Goal: Task Accomplishment & Management: Complete application form

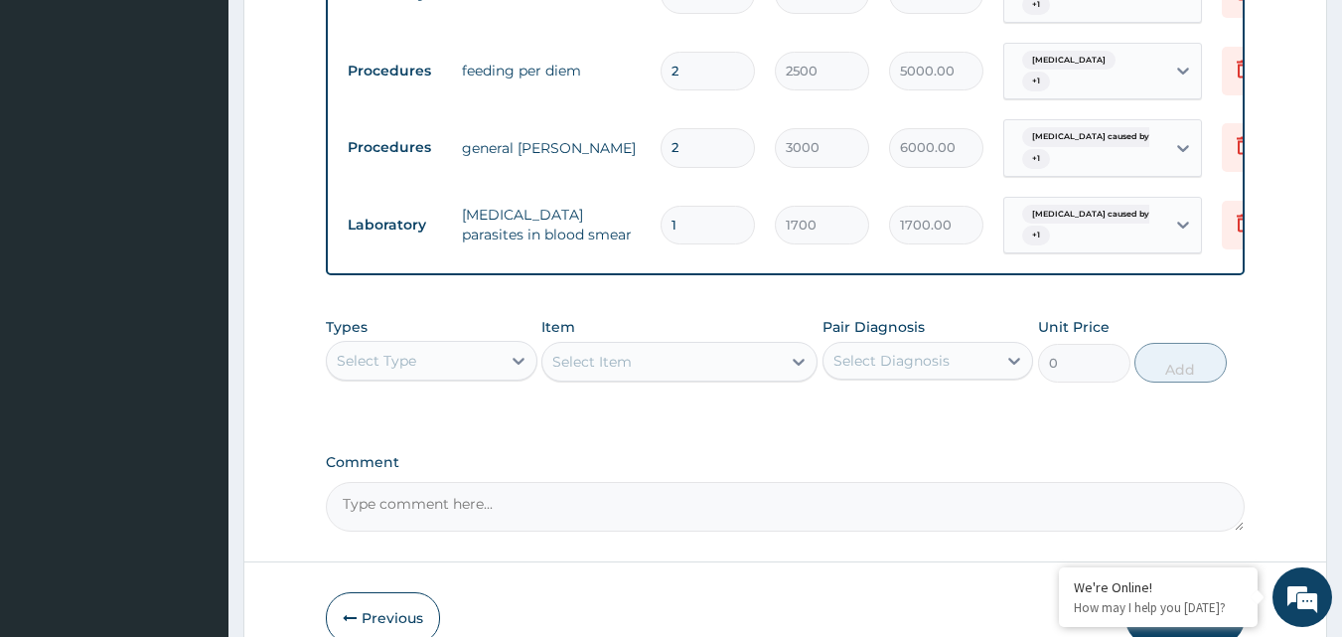
scroll to position [928, 0]
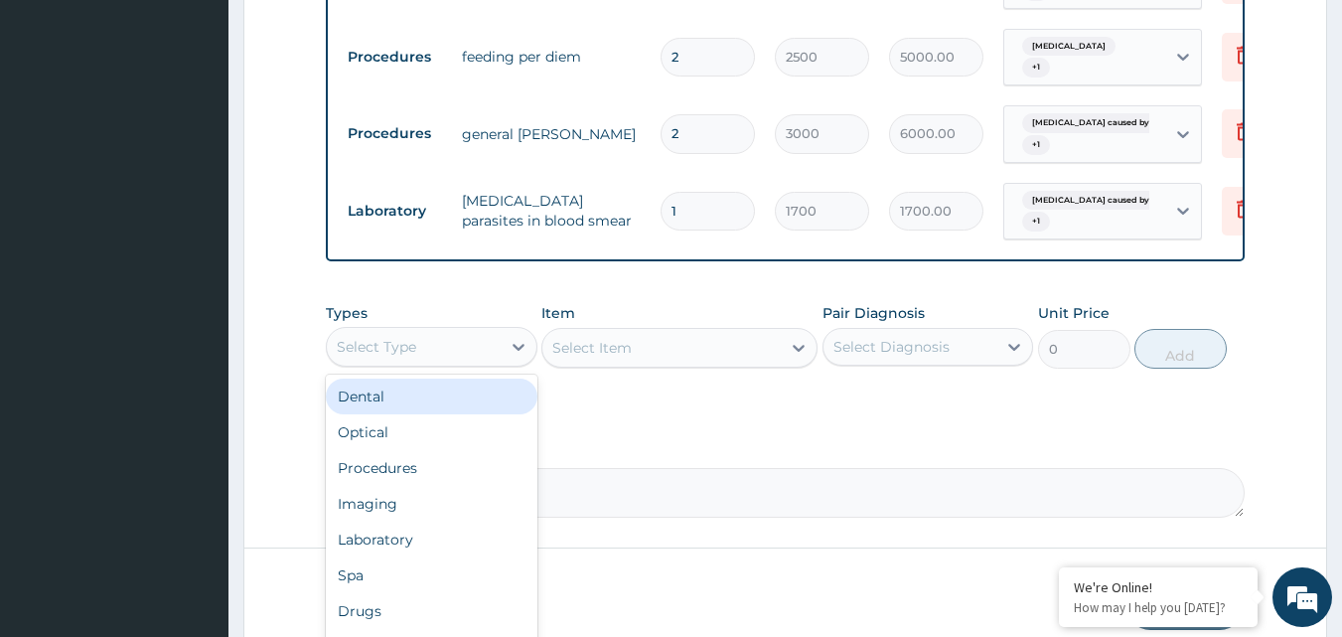
click at [433, 363] on div "Select Type" at bounding box center [414, 347] width 174 height 32
type input "DR"
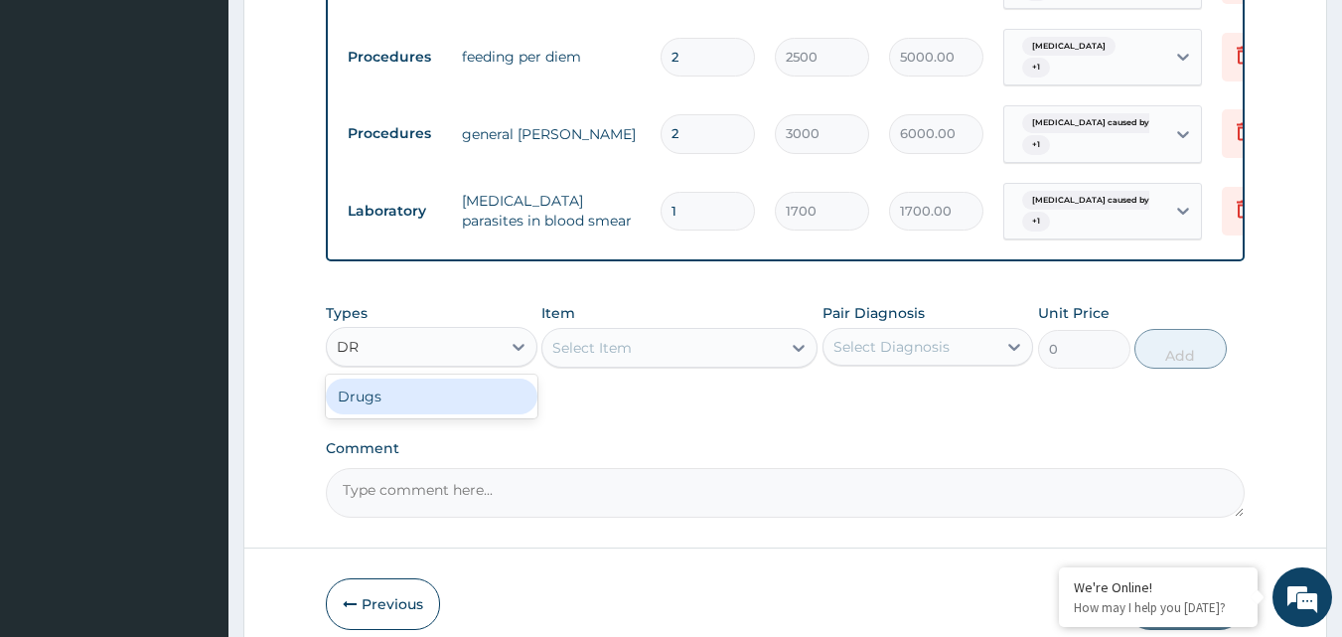
click at [464, 411] on div "Drugs" at bounding box center [432, 396] width 212 height 36
click at [616, 348] on div "Select Item" at bounding box center [679, 348] width 276 height 40
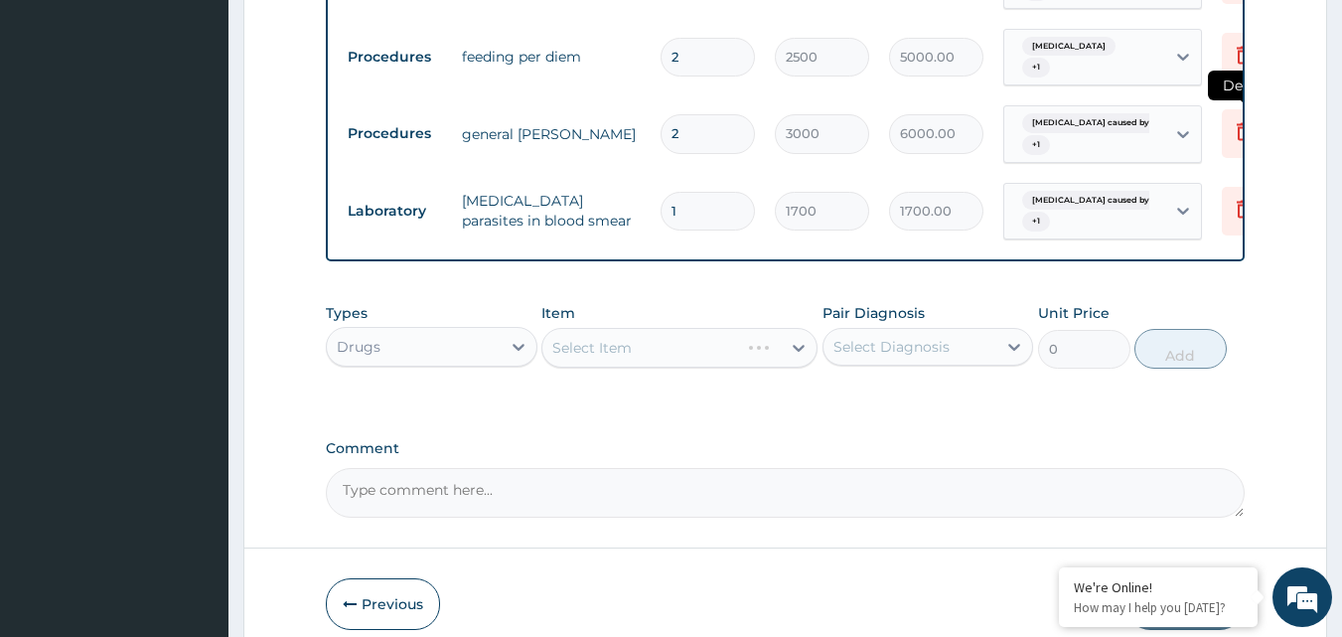
click at [1240, 135] on icon at bounding box center [1244, 131] width 24 height 24
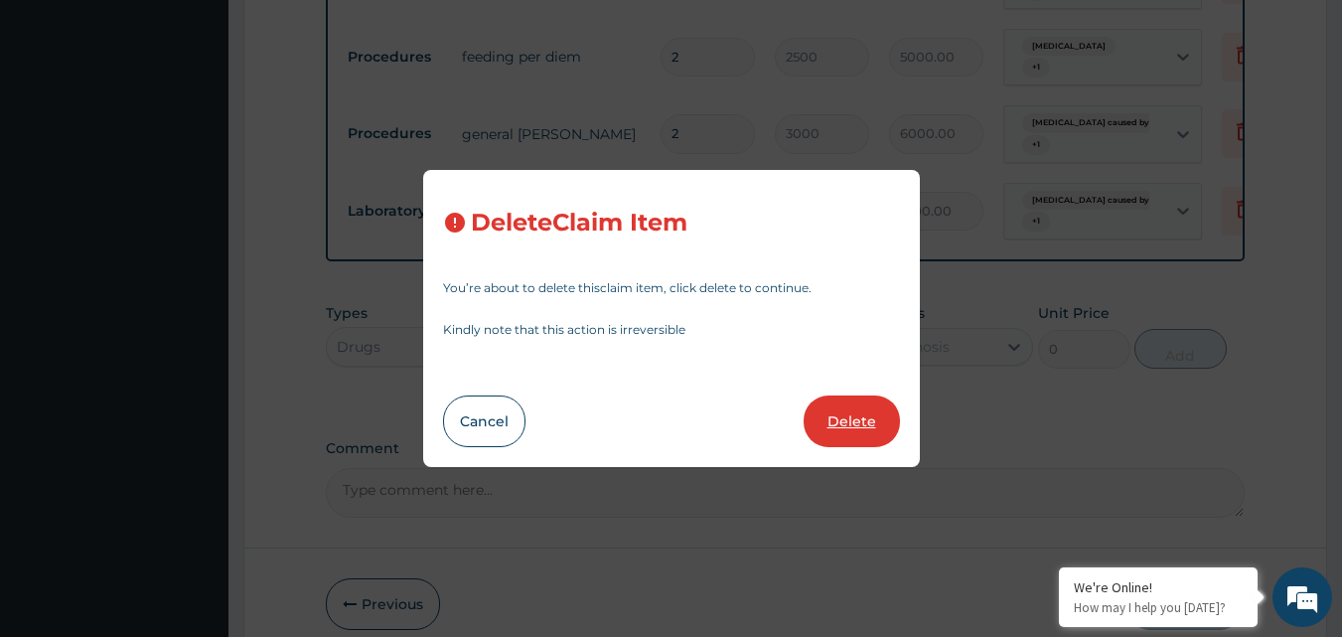
click at [843, 436] on button "Delete" at bounding box center [851, 421] width 96 height 52
type input "1"
type input "1700"
type input "1700.00"
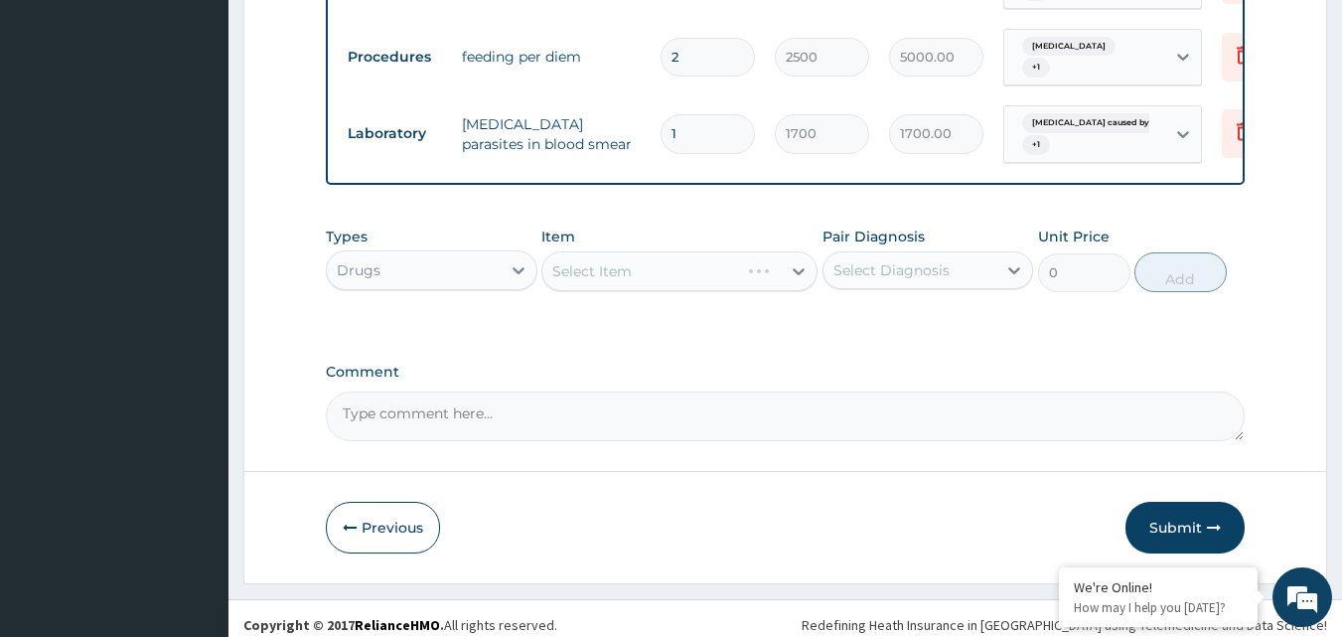
click at [464, 274] on div "Drugs" at bounding box center [414, 270] width 174 height 32
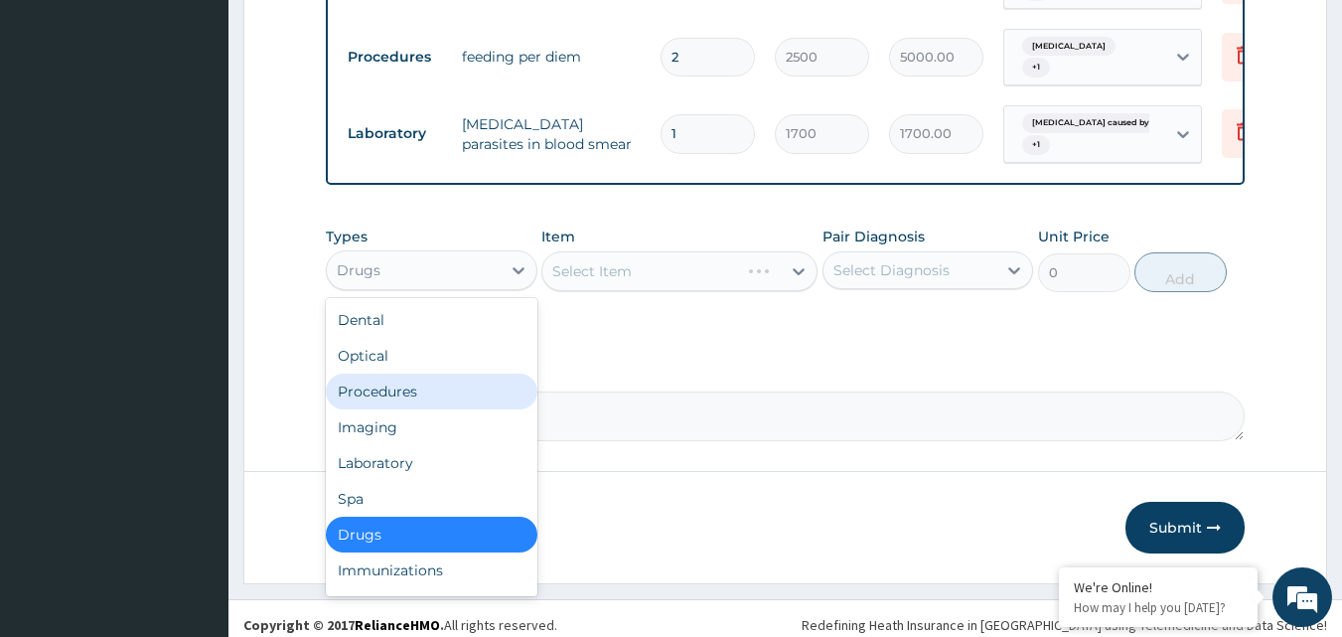
click at [436, 407] on div "Procedures" at bounding box center [432, 391] width 212 height 36
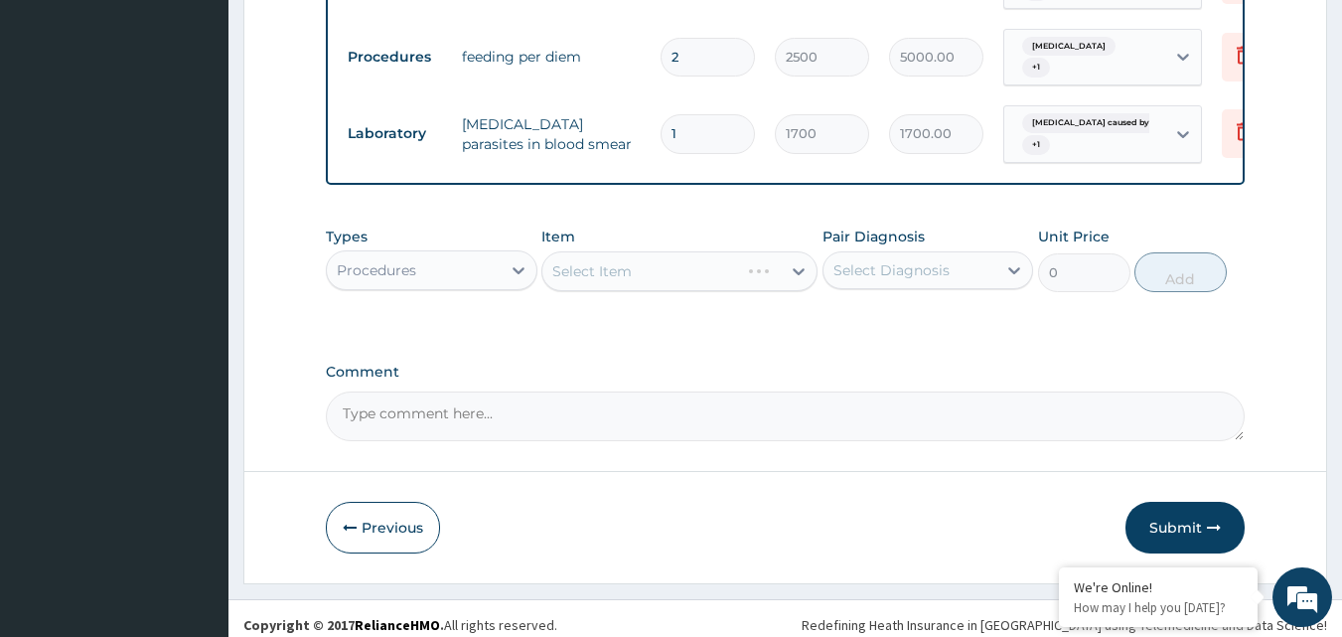
click at [624, 287] on div "Select Item" at bounding box center [679, 271] width 276 height 40
click at [622, 287] on div "Select Item" at bounding box center [679, 271] width 276 height 40
click at [622, 288] on div "Select Item" at bounding box center [679, 271] width 276 height 40
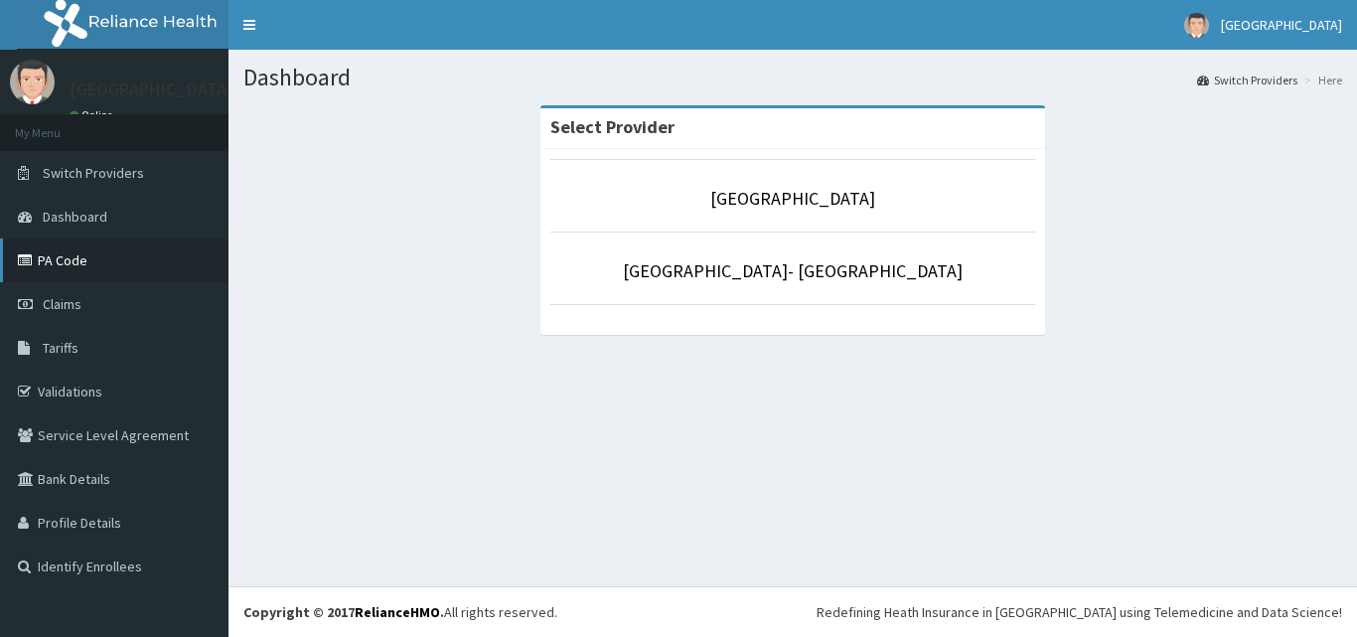
click at [125, 271] on link "PA Code" at bounding box center [114, 260] width 228 height 44
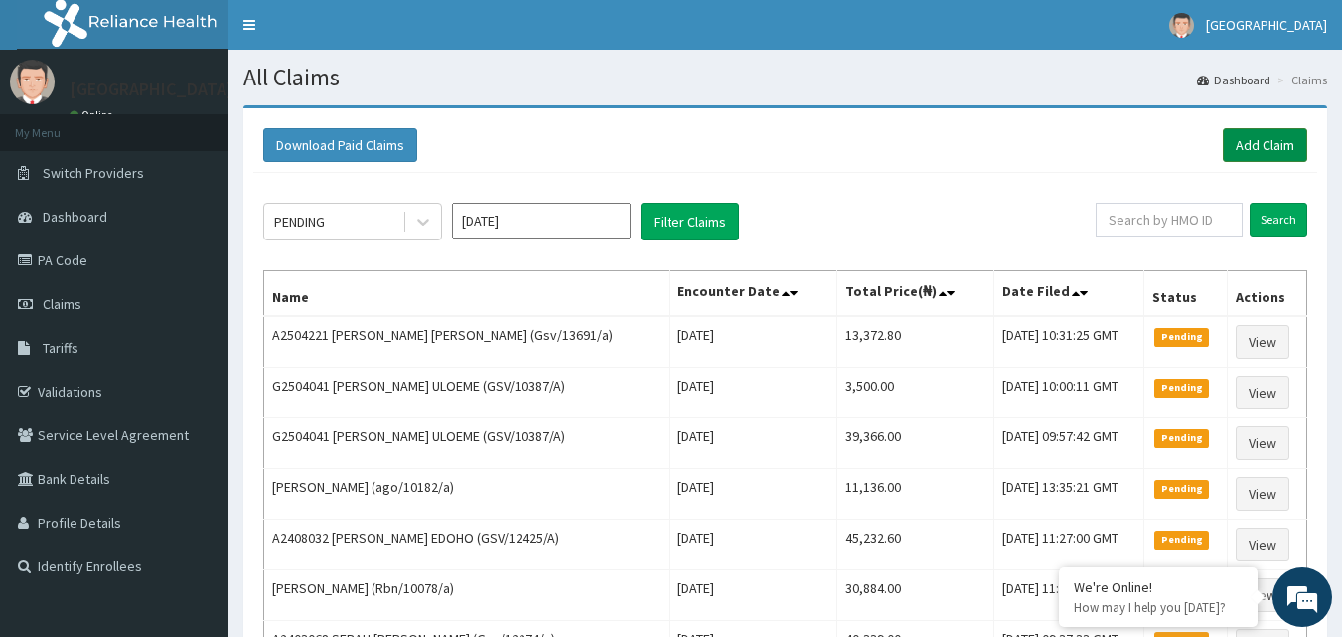
click at [1253, 129] on link "Add Claim" at bounding box center [1265, 145] width 84 height 34
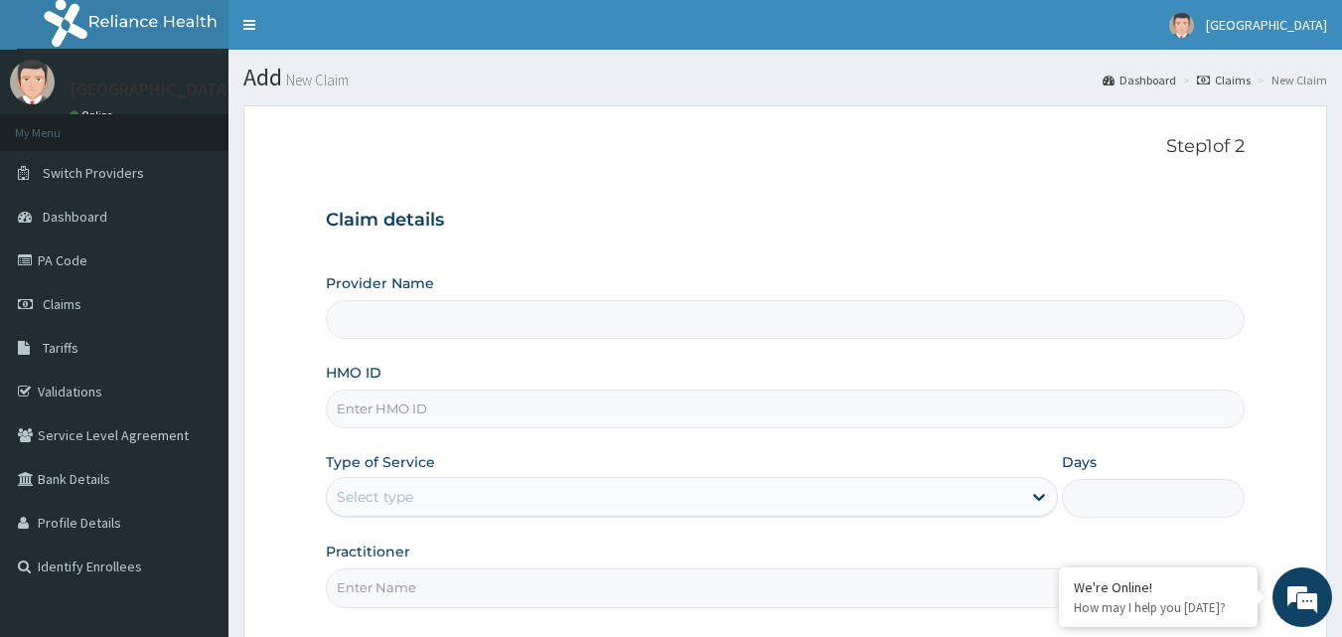
type input "Goodness Medical Centre"
click at [454, 406] on input "HMO ID" at bounding box center [786, 408] width 920 height 39
paste input "Bxl/10174/b"
type input "Bxl/10174/b"
click at [423, 503] on div "Select type" at bounding box center [674, 497] width 694 height 32
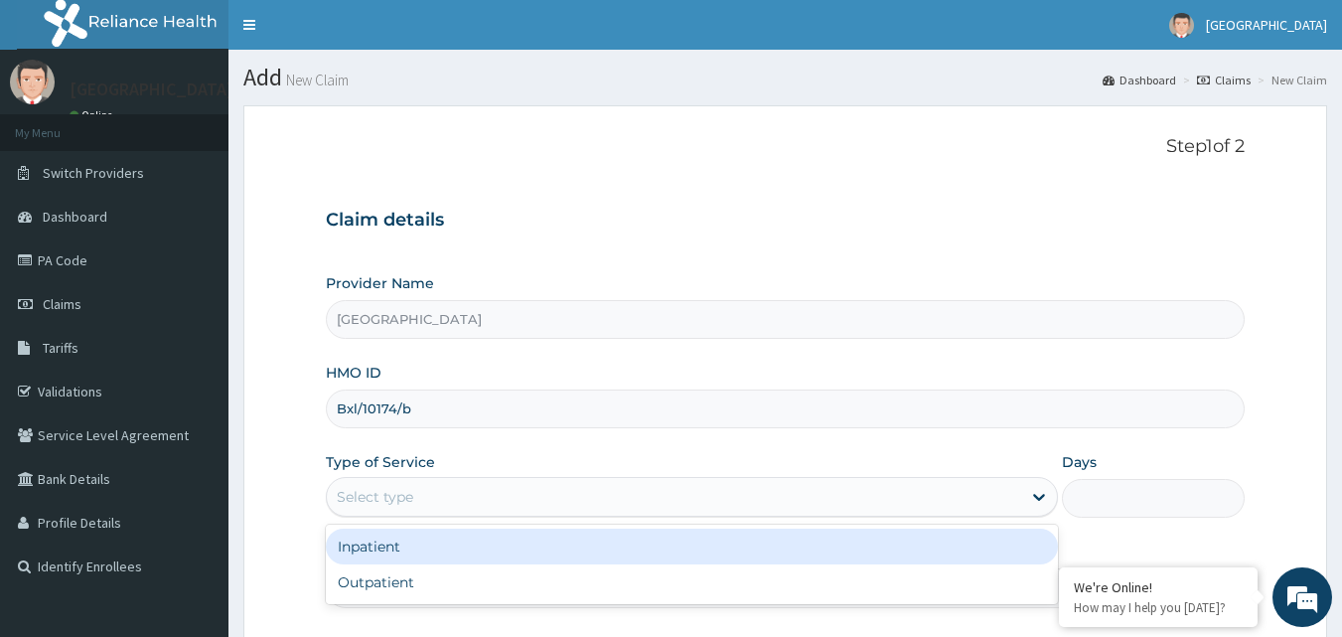
click at [414, 555] on div "Inpatient" at bounding box center [692, 546] width 732 height 36
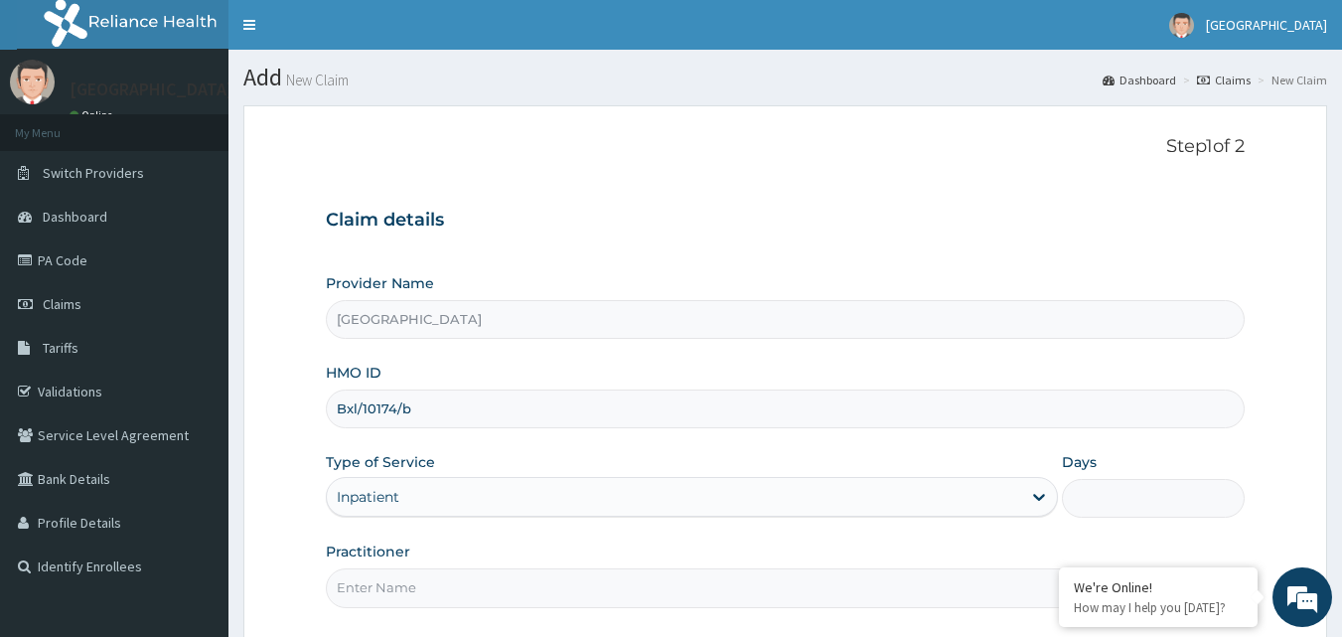
click at [410, 577] on input "Practitioner" at bounding box center [786, 587] width 920 height 39
type input "Dr Sydney"
click at [1140, 466] on div "Days" at bounding box center [1153, 485] width 183 height 66
click at [1109, 513] on input "Days" at bounding box center [1153, 498] width 183 height 39
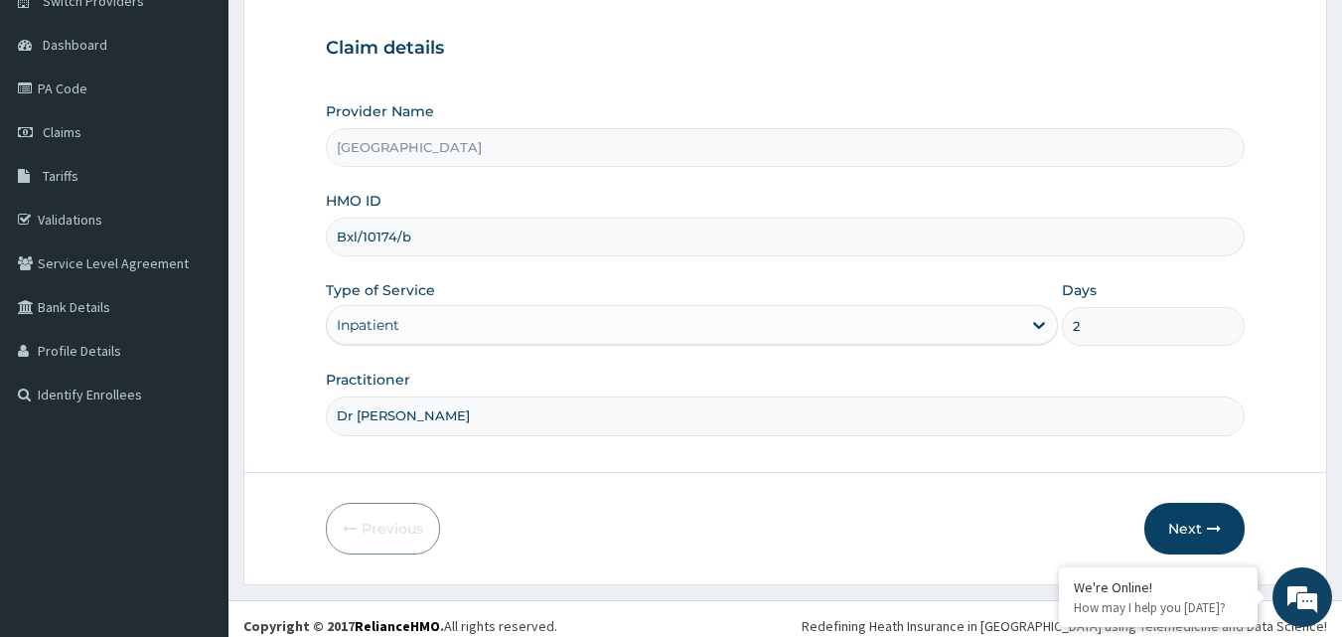
scroll to position [178, 0]
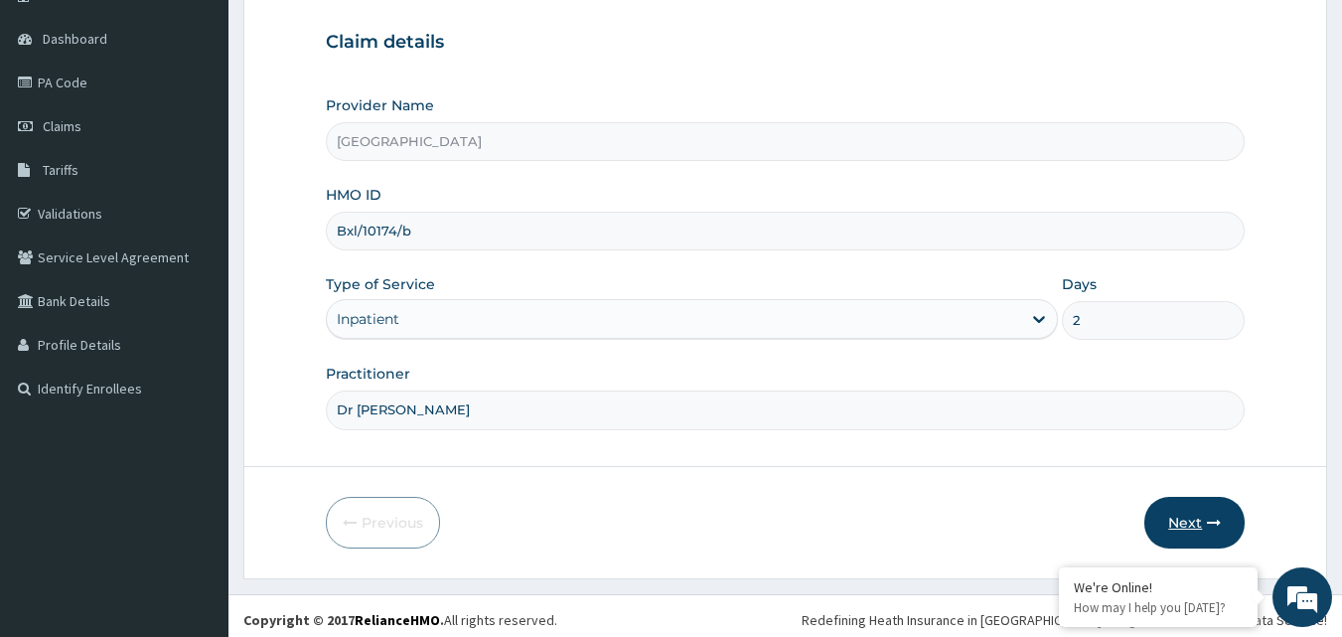
type input "2"
click at [1202, 515] on button "Next" at bounding box center [1194, 523] width 100 height 52
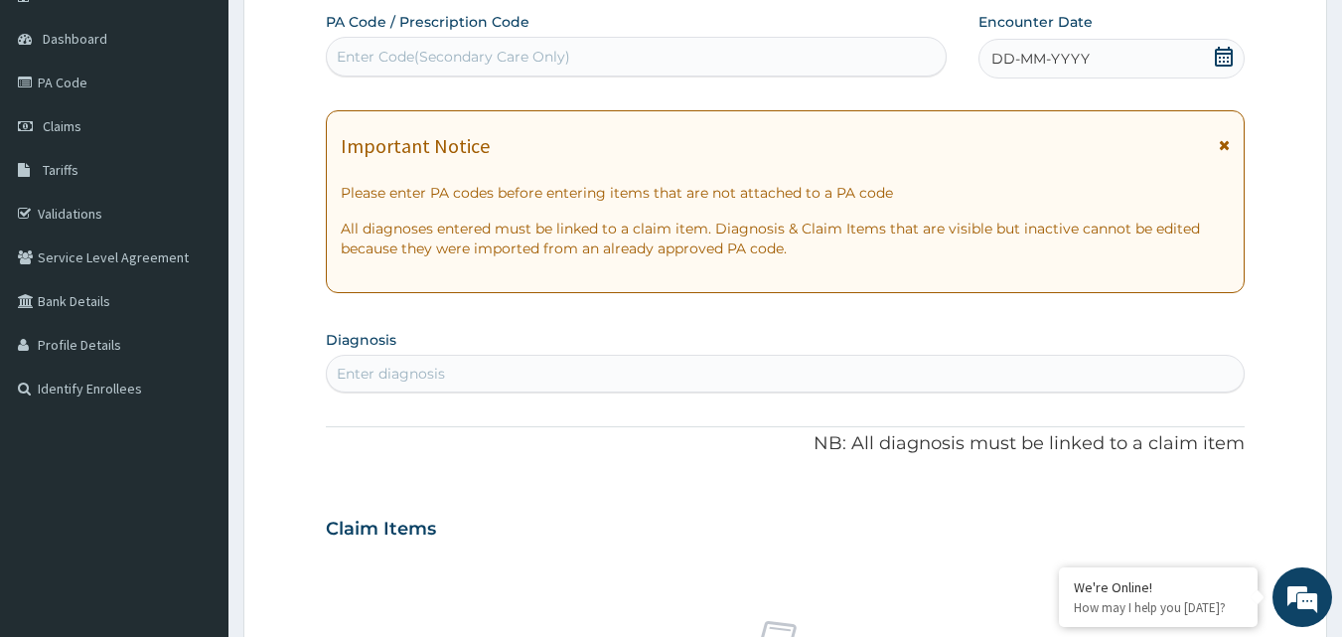
click at [387, 70] on div "Enter Code(Secondary Care Only)" at bounding box center [637, 57] width 620 height 32
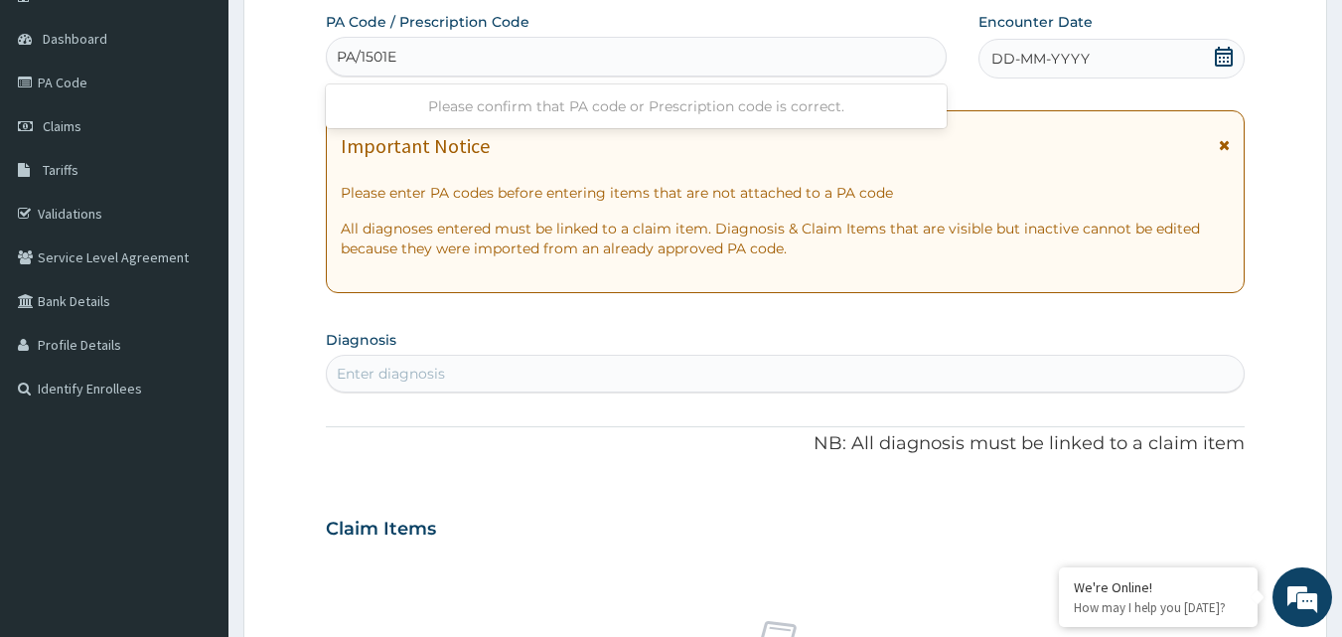
type input "PA/1501E1"
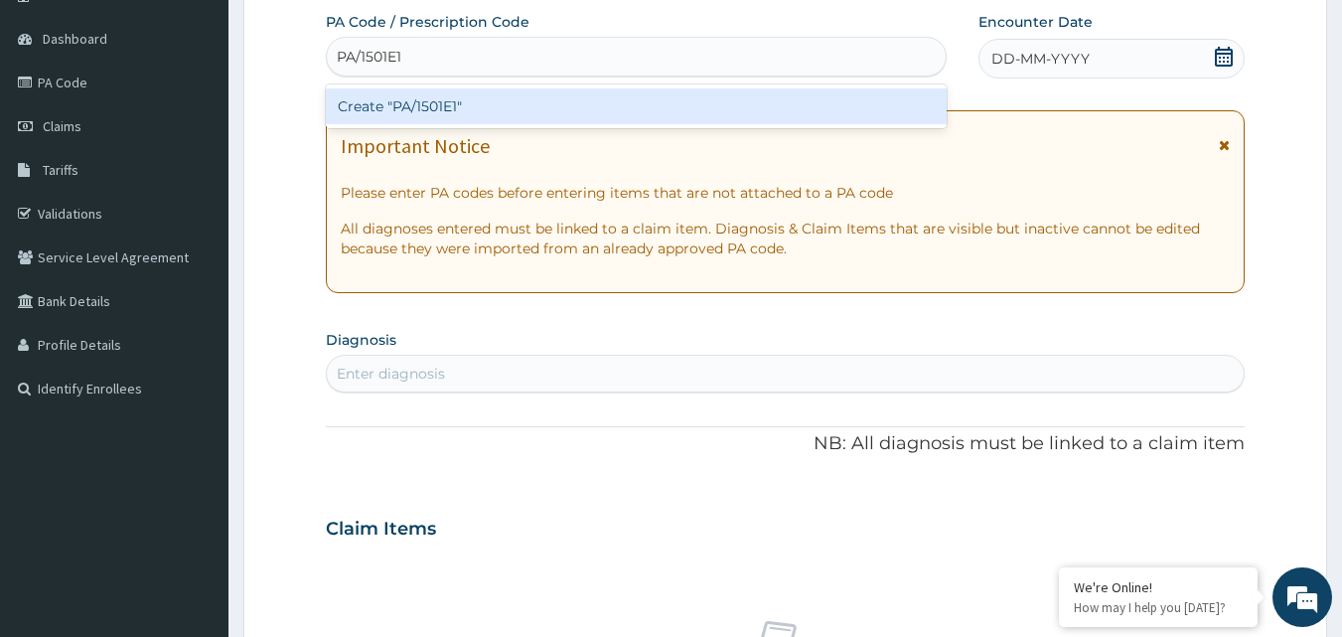
click at [410, 103] on div "Create "PA/1501E1"" at bounding box center [637, 106] width 622 height 36
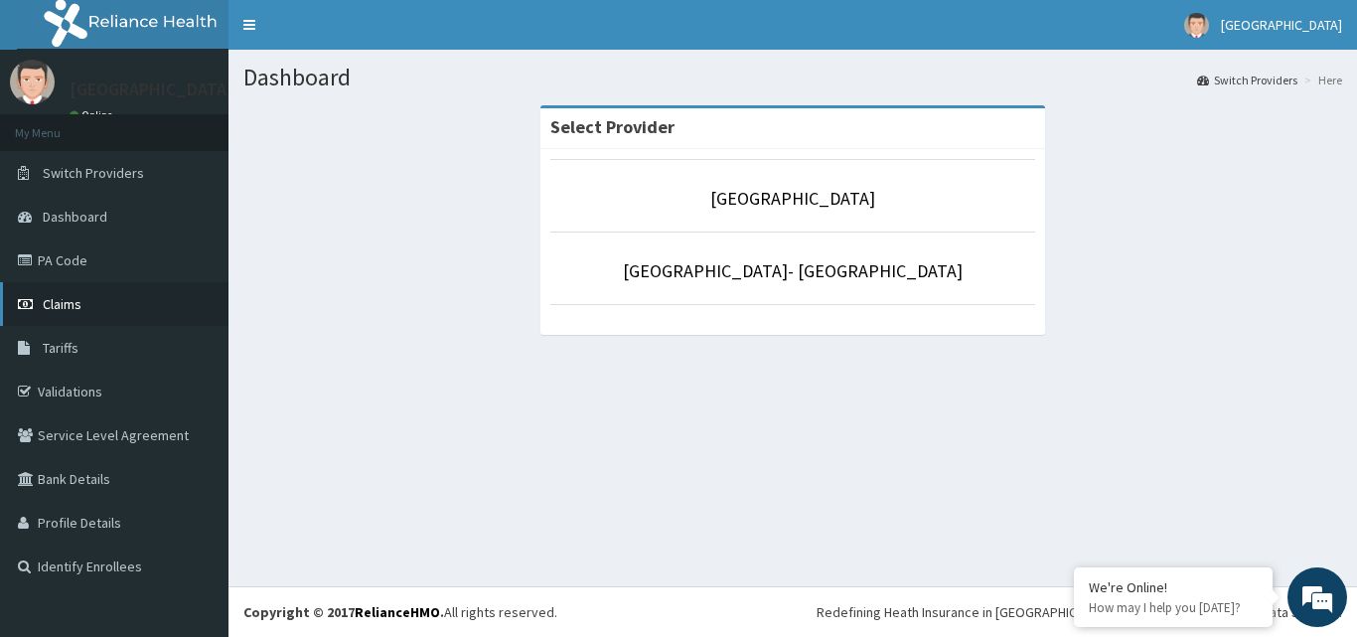
click at [88, 297] on link "Claims" at bounding box center [114, 304] width 228 height 44
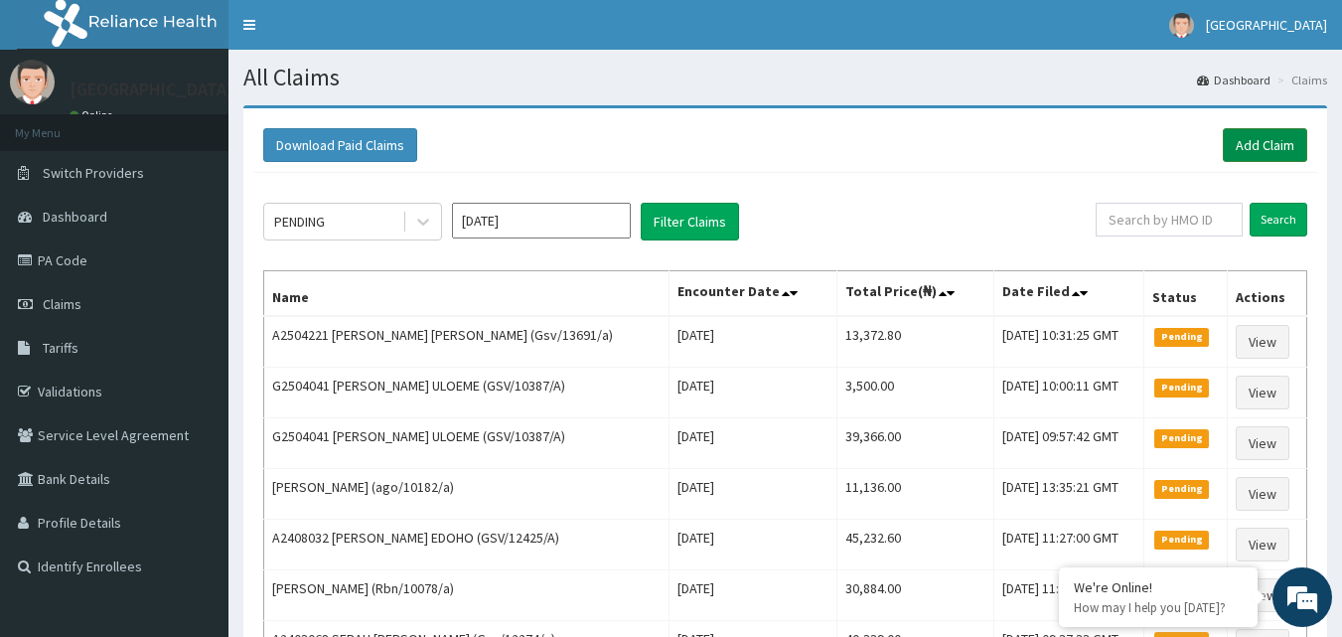
click at [1275, 140] on link "Add Claim" at bounding box center [1265, 145] width 84 height 34
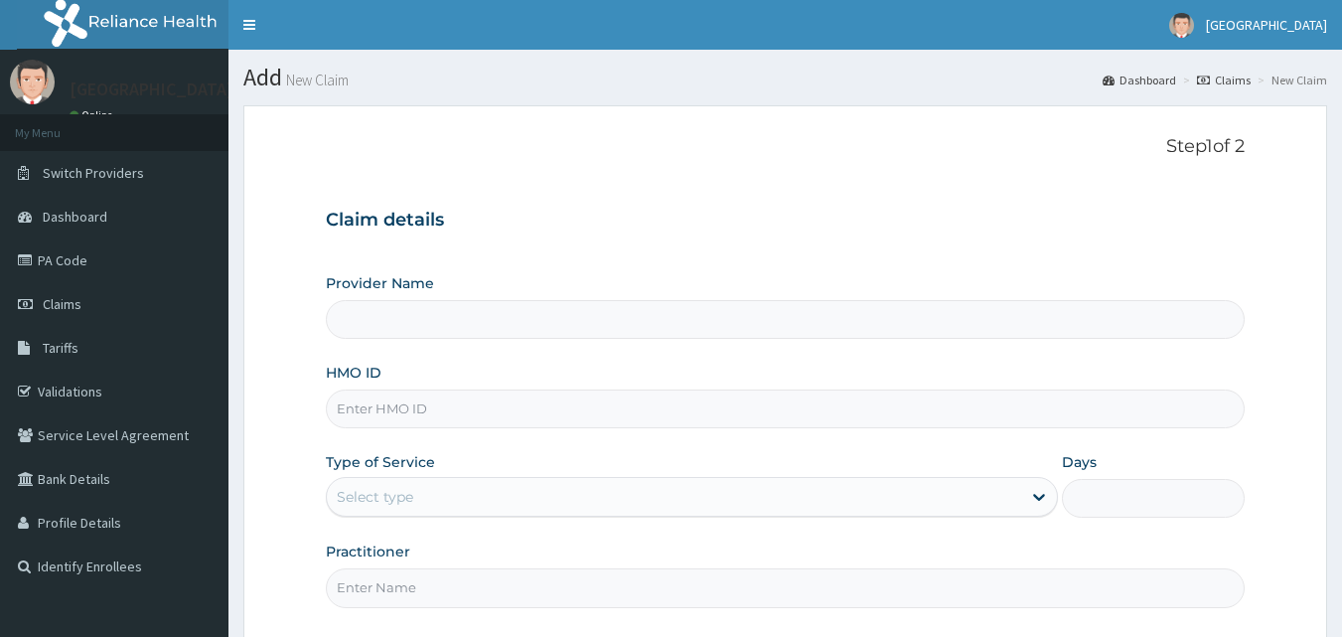
click at [570, 319] on input "Provider Name" at bounding box center [786, 319] width 920 height 39
type input "[GEOGRAPHIC_DATA]"
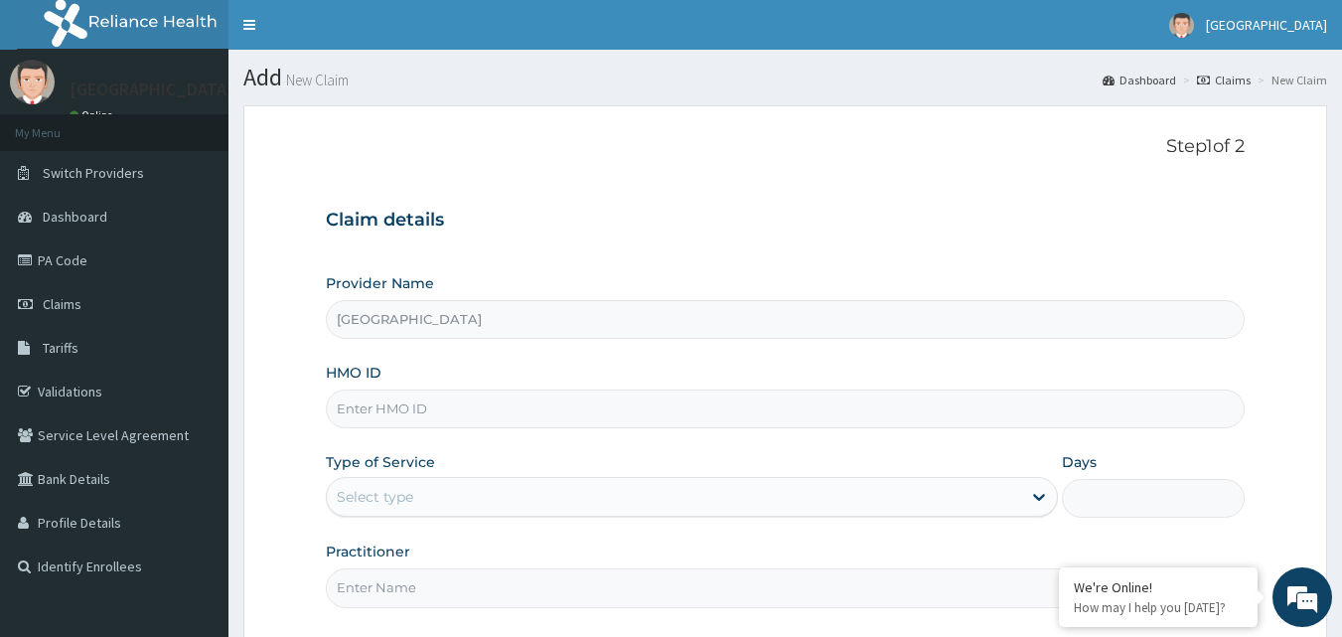
click at [466, 426] on input "HMO ID" at bounding box center [786, 408] width 920 height 39
paste input "Bxl/10174/b"
type input "Bxl/10174/b"
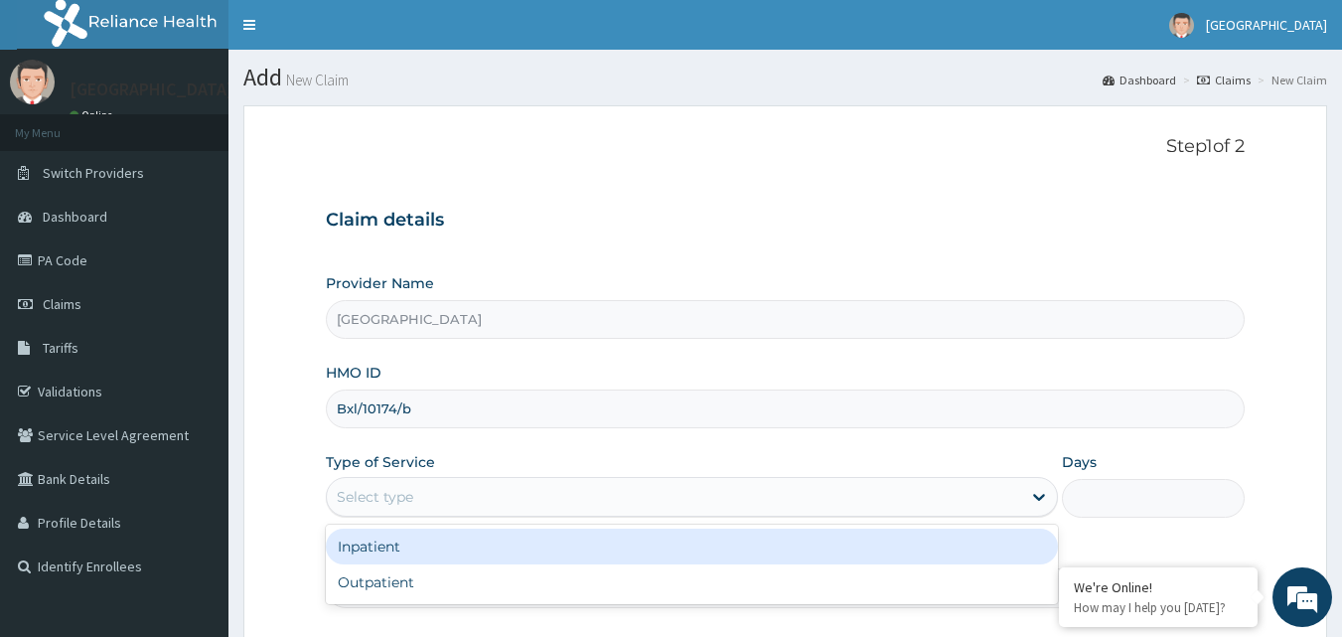
click at [458, 492] on div "Select type" at bounding box center [674, 497] width 694 height 32
click at [438, 555] on div "Inpatient" at bounding box center [692, 546] width 732 height 36
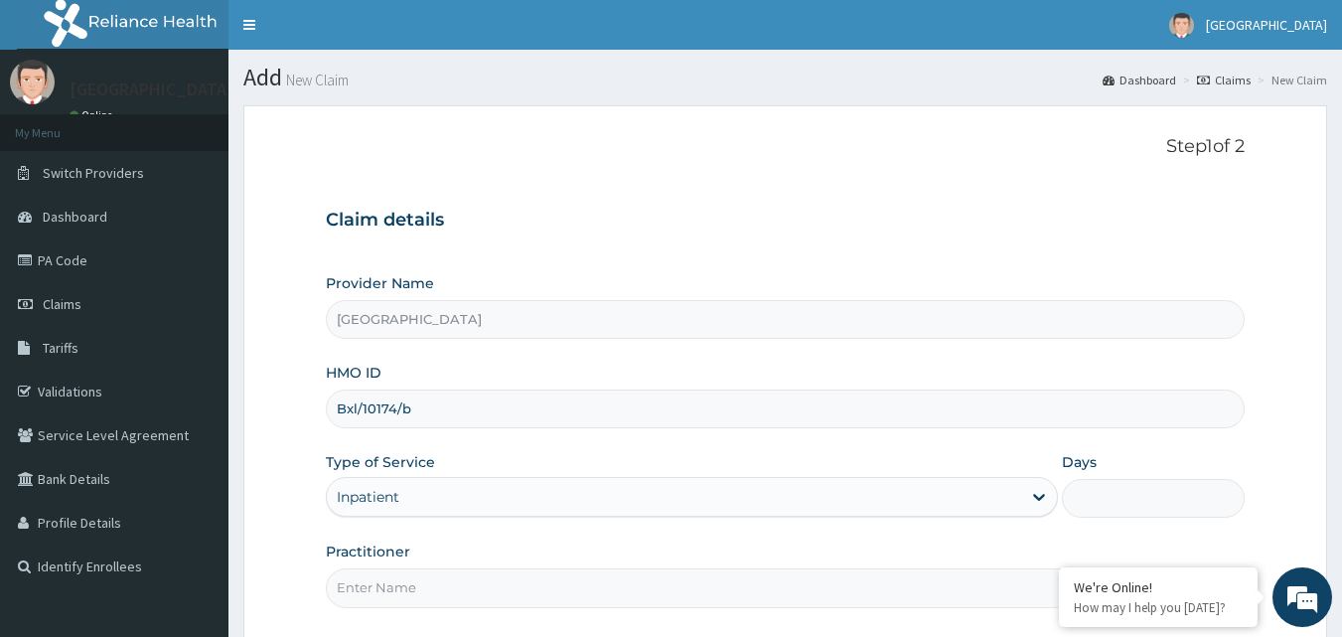
click at [428, 583] on input "Practitioner" at bounding box center [786, 587] width 920 height 39
type input "Dr Sydney"
click at [1091, 509] on input "Days" at bounding box center [1153, 498] width 183 height 39
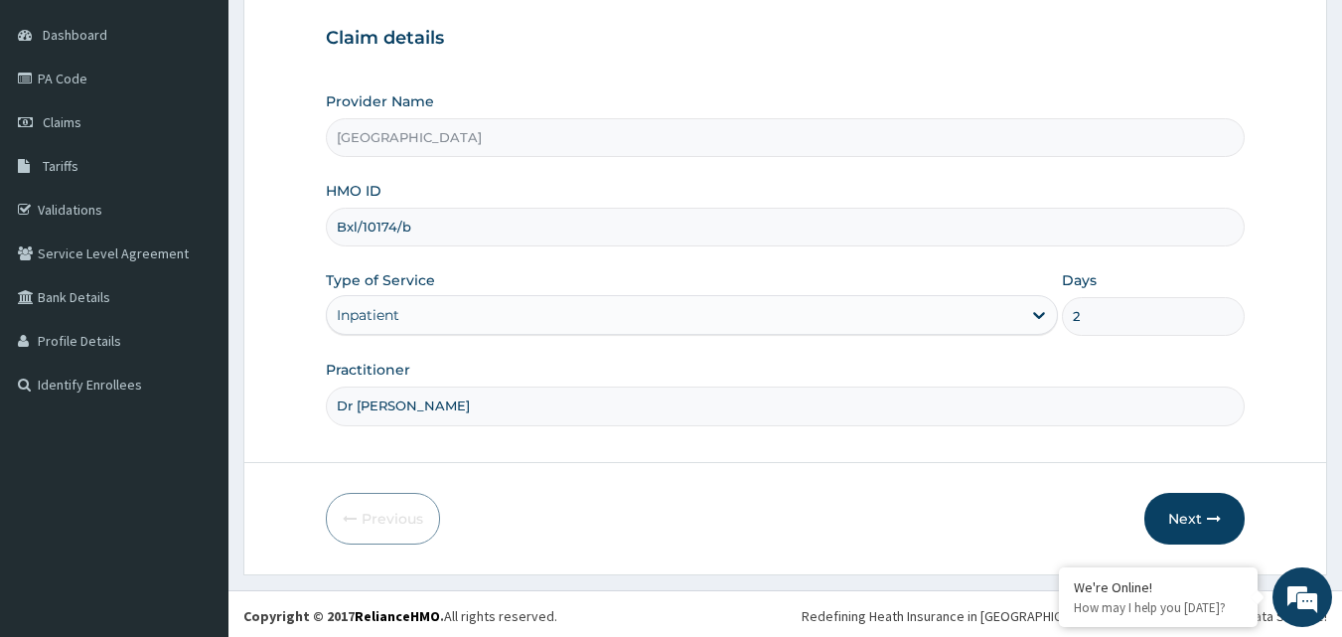
scroll to position [185, 0]
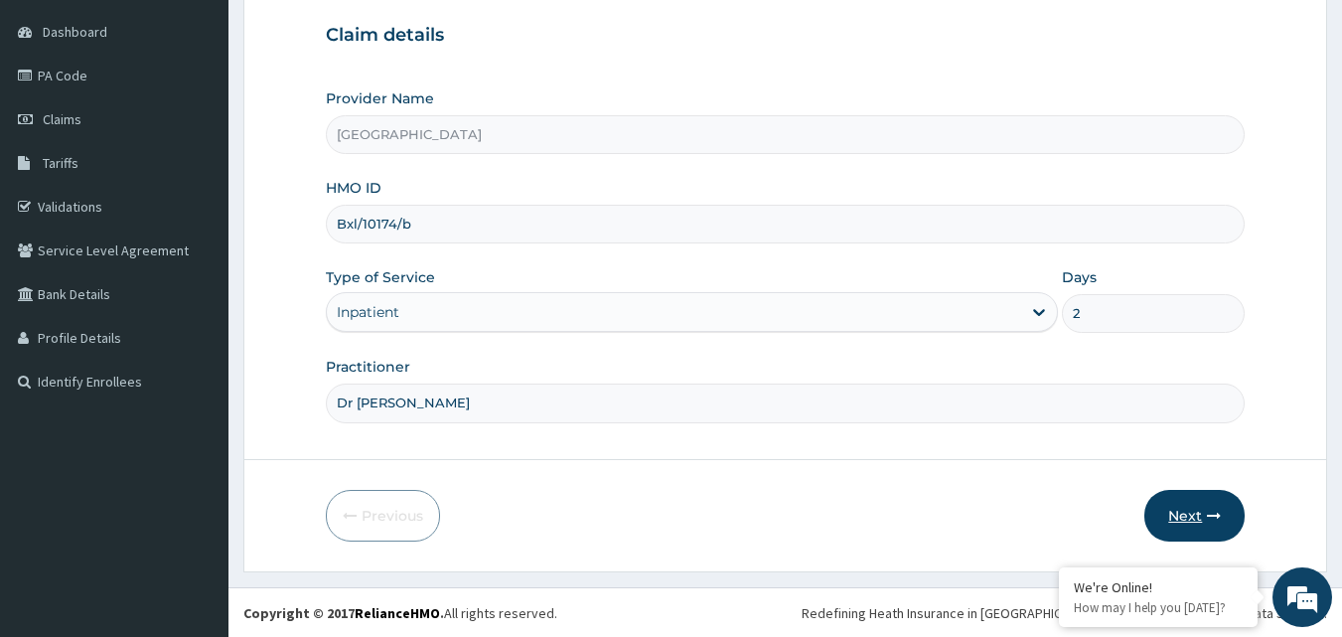
type input "2"
click at [1187, 511] on button "Next" at bounding box center [1194, 516] width 100 height 52
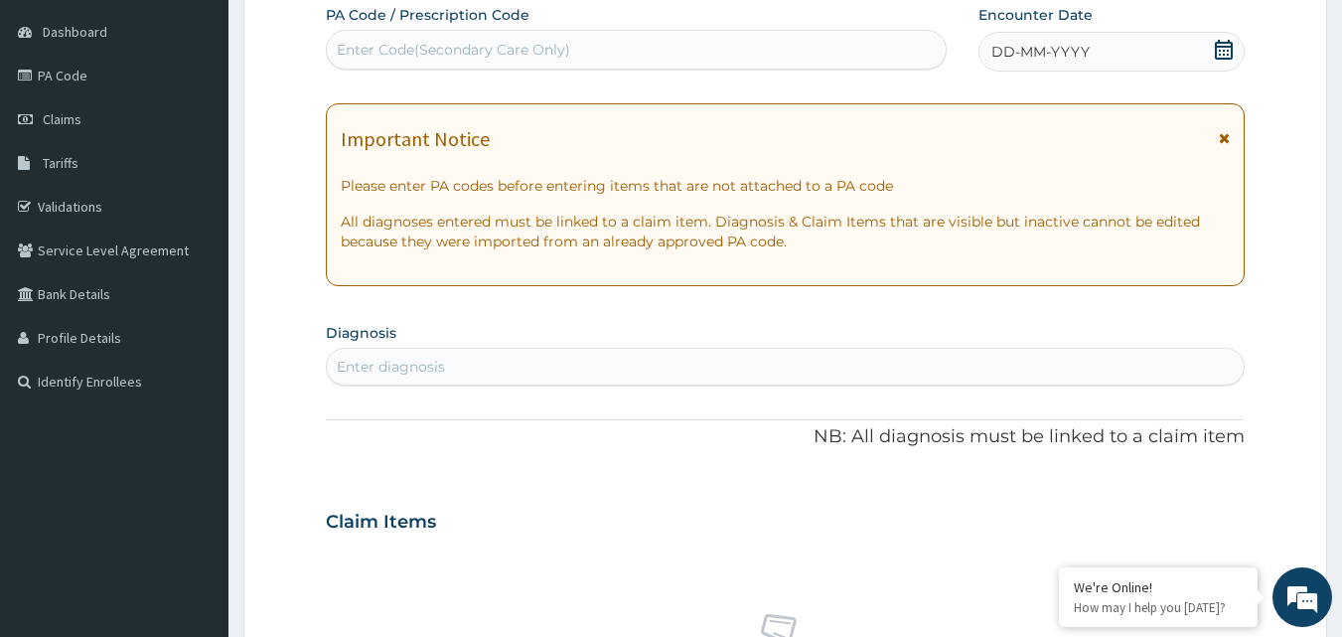
click at [427, 54] on div "Enter Code(Secondary Care Only)" at bounding box center [453, 50] width 233 height 20
type input "PA/1501E1"
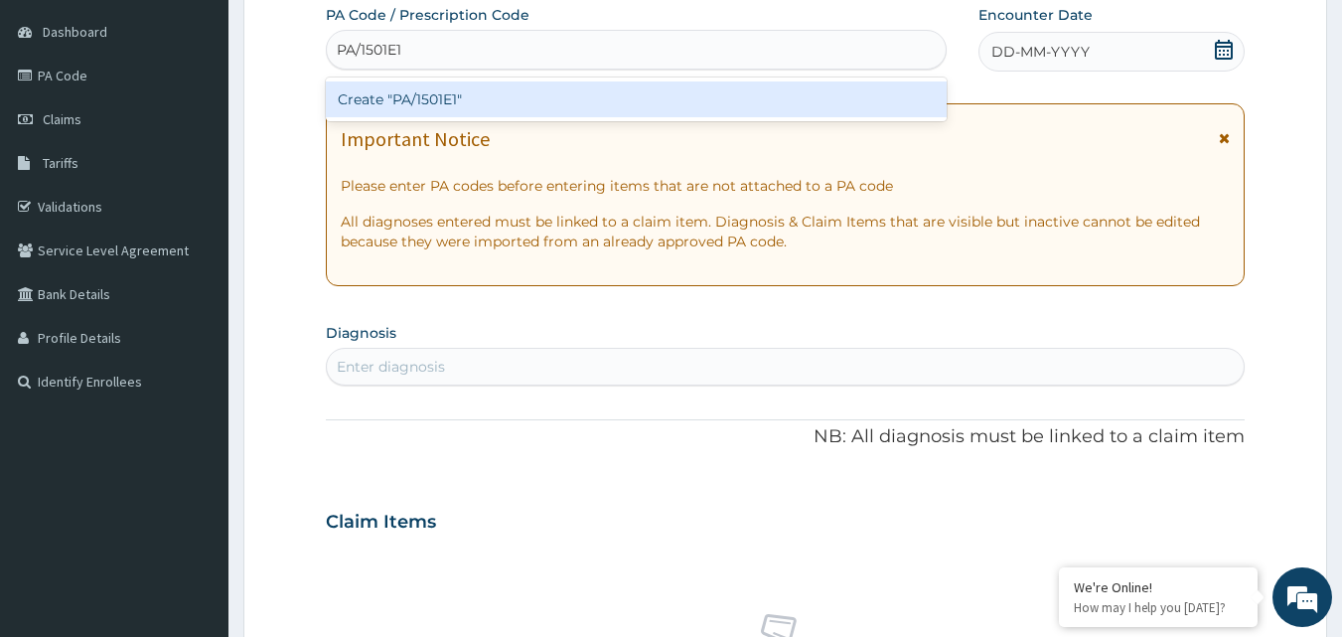
click at [443, 91] on div "Create "PA/1501E1"" at bounding box center [637, 99] width 622 height 36
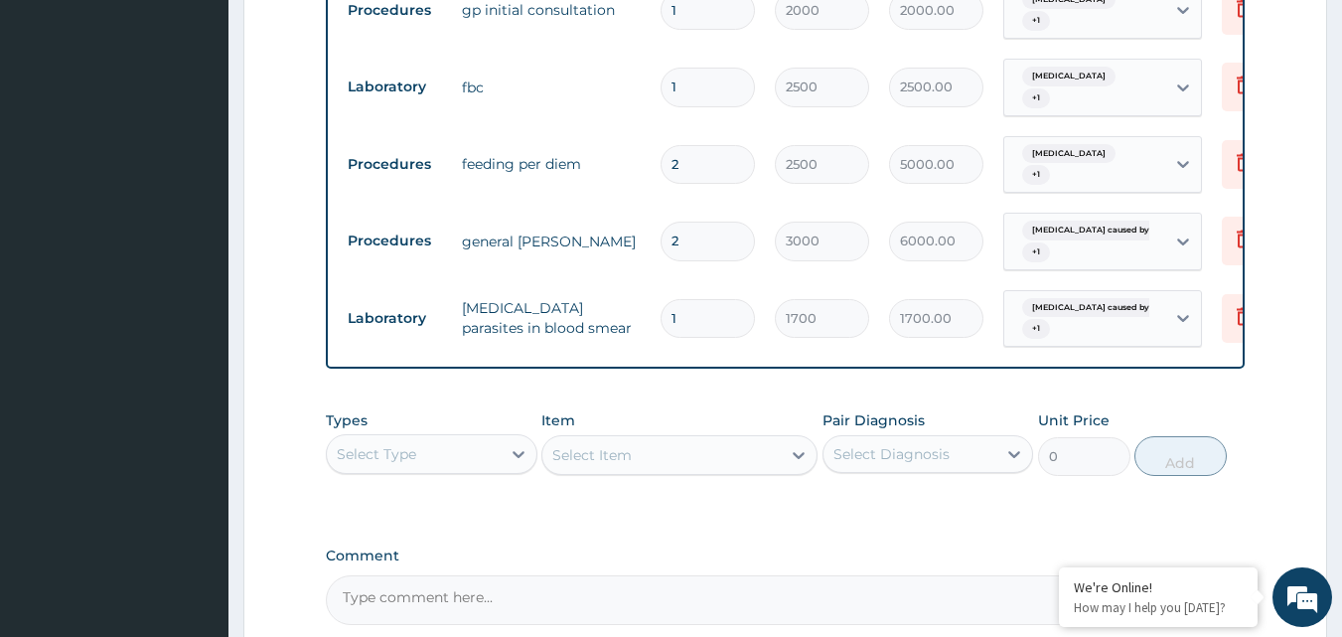
scroll to position [0, 77]
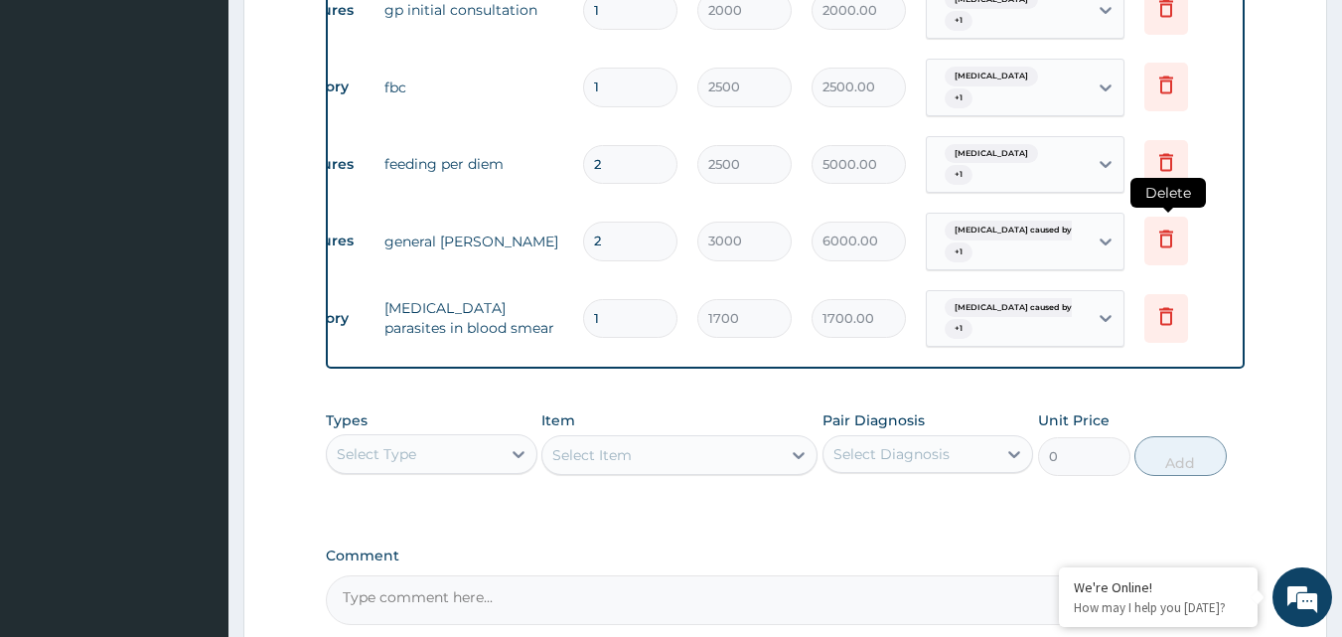
click at [1166, 245] on icon at bounding box center [1166, 238] width 24 height 24
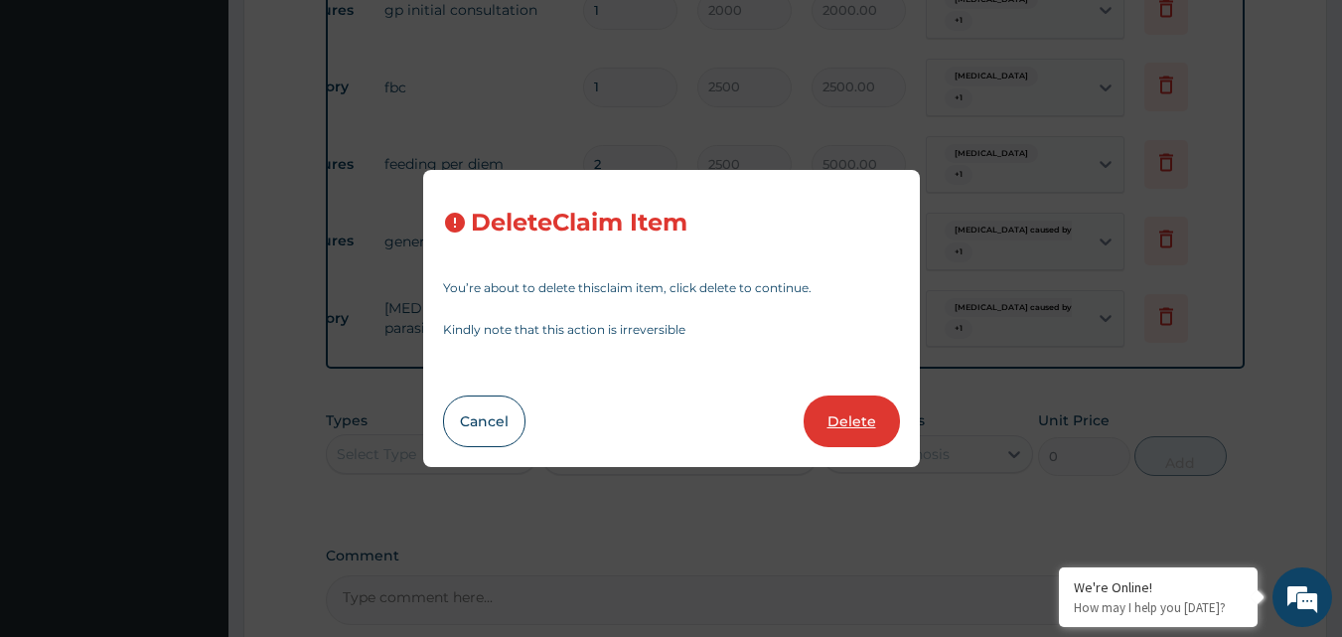
click at [846, 427] on button "Delete" at bounding box center [851, 421] width 96 height 52
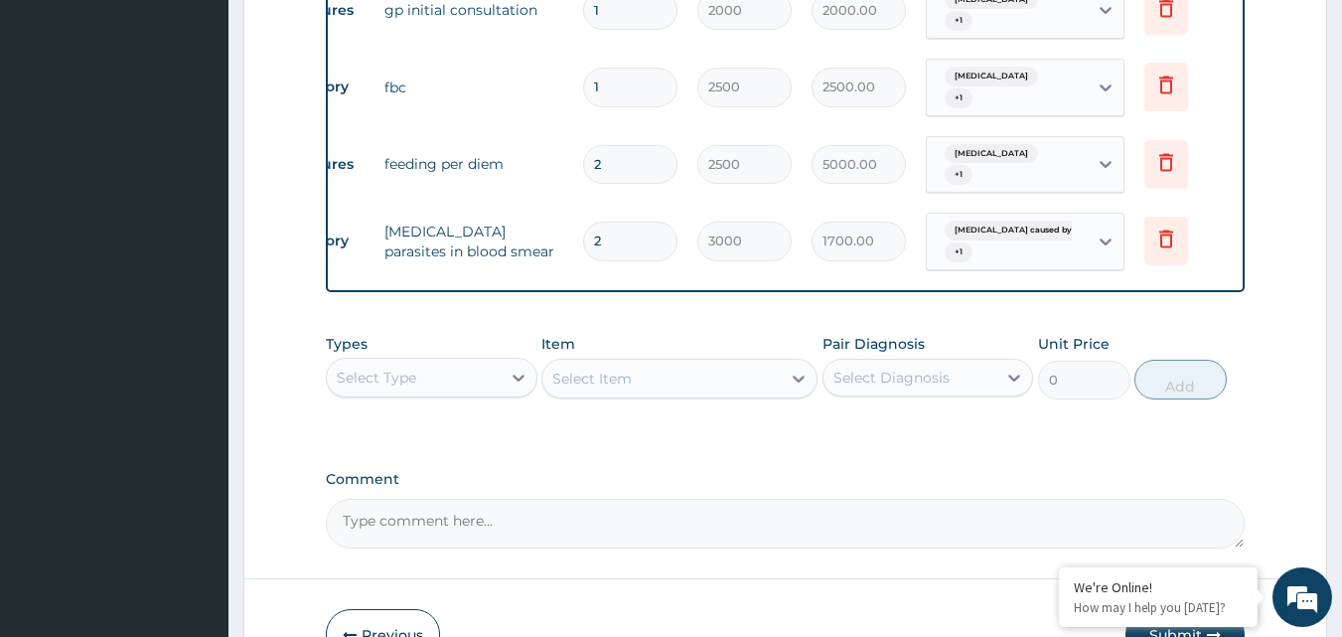
type input "1"
type input "1700"
type input "1700.00"
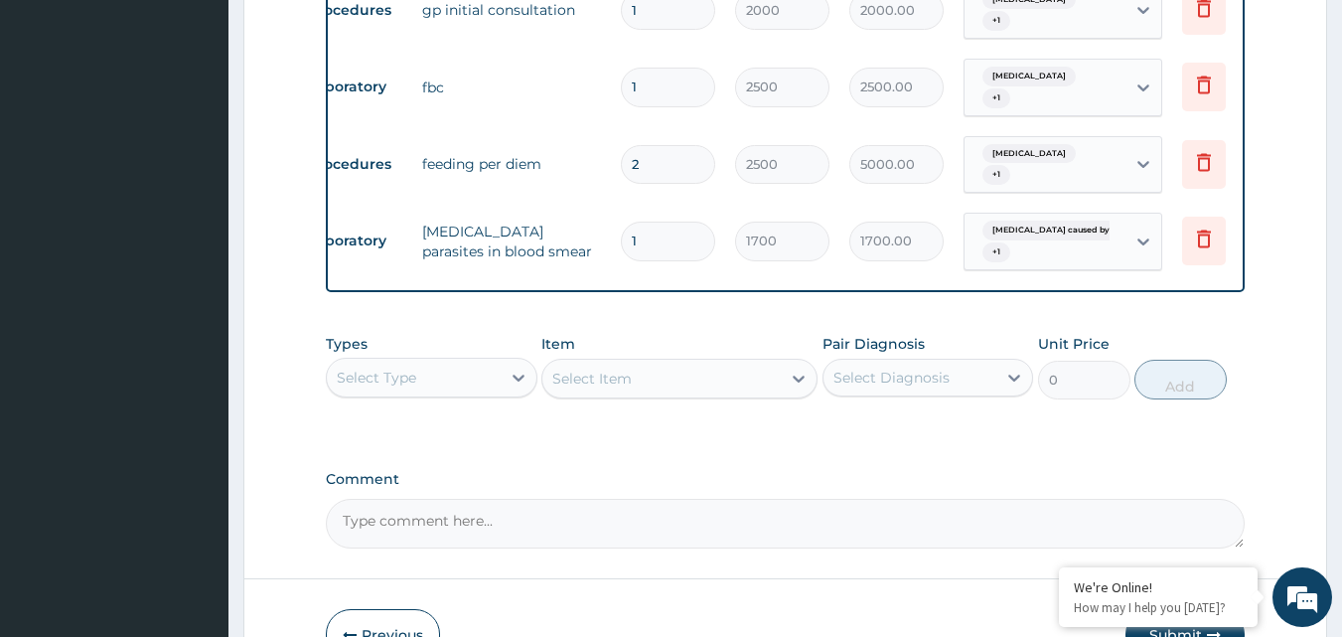
scroll to position [0, 0]
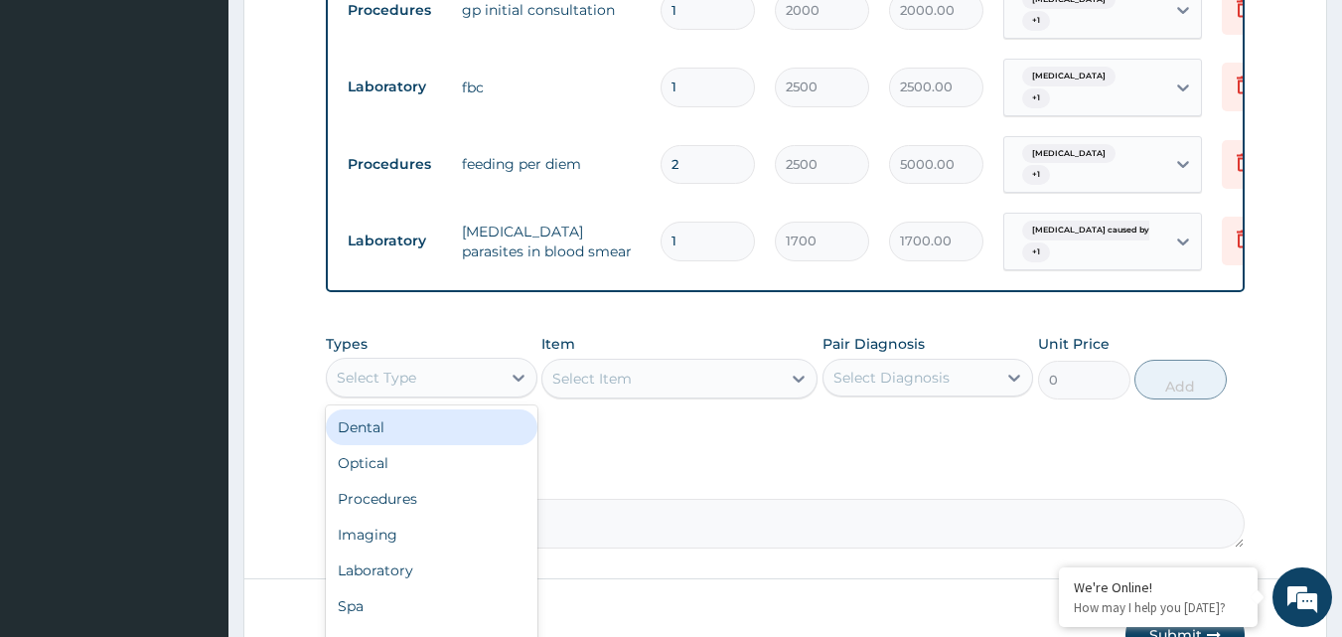
click at [452, 393] on div "Select Type" at bounding box center [414, 378] width 174 height 32
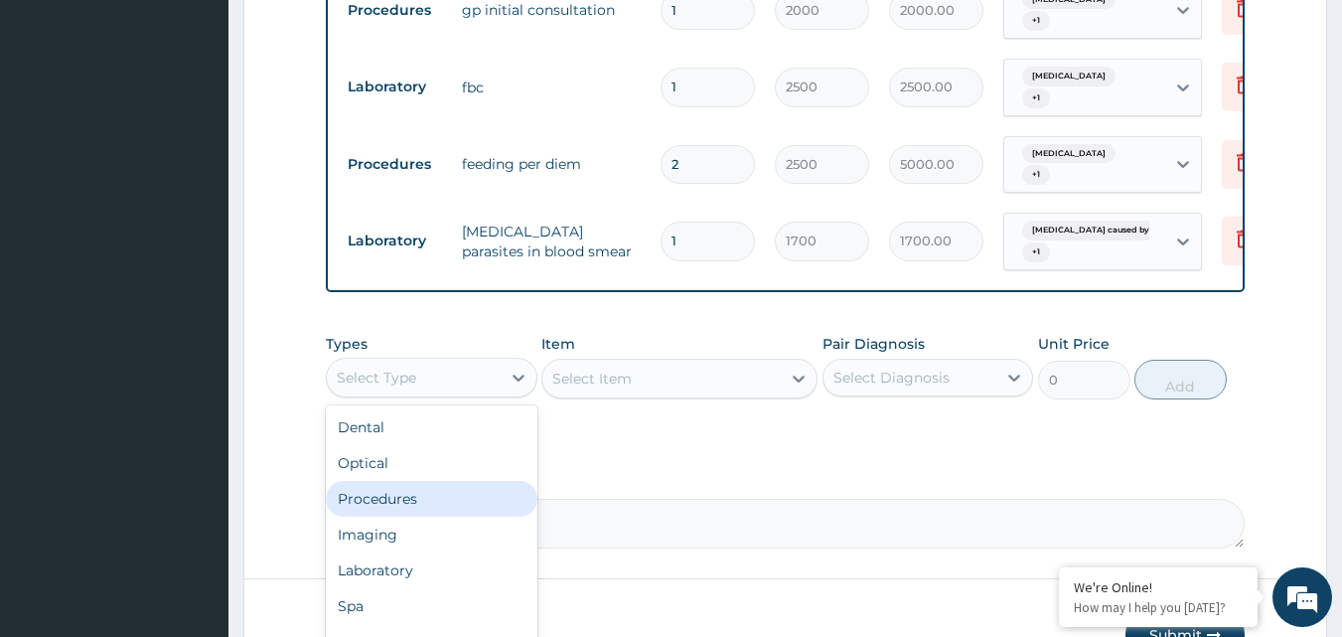
click at [410, 516] on div "Procedures" at bounding box center [432, 499] width 212 height 36
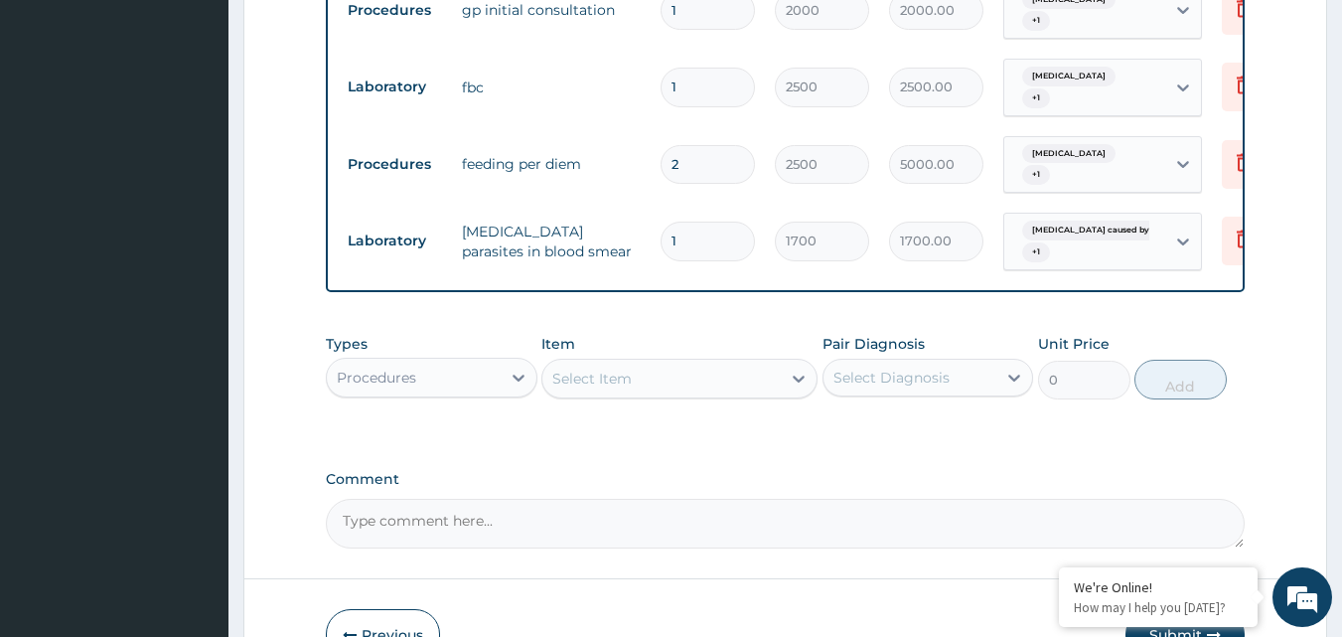
click at [630, 398] on div "Select Item" at bounding box center [679, 379] width 276 height 40
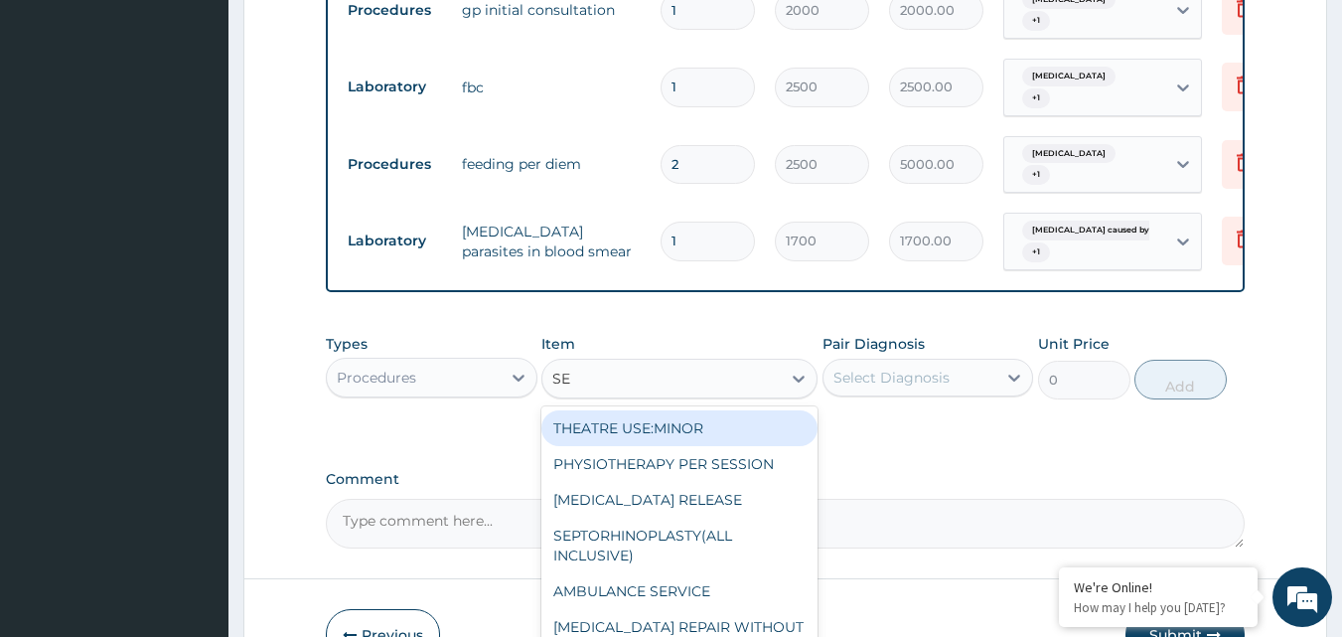
type input "S"
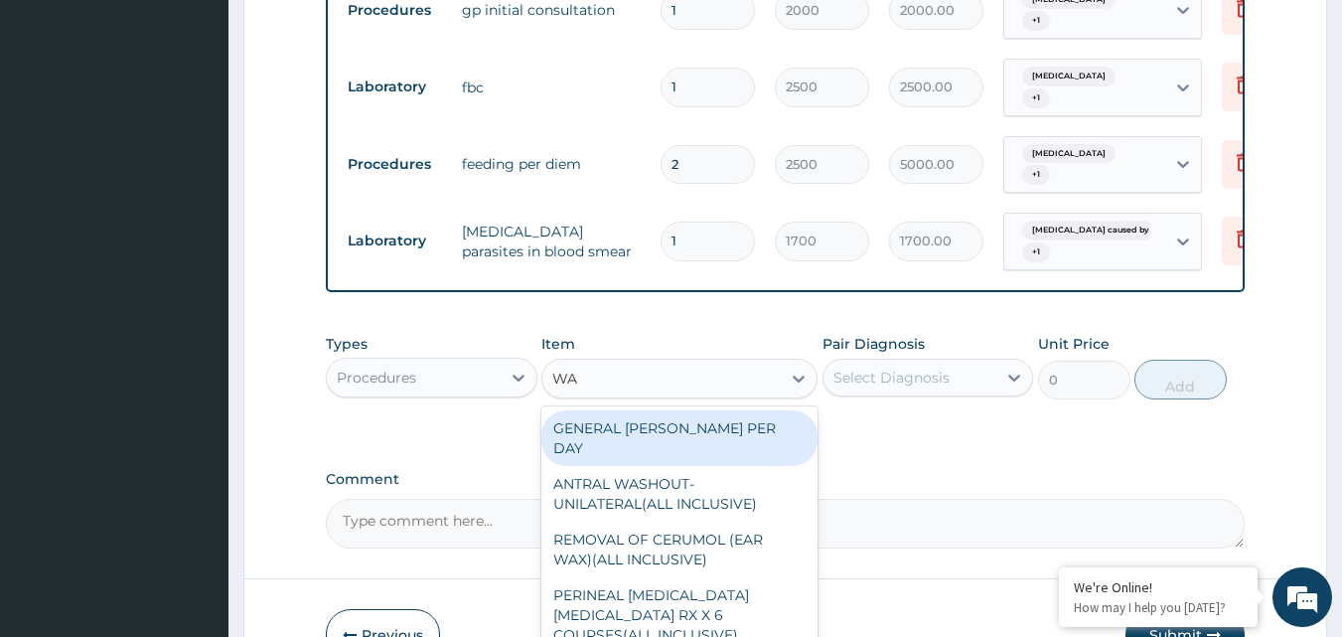
type input "W"
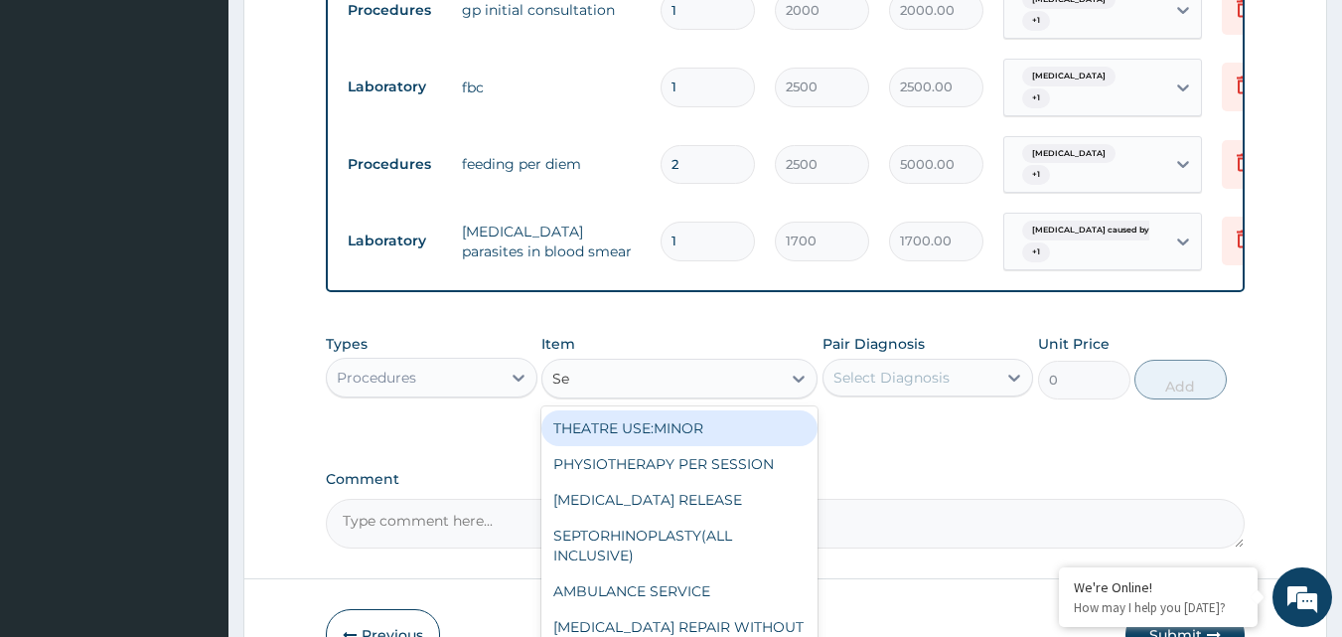
type input "S"
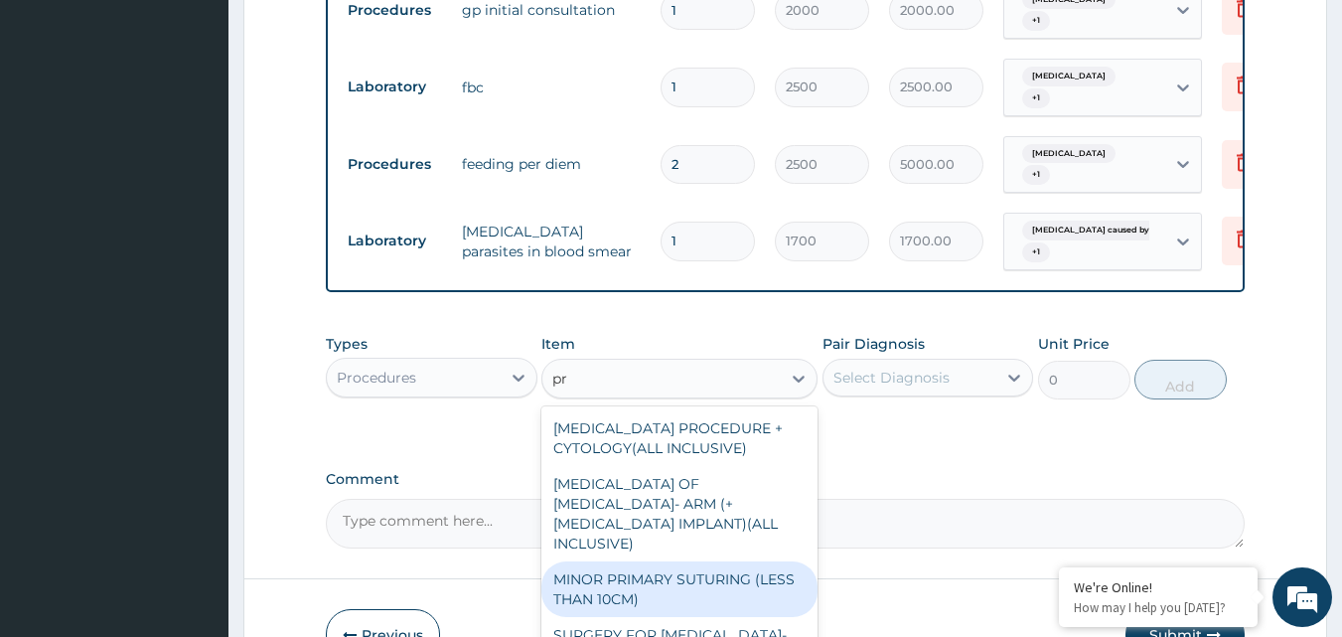
type input "p"
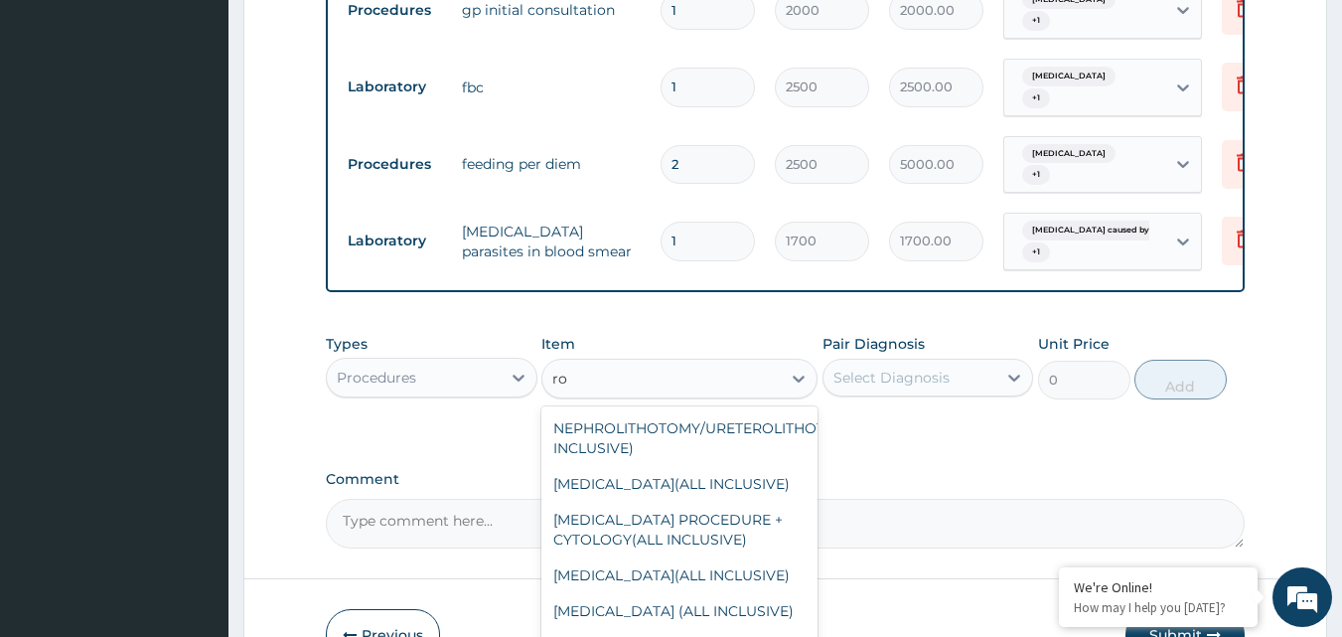
type input "r"
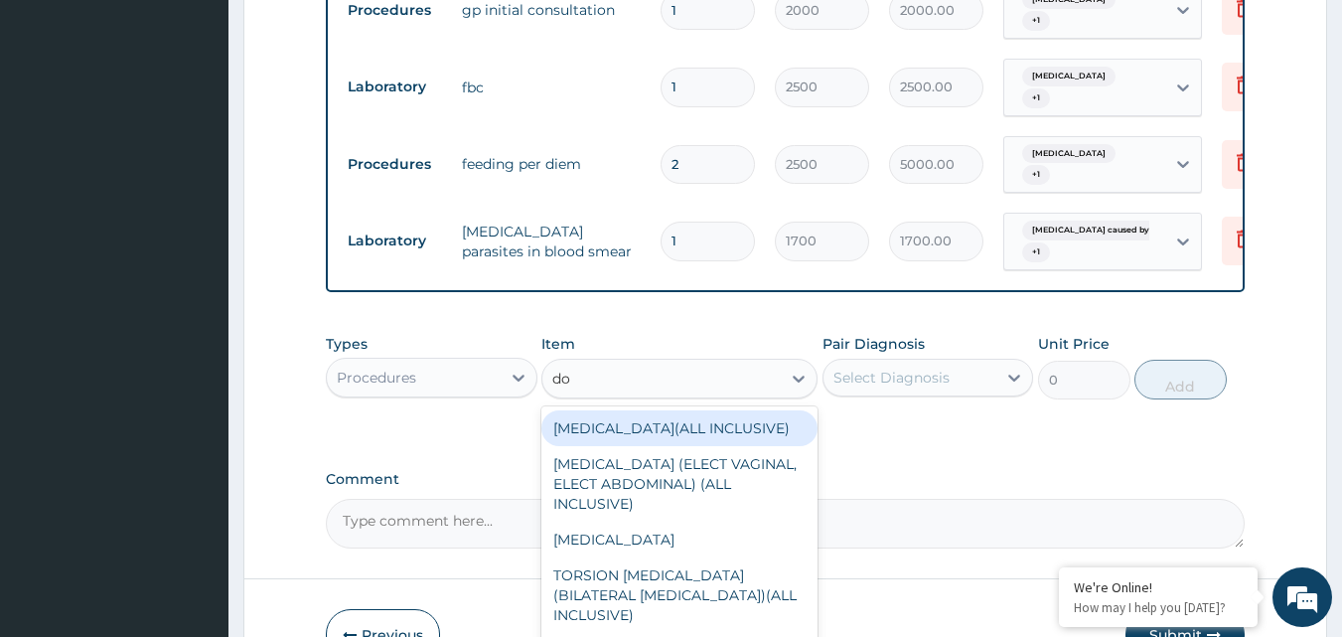
type input "dou"
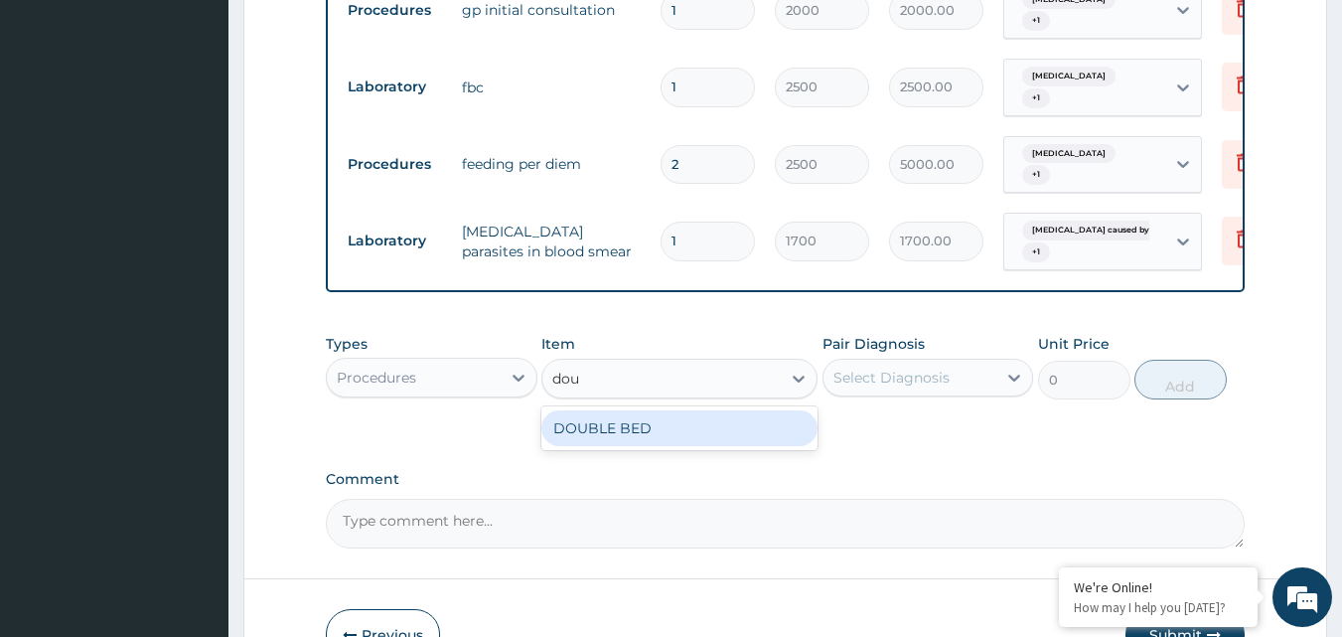
click at [633, 436] on div "DOUBLE BED" at bounding box center [679, 428] width 276 height 36
type input "5000"
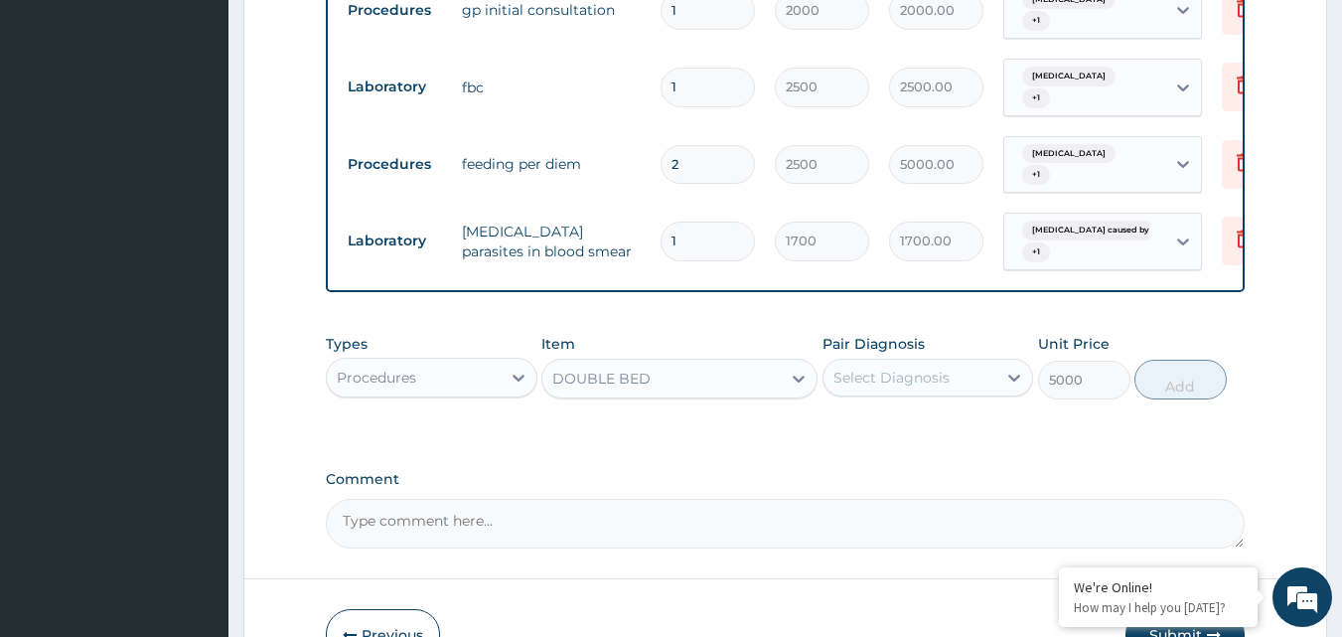
click at [917, 385] on div "Select Diagnosis" at bounding box center [891, 377] width 116 height 20
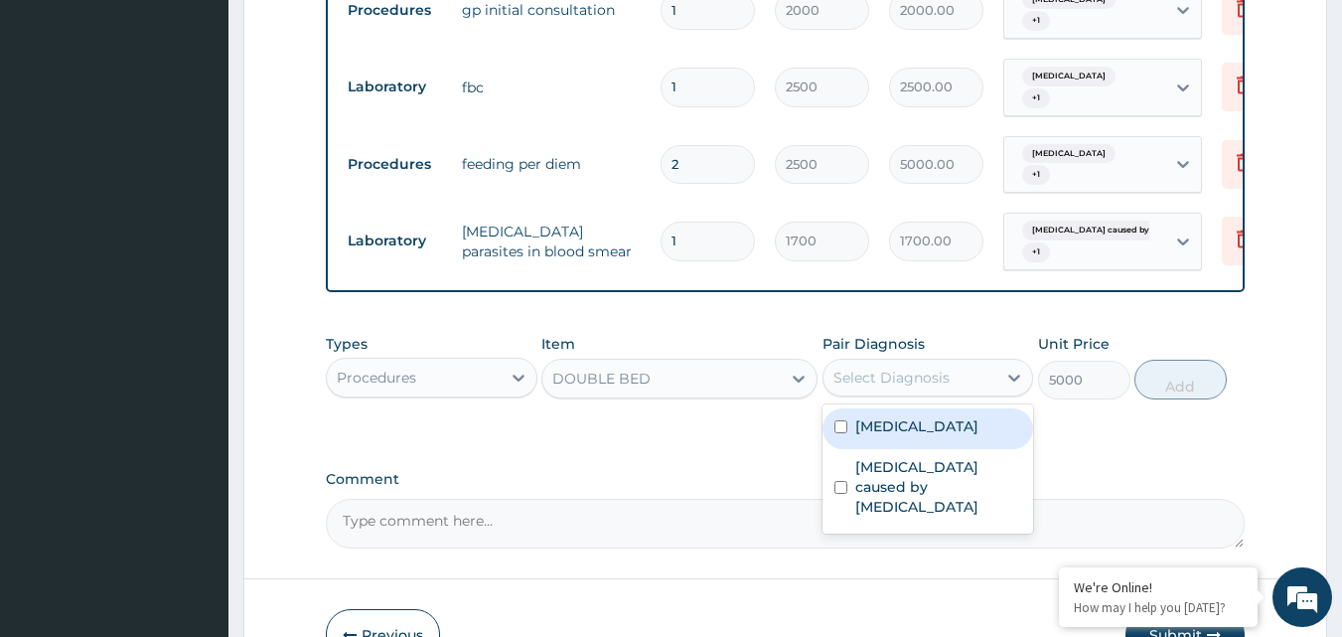
click at [926, 436] on label "Falciparum malaria" at bounding box center [916, 426] width 123 height 20
checkbox input "true"
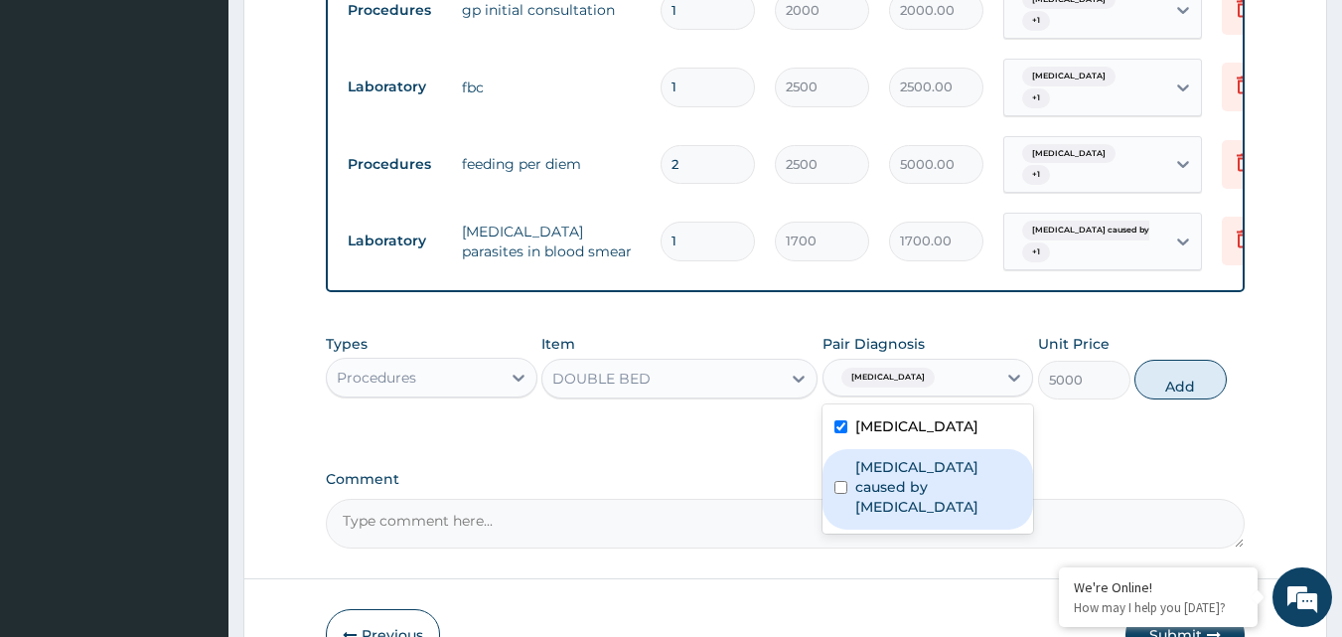
click at [931, 485] on label "Sepsis caused by Salmonella" at bounding box center [938, 487] width 167 height 60
checkbox input "true"
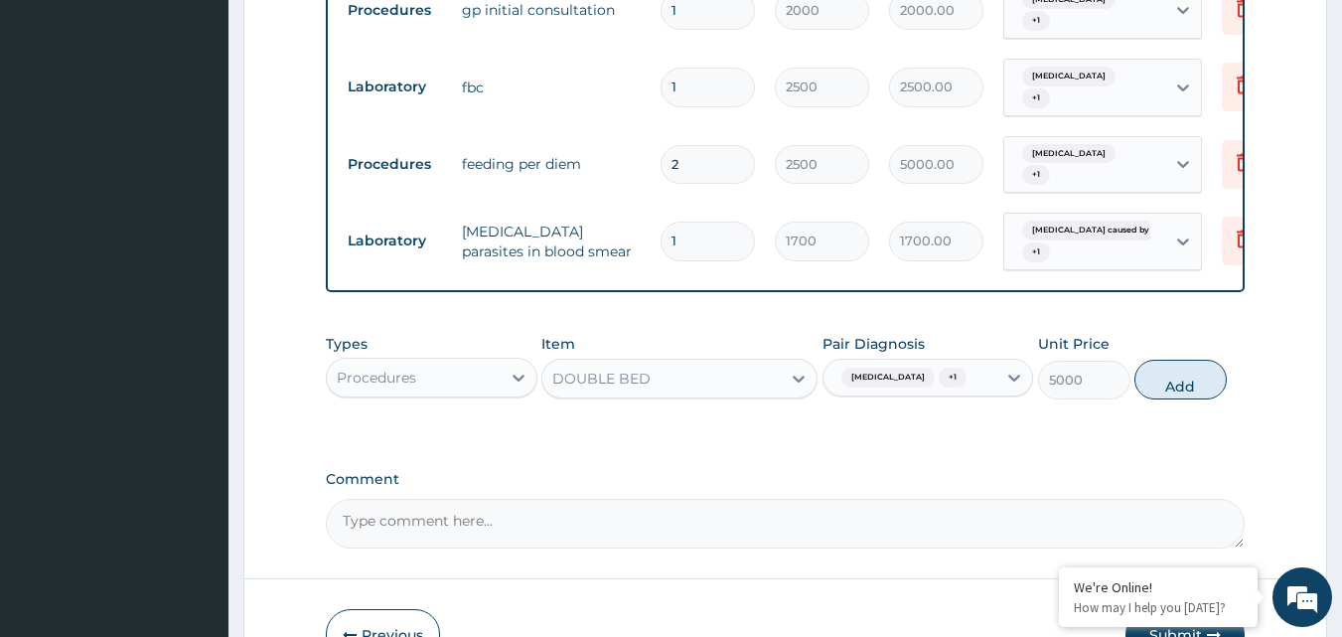
click at [1151, 430] on div "Types Procedures Item DOUBLE BED Pair Diagnosis Falciparum malaria + 1 Unit Pri…" at bounding box center [786, 381] width 920 height 115
click at [1163, 392] on button "Add" at bounding box center [1180, 380] width 92 height 40
type input "0"
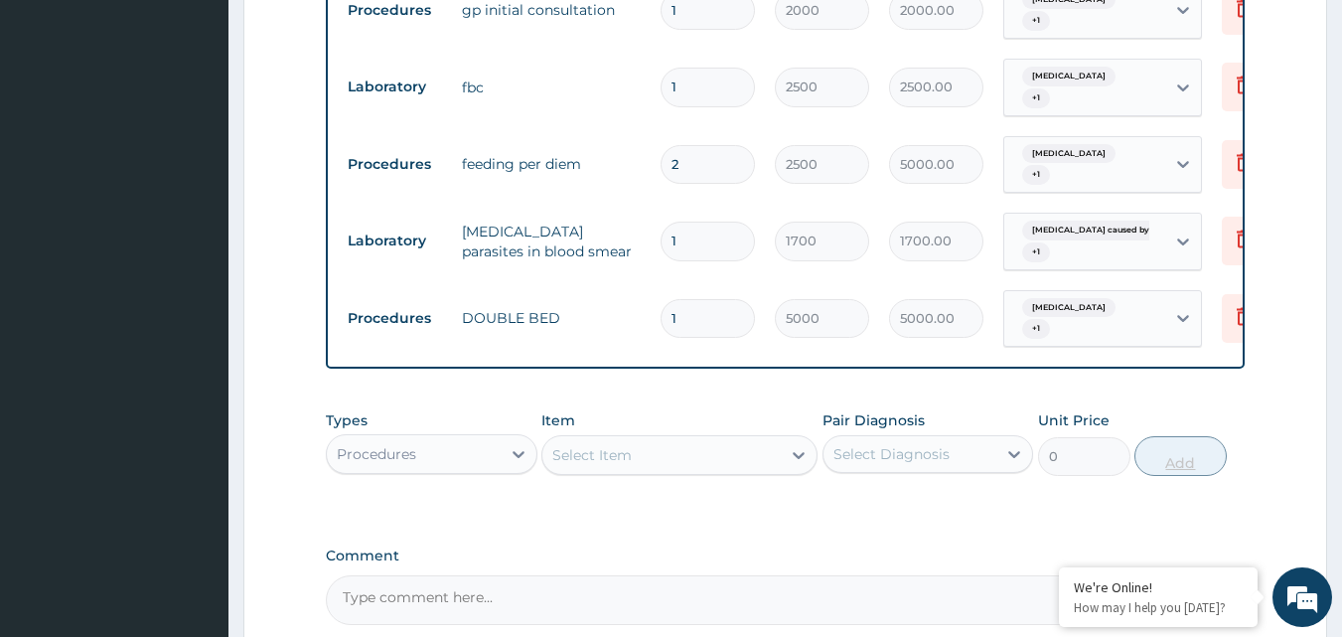
type input "0.00"
type input "2"
type input "10000.00"
type input "2"
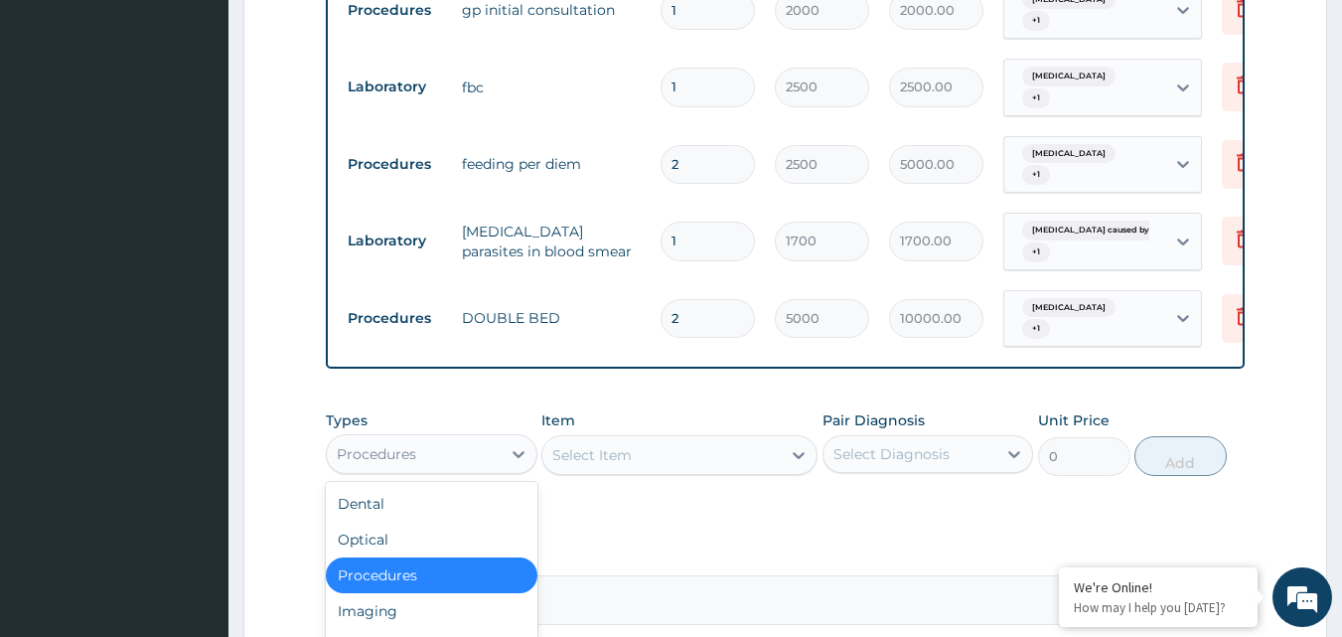
click at [428, 470] on div "Procedures" at bounding box center [414, 454] width 174 height 32
type input "dr"
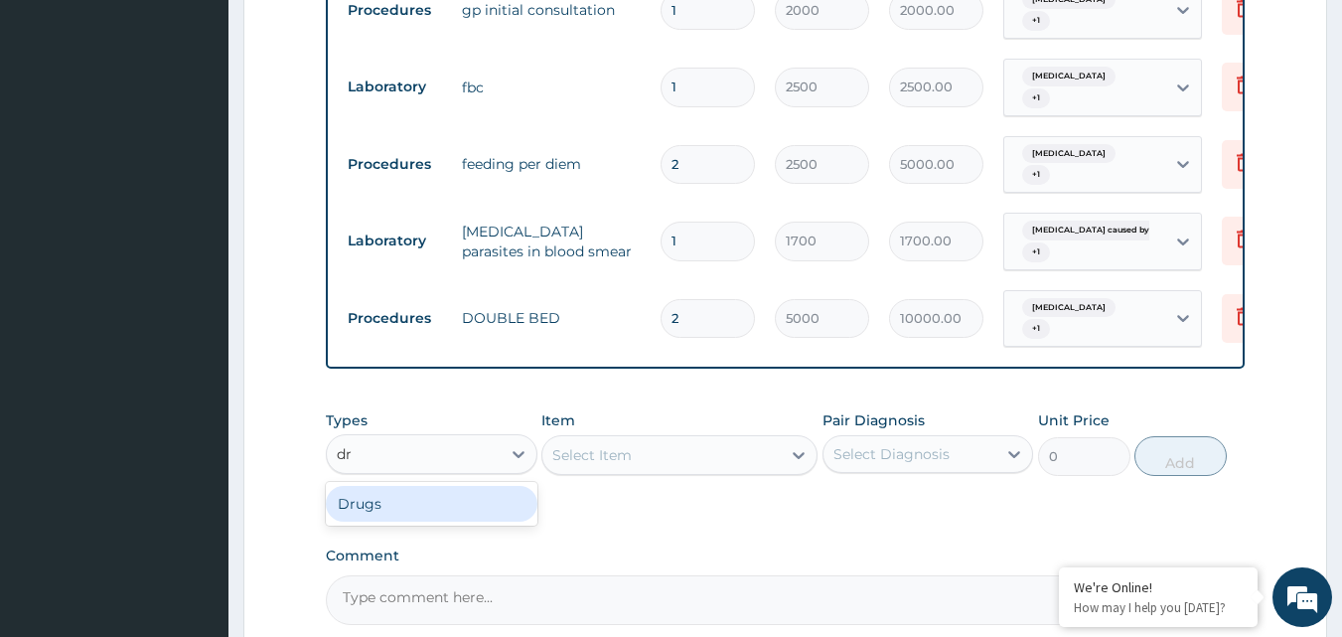
click at [353, 521] on div "Drugs" at bounding box center [432, 504] width 212 height 36
click at [695, 475] on div "Select Item" at bounding box center [679, 455] width 276 height 40
click at [688, 471] on div "Select Item" at bounding box center [661, 455] width 238 height 32
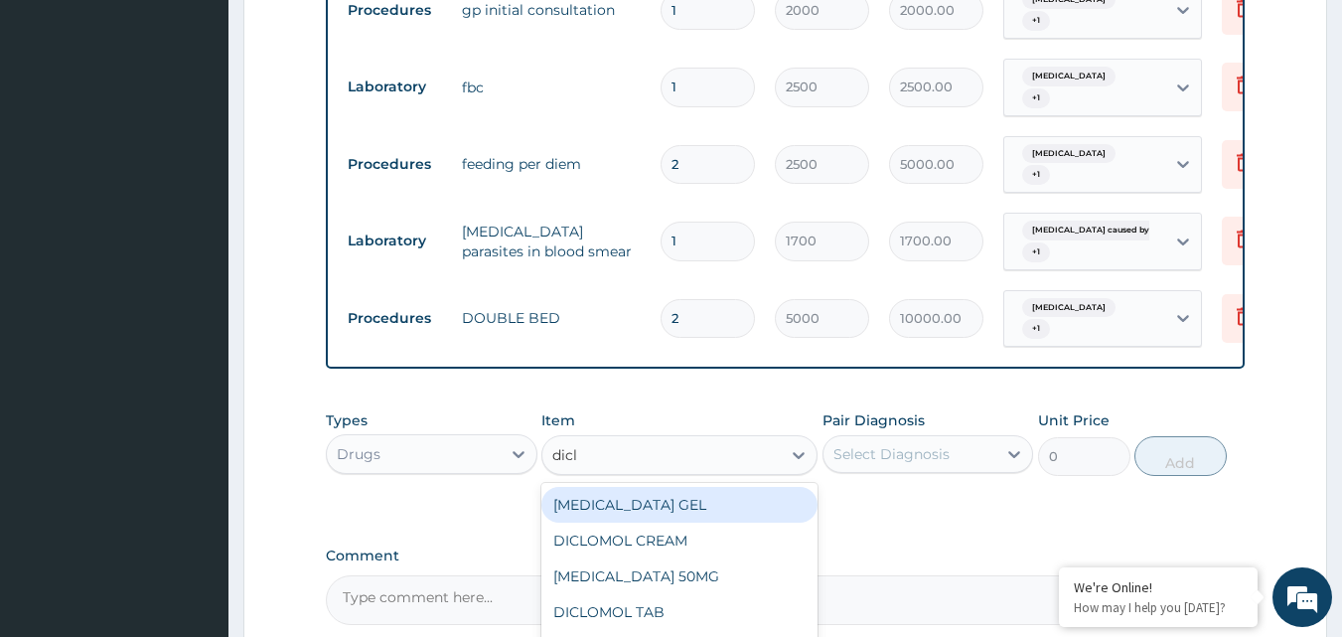
type input "diclo"
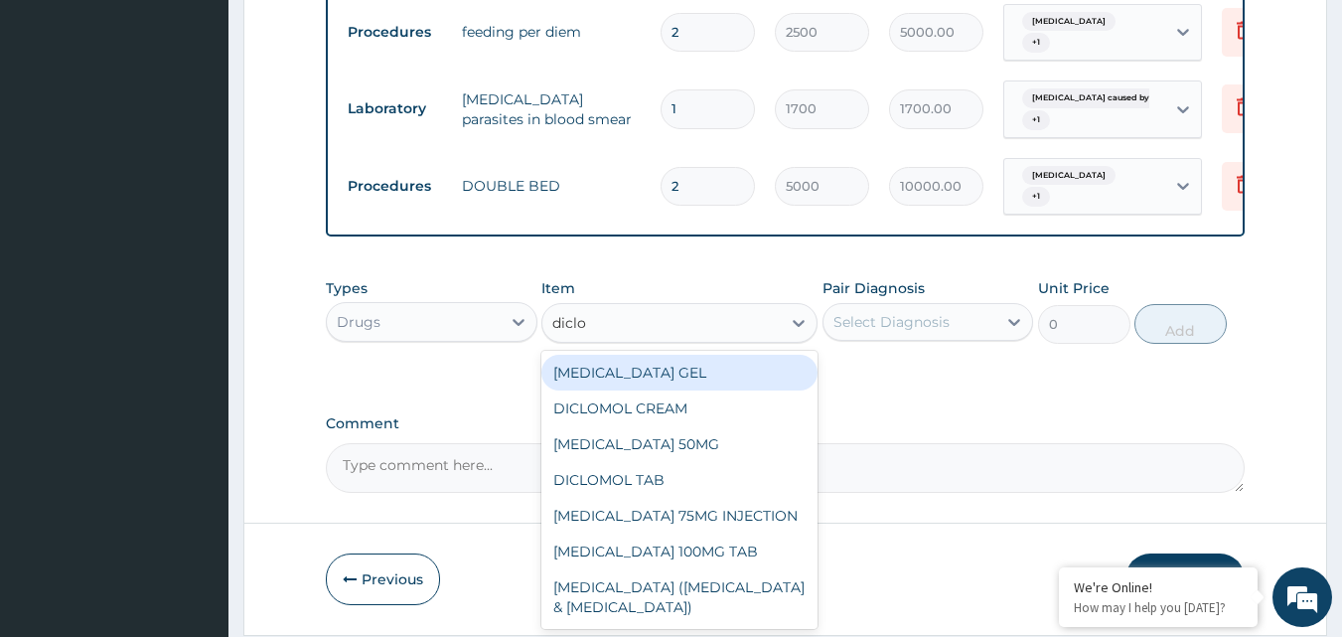
scroll to position [958, 0]
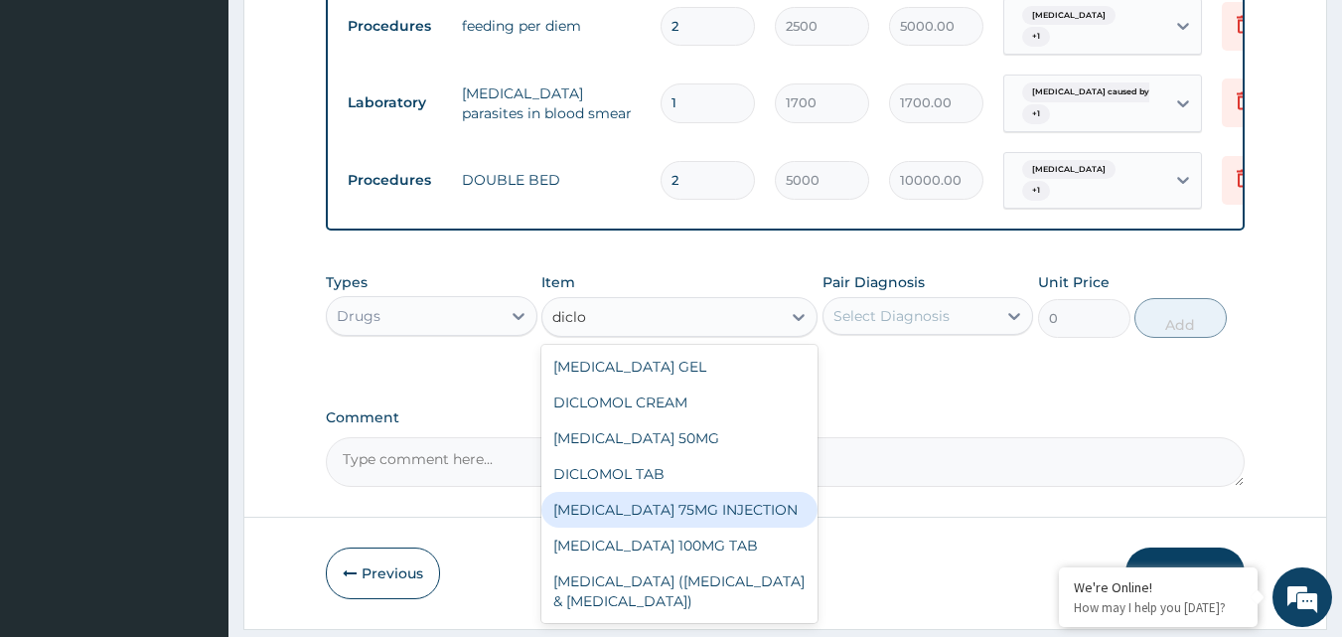
click at [725, 518] on div "DICLOFENAC 75MG INJECTION" at bounding box center [679, 510] width 276 height 36
type input "156"
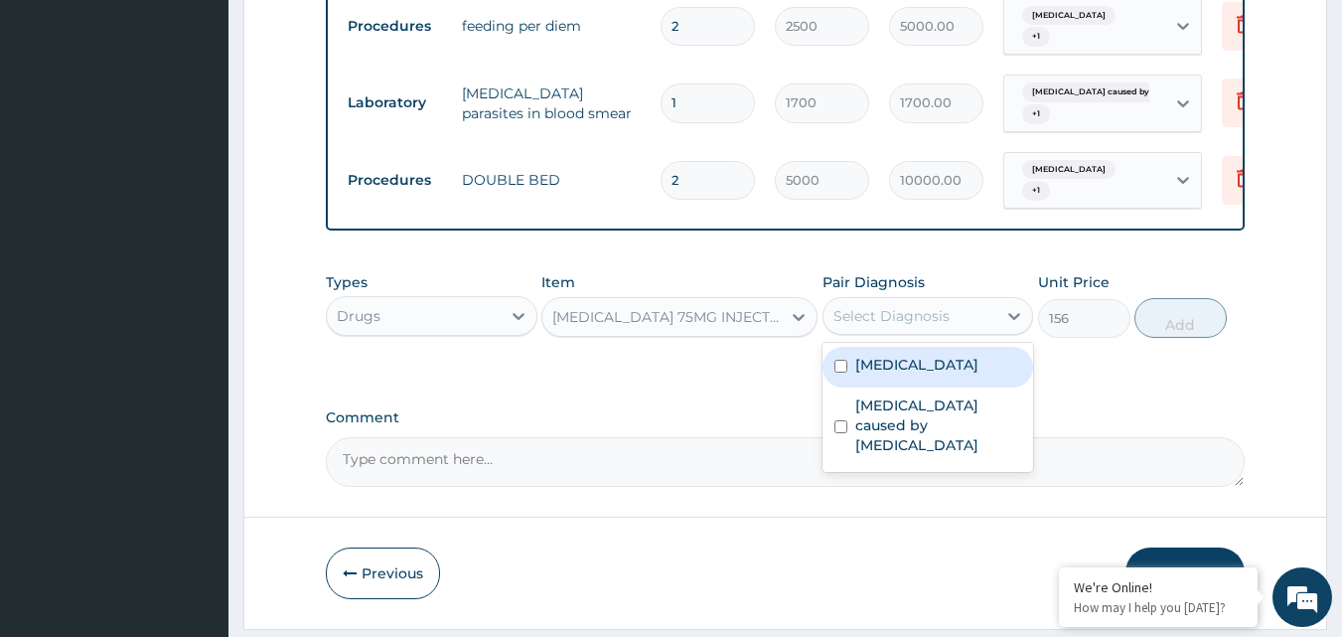
click at [904, 322] on div "Select Diagnosis" at bounding box center [891, 316] width 116 height 20
click at [891, 387] on div "Falciparum malaria" at bounding box center [928, 367] width 212 height 41
checkbox input "true"
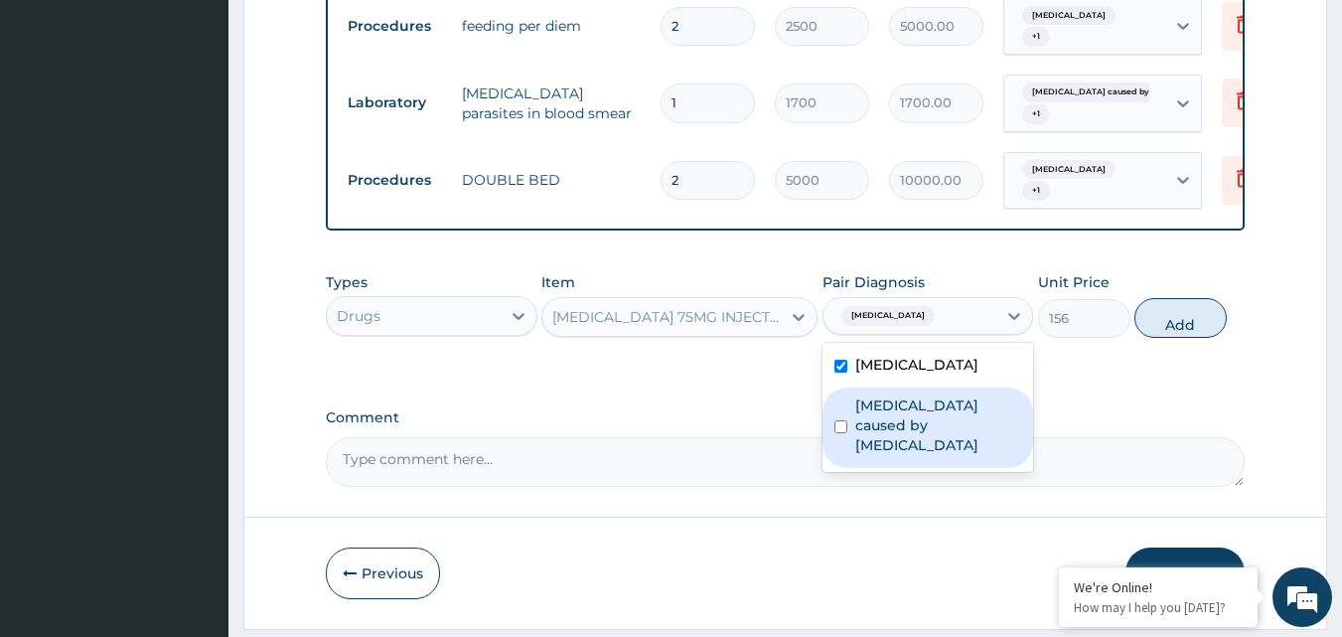
click at [889, 415] on label "Sepsis caused by Salmonella" at bounding box center [938, 425] width 167 height 60
checkbox input "true"
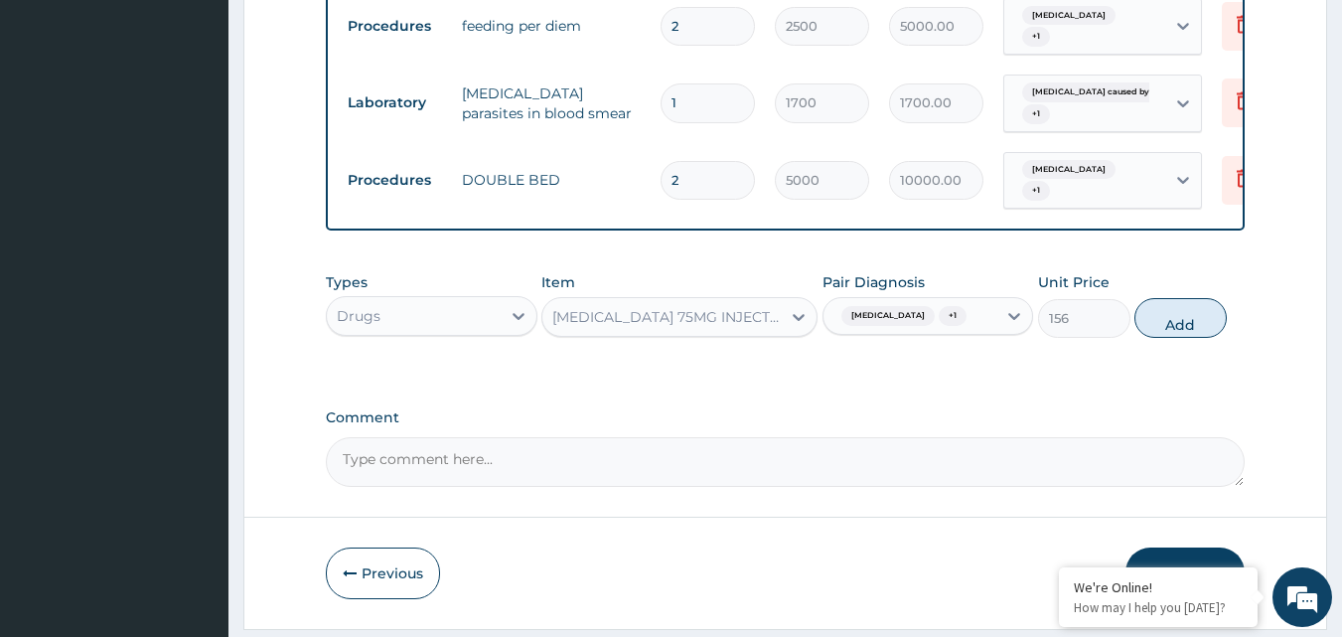
click at [1163, 348] on div "Types Drugs Item DICLOFENAC 75MG INJECTION Pair Diagnosis Falciparum malaria + …" at bounding box center [786, 304] width 920 height 85
click at [1157, 338] on button "Add" at bounding box center [1180, 318] width 92 height 40
type input "0"
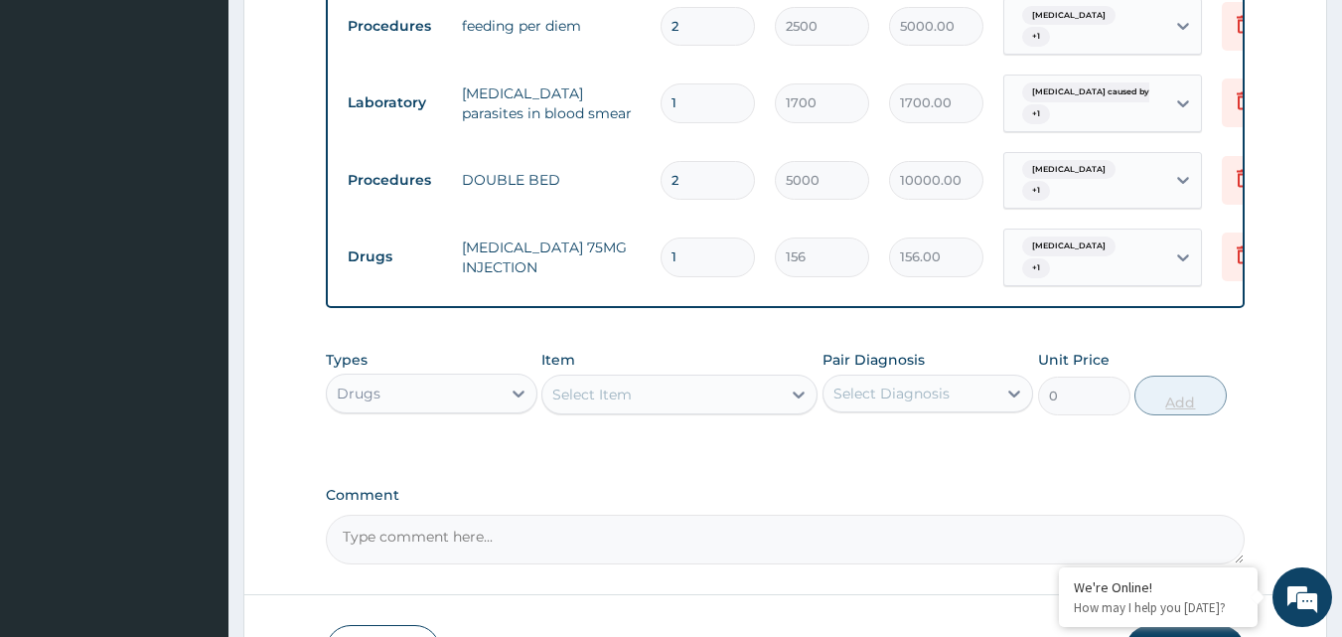
type input "0.00"
type input "2"
type input "312.00"
type input "0.00"
type input "3"
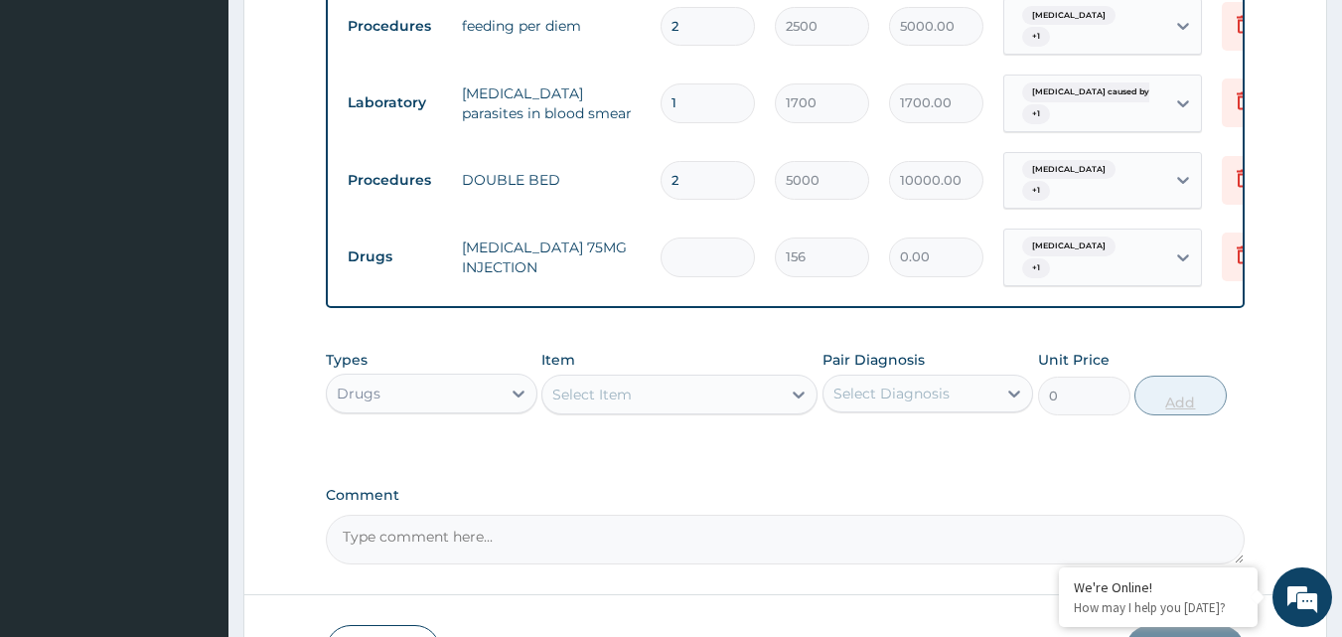
type input "468.00"
type input "3"
click at [548, 402] on div "Select Item" at bounding box center [661, 394] width 238 height 32
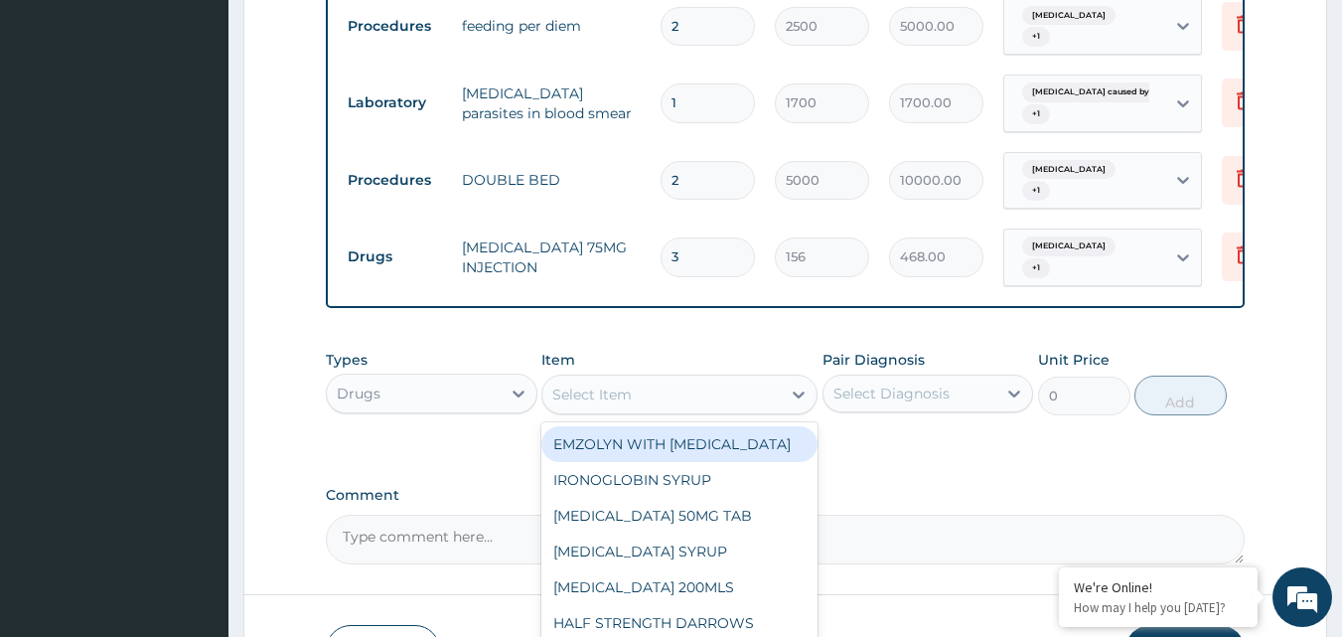
type input "f"
type input "gent"
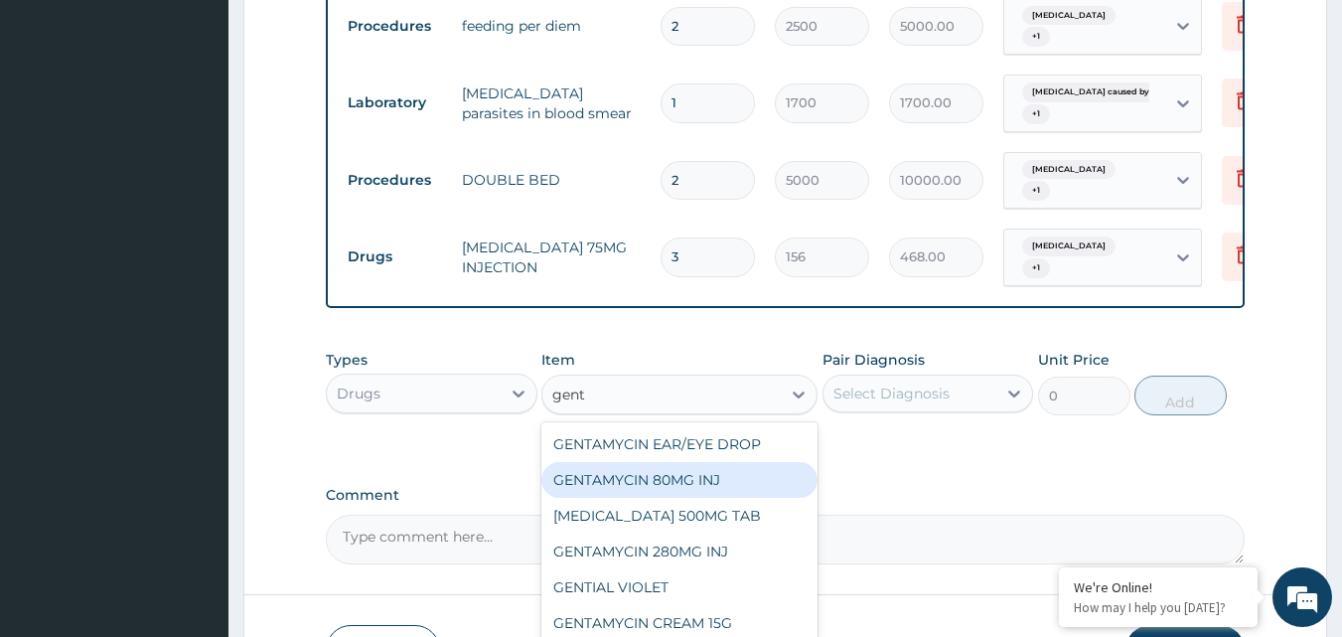
click at [691, 477] on div "GENTAMYCIN 80MG INJ" at bounding box center [679, 480] width 276 height 36
type input "140.4"
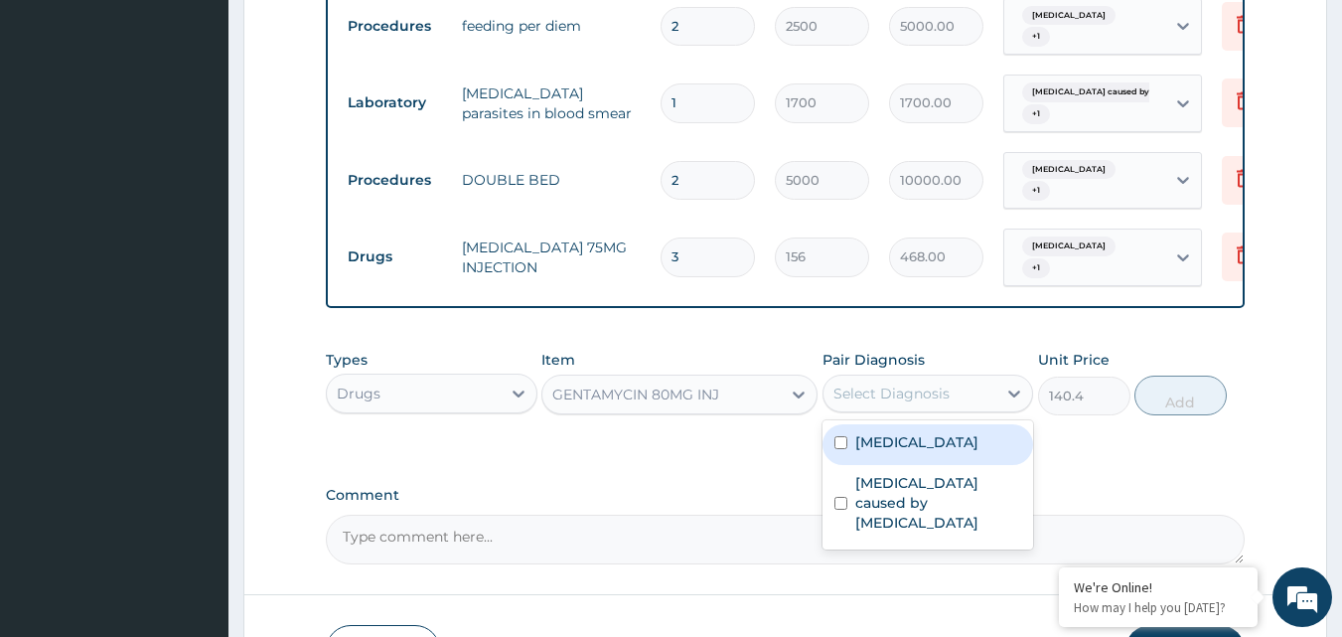
click at [987, 409] on div "Select Diagnosis" at bounding box center [910, 393] width 174 height 32
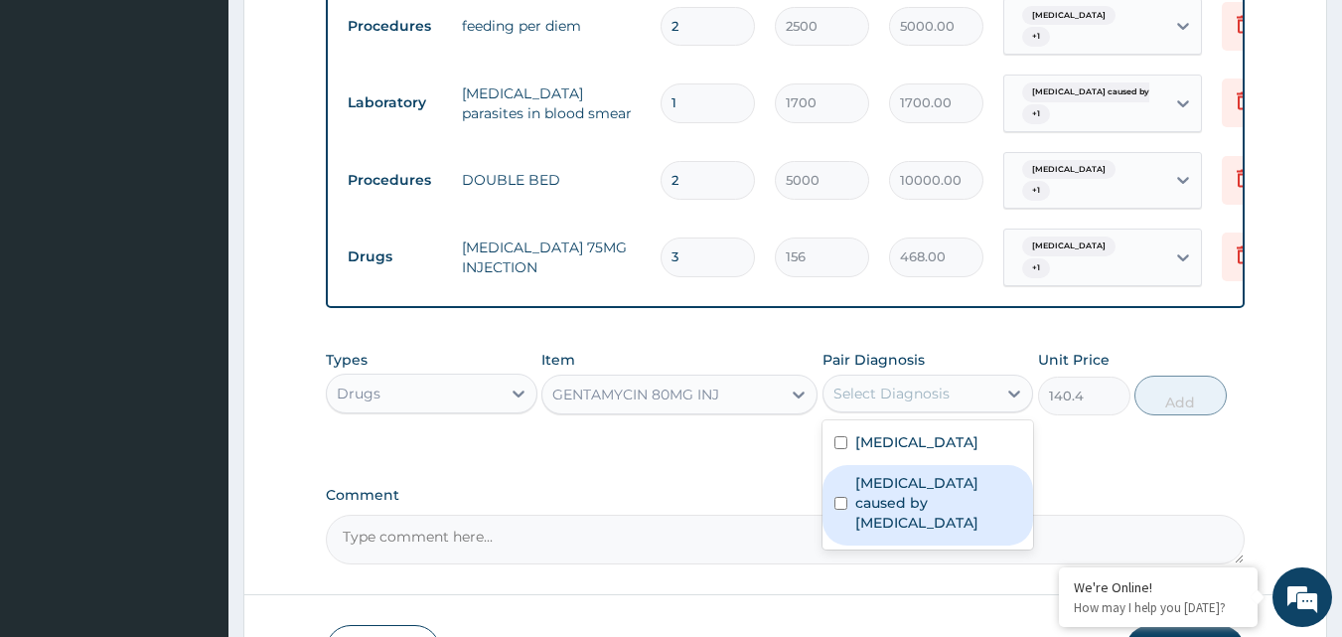
click at [965, 511] on label "[MEDICAL_DATA] caused by [MEDICAL_DATA]" at bounding box center [938, 503] width 167 height 60
checkbox input "true"
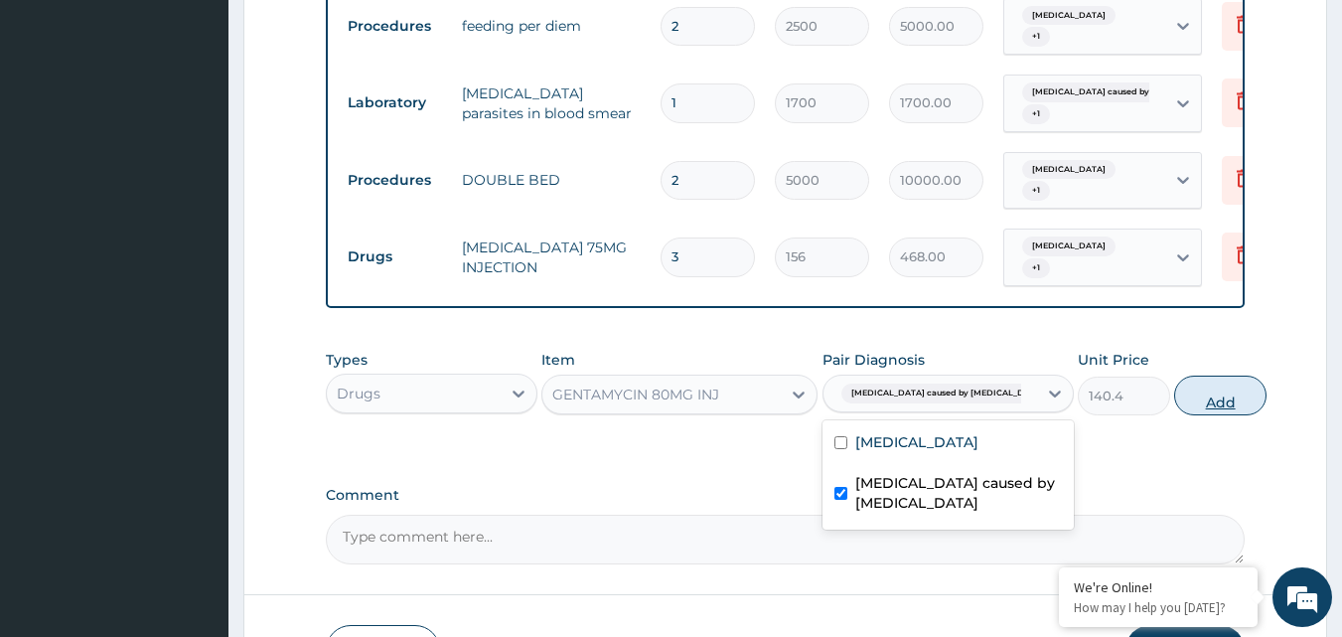
click at [1193, 415] on button "Add" at bounding box center [1220, 395] width 92 height 40
type input "0"
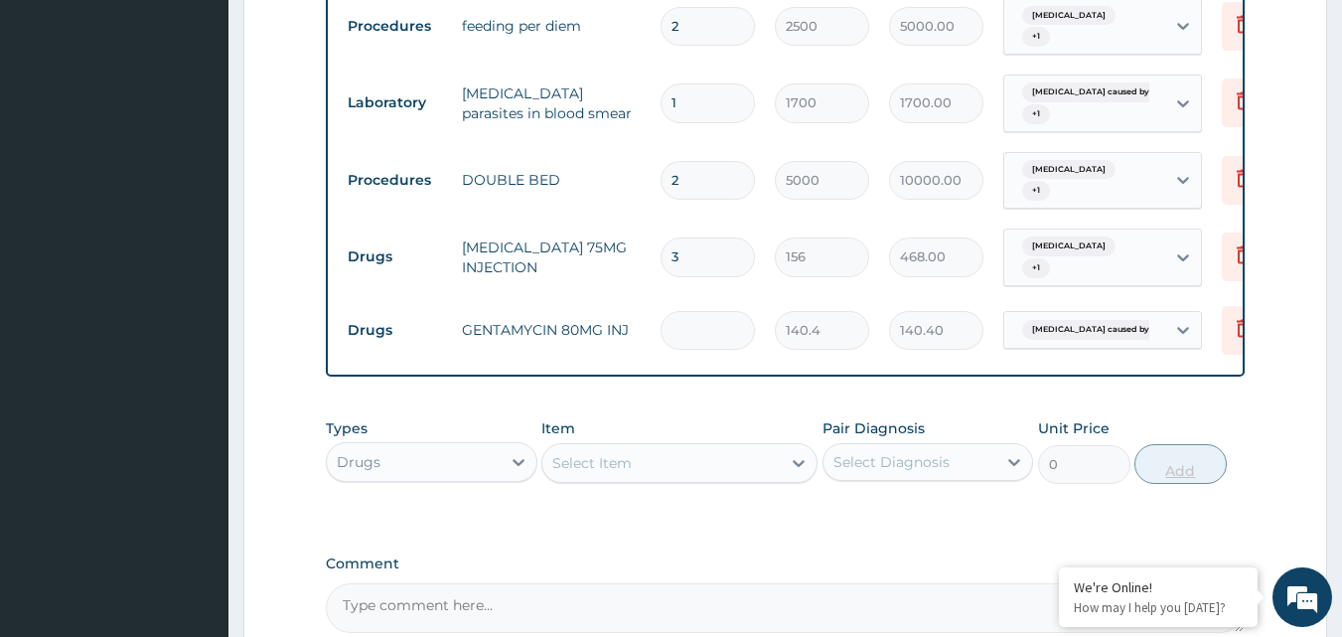
type input "0.00"
type input "2"
type input "280.80"
type input "2"
click at [600, 471] on div "Select Item" at bounding box center [591, 463] width 79 height 20
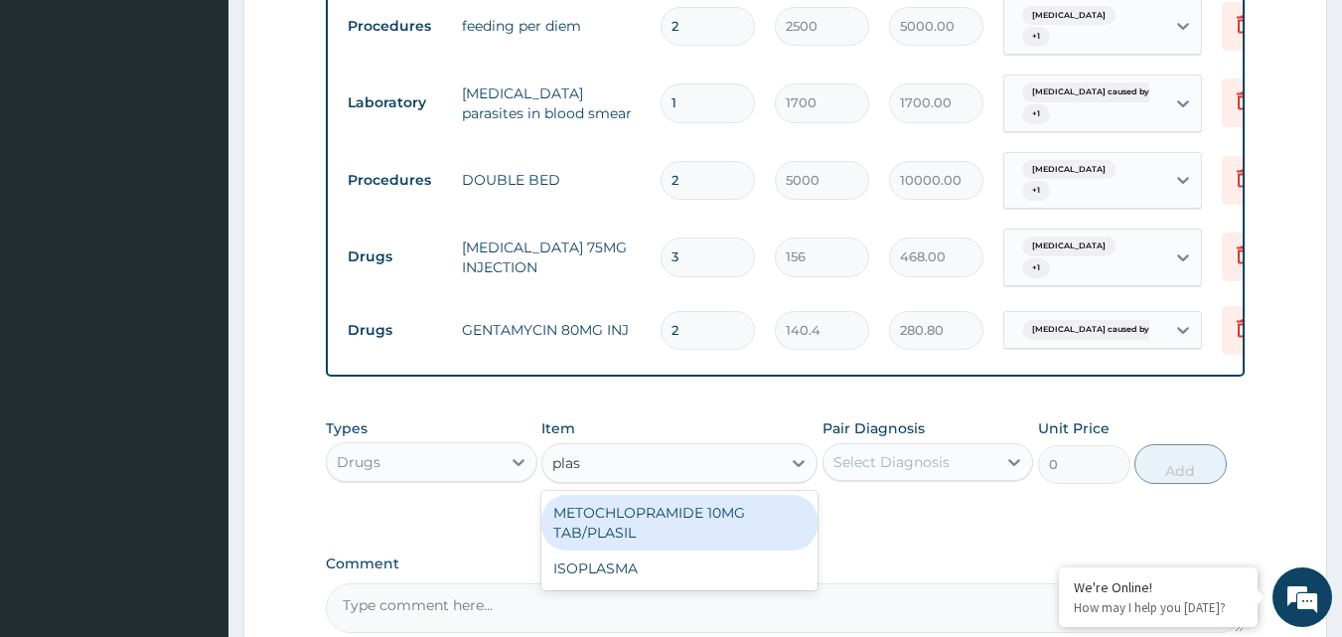
type input "plas"
type input "metoc"
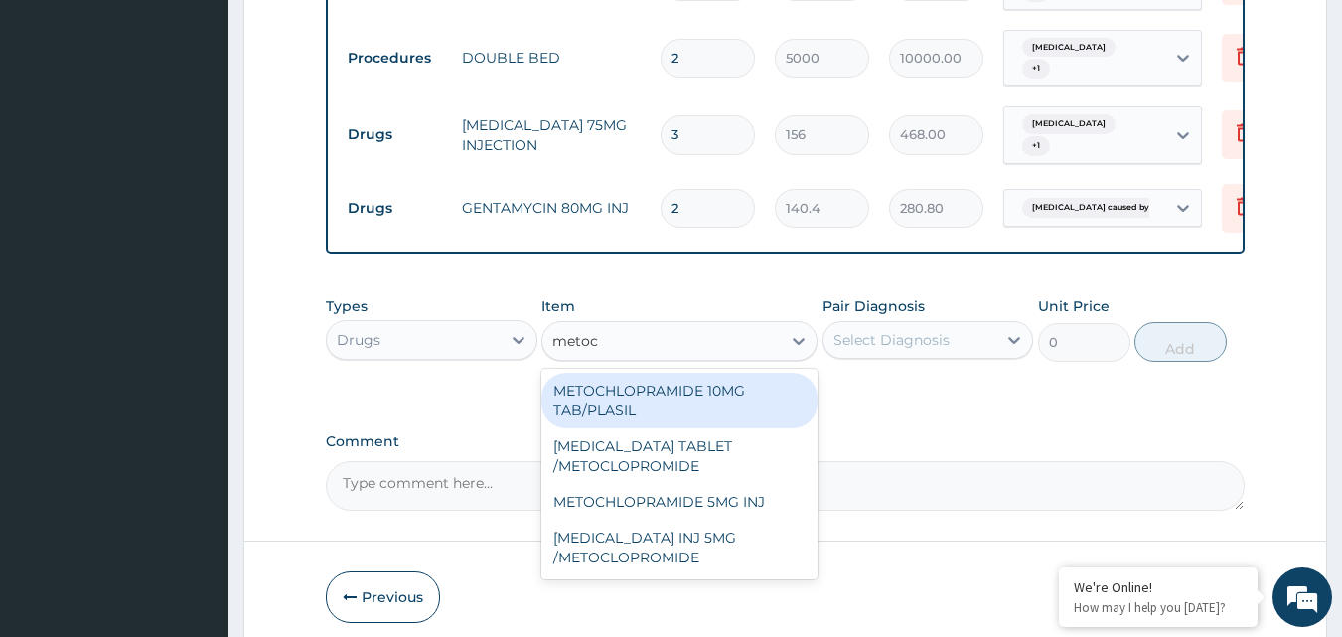
scroll to position [1093, 0]
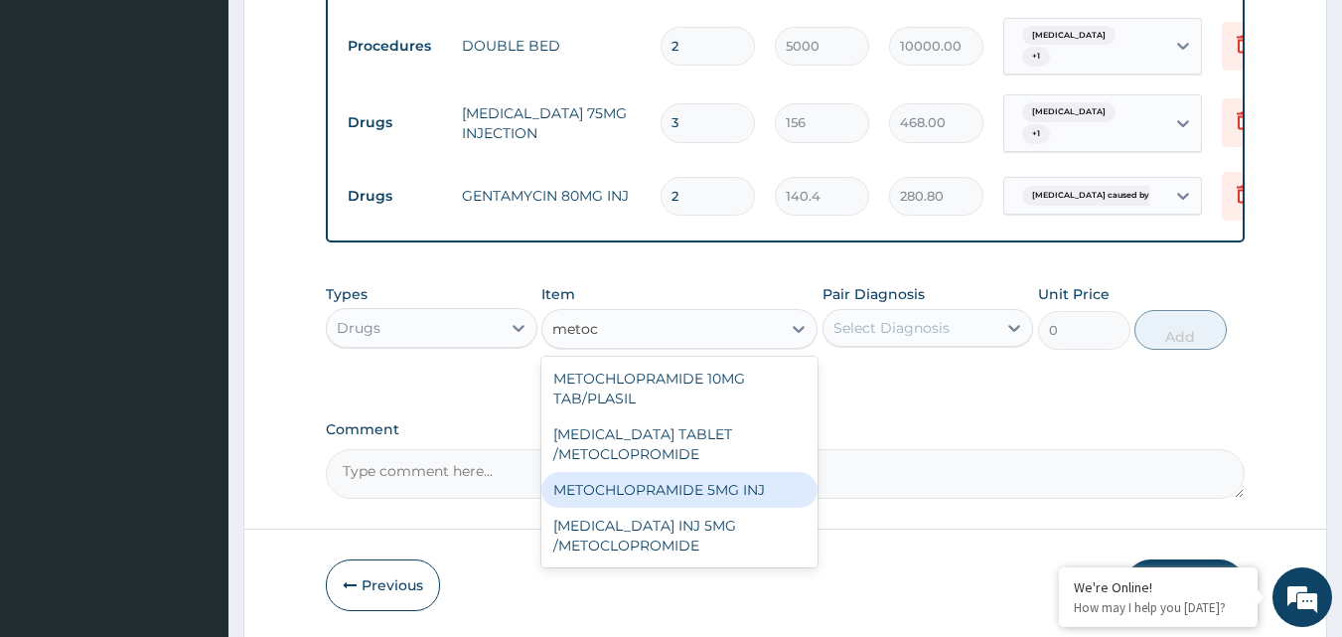
click at [750, 494] on div "METOCHLOPRAMIDE 5MG INJ" at bounding box center [679, 490] width 276 height 36
type input "140.4"
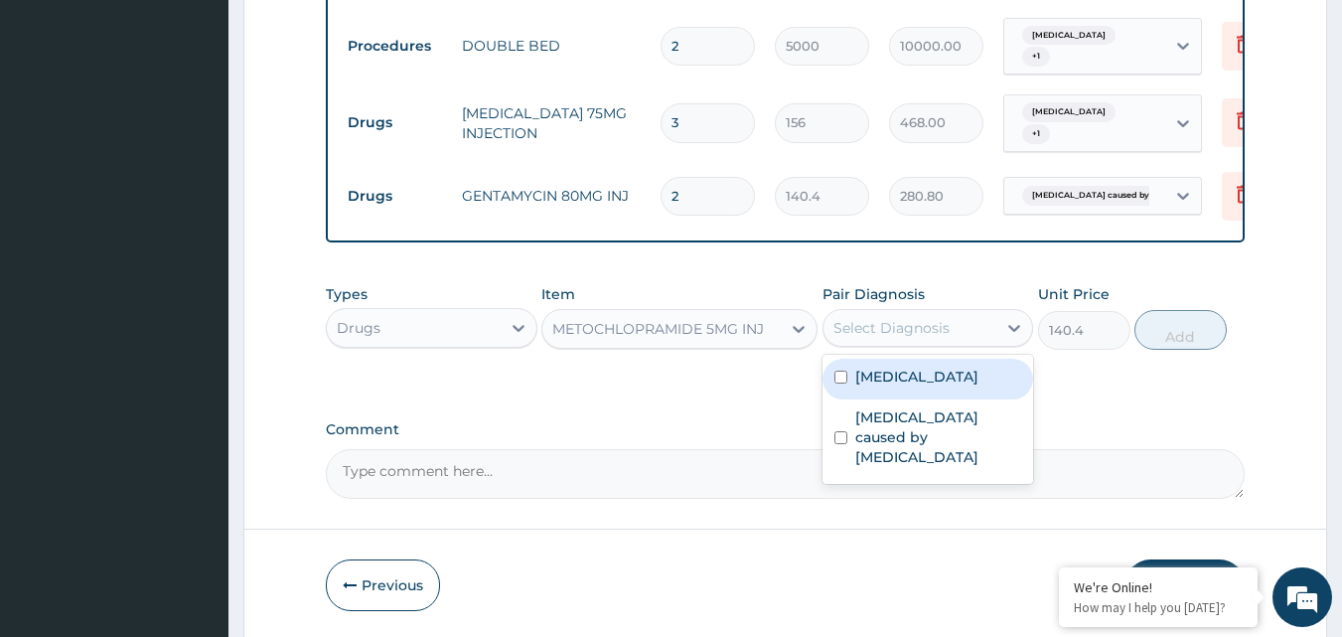
click at [930, 338] on div "Select Diagnosis" at bounding box center [891, 328] width 116 height 20
click at [929, 386] on label "[MEDICAL_DATA]" at bounding box center [916, 376] width 123 height 20
checkbox input "true"
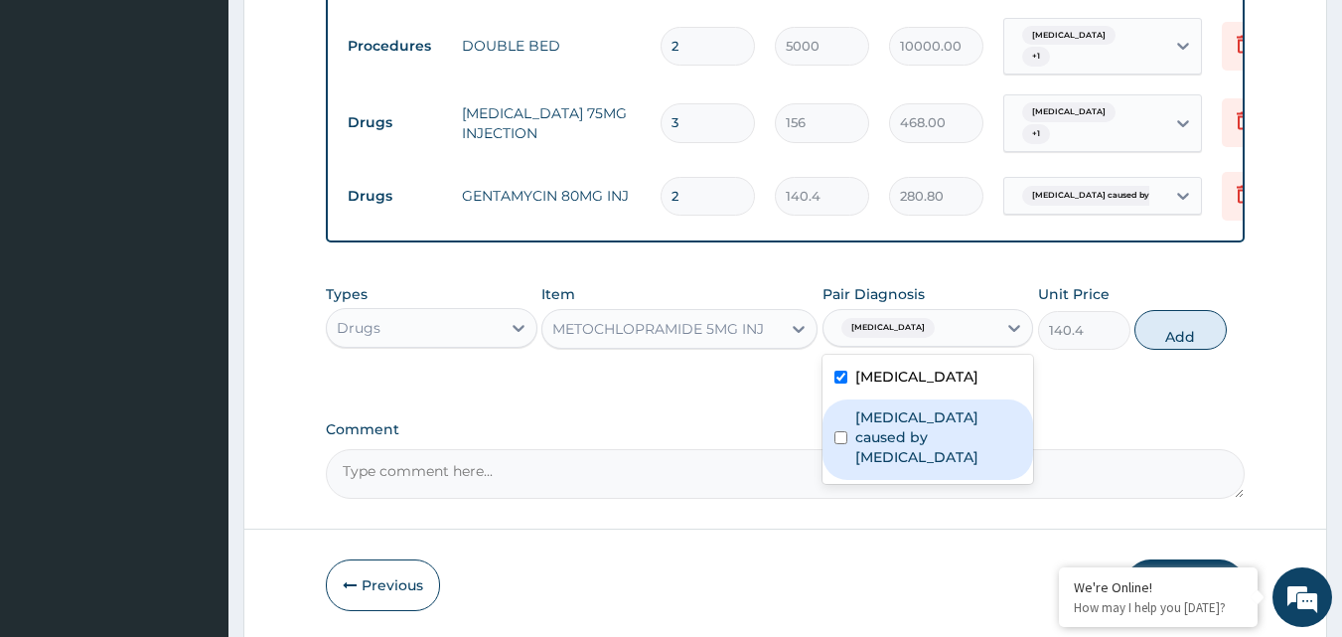
click at [933, 443] on label "[MEDICAL_DATA] caused by [MEDICAL_DATA]" at bounding box center [938, 437] width 167 height 60
checkbox input "true"
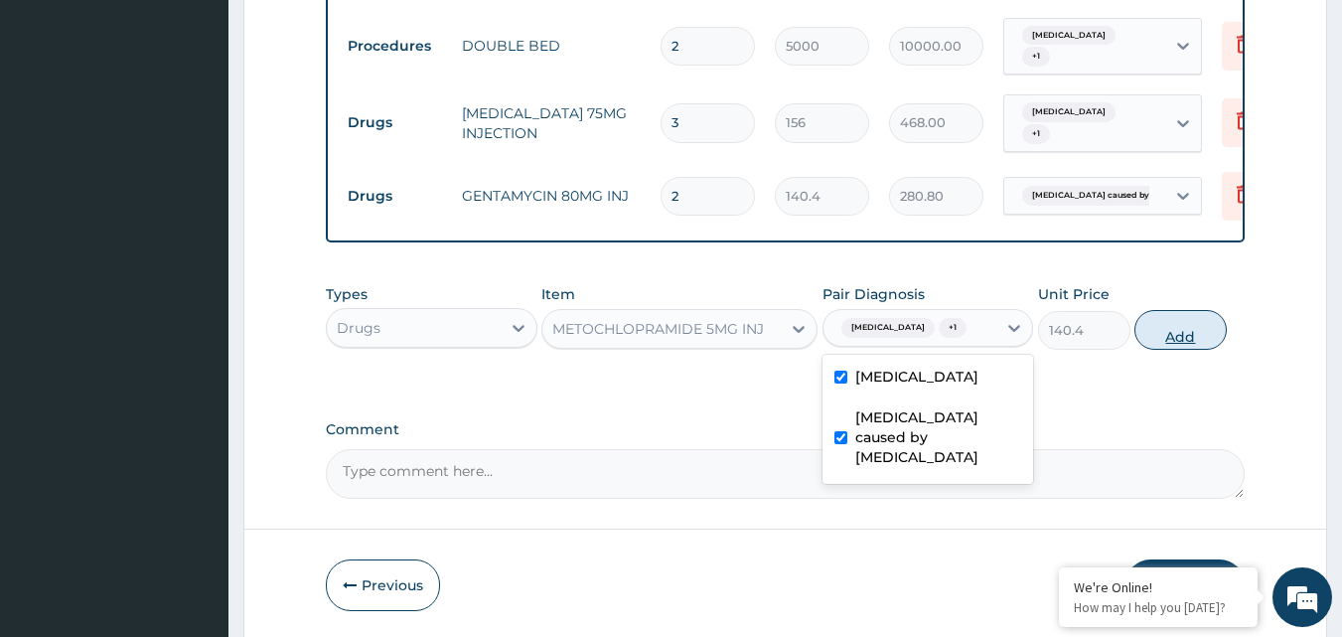
click at [1202, 350] on button "Add" at bounding box center [1180, 330] width 92 height 40
type input "0"
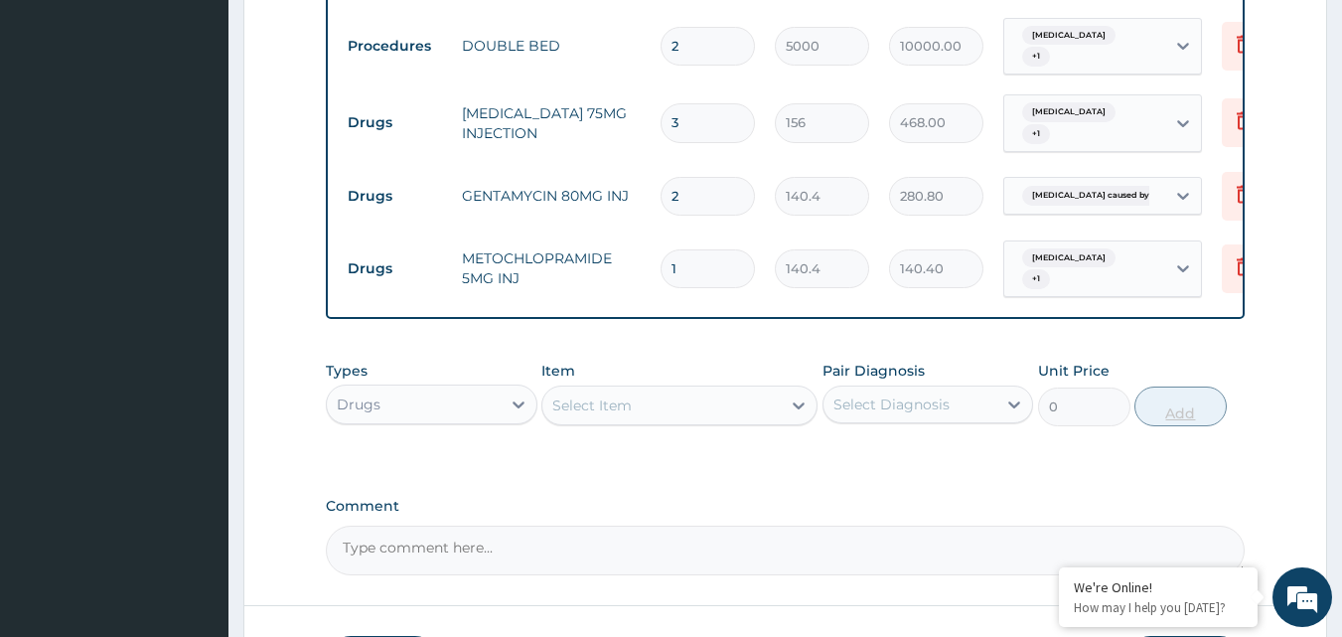
type input "0.00"
type input "3"
type input "421.20"
type input "3"
click at [589, 415] on div "Select Item" at bounding box center [591, 405] width 79 height 20
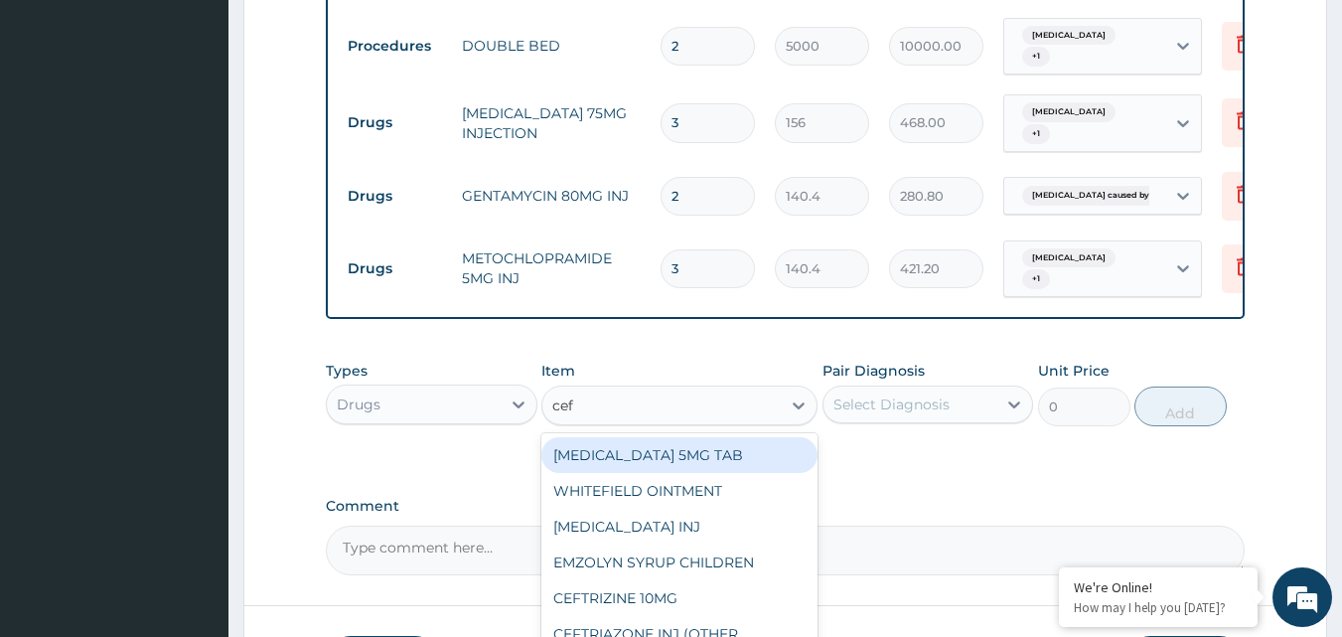
type input "ceft"
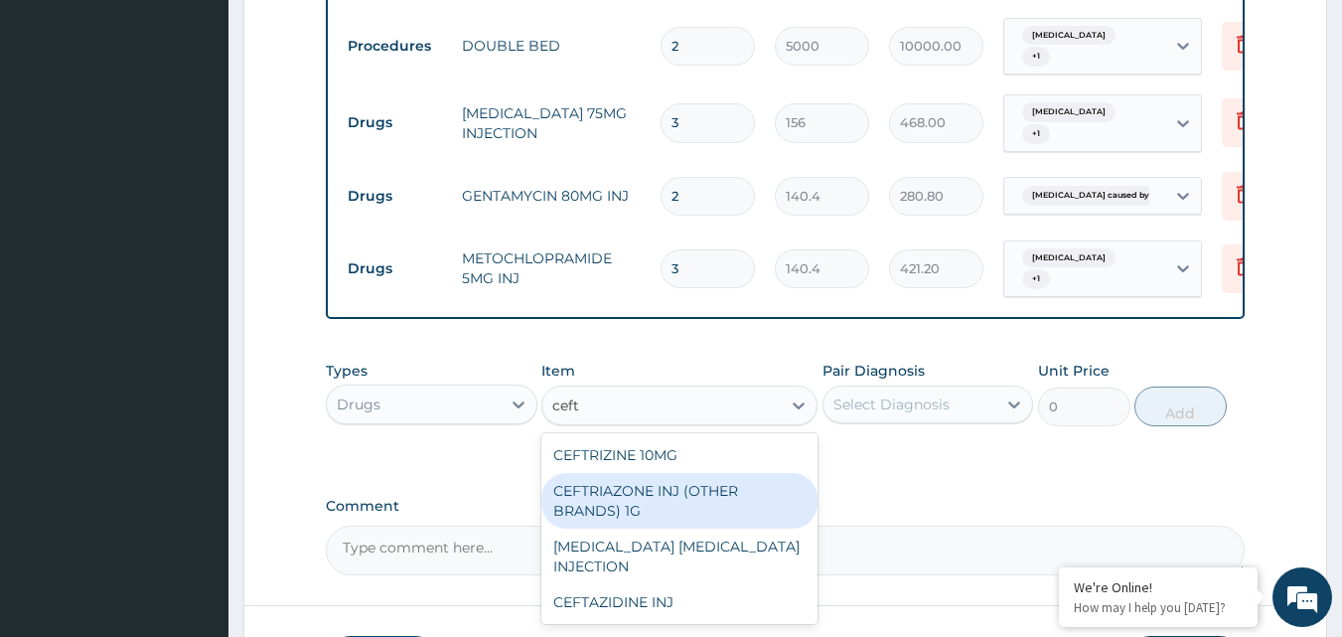
click at [651, 518] on div "CEFTRIAZONE INJ (OTHER BRANDS) 1G" at bounding box center [679, 501] width 276 height 56
type input "2100"
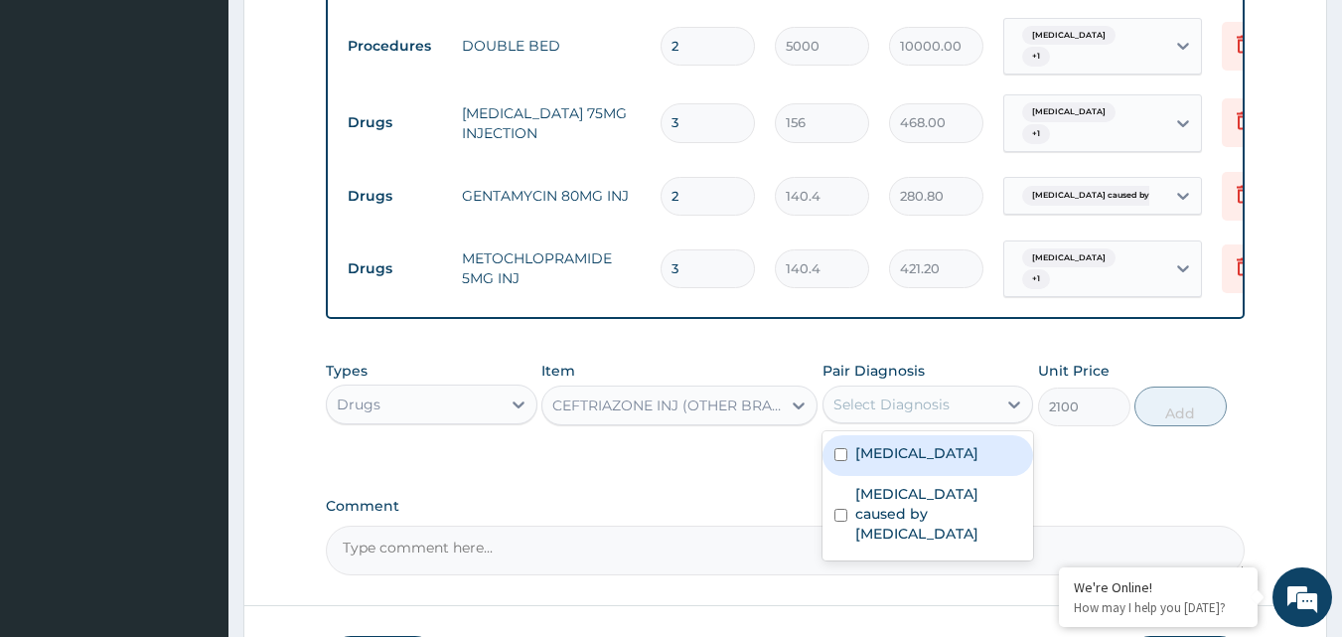
click at [878, 414] on div "Select Diagnosis" at bounding box center [891, 404] width 116 height 20
click at [872, 463] on label "[MEDICAL_DATA]" at bounding box center [916, 453] width 123 height 20
checkbox input "true"
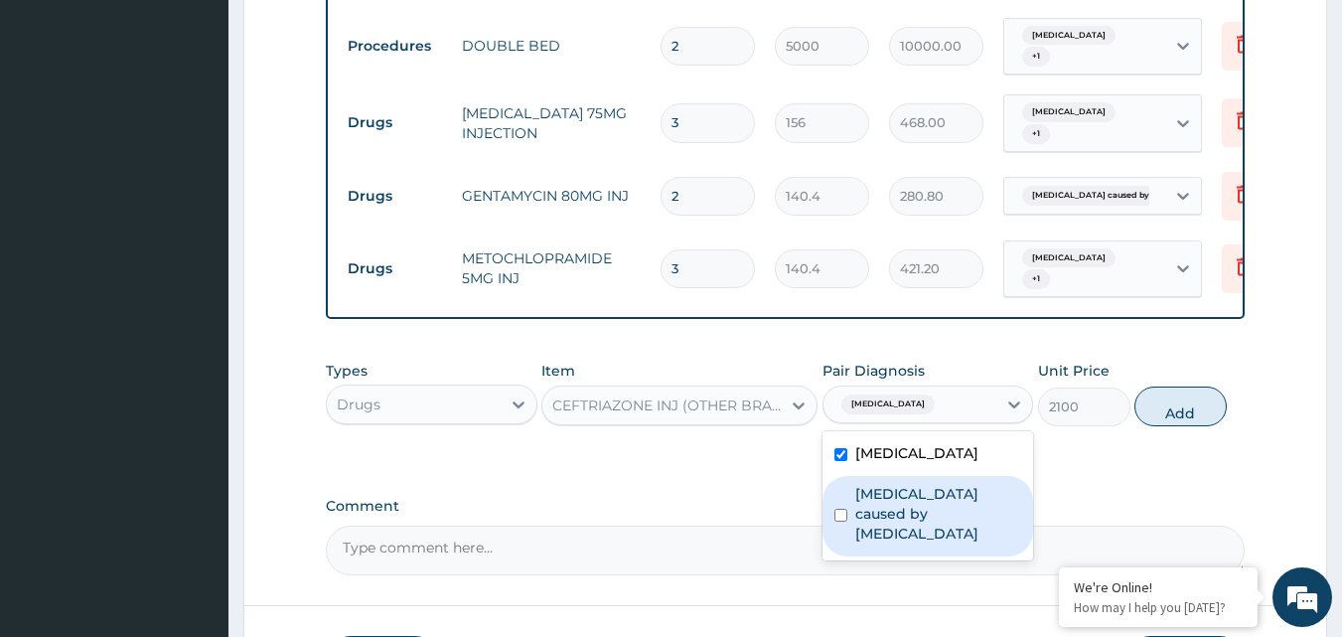
click at [880, 516] on label "Sepsis caused by Salmonella" at bounding box center [938, 514] width 167 height 60
checkbox input "true"
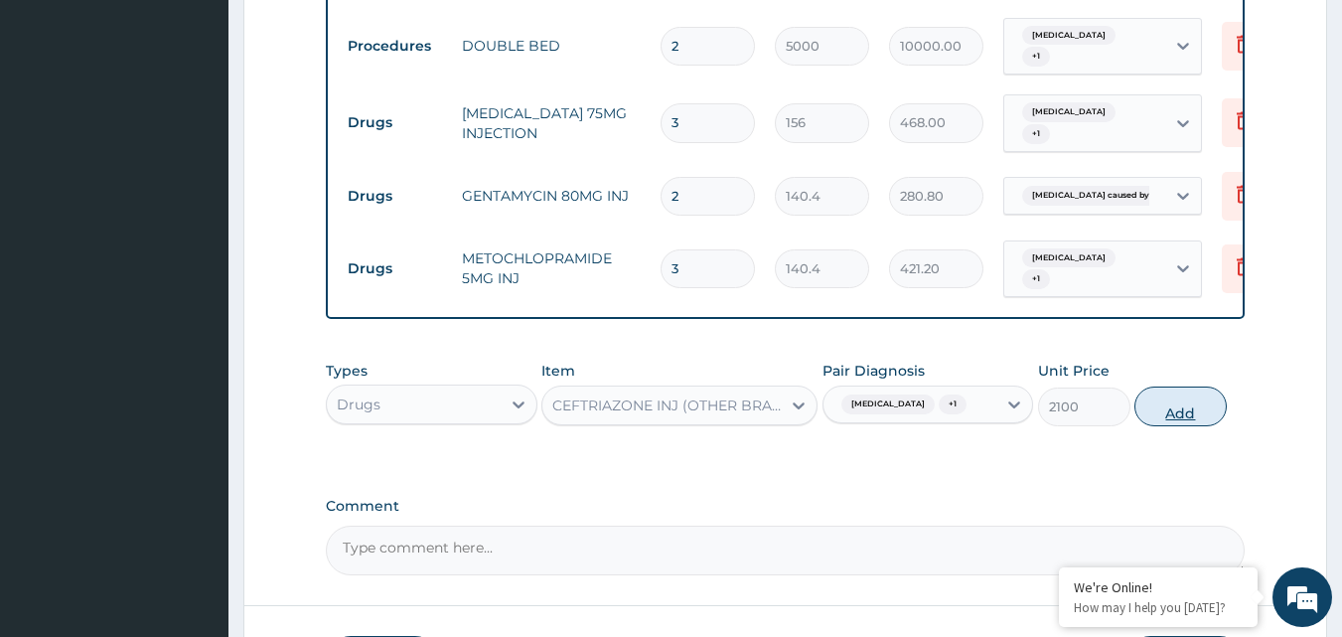
click at [1178, 408] on button "Add" at bounding box center [1180, 406] width 92 height 40
type input "0"
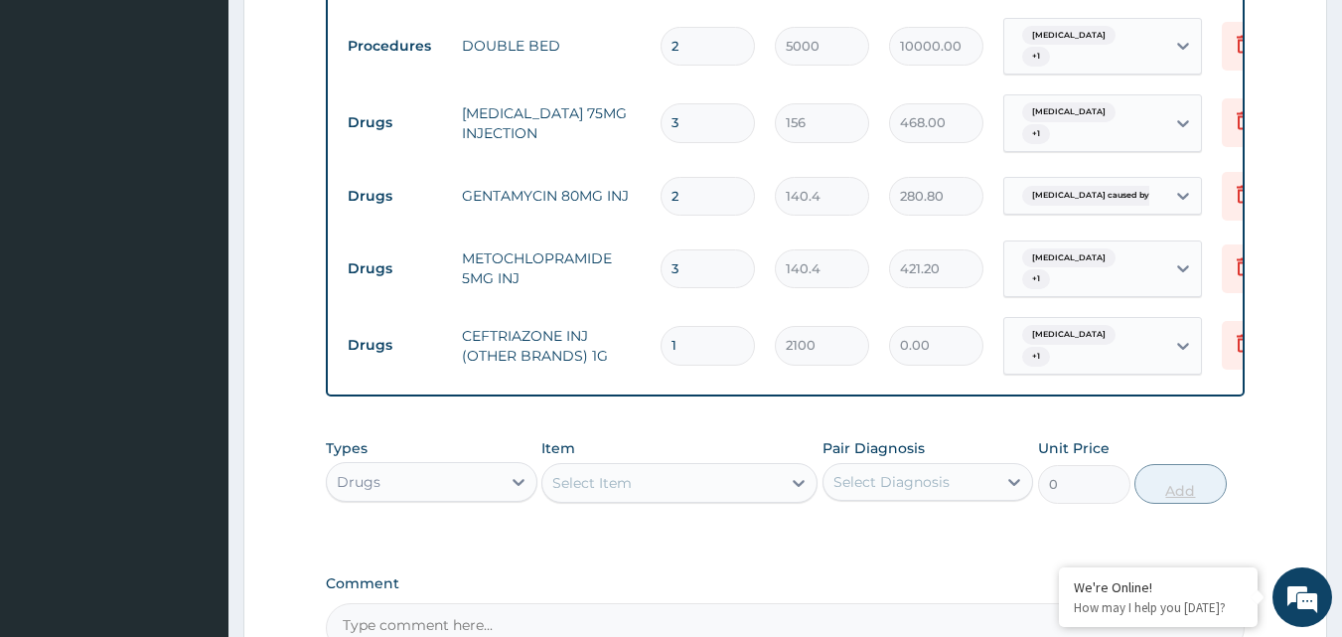
type input "0.00"
type input "2"
type input "4200.00"
type input "2"
click at [610, 513] on div "Types Drugs Item Select Item Pair Diagnosis Select Diagnosis Unit Price 0 Add" at bounding box center [786, 470] width 920 height 85
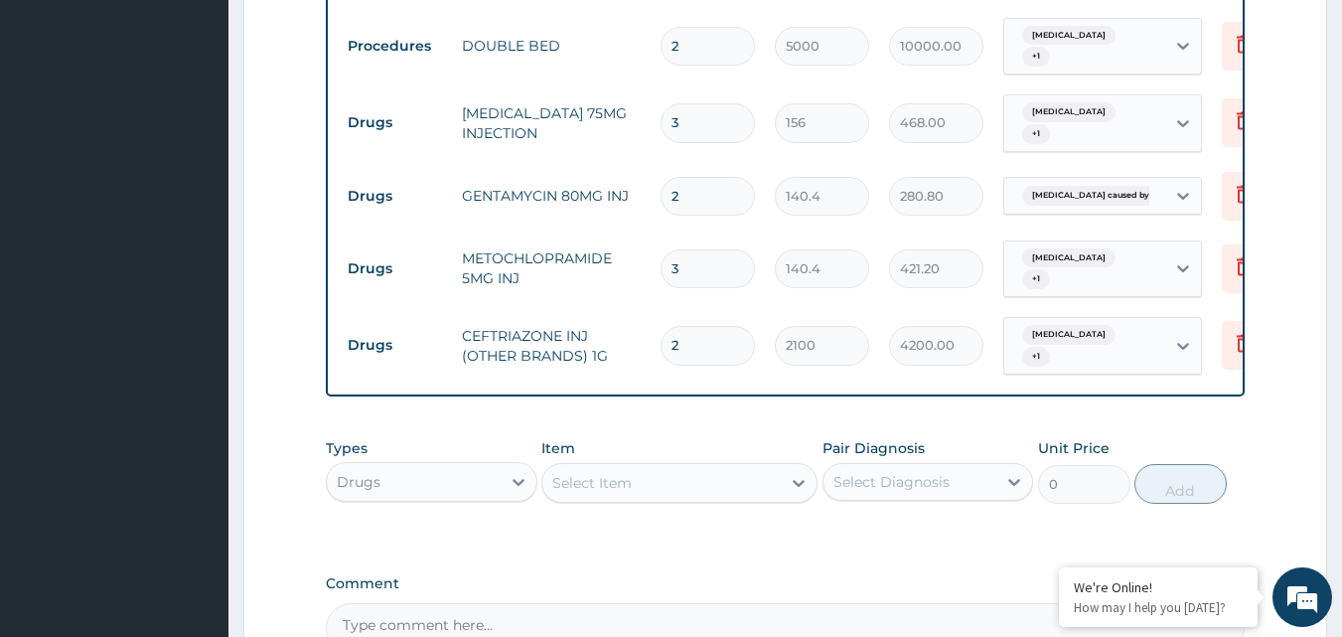
click at [577, 493] on div "Select Item" at bounding box center [591, 483] width 79 height 20
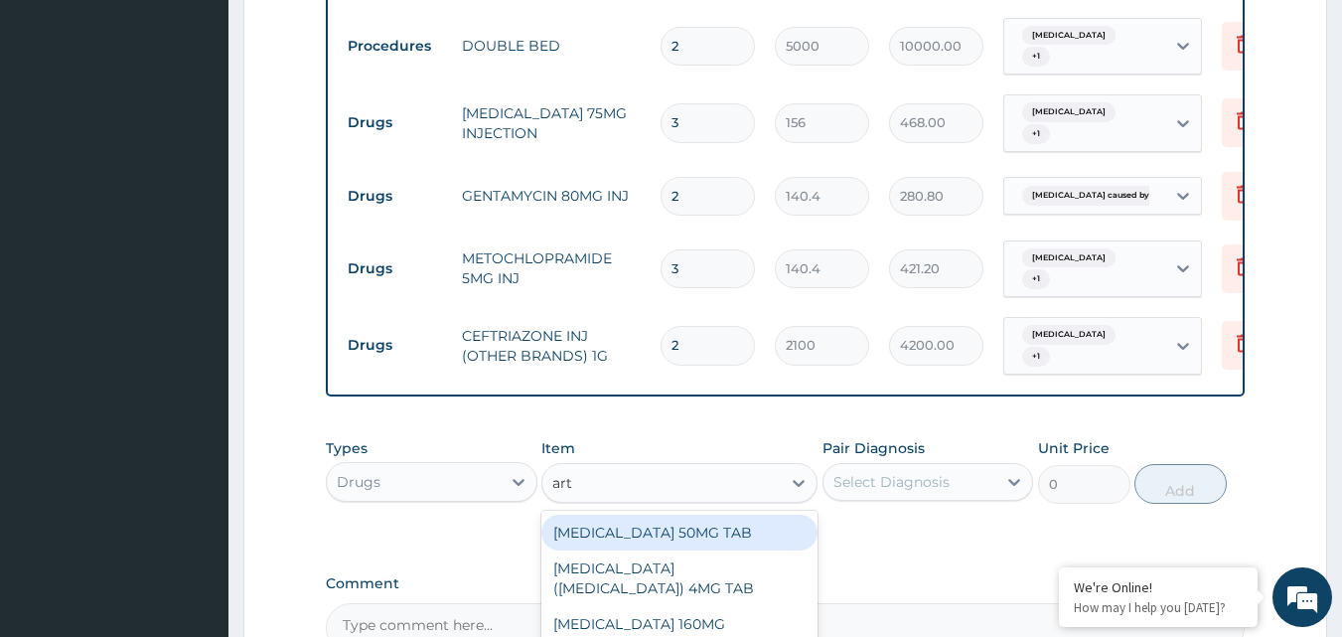
type input "arth"
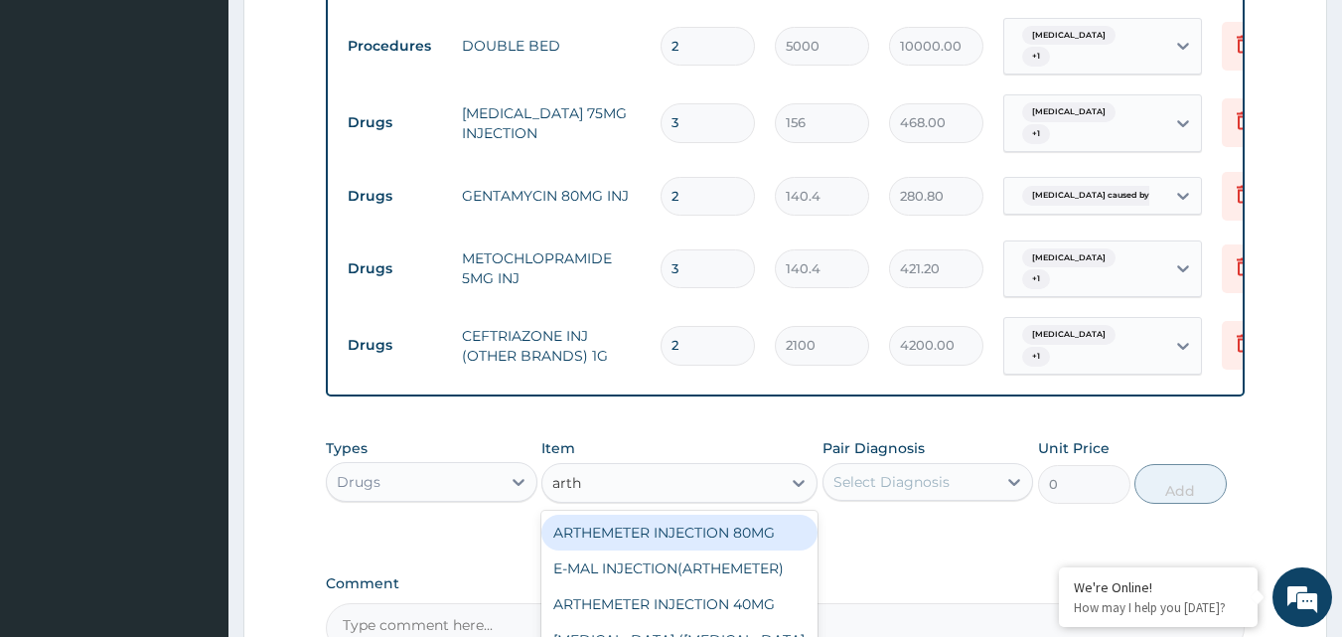
click at [598, 541] on div "ARTHEMETER INJECTION 80MG" at bounding box center [679, 532] width 276 height 36
type input "600"
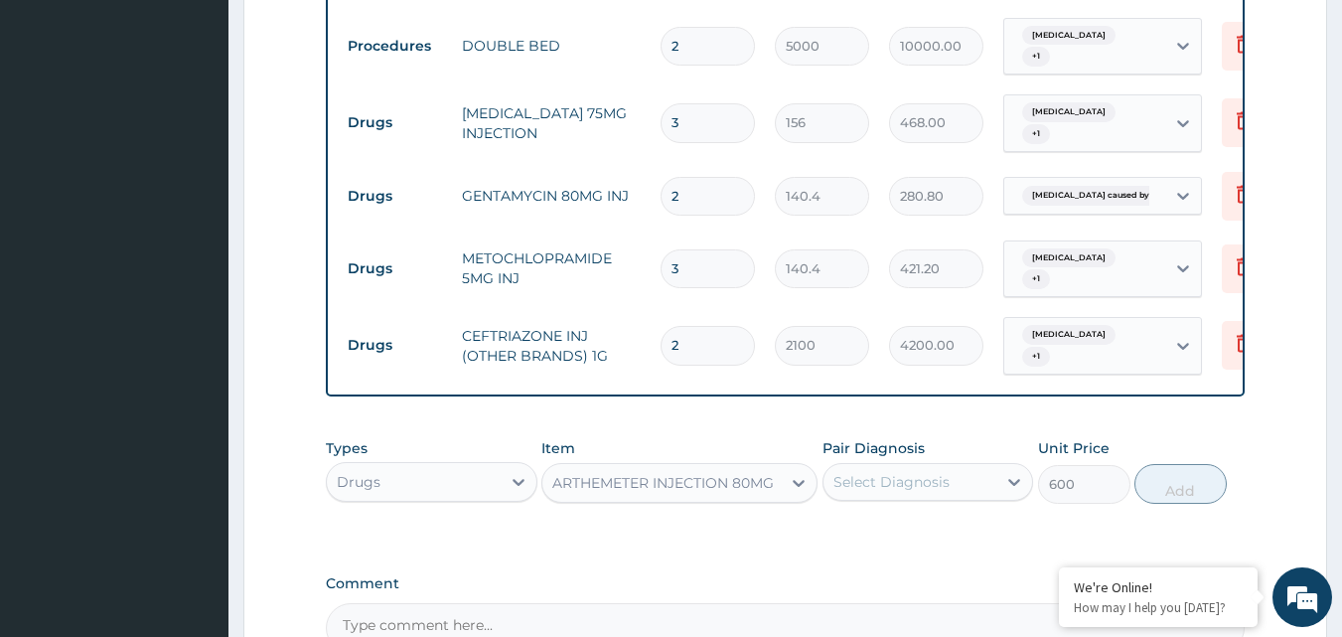
click at [896, 498] on div "Select Diagnosis" at bounding box center [910, 482] width 174 height 32
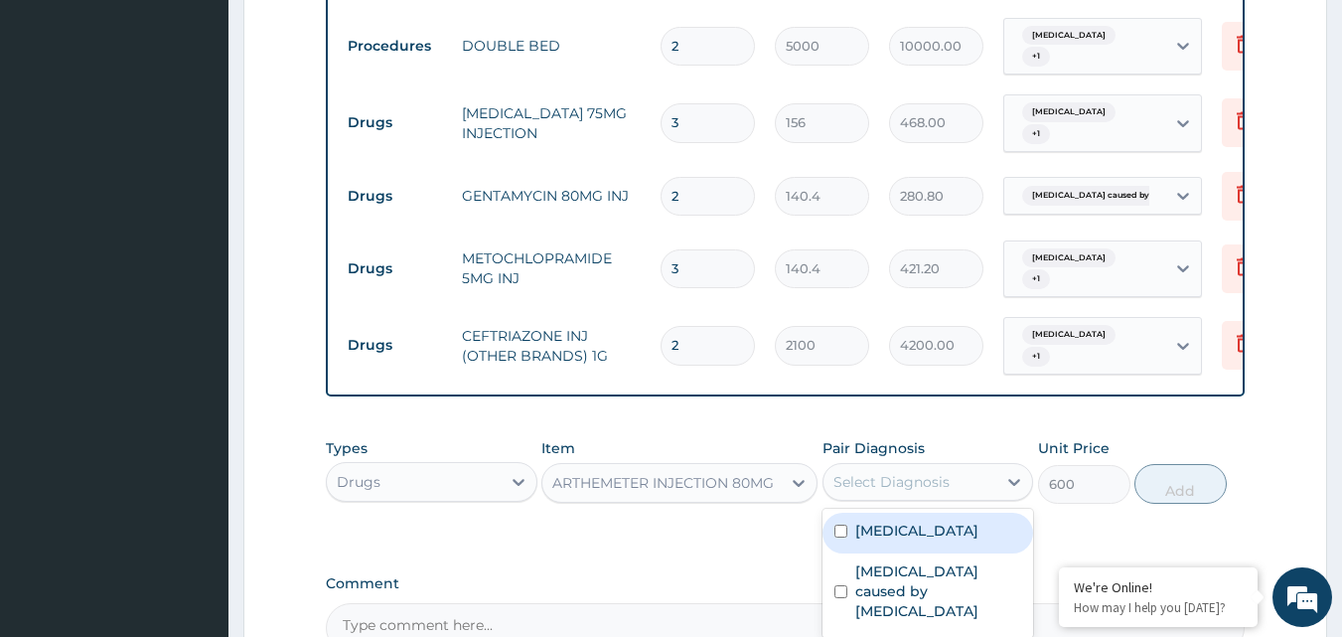
click at [888, 540] on label "[MEDICAL_DATA]" at bounding box center [916, 530] width 123 height 20
checkbox input "true"
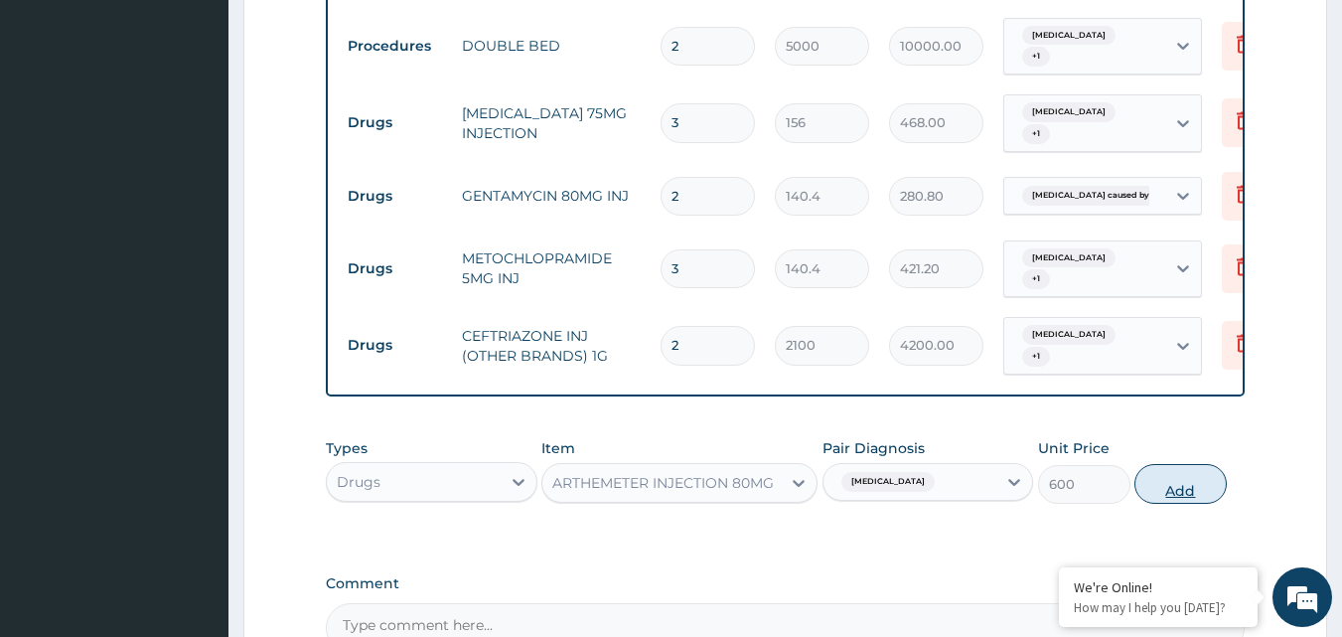
click at [1158, 493] on button "Add" at bounding box center [1180, 484] width 92 height 40
type input "0"
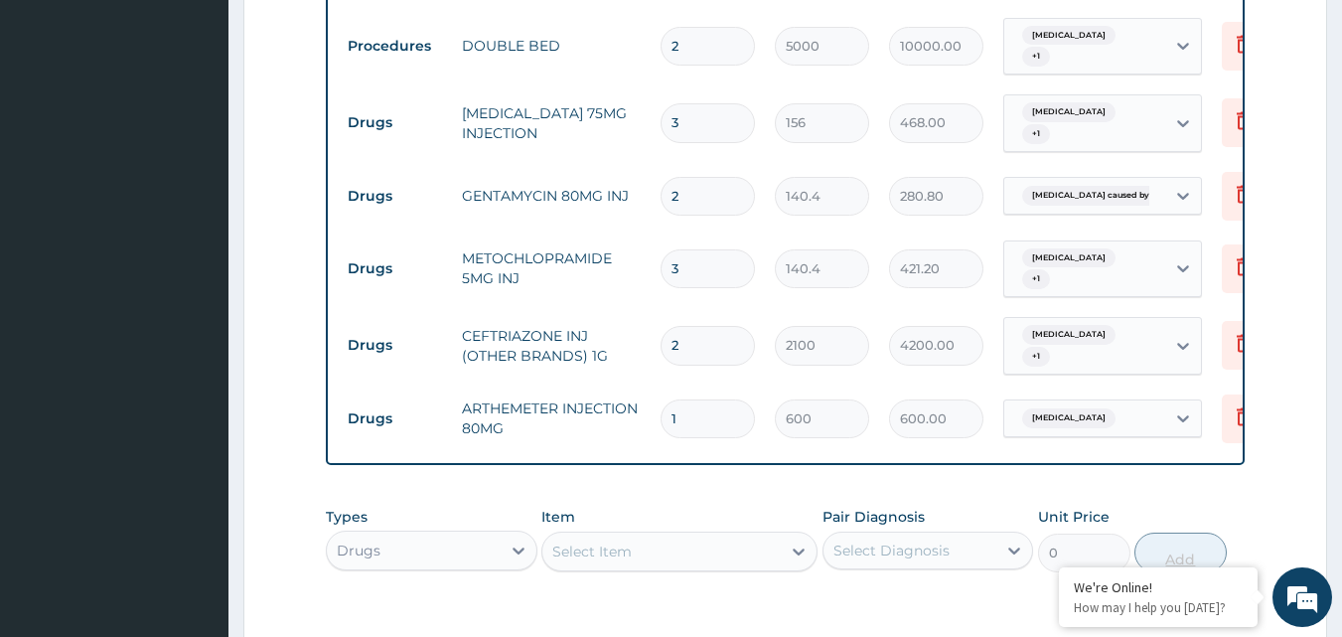
type input "0.00"
type input "3"
type input "1800.00"
type input "3"
click at [653, 562] on div "Select Item" at bounding box center [661, 551] width 238 height 32
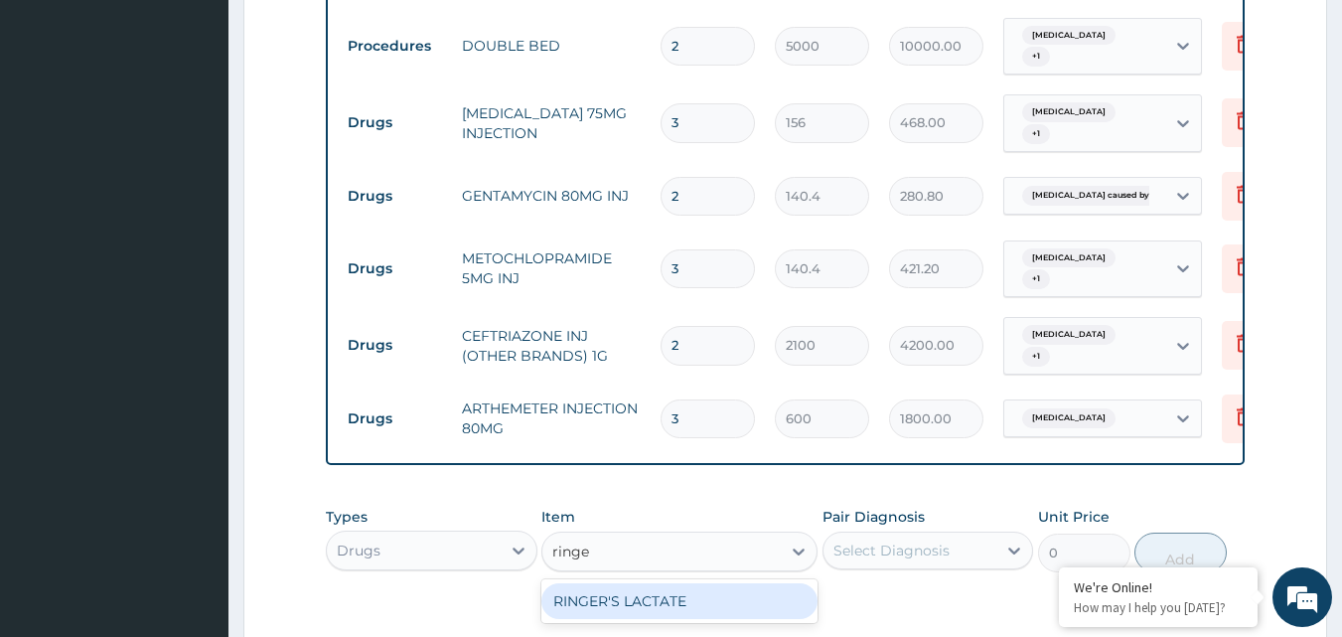
type input "ringer"
click at [656, 611] on div "RINGER'S LACTATE" at bounding box center [679, 601] width 276 height 36
type input "1200"
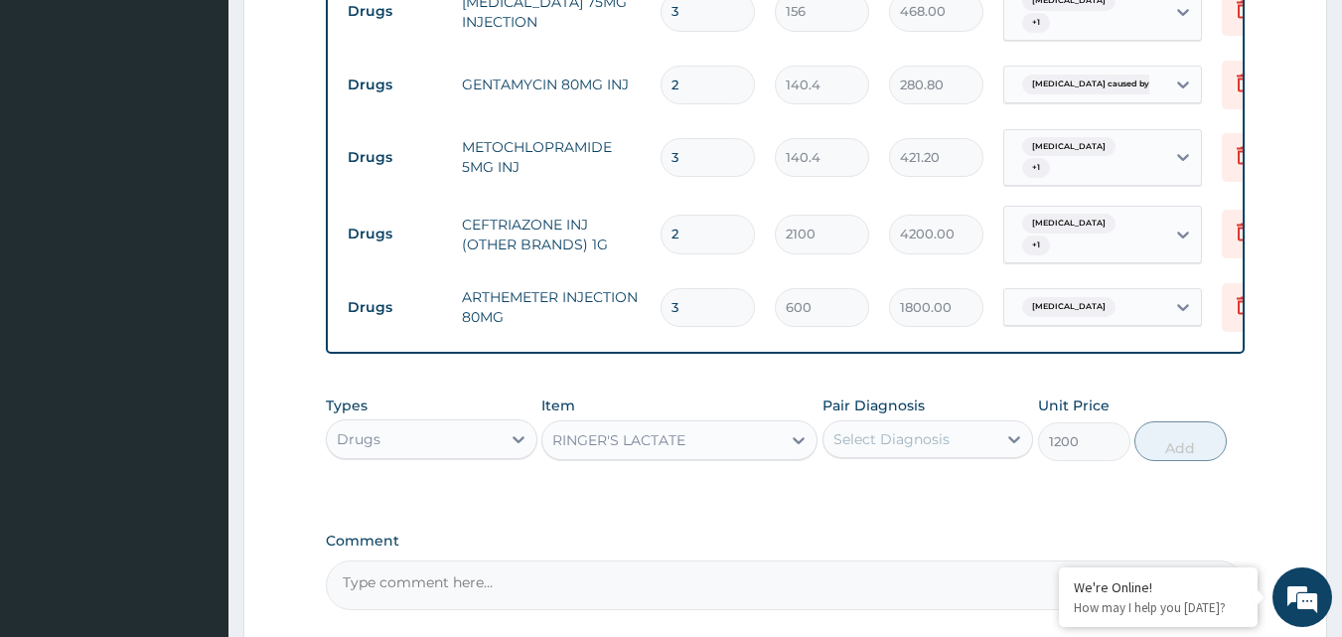
scroll to position [1218, 0]
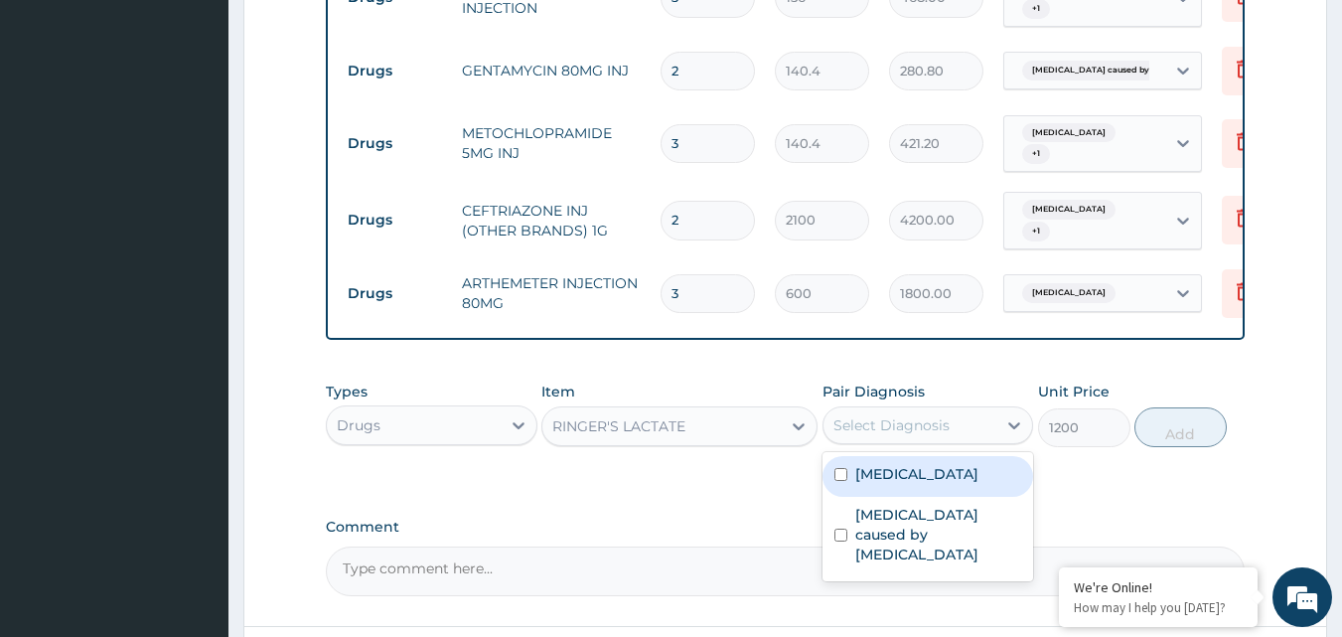
click at [870, 441] on div "Select Diagnosis" at bounding box center [910, 425] width 174 height 32
click at [872, 481] on label "[MEDICAL_DATA]" at bounding box center [916, 474] width 123 height 20
checkbox input "true"
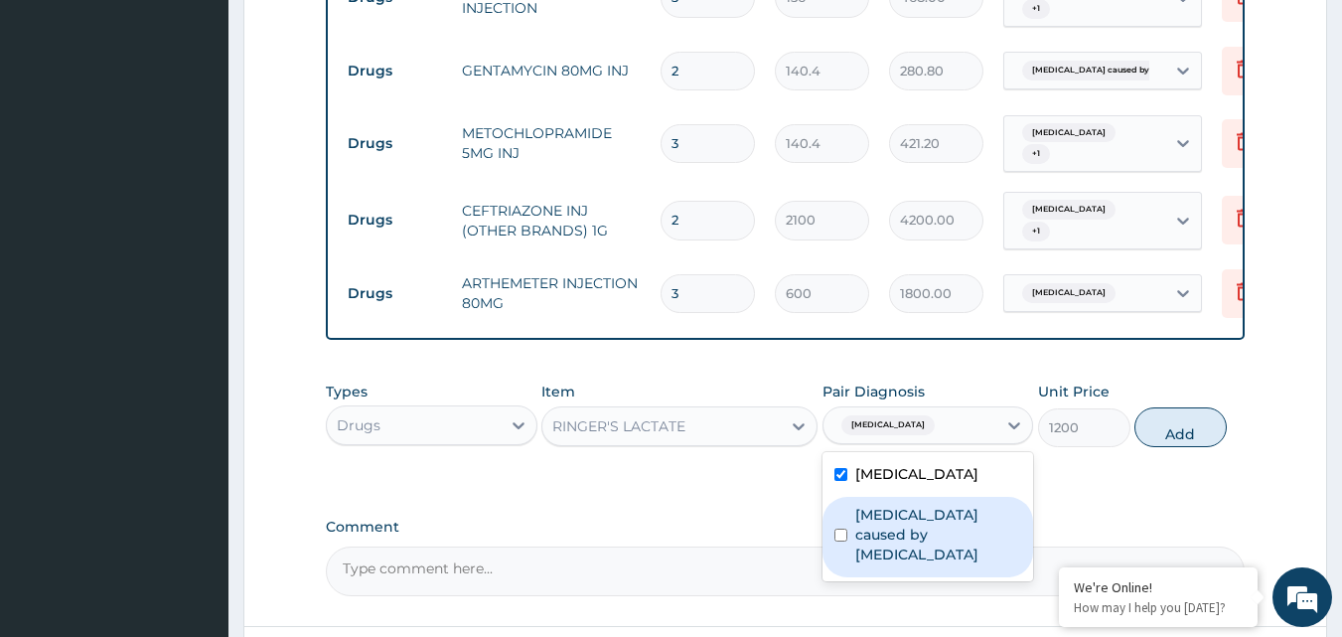
click at [967, 530] on label "Sepsis caused by Salmonella" at bounding box center [938, 535] width 167 height 60
checkbox input "true"
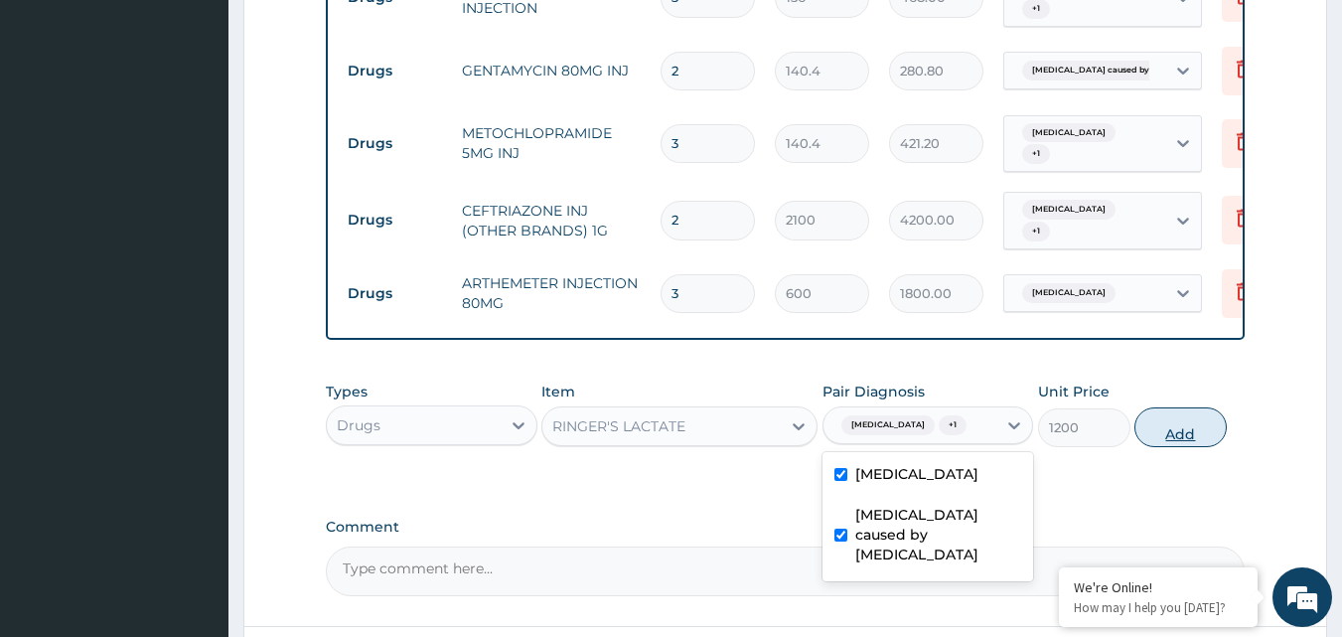
click at [1167, 446] on button "Add" at bounding box center [1180, 427] width 92 height 40
type input "0"
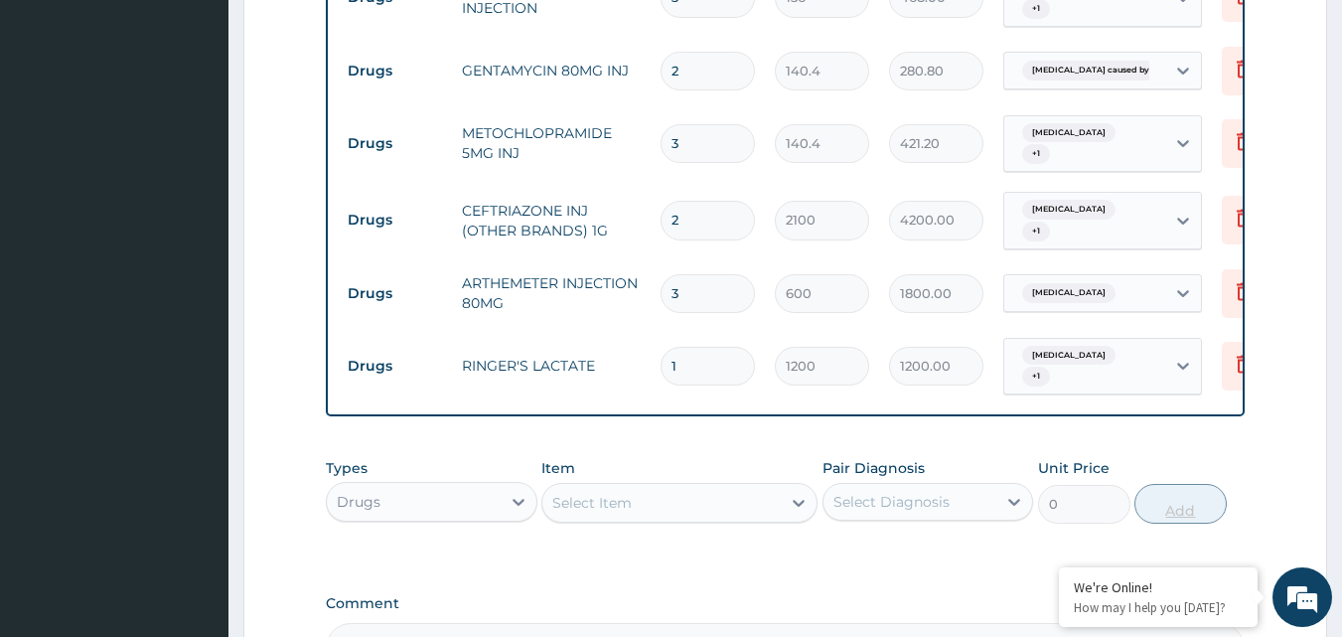
type input "0.00"
type input "2"
type input "2400.00"
type input "2"
click at [609, 512] on div "Select Item" at bounding box center [591, 503] width 79 height 20
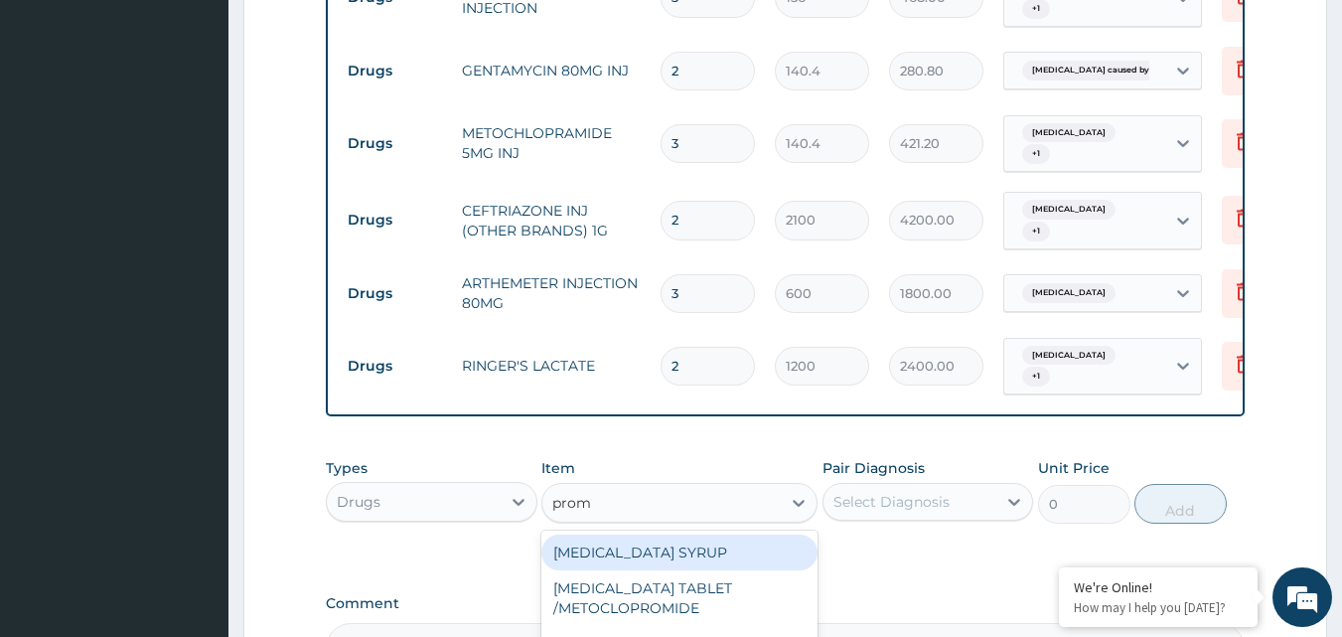
type input "prome"
click at [655, 570] on div "PROMETHAZINE SYRUP" at bounding box center [679, 552] width 276 height 36
type input "312"
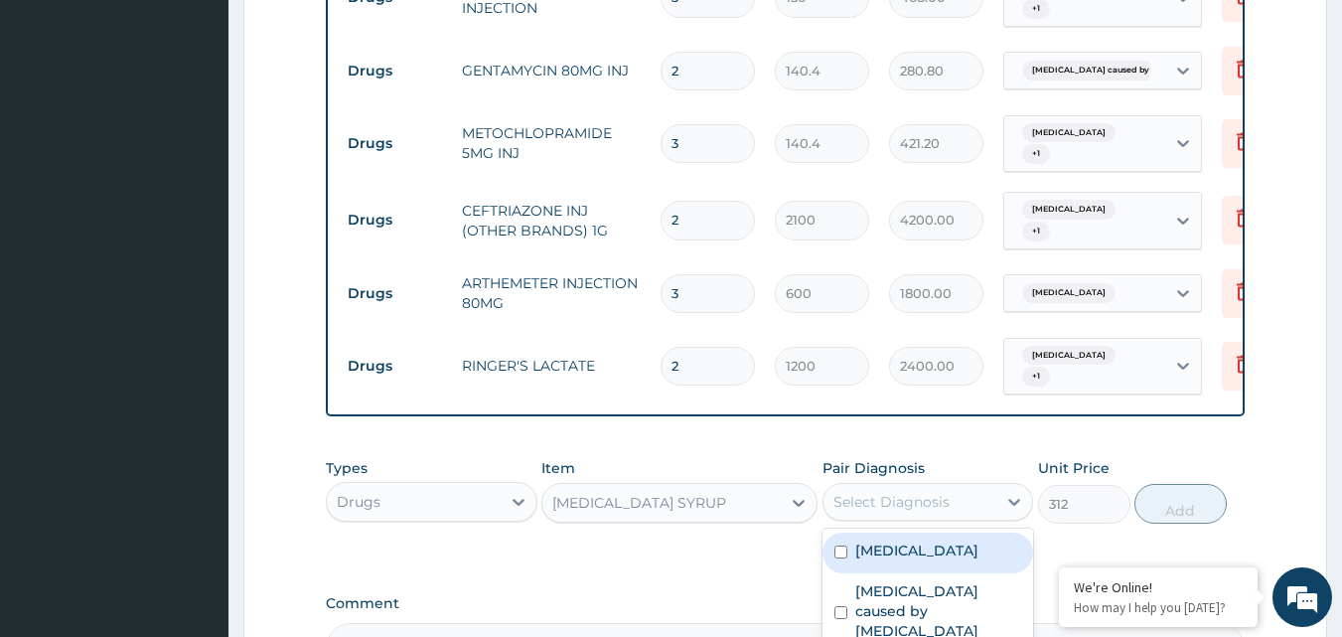
click at [892, 511] on div "Select Diagnosis" at bounding box center [891, 502] width 116 height 20
click at [709, 518] on div "PROMETHAZINE SYRUP" at bounding box center [661, 503] width 238 height 32
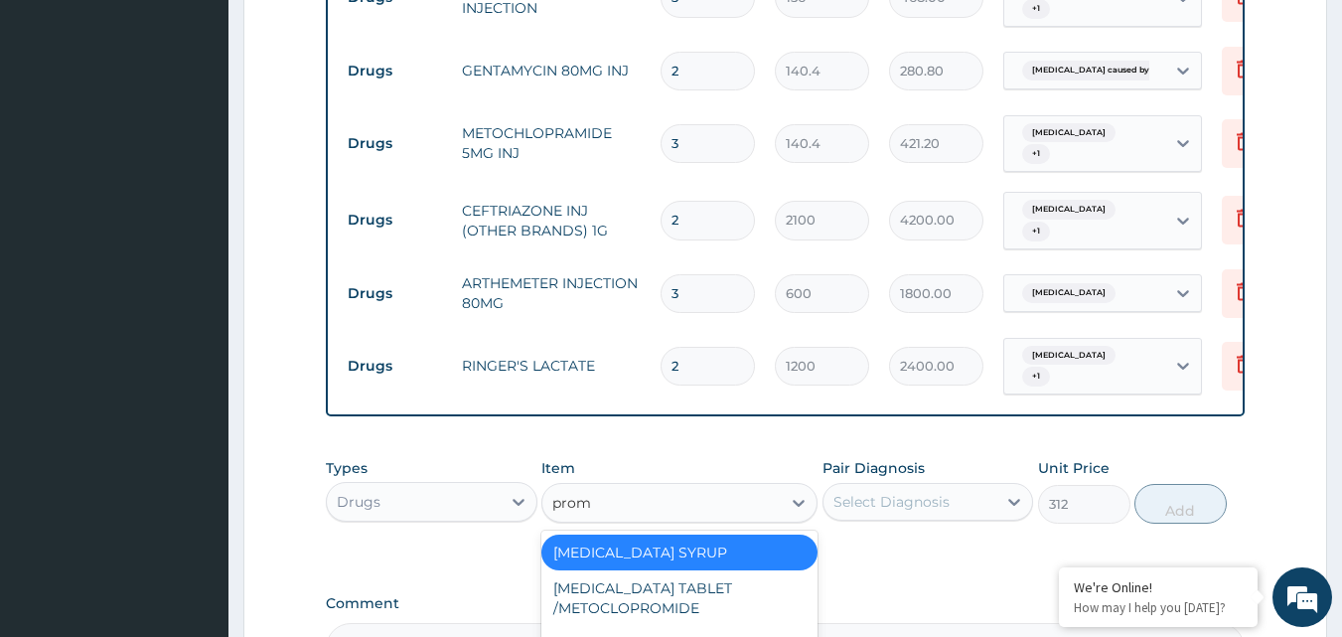
type input "prome"
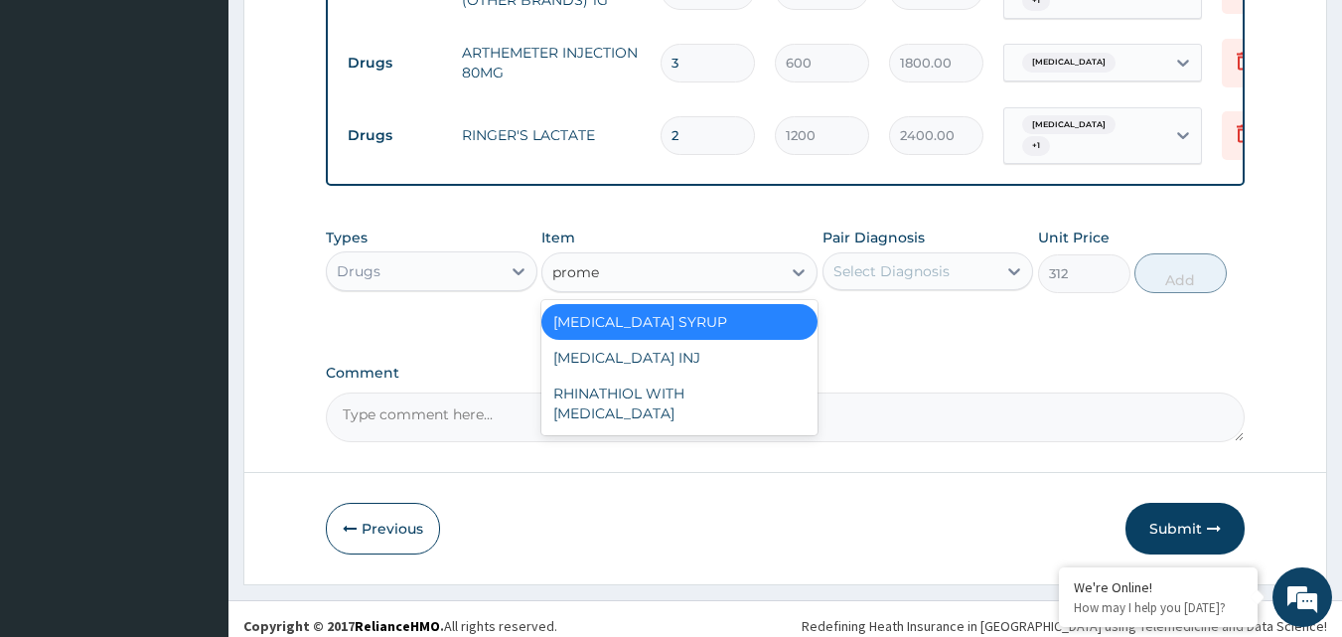
scroll to position [1441, 0]
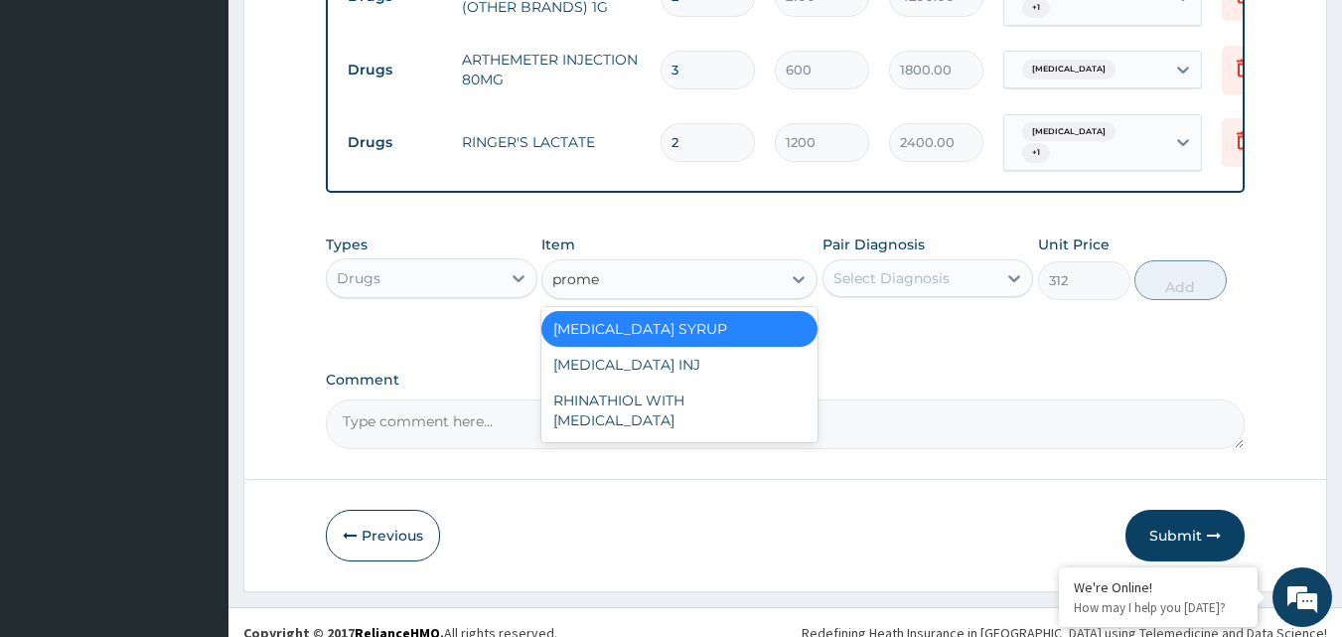
click at [779, 347] on div "PROMETHAZINE SYRUP" at bounding box center [679, 329] width 276 height 36
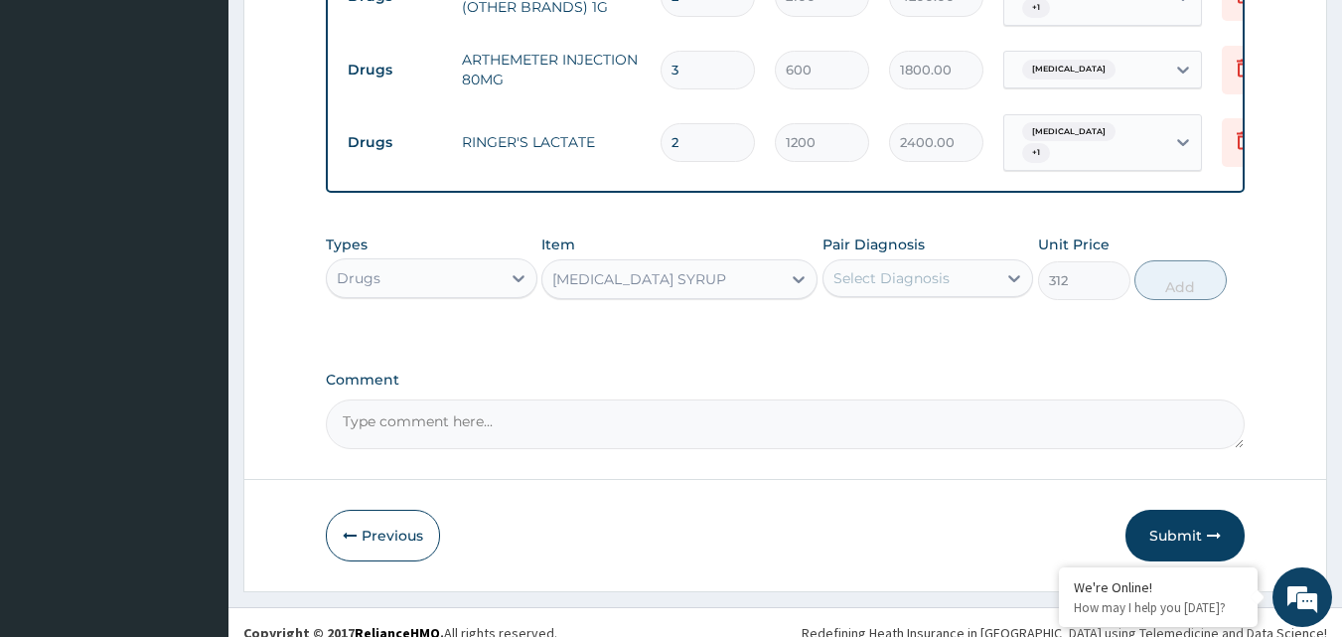
click at [920, 288] on div "Select Diagnosis" at bounding box center [891, 278] width 116 height 20
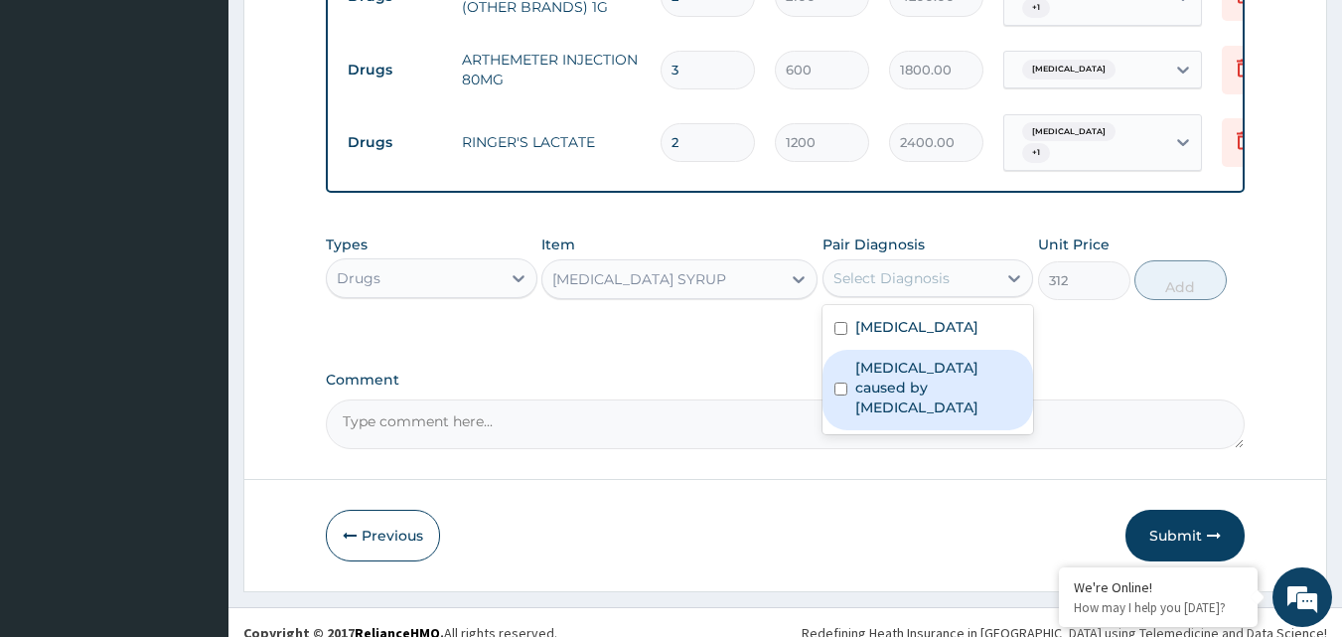
click at [917, 379] on label "Sepsis caused by Salmonella" at bounding box center [938, 388] width 167 height 60
checkbox input "true"
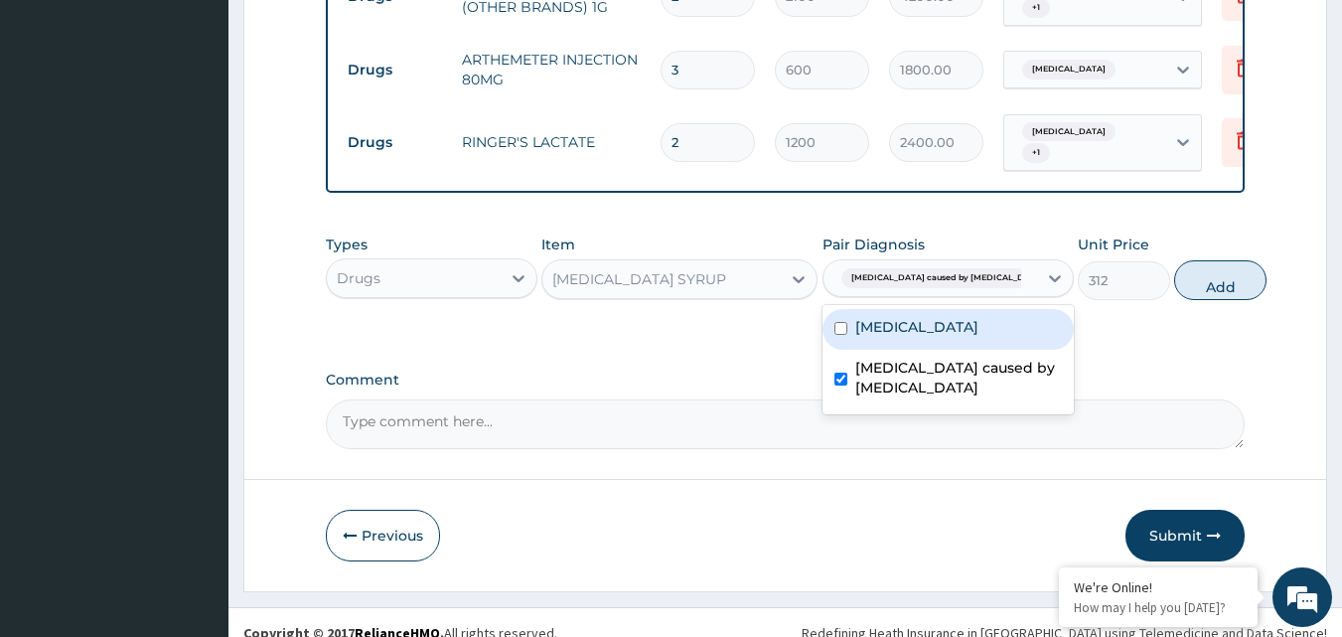
click at [911, 337] on label "Falciparum malaria" at bounding box center [916, 327] width 123 height 20
checkbox input "true"
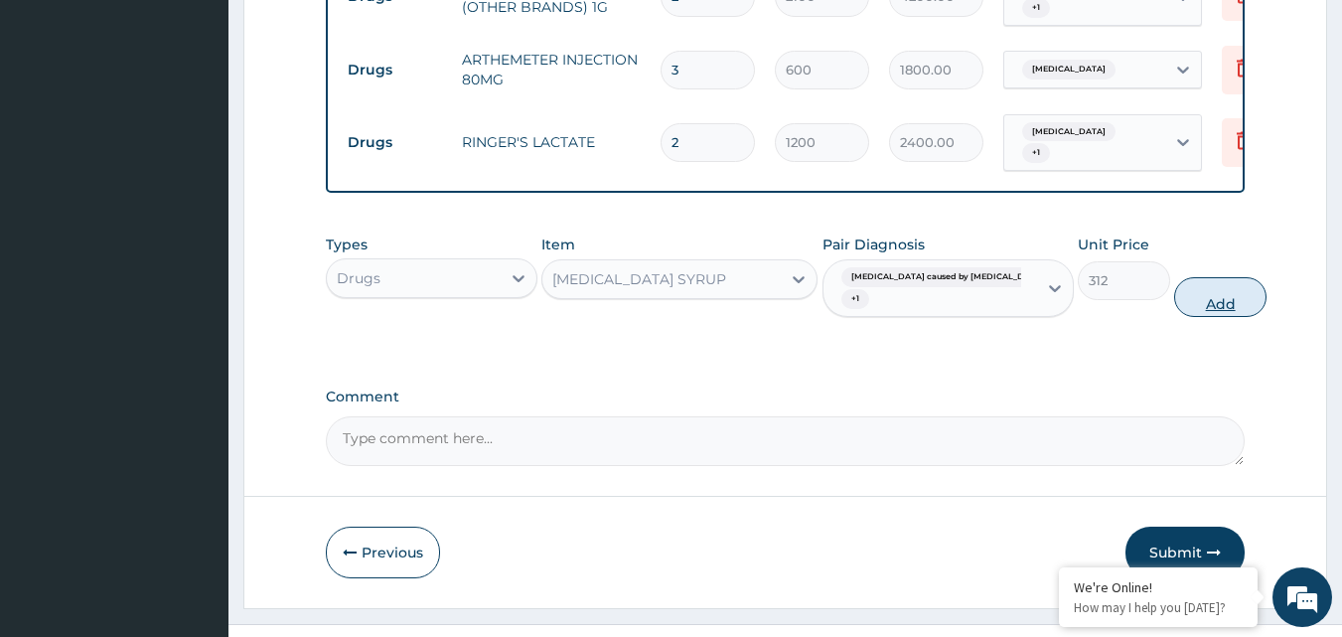
click at [1180, 317] on button "Add" at bounding box center [1220, 297] width 92 height 40
type input "0"
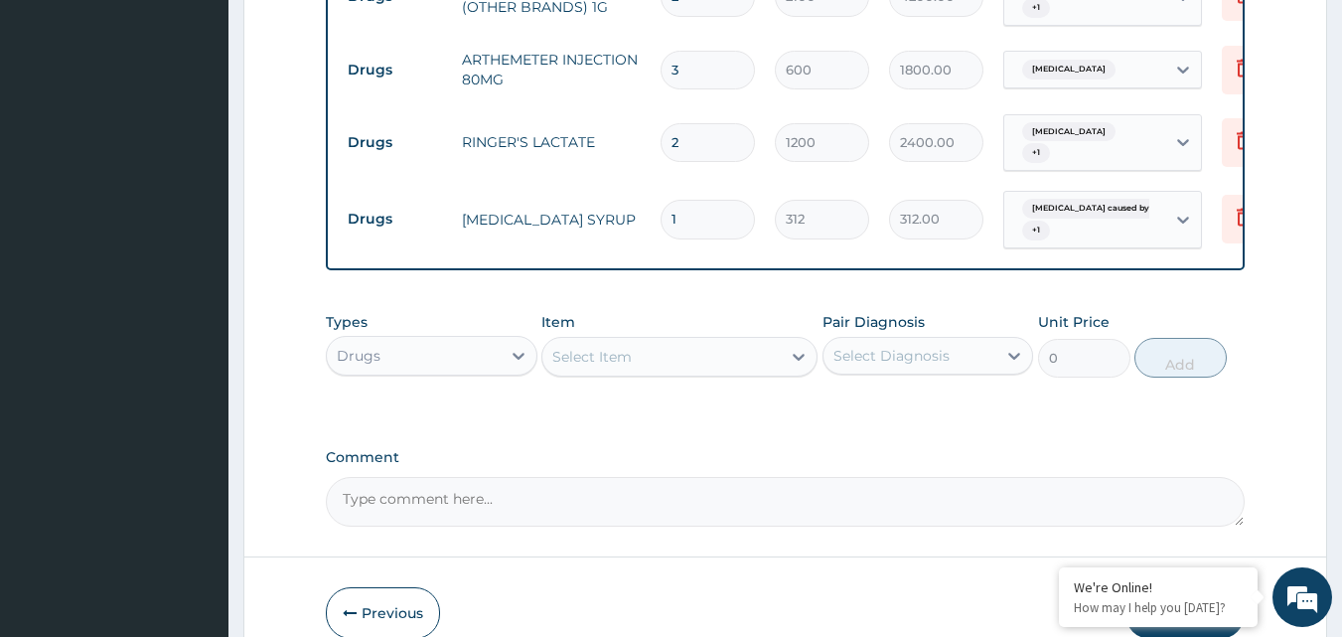
click at [608, 365] on div "Select Item" at bounding box center [591, 357] width 79 height 20
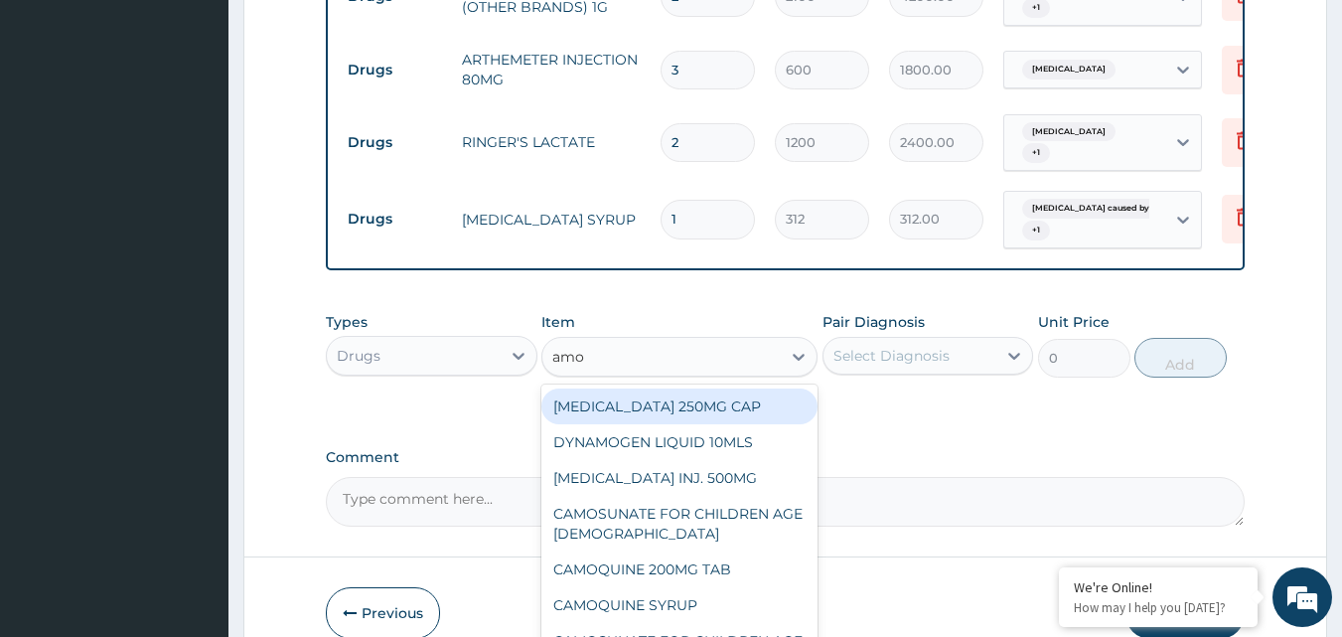
type input "amox"
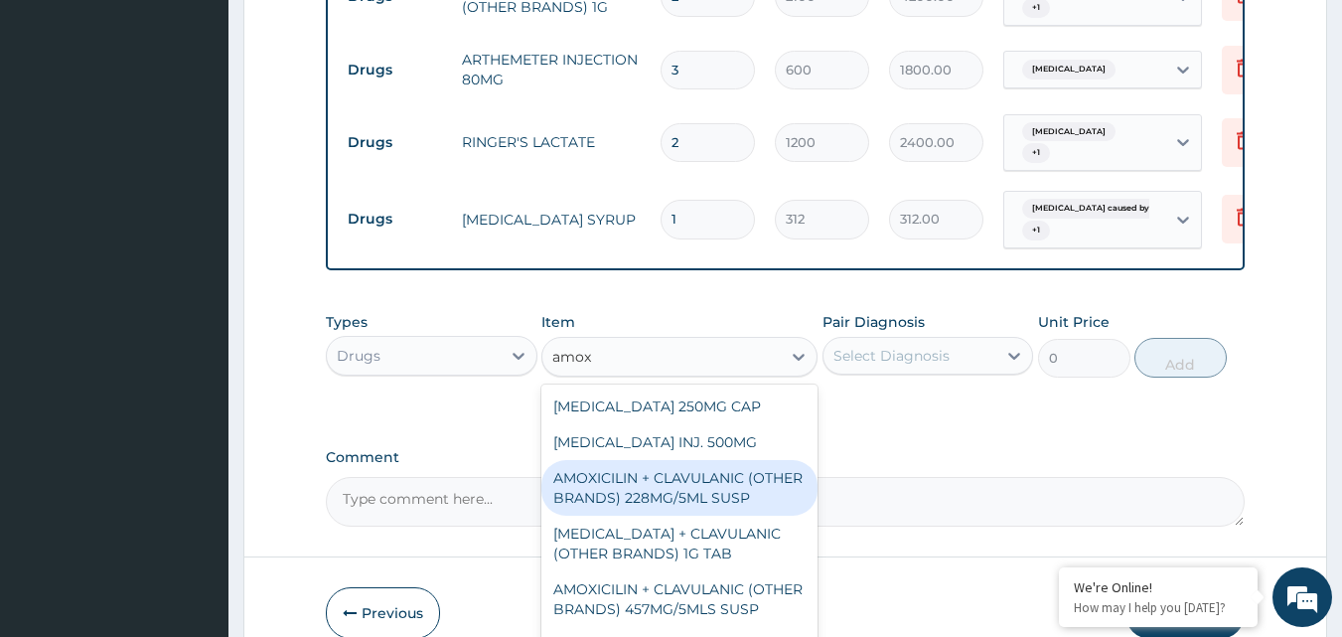
click at [611, 488] on div "AMOXICILIN + CLAVULANIC (OTHER BRANDS) 228MG/5ML SUSP" at bounding box center [679, 488] width 276 height 56
type input "1950"
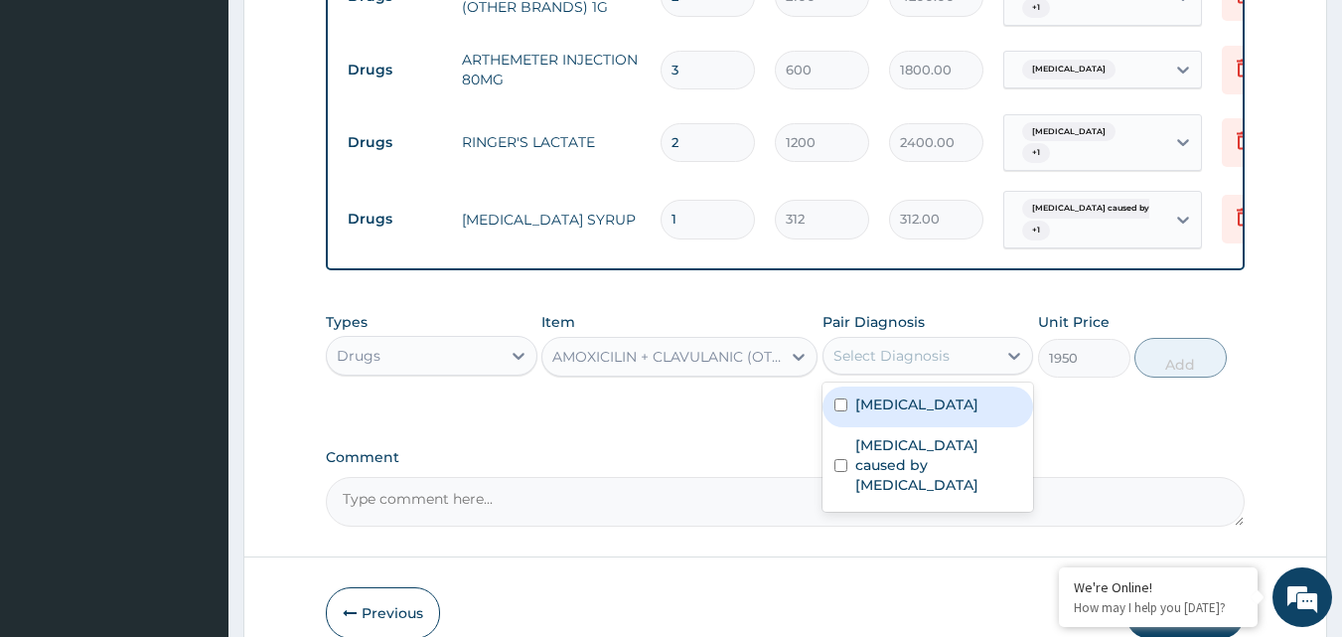
click at [956, 371] on div "Select Diagnosis" at bounding box center [910, 356] width 174 height 32
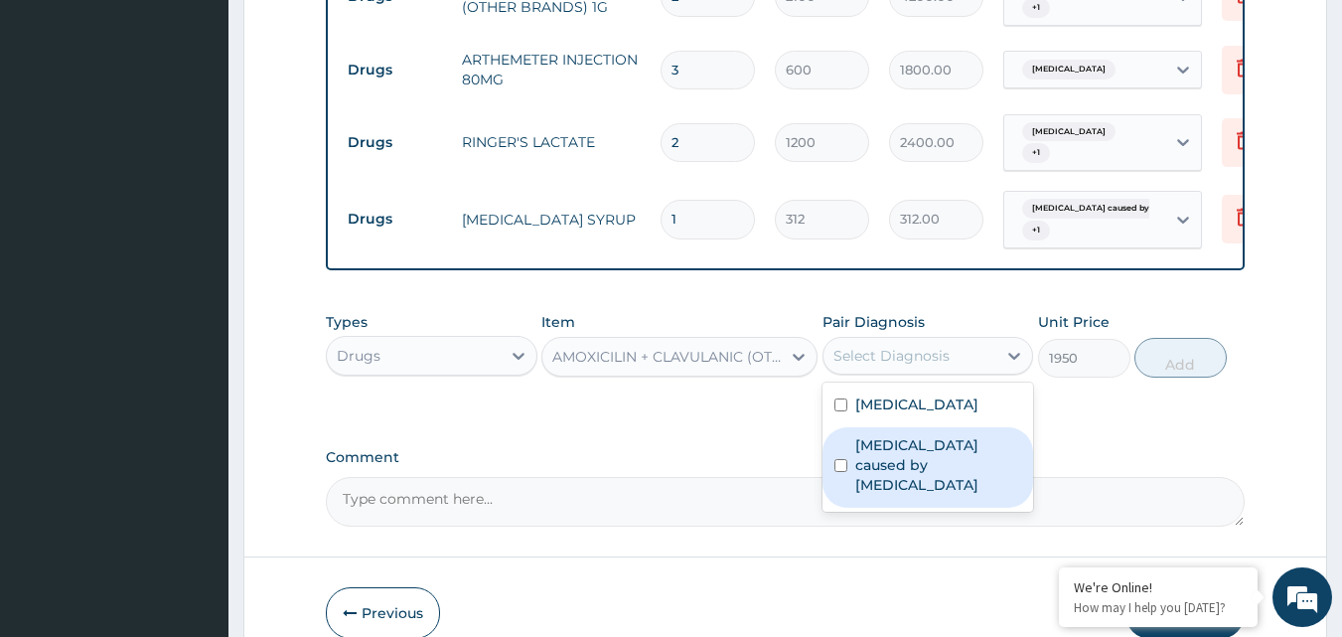
click at [943, 469] on label "Sepsis caused by Salmonella" at bounding box center [938, 465] width 167 height 60
checkbox input "true"
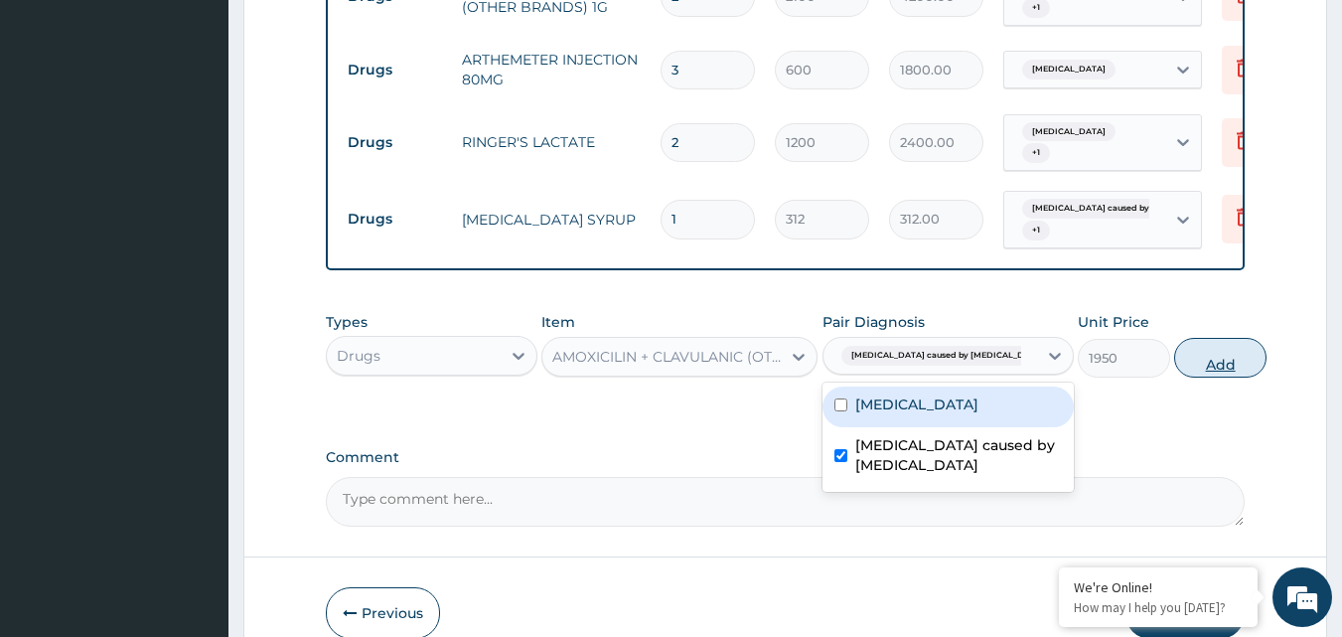
click at [1193, 377] on button "Add" at bounding box center [1220, 358] width 92 height 40
type input "0"
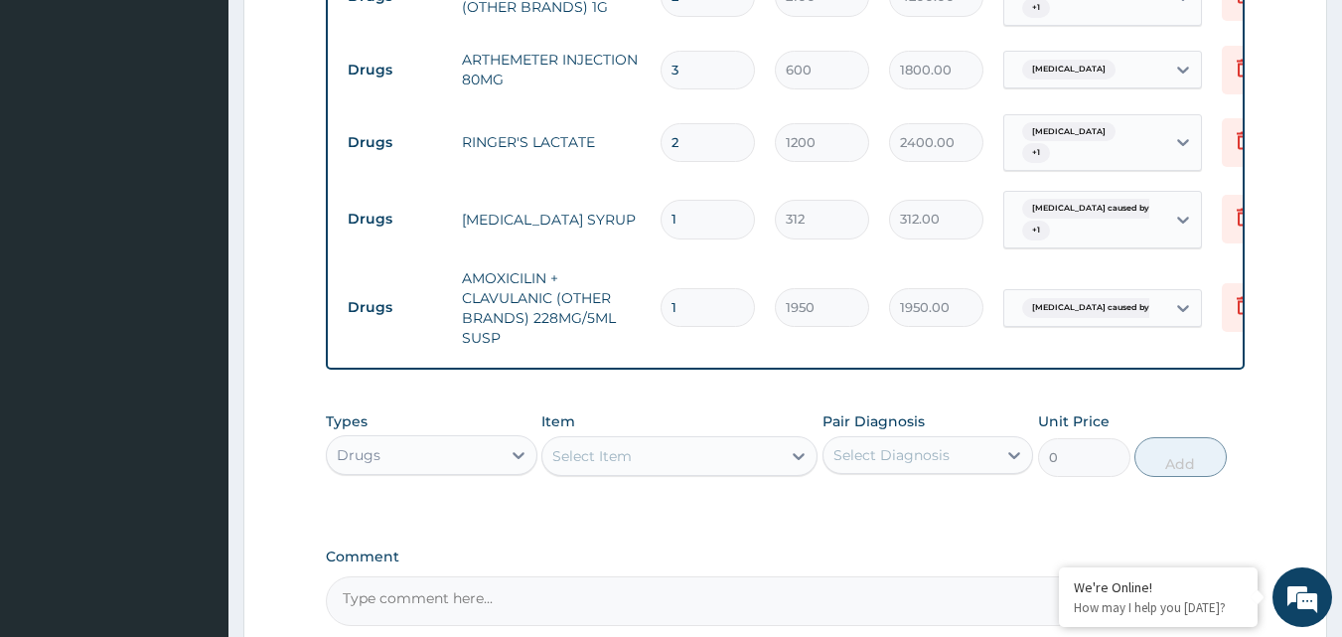
click at [563, 466] on div "Select Item" at bounding box center [591, 456] width 79 height 20
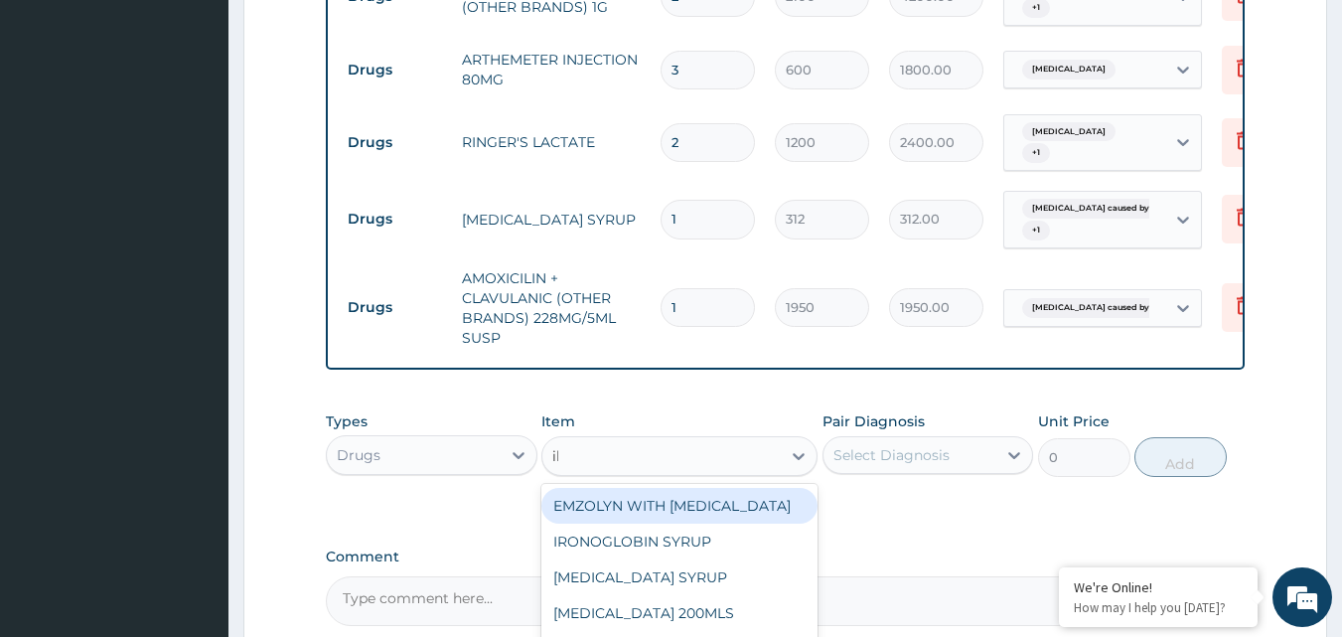
type input "ibu"
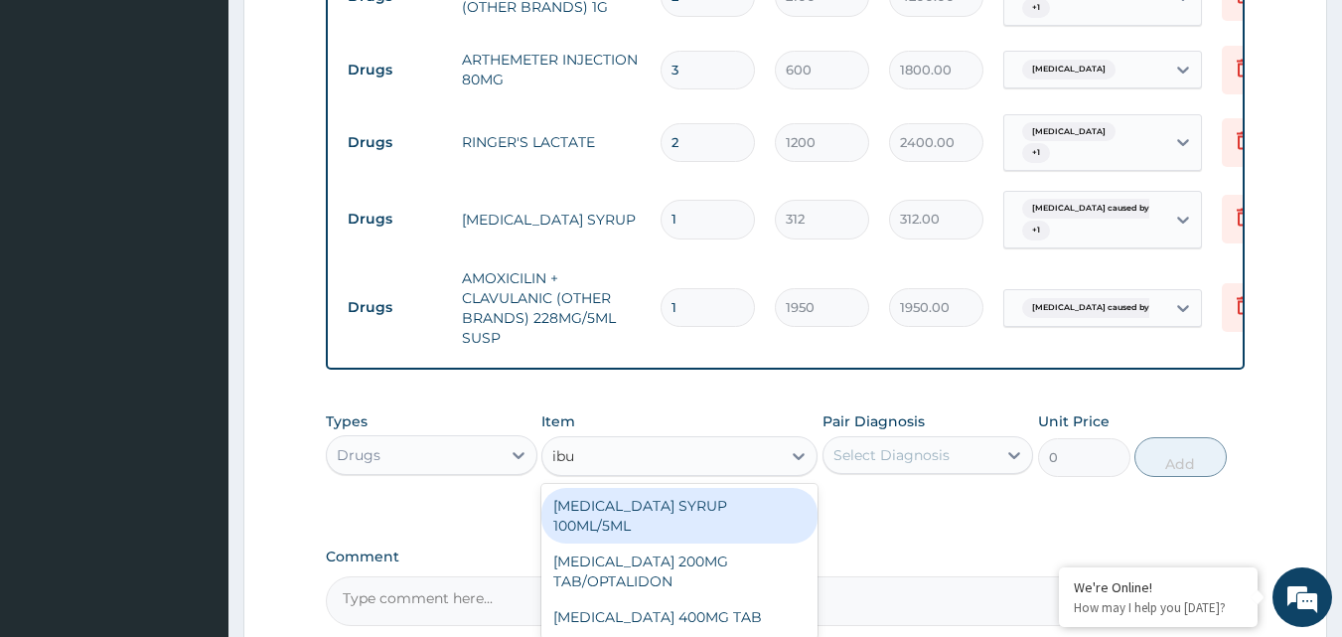
click at [593, 530] on div "IBUPROFEN SYRUP 100ML/5ML" at bounding box center [679, 516] width 276 height 56
type input "700"
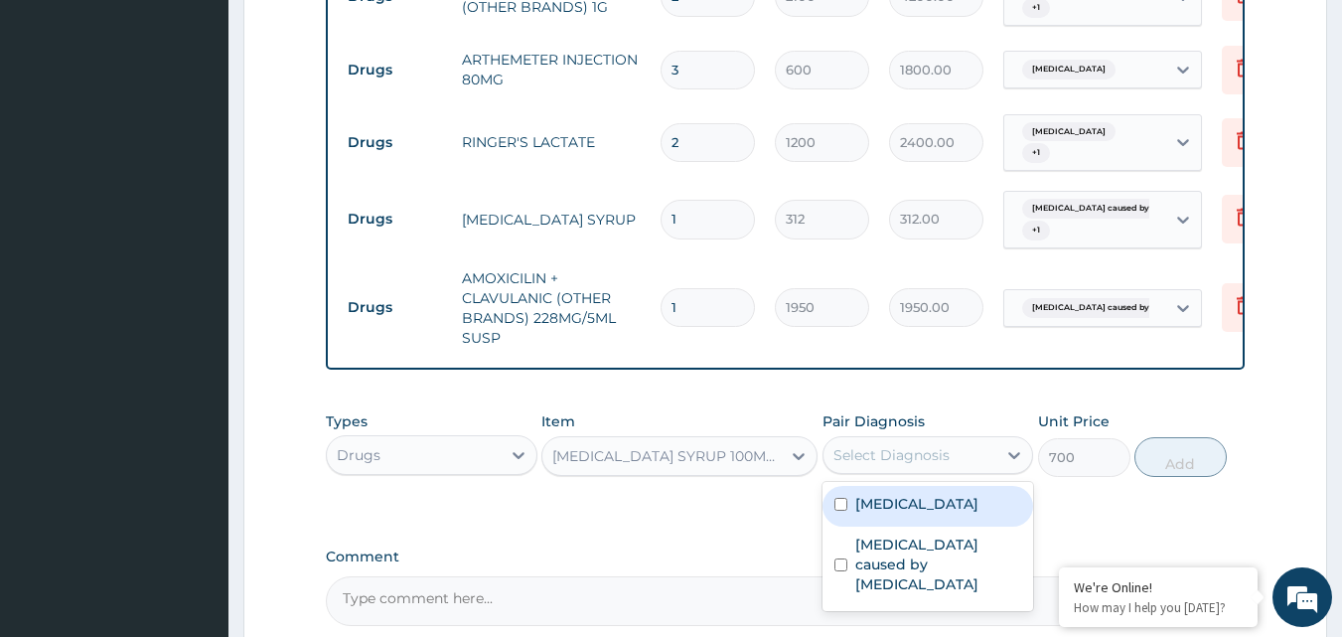
click at [908, 465] on div "Select Diagnosis" at bounding box center [891, 455] width 116 height 20
click at [903, 513] on label "Falciparum malaria" at bounding box center [916, 504] width 123 height 20
checkbox input "true"
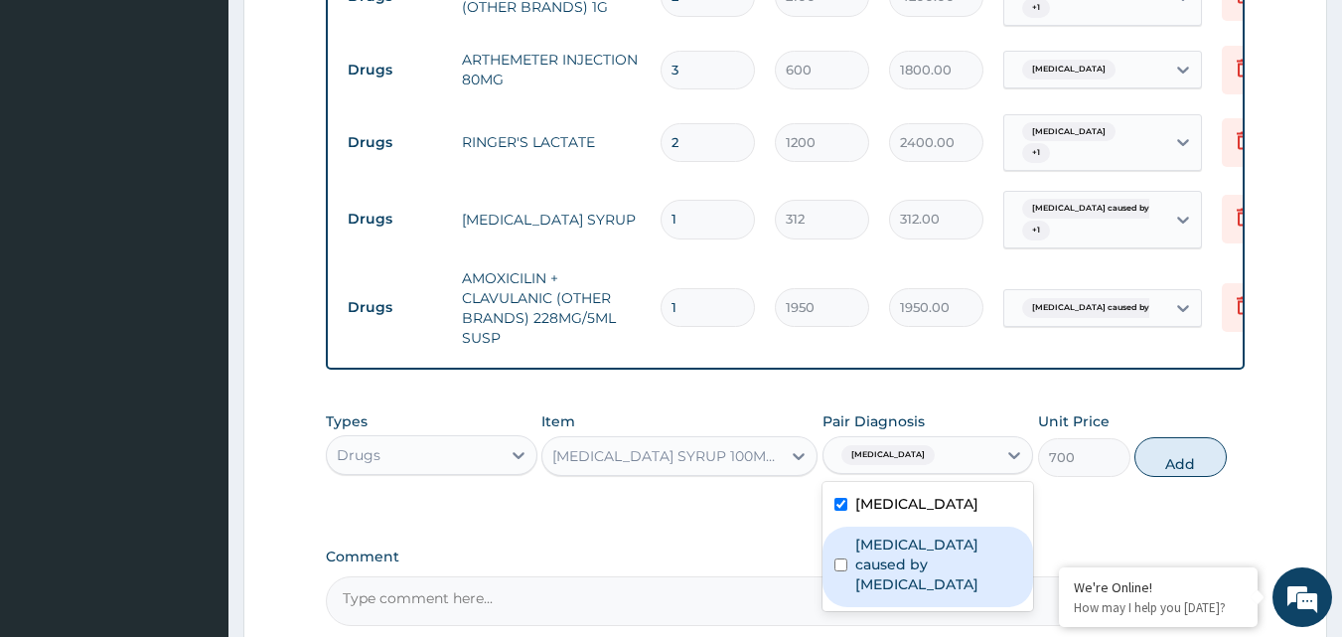
click at [898, 567] on label "Sepsis caused by Salmonella" at bounding box center [938, 564] width 167 height 60
checkbox input "true"
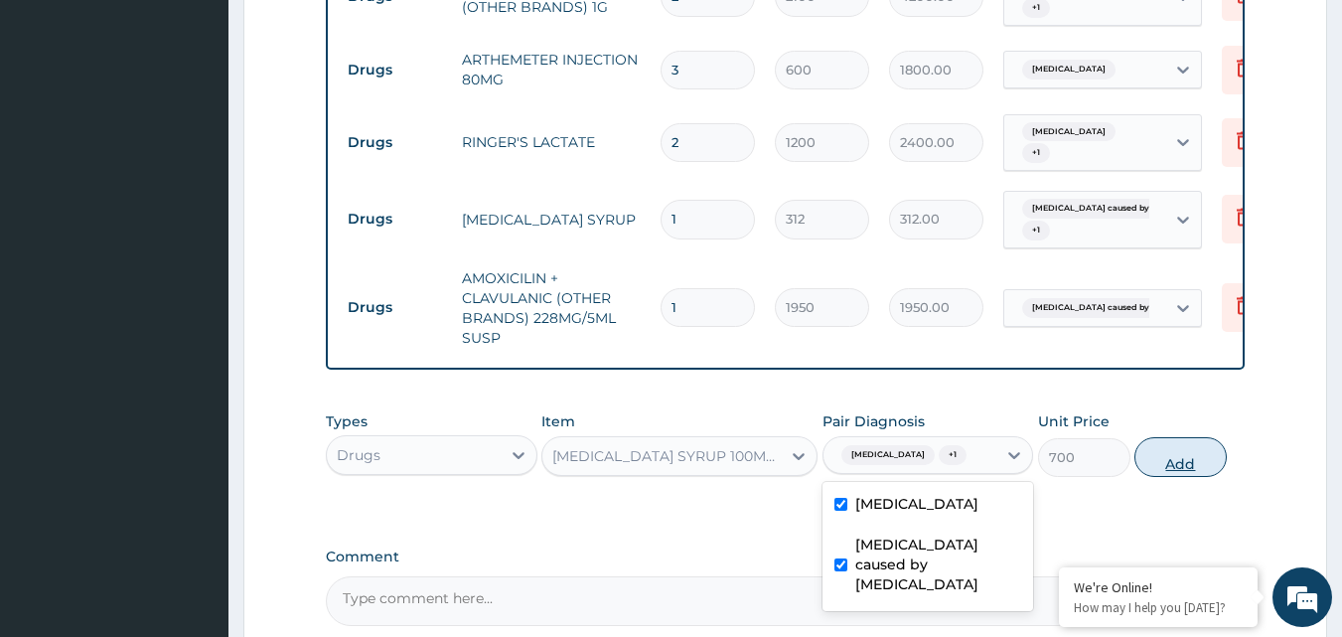
click at [1169, 461] on button "Add" at bounding box center [1180, 457] width 92 height 40
type input "0"
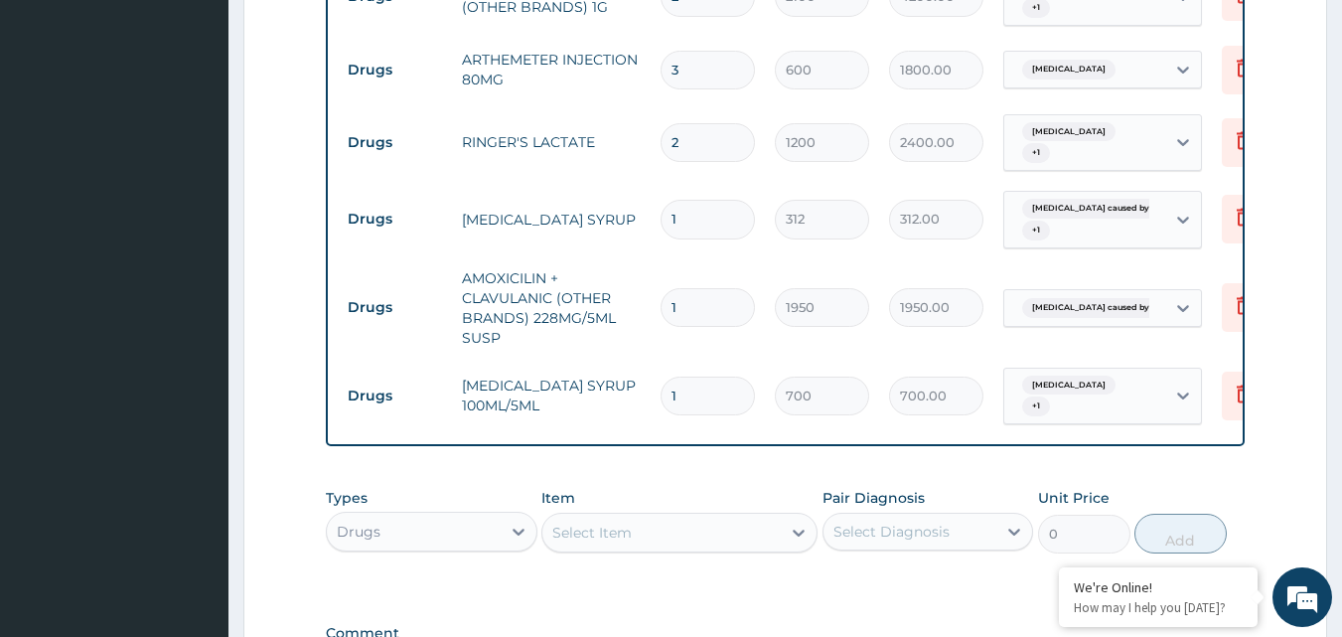
click at [583, 542] on div "Select Item" at bounding box center [591, 532] width 79 height 20
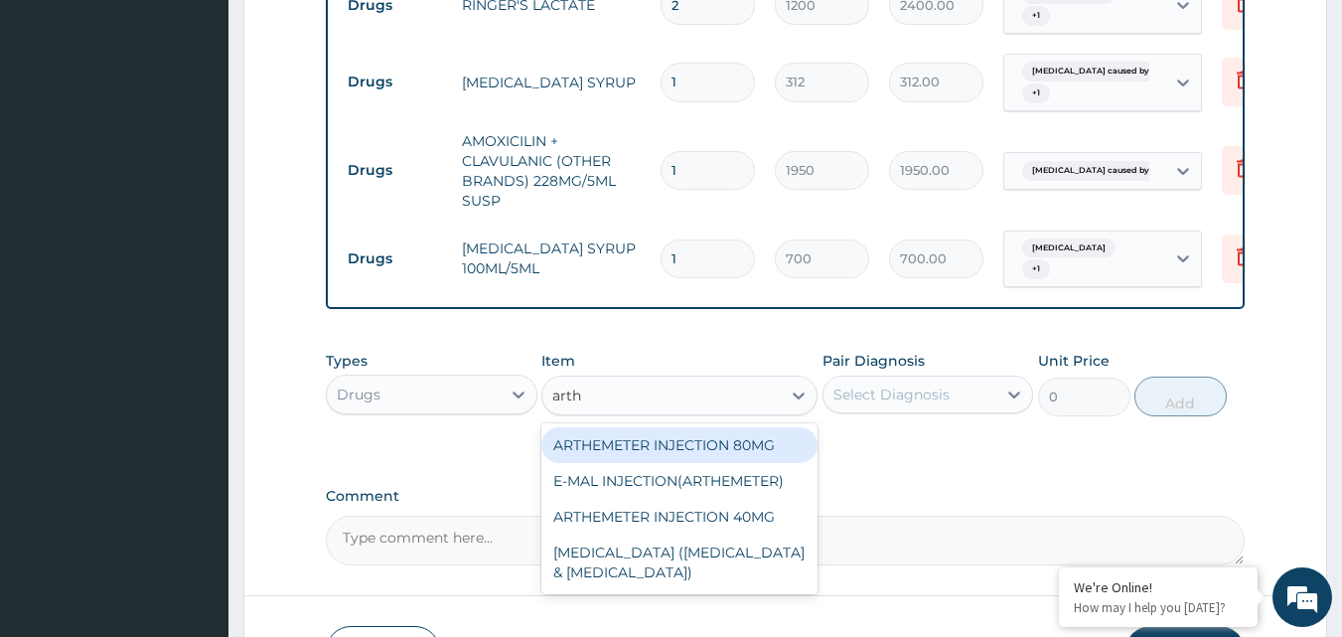
scroll to position [1597, 0]
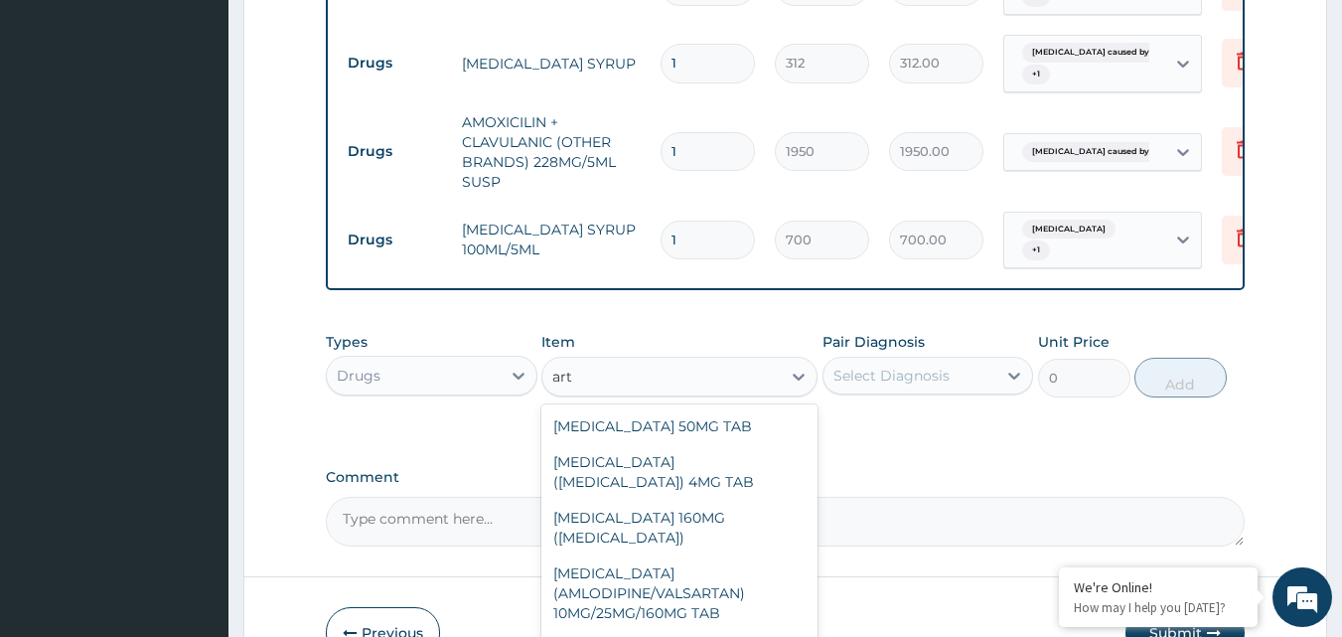
type input "arte"
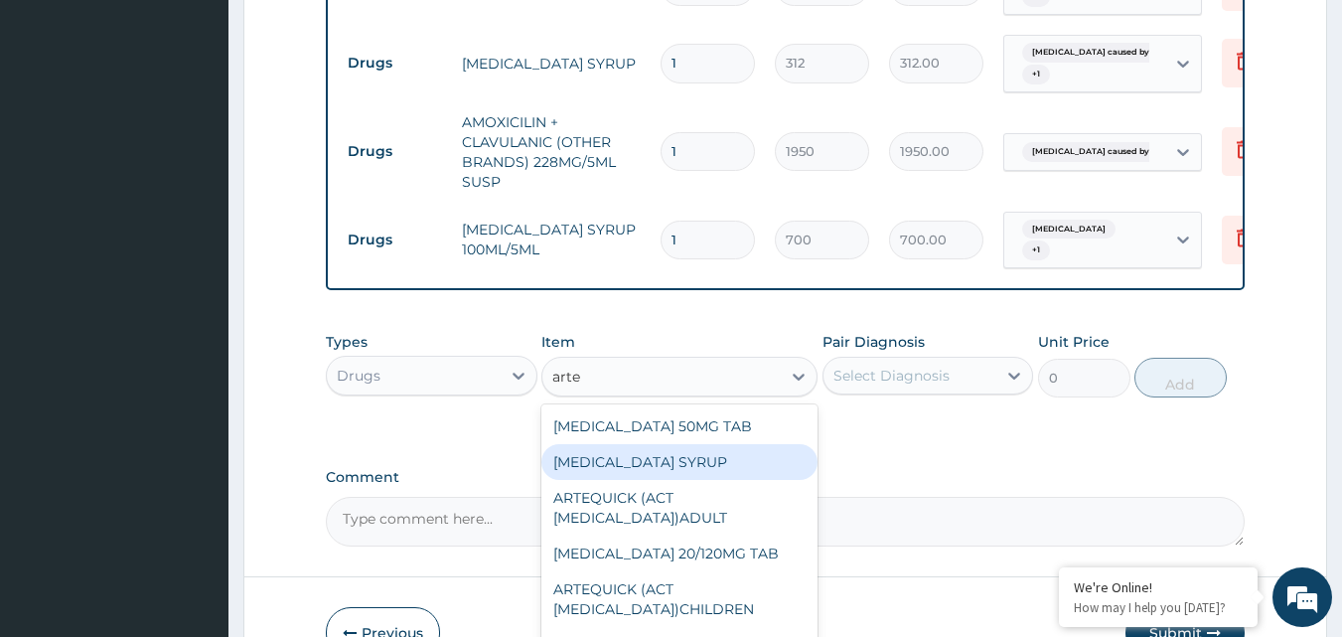
click at [712, 480] on div "[MEDICAL_DATA] SYRUP" at bounding box center [679, 462] width 276 height 36
type input "900"
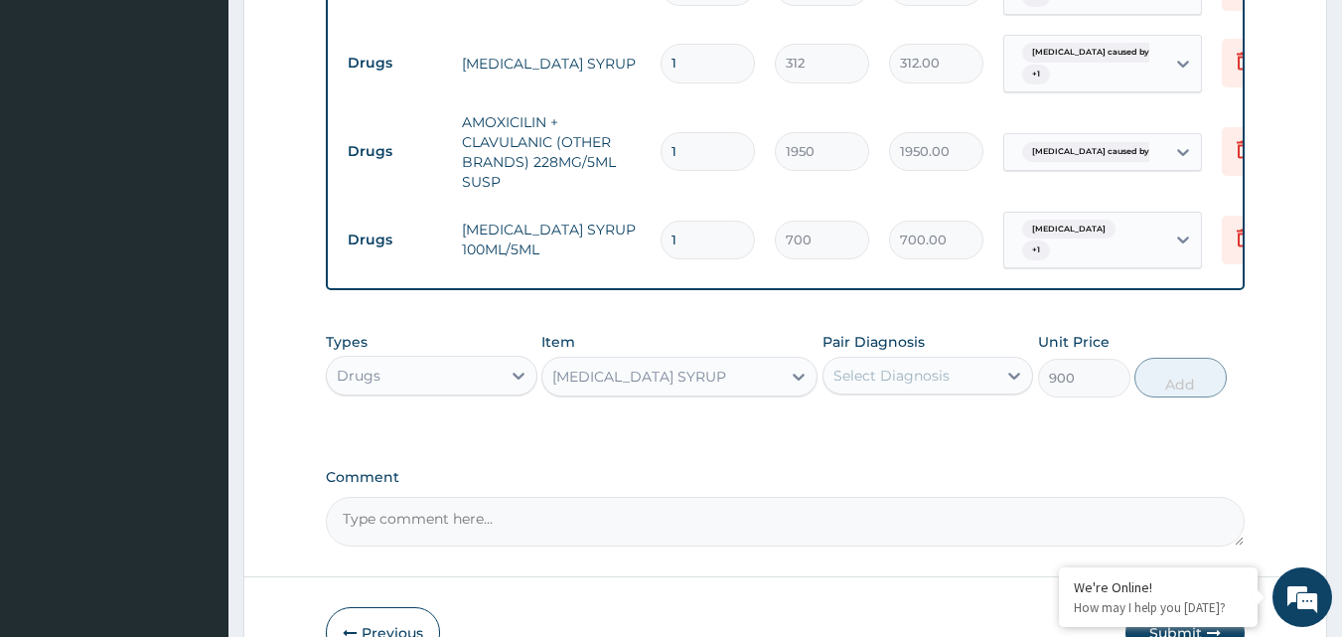
click at [912, 394] on div "Select Diagnosis" at bounding box center [928, 376] width 212 height 38
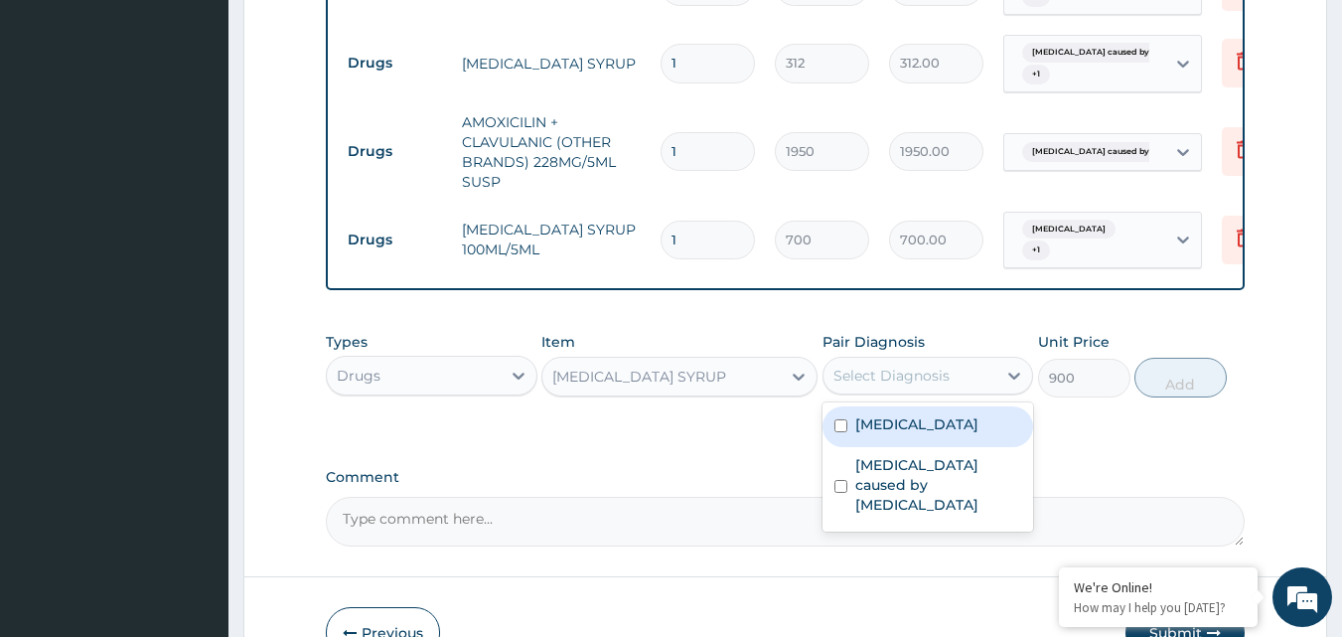
click at [906, 434] on label "[MEDICAL_DATA]" at bounding box center [916, 424] width 123 height 20
checkbox input "true"
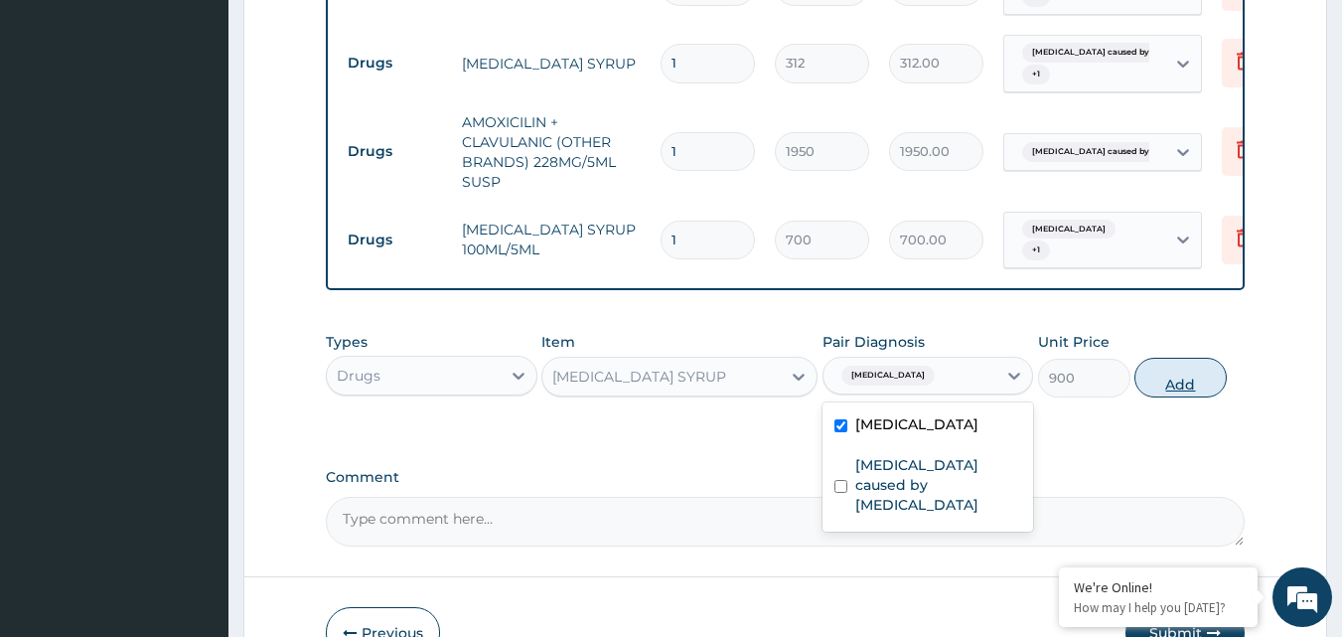
click at [1168, 397] on button "Add" at bounding box center [1180, 378] width 92 height 40
type input "0"
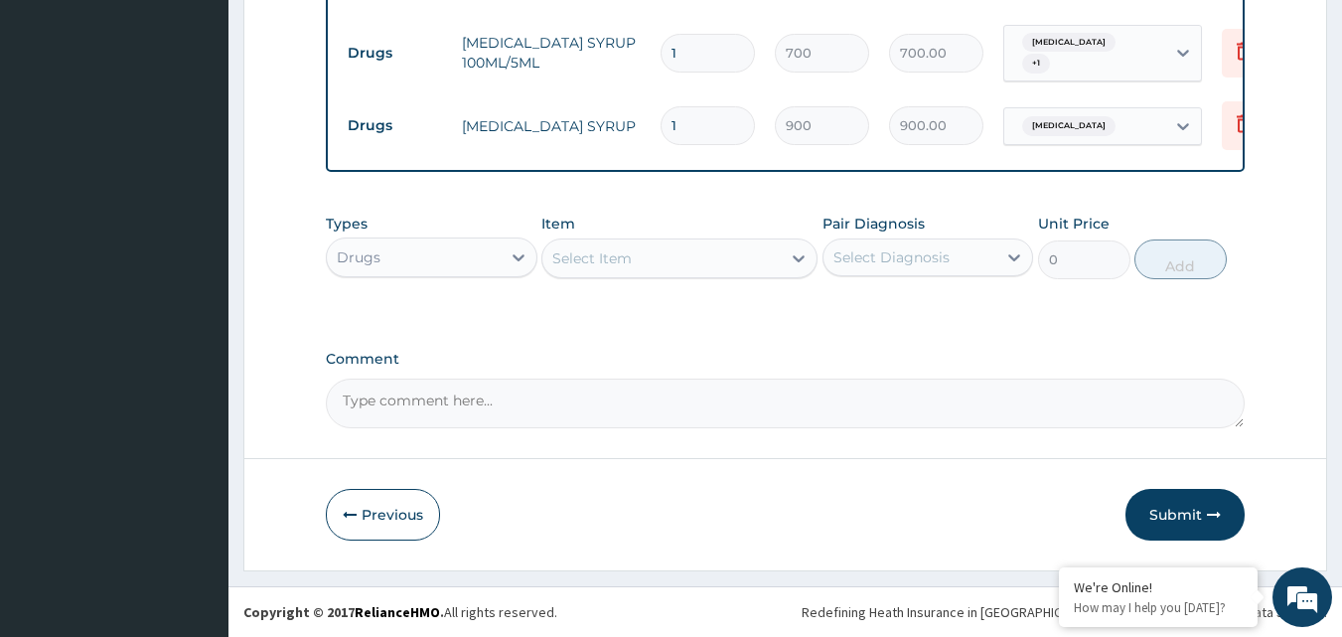
scroll to position [1799, 0]
click at [1198, 506] on button "Submit" at bounding box center [1184, 515] width 119 height 52
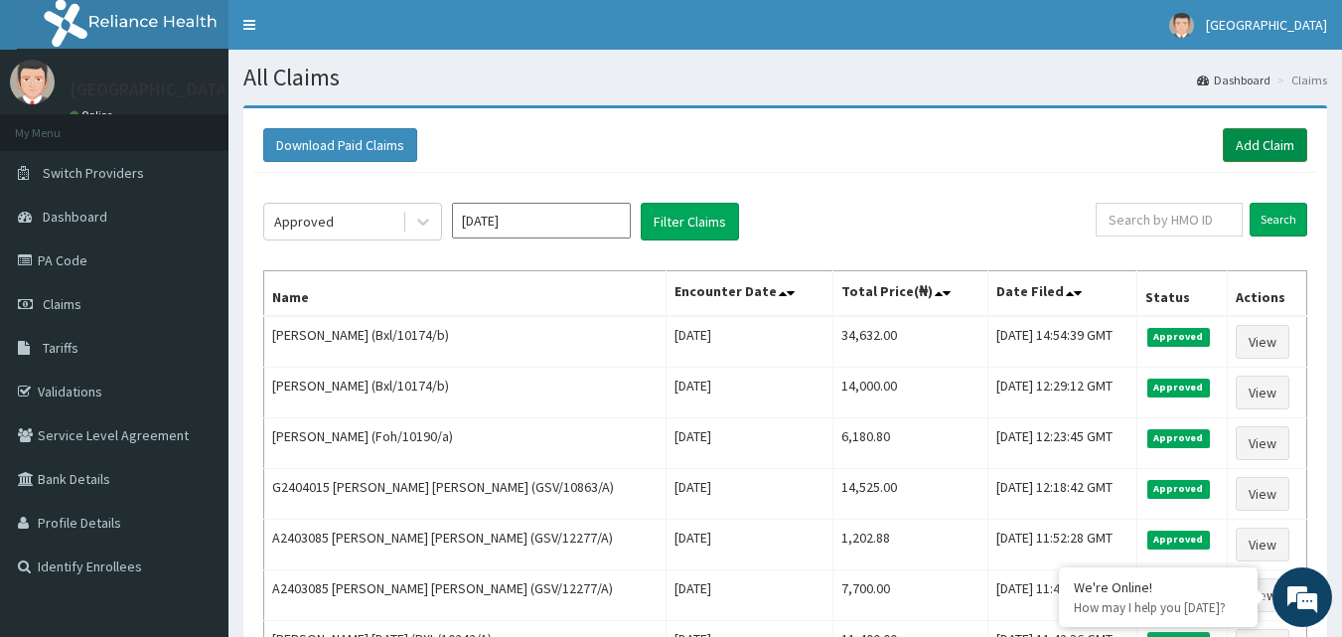
click at [1261, 132] on link "Add Claim" at bounding box center [1265, 145] width 84 height 34
click at [1256, 142] on link "Add Claim" at bounding box center [1265, 145] width 84 height 34
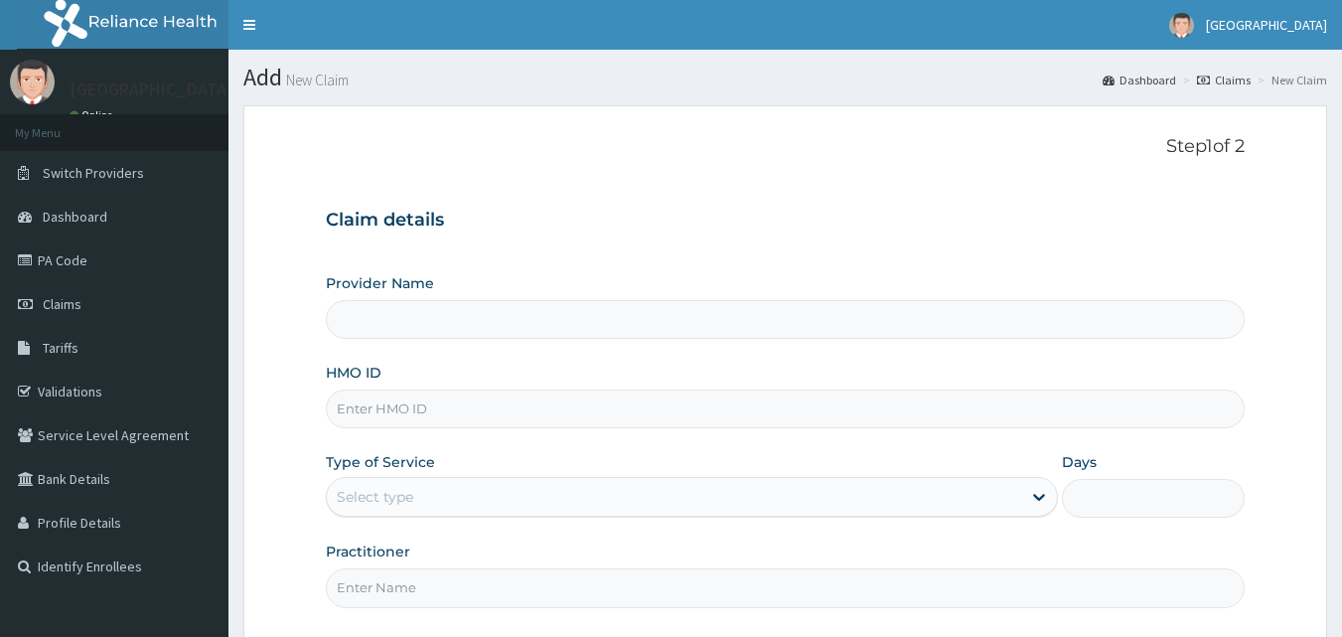
type input "[GEOGRAPHIC_DATA]"
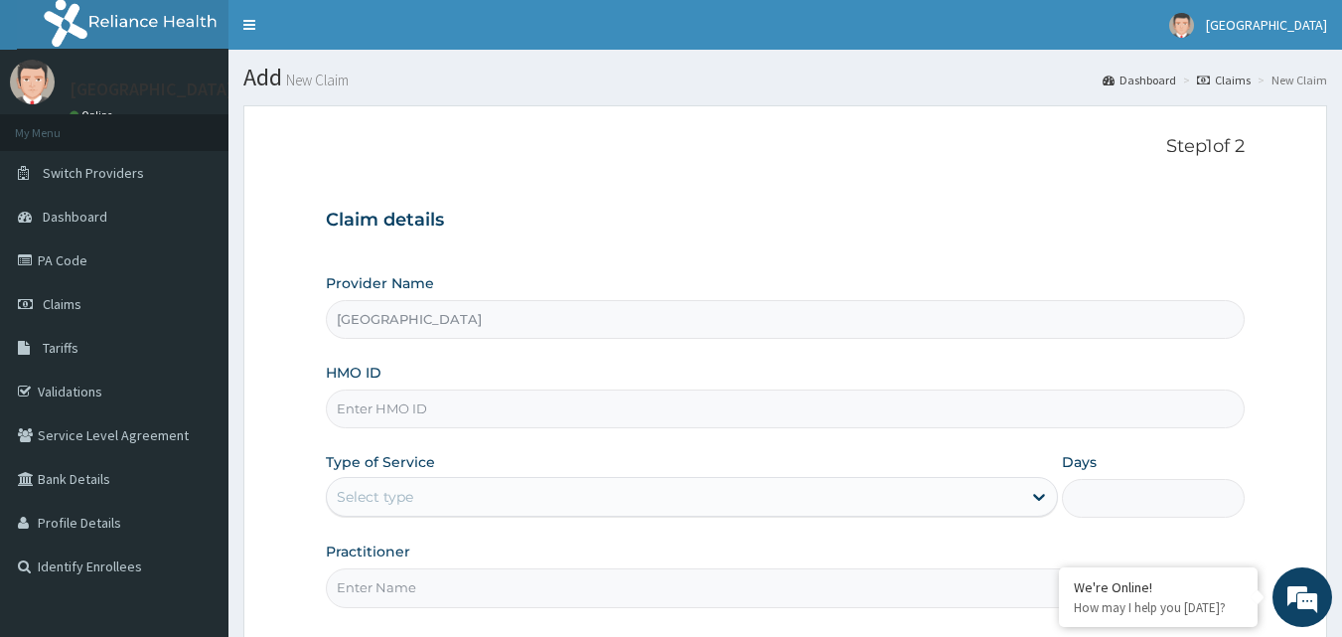
click at [434, 407] on input "HMO ID" at bounding box center [786, 408] width 920 height 39
paste input "ELN/10255/B"
type input "ELN/10255/B"
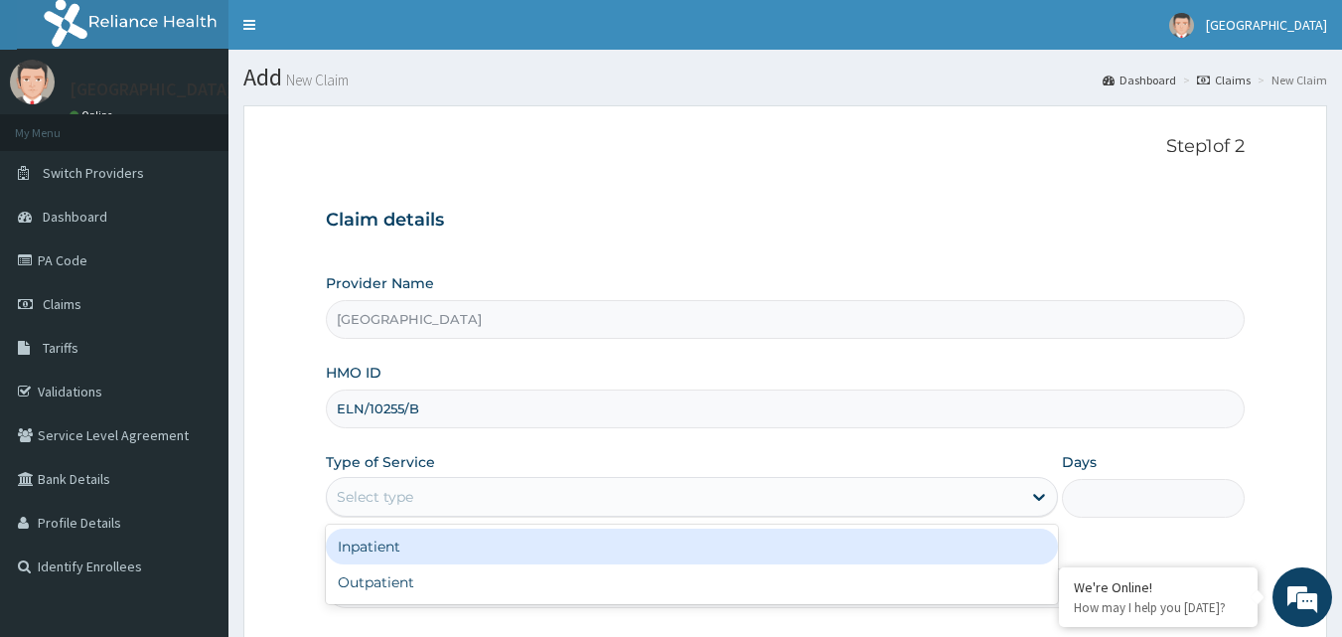
click at [410, 500] on div "Select type" at bounding box center [375, 497] width 76 height 20
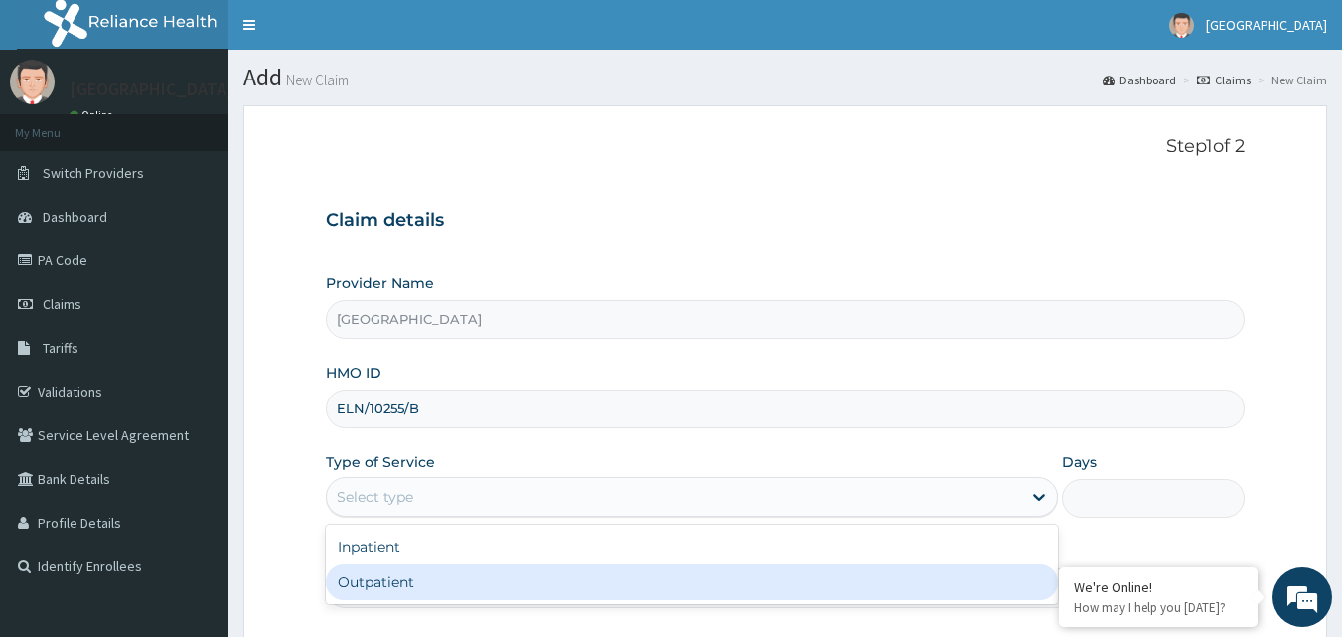
click at [407, 577] on div "Outpatient" at bounding box center [692, 582] width 732 height 36
type input "1"
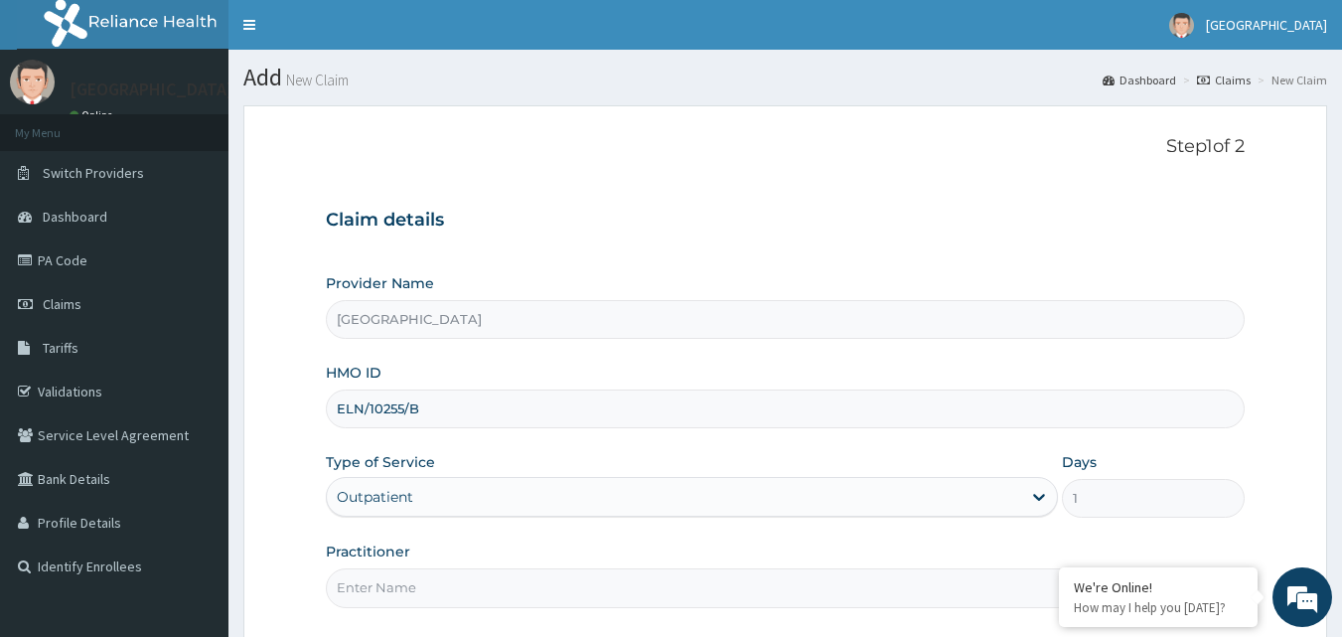
click at [389, 589] on input "Practitioner" at bounding box center [786, 587] width 920 height 39
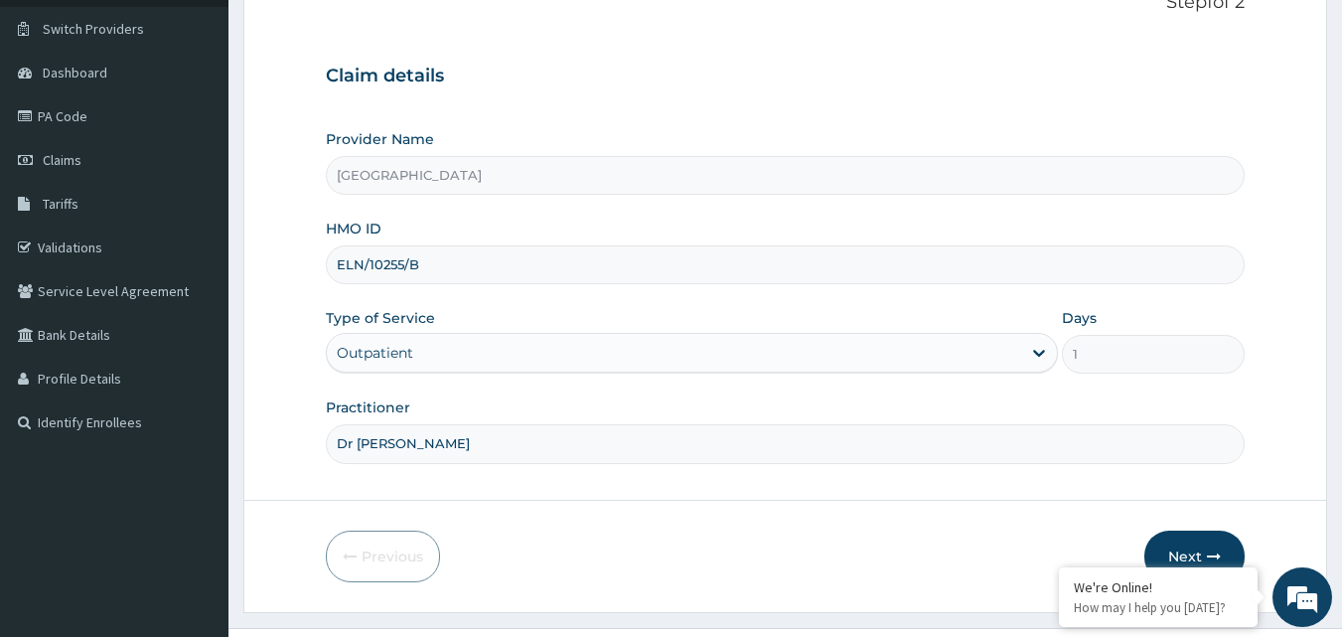
scroll to position [186, 0]
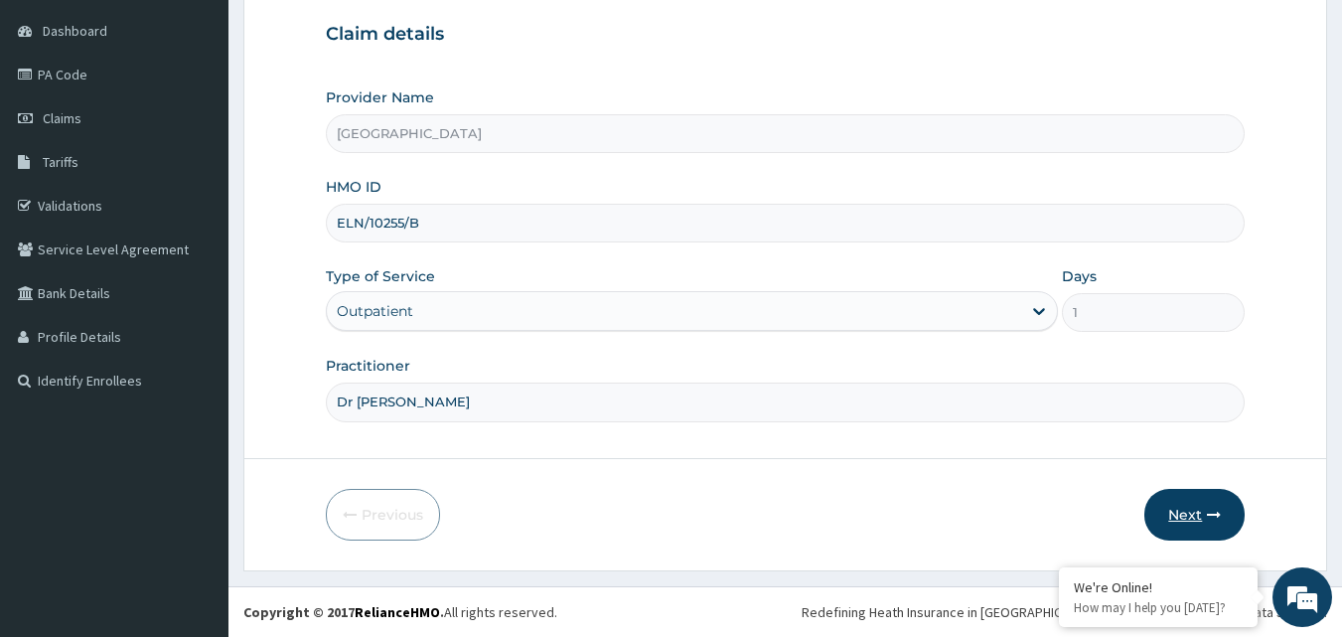
type input "Dr Sydney"
click at [1231, 517] on button "Next" at bounding box center [1194, 515] width 100 height 52
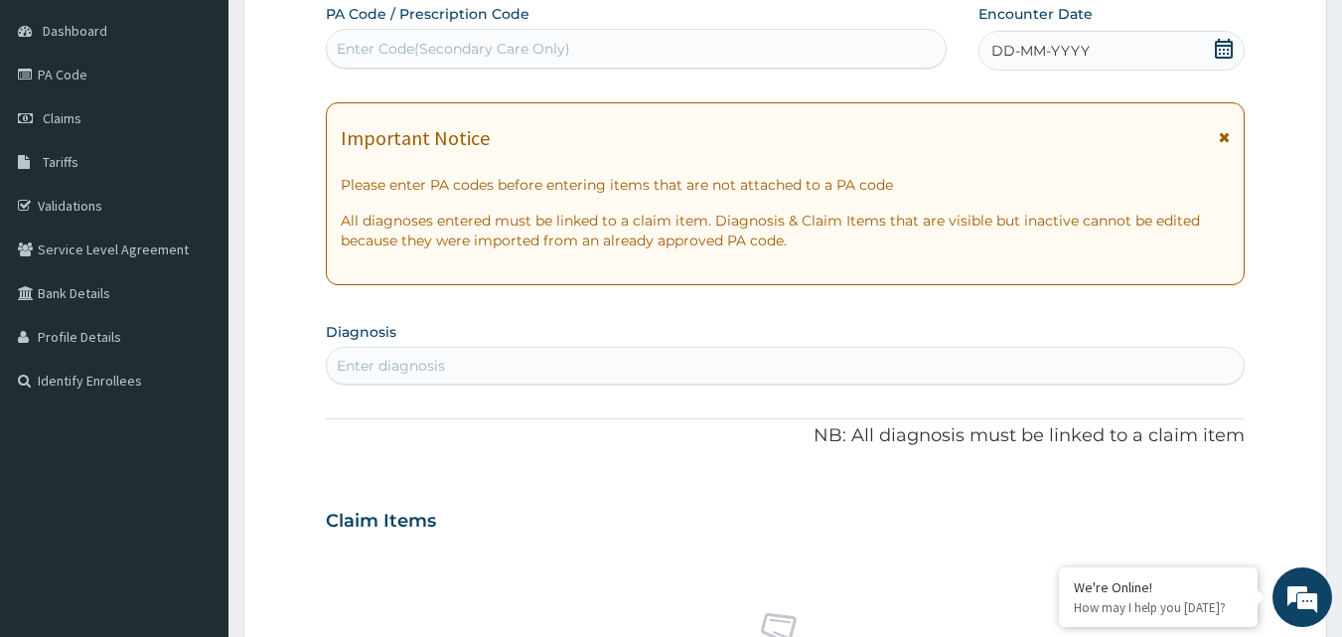
click at [1221, 41] on icon at bounding box center [1224, 49] width 18 height 20
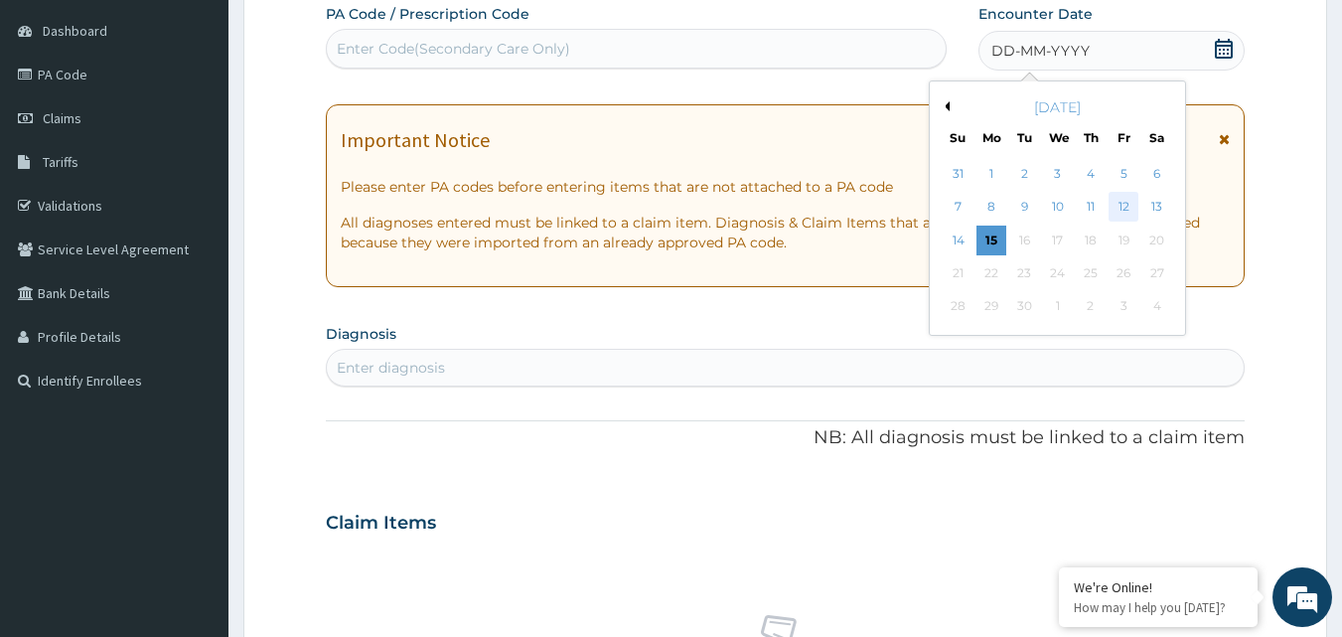
click at [1127, 203] on div "12" at bounding box center [1123, 208] width 30 height 30
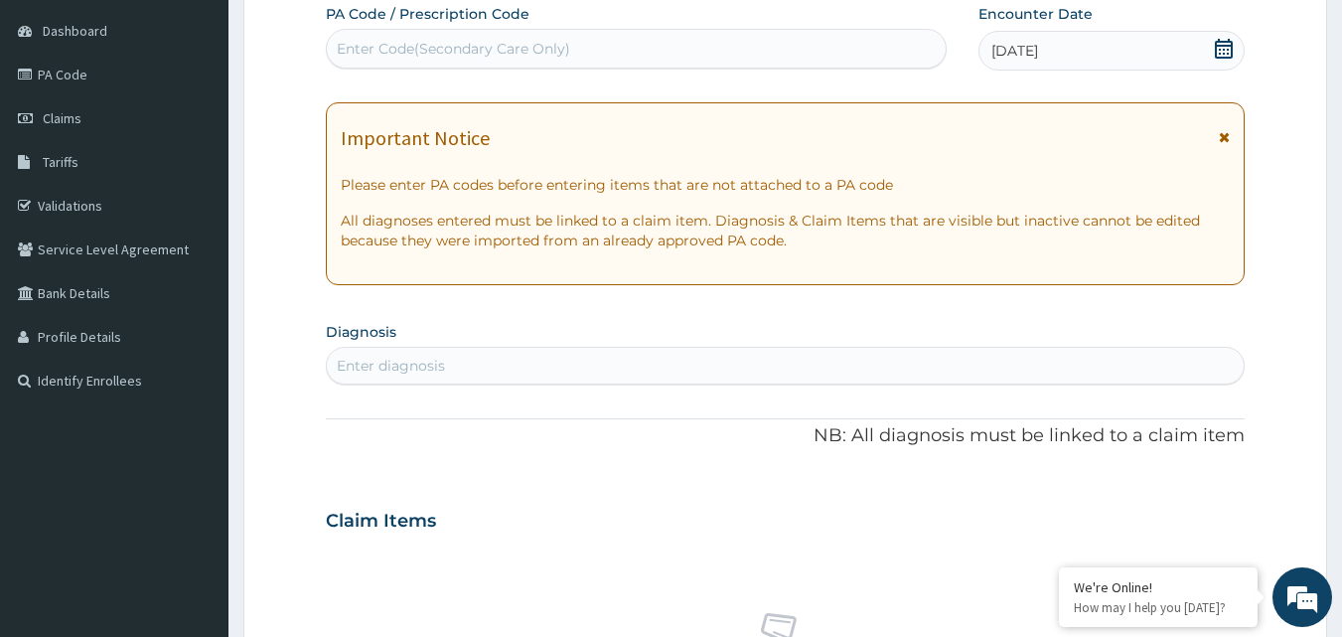
click at [545, 350] on div "Enter diagnosis" at bounding box center [786, 366] width 918 height 32
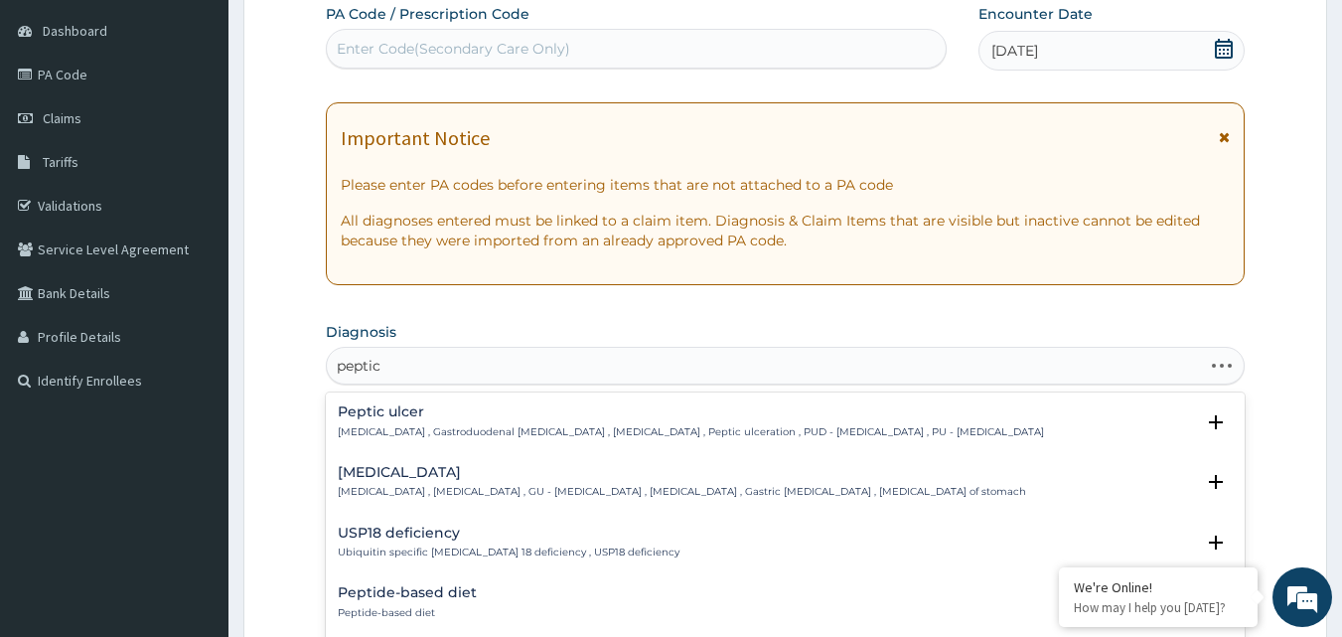
type input "peptic"
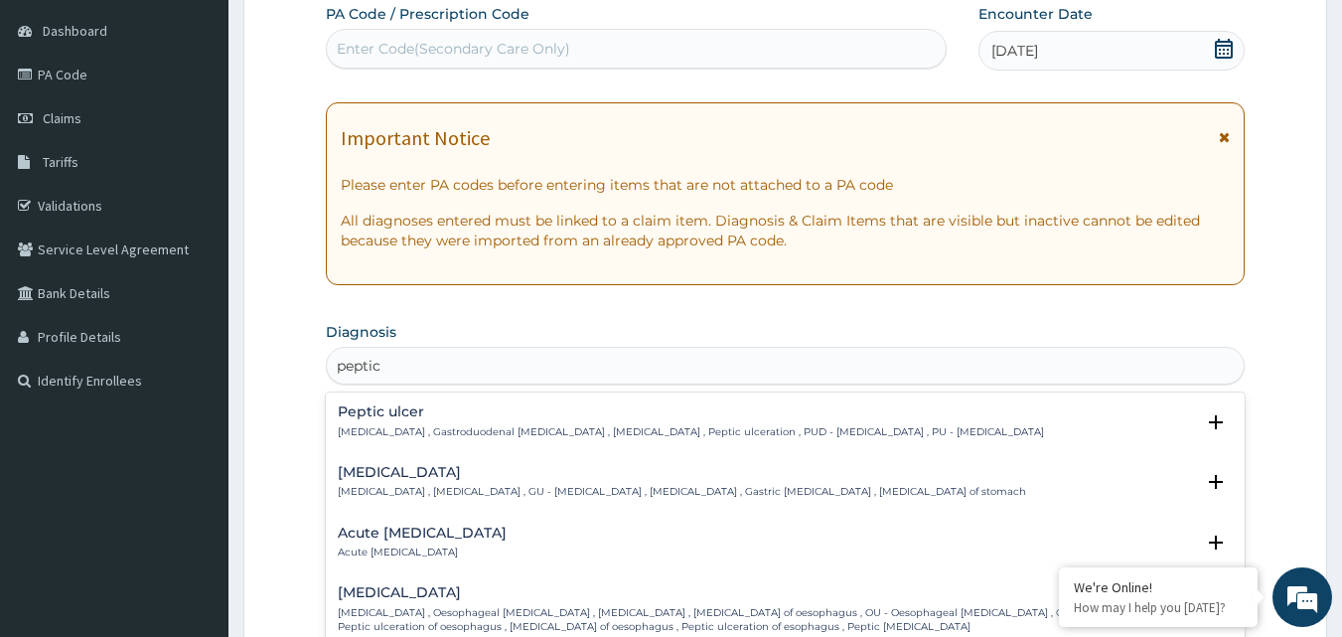
click at [511, 531] on div "Acute peptic ulcer Acute peptic ulcer" at bounding box center [786, 542] width 896 height 35
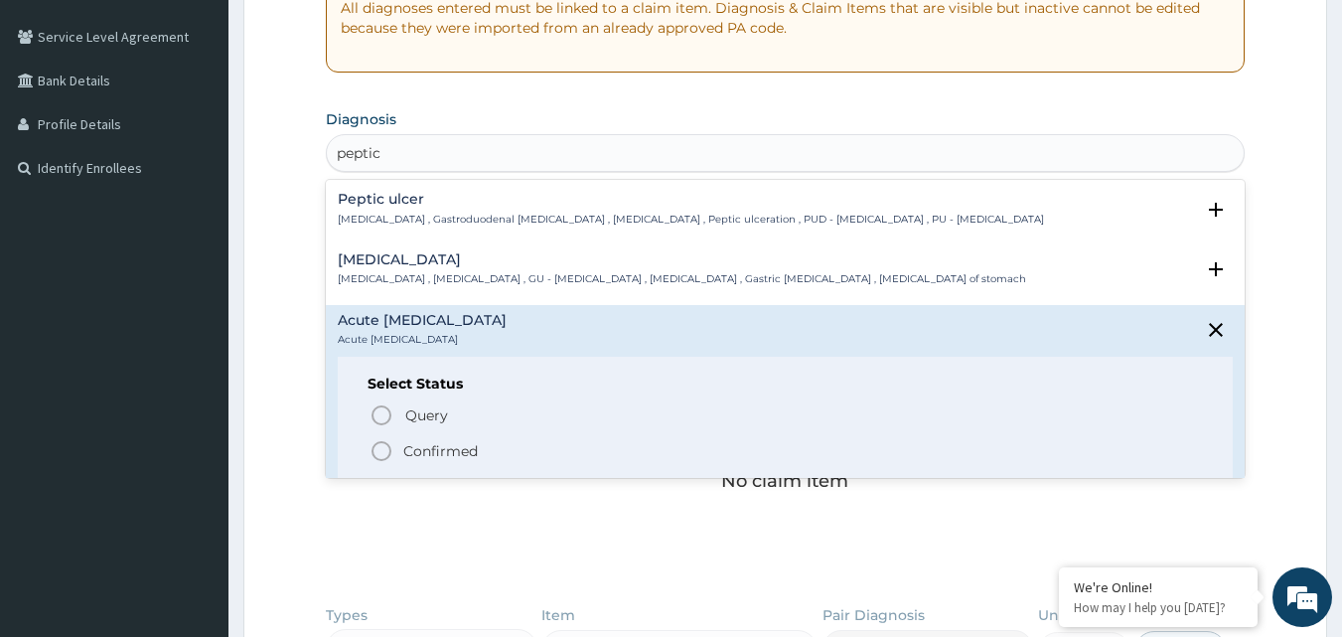
scroll to position [438, 0]
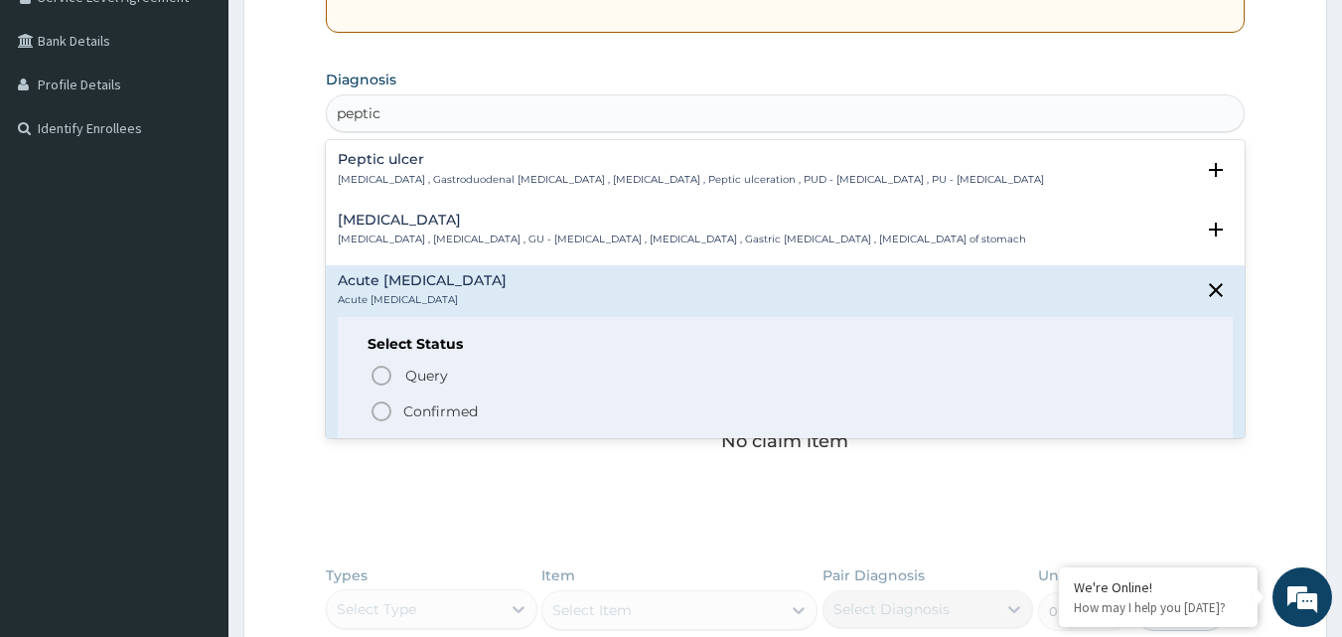
click at [386, 413] on icon "status option filled" at bounding box center [381, 411] width 24 height 24
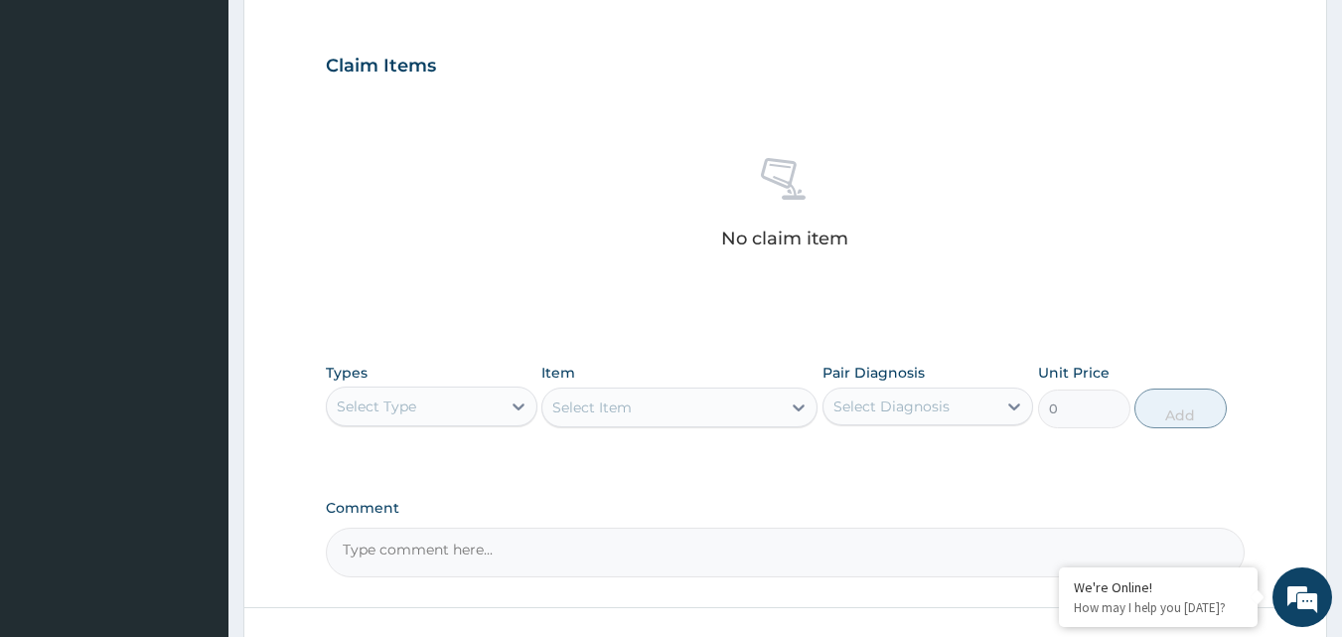
scroll to position [649, 0]
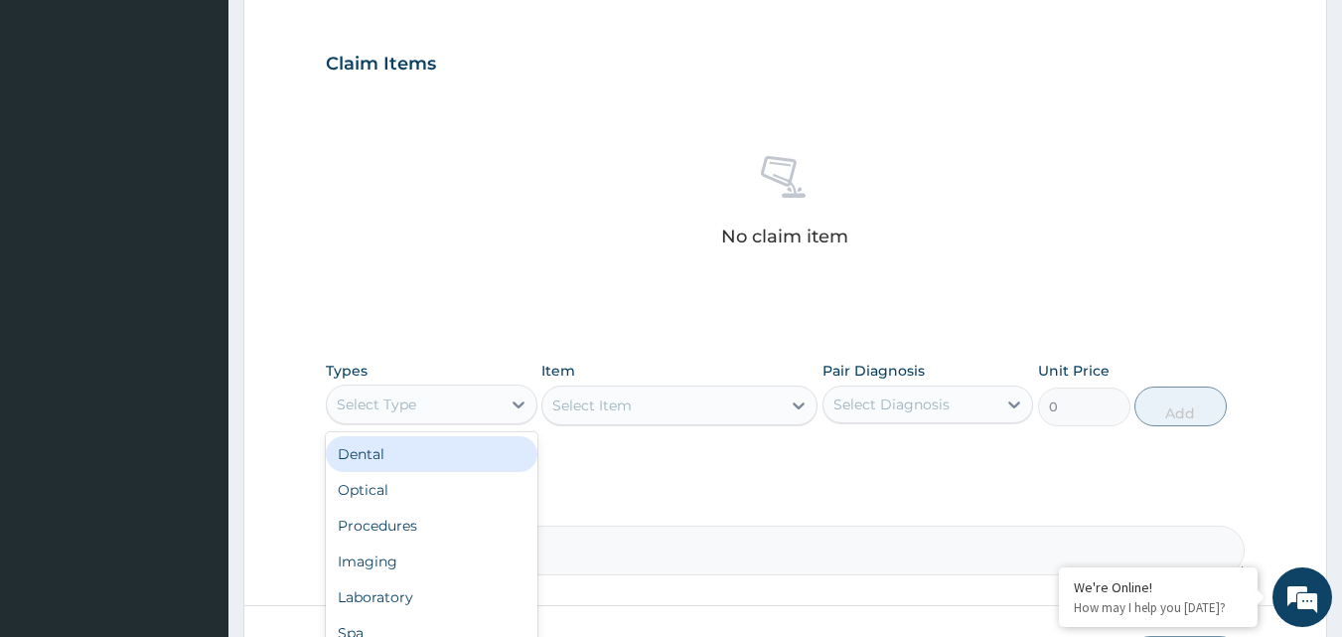
click at [494, 411] on div "Select Type" at bounding box center [414, 404] width 174 height 32
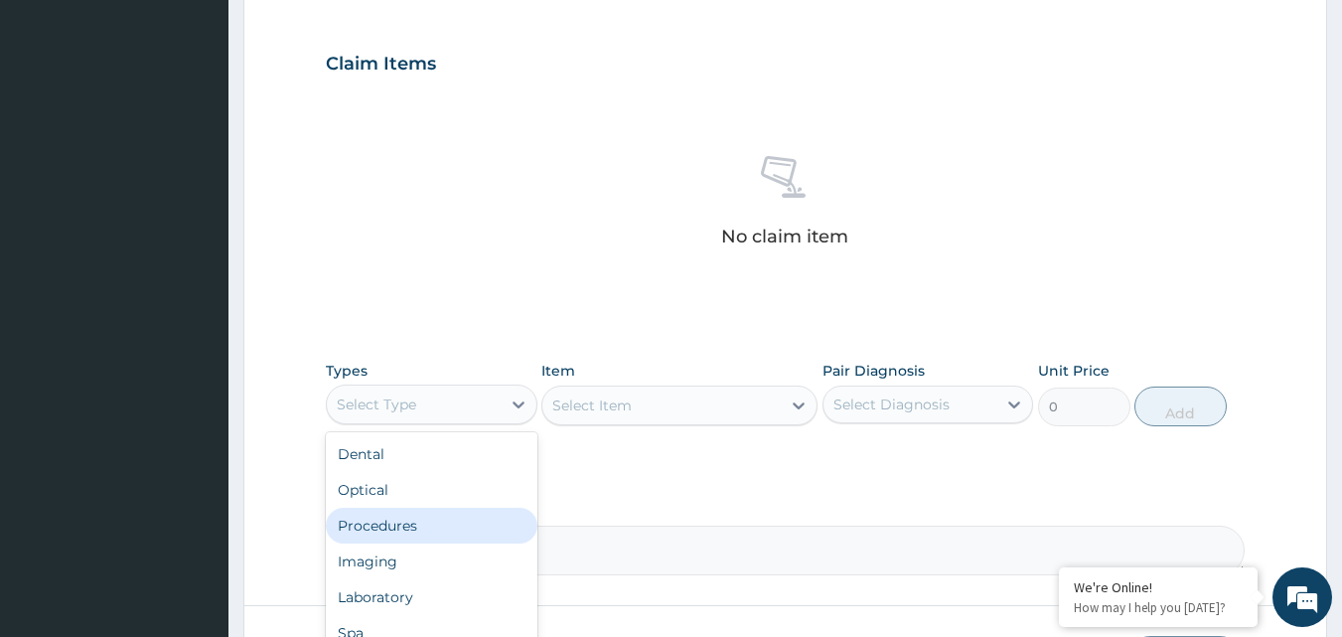
click at [449, 518] on div "Procedures" at bounding box center [432, 526] width 212 height 36
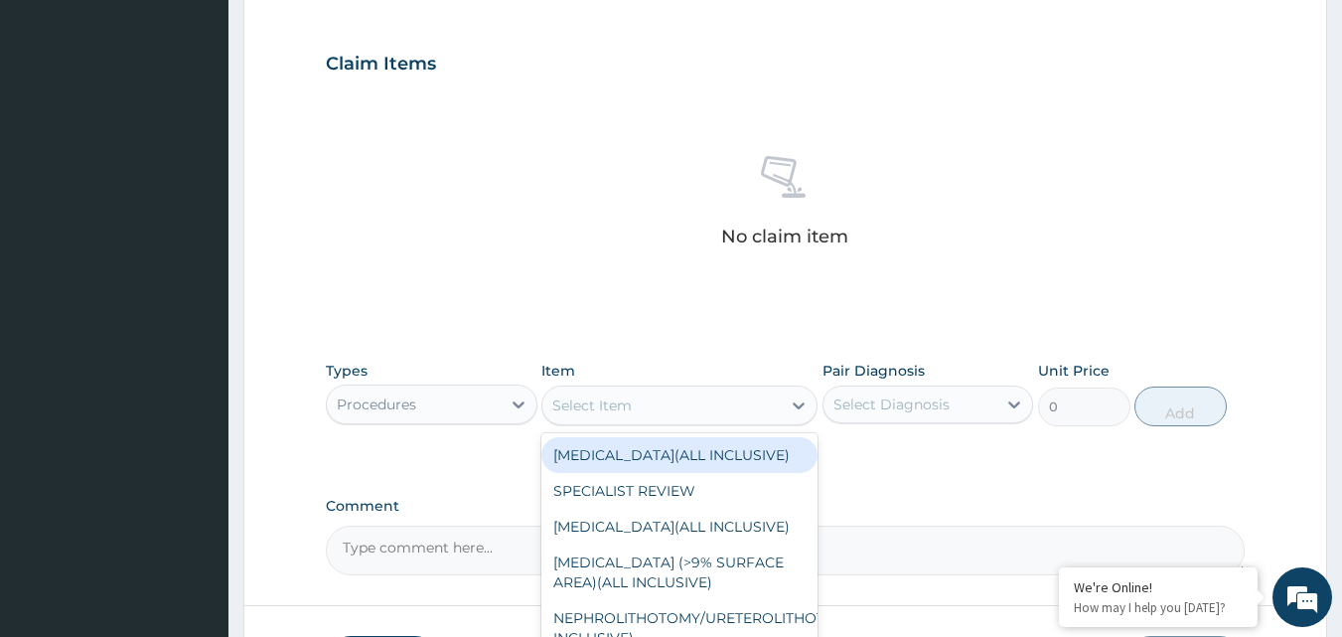
click at [587, 414] on div "Select Item" at bounding box center [591, 405] width 79 height 20
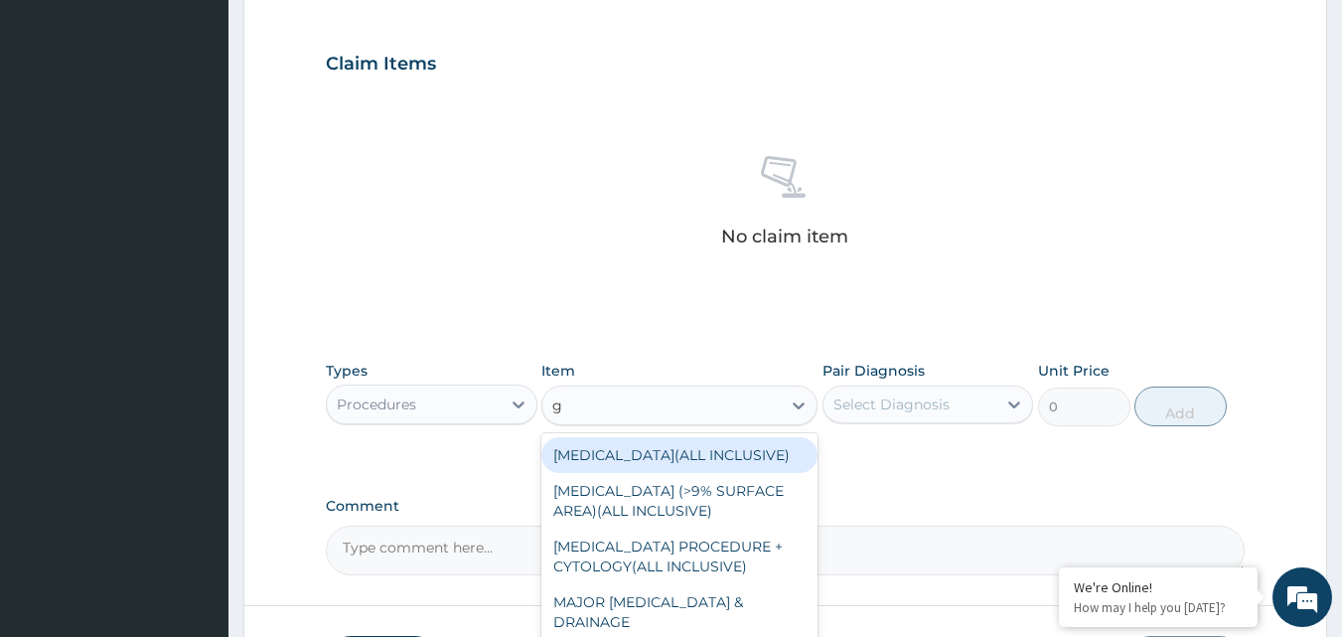
type input "gp"
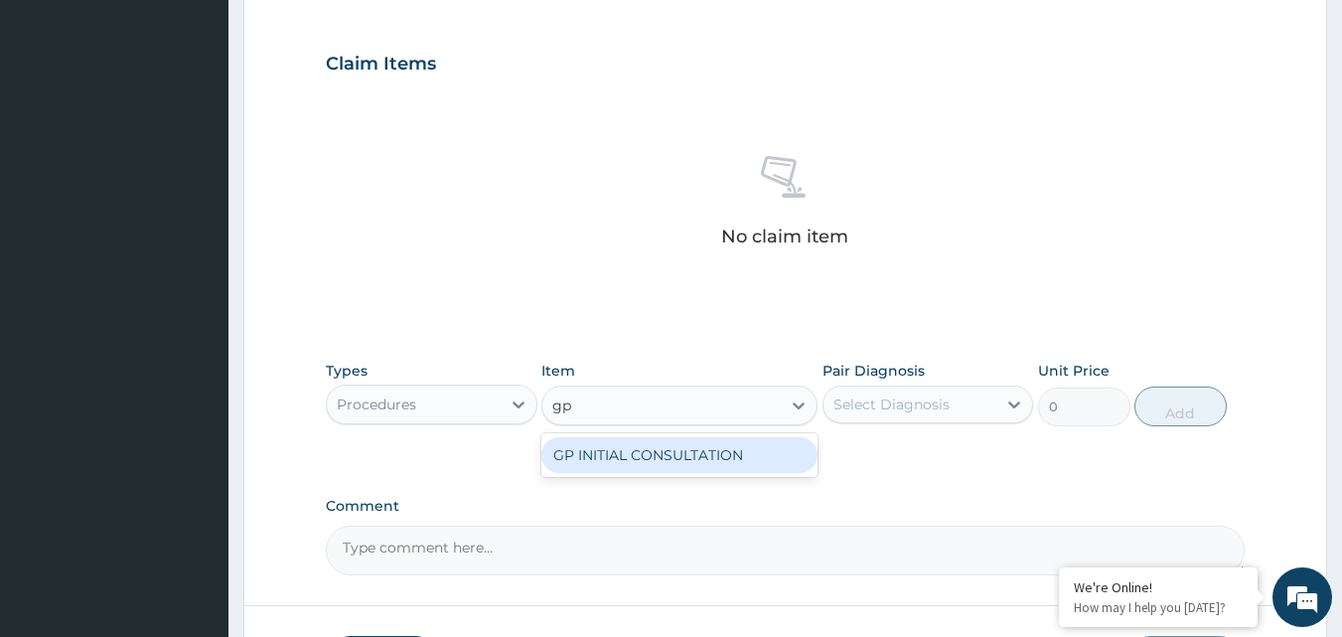
click at [598, 445] on div "GP INITIAL CONSULTATION" at bounding box center [679, 455] width 276 height 36
type input "2000"
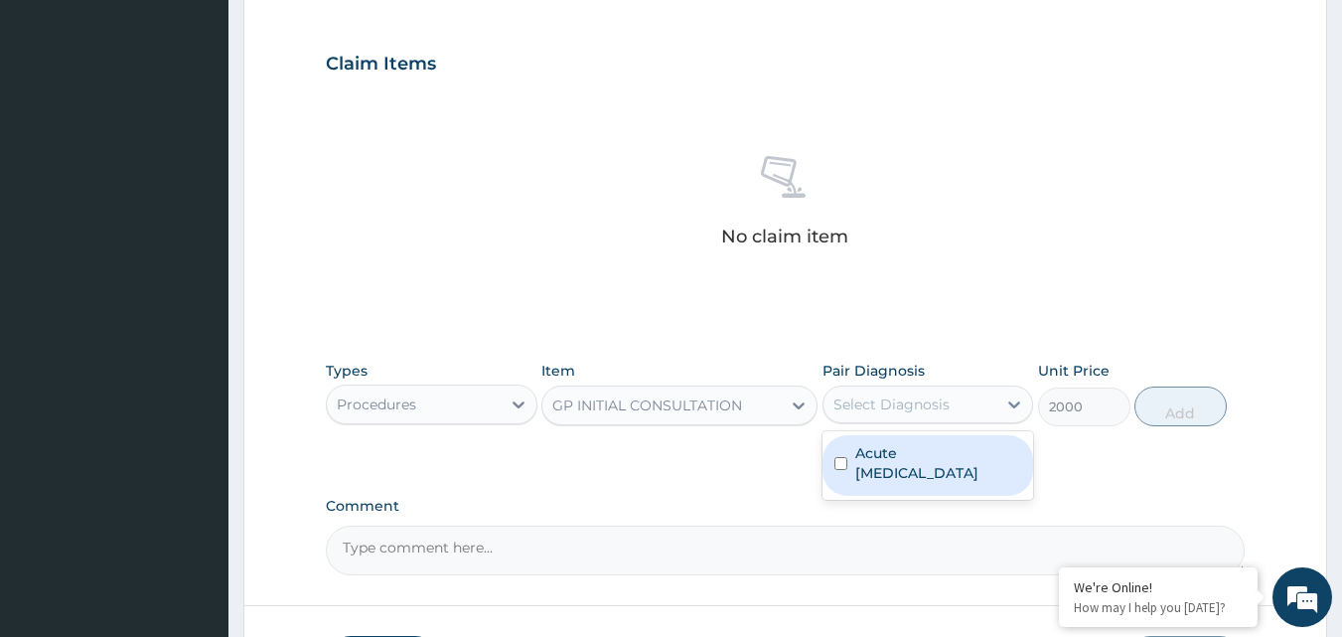
click at [957, 414] on div "Select Diagnosis" at bounding box center [910, 404] width 174 height 32
click at [948, 464] on div "Acute peptic ulcer" at bounding box center [928, 465] width 212 height 61
checkbox input "true"
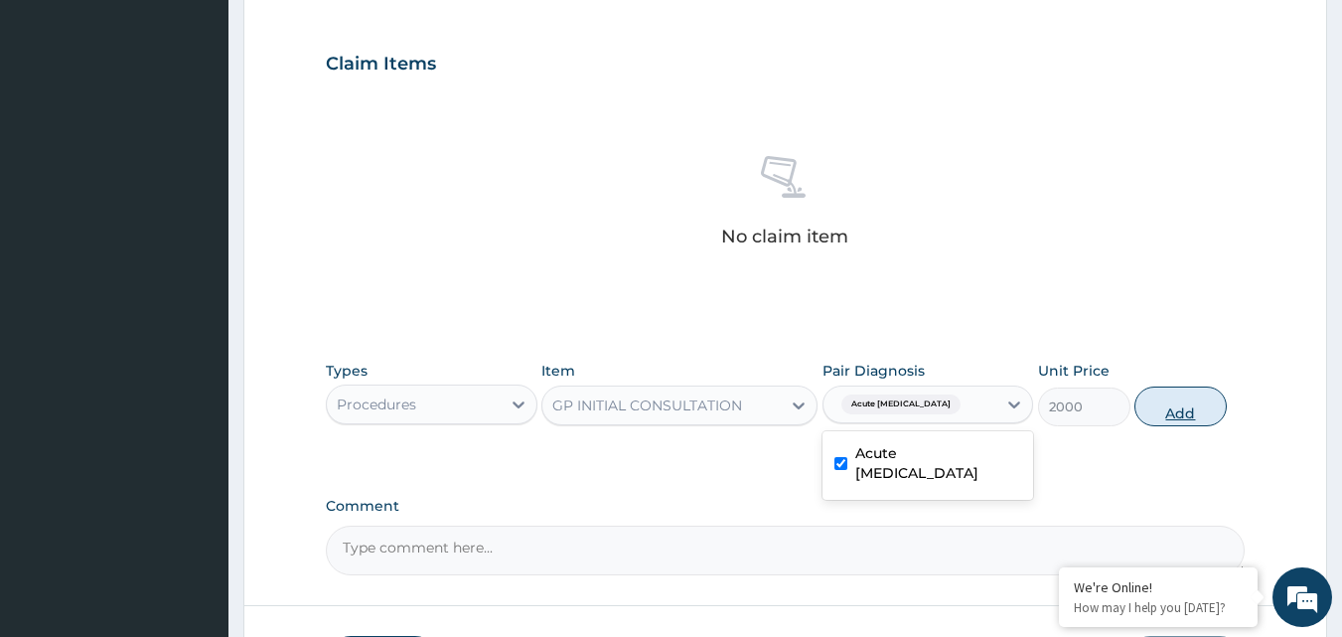
click at [1179, 410] on button "Add" at bounding box center [1180, 406] width 92 height 40
type input "0"
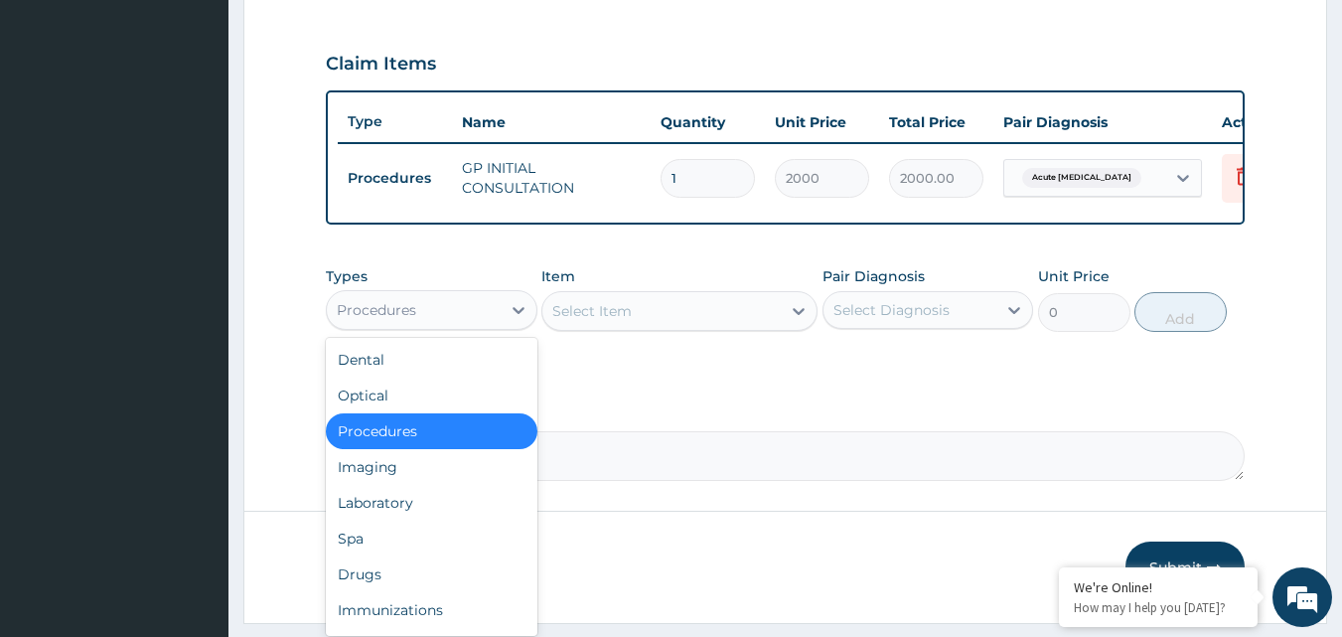
click at [376, 326] on div "Procedures" at bounding box center [414, 310] width 174 height 32
click at [375, 592] on div "Drugs" at bounding box center [432, 574] width 212 height 36
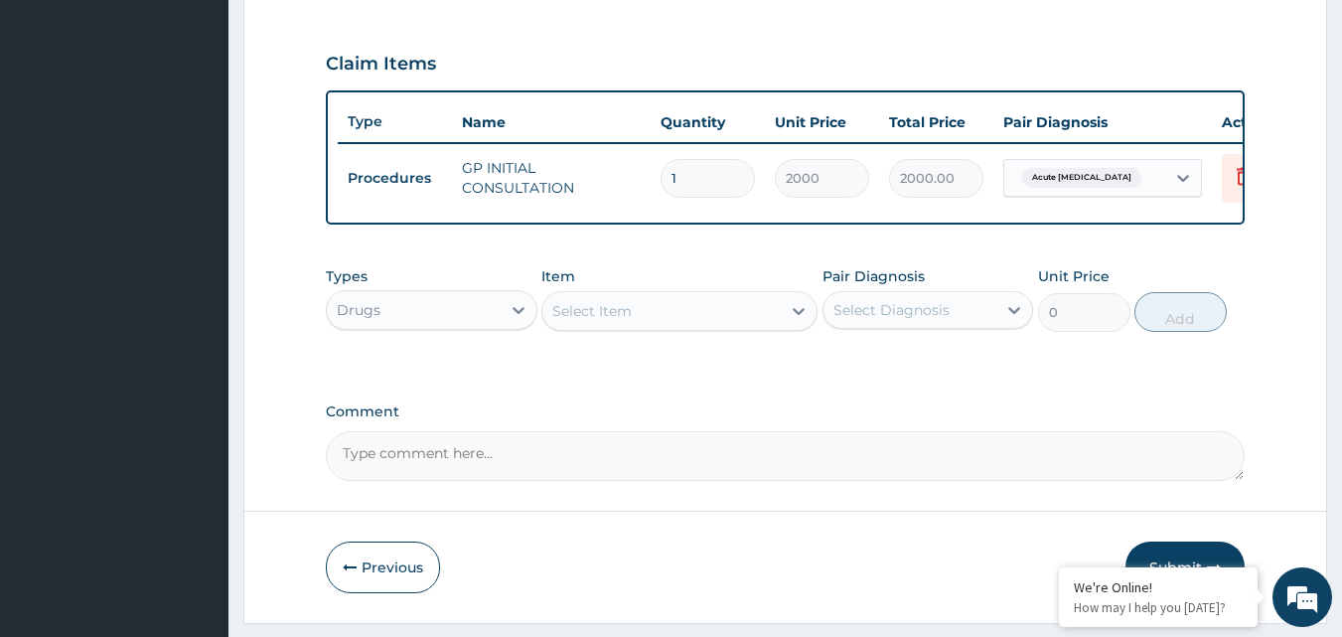
click at [673, 327] on div "Select Item" at bounding box center [661, 311] width 238 height 32
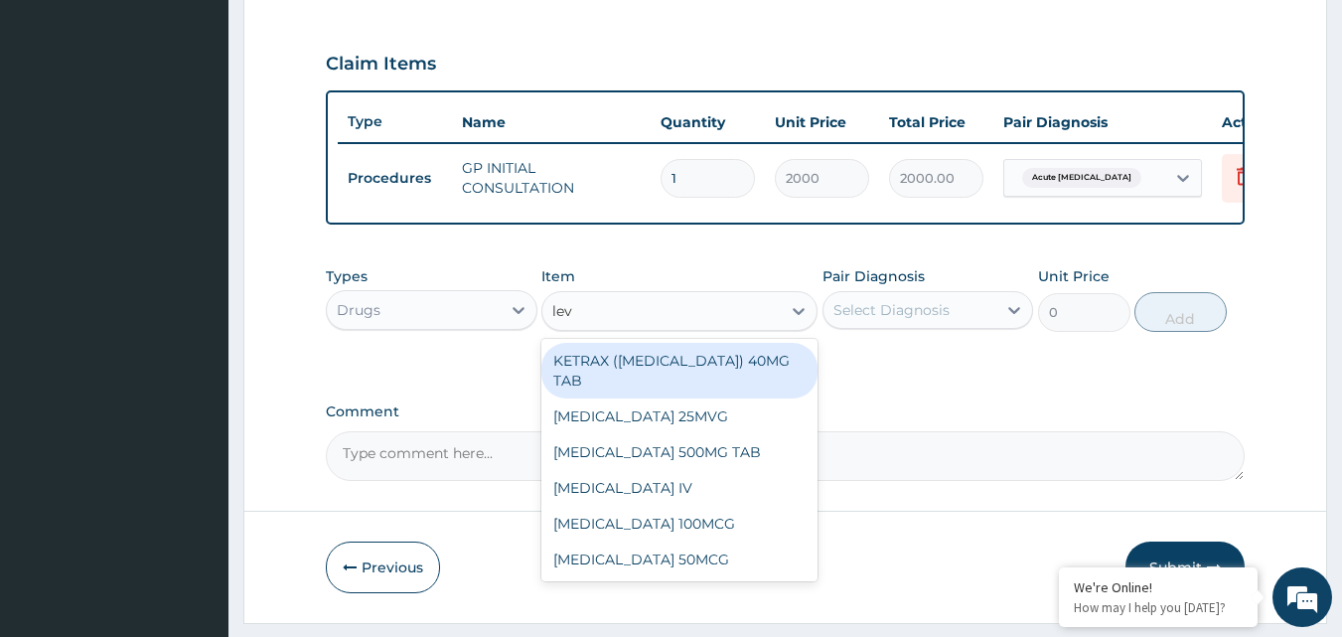
type input "levo"
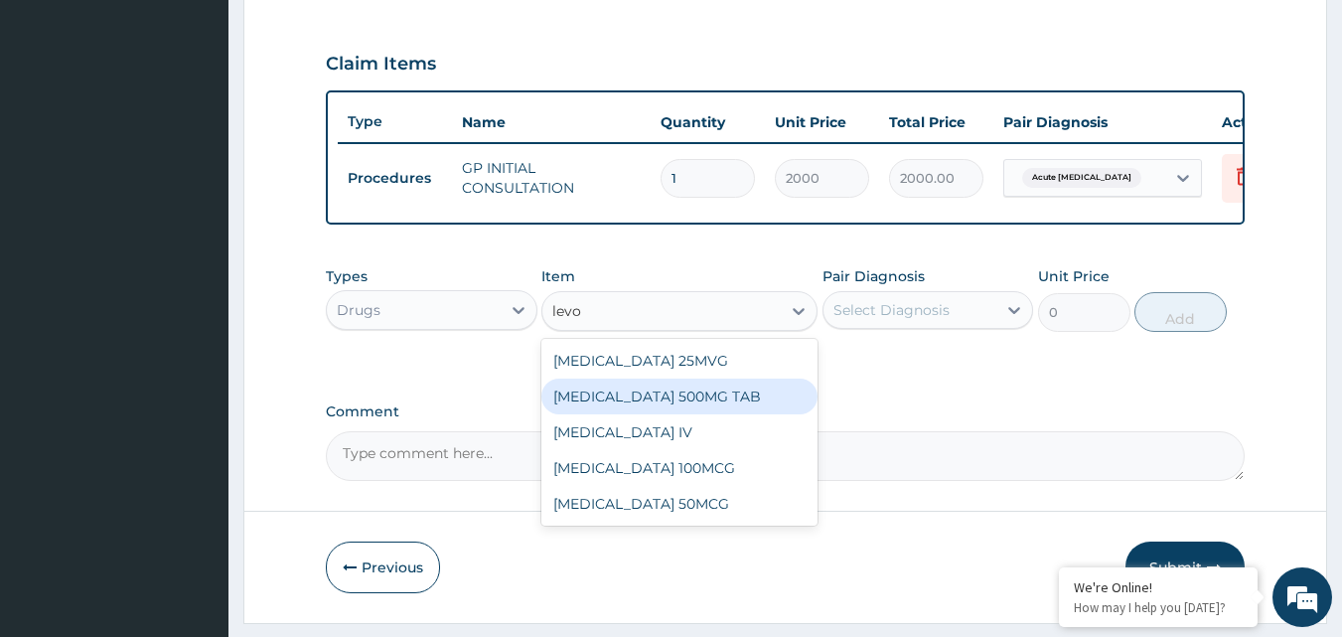
click at [676, 405] on div "LEVOFLOXACIN 500MG TAB" at bounding box center [679, 396] width 276 height 36
type input "170"
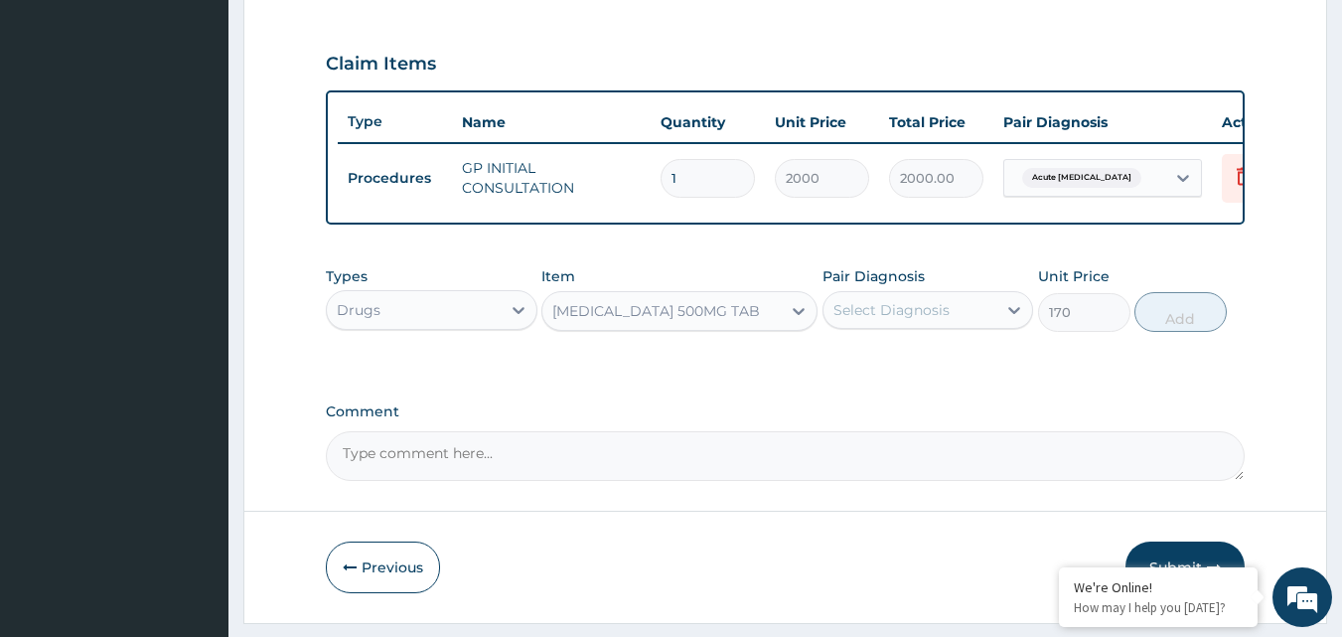
click at [898, 320] on div "Select Diagnosis" at bounding box center [891, 310] width 116 height 20
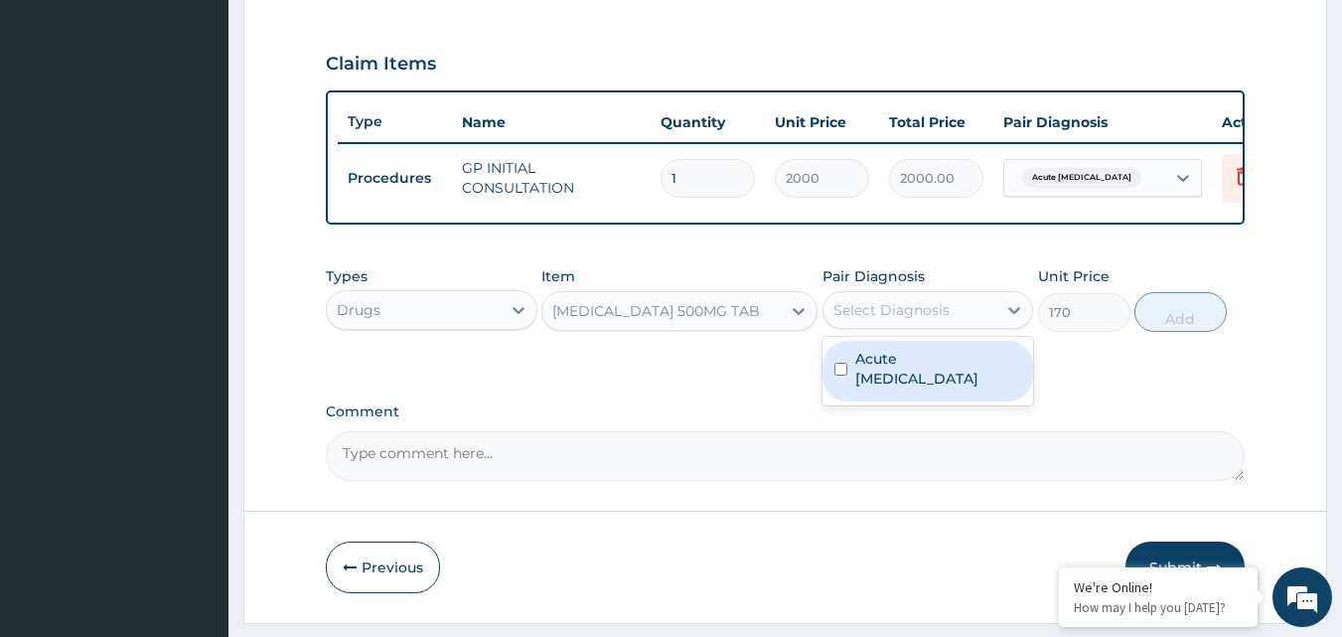
click at [899, 367] on label "Acute peptic ulcer" at bounding box center [938, 369] width 167 height 40
checkbox input "true"
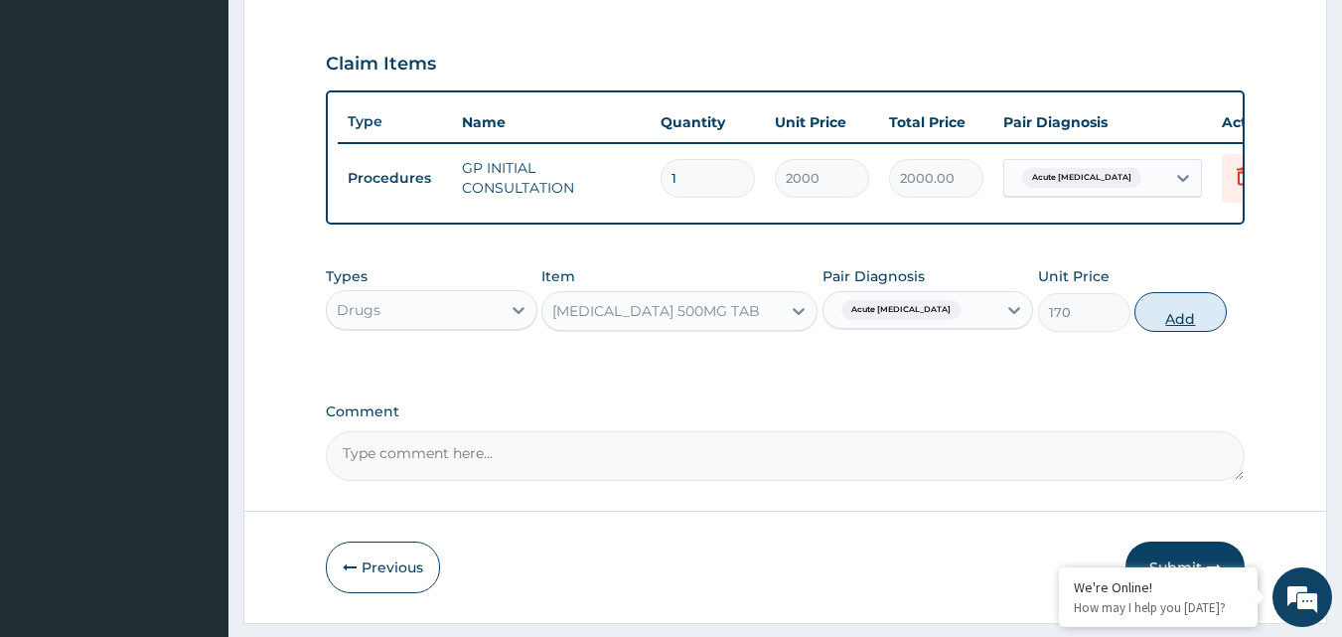
click at [1164, 325] on button "Add" at bounding box center [1180, 312] width 92 height 40
type input "0"
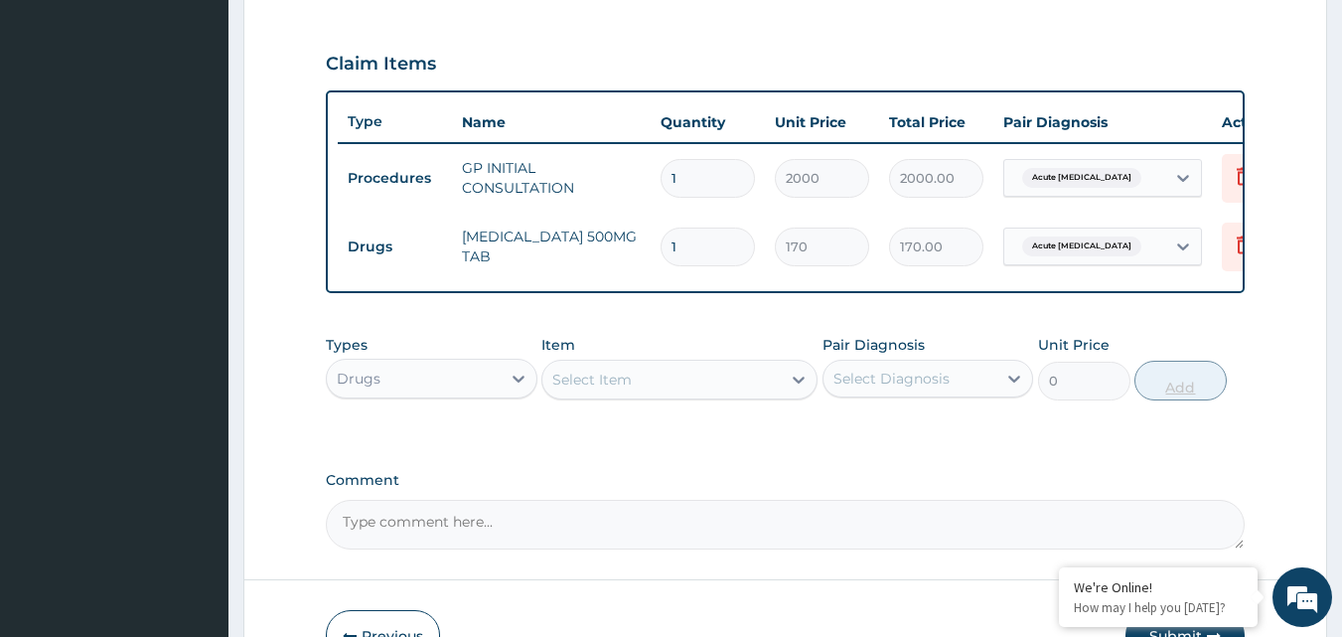
type input "10"
type input "1700.00"
type input "1"
type input "170.00"
type input "14"
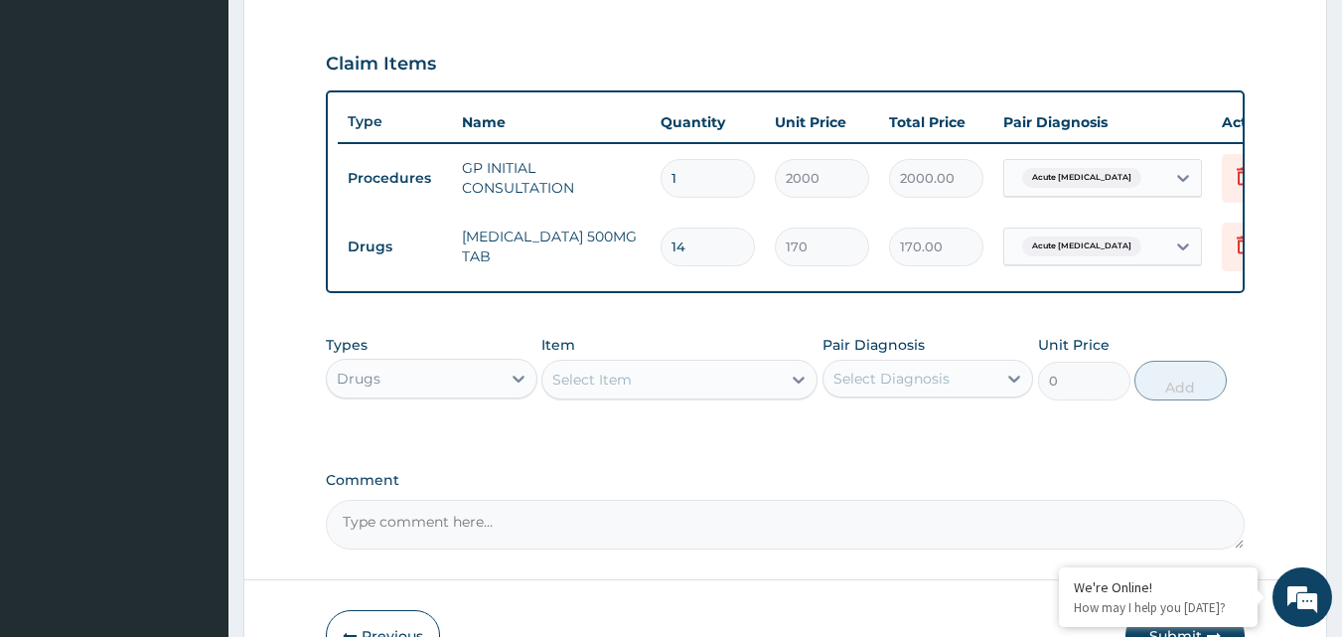
type input "2380.00"
type input "14"
click at [649, 410] on div "Types Drugs Item Select Item Pair Diagnosis Select Diagnosis Unit Price 0 Add" at bounding box center [786, 367] width 920 height 85
click at [647, 394] on div "Select Item" at bounding box center [661, 380] width 238 height 32
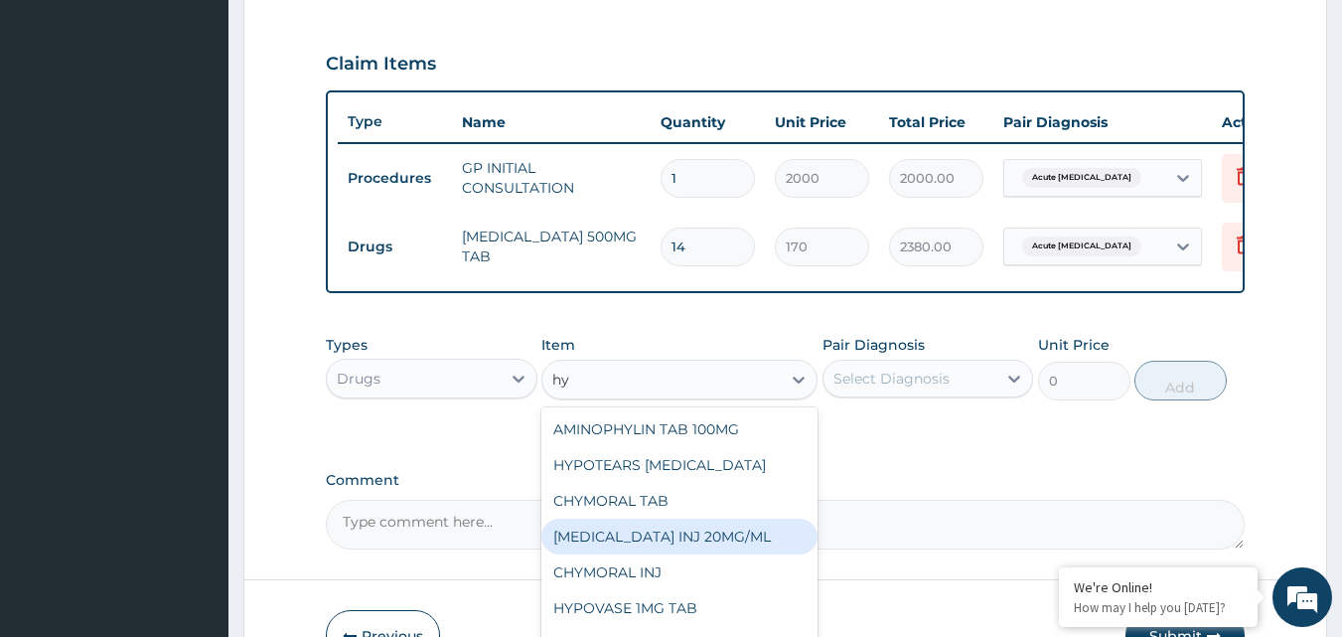
type input "h"
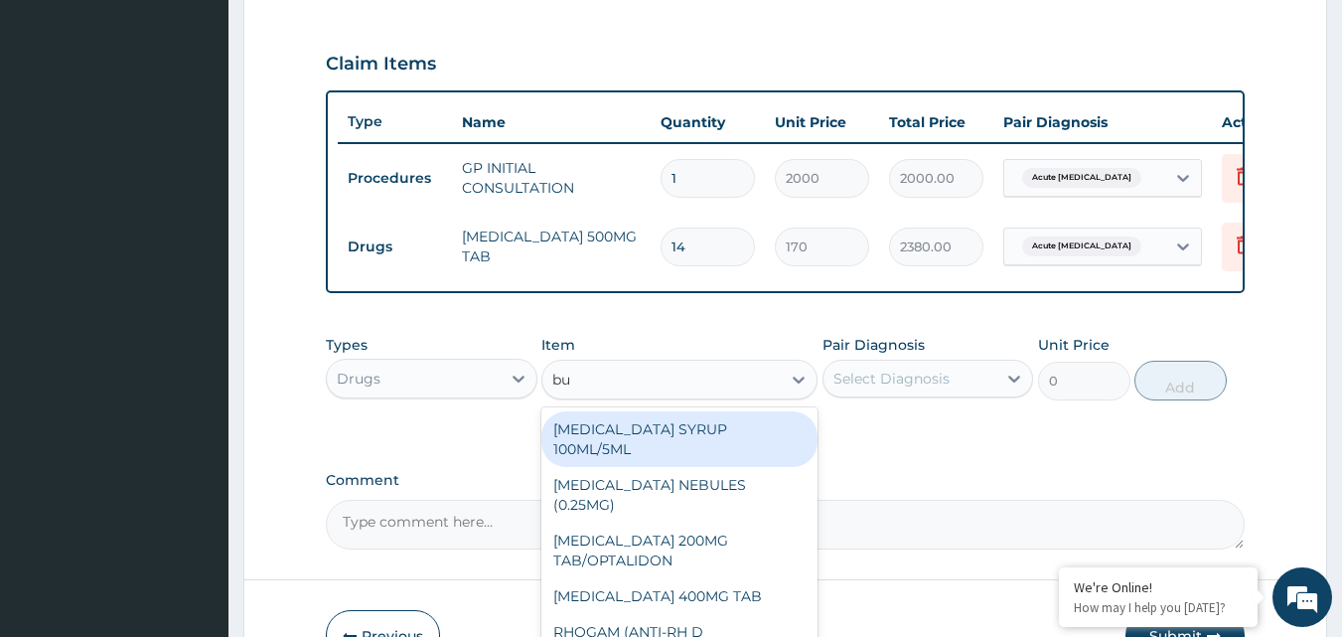
type input "bus"
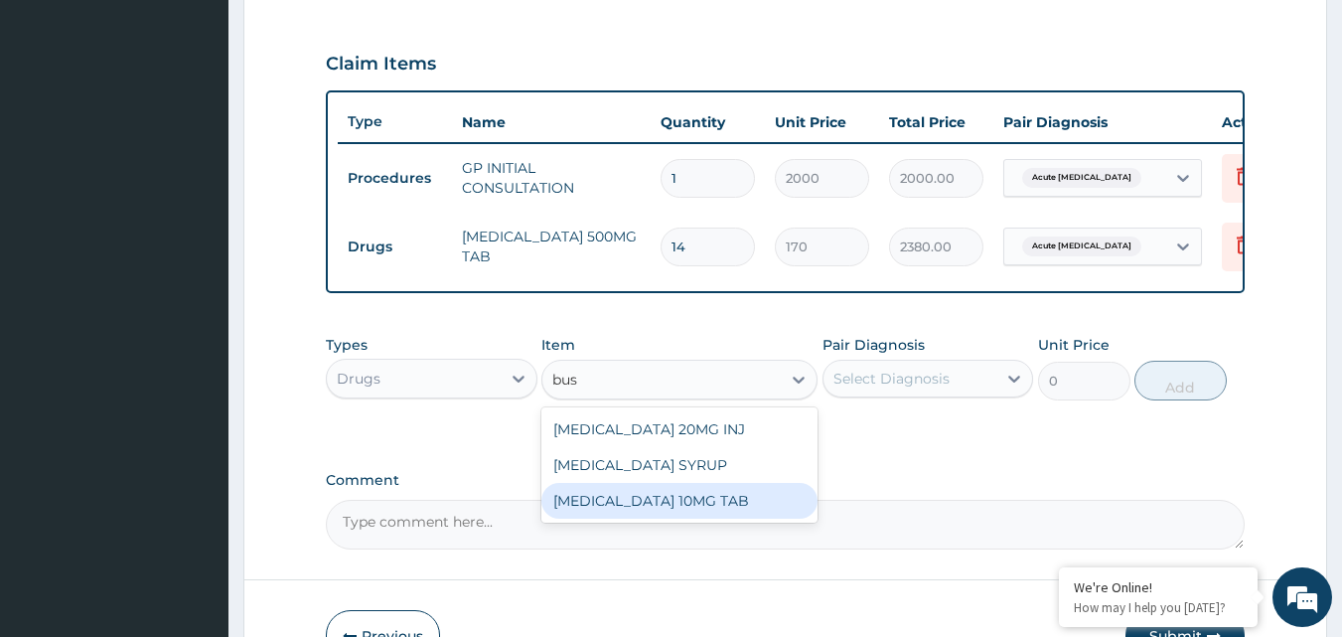
click at [654, 518] on div "BUSCOPAN 10MG TAB" at bounding box center [679, 501] width 276 height 36
type input "34.32"
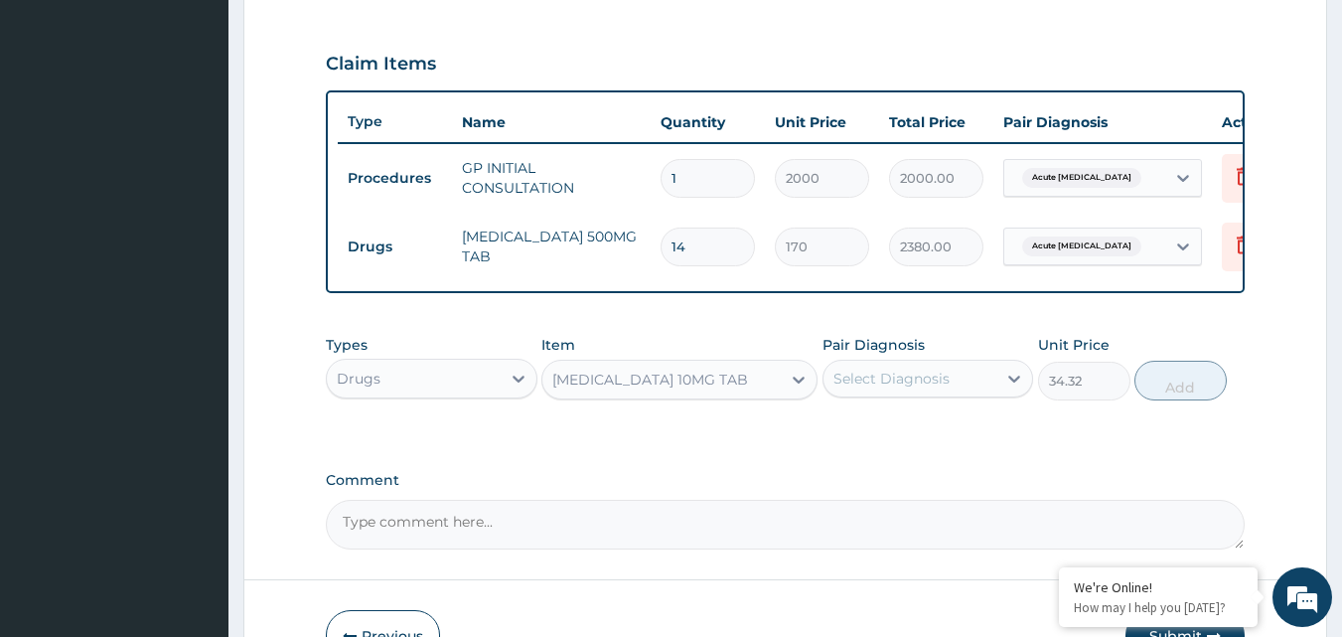
click at [893, 388] on div "Select Diagnosis" at bounding box center [891, 378] width 116 height 20
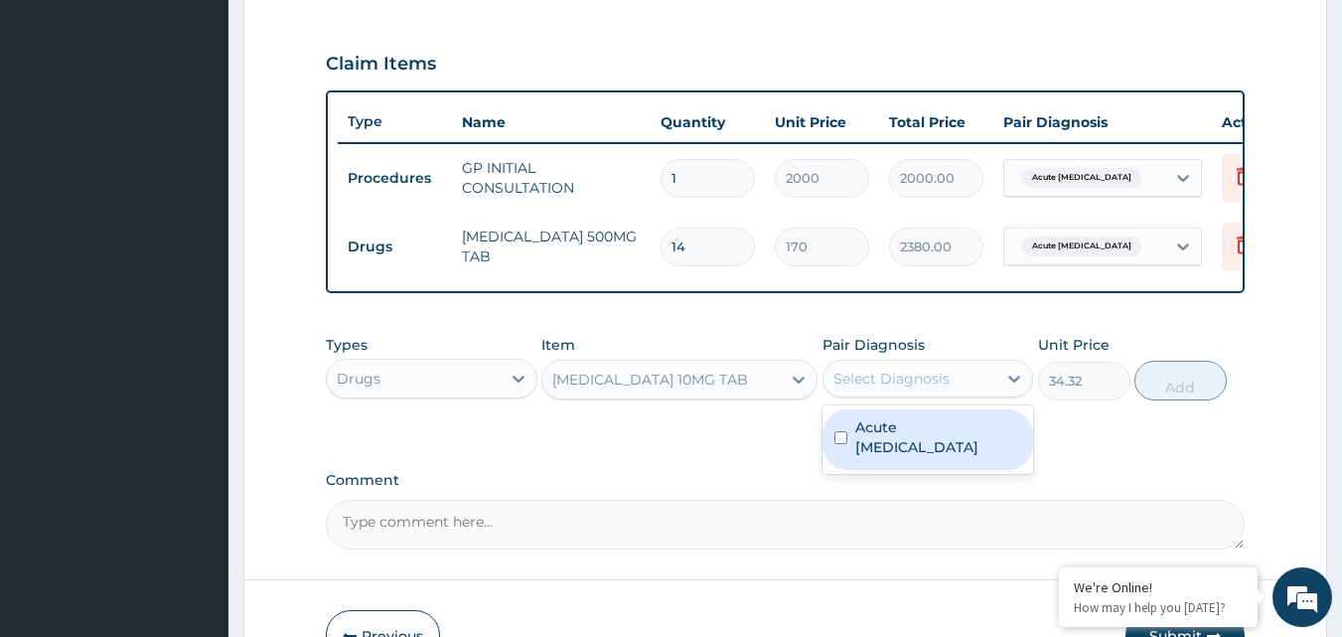
click at [895, 437] on label "Acute peptic ulcer" at bounding box center [938, 437] width 167 height 40
checkbox input "true"
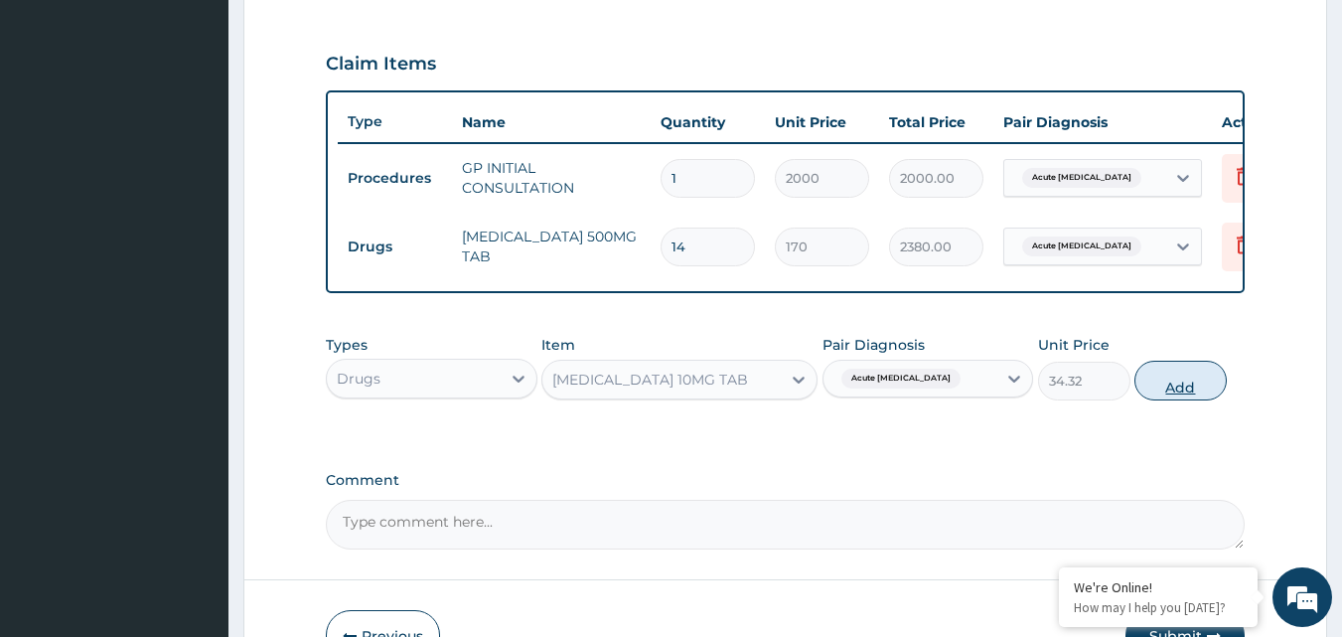
click at [1140, 400] on button "Add" at bounding box center [1180, 381] width 92 height 40
type input "0"
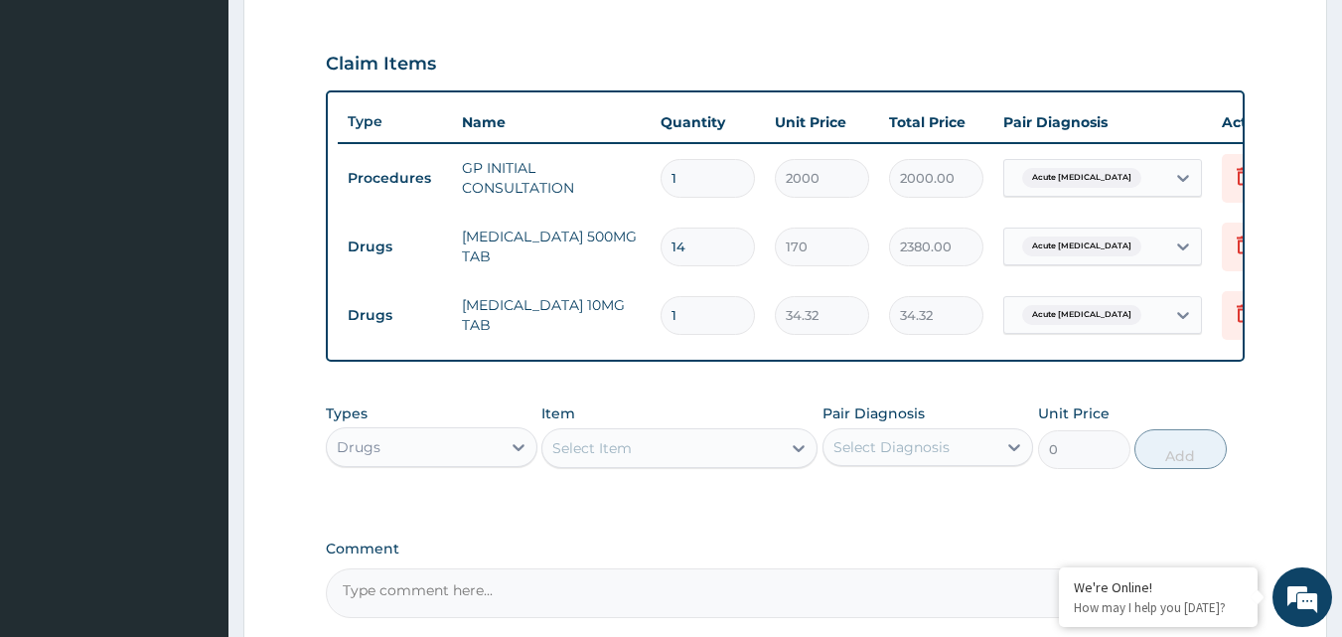
click at [1139, 399] on div "PA Code / Prescription Code Enter Code(Secondary Care Only) Encounter Date 12-0…" at bounding box center [786, 79] width 920 height 1077
click at [713, 325] on input "1" at bounding box center [707, 315] width 94 height 39
type input "0.00"
type input "8"
type input "274.56"
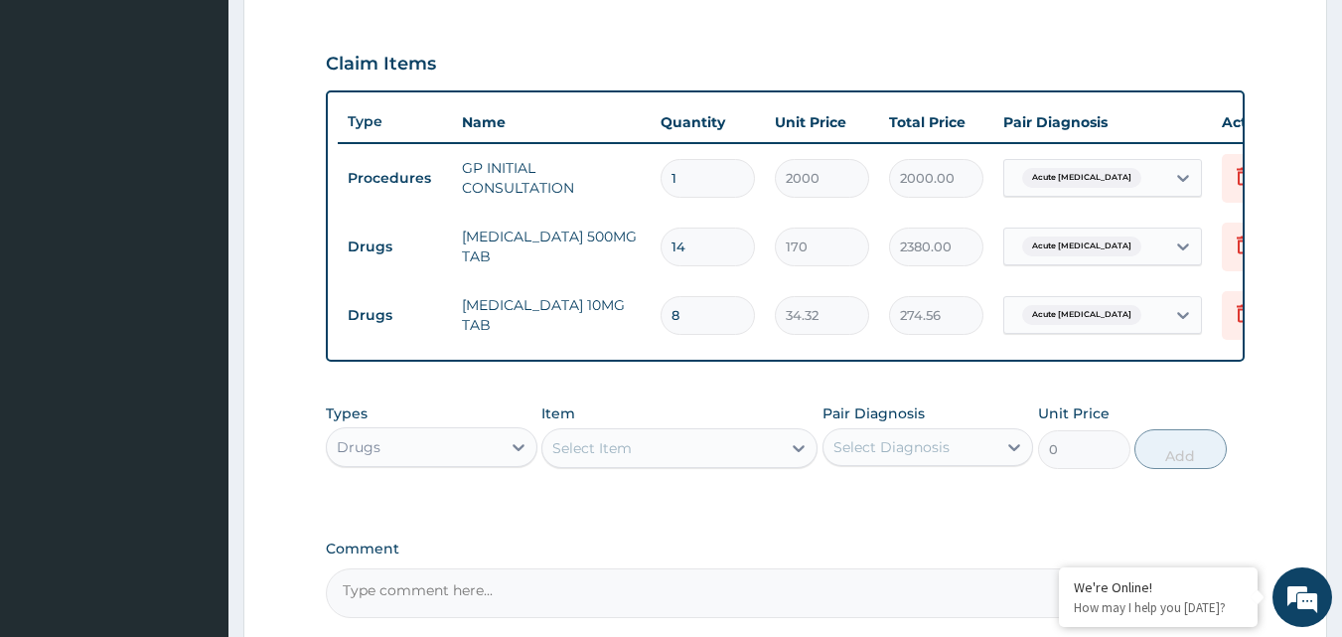
type input "8"
click at [640, 464] on div "Select Item" at bounding box center [661, 448] width 238 height 32
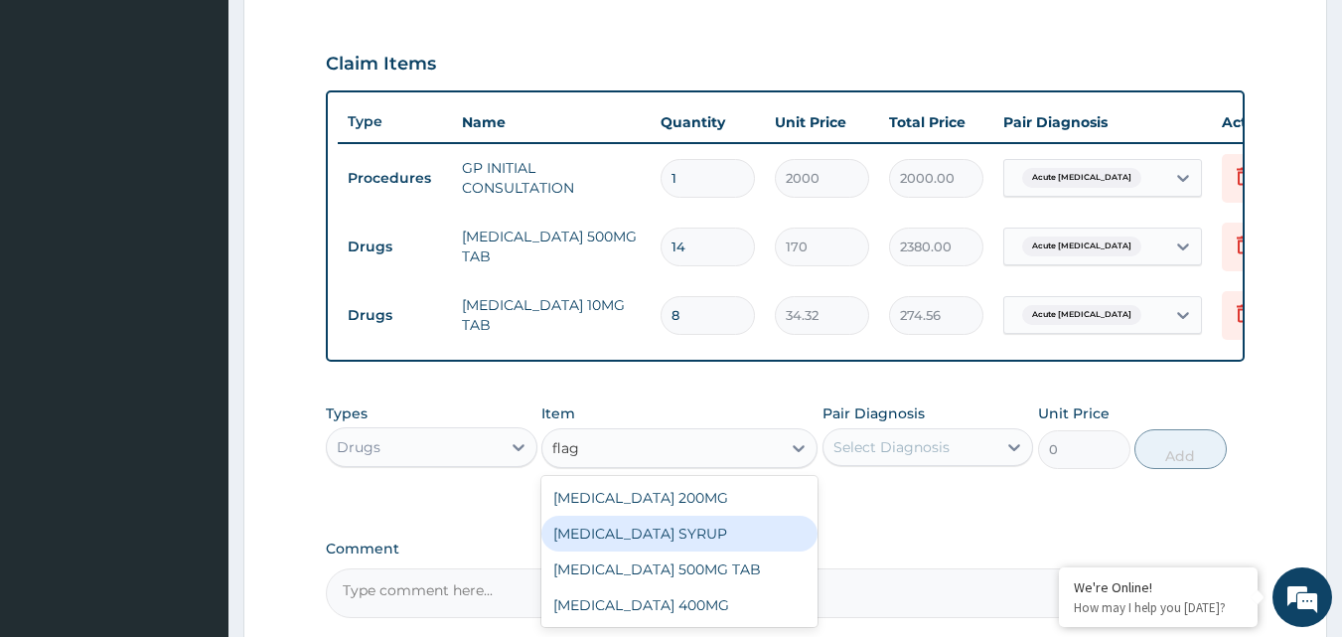
type input "flagy"
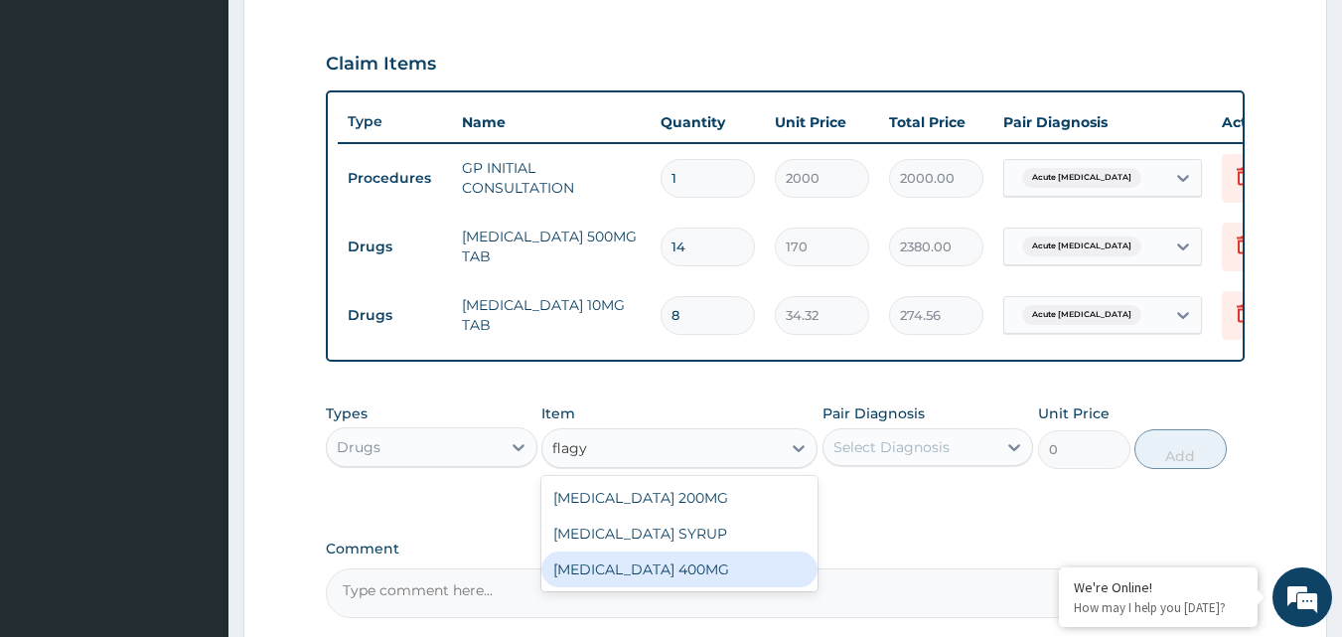
click at [656, 579] on div "FLAGYL 400MG" at bounding box center [679, 569] width 276 height 36
type input "25"
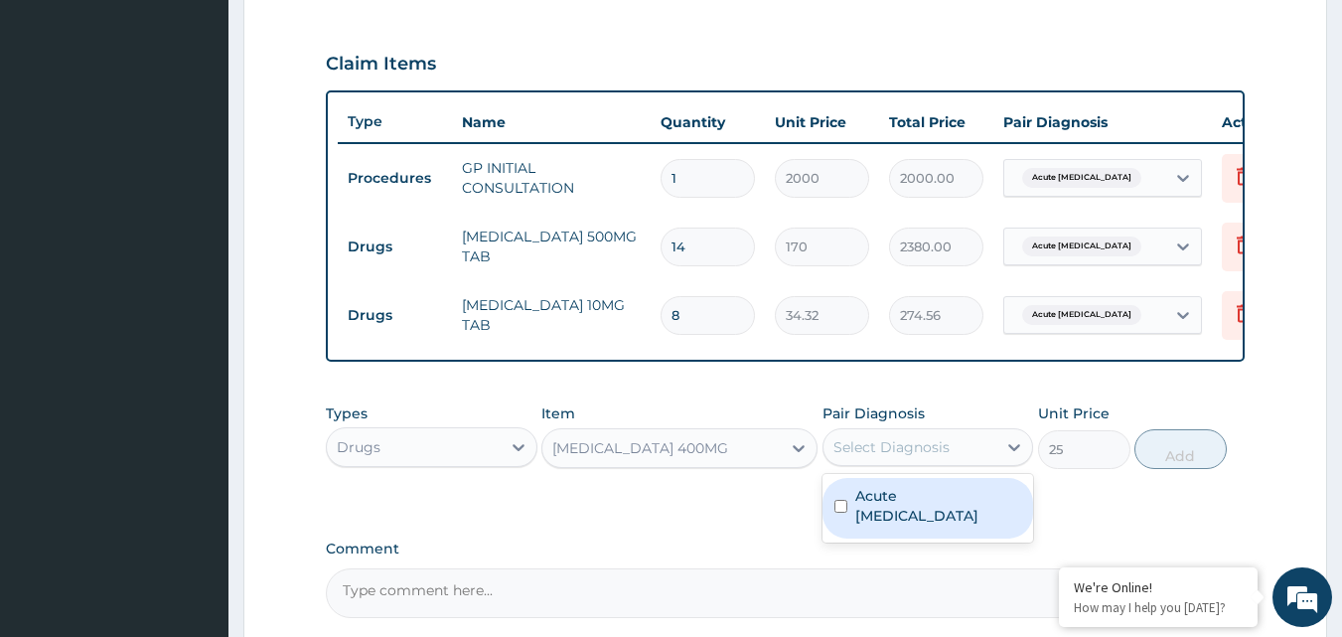
click at [886, 447] on div "Select Diagnosis" at bounding box center [910, 447] width 174 height 32
click at [874, 516] on label "Acute peptic ulcer" at bounding box center [938, 506] width 167 height 40
checkbox input "true"
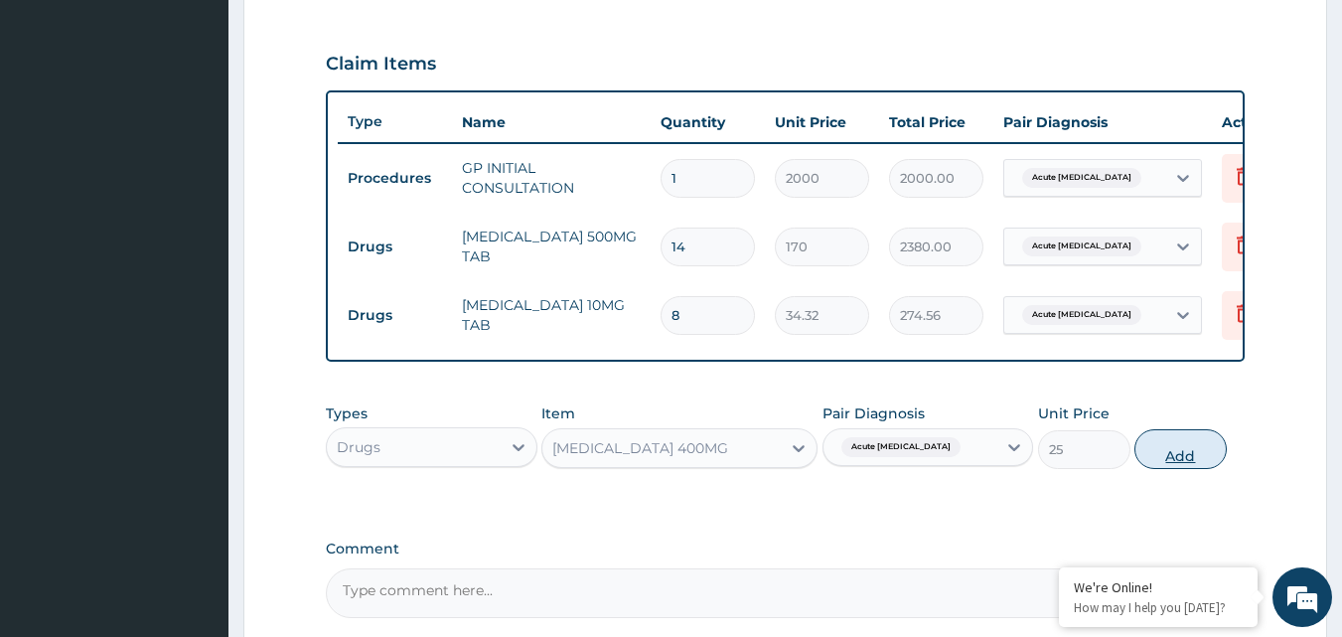
click at [1189, 461] on button "Add" at bounding box center [1180, 449] width 92 height 40
type input "0"
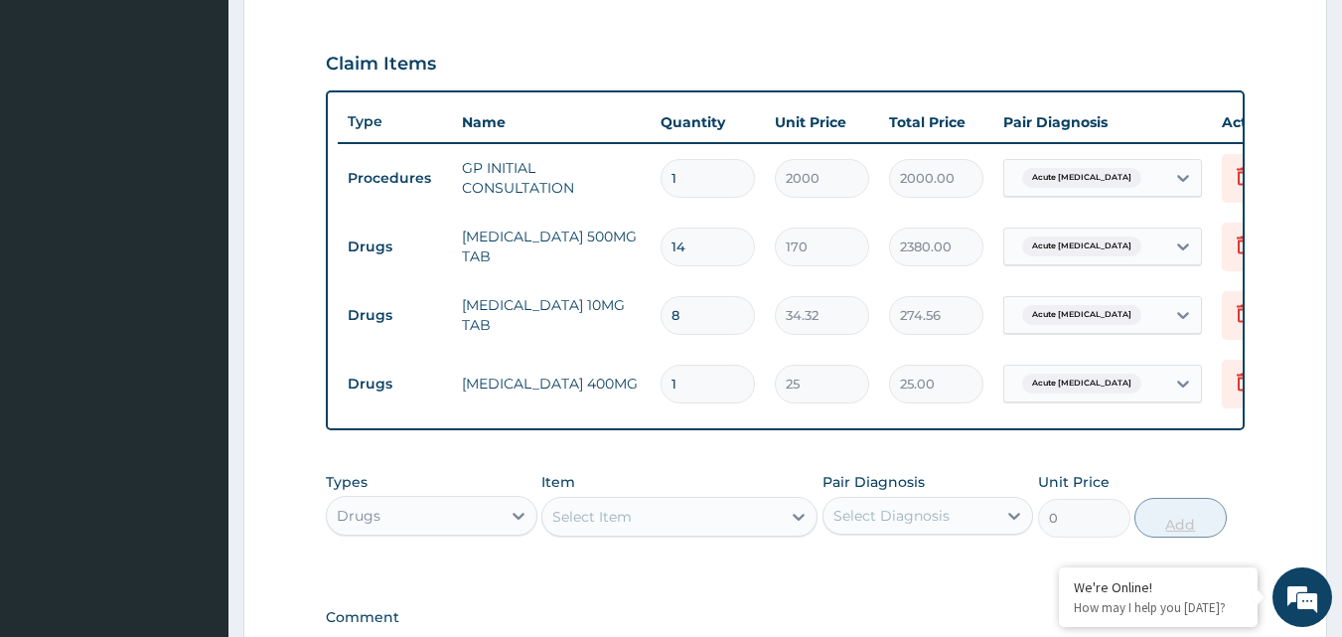
type input "0.00"
type input "2"
type input "50.00"
type input "21"
type input "525.00"
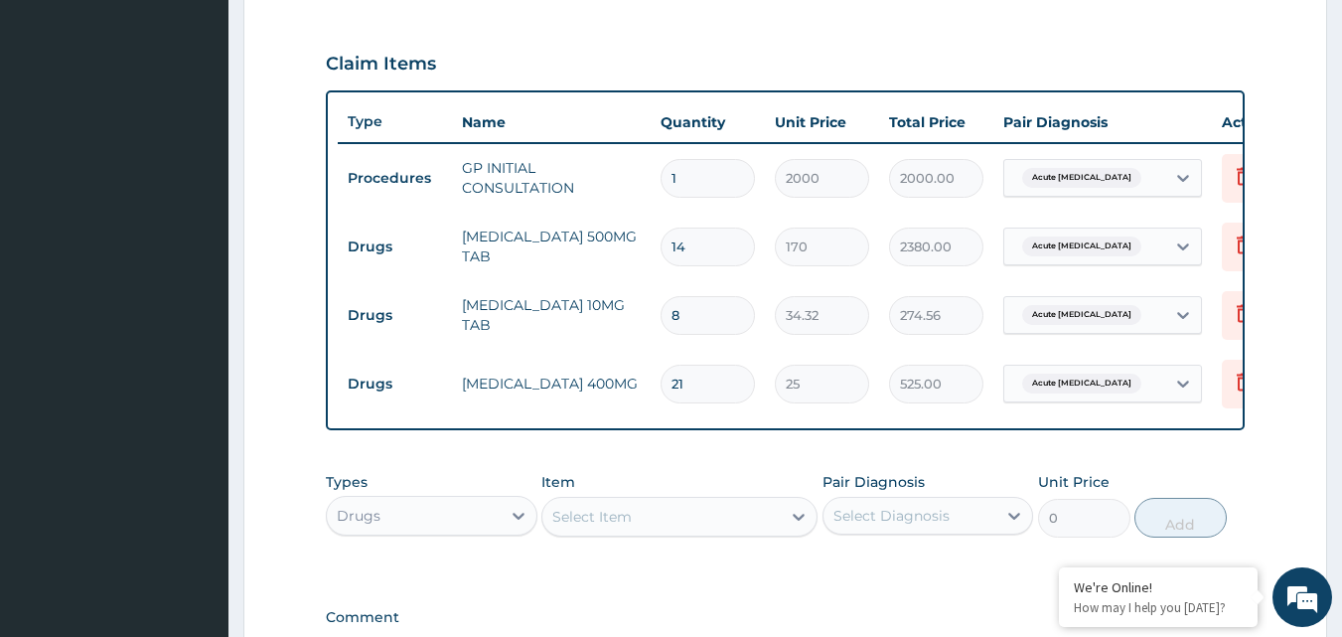
type input "21"
click at [640, 532] on div "Select Item" at bounding box center [661, 517] width 238 height 32
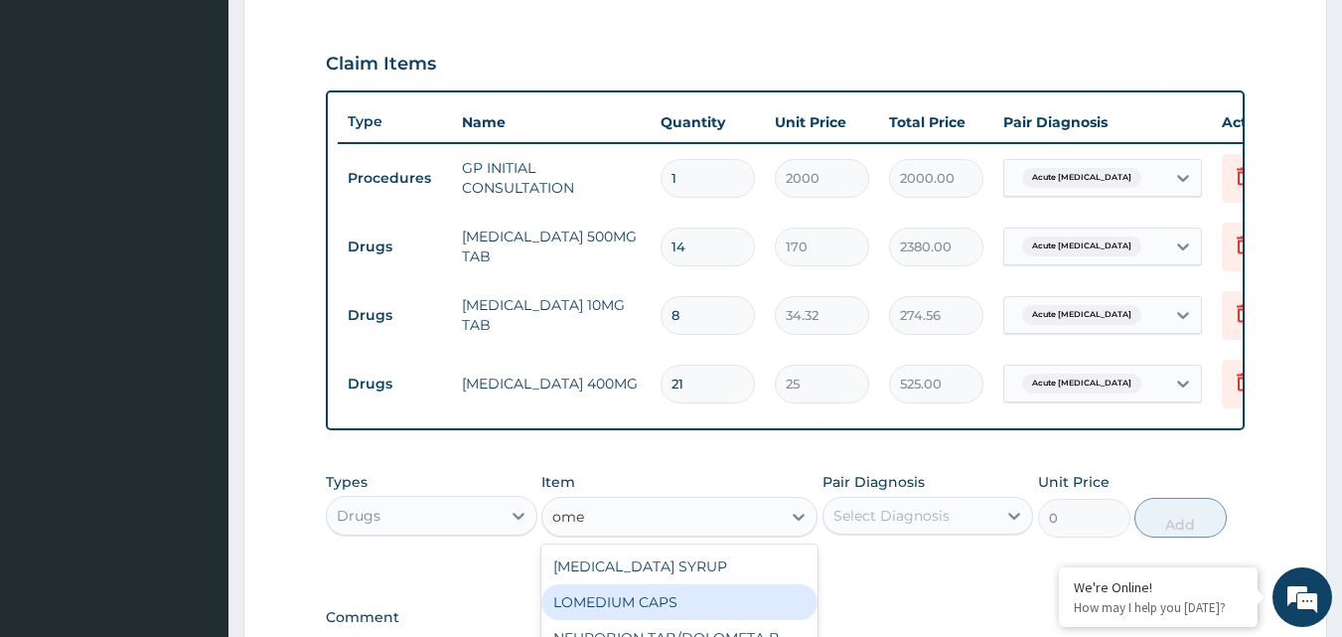
type input "omep"
click at [656, 612] on div "OMEPRAZOLE 20MG" at bounding box center [679, 602] width 276 height 36
type input "110"
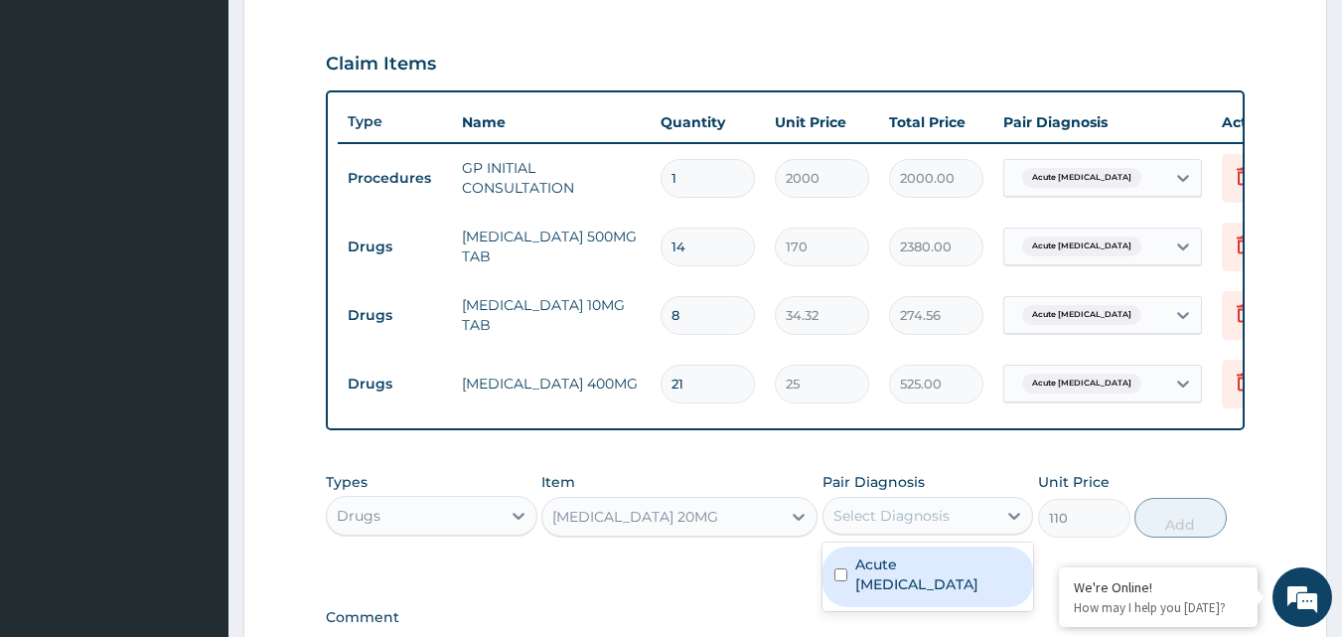
click at [898, 518] on div "Select Diagnosis" at bounding box center [910, 516] width 174 height 32
click at [889, 587] on label "Acute peptic ulcer" at bounding box center [938, 574] width 167 height 40
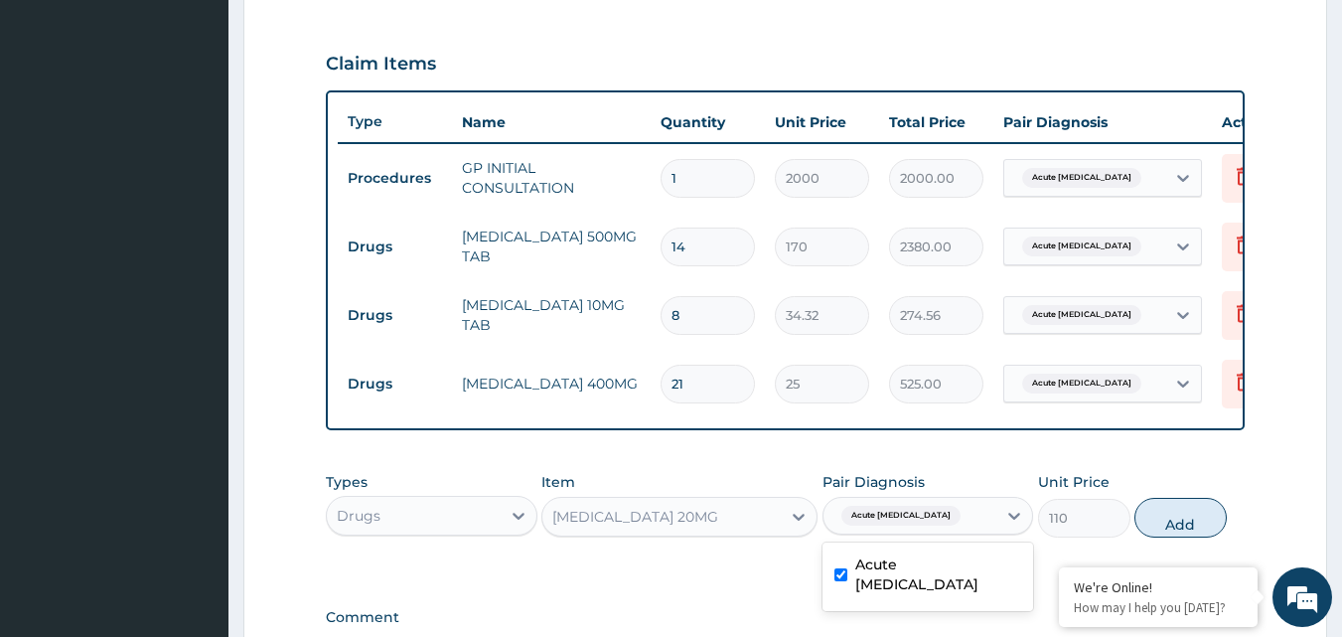
checkbox input "true"
click at [1163, 537] on button "Add" at bounding box center [1180, 518] width 92 height 40
type input "0"
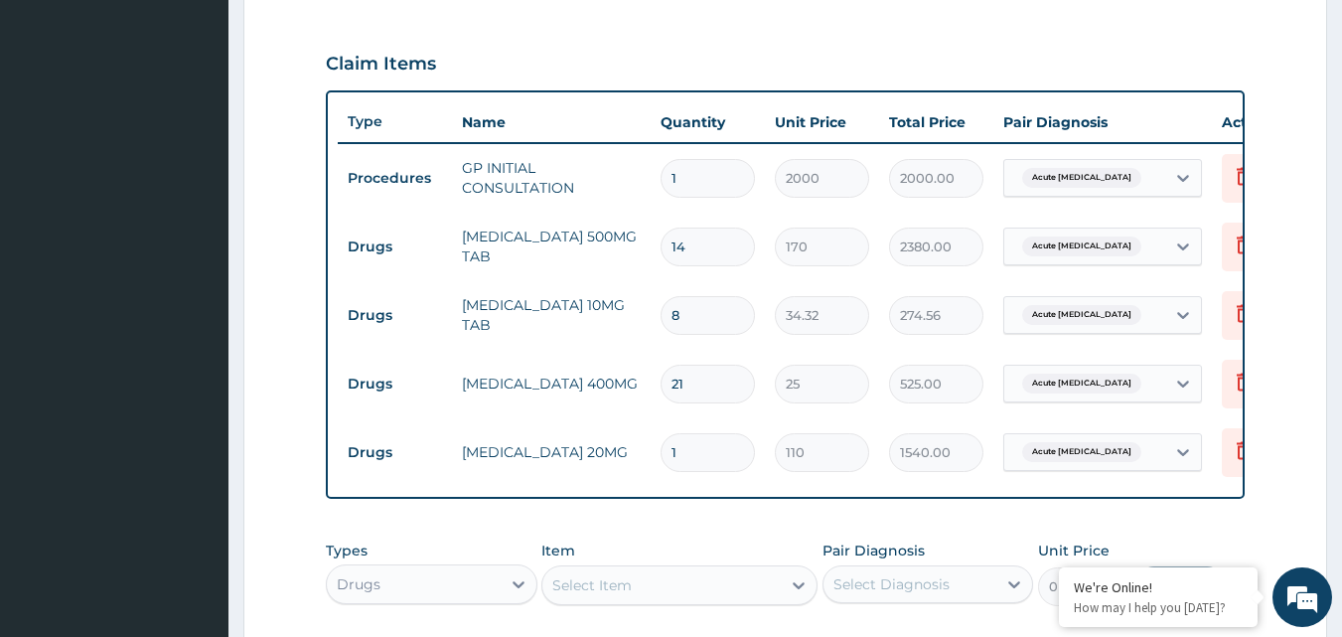
type input "14"
type input "1540.00"
type input "14"
click at [633, 601] on div "Select Item" at bounding box center [661, 585] width 238 height 32
type input "gas"
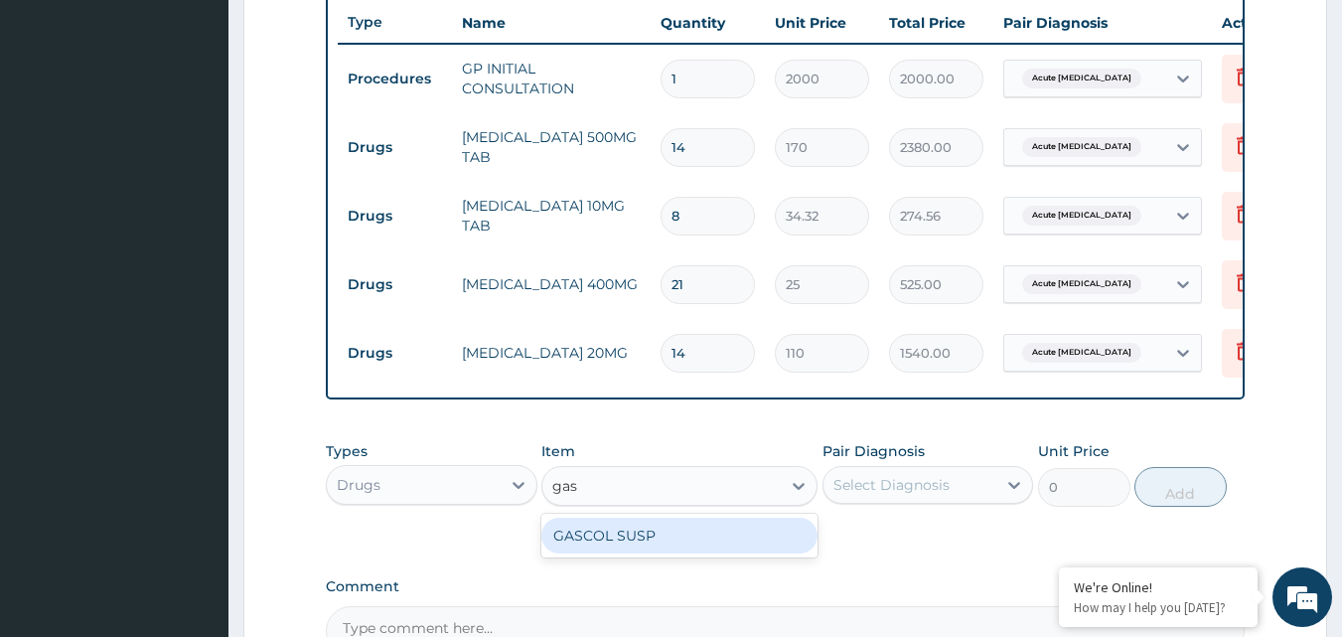
scroll to position [800, 0]
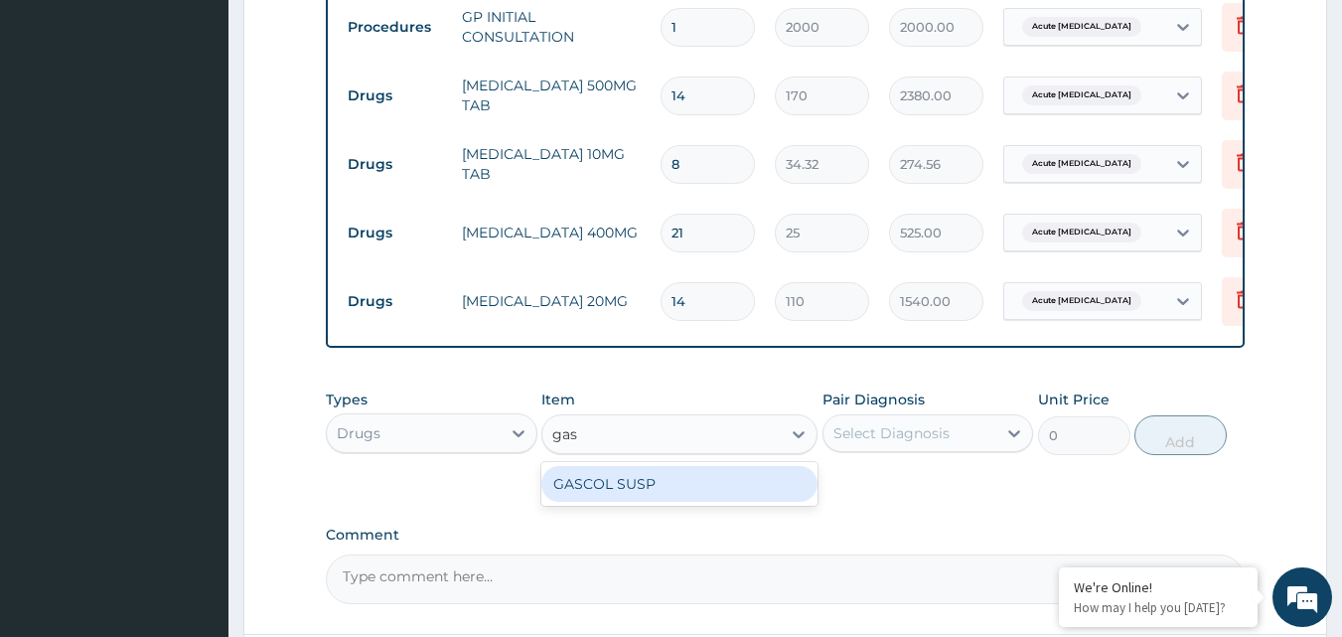
click at [734, 502] on div "GASCOL SUSP" at bounding box center [679, 484] width 276 height 36
type input "1300"
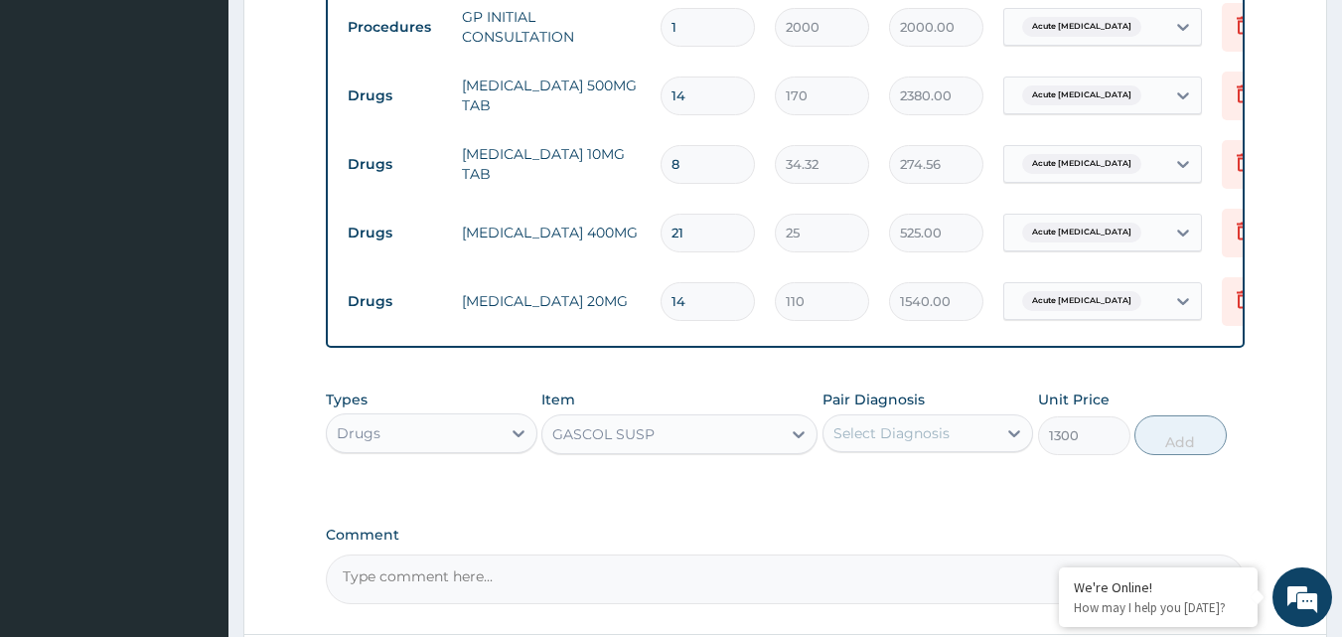
click at [905, 443] on div "Select Diagnosis" at bounding box center [891, 433] width 116 height 20
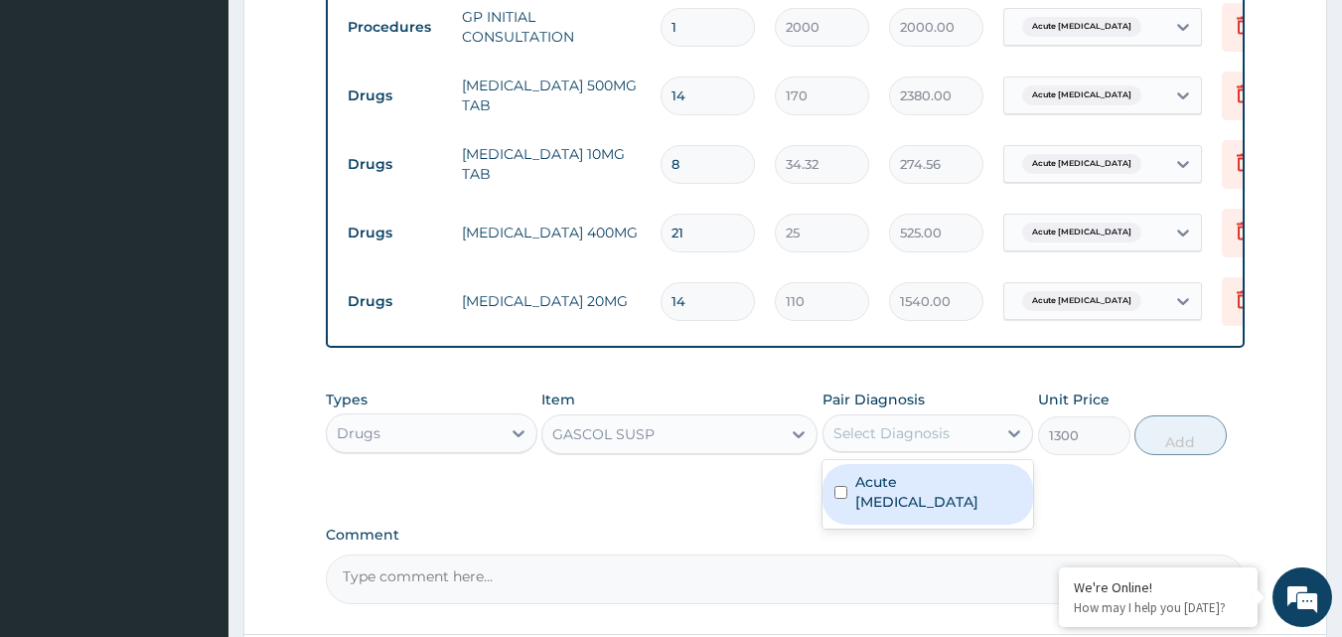
click at [903, 506] on label "Acute peptic ulcer" at bounding box center [938, 492] width 167 height 40
checkbox input "true"
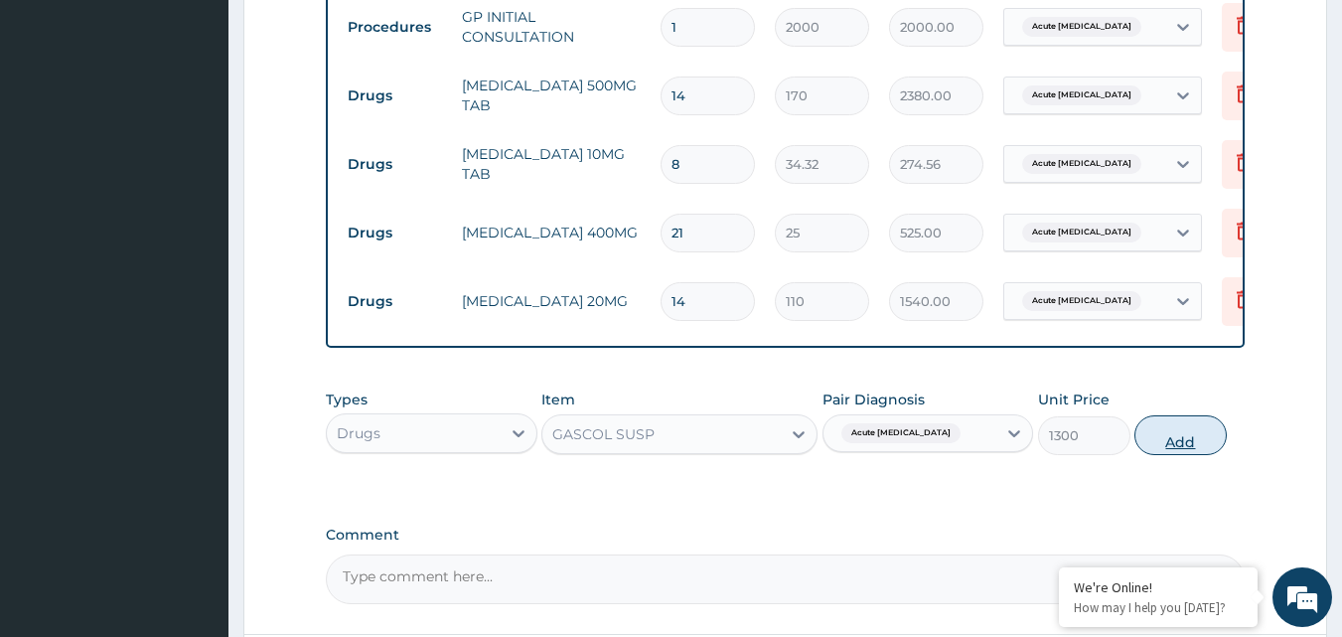
click at [1173, 452] on button "Add" at bounding box center [1180, 435] width 92 height 40
type input "0"
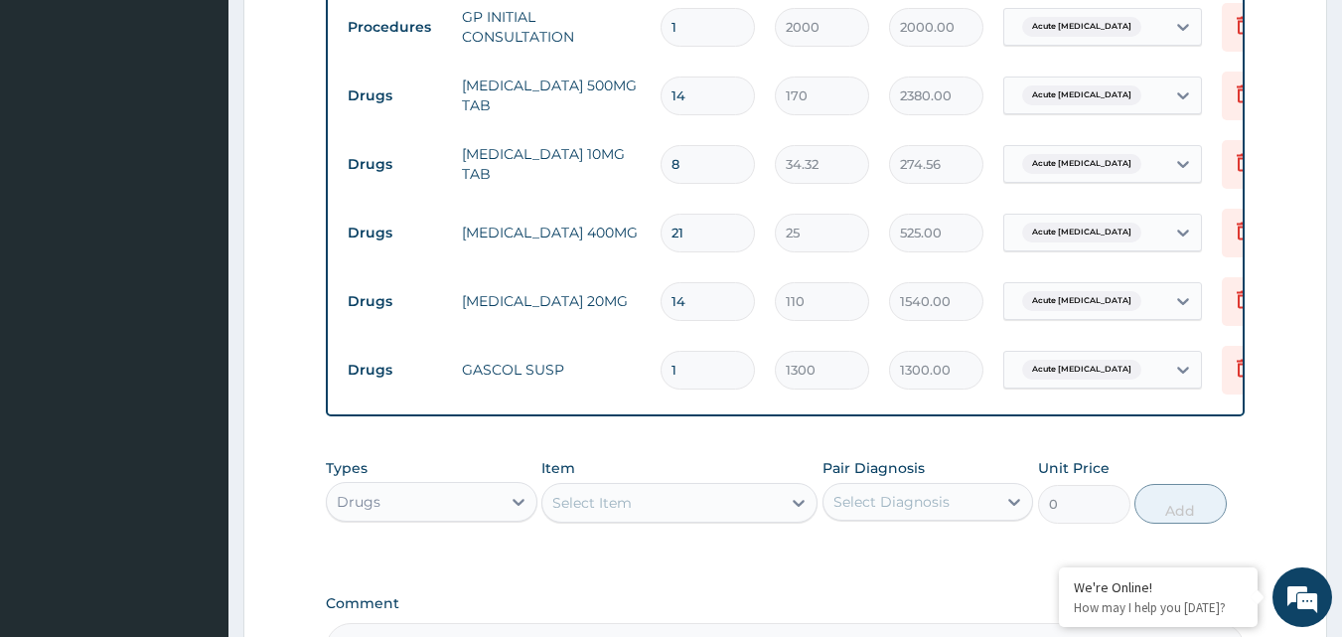
scroll to position [1059, 0]
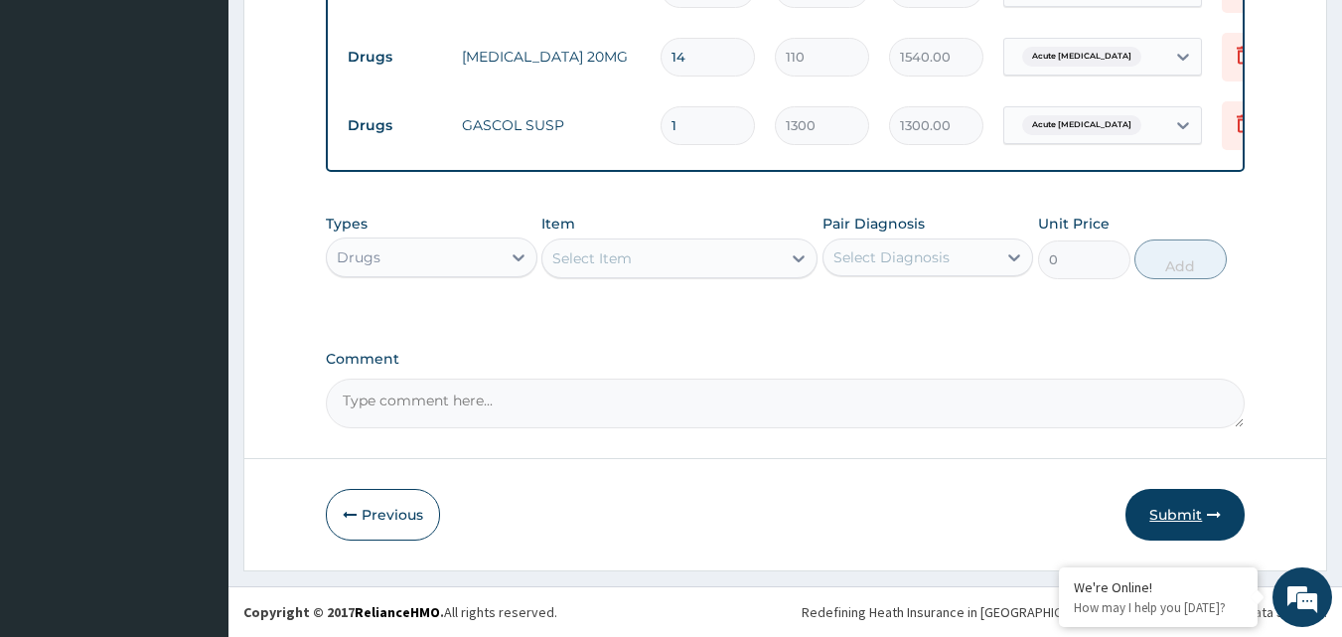
click at [1213, 518] on icon "button" at bounding box center [1214, 515] width 14 height 14
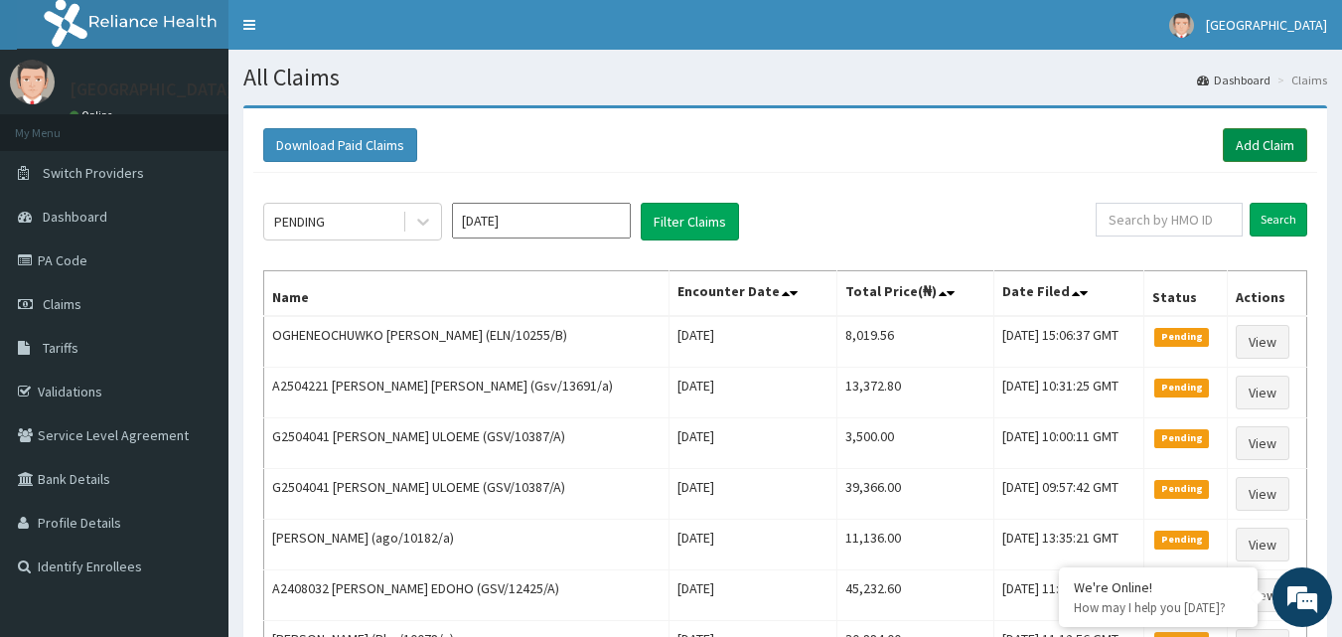
click at [1287, 147] on link "Add Claim" at bounding box center [1265, 145] width 84 height 34
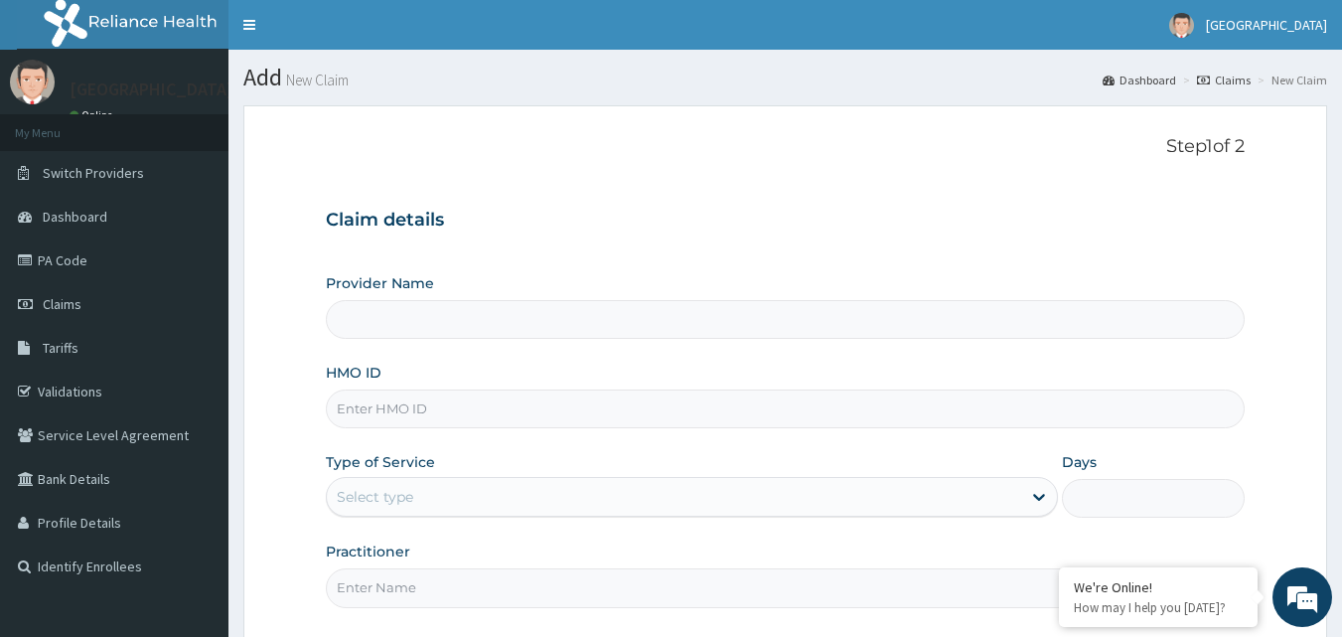
click at [526, 424] on input "HMO ID" at bounding box center [786, 408] width 920 height 39
type input "[GEOGRAPHIC_DATA]"
paste input "Rbn/10079/c"
type input "Rbn/10079/c"
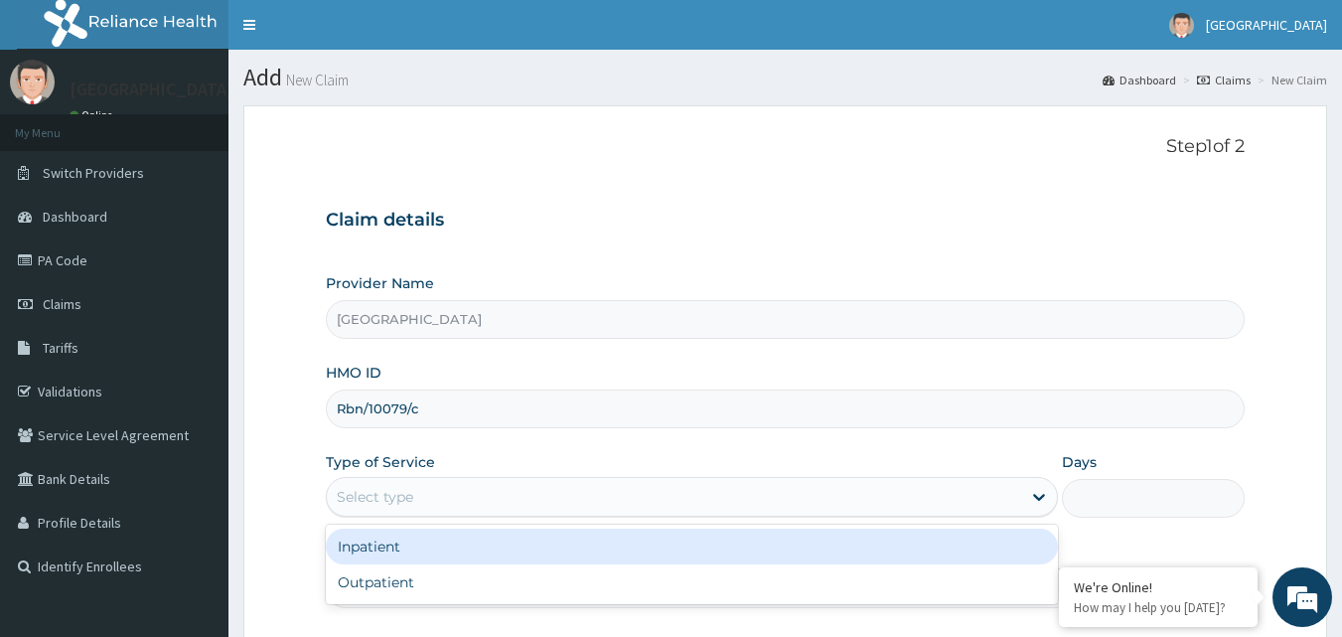
click at [487, 495] on div "Select type" at bounding box center [674, 497] width 694 height 32
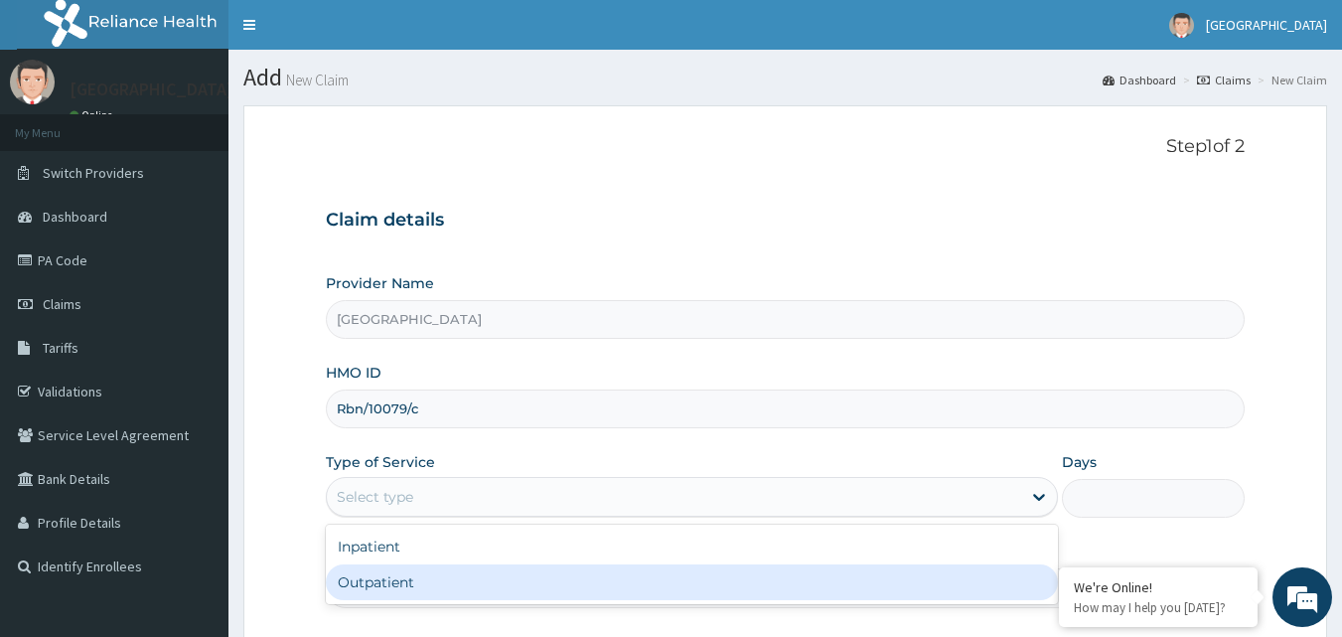
click at [453, 601] on div "Inpatient Outpatient" at bounding box center [692, 563] width 732 height 79
click at [419, 579] on div "Outpatient" at bounding box center [692, 582] width 732 height 36
type input "1"
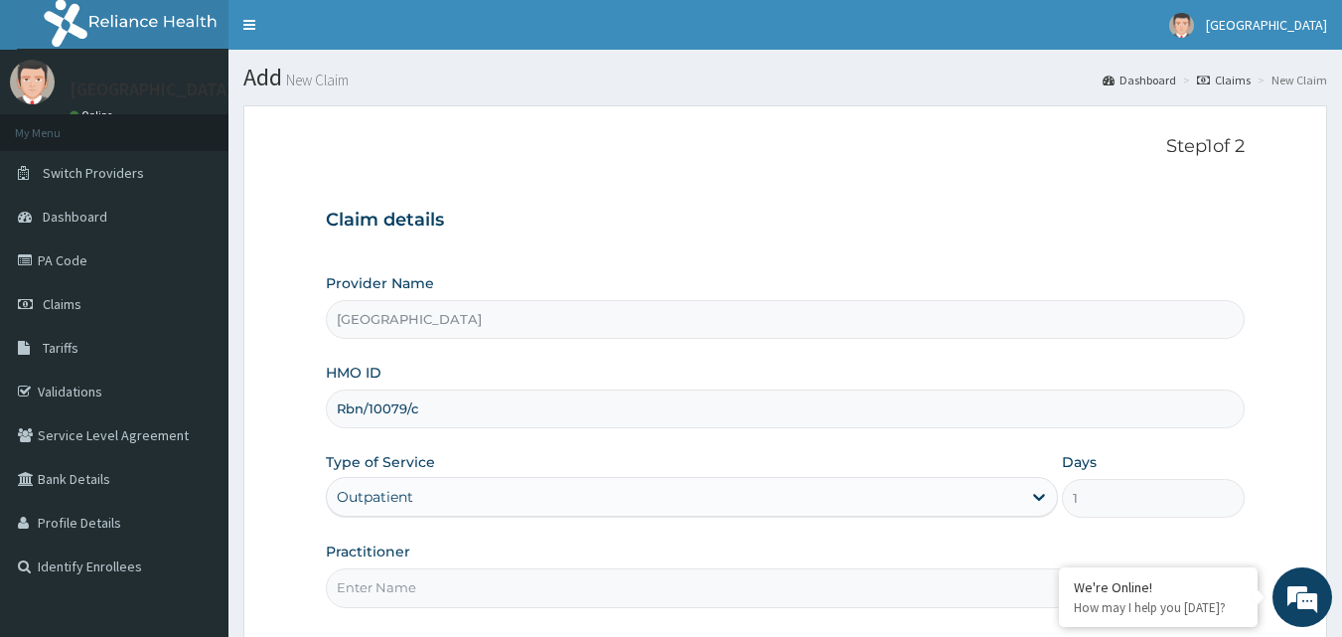
click at [419, 579] on input "Practitioner" at bounding box center [786, 587] width 920 height 39
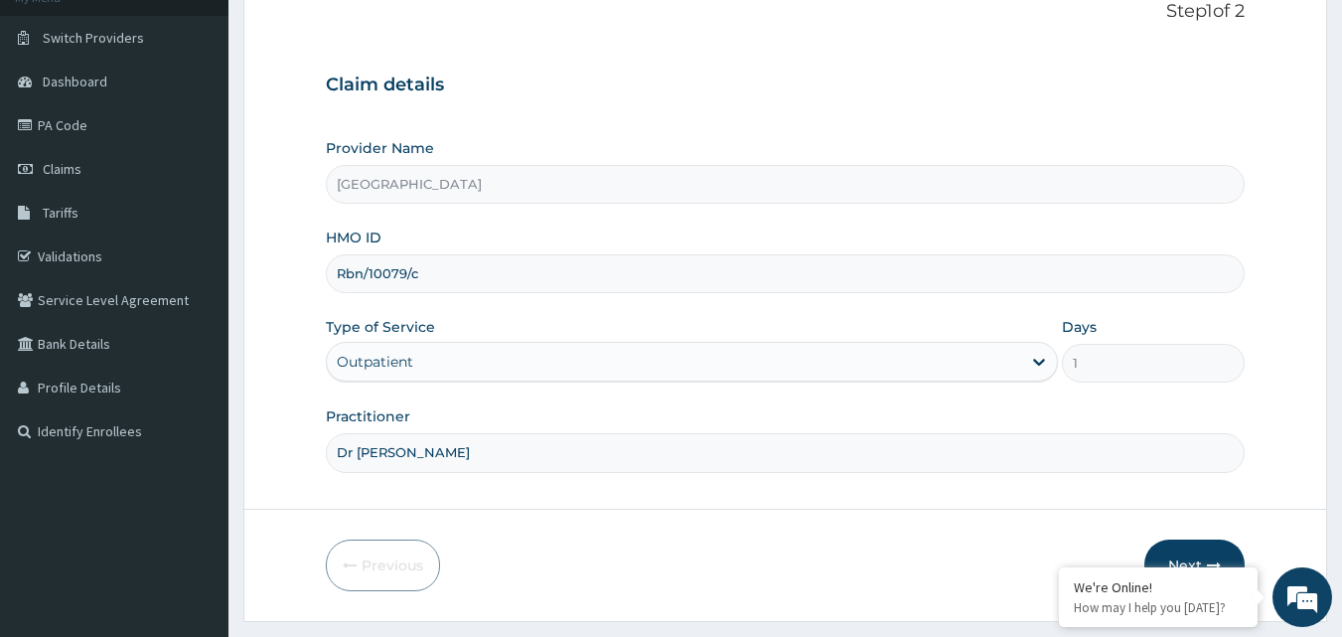
scroll to position [186, 0]
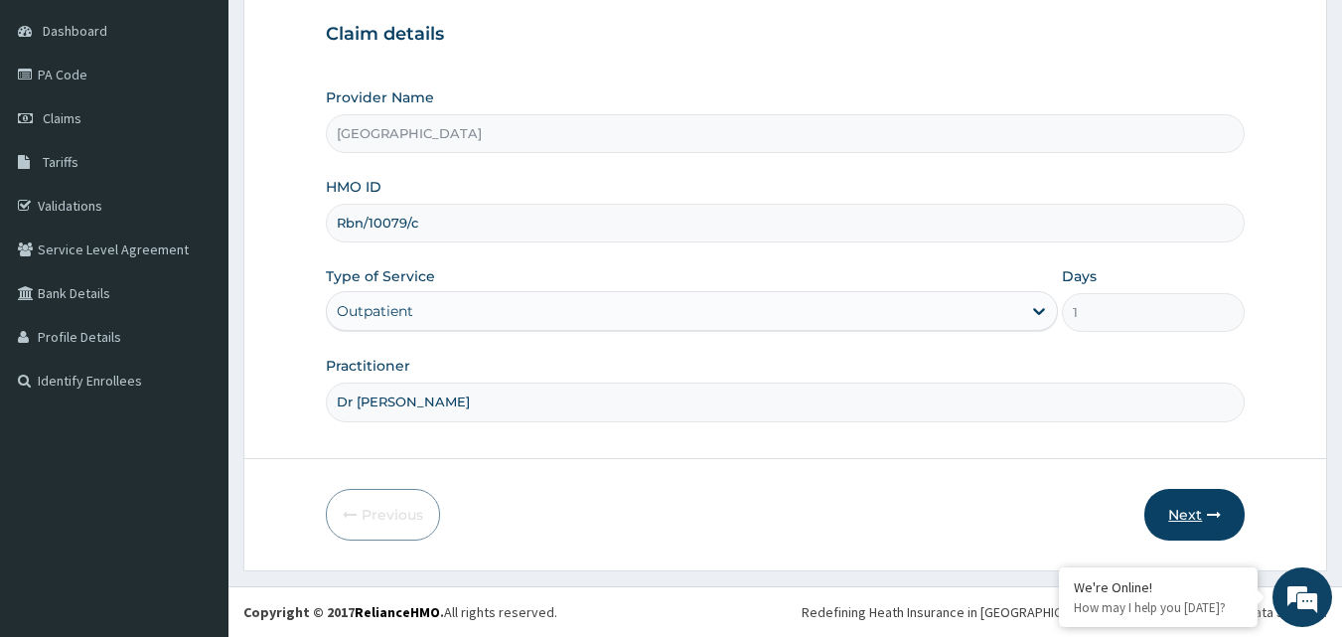
type input "Dr [PERSON_NAME]"
click at [1223, 527] on button "Next" at bounding box center [1194, 515] width 100 height 52
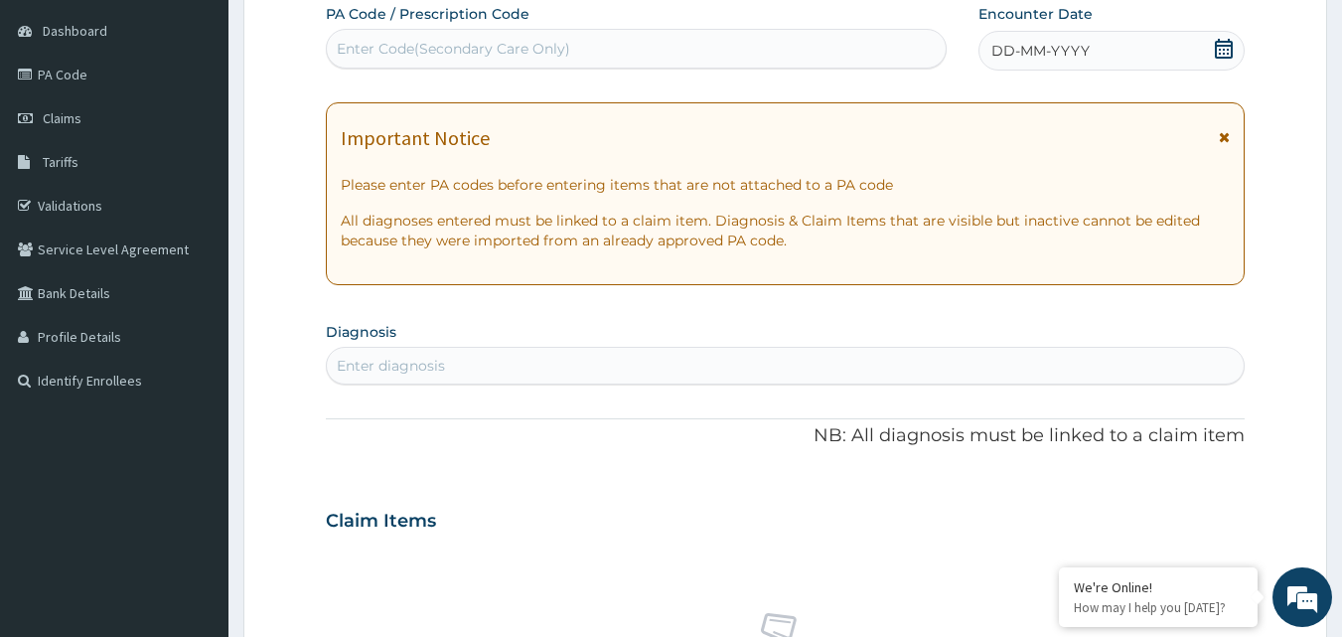
click at [406, 44] on div "Enter Code(Secondary Care Only)" at bounding box center [453, 49] width 233 height 20
type input "PA/C7EEA1"
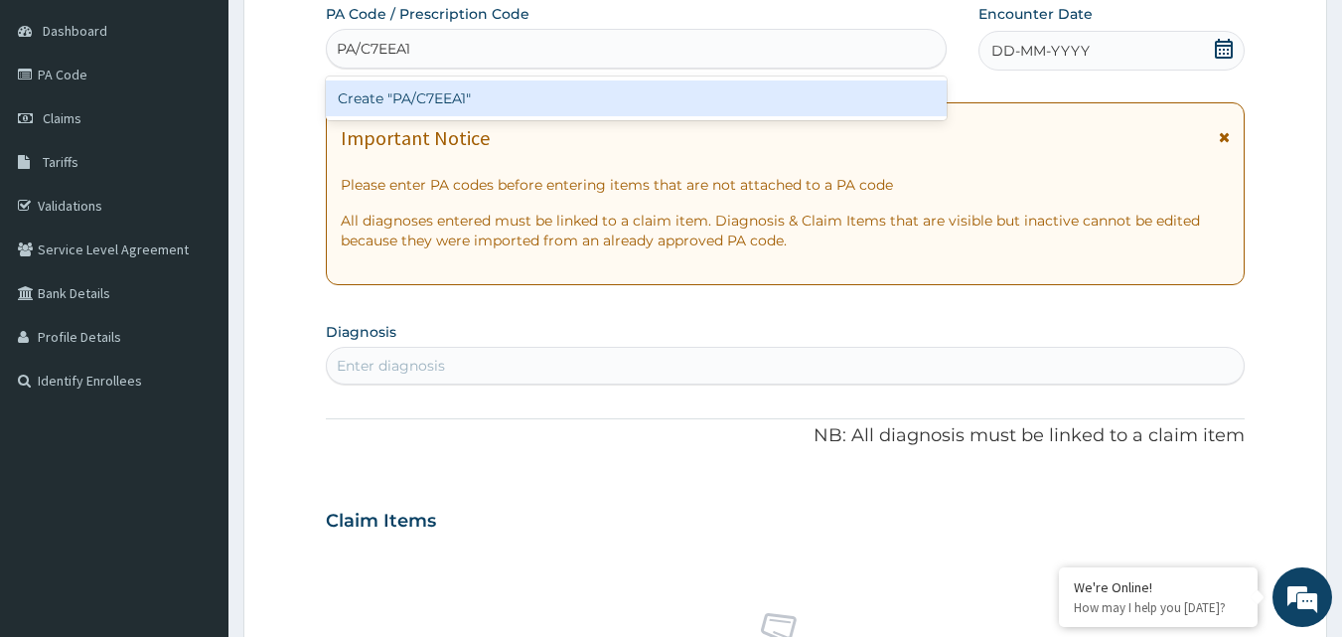
click at [421, 109] on div "Create "PA/C7EEA1"" at bounding box center [637, 98] width 622 height 36
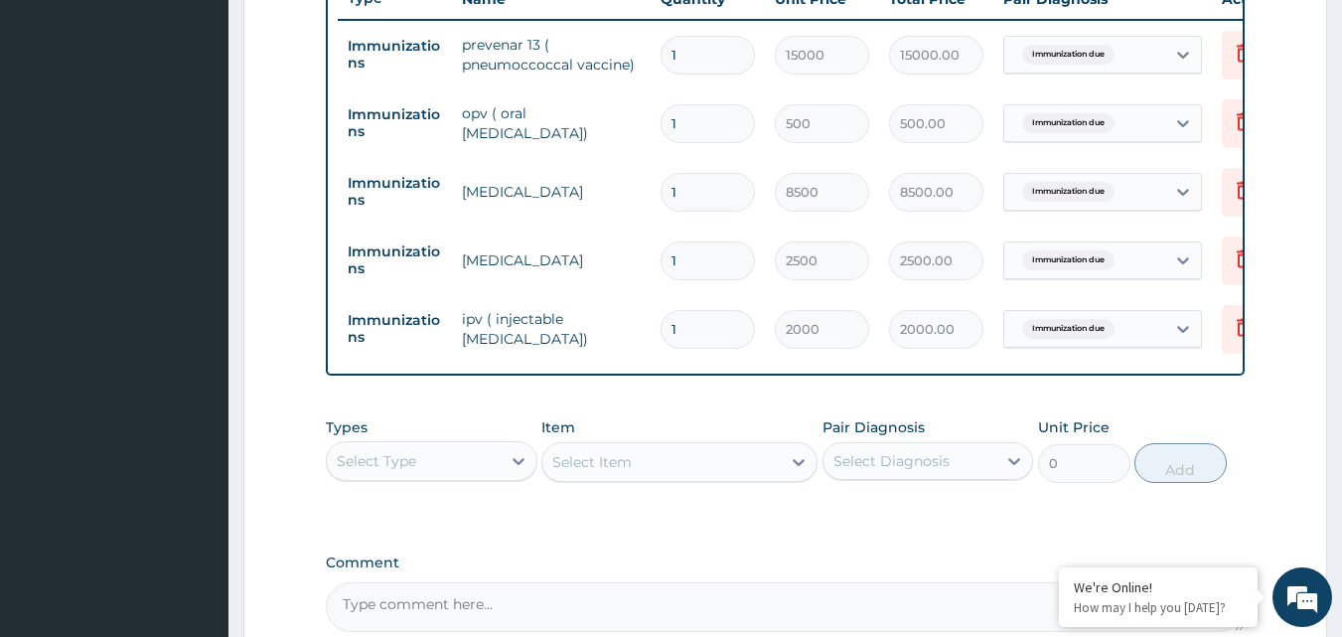
scroll to position [767, 0]
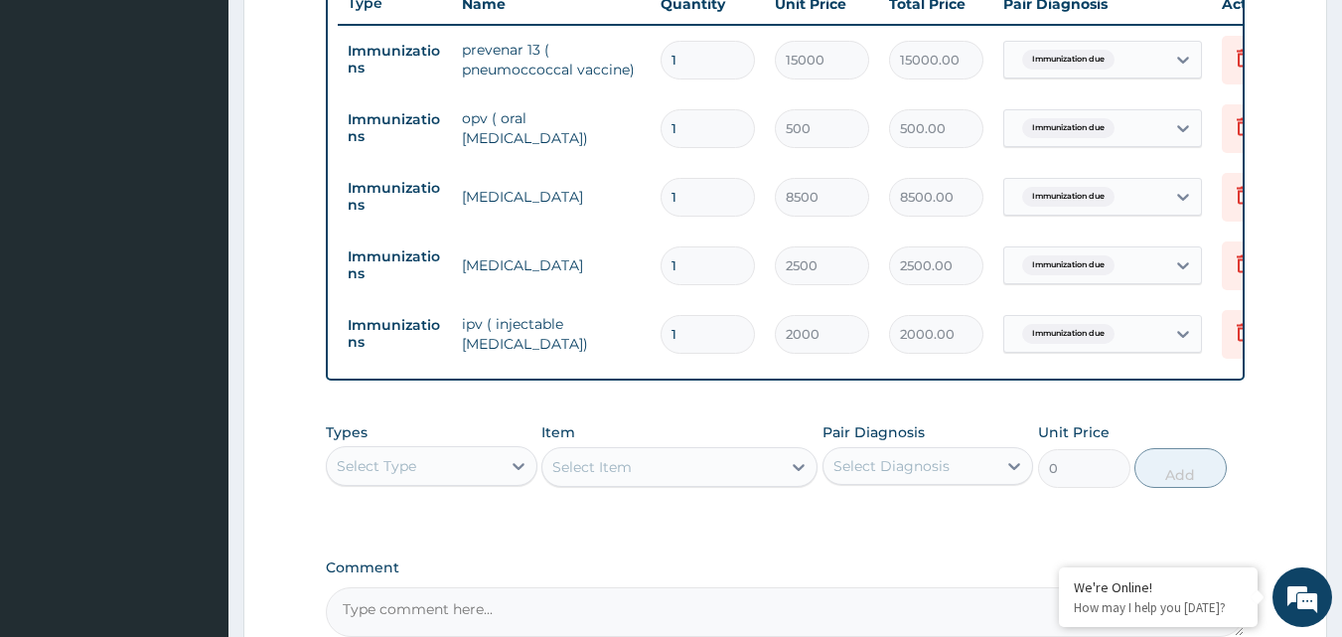
click at [450, 498] on div "Types Select Type Item Select Item Pair Diagnosis Select Diagnosis Unit Price 0…" at bounding box center [786, 454] width 920 height 85
click at [434, 482] on div "Select Type" at bounding box center [414, 466] width 174 height 32
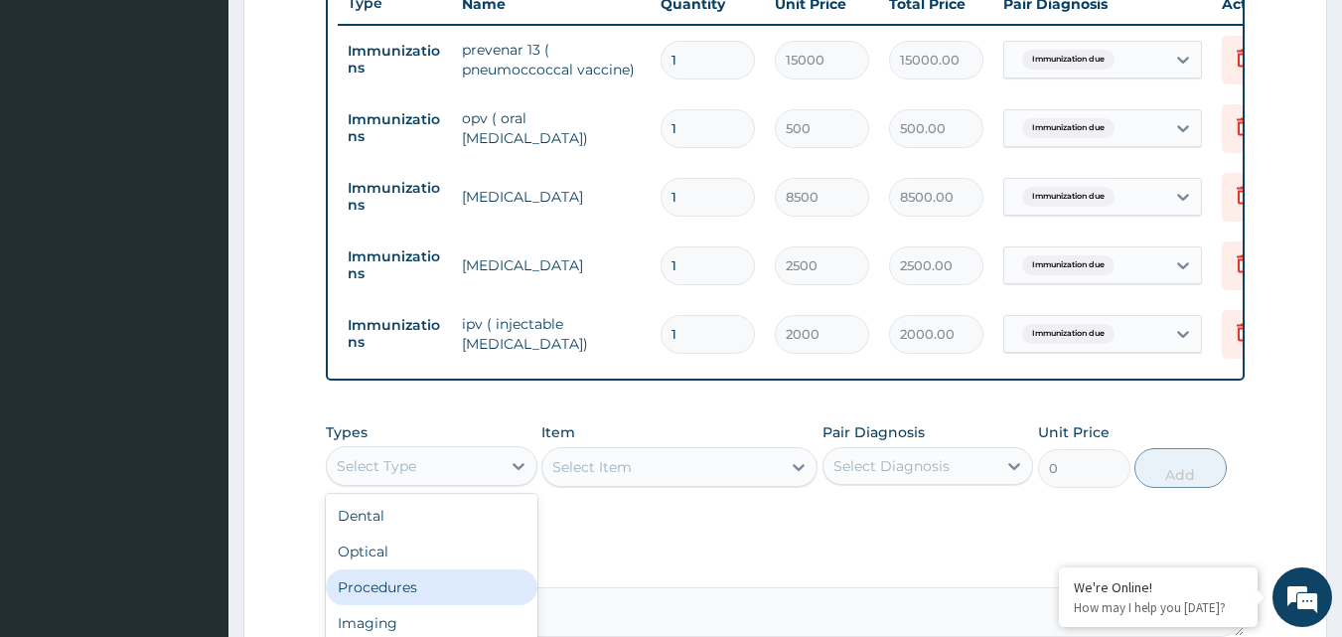
click at [447, 585] on div "Procedures" at bounding box center [432, 587] width 212 height 36
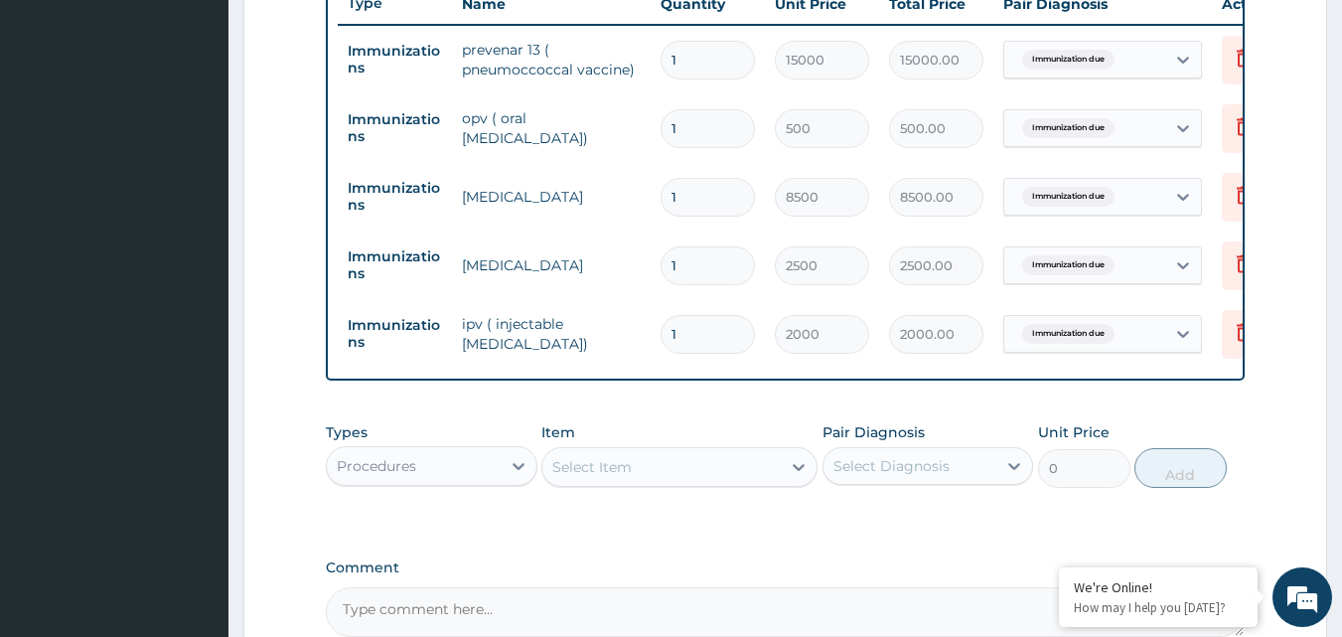
click at [739, 479] on div "Select Item" at bounding box center [661, 467] width 238 height 32
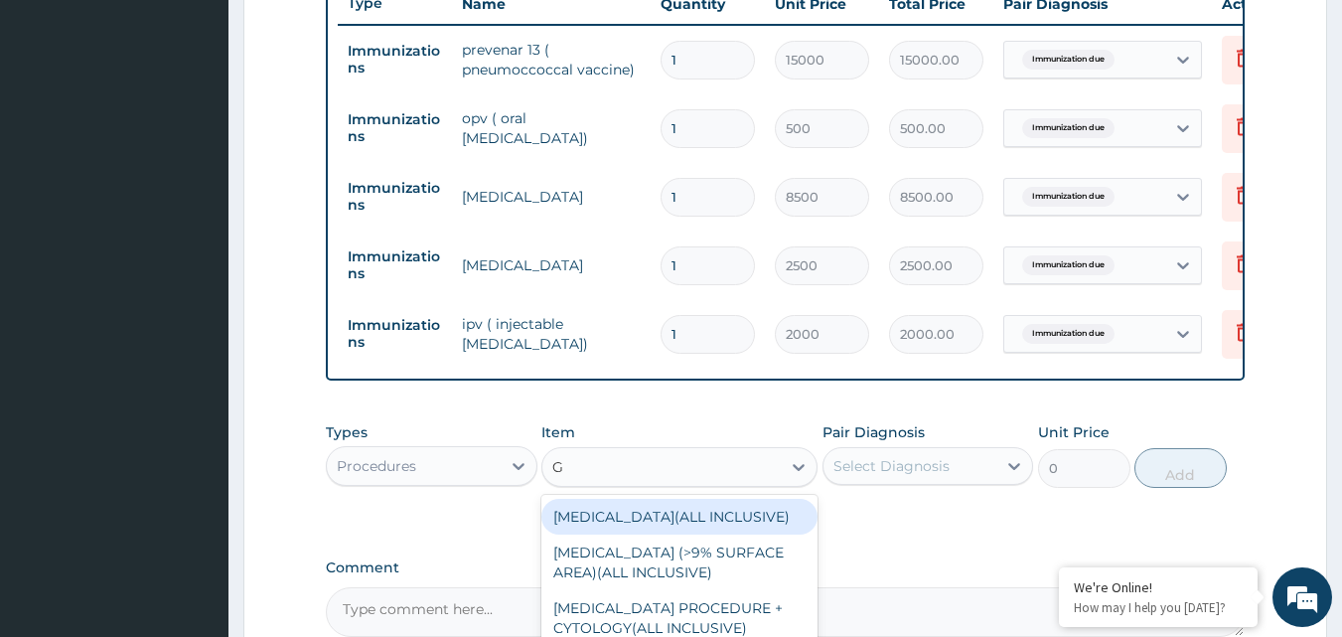
type input "GP"
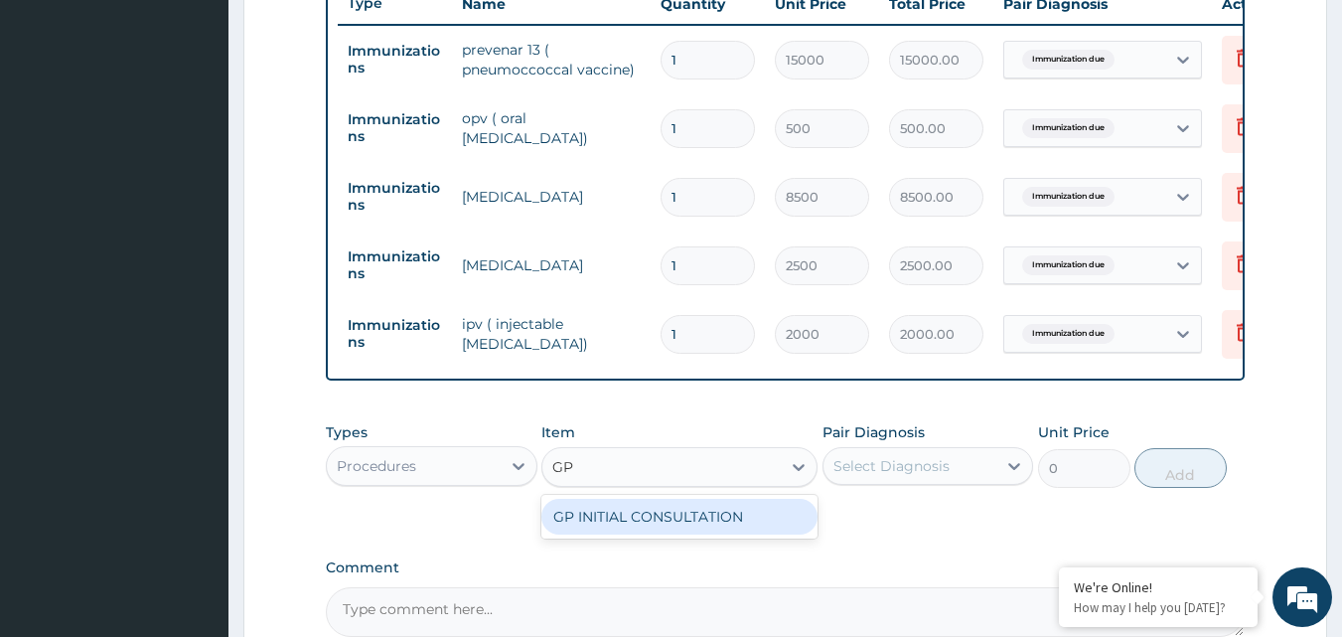
click at [721, 522] on div "GP INITIAL CONSULTATION" at bounding box center [679, 517] width 276 height 36
type input "2000"
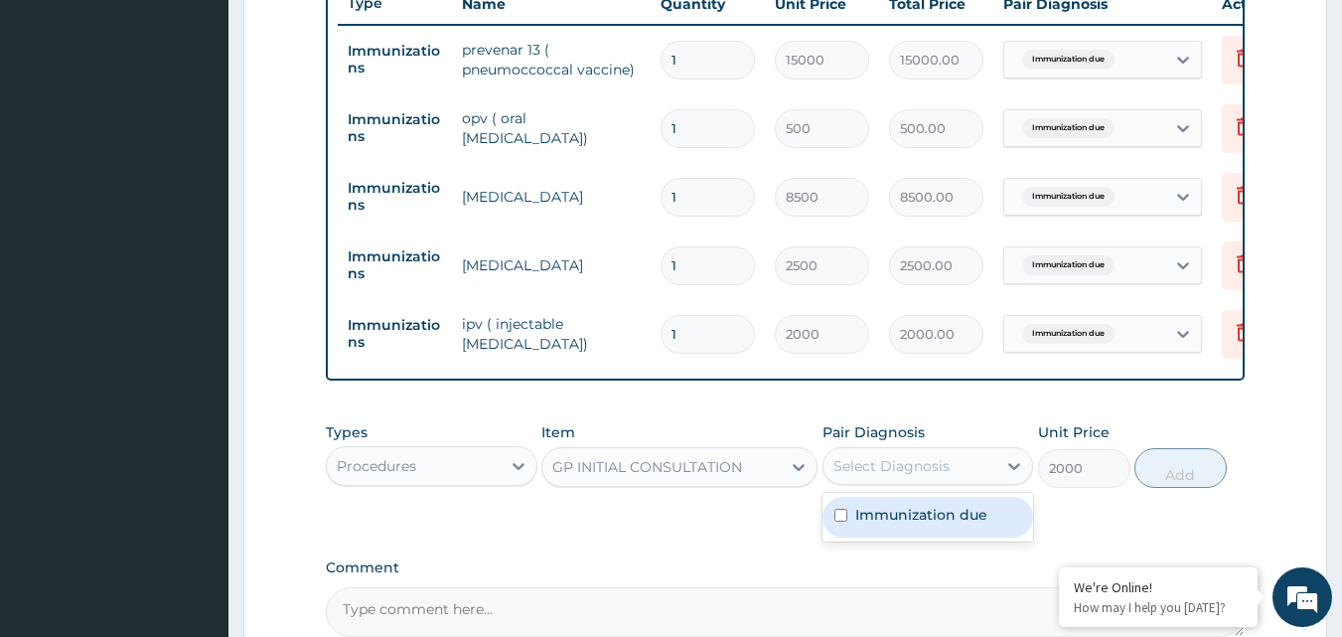
click at [875, 476] on div "Select Diagnosis" at bounding box center [891, 466] width 116 height 20
click at [874, 524] on label "Immunization due" at bounding box center [921, 515] width 132 height 20
checkbox input "true"
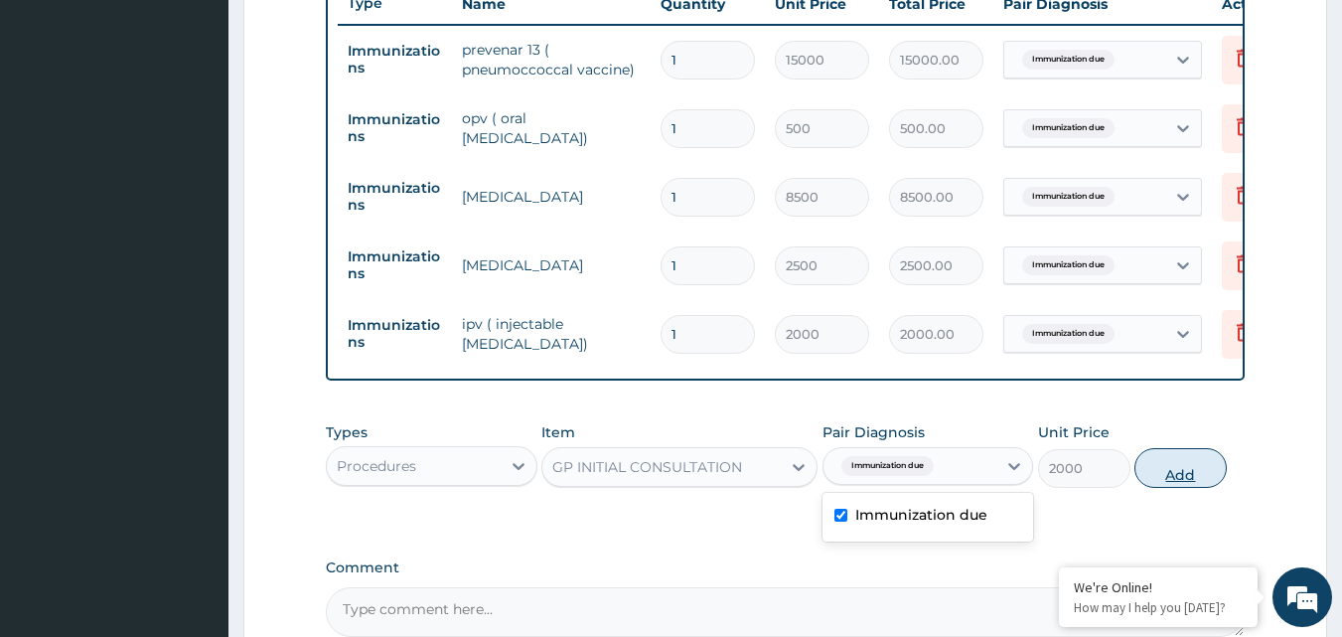
click at [1212, 474] on button "Add" at bounding box center [1180, 468] width 92 height 40
type input "0"
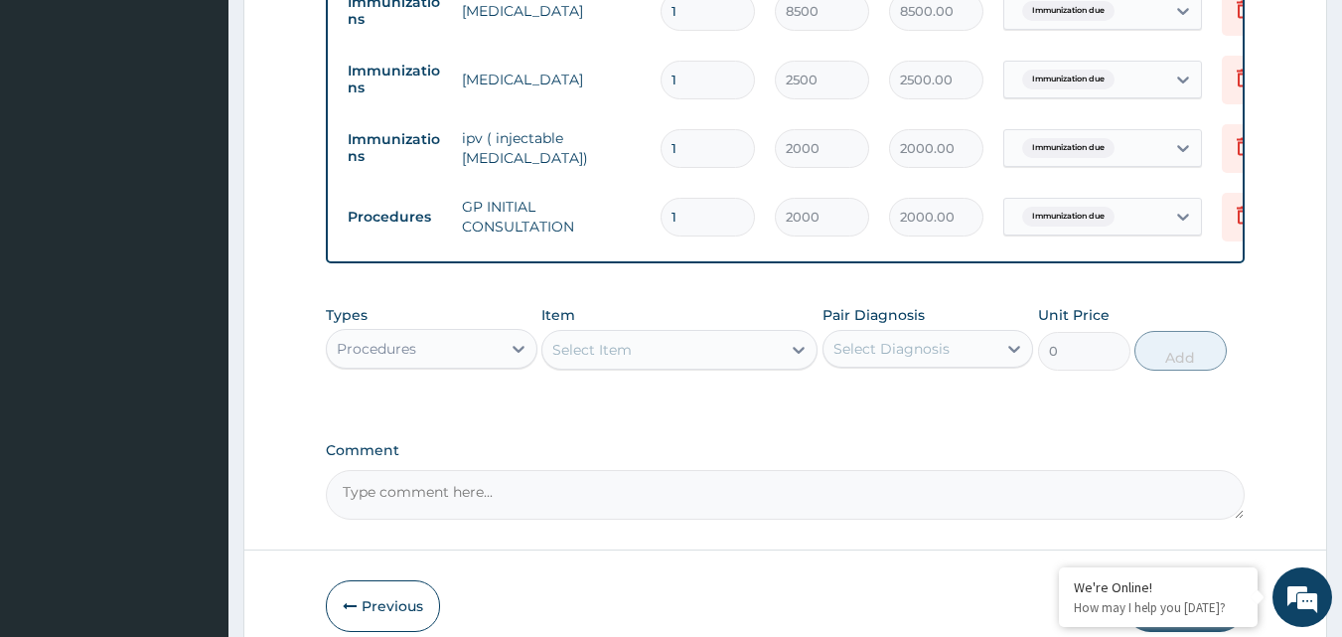
scroll to position [1059, 0]
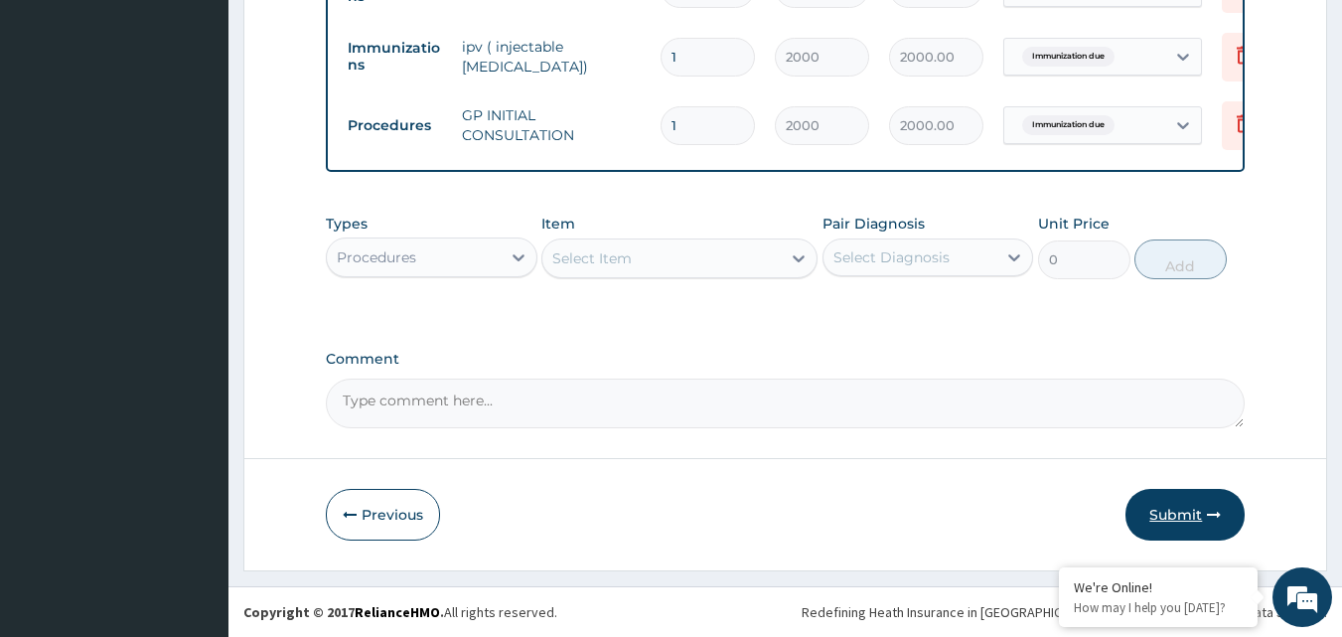
click at [1190, 519] on button "Submit" at bounding box center [1184, 515] width 119 height 52
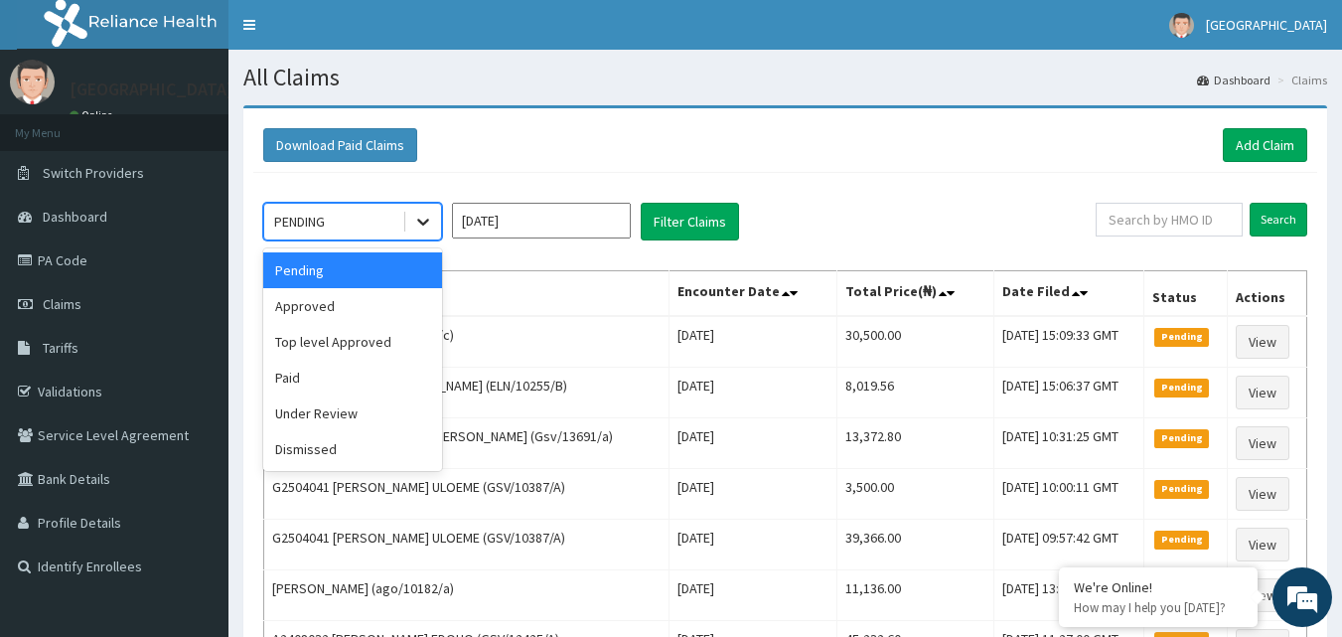
click at [428, 229] on icon at bounding box center [423, 222] width 20 height 20
click at [428, 296] on div "Approved" at bounding box center [352, 306] width 179 height 36
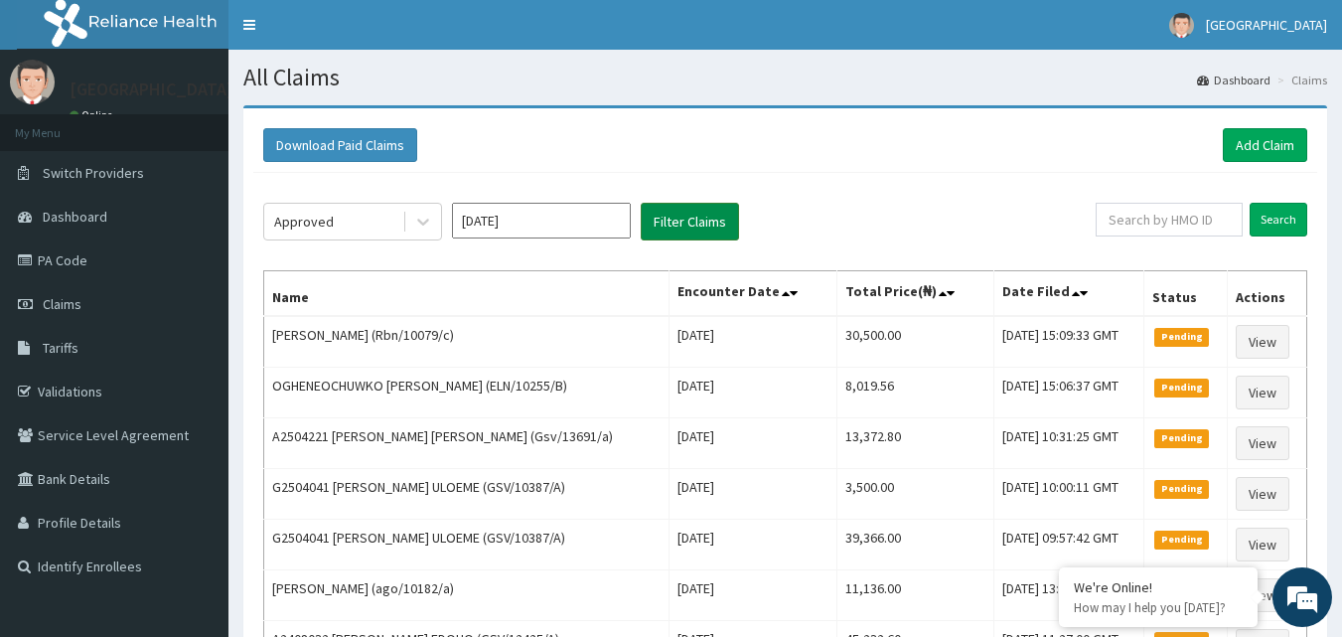
click at [645, 226] on button "Filter Claims" at bounding box center [690, 222] width 98 height 38
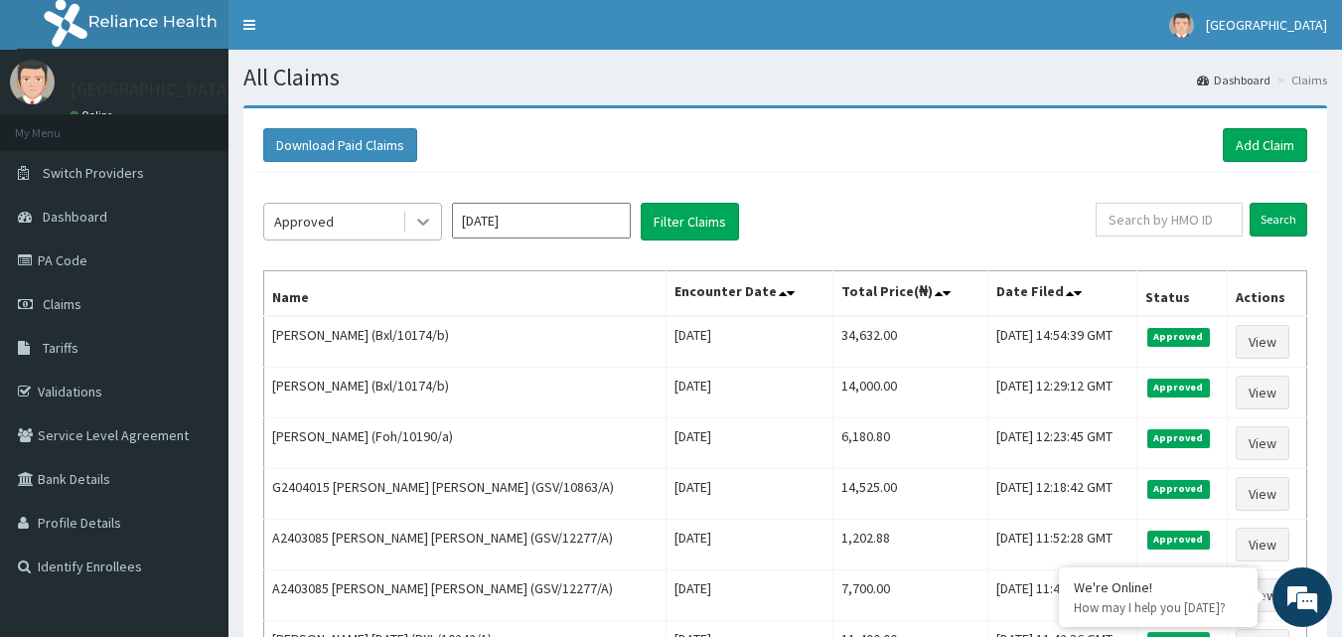
click at [433, 211] on div at bounding box center [423, 222] width 36 height 36
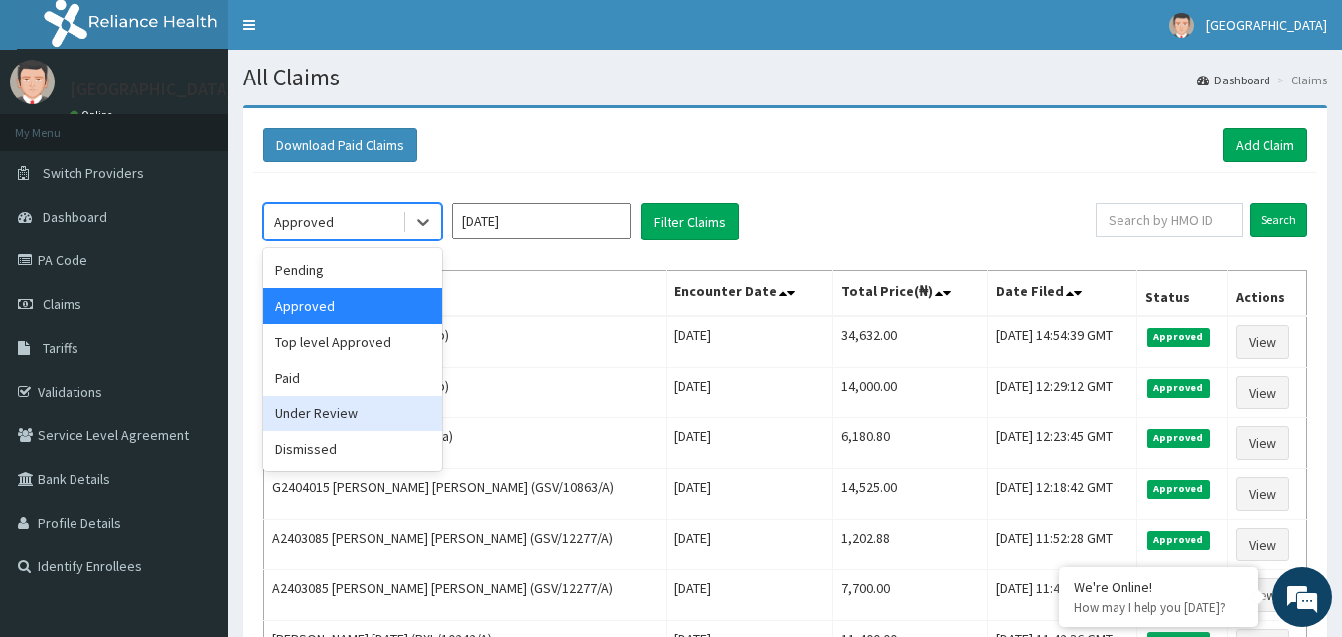
click at [372, 413] on div "Under Review" at bounding box center [352, 413] width 179 height 36
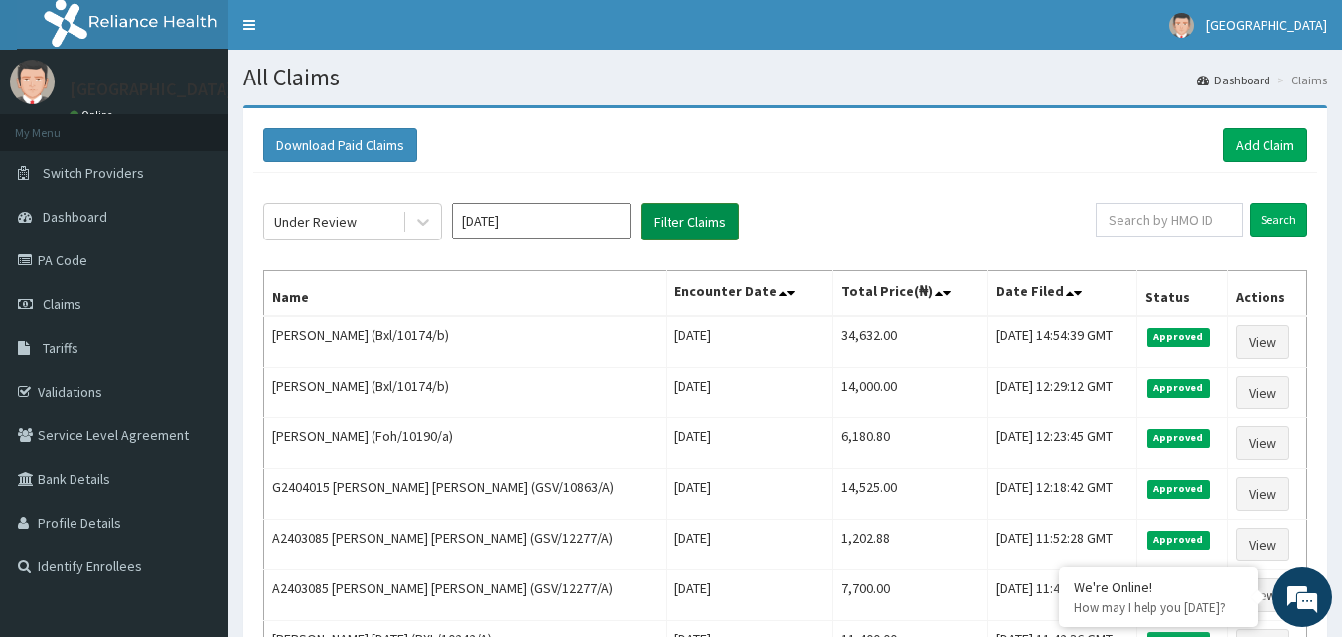
click at [680, 222] on button "Filter Claims" at bounding box center [690, 222] width 98 height 38
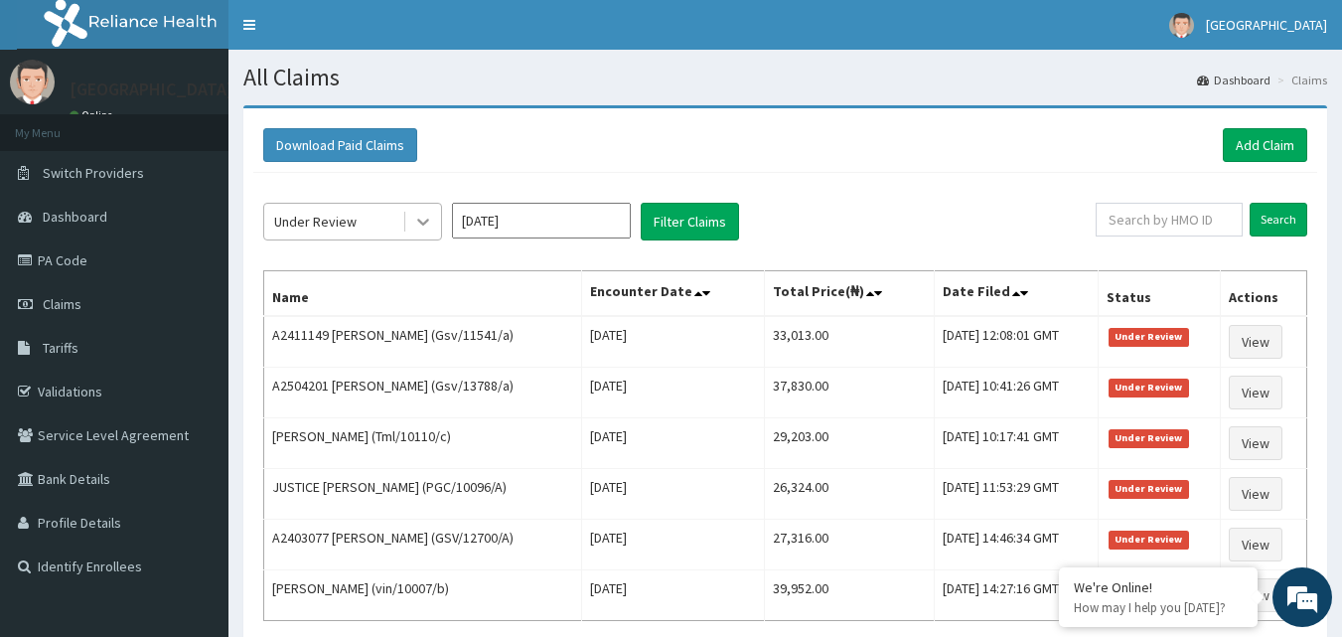
click at [417, 220] on icon at bounding box center [423, 222] width 20 height 20
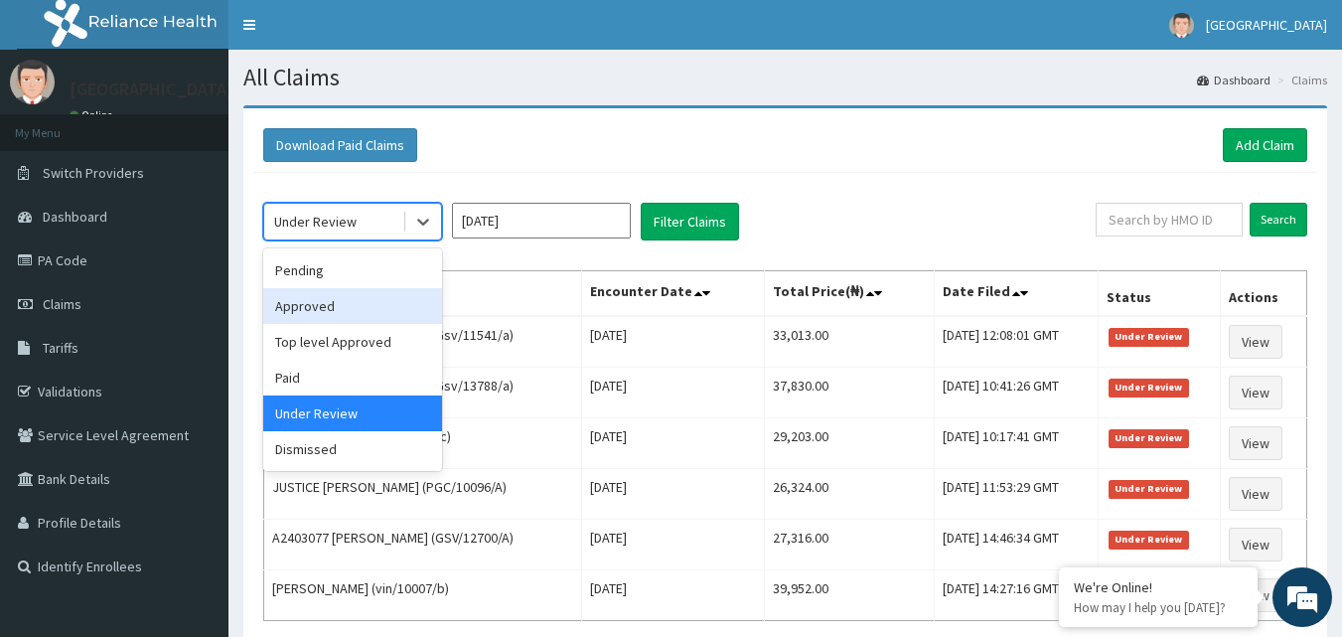
click at [363, 311] on div "Approved" at bounding box center [352, 306] width 179 height 36
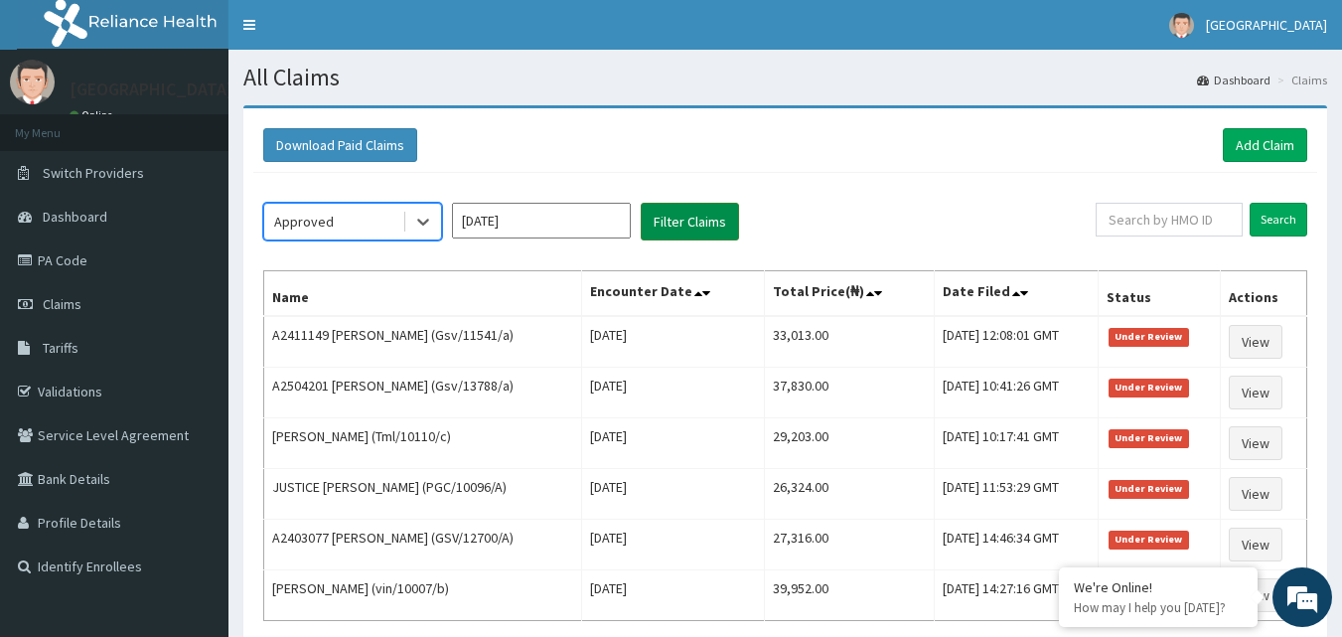
click at [681, 210] on button "Filter Claims" at bounding box center [690, 222] width 98 height 38
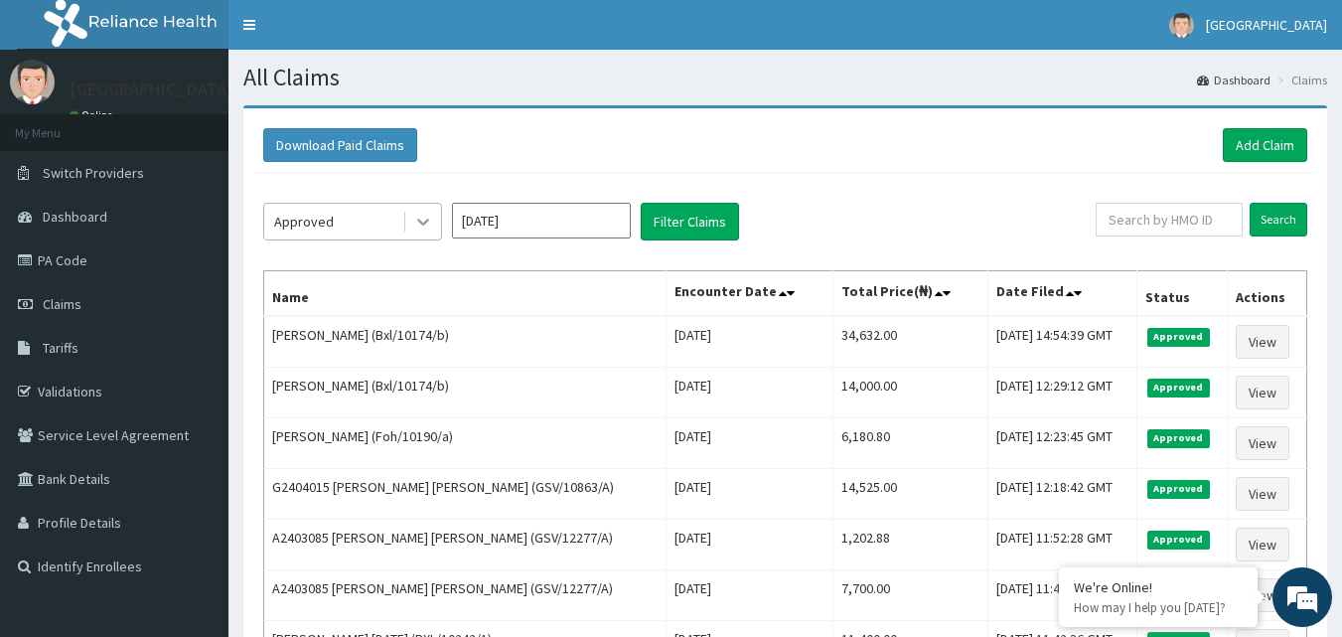
click at [433, 225] on div at bounding box center [423, 222] width 36 height 36
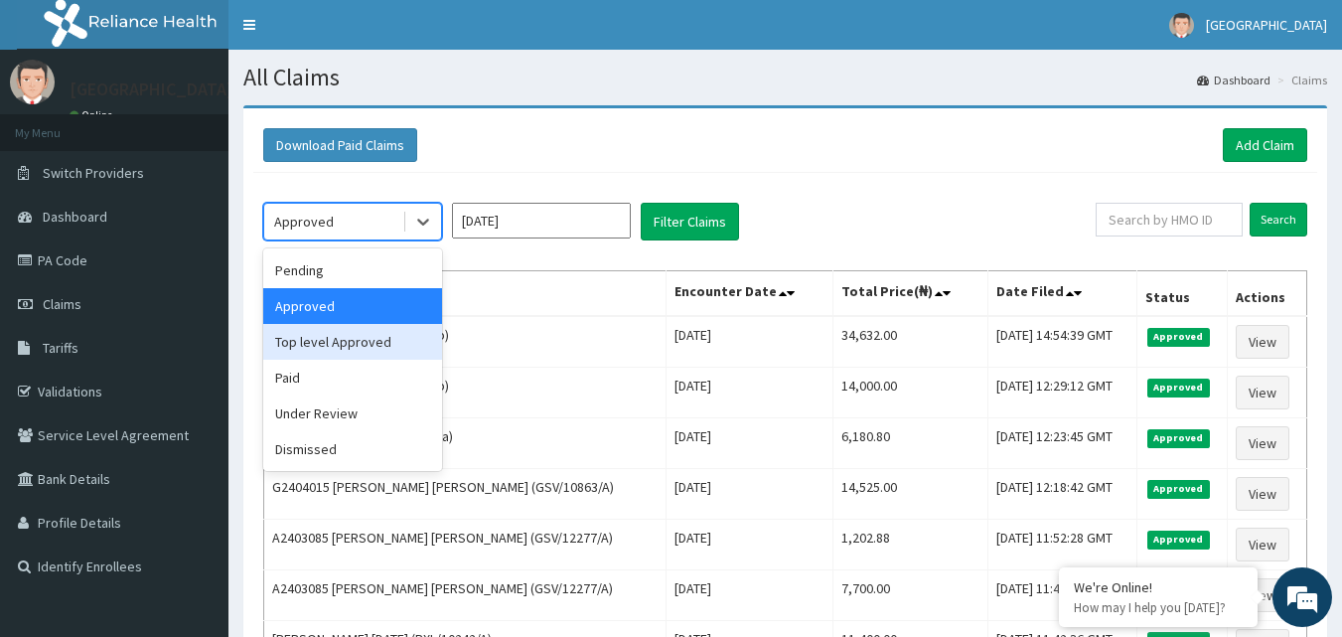
click at [378, 358] on div "Top level Approved" at bounding box center [352, 342] width 179 height 36
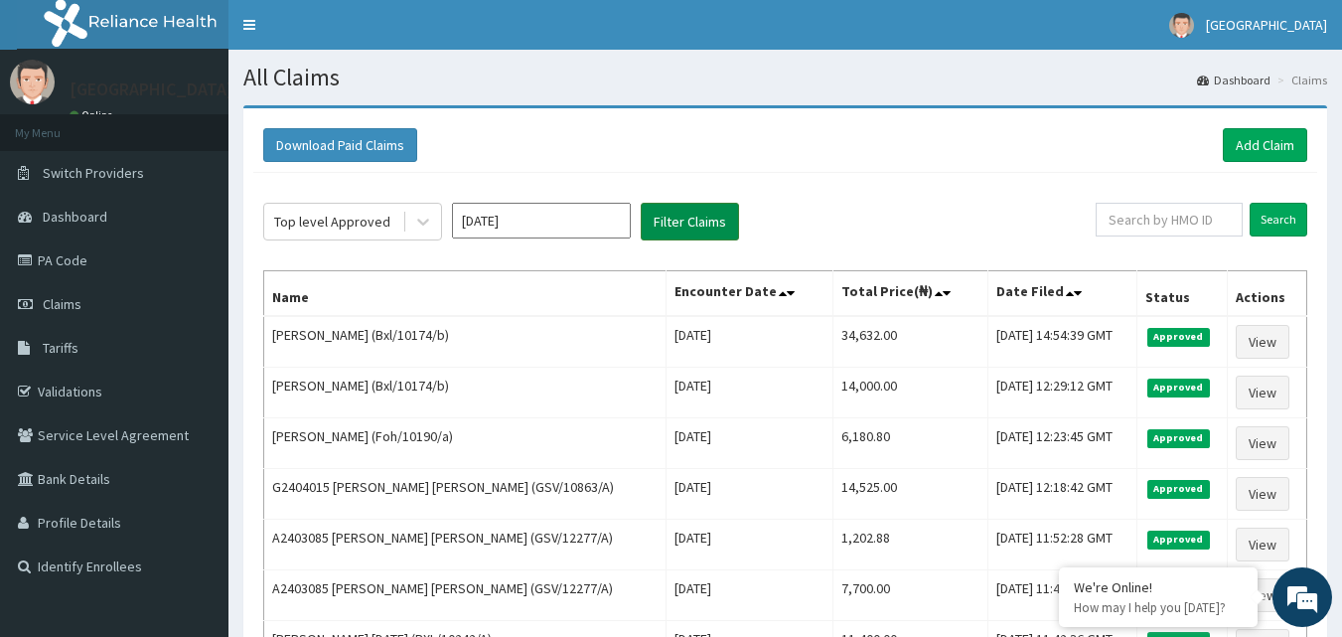
click at [670, 231] on button "Filter Claims" at bounding box center [690, 222] width 98 height 38
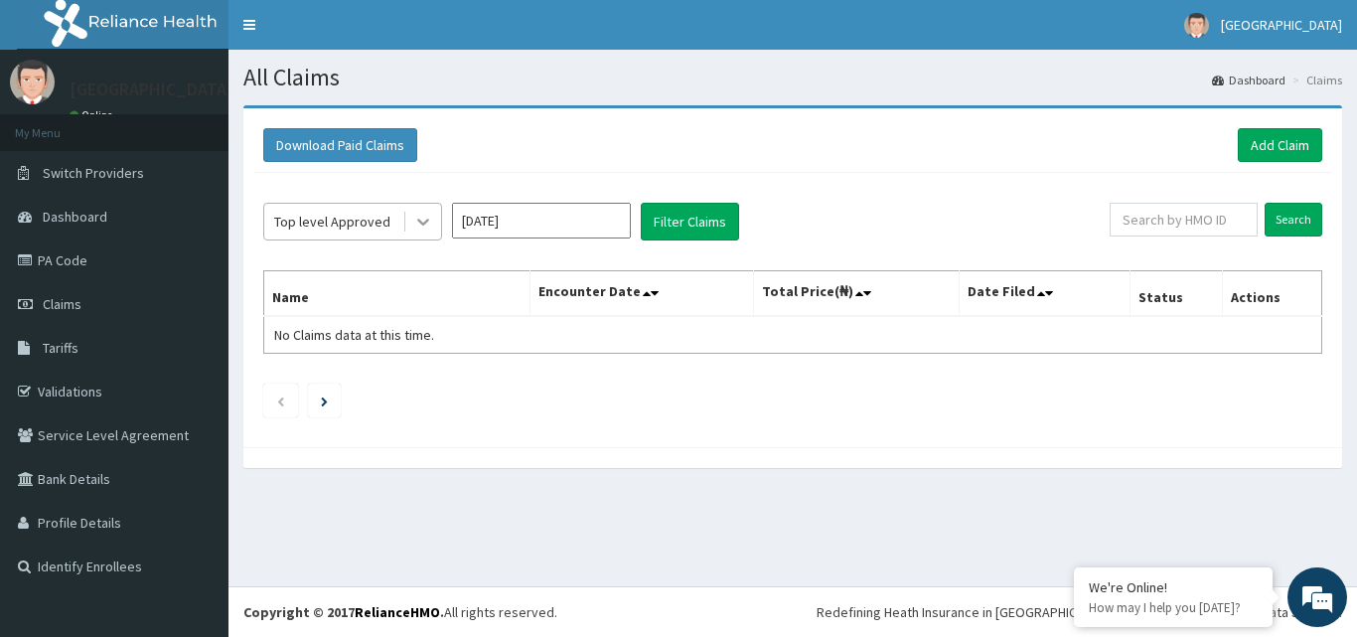
click at [420, 218] on icon at bounding box center [423, 222] width 20 height 20
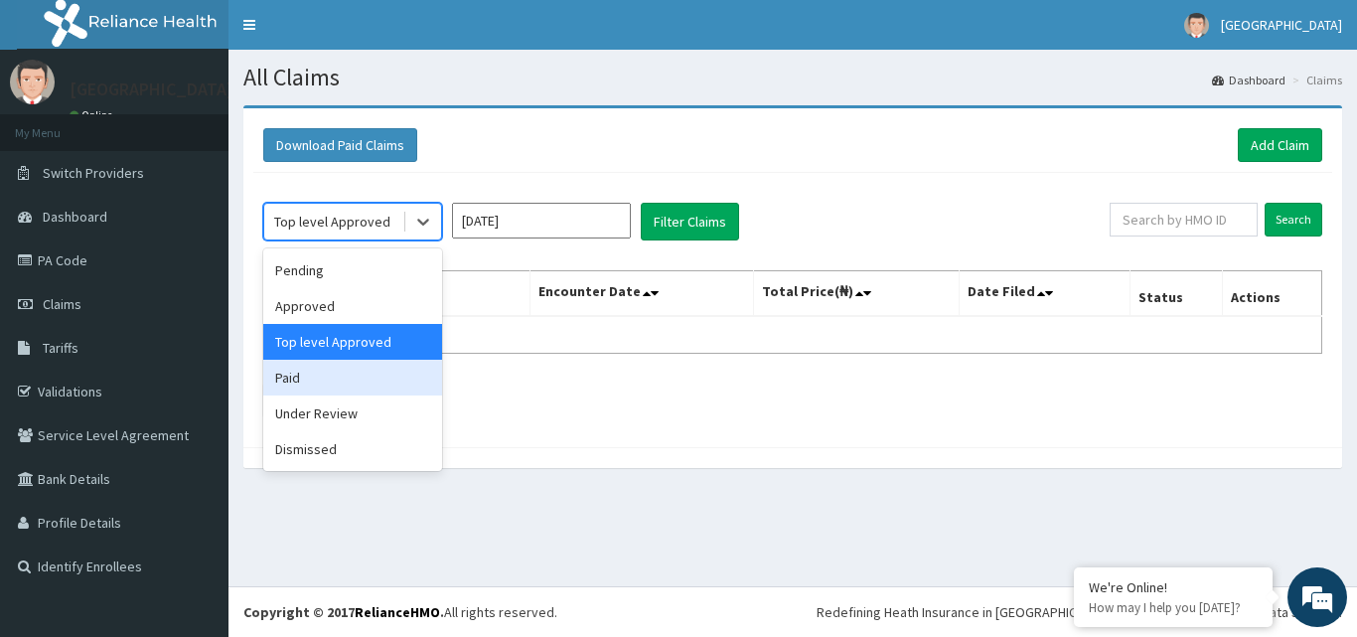
click at [401, 386] on div "Paid" at bounding box center [352, 378] width 179 height 36
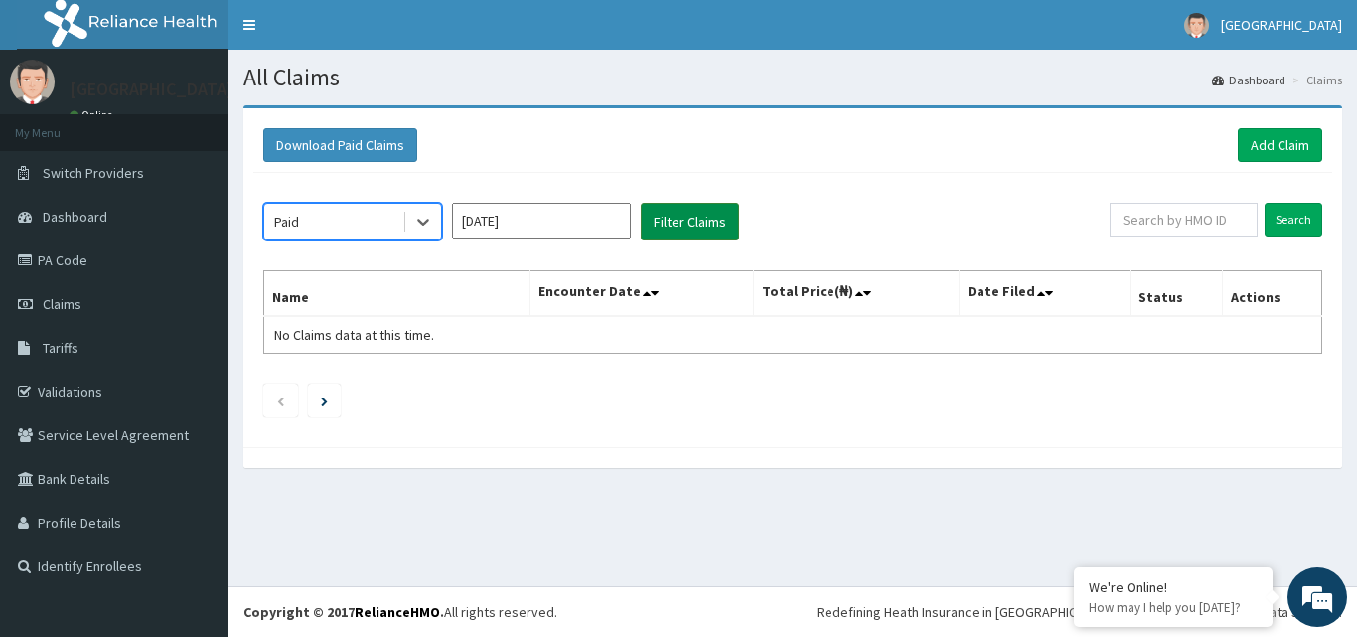
click at [710, 212] on button "Filter Claims" at bounding box center [690, 222] width 98 height 38
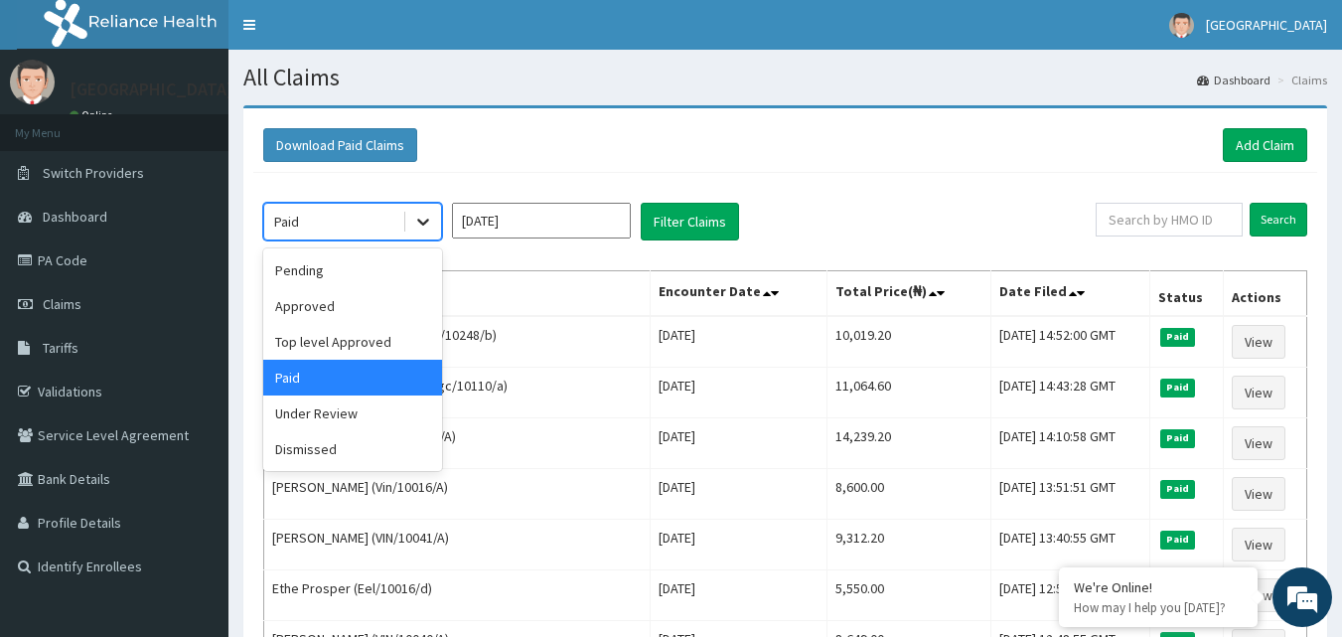
click at [413, 229] on icon at bounding box center [423, 222] width 20 height 20
click at [351, 281] on div "Pending" at bounding box center [352, 270] width 179 height 36
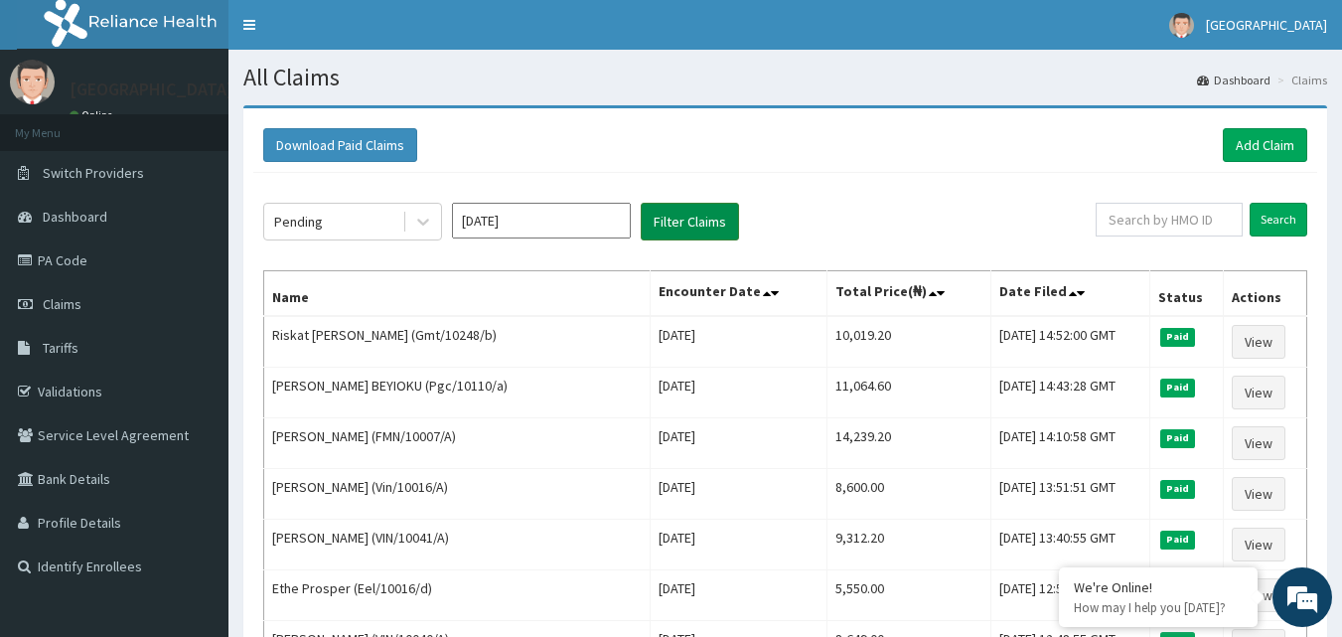
click at [703, 218] on button "Filter Claims" at bounding box center [690, 222] width 98 height 38
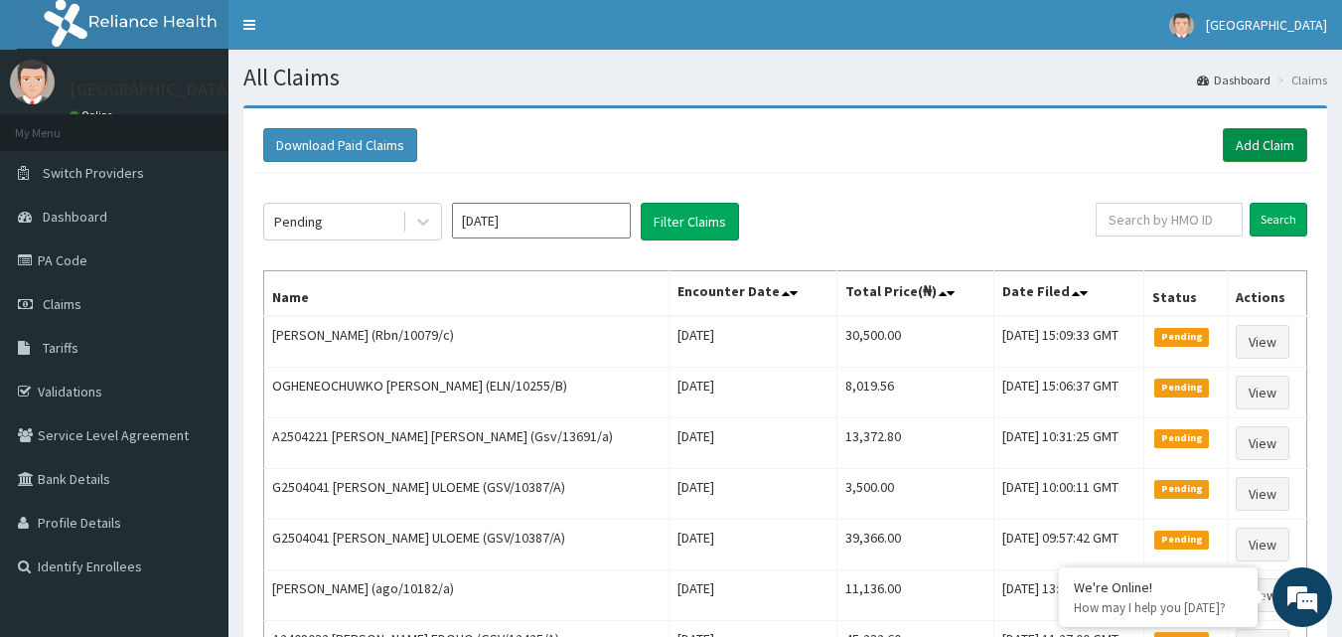
click at [1260, 142] on link "Add Claim" at bounding box center [1265, 145] width 84 height 34
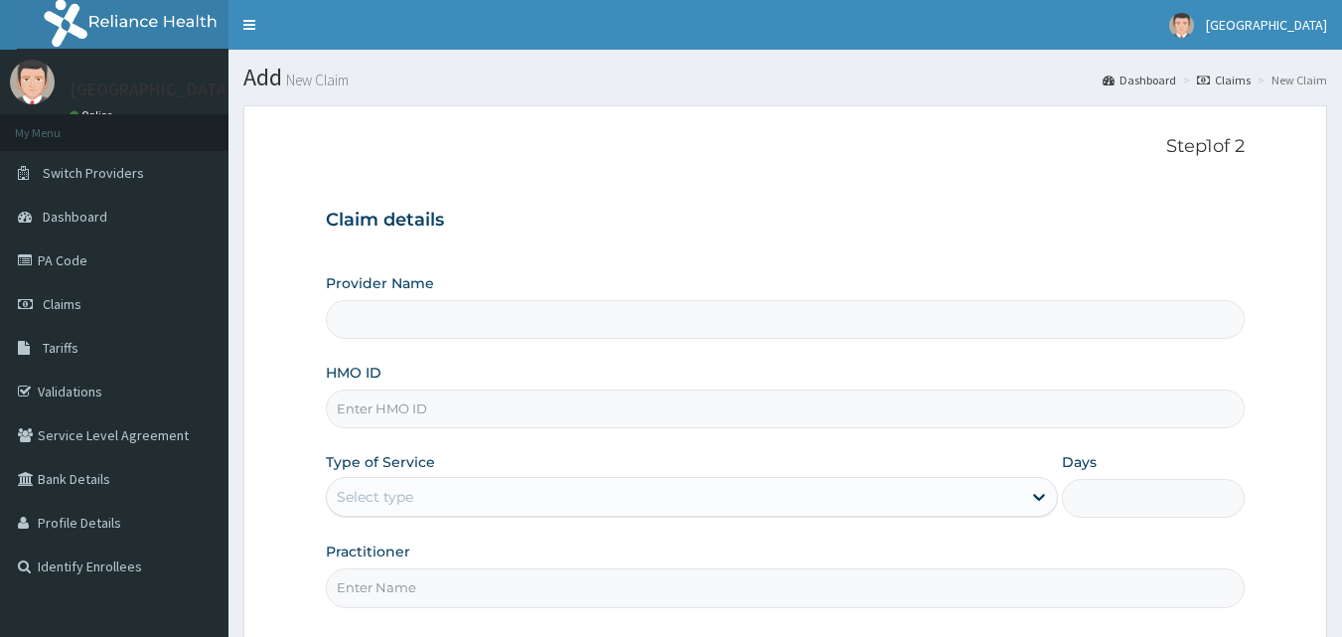
click at [431, 409] on input "HMO ID" at bounding box center [786, 408] width 920 height 39
type input "Goodness Medical Centre"
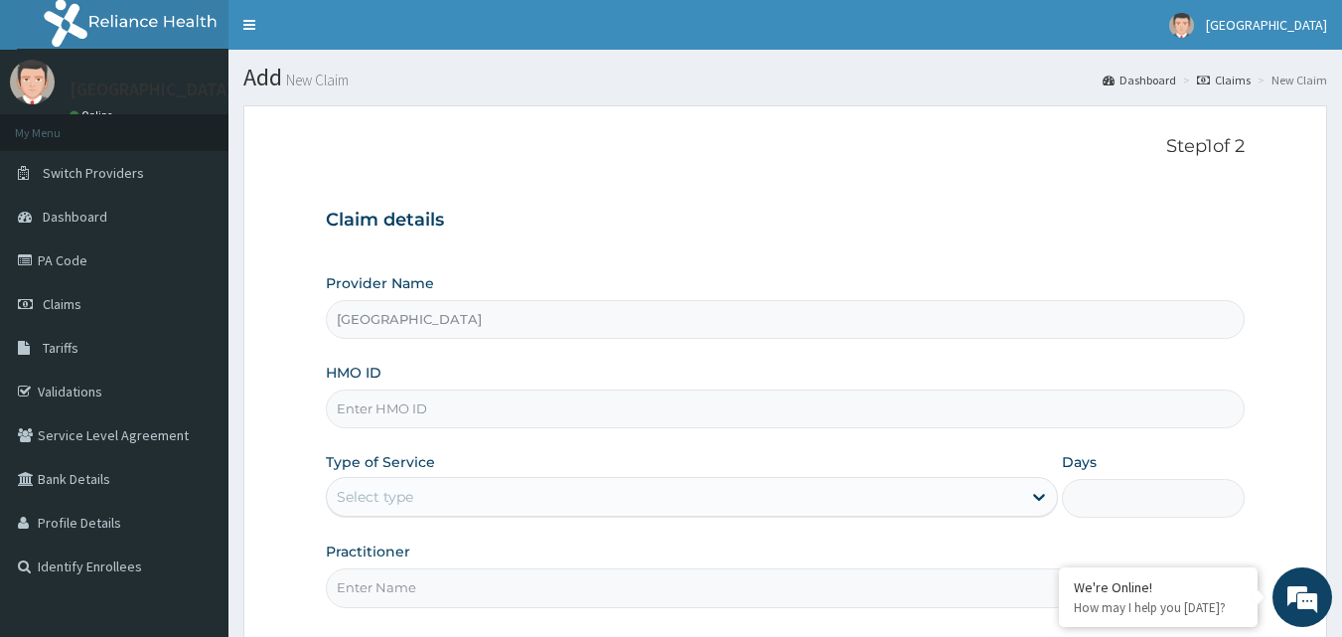
paste input "GSV/11606/A"
type input "GSV/11606/A"
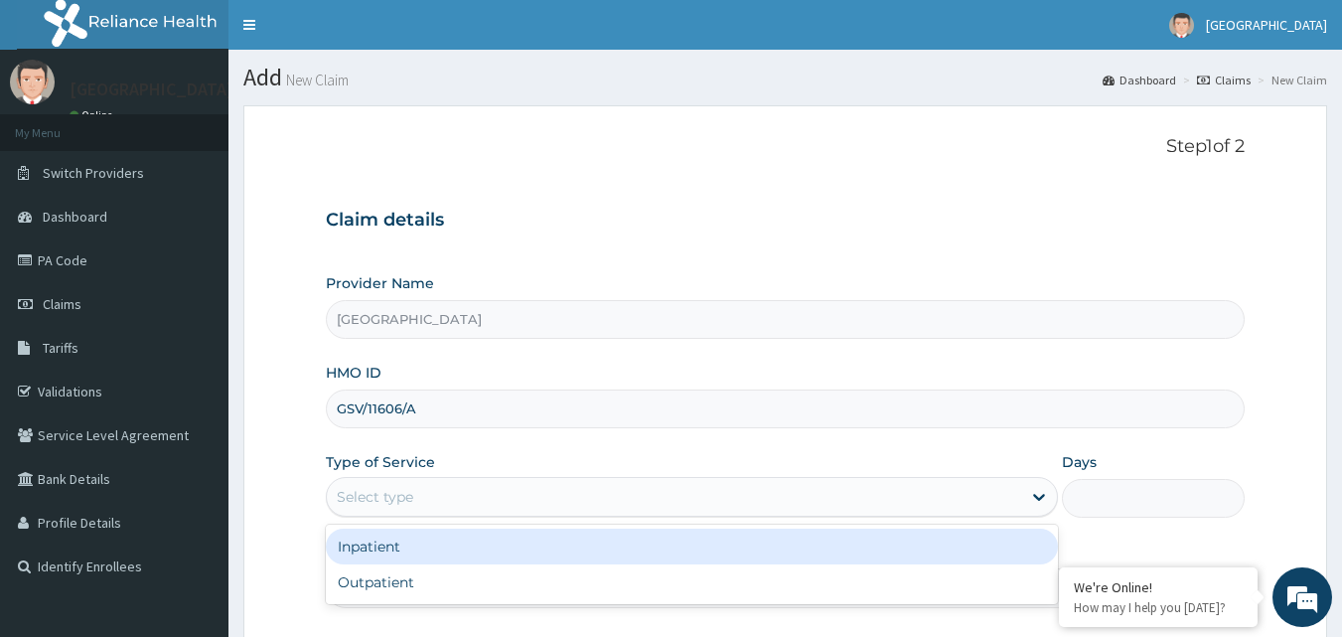
click at [578, 514] on div "Select type" at bounding box center [692, 497] width 732 height 40
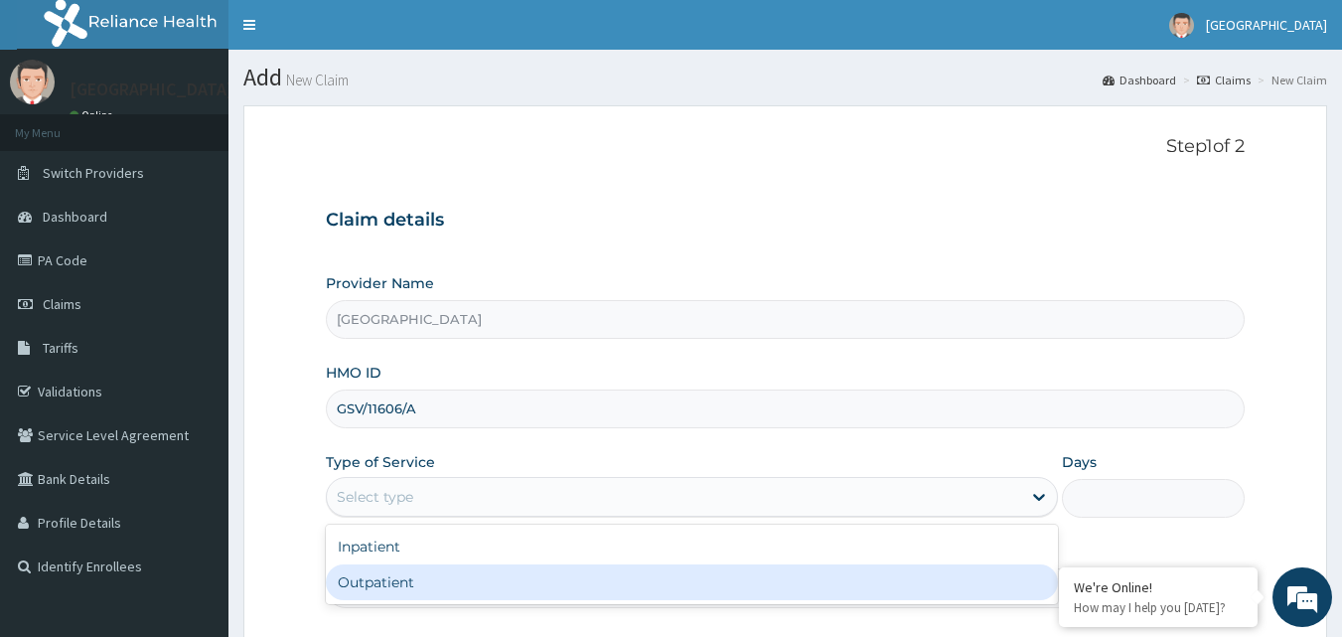
click at [553, 578] on div "Outpatient" at bounding box center [692, 582] width 732 height 36
type input "1"
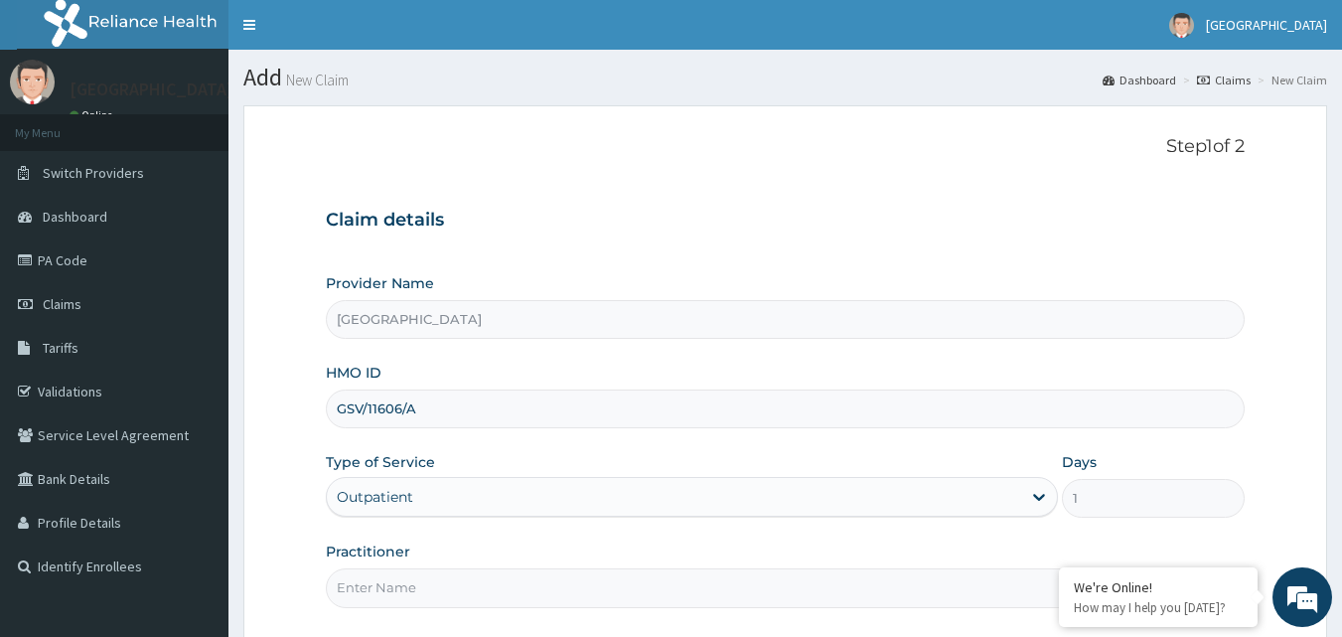
click at [540, 590] on input "Practitioner" at bounding box center [786, 587] width 920 height 39
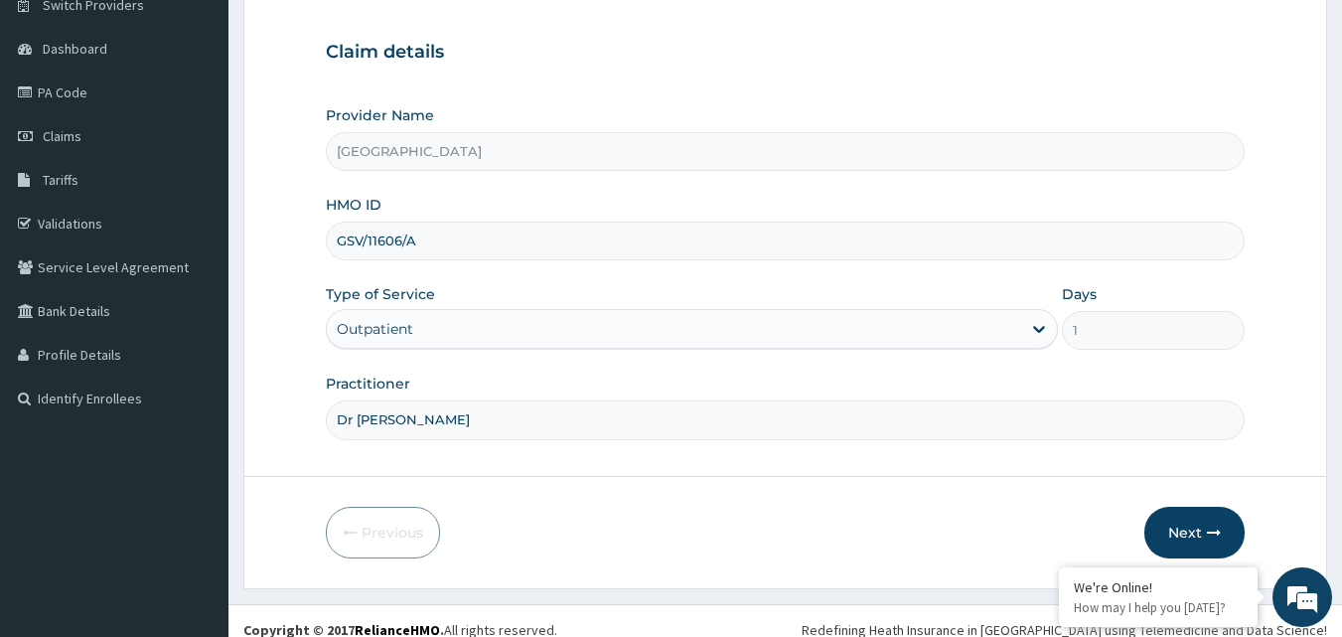
scroll to position [176, 0]
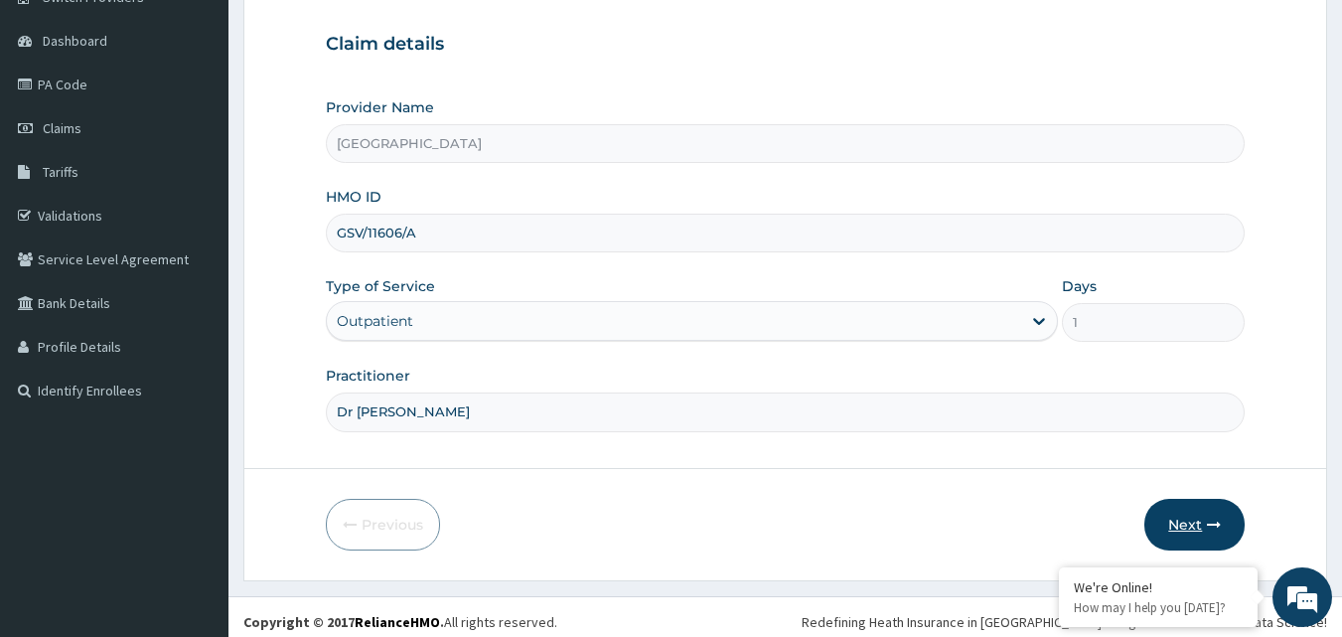
type input "Dr Sydney"
click at [1211, 526] on icon "button" at bounding box center [1214, 524] width 14 height 14
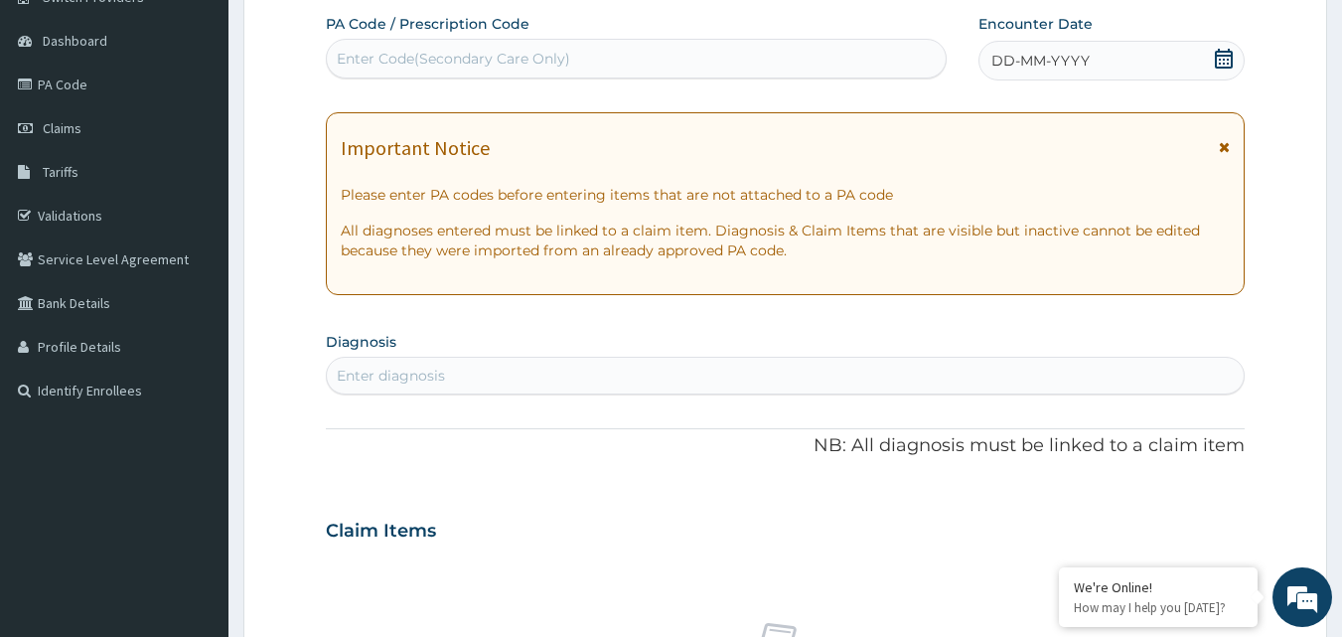
click at [722, 63] on div "Enter Code(Secondary Care Only)" at bounding box center [637, 59] width 620 height 32
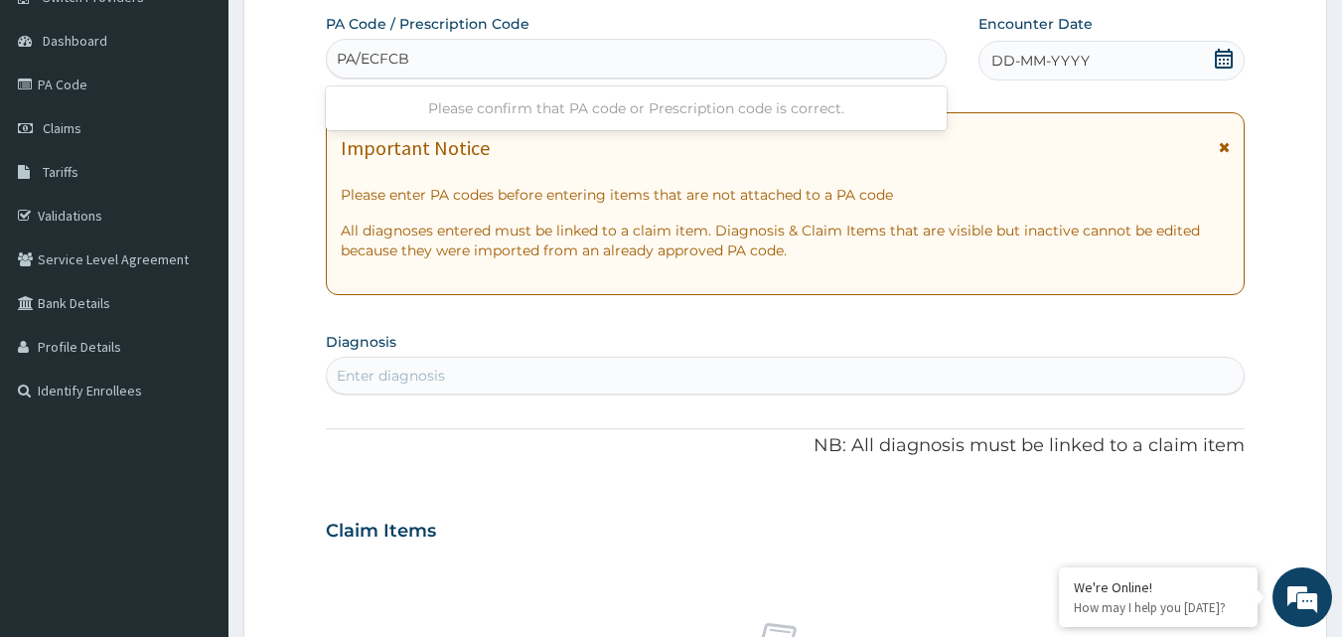
type input "PA/ECFCB1"
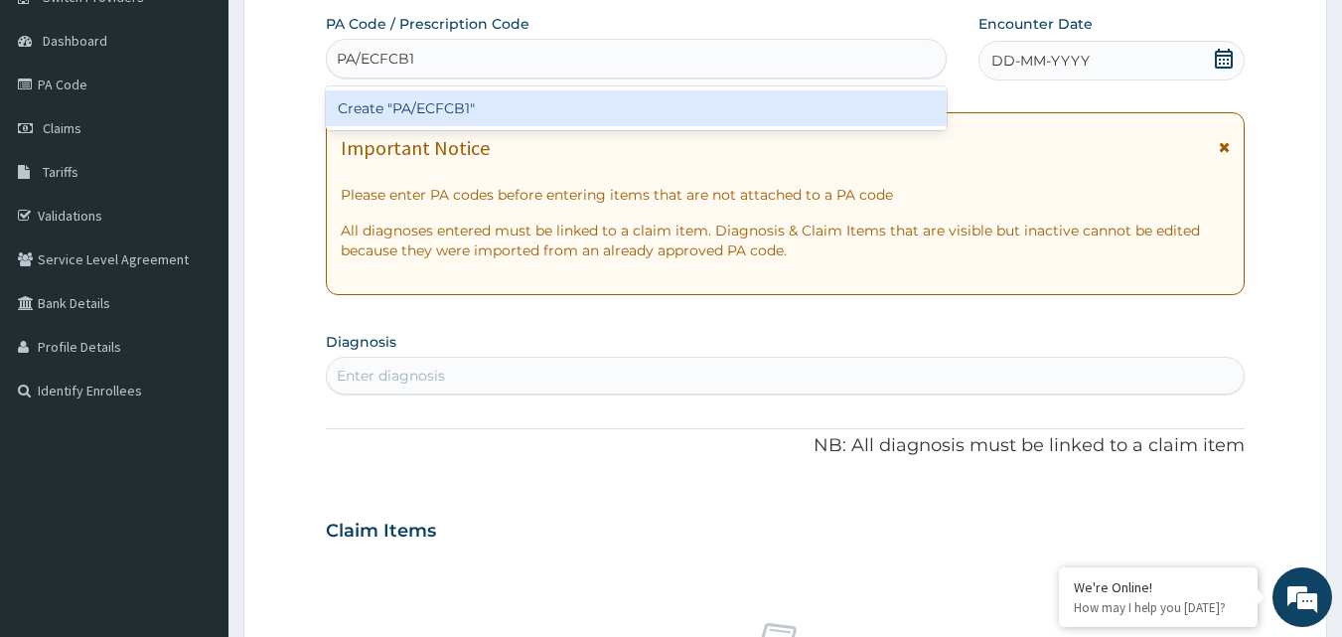
click at [728, 105] on div "Create "PA/ECFCB1"" at bounding box center [637, 108] width 622 height 36
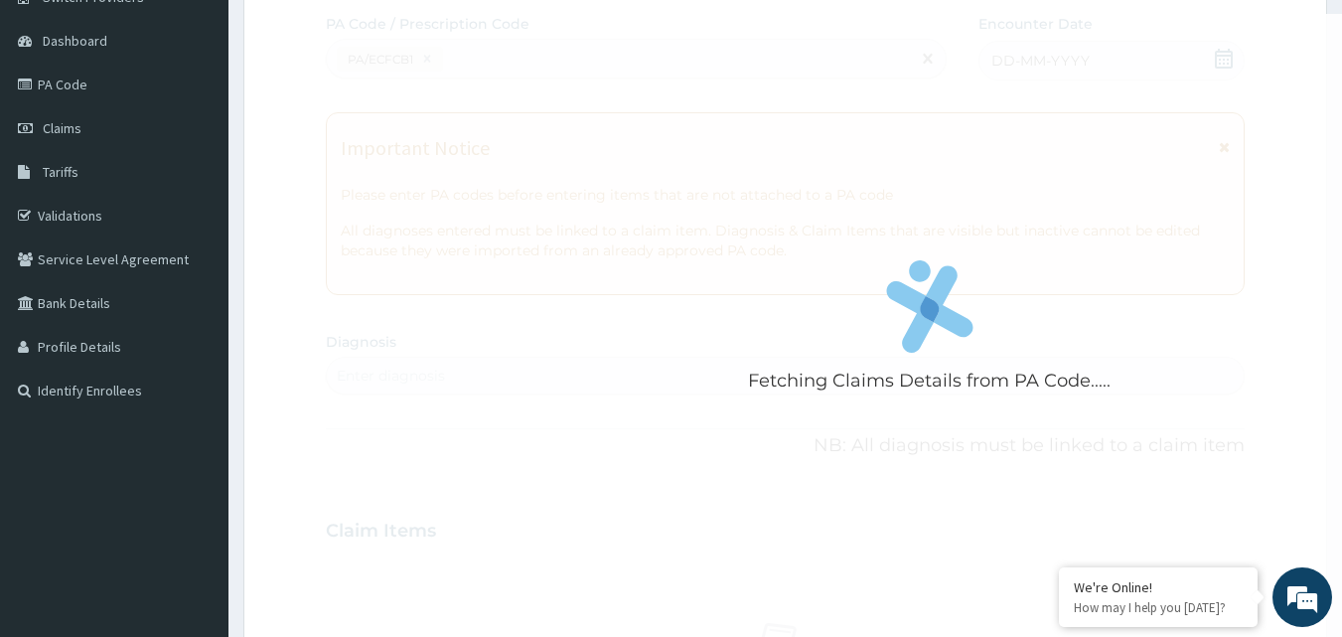
scroll to position [210, 0]
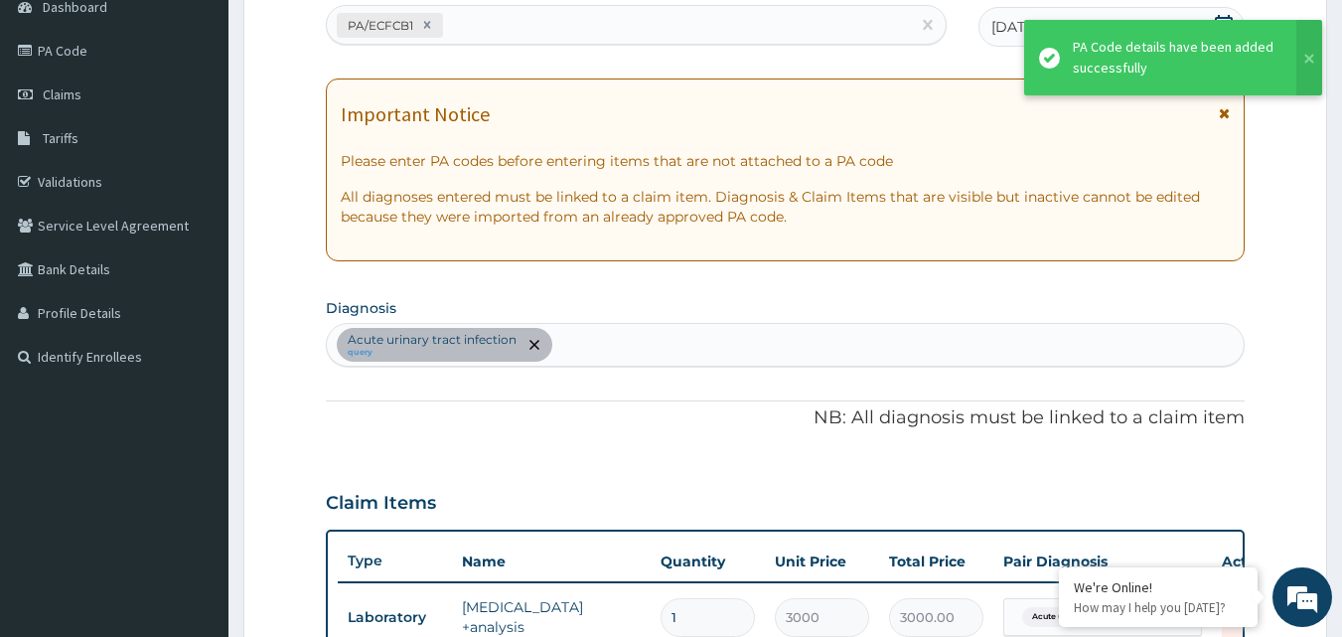
click at [654, 323] on div "Acute urinary tract infection query" at bounding box center [786, 345] width 920 height 44
type input "MALAR"
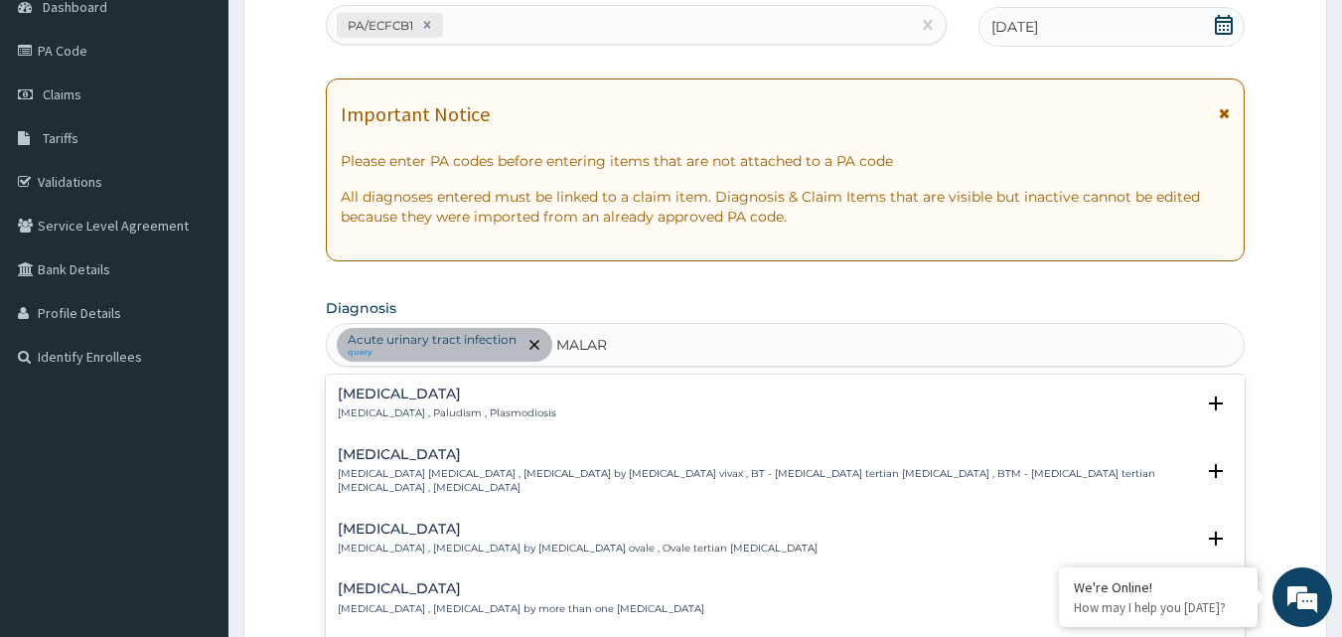
click at [652, 391] on div "Malaria Malaria , Paludism , Plasmodiosis" at bounding box center [786, 403] width 896 height 35
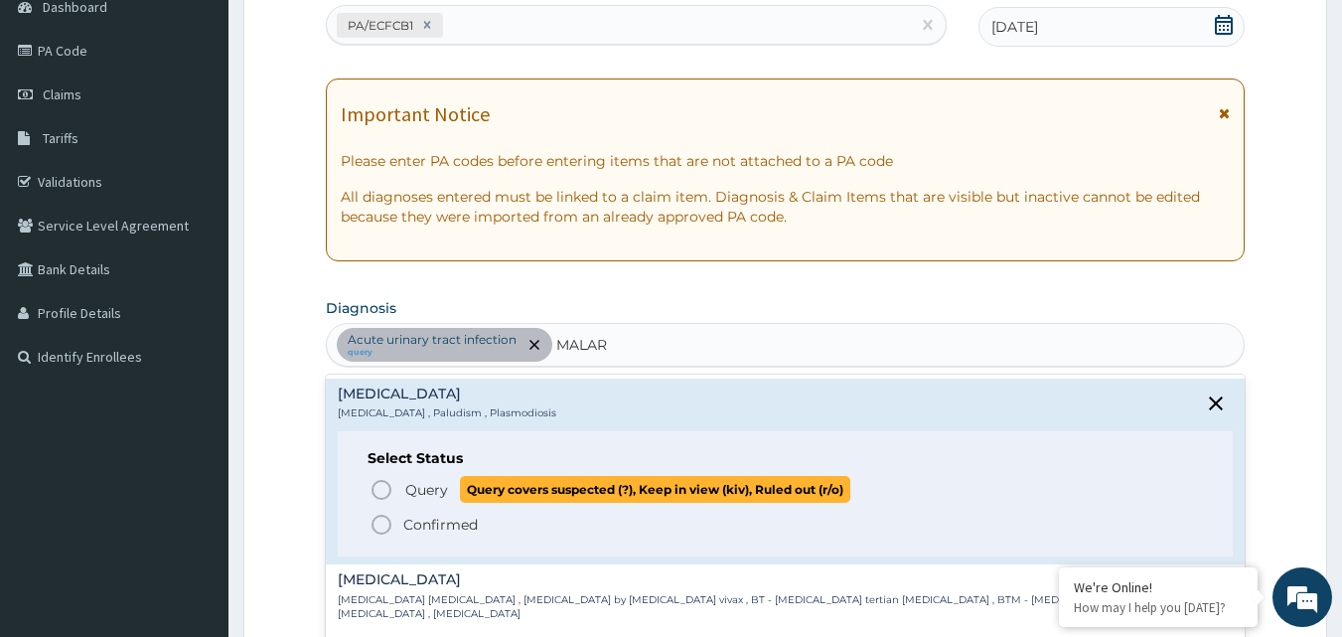
click at [536, 481] on span "Query covers suspected (?), Keep in view (kiv), Ruled out (r/o)" at bounding box center [655, 489] width 390 height 27
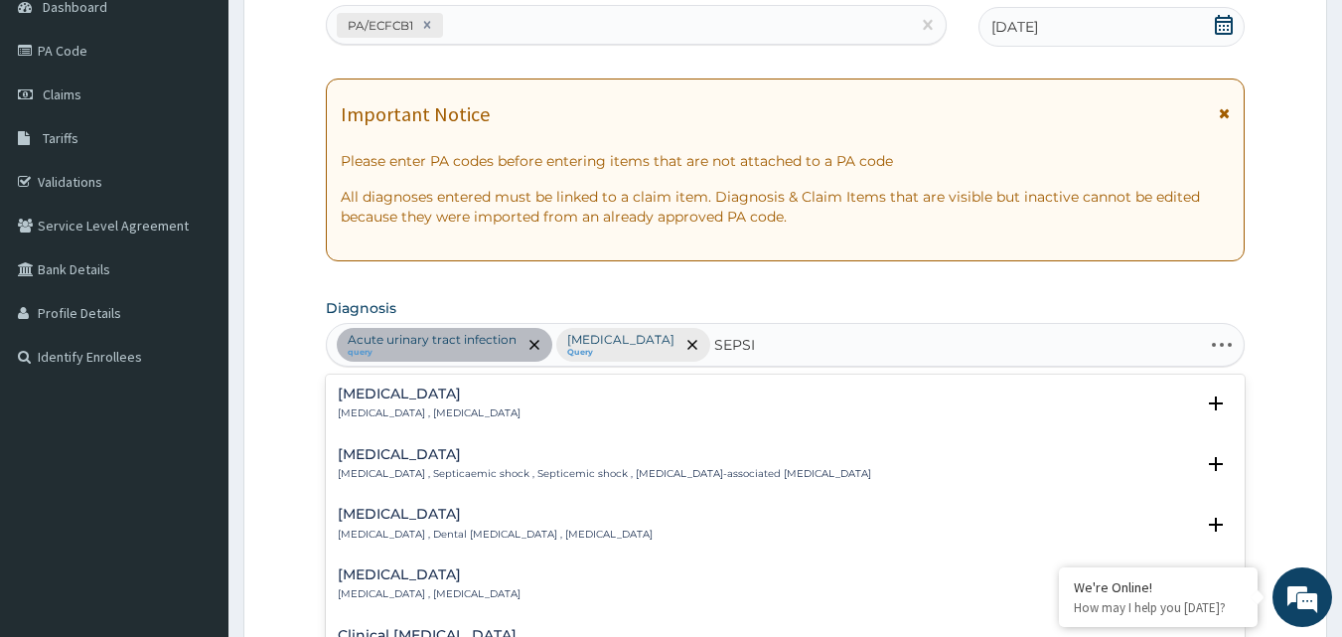
type input "SEPSIS"
click at [555, 394] on div "Sepsis Systemic infection , Sepsis" at bounding box center [786, 403] width 896 height 35
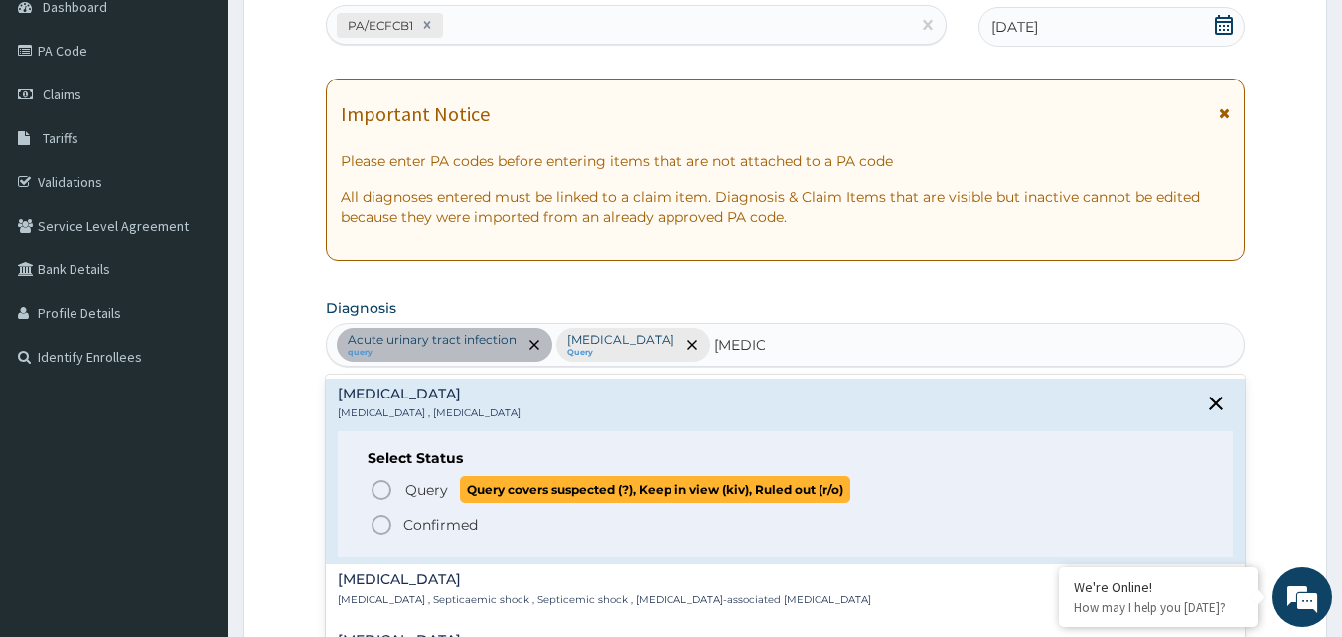
click at [517, 482] on span "Query covers suspected (?), Keep in view (kiv), Ruled out (r/o)" at bounding box center [655, 489] width 390 height 27
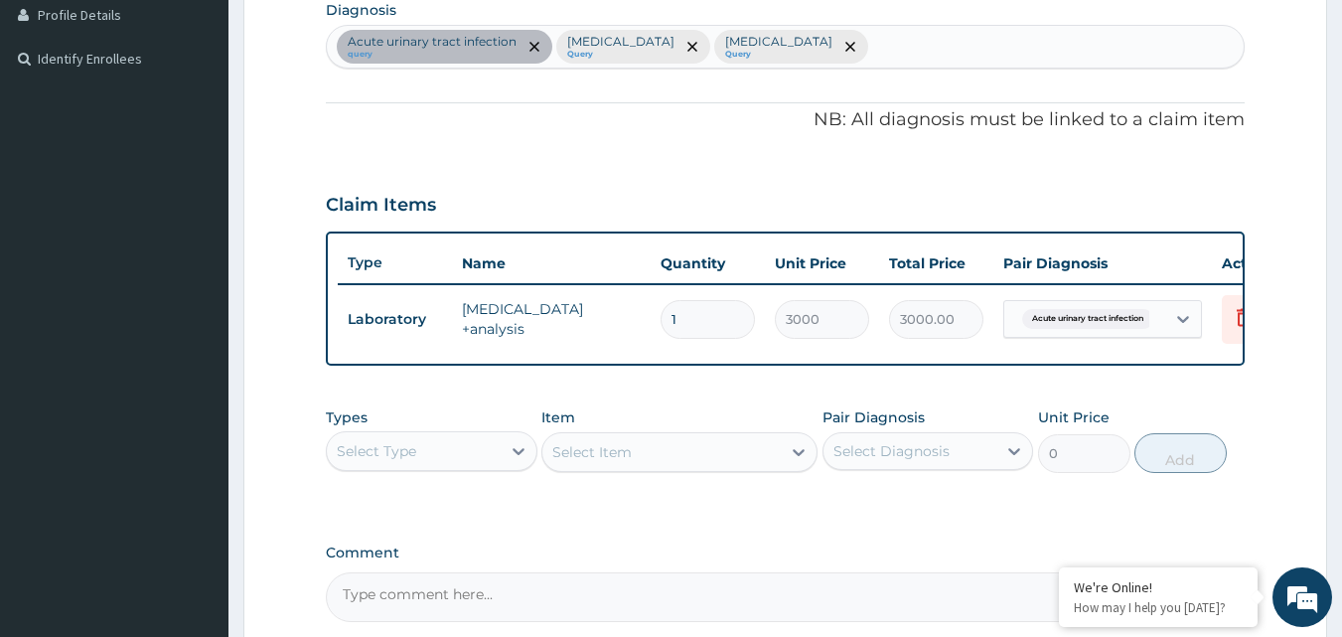
scroll to position [512, 0]
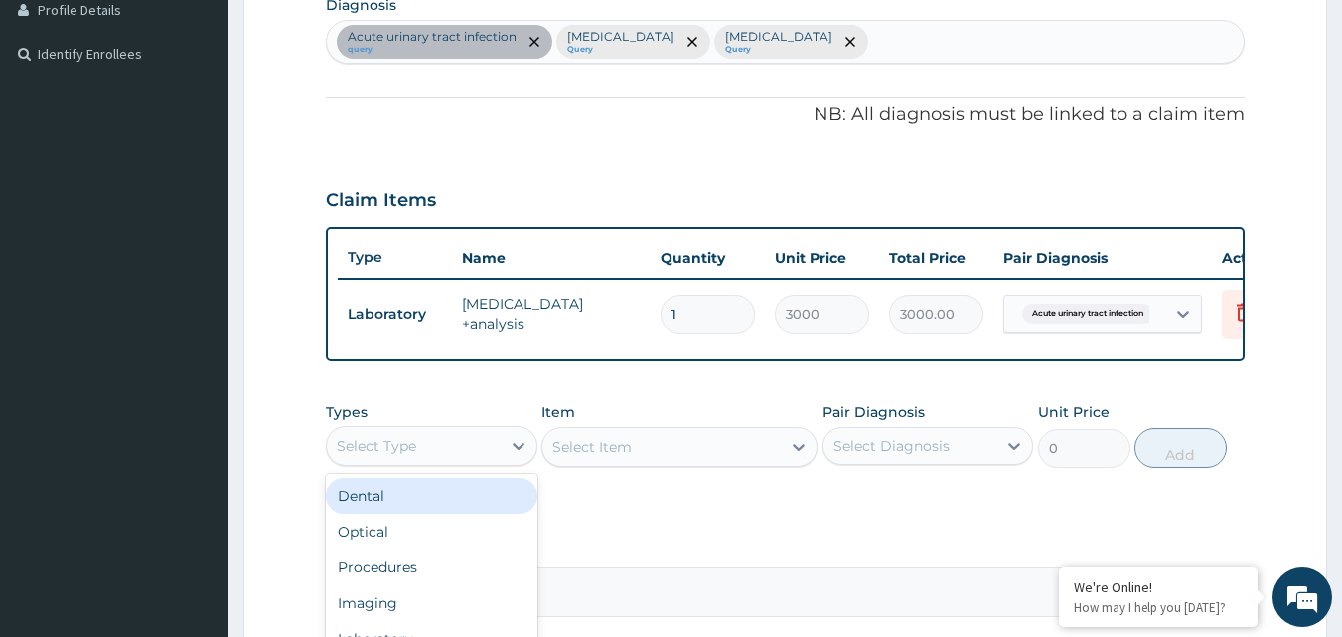
click at [461, 462] on div "Select Type" at bounding box center [414, 446] width 174 height 32
type input "L"
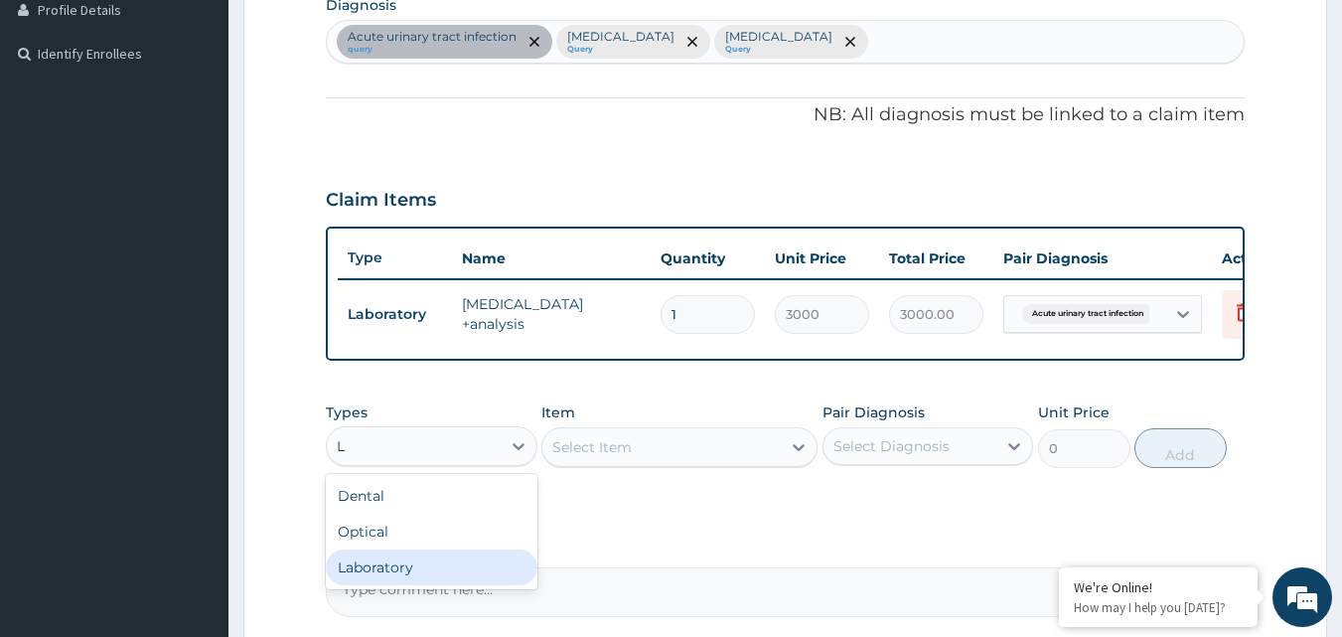
click at [394, 578] on div "Laboratory" at bounding box center [432, 567] width 212 height 36
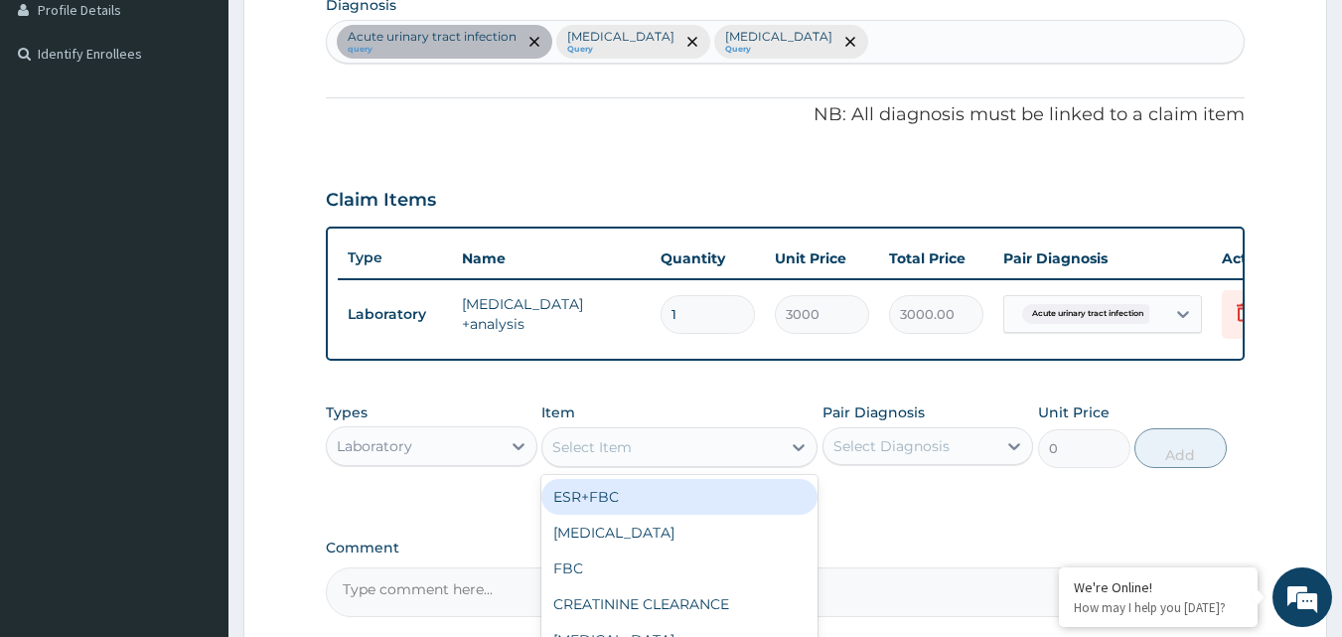
click at [588, 463] on div "Select Item" at bounding box center [661, 447] width 238 height 32
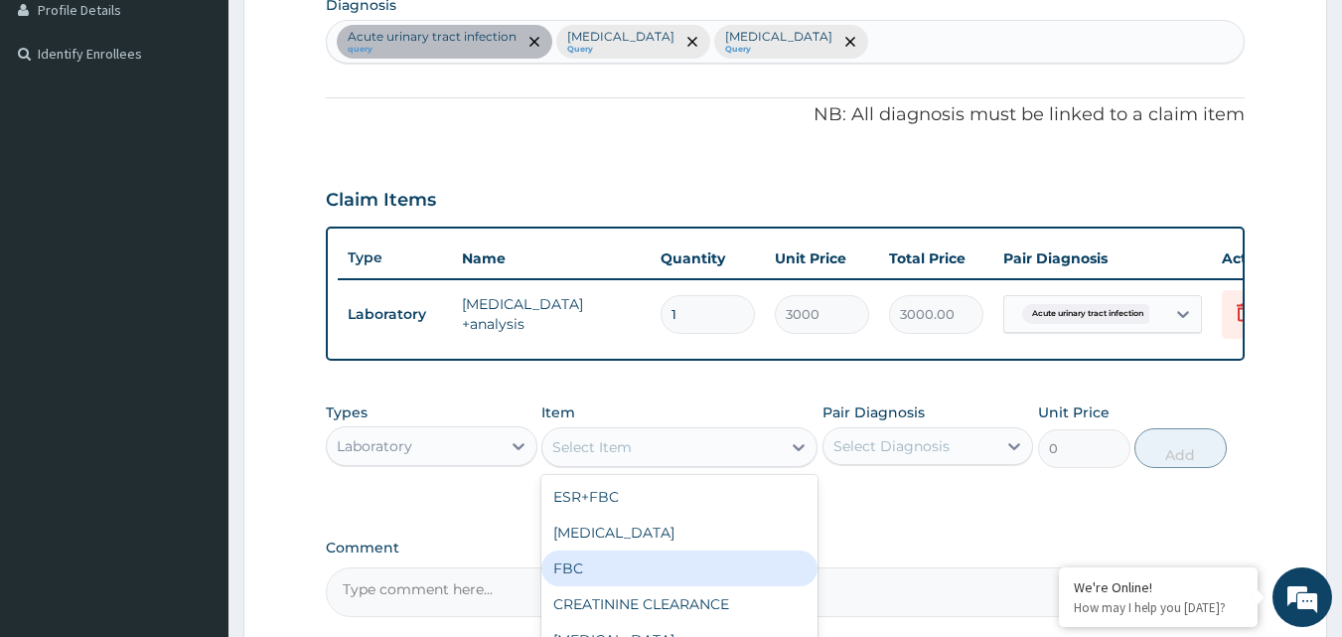
click at [577, 580] on div "FBC" at bounding box center [679, 568] width 276 height 36
type input "2500"
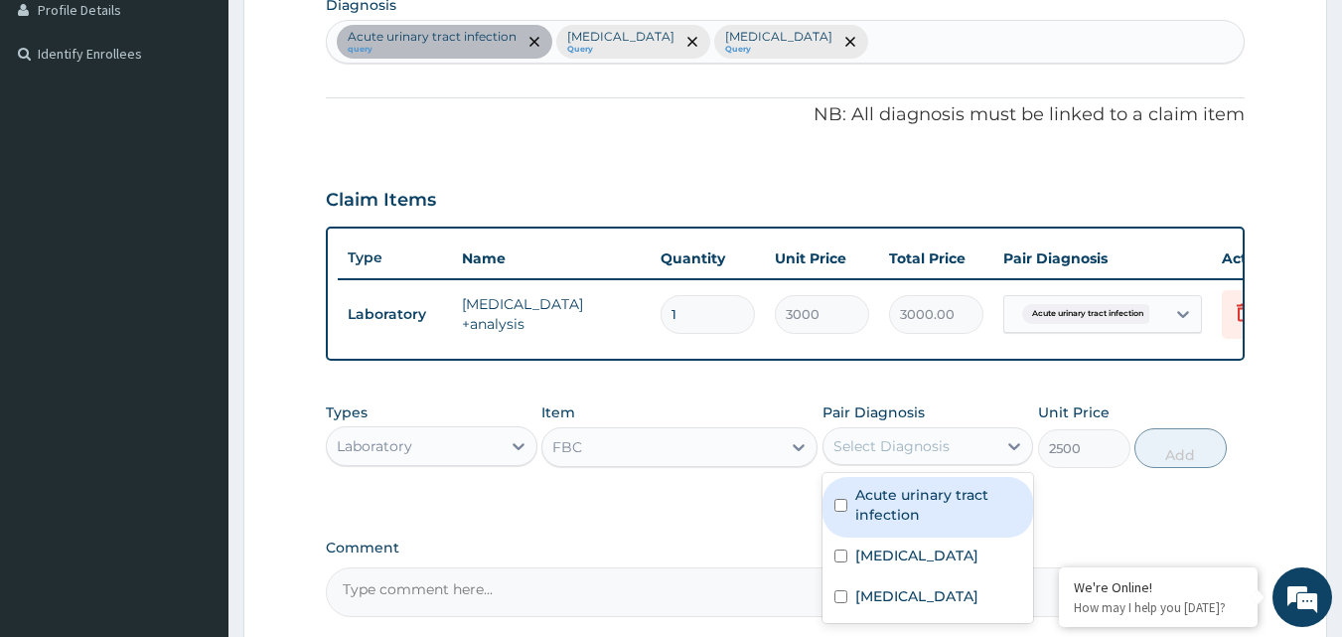
click at [909, 446] on div "Select Diagnosis" at bounding box center [910, 446] width 174 height 32
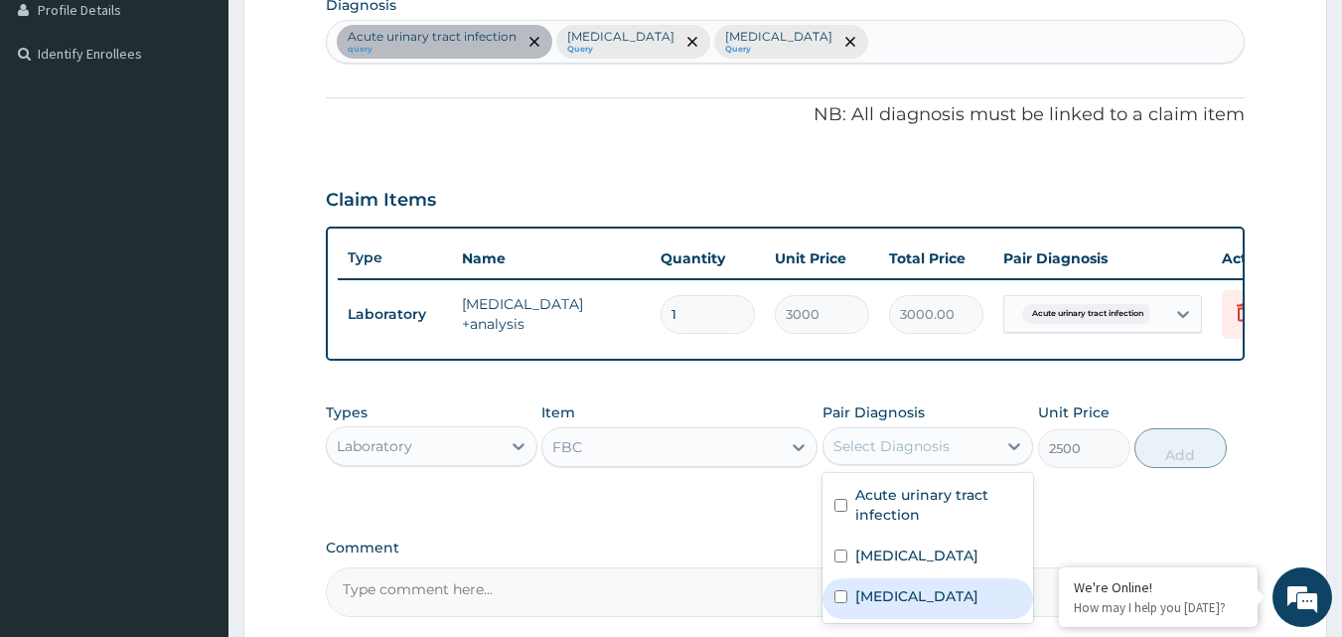
click at [880, 605] on label "[MEDICAL_DATA]" at bounding box center [916, 596] width 123 height 20
checkbox input "true"
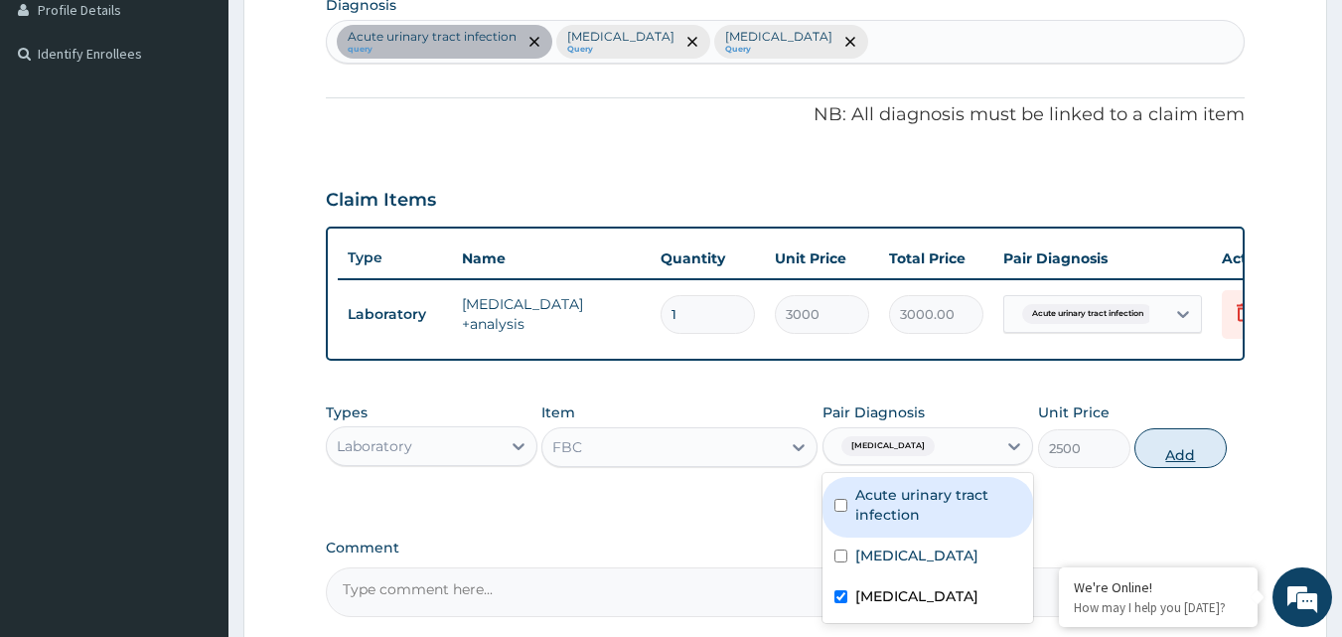
click at [1188, 468] on button "Add" at bounding box center [1180, 448] width 92 height 40
type input "0"
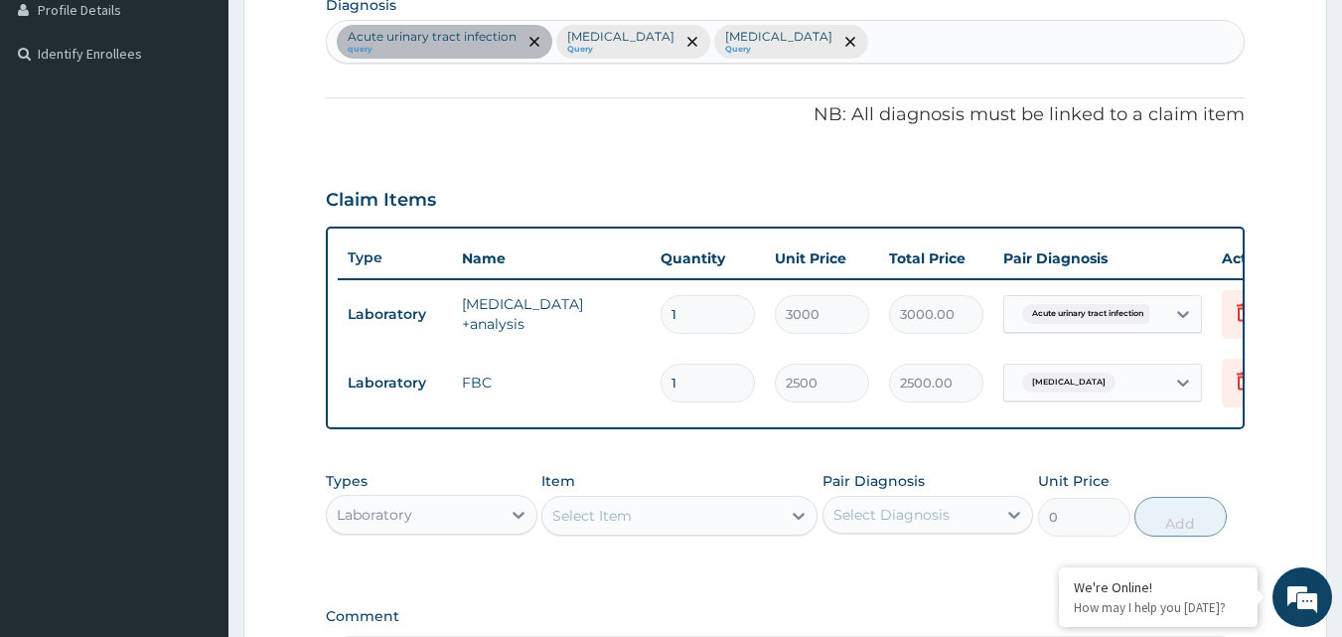
click at [677, 529] on div "Select Item" at bounding box center [661, 516] width 238 height 32
type input "MALA"
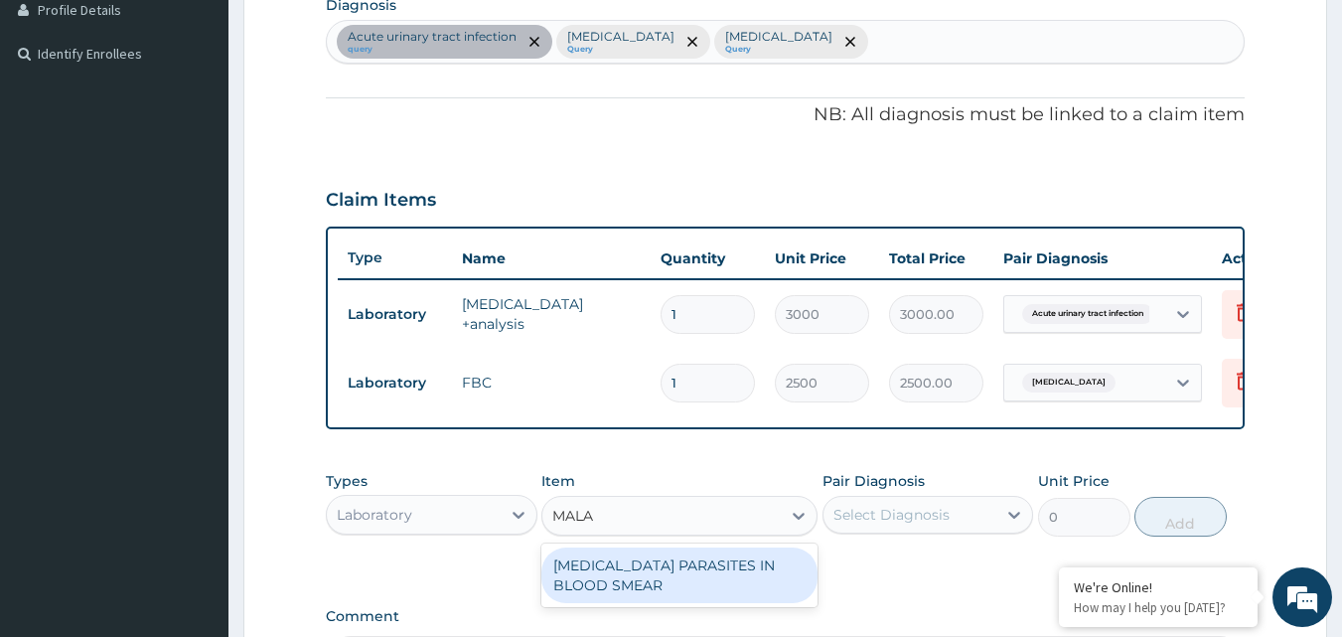
click at [685, 572] on div "[MEDICAL_DATA] PARASITES IN BLOOD SMEAR" at bounding box center [679, 575] width 276 height 56
type input "1700"
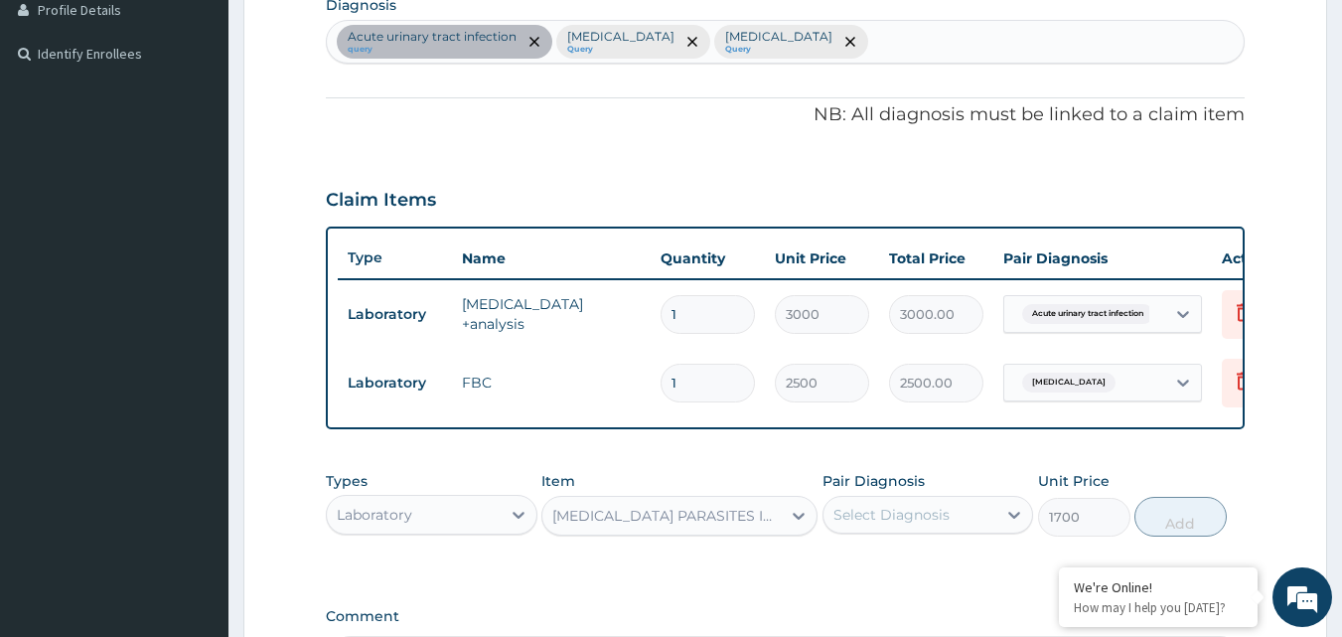
click at [868, 524] on div "Select Diagnosis" at bounding box center [891, 515] width 116 height 20
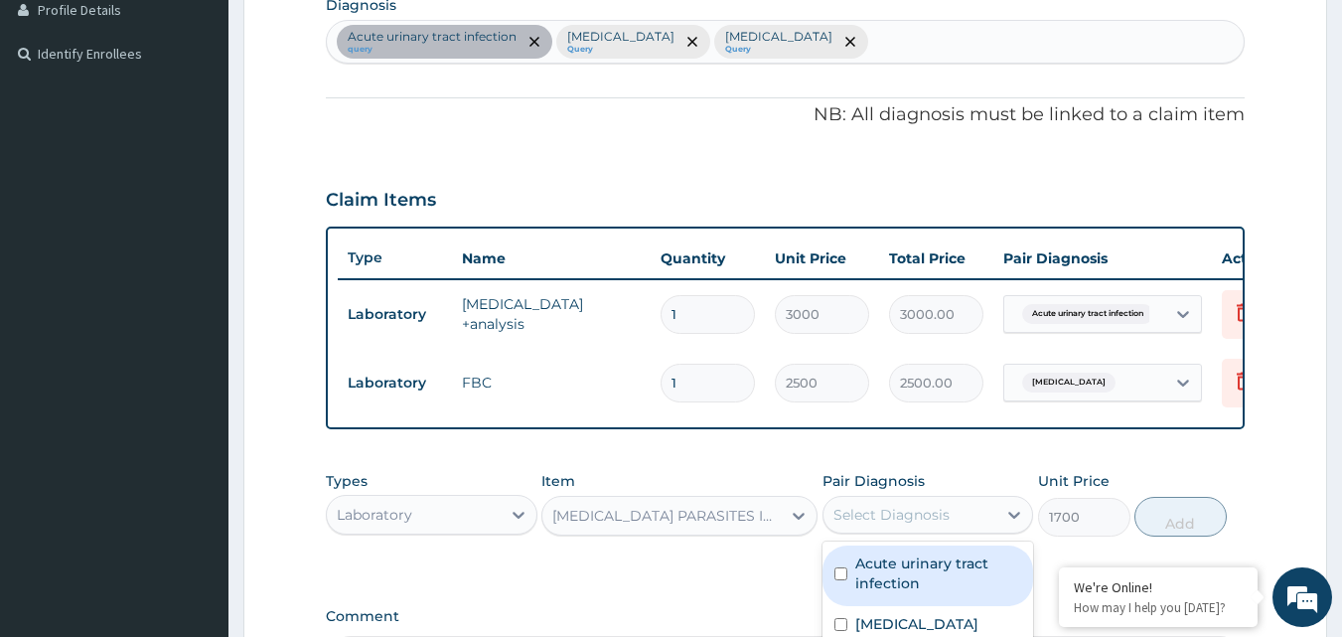
click at [857, 582] on label "Acute urinary tract infection" at bounding box center [938, 573] width 167 height 40
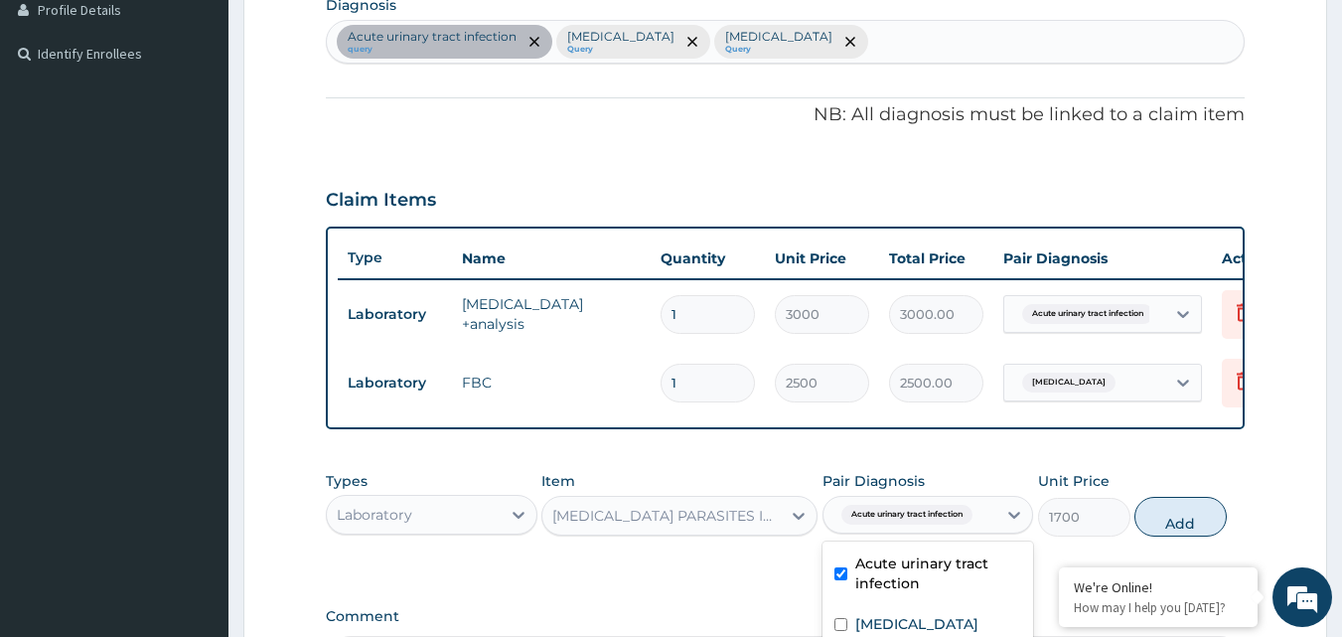
click at [855, 582] on label "Acute urinary tract infection" at bounding box center [938, 573] width 167 height 40
checkbox input "false"
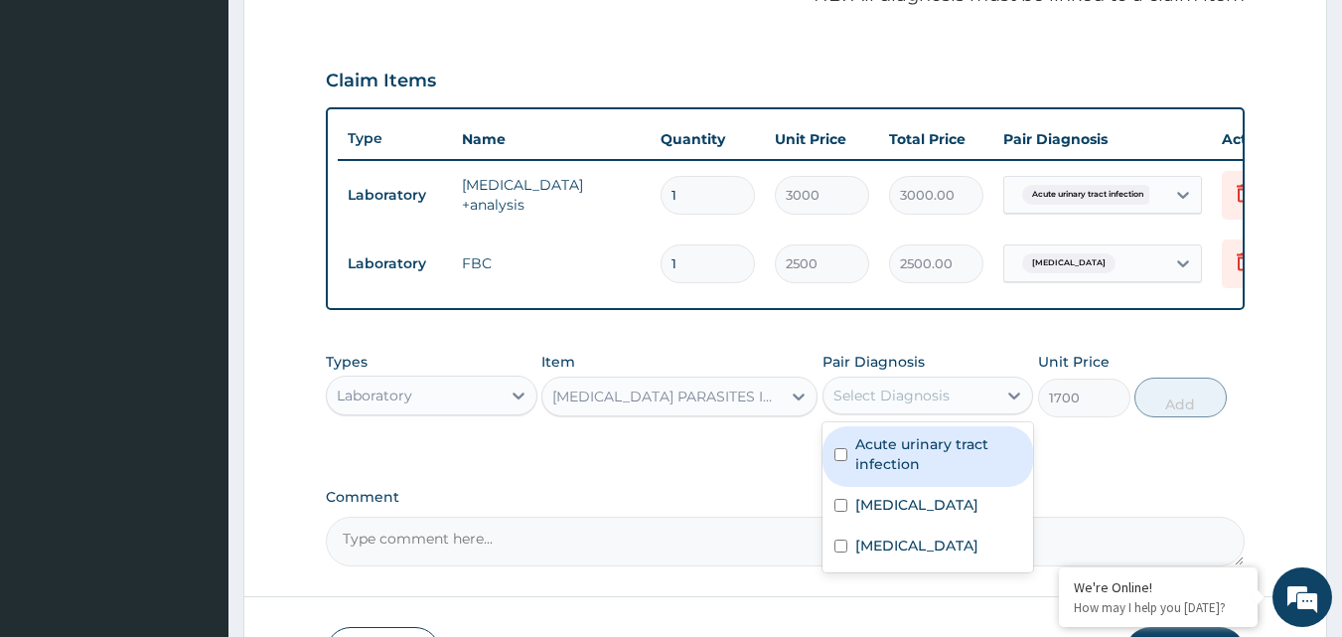
scroll to position [637, 0]
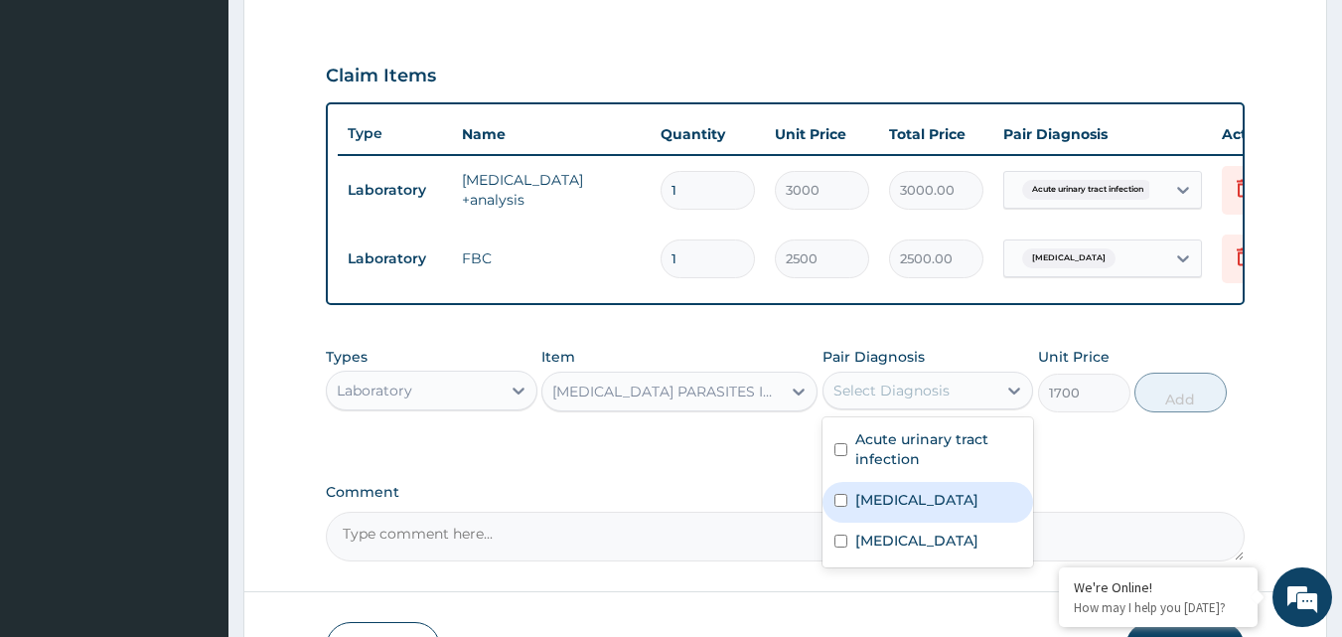
click at [972, 522] on div "[MEDICAL_DATA]" at bounding box center [928, 502] width 212 height 41
checkbox input "true"
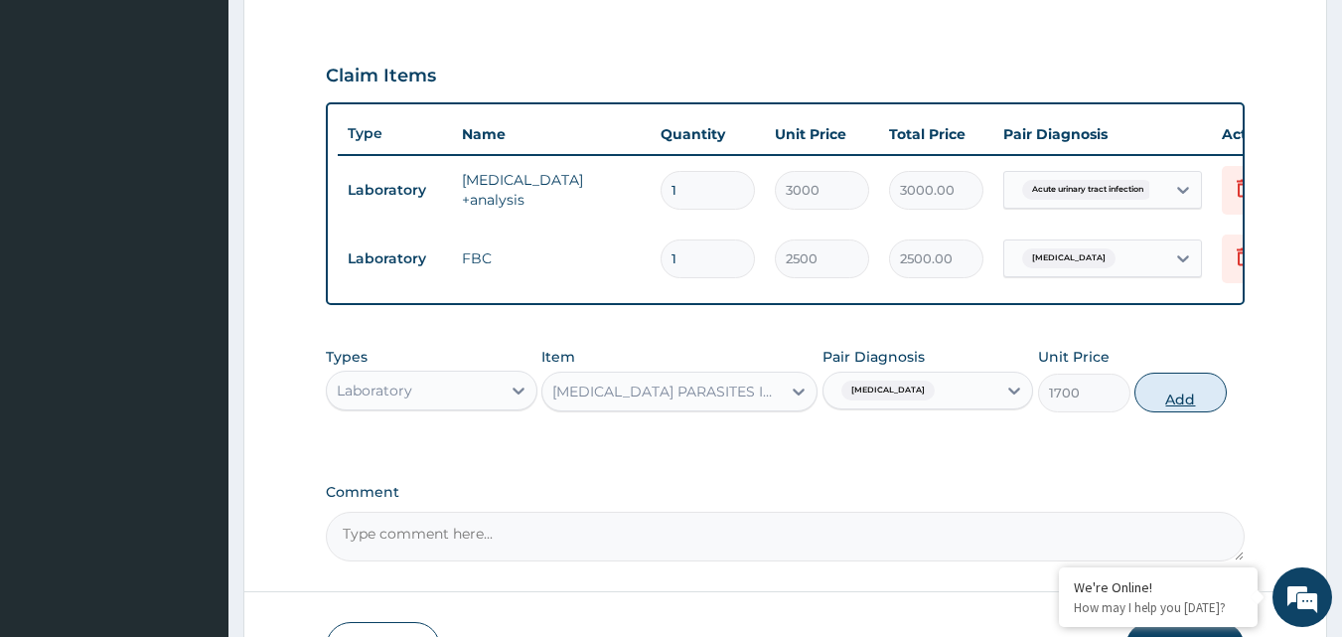
click at [1200, 412] on button "Add" at bounding box center [1180, 392] width 92 height 40
type input "0"
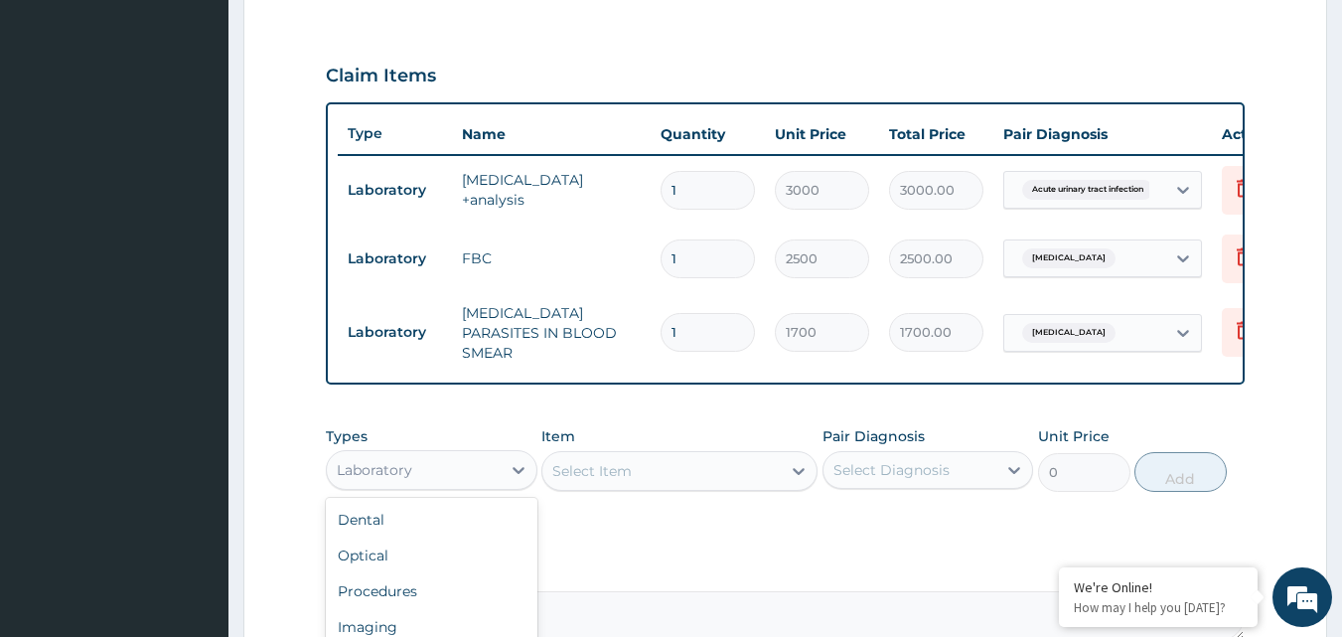
click at [410, 463] on div "Laboratory" at bounding box center [374, 470] width 75 height 20
click at [372, 608] on div "Procedures" at bounding box center [432, 591] width 212 height 36
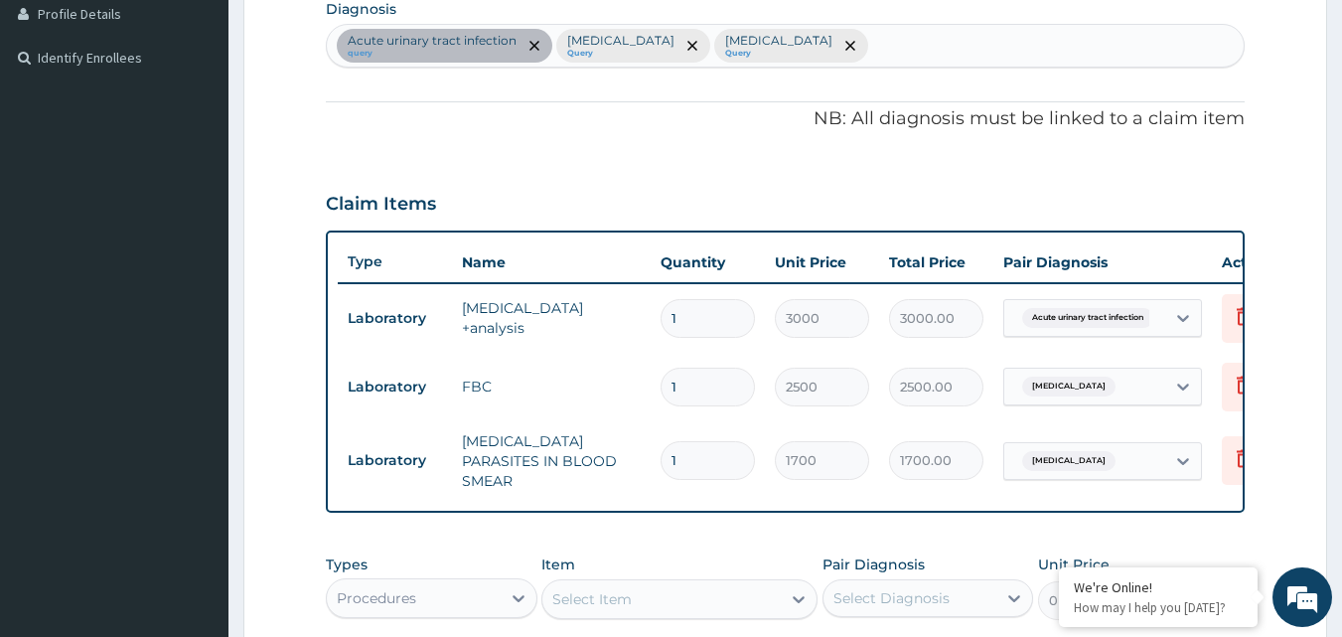
scroll to position [482, 0]
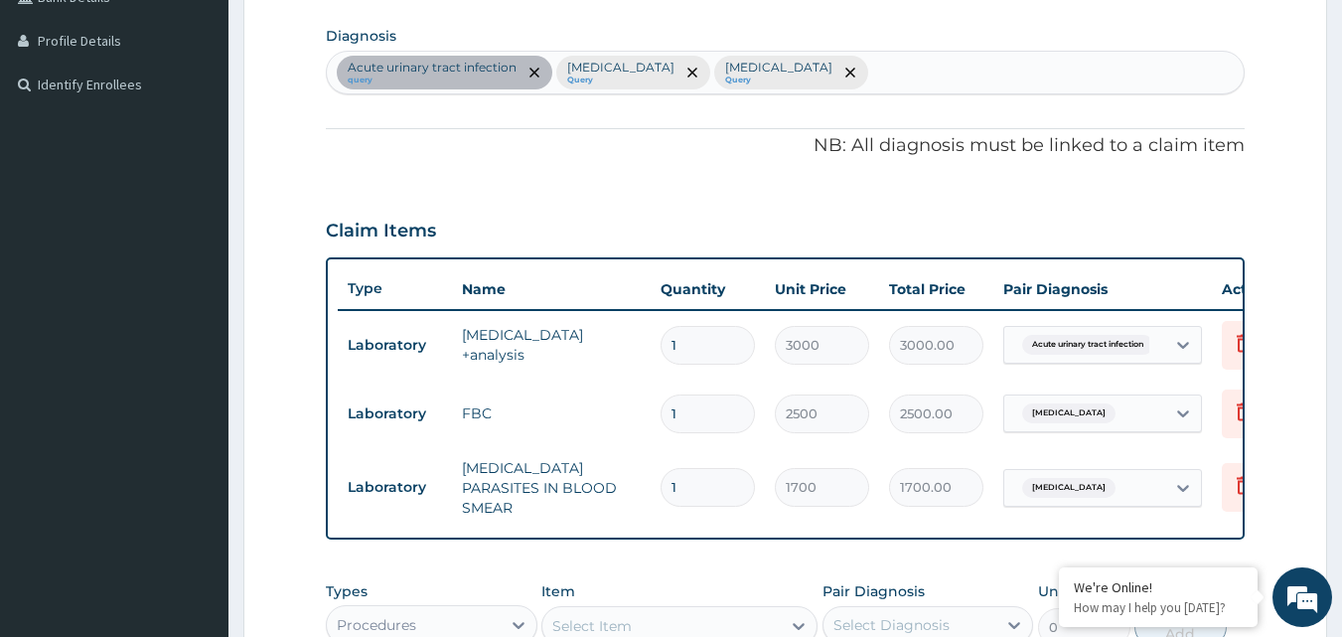
click at [843, 90] on div "Acute urinary tract infection query Malaria Query Sepsis Query" at bounding box center [786, 73] width 918 height 42
type input "UPPER RES"
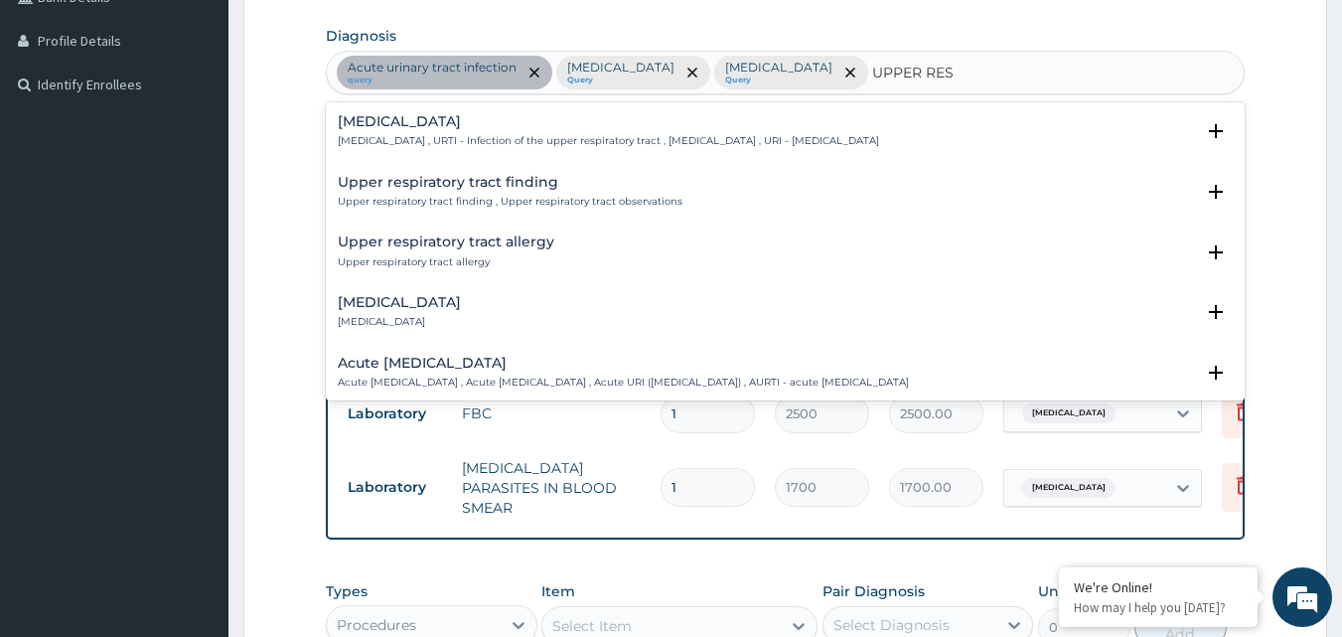
click at [681, 137] on p "Upper respiratory infection , URTI - Infection of the upper respiratory tract ,…" at bounding box center [608, 141] width 541 height 14
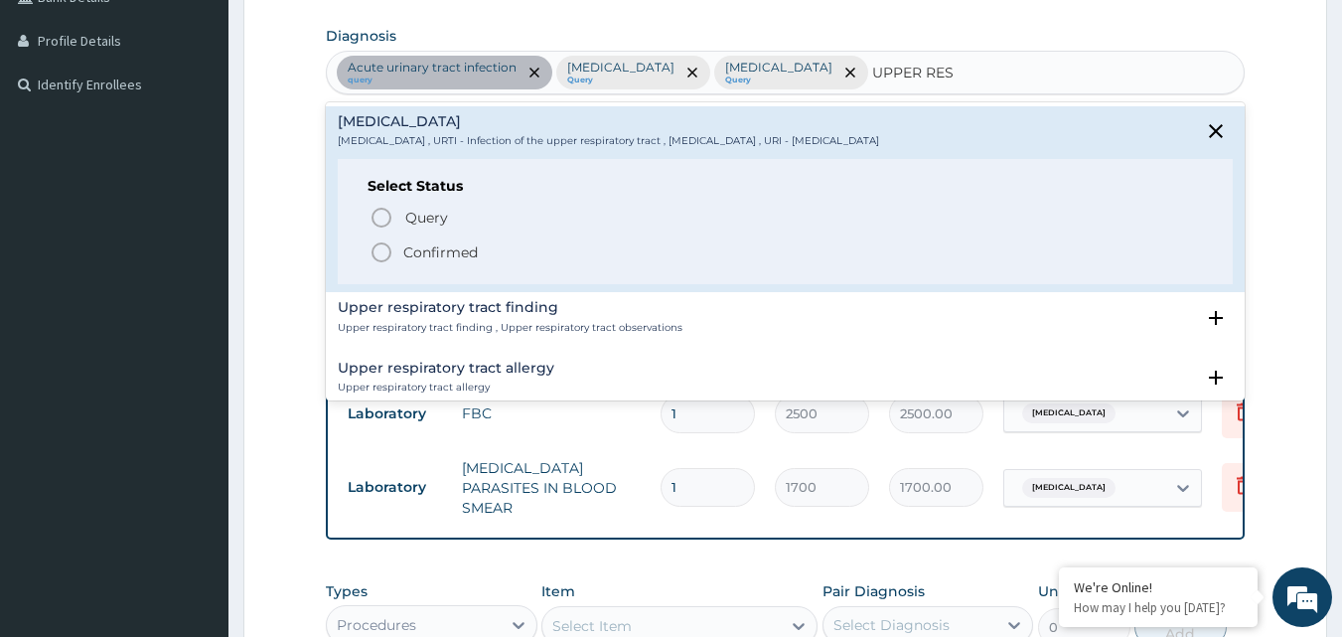
click at [493, 250] on span "Confirmed" at bounding box center [786, 252] width 834 height 24
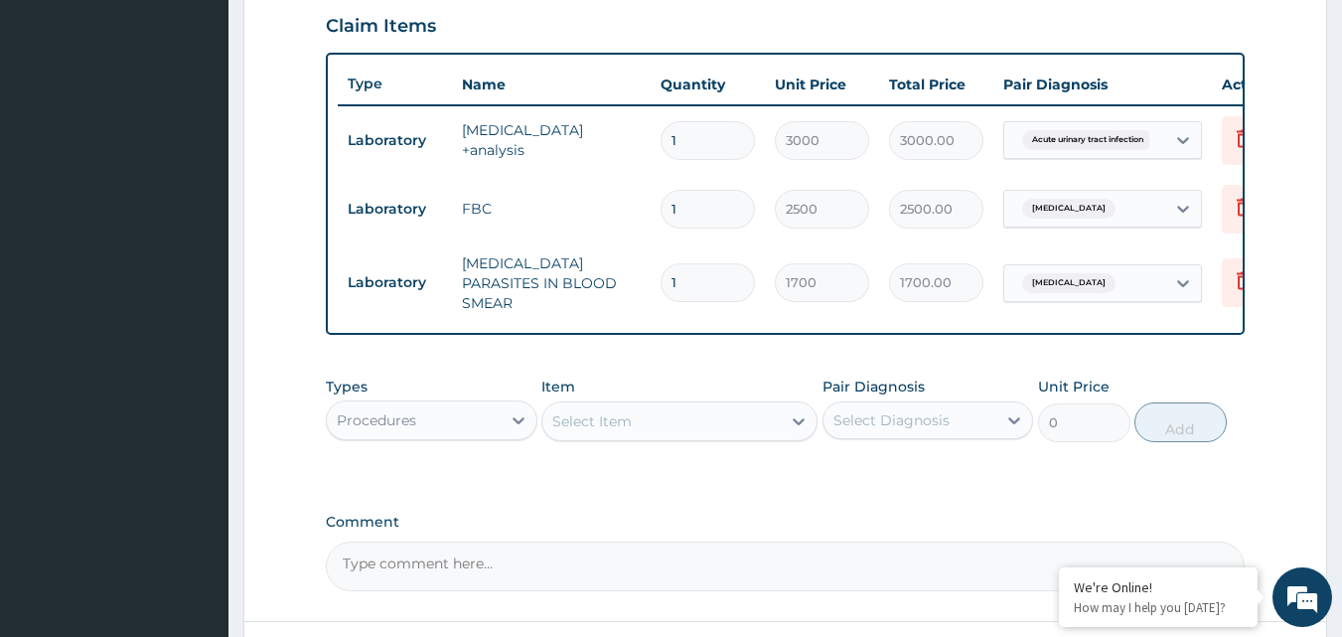
scroll to position [748, 0]
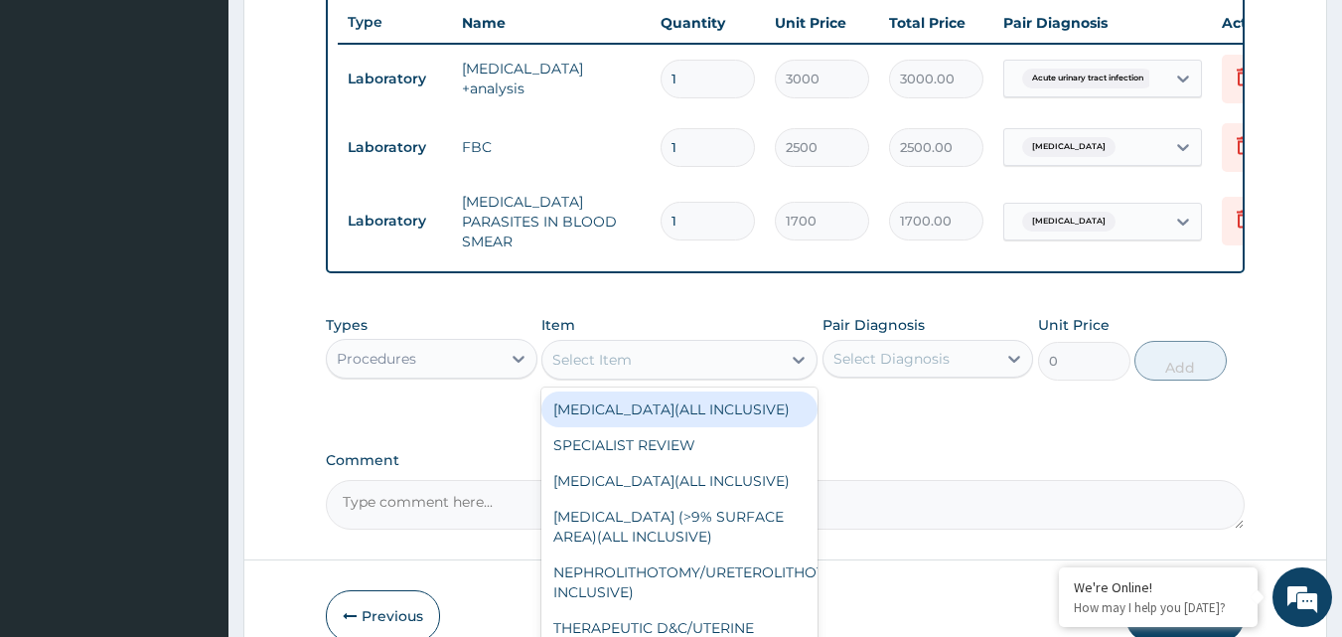
click at [590, 369] on div "Select Item" at bounding box center [591, 360] width 79 height 20
type input "H"
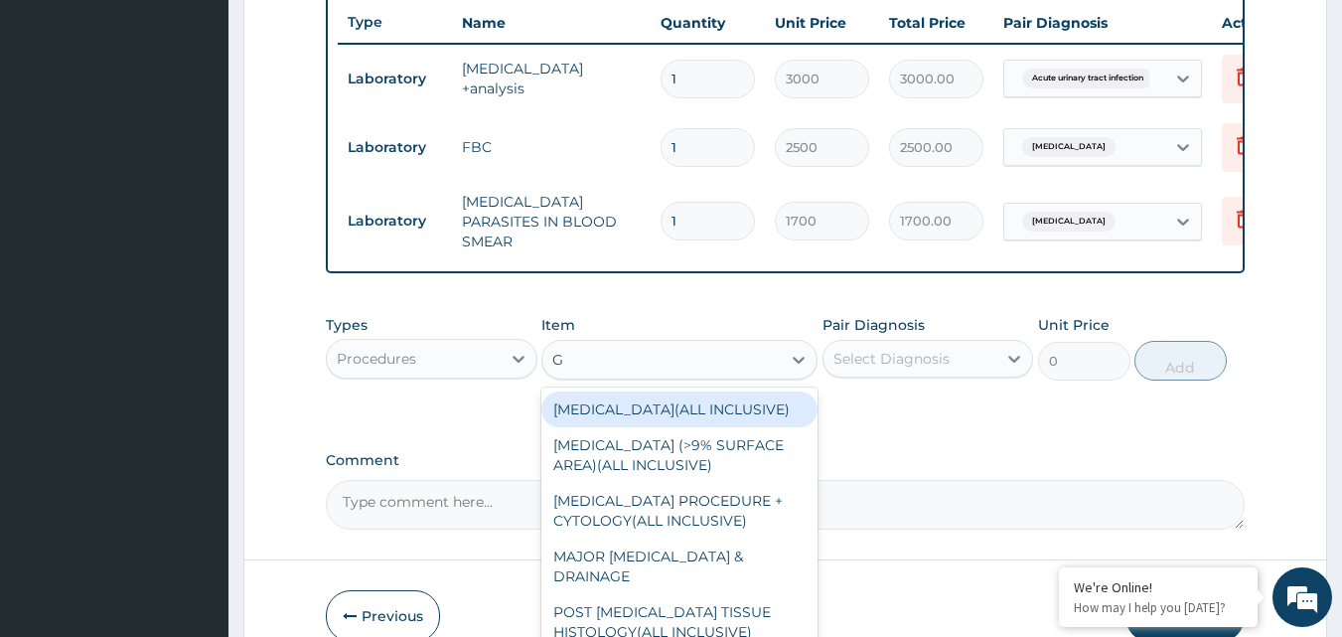
type input "GP"
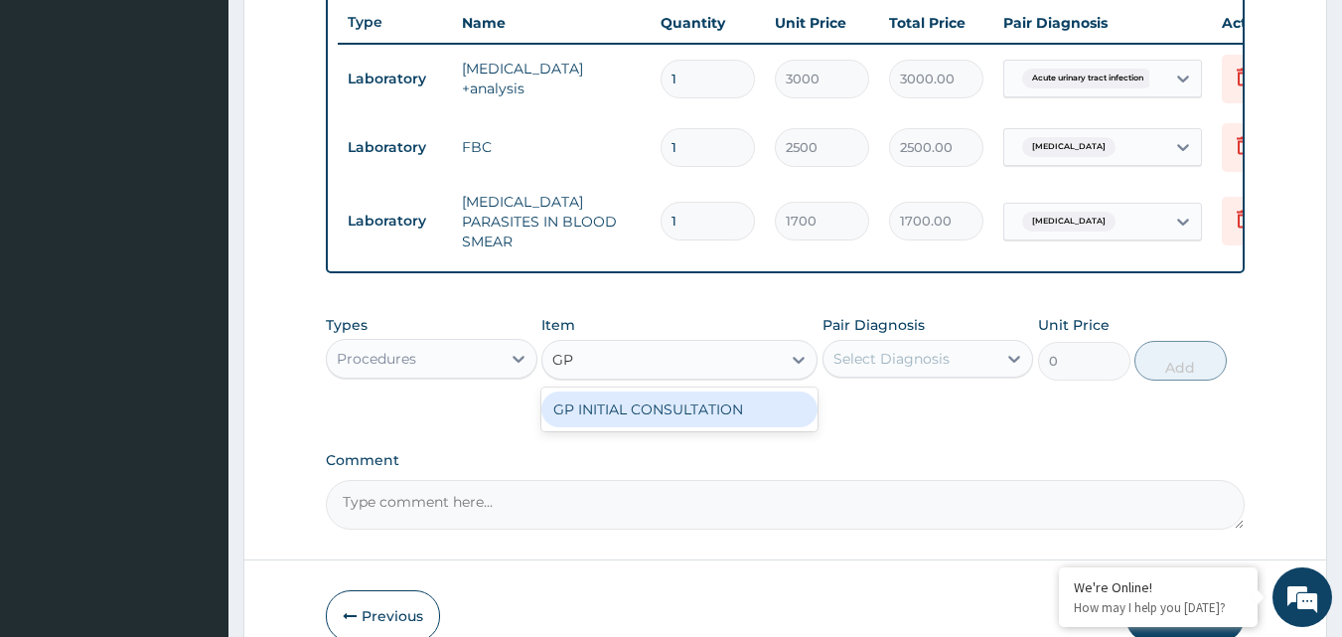
click at [601, 402] on div "GP INITIAL CONSULTATION" at bounding box center [679, 409] width 276 height 36
type input "2000"
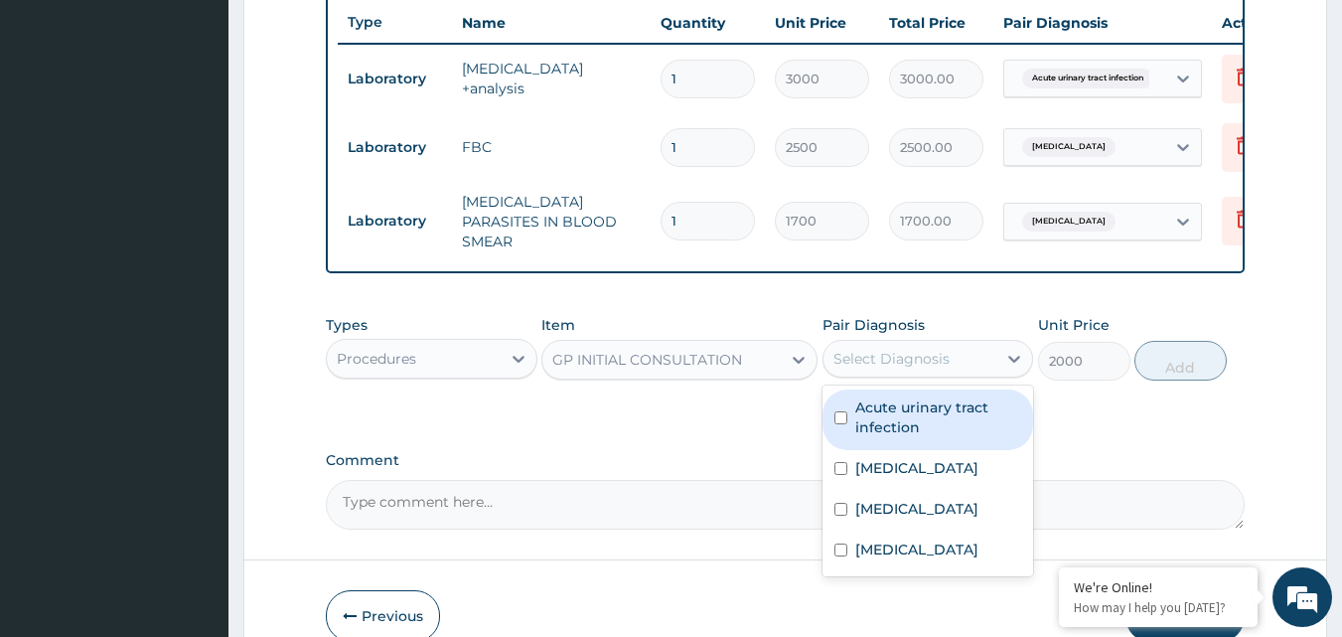
click at [907, 359] on div "Select Diagnosis" at bounding box center [891, 359] width 116 height 20
click at [897, 437] on label "Acute urinary tract infection" at bounding box center [938, 417] width 167 height 40
checkbox input "true"
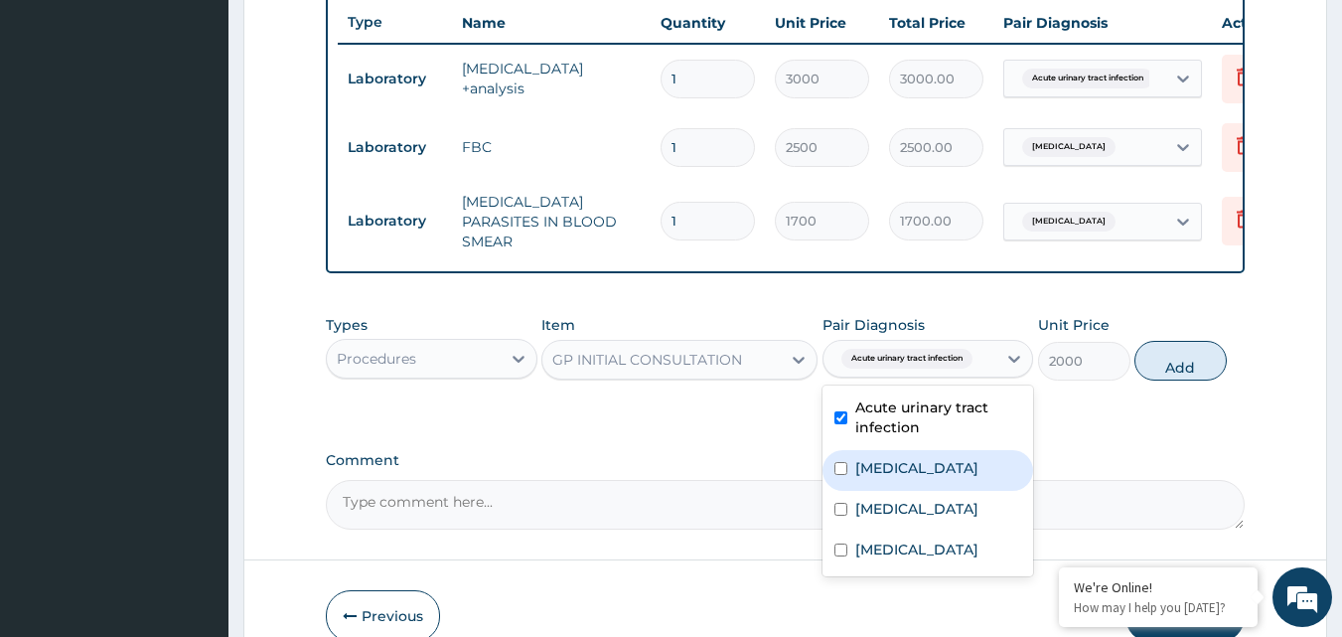
click at [879, 491] on div "[MEDICAL_DATA]" at bounding box center [928, 470] width 212 height 41
checkbox input "true"
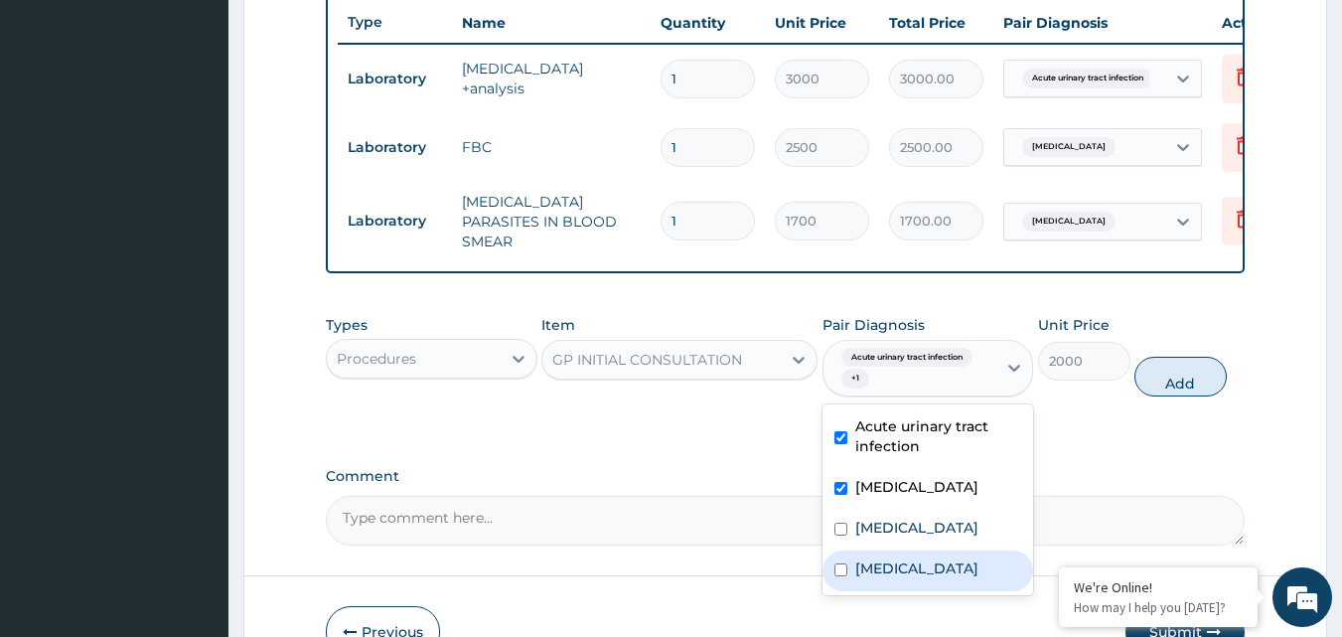
click at [879, 561] on div "Upper respiratory infection" at bounding box center [928, 570] width 212 height 41
checkbox input "true"
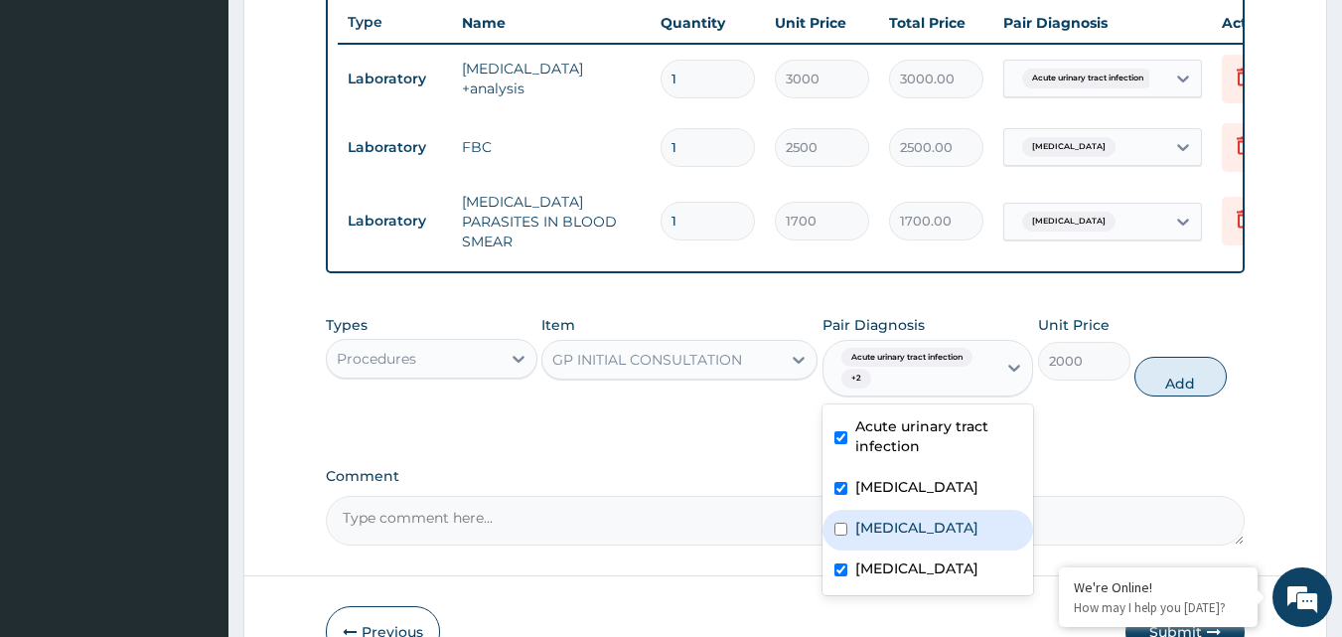
click at [867, 545] on div "[MEDICAL_DATA]" at bounding box center [928, 530] width 212 height 41
checkbox input "true"
click at [1177, 396] on button "Add" at bounding box center [1180, 377] width 92 height 40
type input "0"
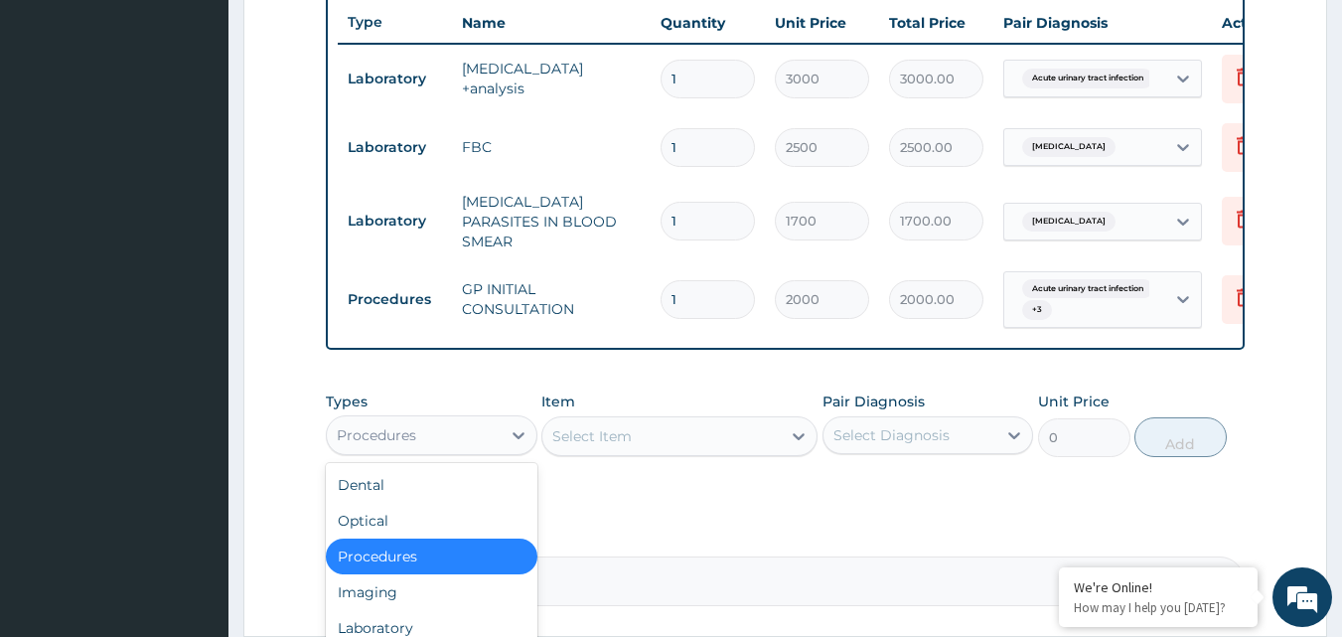
click at [497, 426] on div "Procedures" at bounding box center [414, 435] width 174 height 32
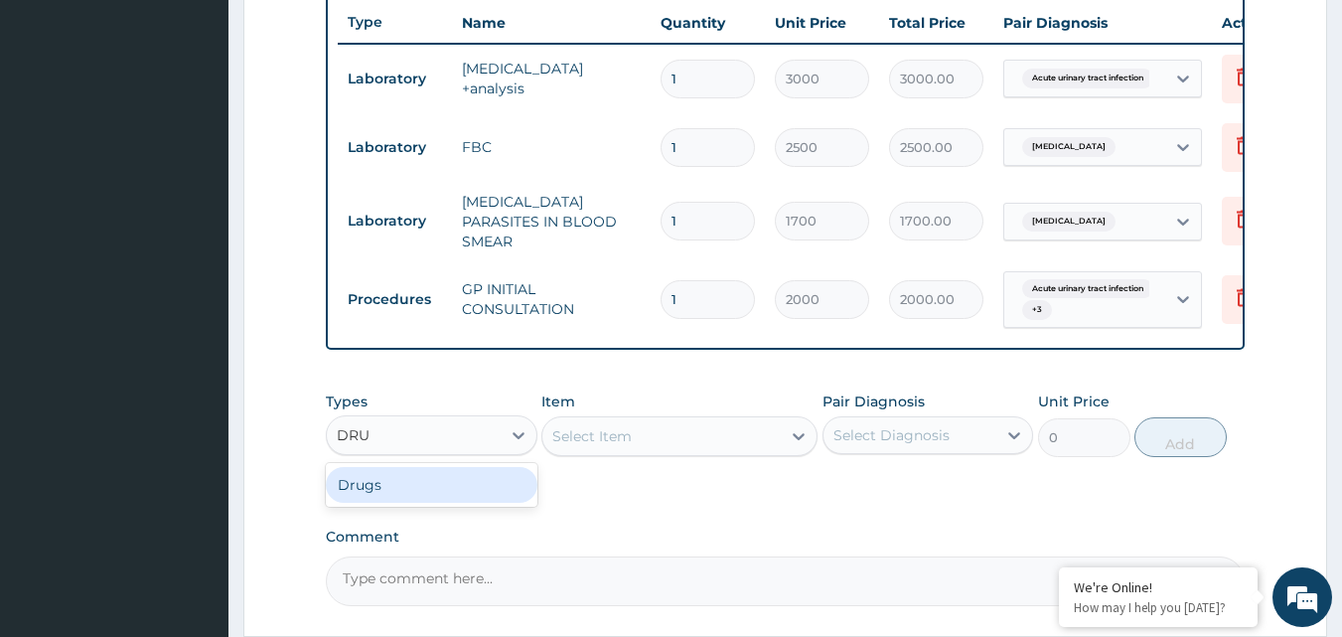
type input "DRUG"
click at [378, 501] on div "Drugs" at bounding box center [432, 485] width 212 height 36
click at [774, 448] on div "Select Item" at bounding box center [679, 436] width 276 height 40
click at [761, 442] on div "Select Item" at bounding box center [661, 436] width 238 height 32
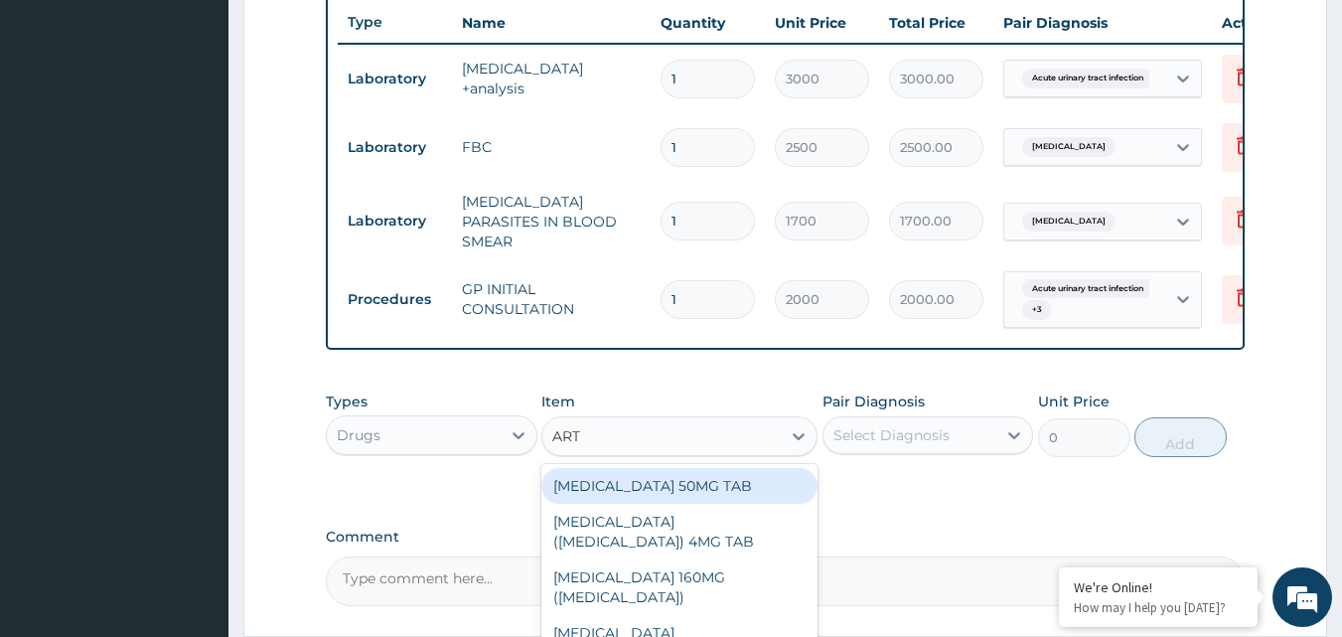
type input "ARTE"
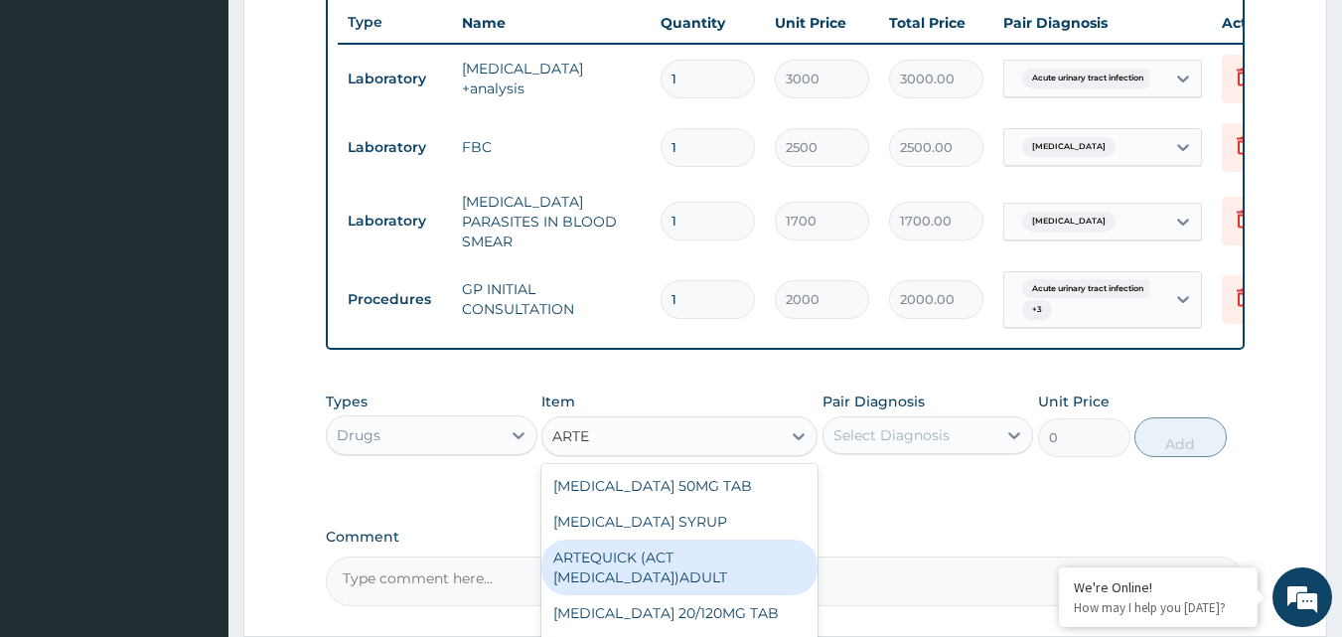
click at [697, 560] on div "ARTEQUICK (ACT ANTIMALARIAL)ADULT" at bounding box center [679, 567] width 276 height 56
type input "2500"
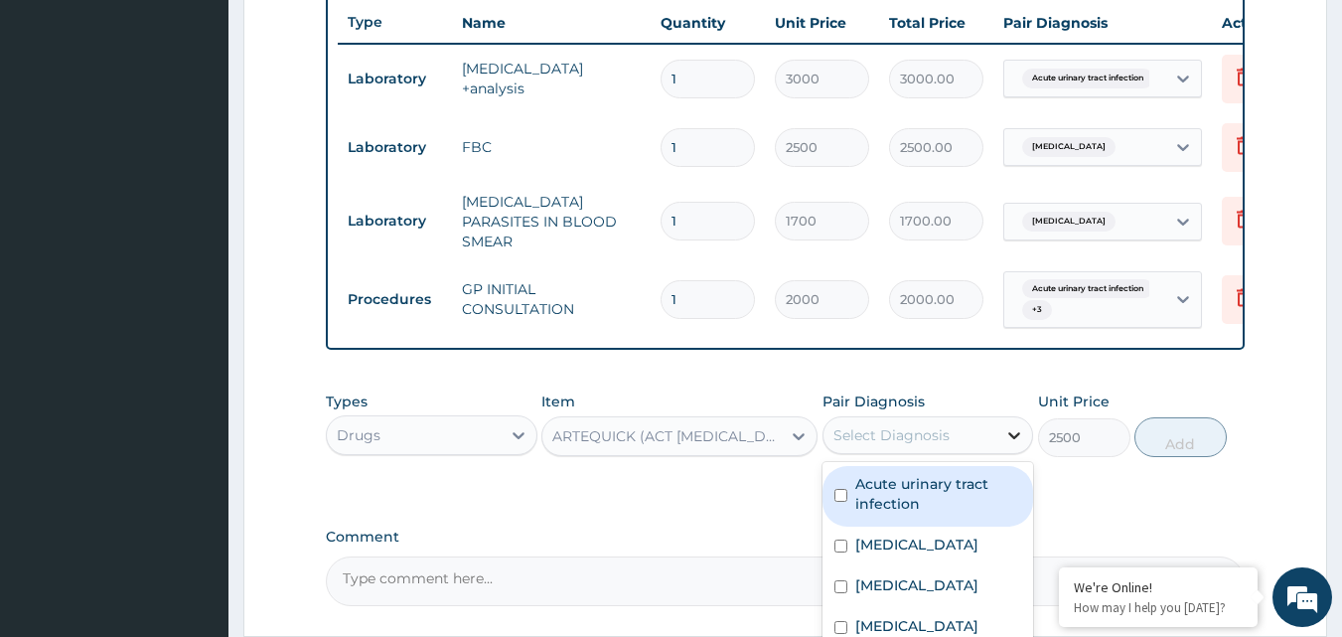
click at [1008, 453] on div at bounding box center [1014, 435] width 36 height 36
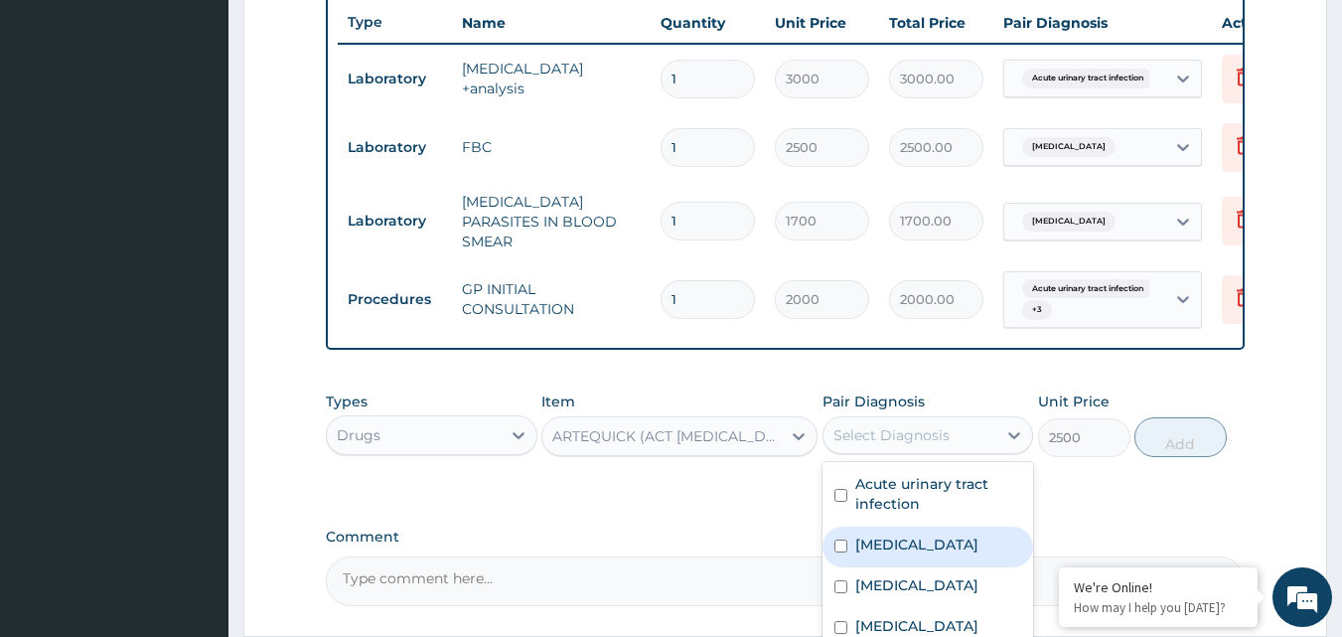
click at [978, 558] on div "Malaria" at bounding box center [928, 546] width 212 height 41
checkbox input "true"
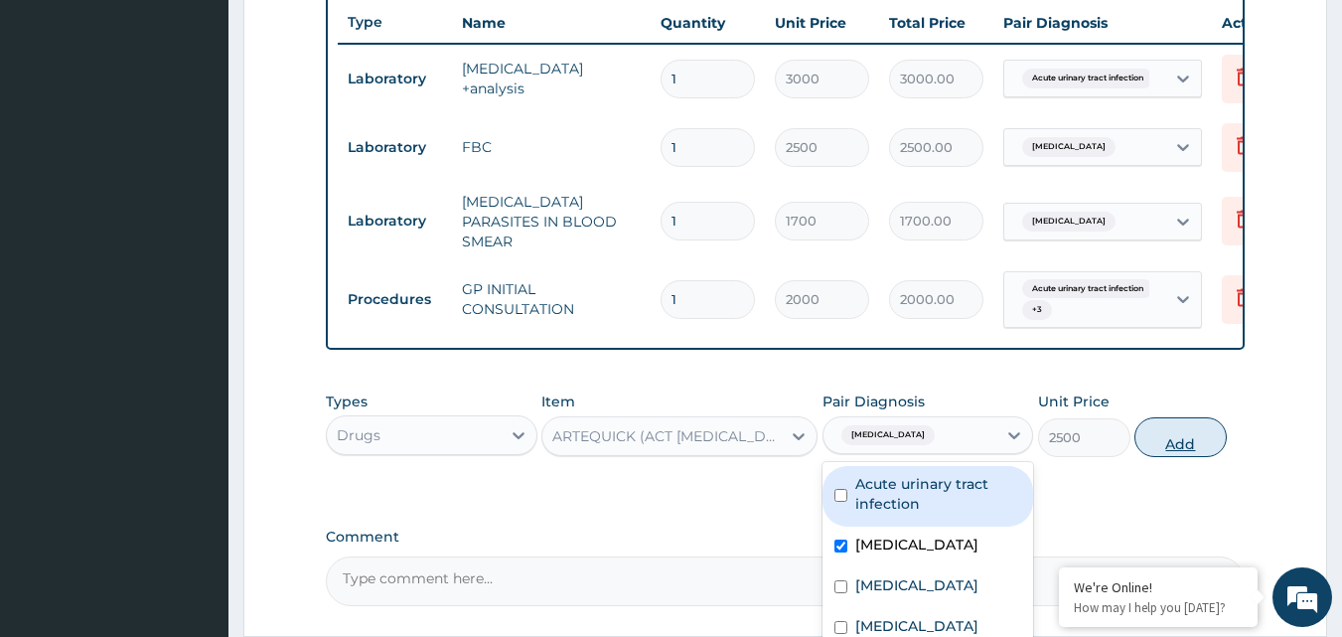
click at [1180, 445] on button "Add" at bounding box center [1180, 437] width 92 height 40
type input "0"
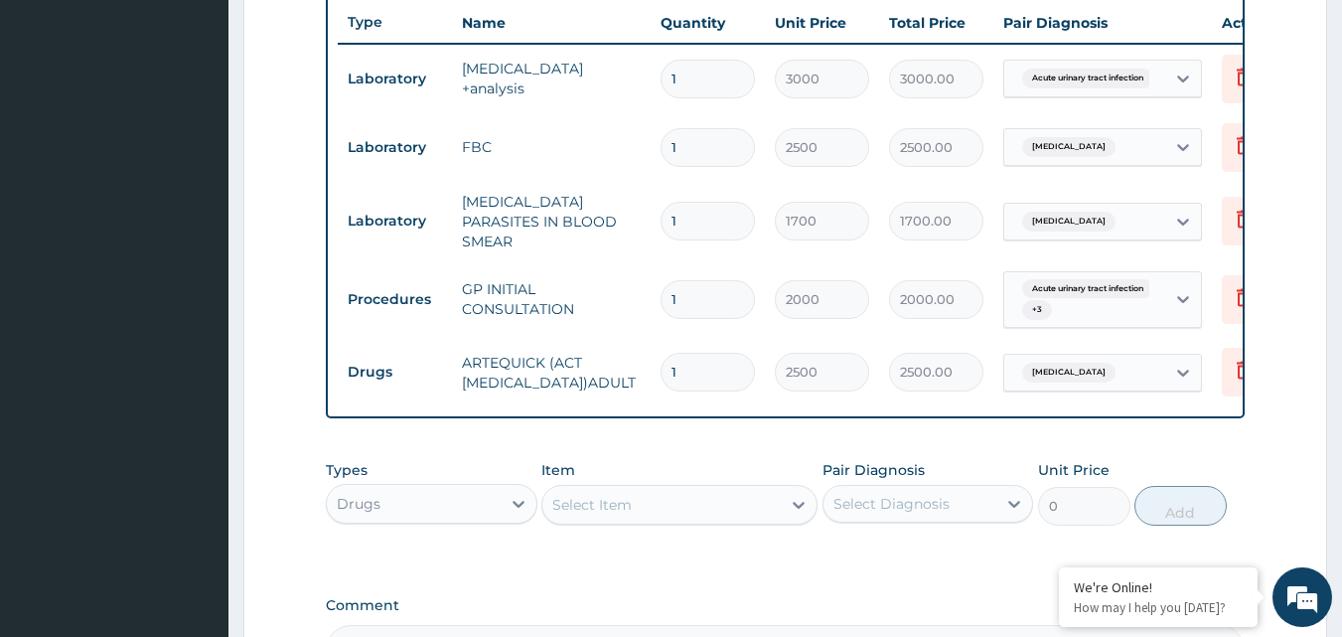
click at [683, 508] on div "Select Item" at bounding box center [661, 505] width 238 height 32
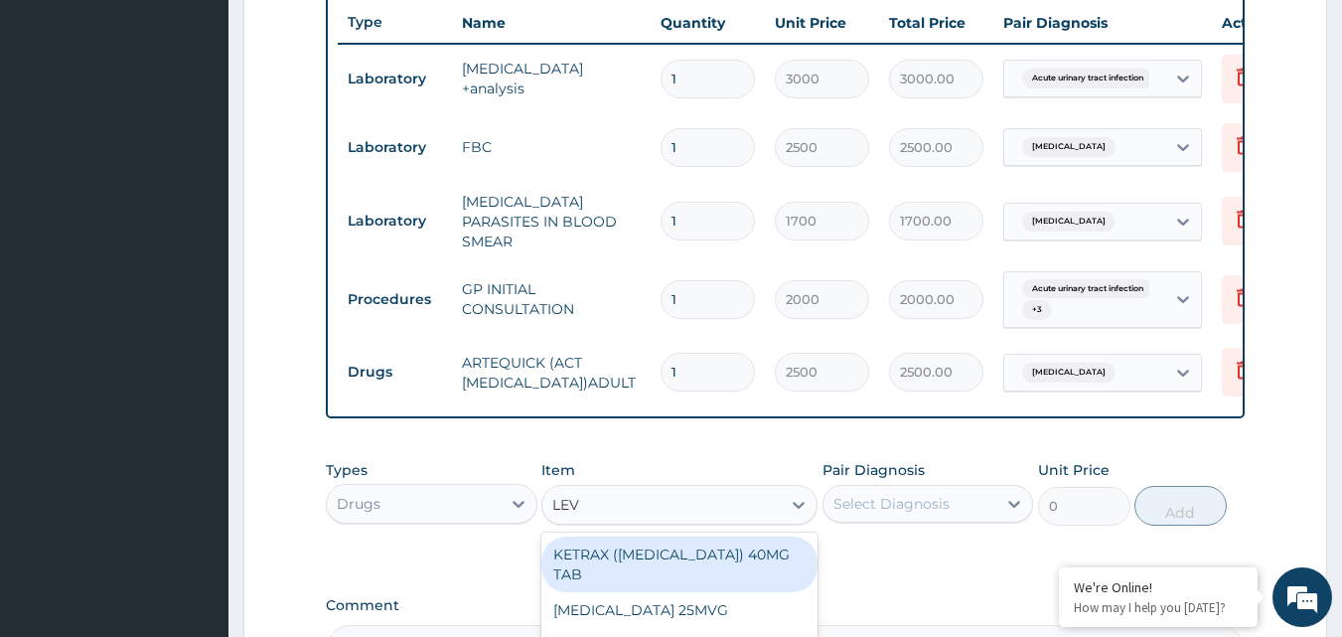
type input "LEVO"
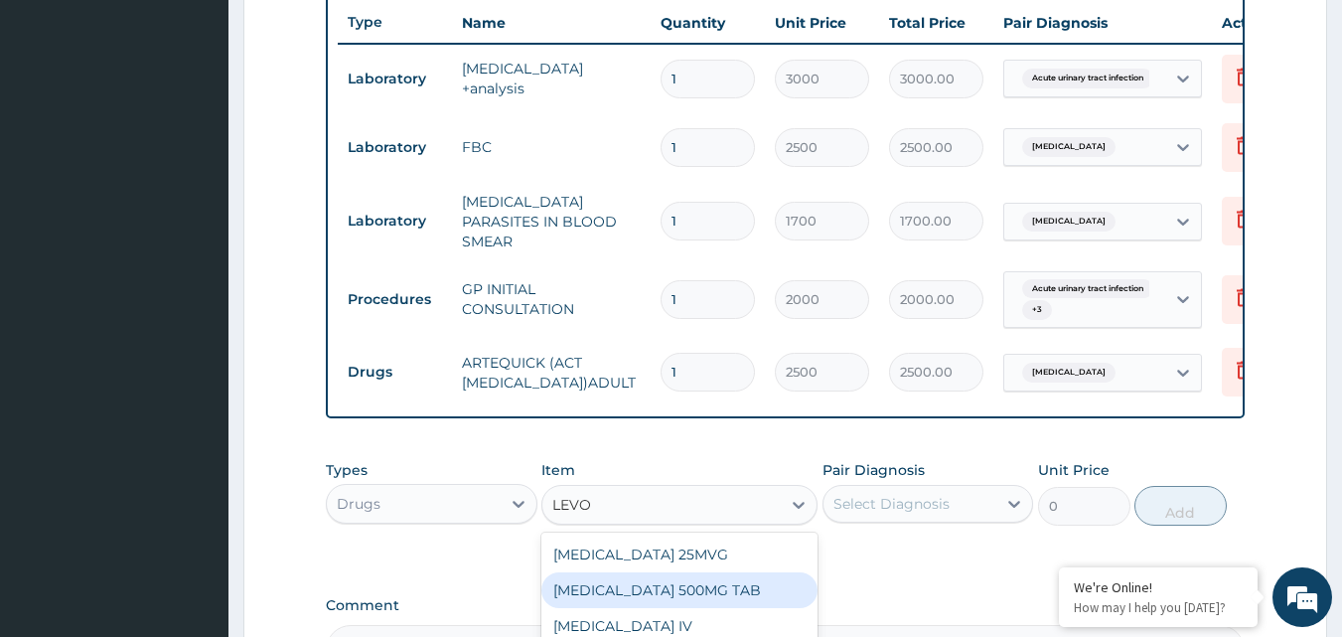
click at [685, 590] on div "[MEDICAL_DATA] 500MG TAB" at bounding box center [679, 590] width 276 height 36
type input "170"
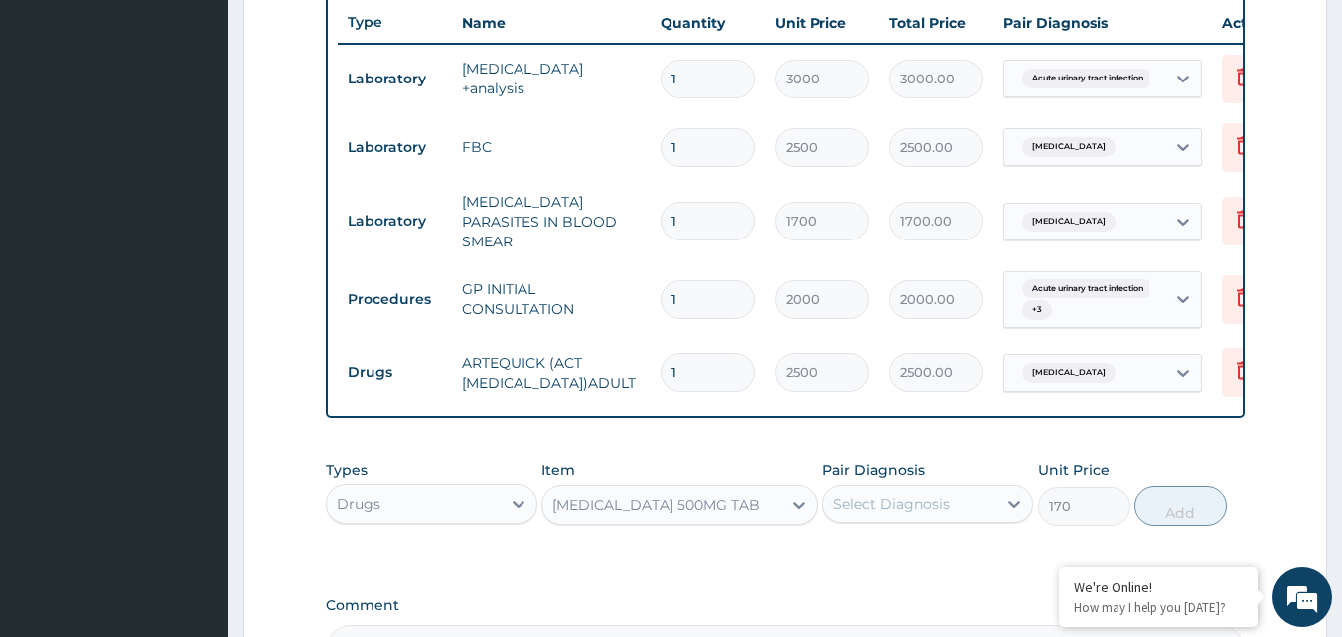
click at [861, 507] on div "Select Diagnosis" at bounding box center [891, 504] width 116 height 20
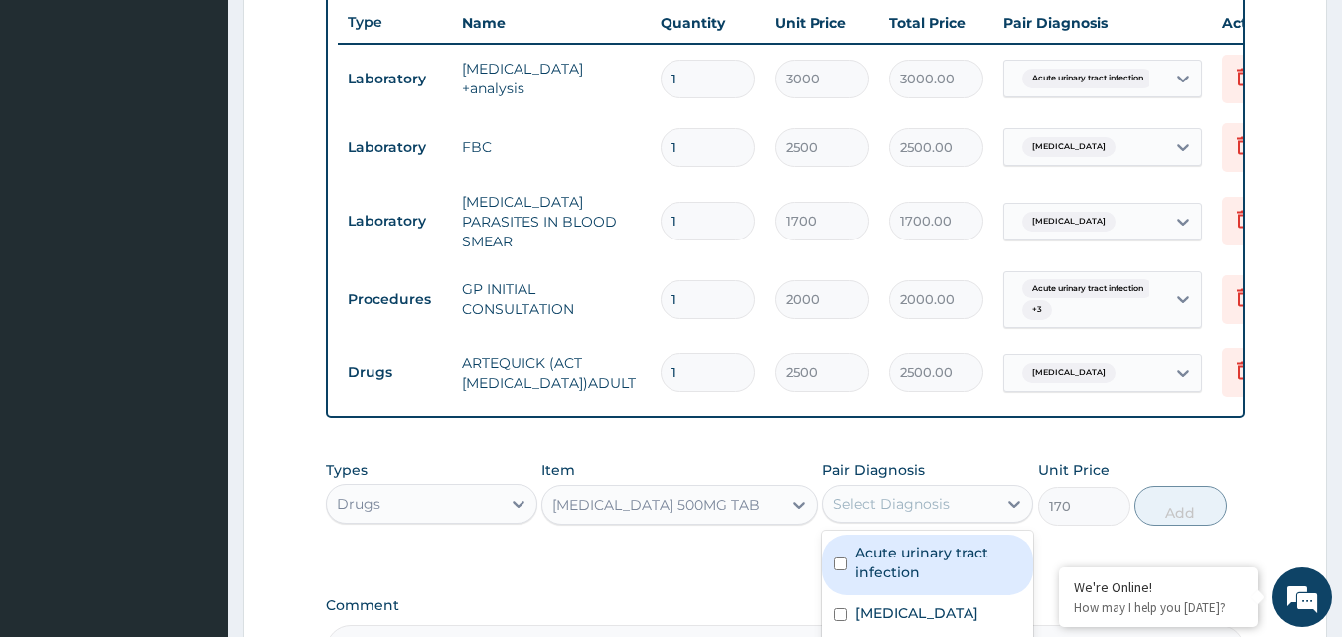
click at [875, 570] on label "Acute urinary tract infection" at bounding box center [938, 562] width 167 height 40
checkbox input "true"
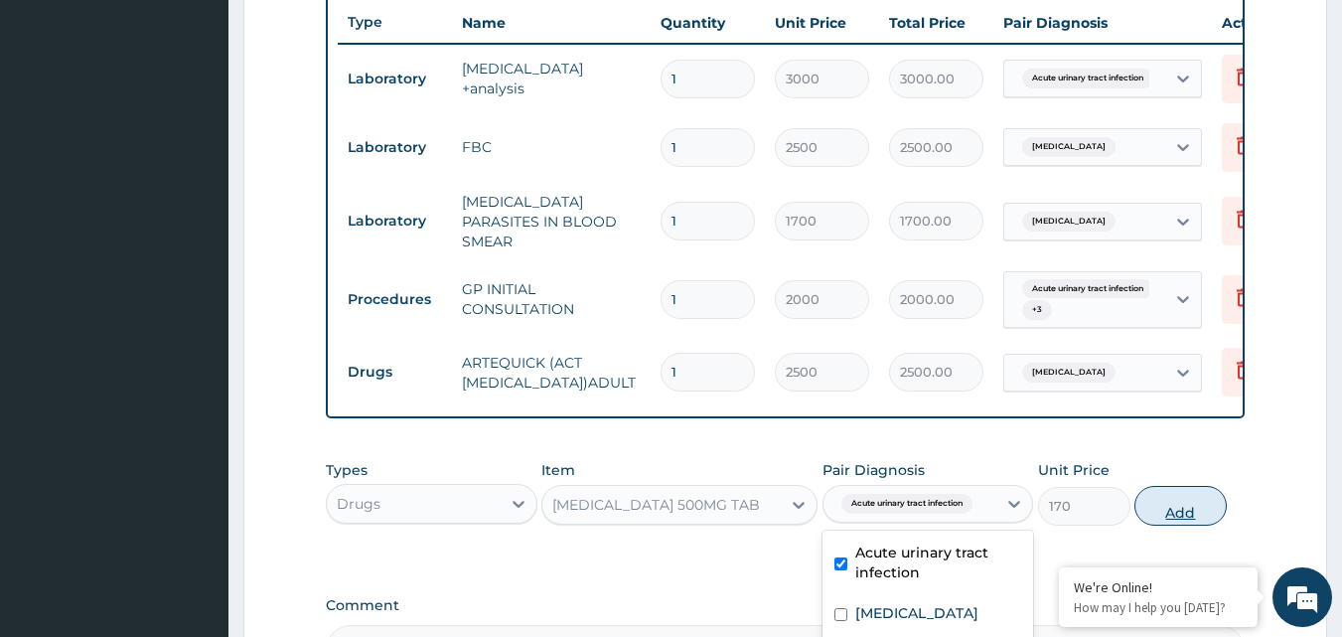
click at [1195, 518] on button "Add" at bounding box center [1180, 506] width 92 height 40
type input "0"
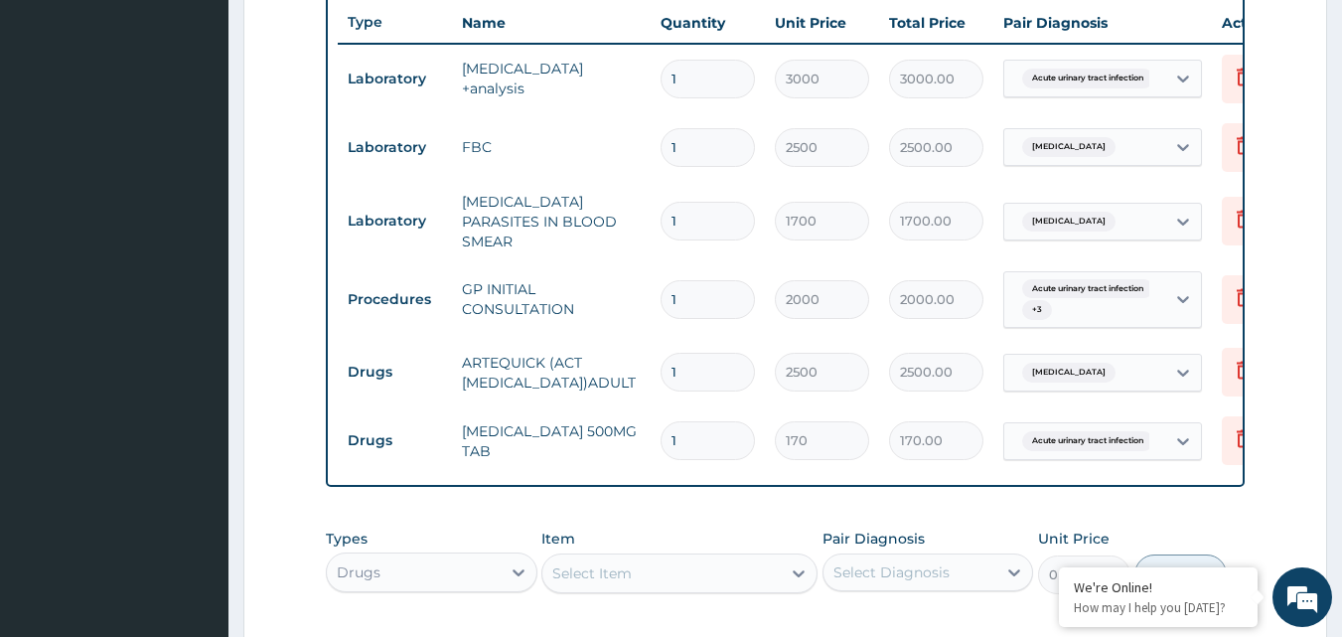
type input "10"
type input "1700.00"
type input "10"
click at [662, 566] on div "Select Item" at bounding box center [661, 573] width 238 height 32
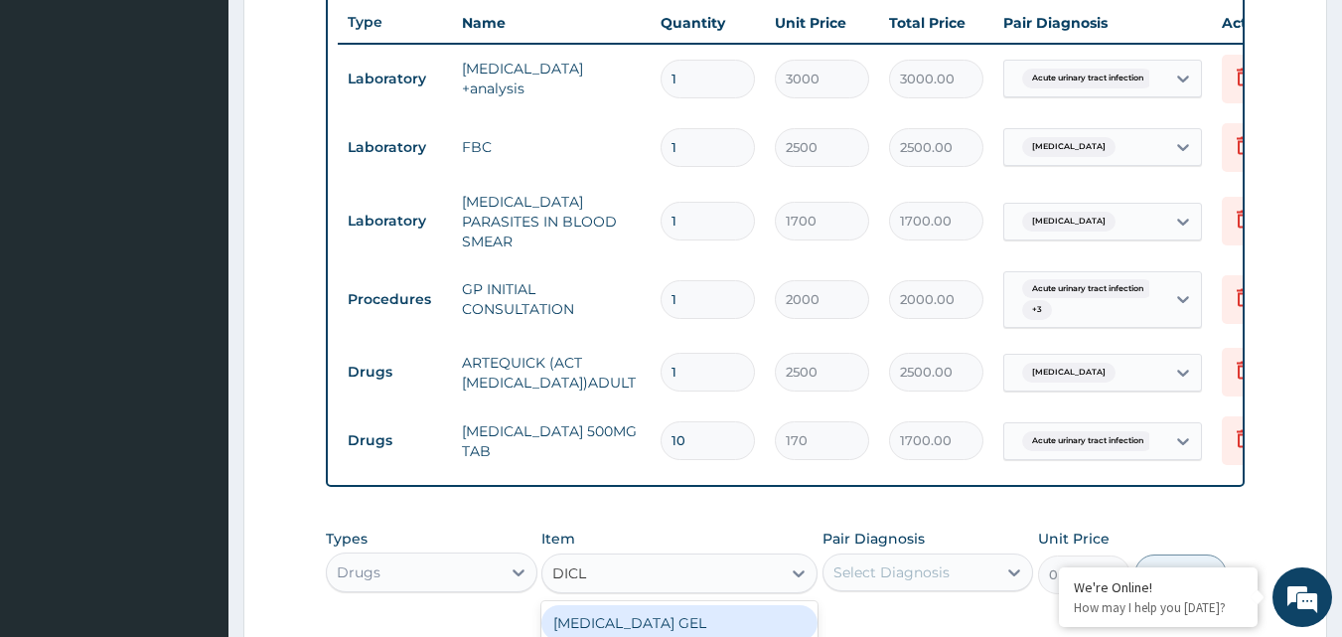
type input "DICLO"
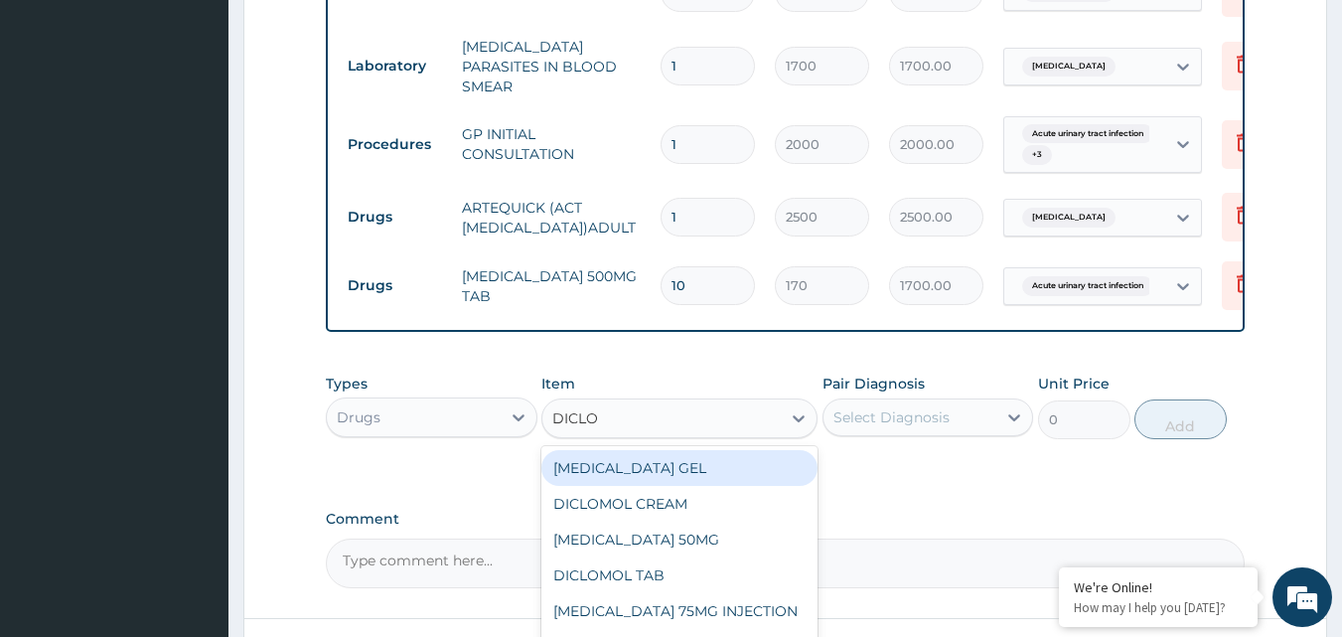
scroll to position [905, 0]
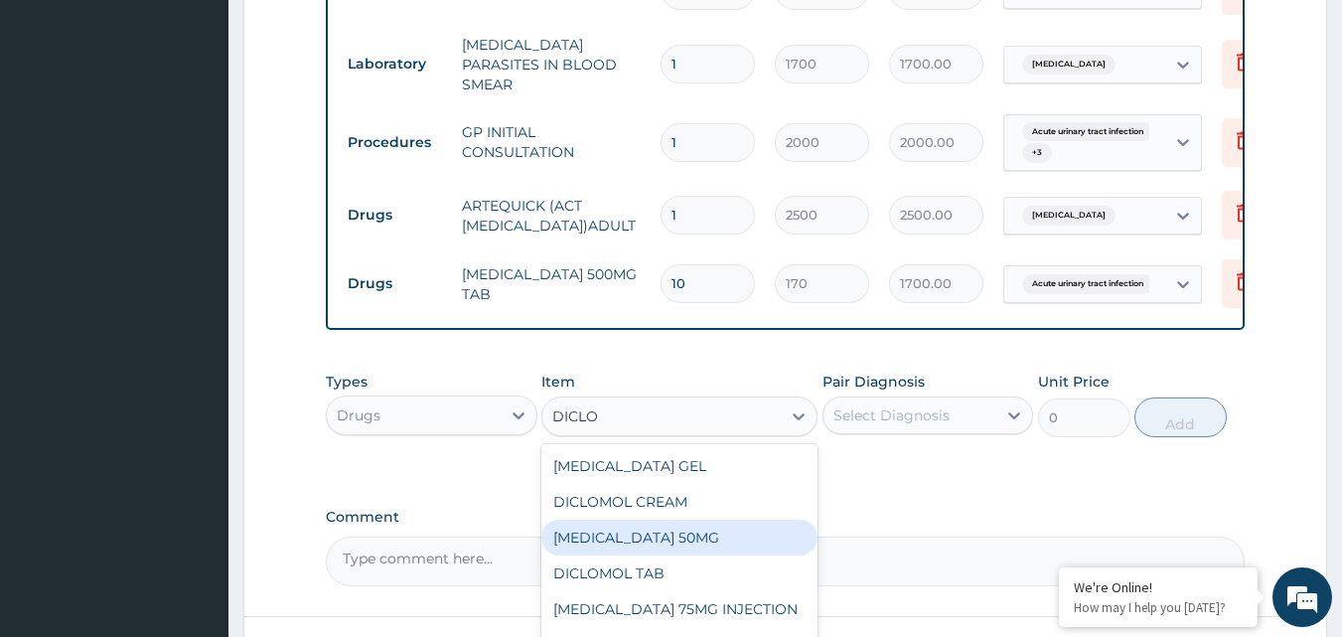
click at [695, 539] on div "[MEDICAL_DATA] 50MG" at bounding box center [679, 537] width 276 height 36
type input "45"
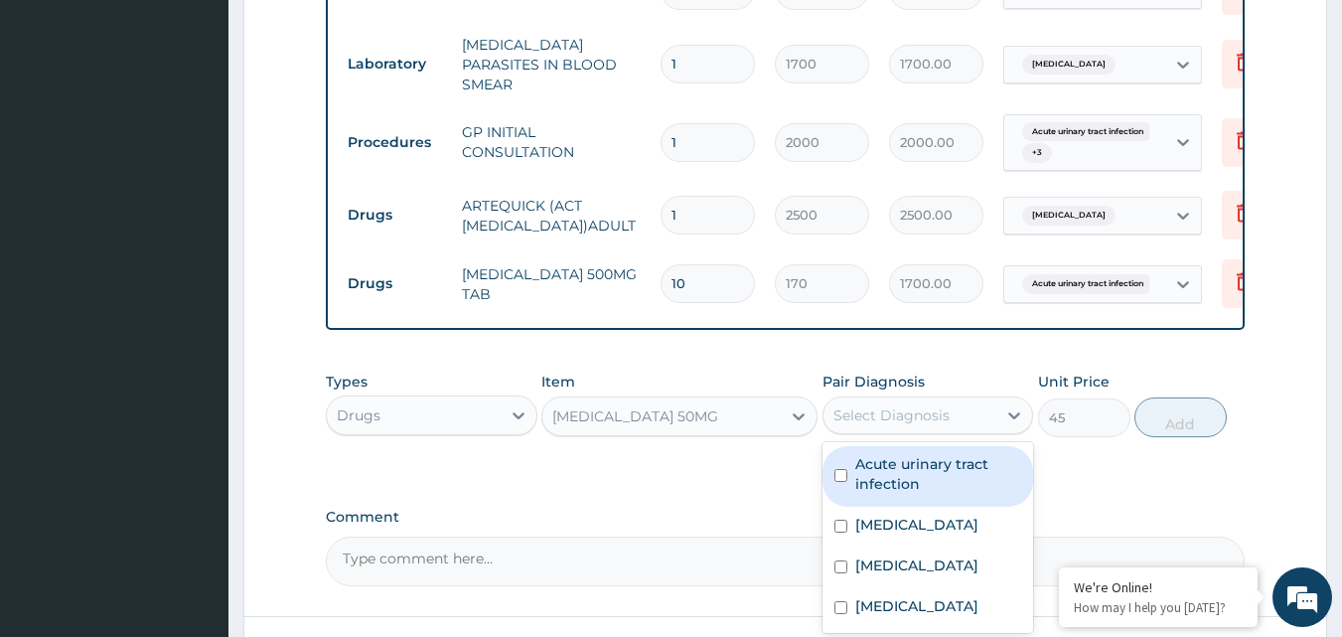
click at [920, 417] on div "Select Diagnosis" at bounding box center [891, 415] width 116 height 20
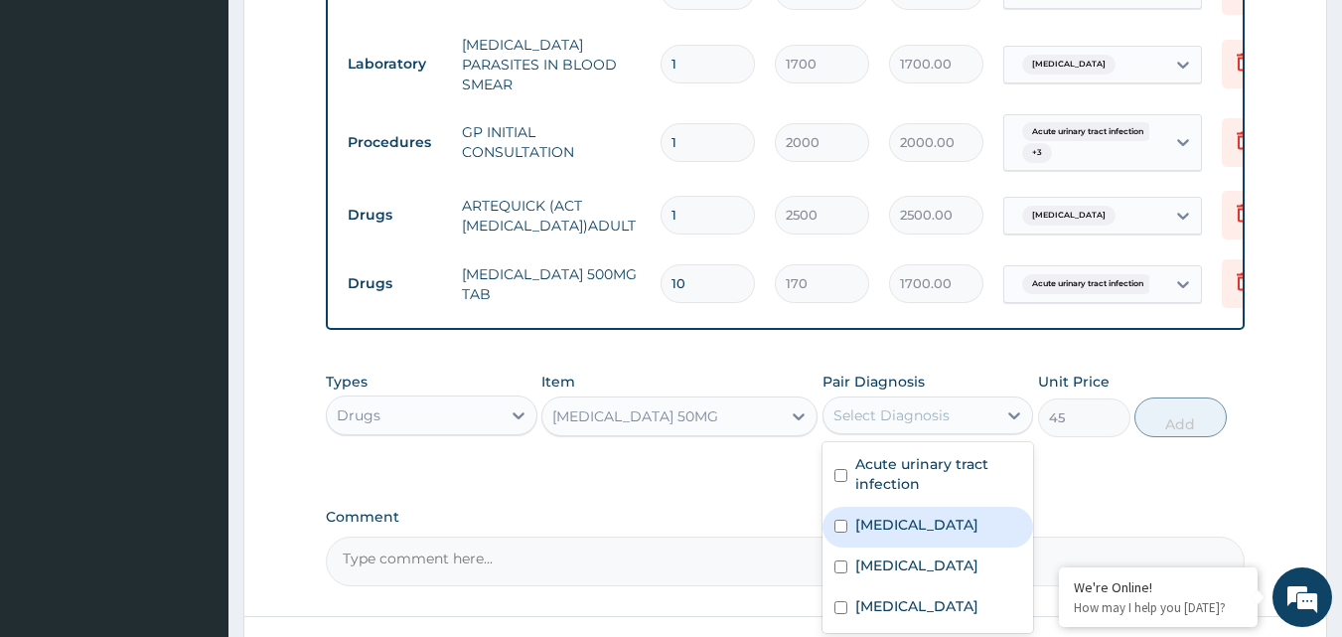
click at [920, 535] on div "Malaria" at bounding box center [928, 527] width 212 height 41
checkbox input "true"
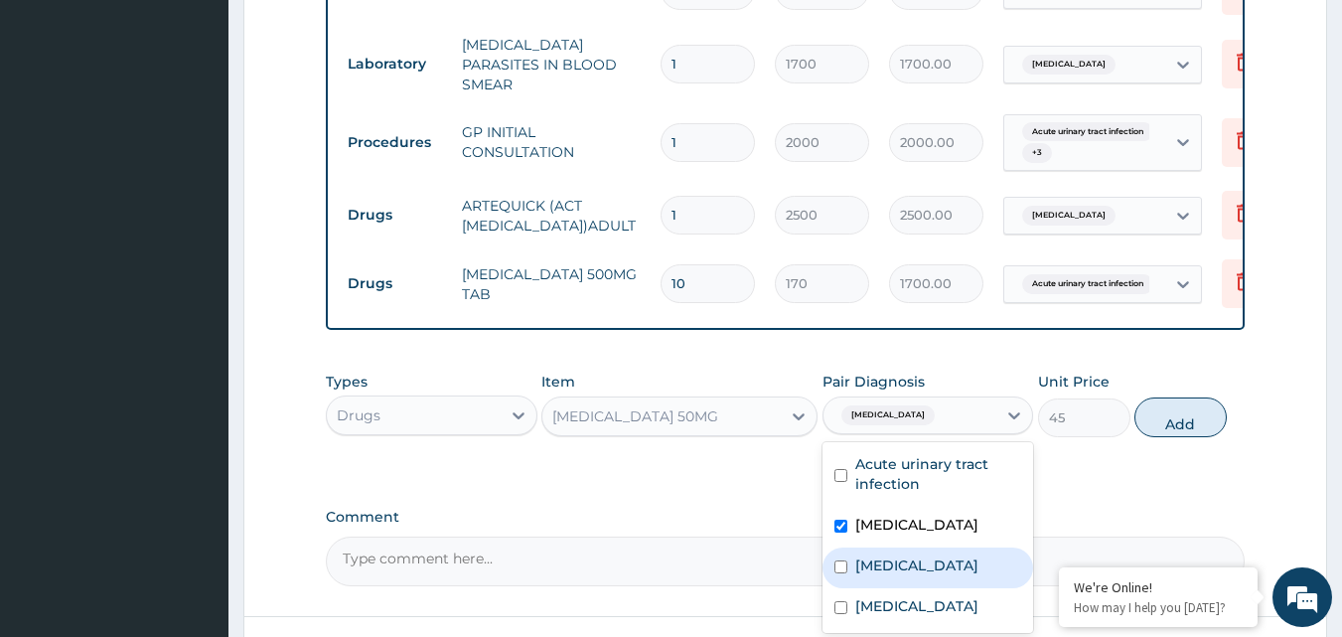
click at [916, 577] on div "Sepsis" at bounding box center [928, 567] width 212 height 41
checkbox input "true"
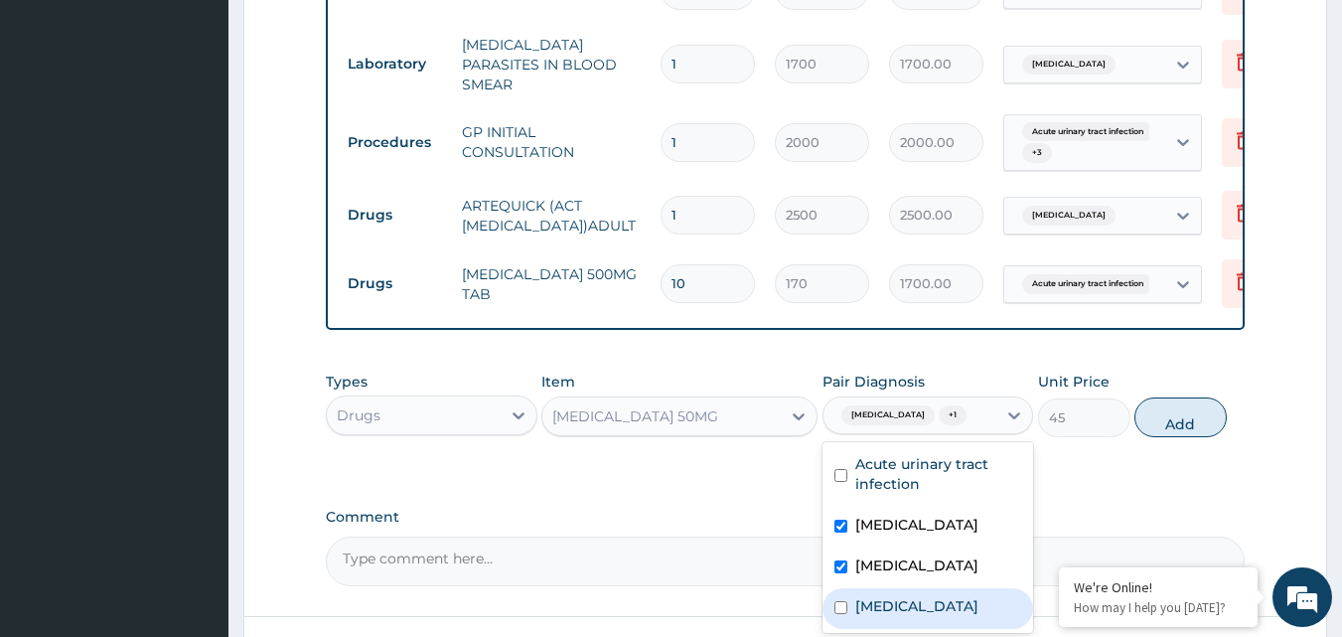
click at [913, 616] on label "Upper respiratory infection" at bounding box center [916, 606] width 123 height 20
checkbox input "true"
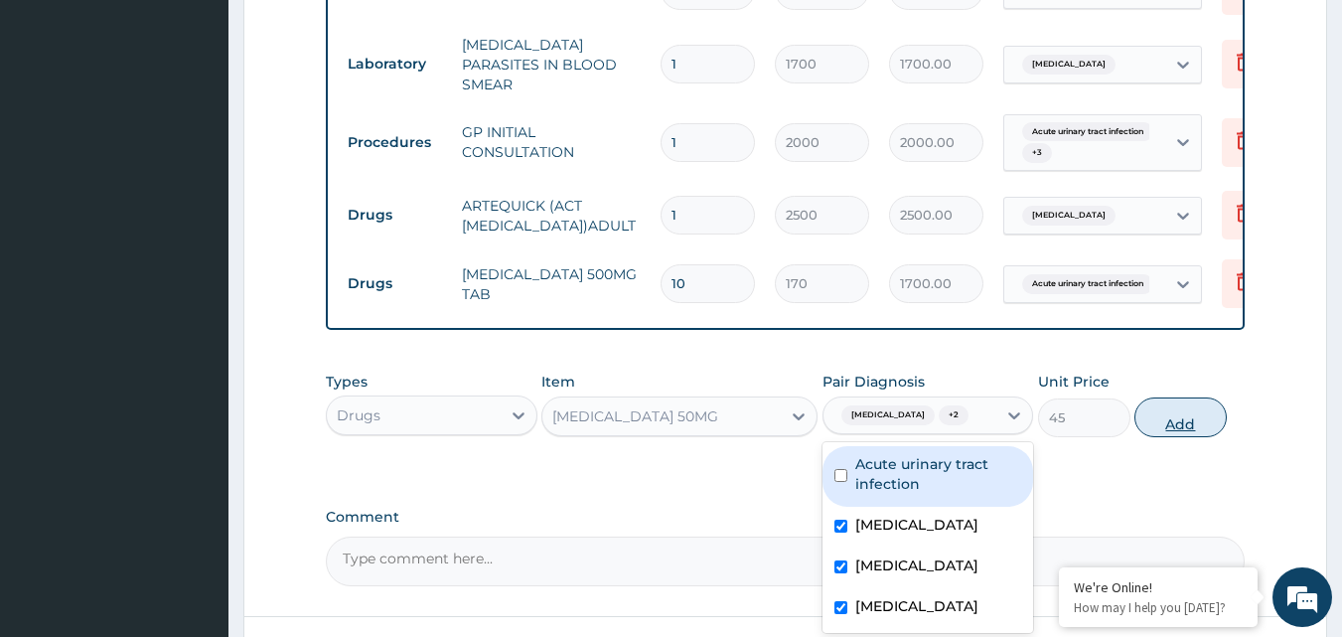
click at [1157, 417] on button "Add" at bounding box center [1180, 417] width 92 height 40
type input "0"
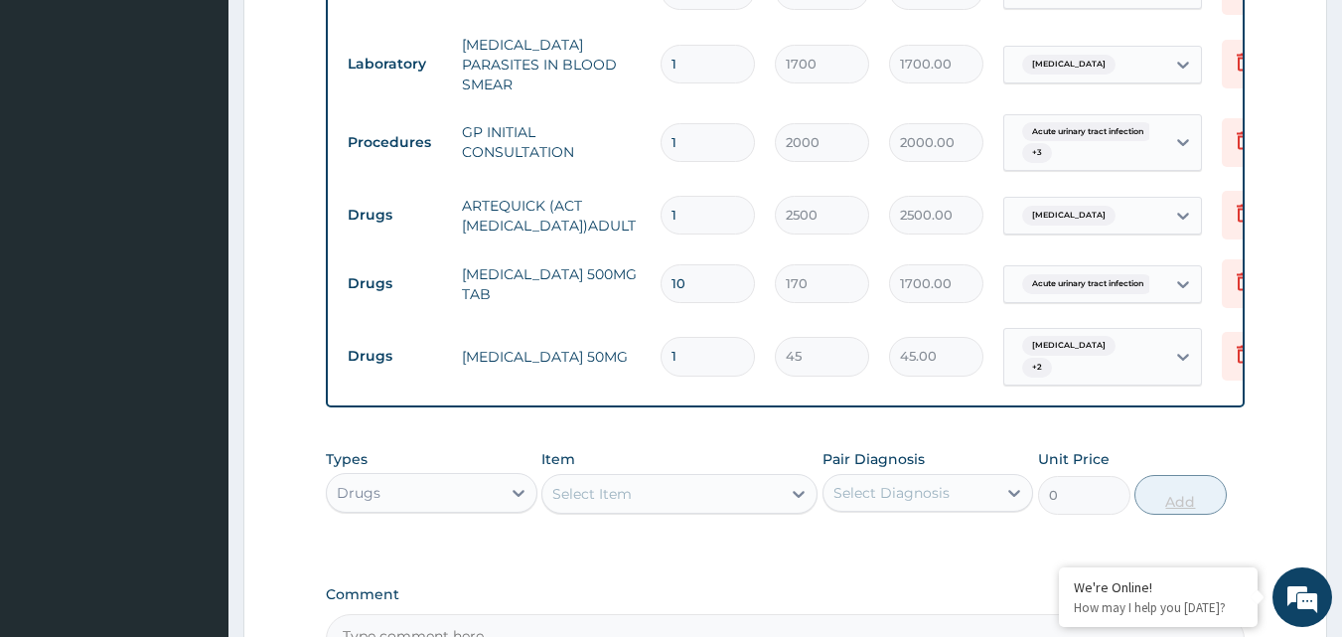
type input "12"
type input "540.00"
type input "120"
type input "5400.00"
type input "12"
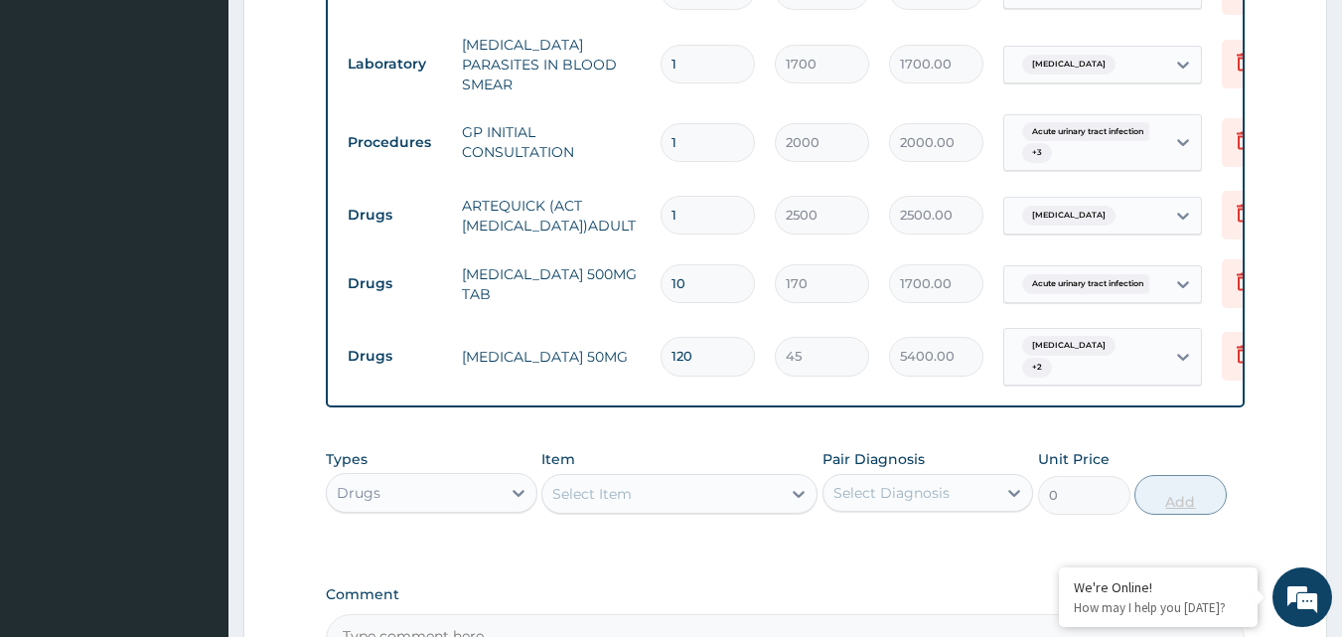
type input "540.00"
type input "1"
type input "45.00"
type input "0.00"
type input "2"
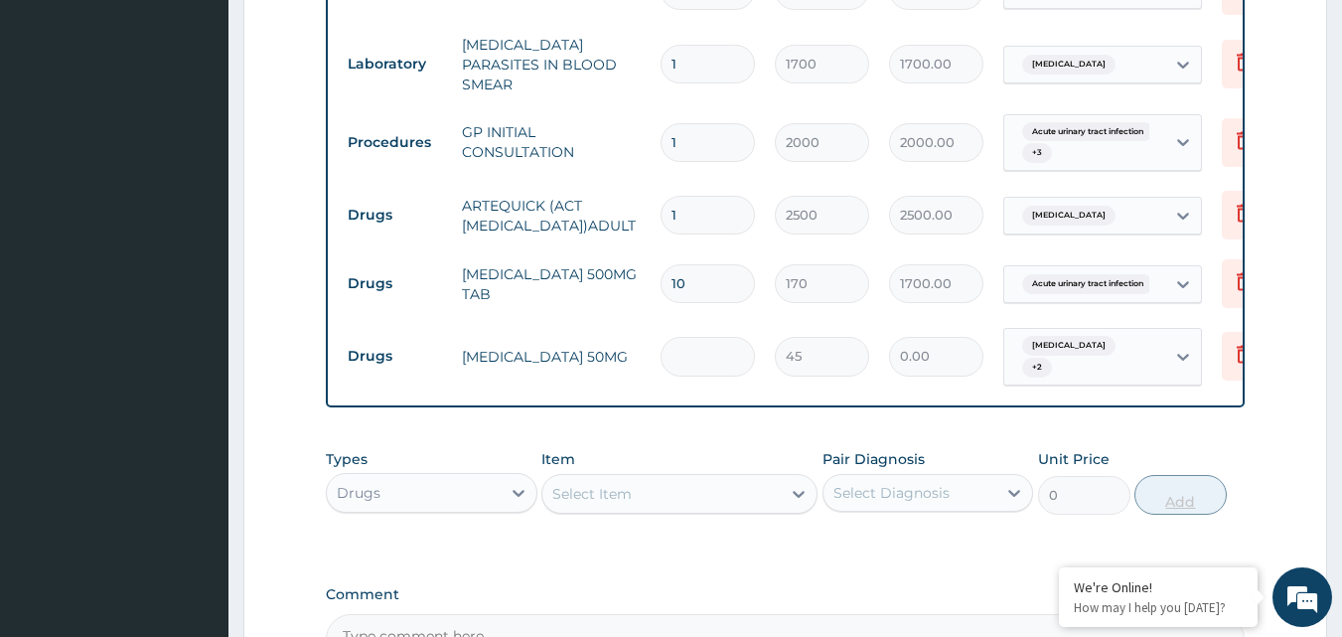
type input "90.00"
type input "20"
type input "900.00"
type input "20"
click at [706, 482] on div "Select Item" at bounding box center [661, 494] width 238 height 32
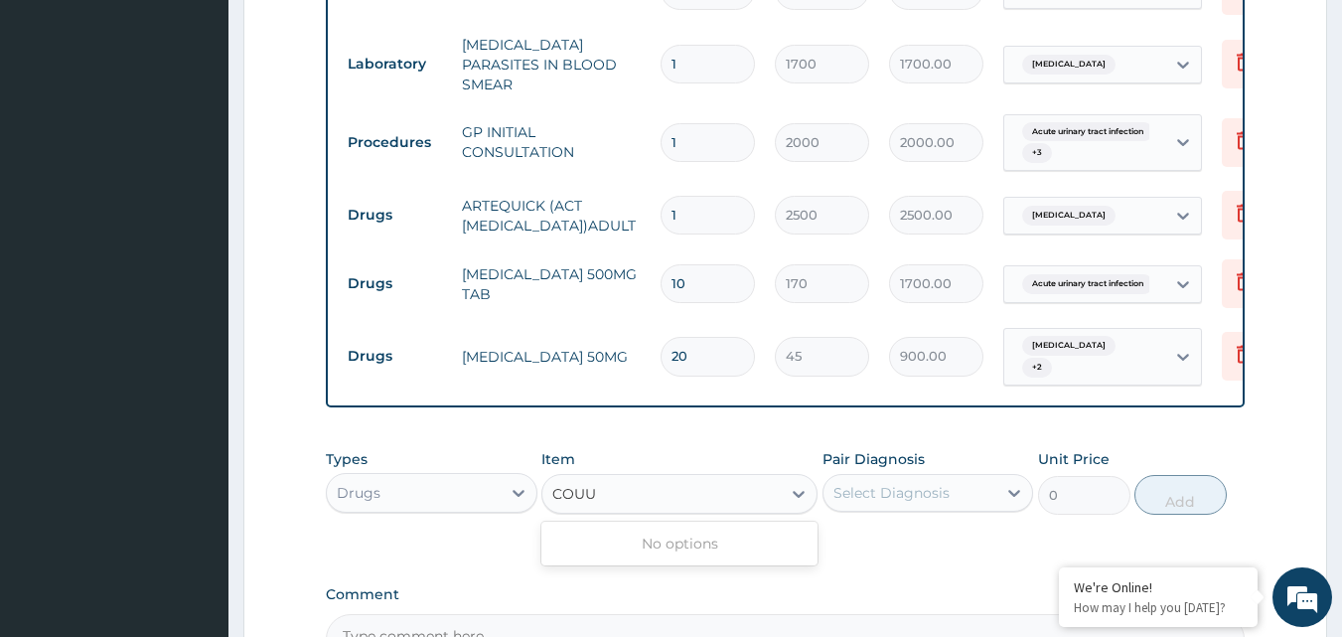
type input "COU"
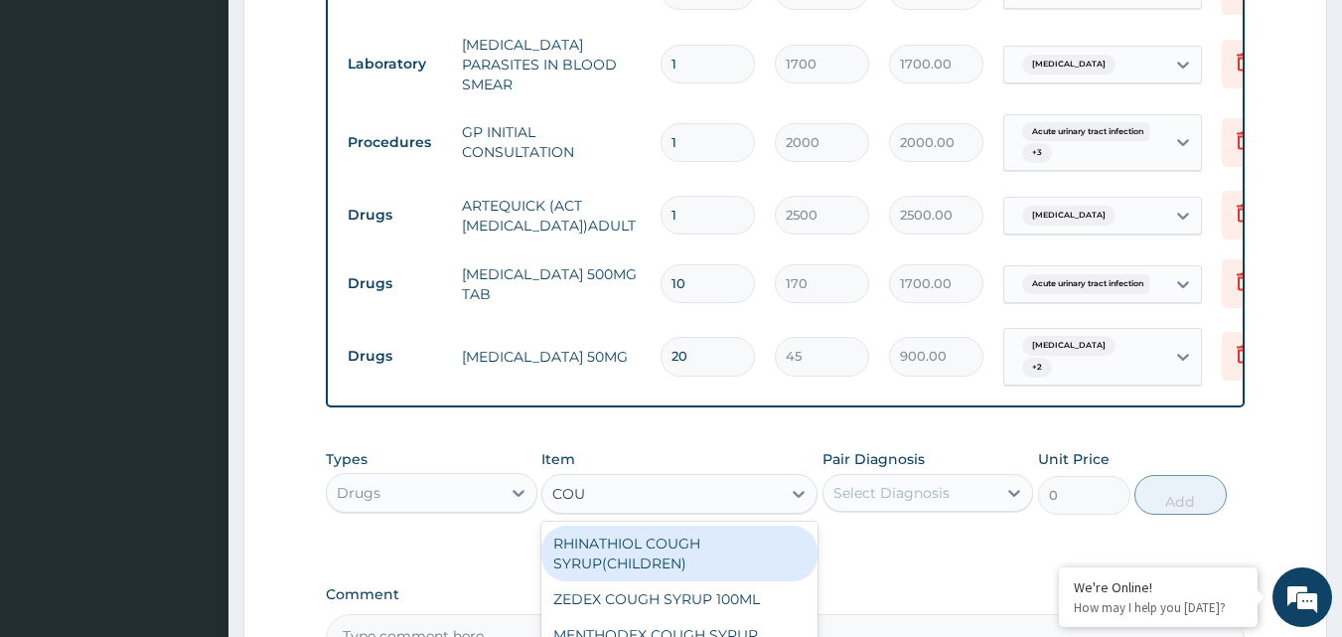
click at [699, 543] on div "RHINATHIOL COUGH SYRUP(CHILDREN)" at bounding box center [679, 553] width 276 height 56
type input "1404"
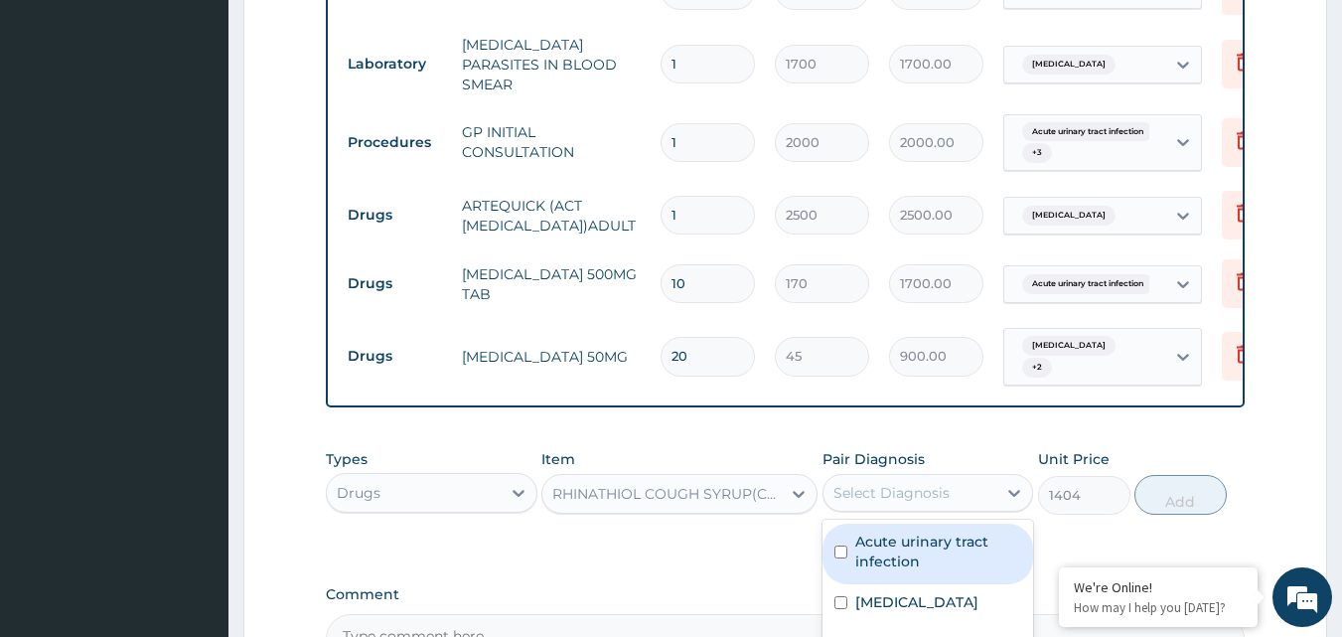
click at [929, 483] on div "Select Diagnosis" at bounding box center [891, 493] width 116 height 20
click at [628, 501] on div "RHINATHIOL COUGH SYRUP(CHILDREN)" at bounding box center [661, 494] width 238 height 32
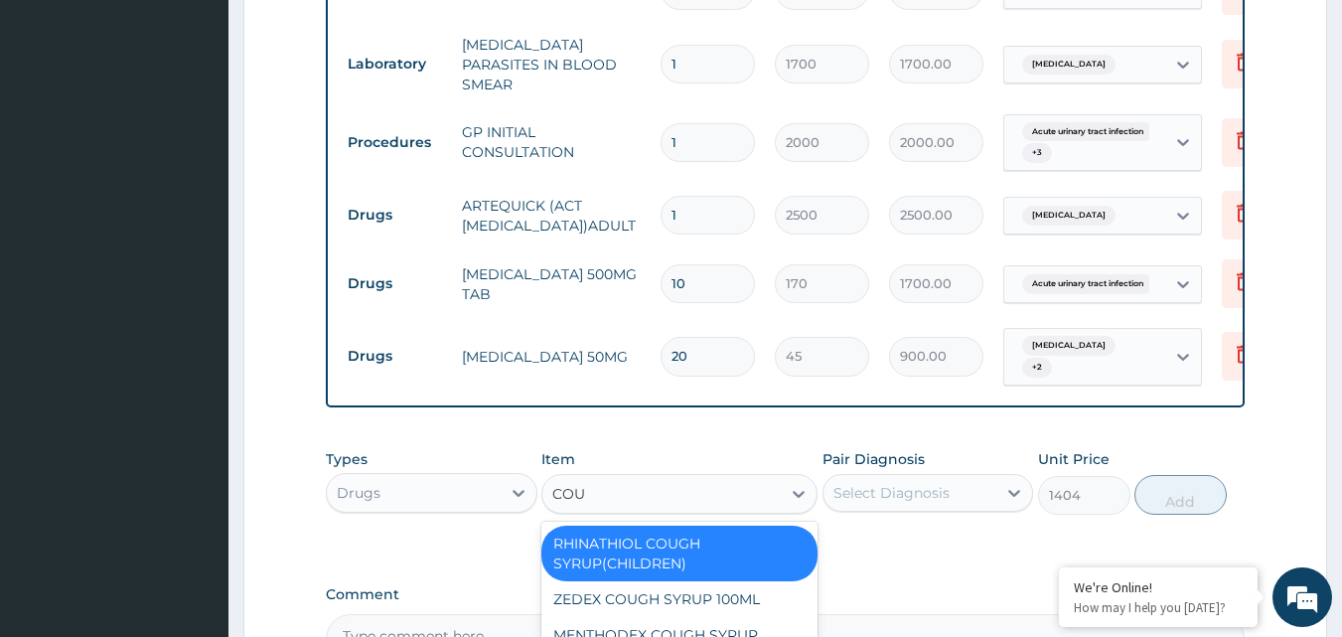
scroll to position [0, 0]
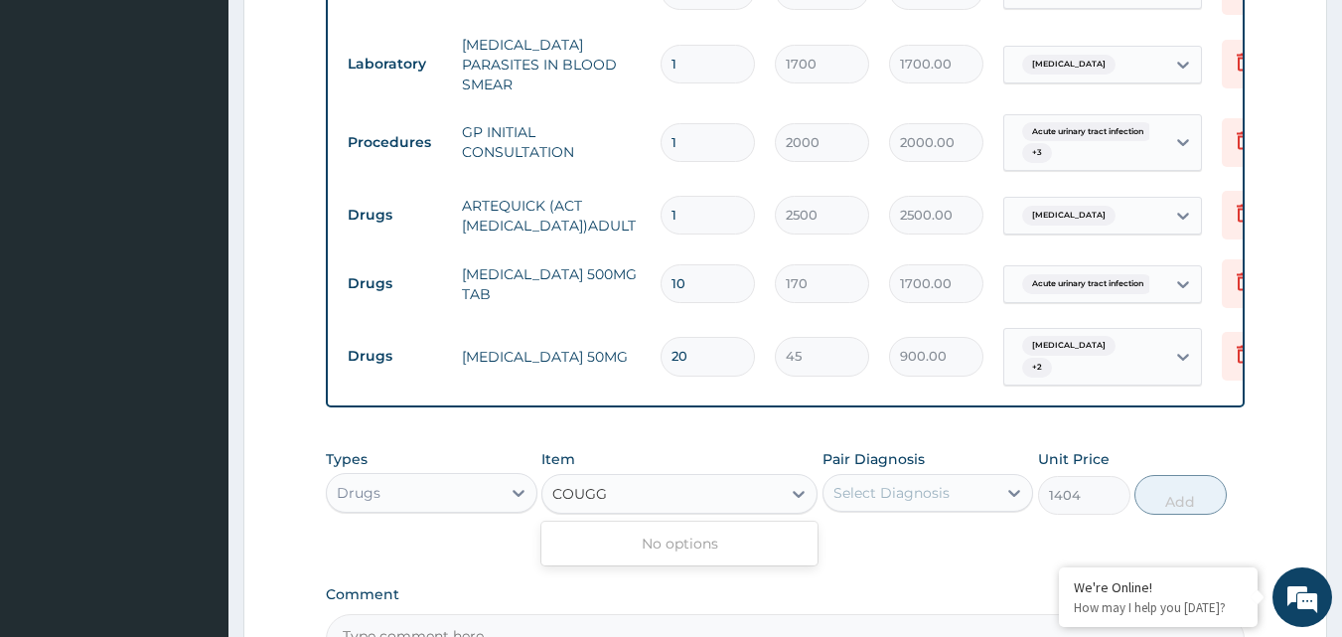
type input "COUG"
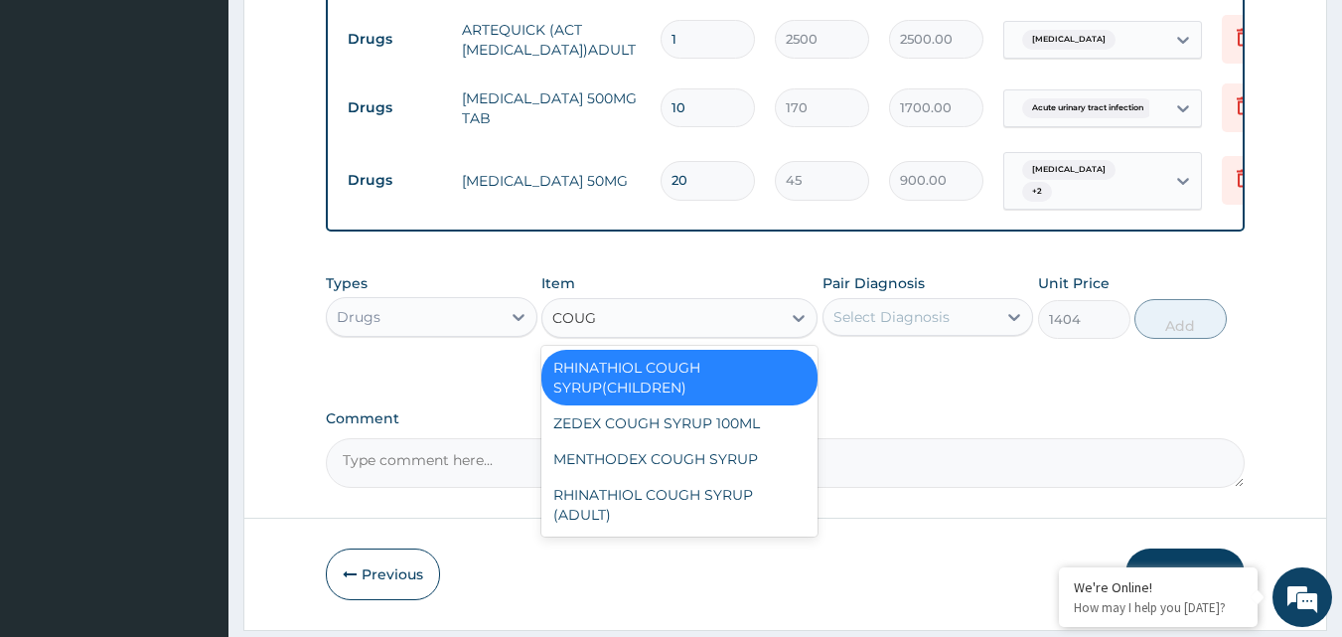
scroll to position [1090, 0]
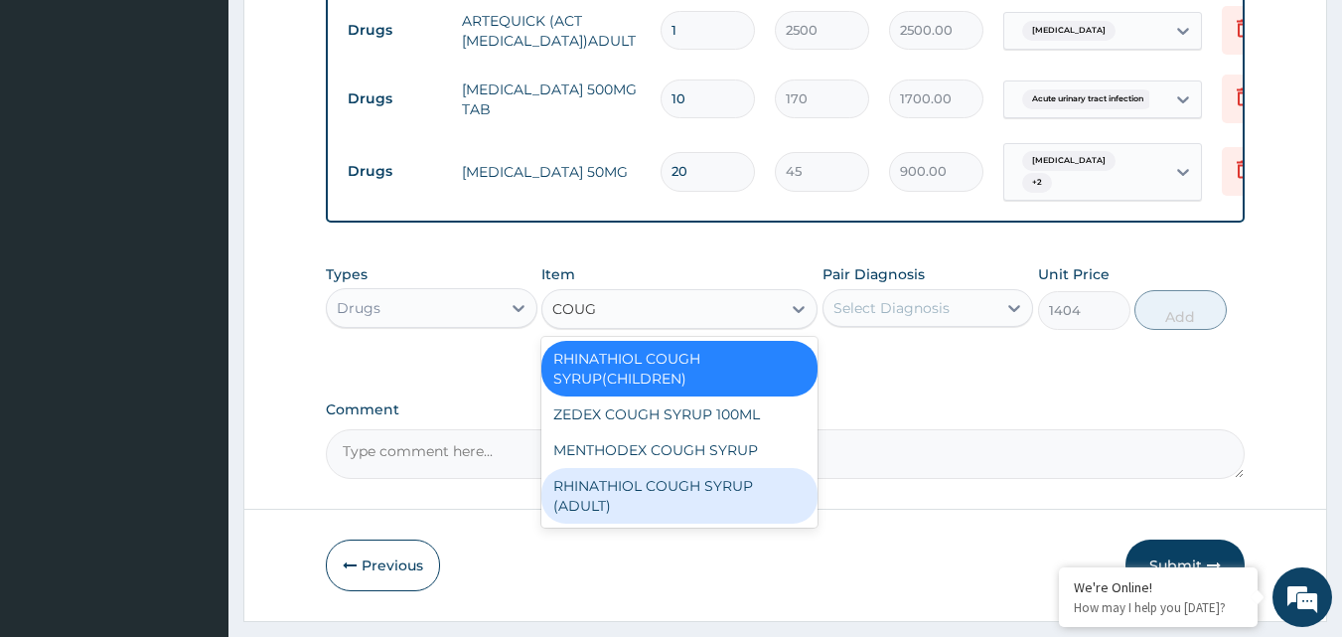
click at [727, 481] on div "RHINATHIOL COUGH SYRUP (ADULT)" at bounding box center [679, 496] width 276 height 56
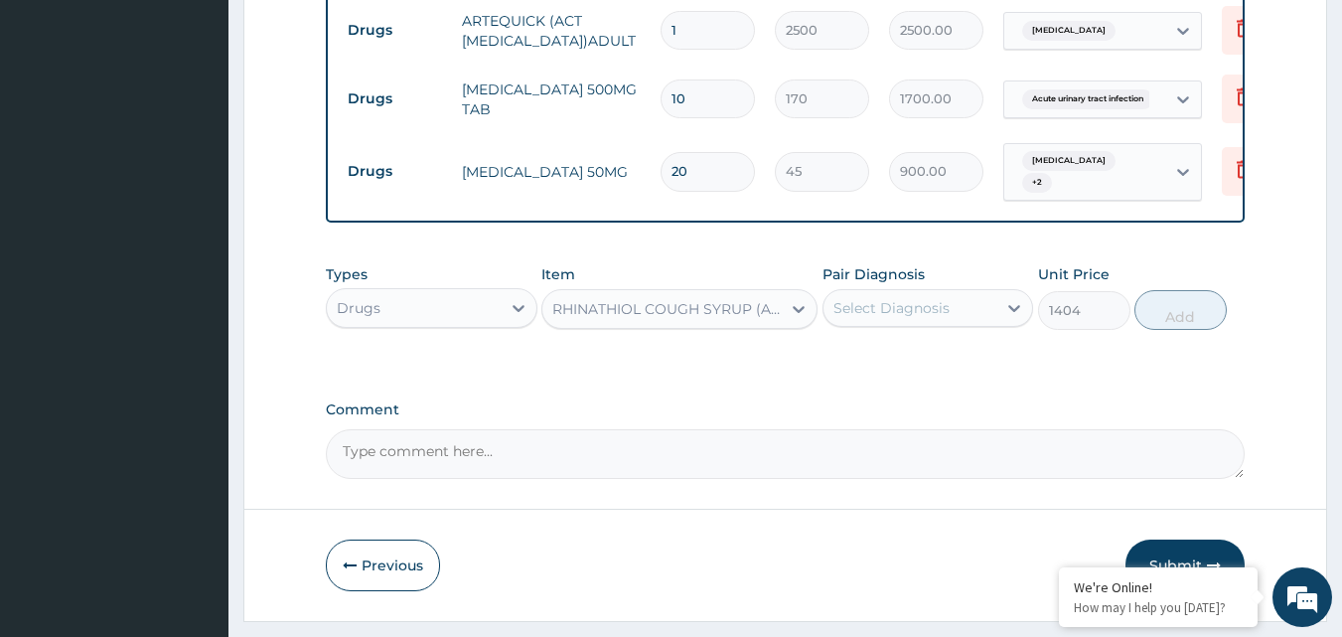
click at [978, 309] on div "Select Diagnosis" at bounding box center [910, 308] width 174 height 32
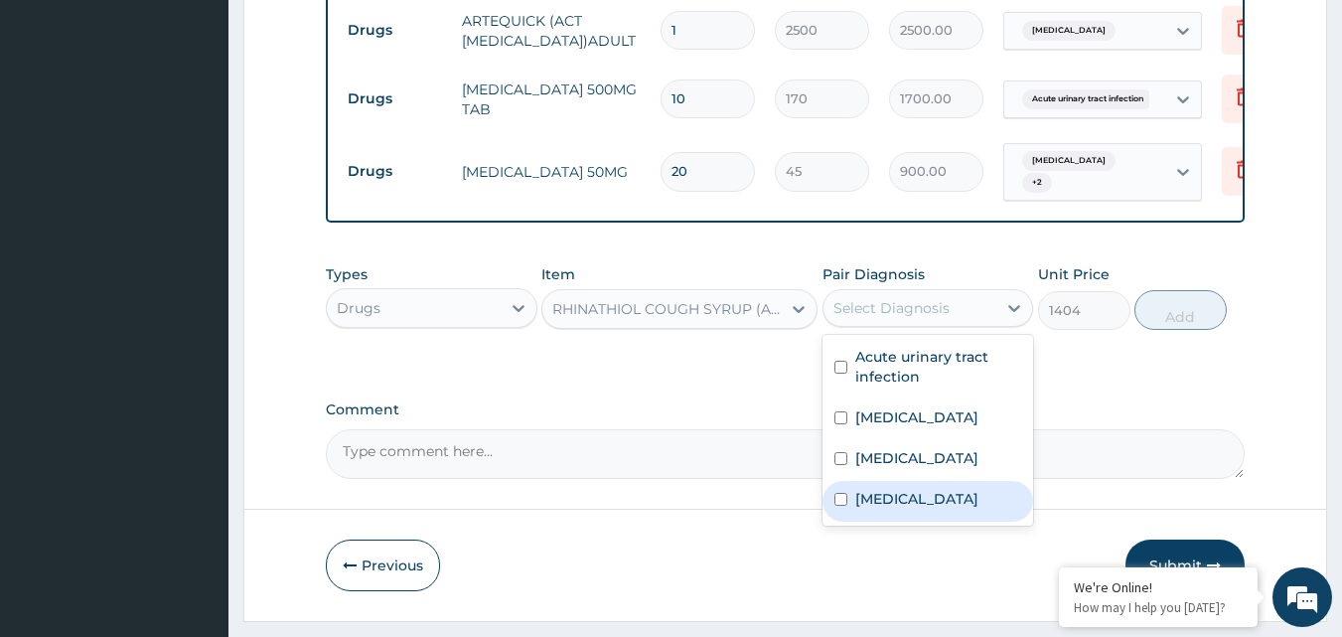
click at [949, 509] on label "Upper respiratory infection" at bounding box center [916, 499] width 123 height 20
checkbox input "true"
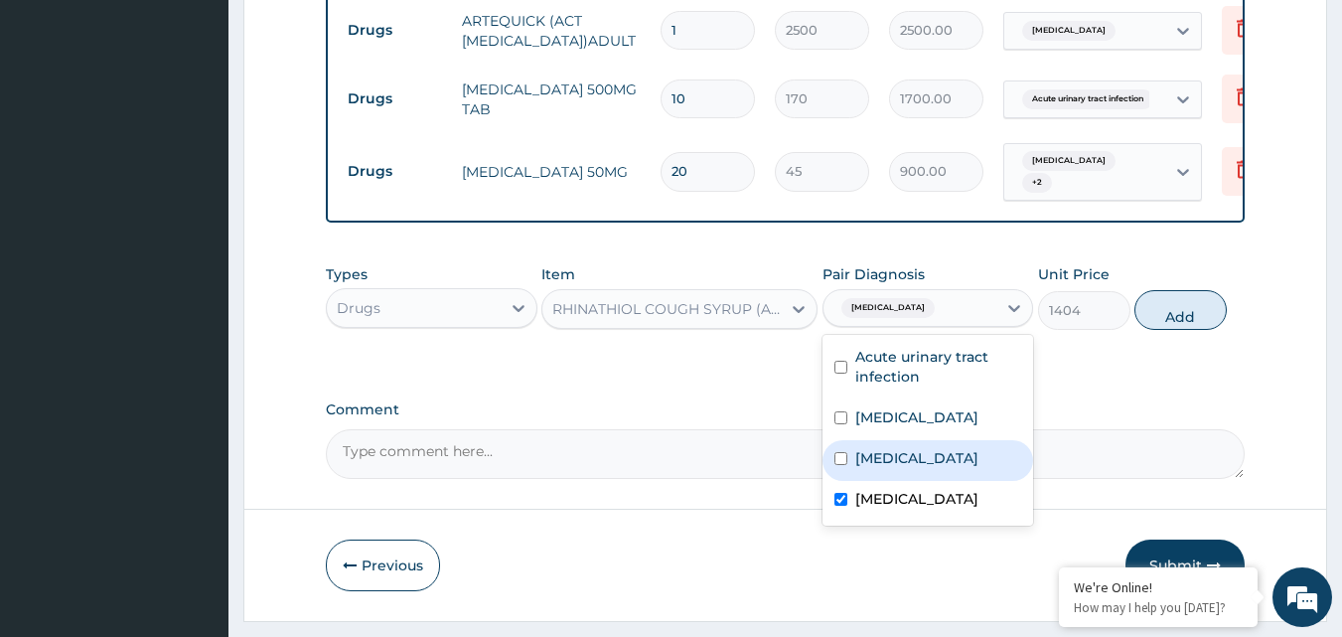
click at [1218, 286] on div "Types Drugs Item RHINATHIOL COUGH SYRUP (ADULT) Pair Diagnosis option Upper res…" at bounding box center [786, 296] width 920 height 85
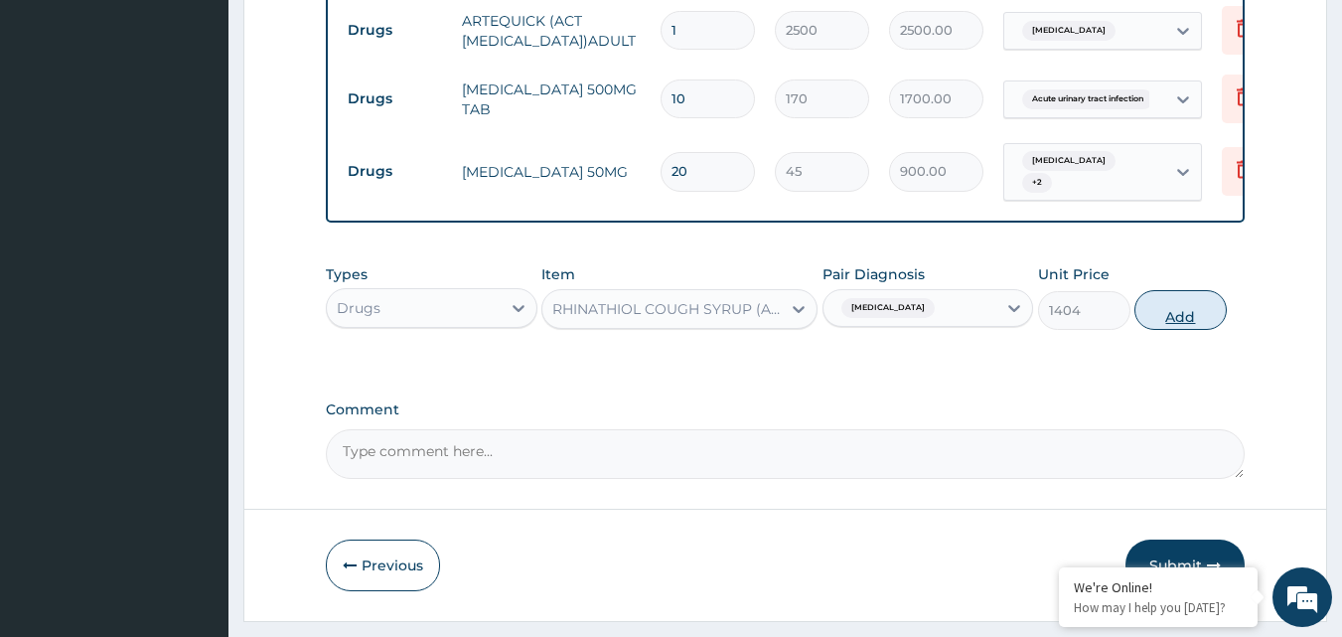
click at [1183, 314] on button "Add" at bounding box center [1180, 310] width 92 height 40
type input "0"
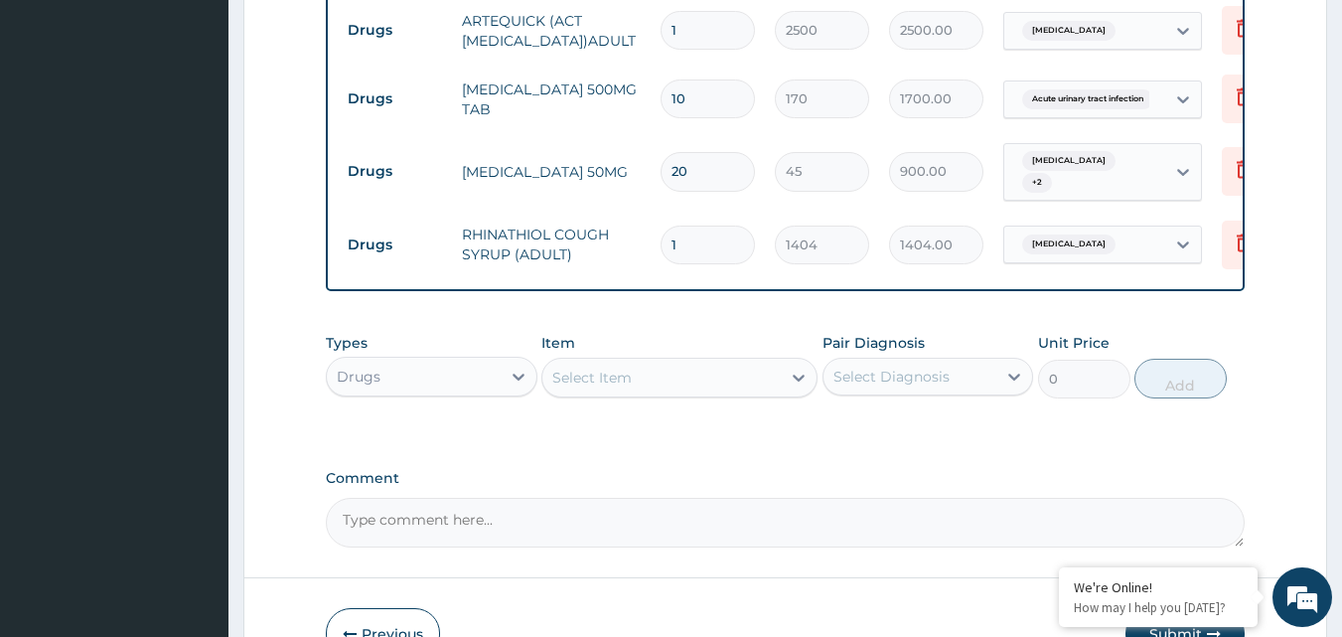
drag, startPoint x: 728, startPoint y: 420, endPoint x: 715, endPoint y: 389, distance: 33.4
click at [715, 389] on div "Types Drugs Item Select Item Pair Diagnosis Select Diagnosis Unit Price 0 Add" at bounding box center [786, 380] width 920 height 115
click at [705, 378] on div "Select Item" at bounding box center [661, 378] width 238 height 32
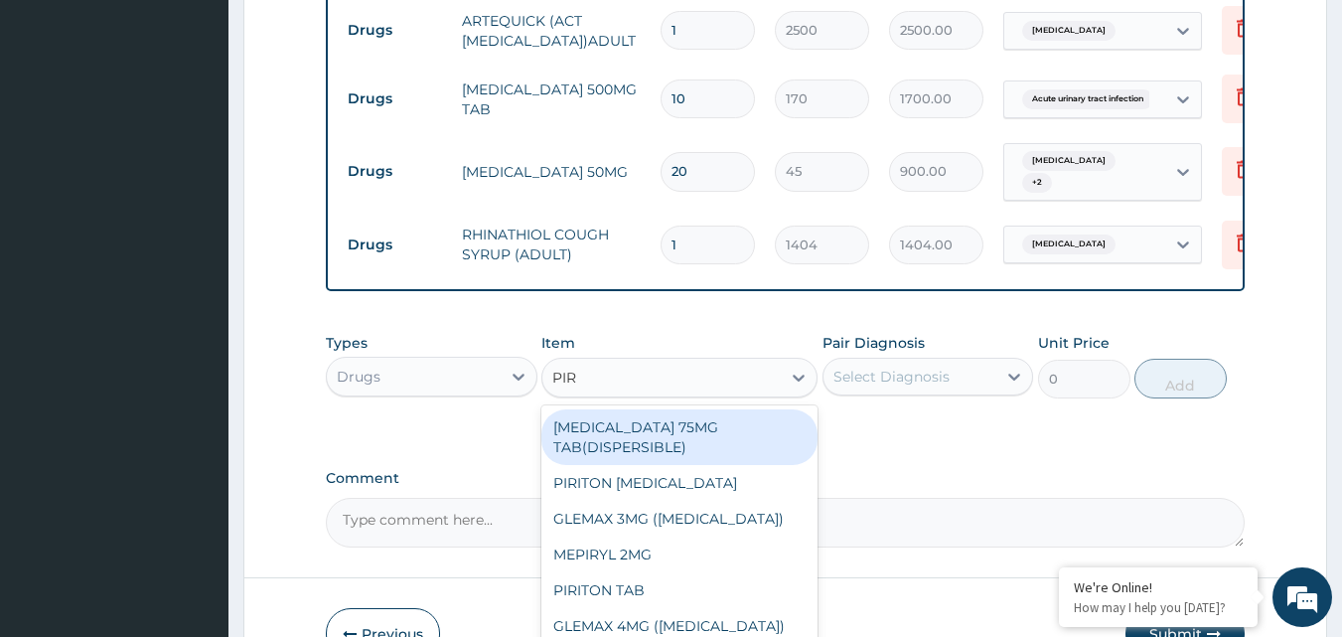
type input "PIRI"
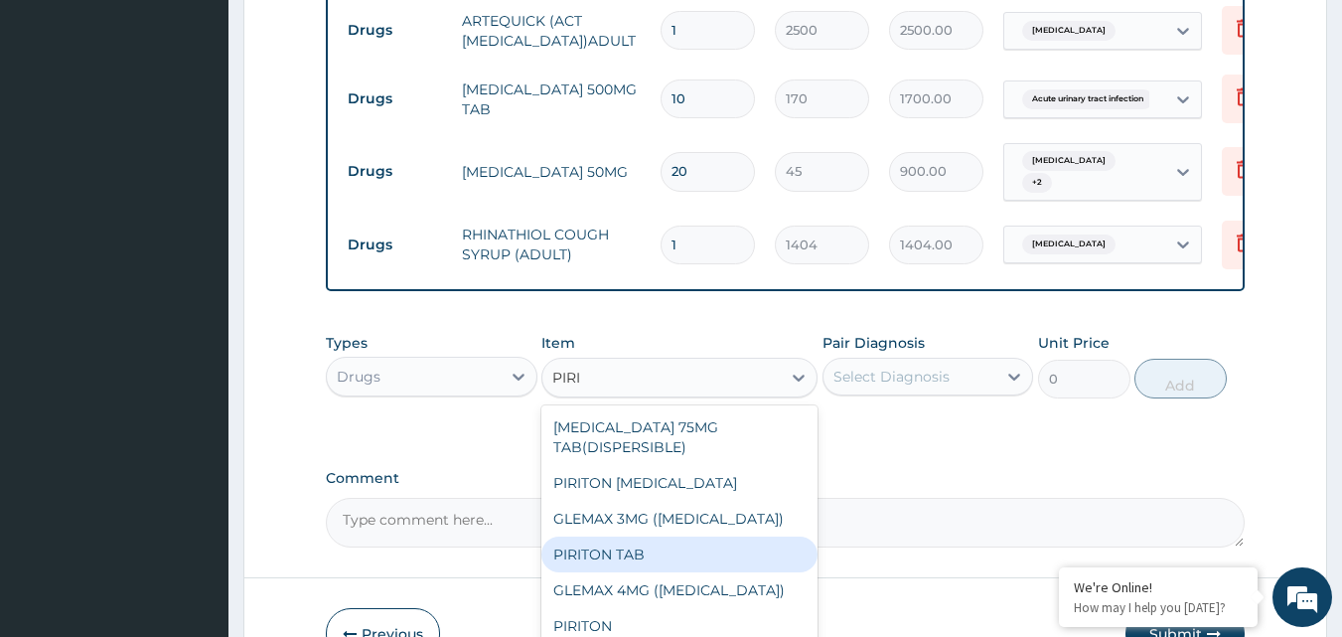
click at [629, 536] on div "PIRITON TAB" at bounding box center [679, 554] width 276 height 36
type input "25"
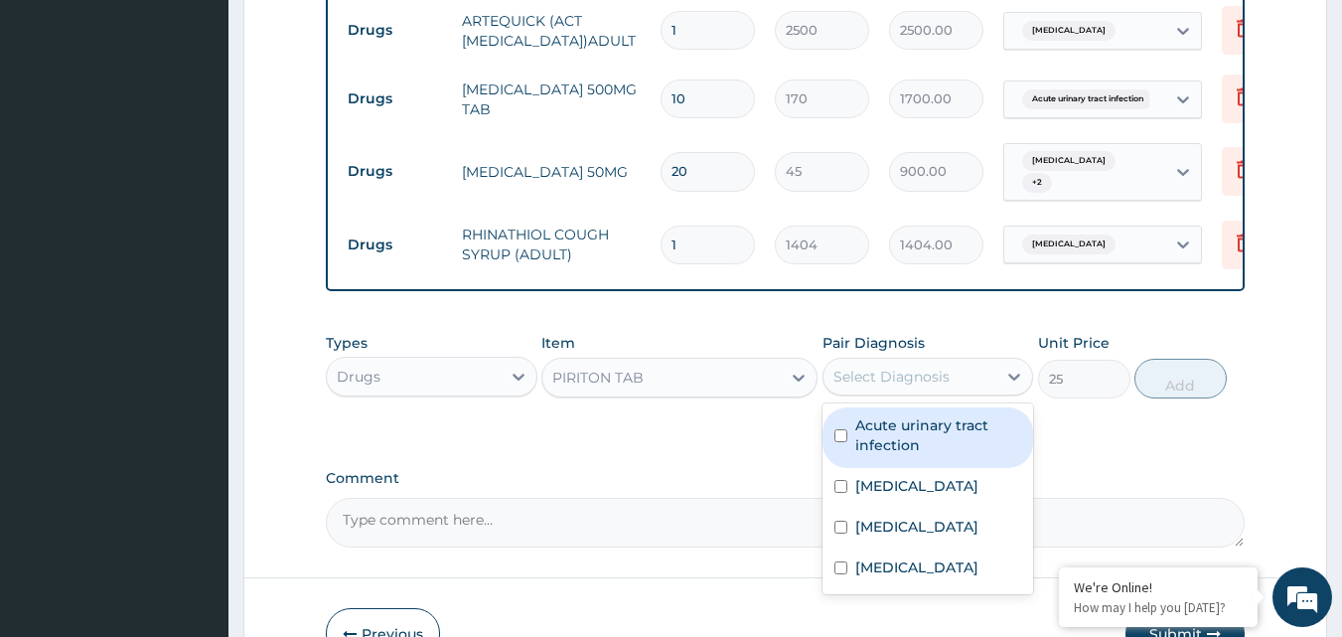
click at [923, 373] on div "Select Diagnosis" at bounding box center [891, 376] width 116 height 20
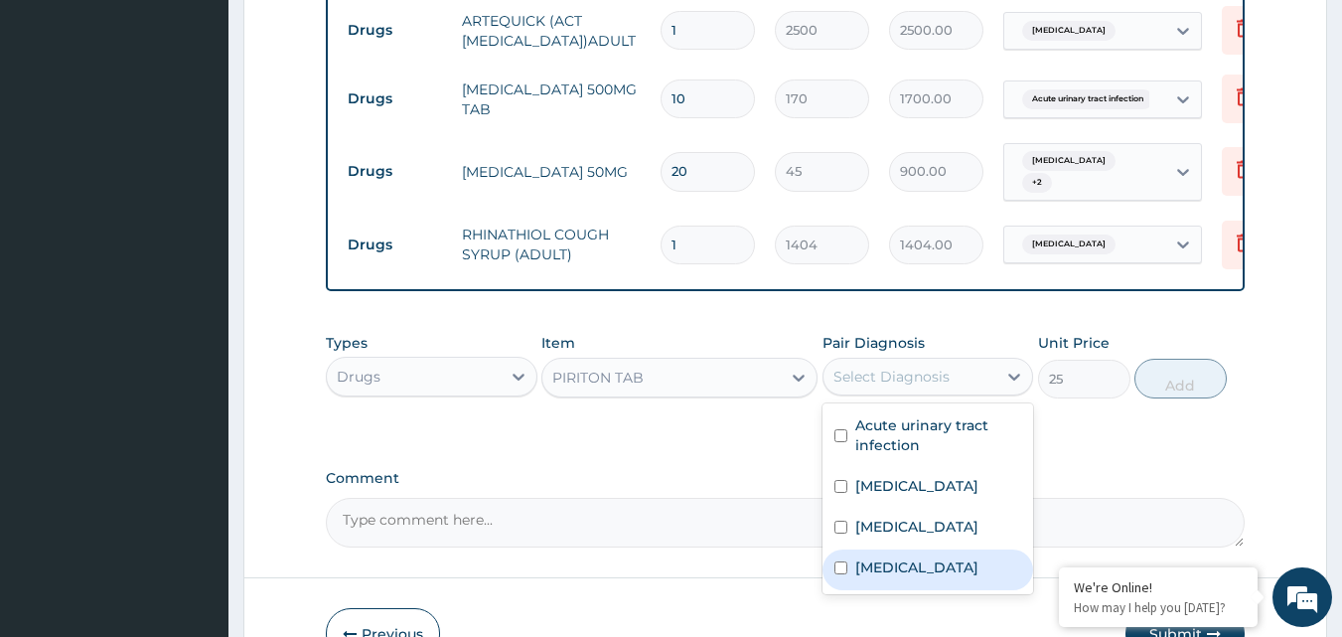
click at [915, 557] on label "Upper respiratory infection" at bounding box center [916, 567] width 123 height 20
checkbox input "true"
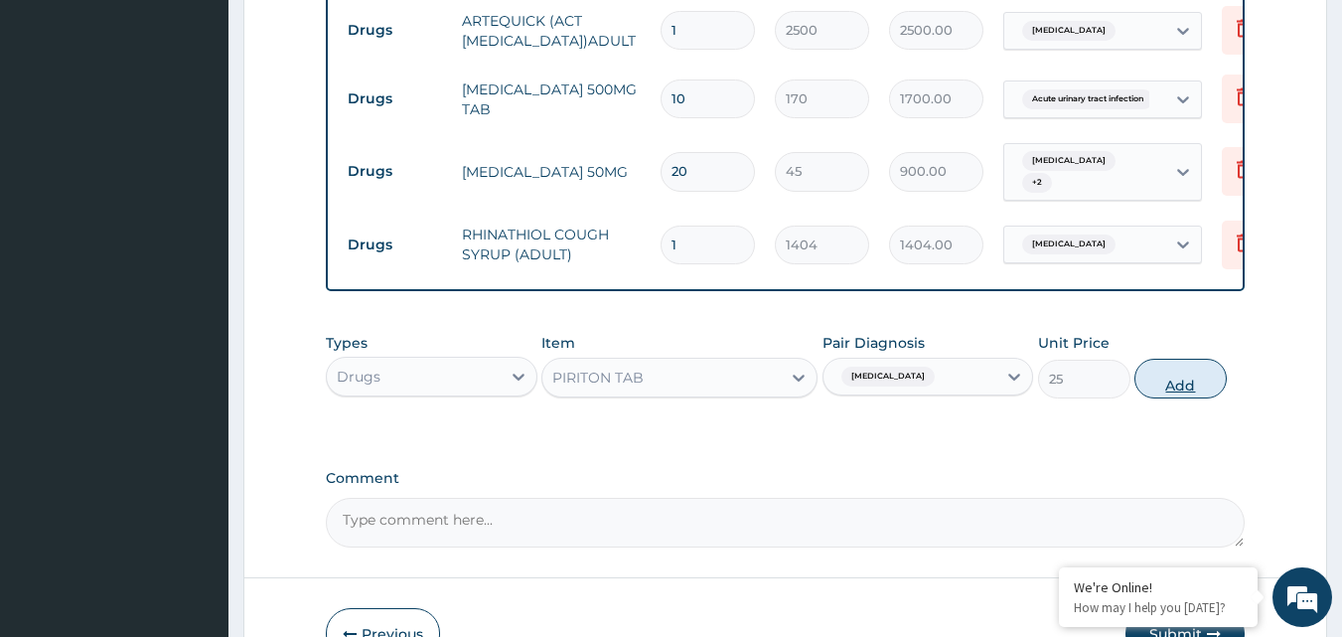
click at [1145, 378] on button "Add" at bounding box center [1180, 379] width 92 height 40
type input "0"
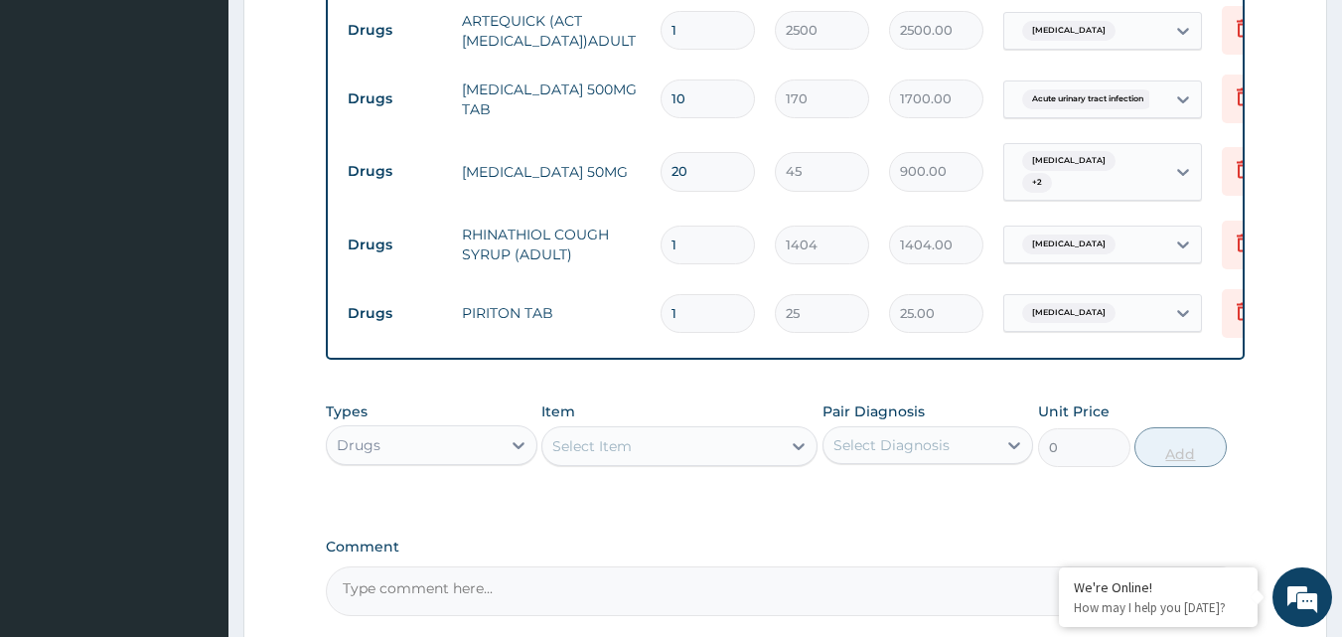
type input "0.00"
type input "5"
type input "125.00"
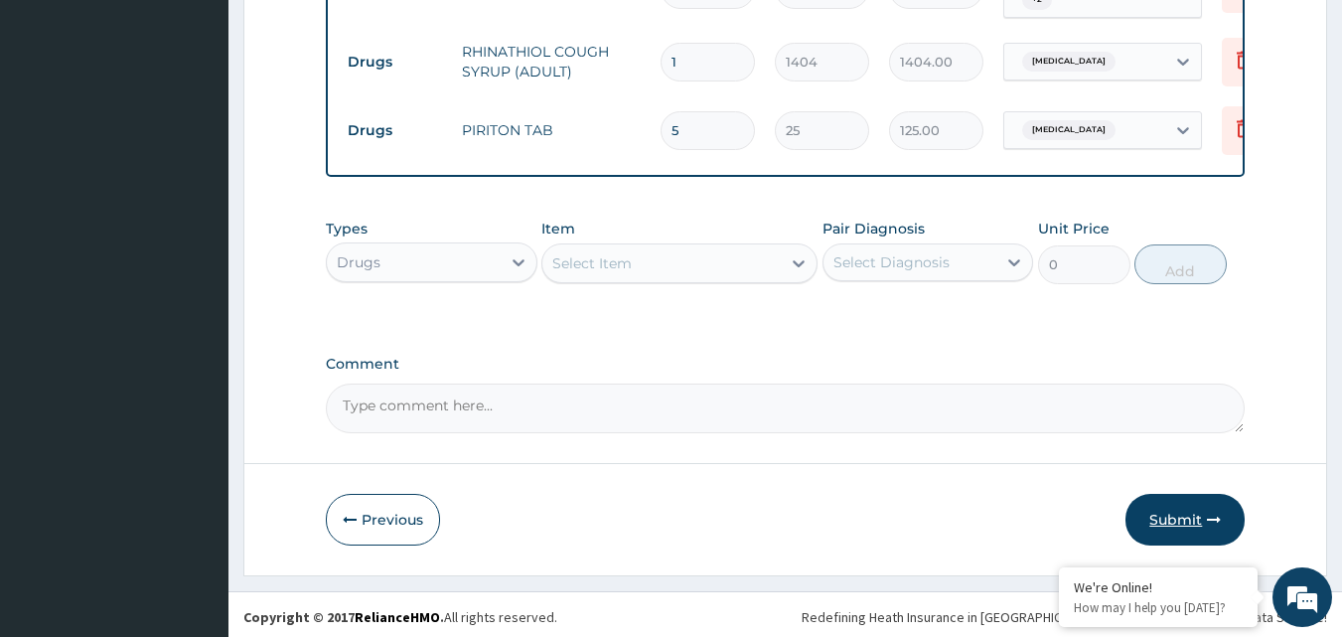
type input "5"
click at [1167, 506] on button "Submit" at bounding box center [1184, 520] width 119 height 52
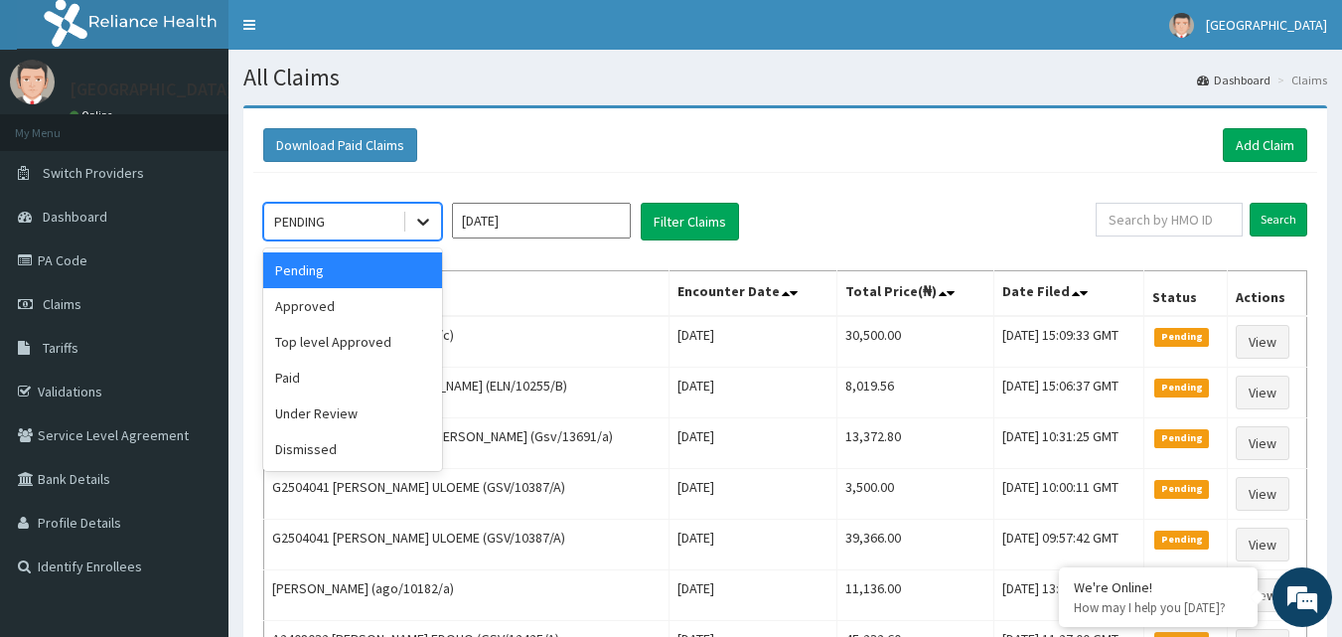
click at [420, 231] on icon at bounding box center [423, 222] width 20 height 20
click at [376, 307] on div "Approved" at bounding box center [352, 306] width 179 height 36
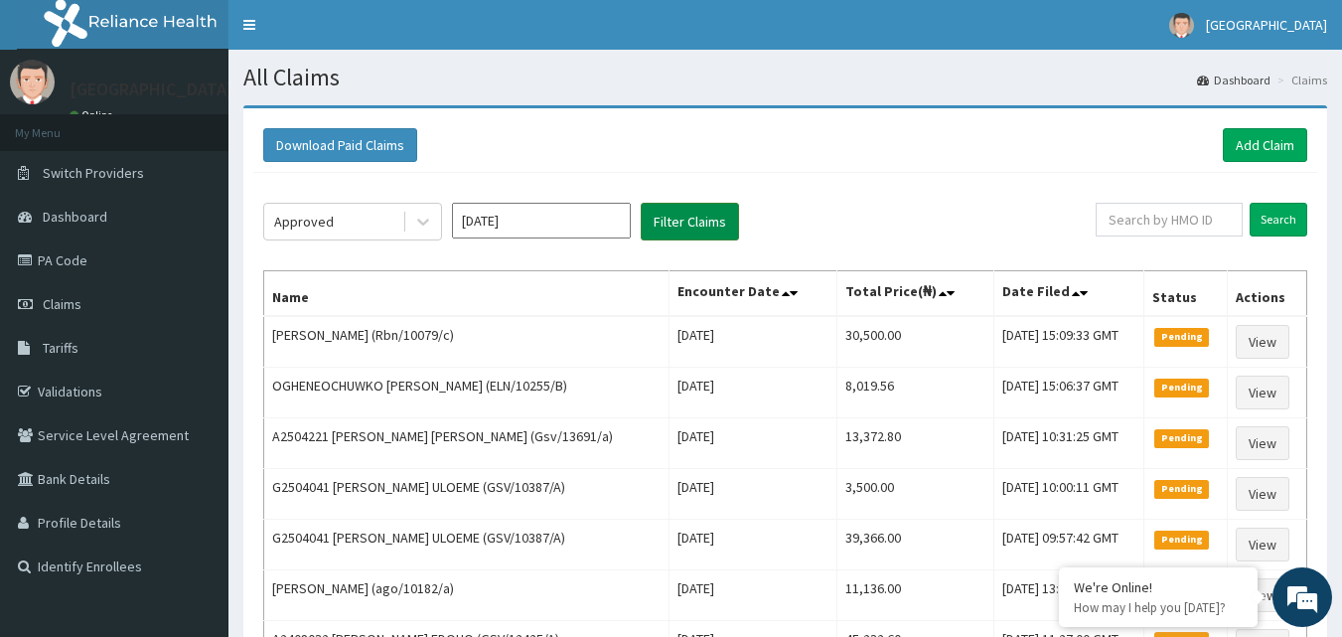
click at [662, 219] on button "Filter Claims" at bounding box center [690, 222] width 98 height 38
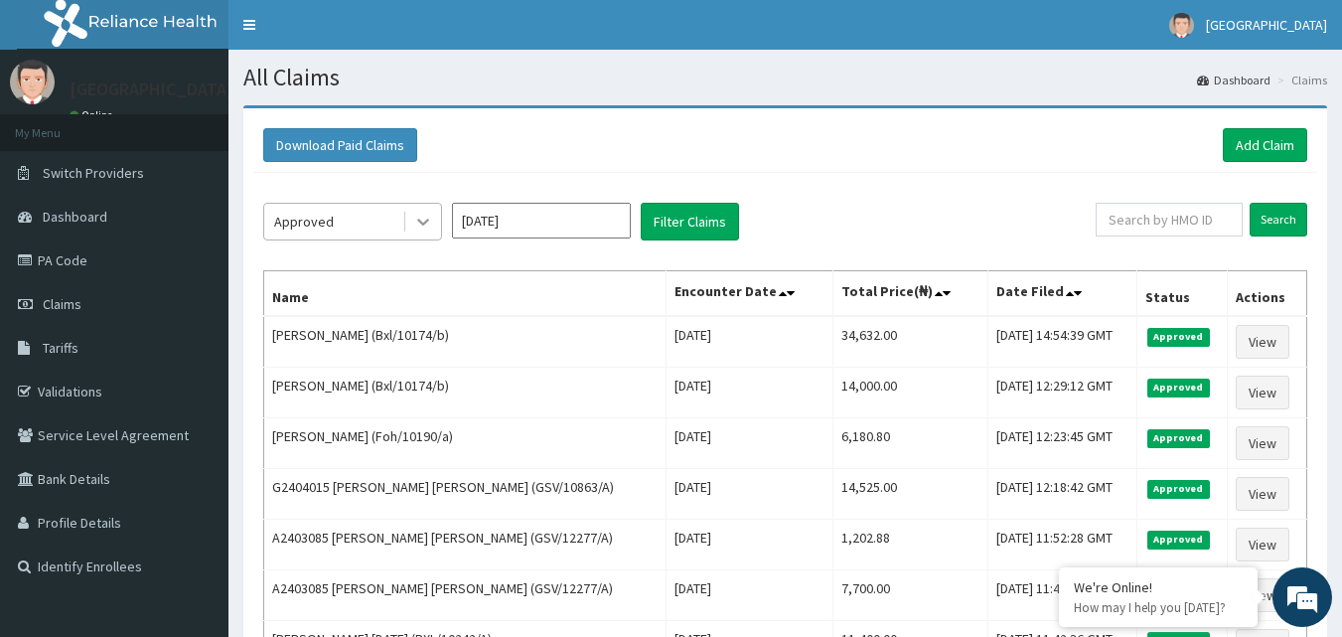
click at [412, 217] on div at bounding box center [423, 222] width 36 height 36
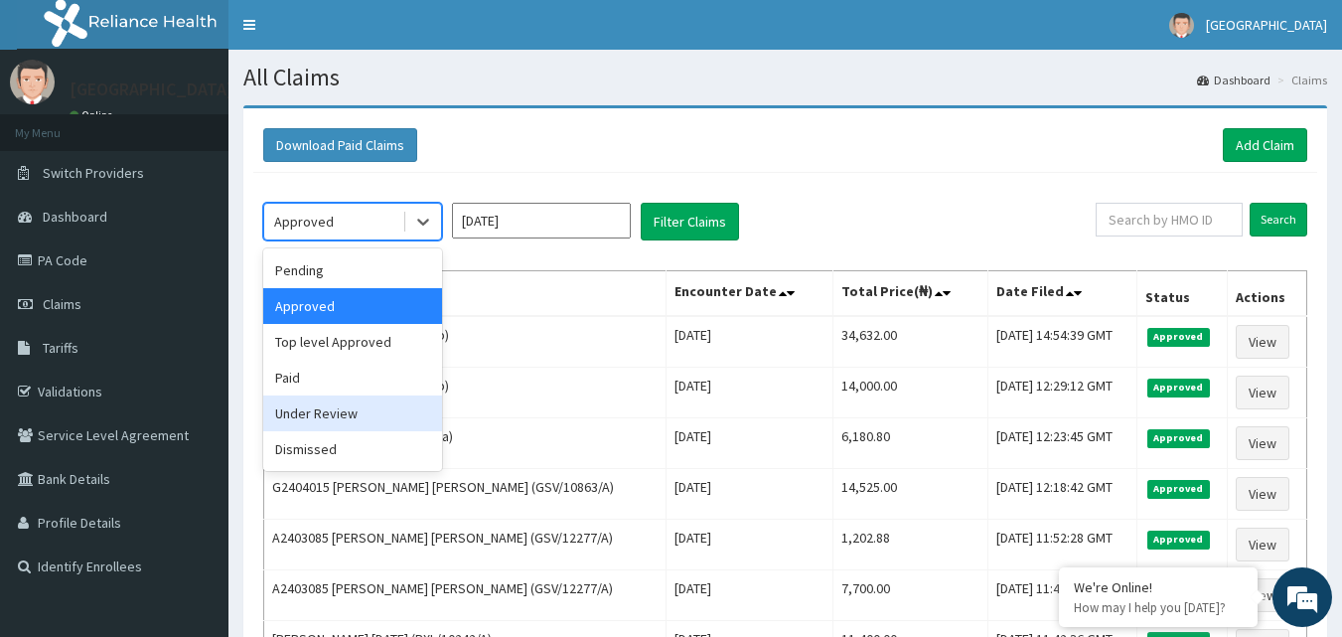
click at [325, 401] on div "Under Review" at bounding box center [352, 413] width 179 height 36
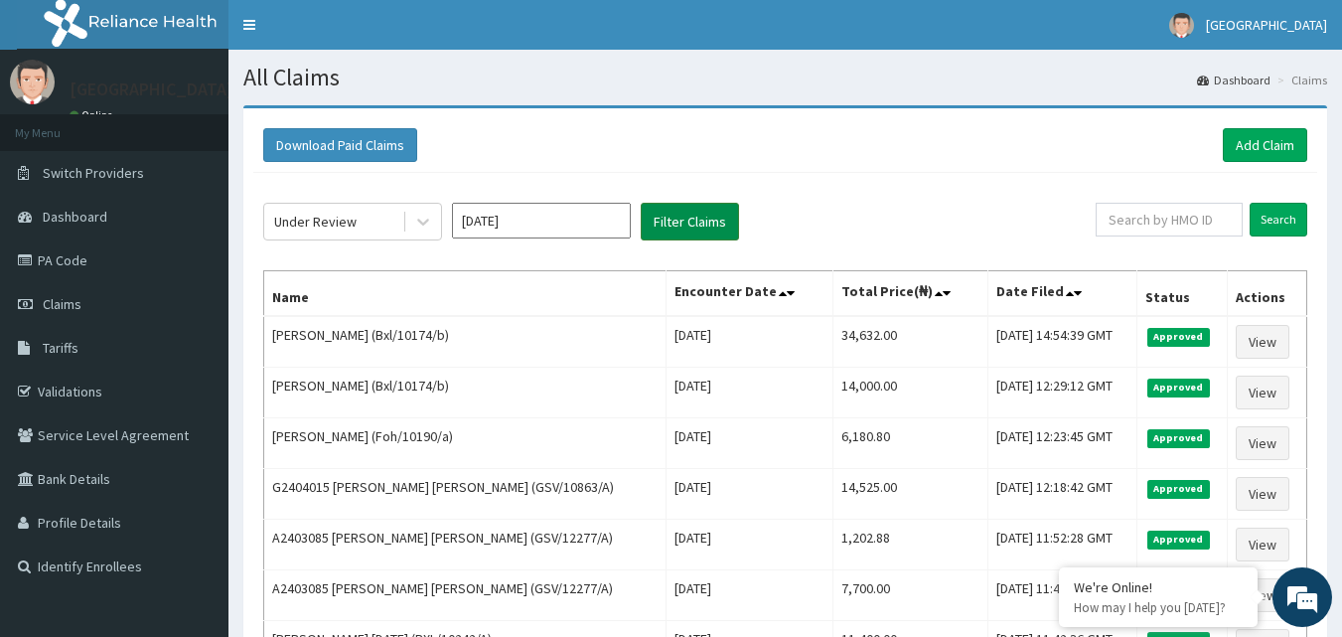
click at [670, 219] on button "Filter Claims" at bounding box center [690, 222] width 98 height 38
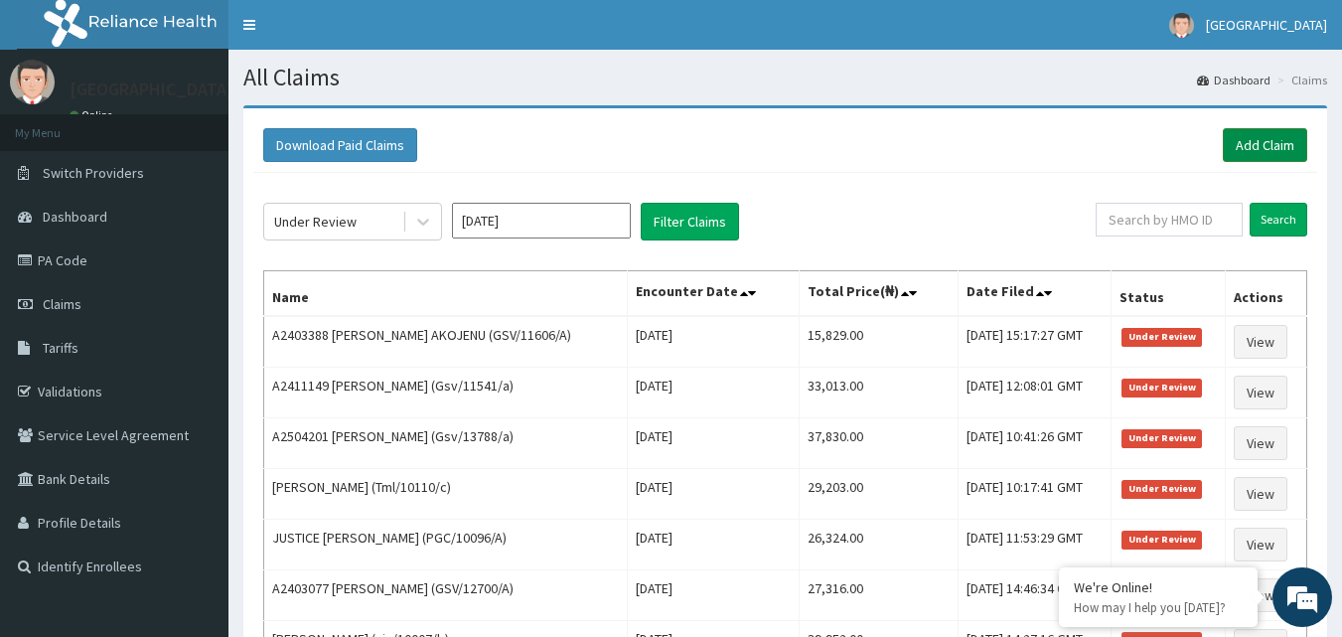
click at [1260, 136] on link "Add Claim" at bounding box center [1265, 145] width 84 height 34
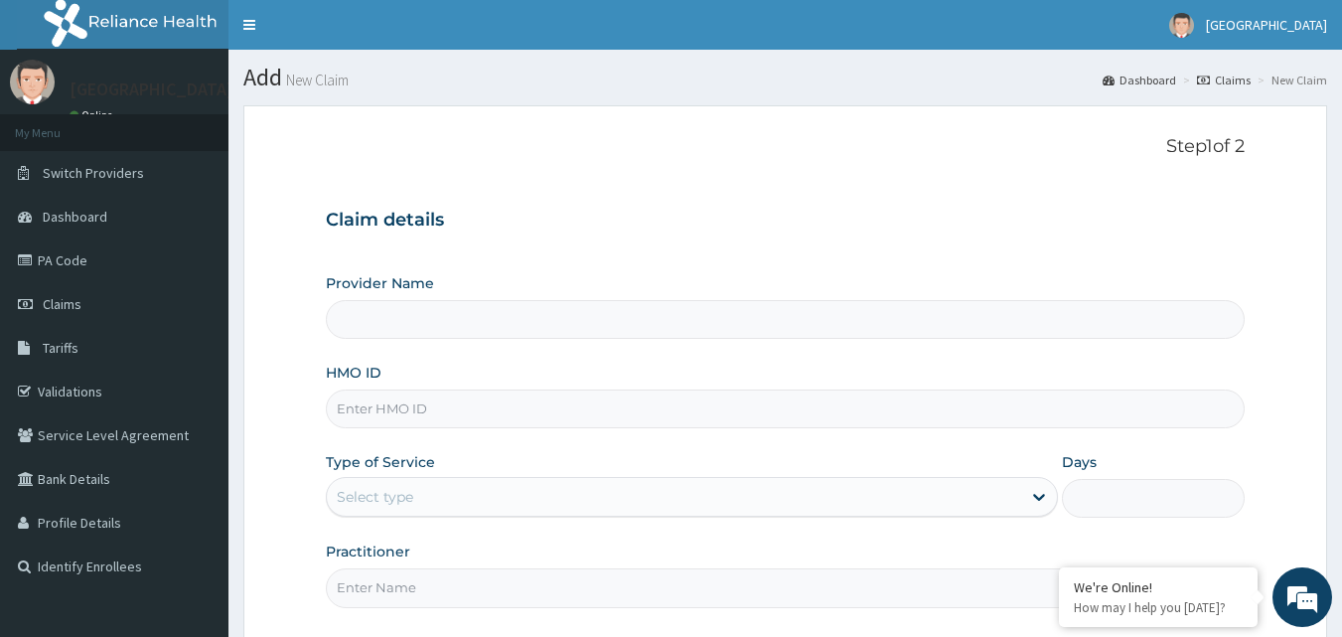
click at [556, 337] on input "Provider Name" at bounding box center [786, 319] width 920 height 39
type input "[GEOGRAPHIC_DATA]"
click at [401, 420] on input "HMO ID" at bounding box center [786, 408] width 920 height 39
paste input "Eln/10022/f"
type input "Eln/10022/f"
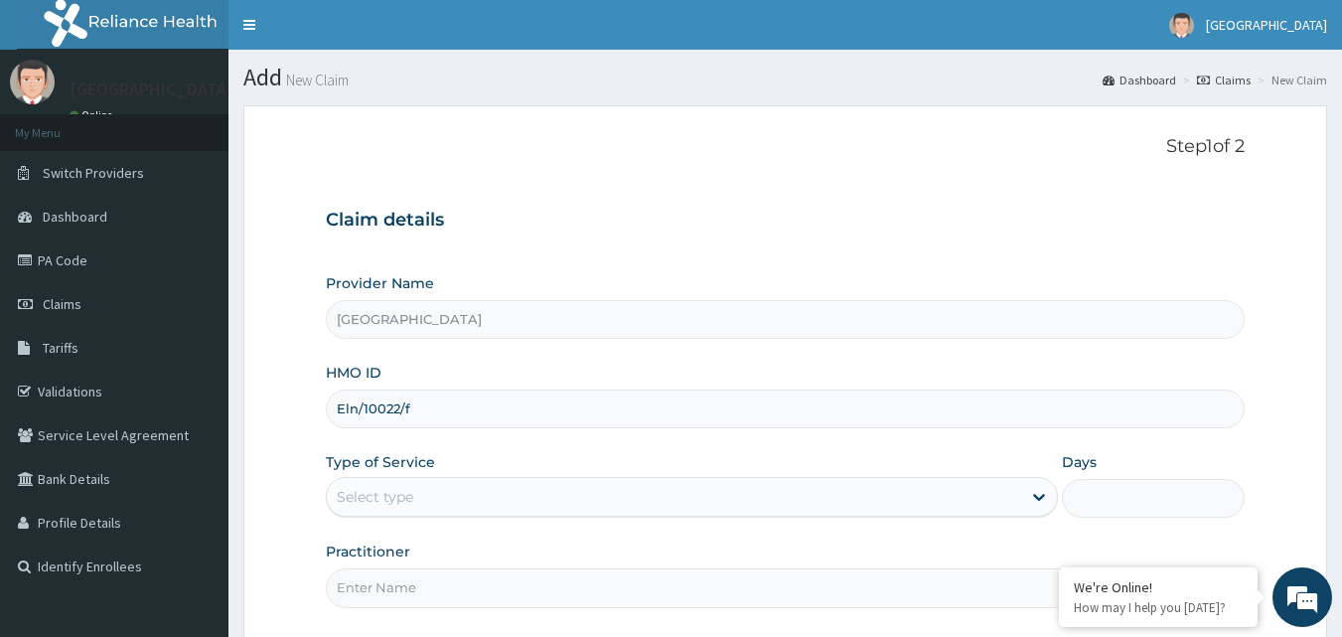
click at [451, 491] on div "Select type" at bounding box center [674, 497] width 694 height 32
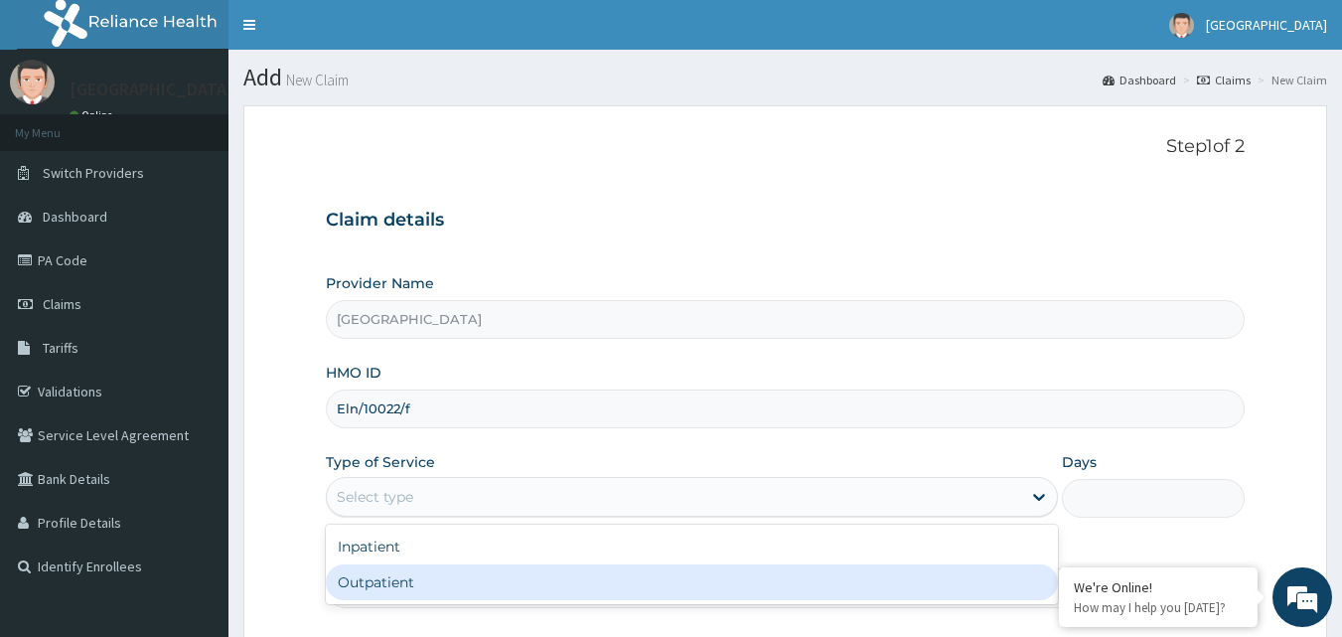
click at [433, 573] on div "Outpatient" at bounding box center [692, 582] width 732 height 36
type input "1"
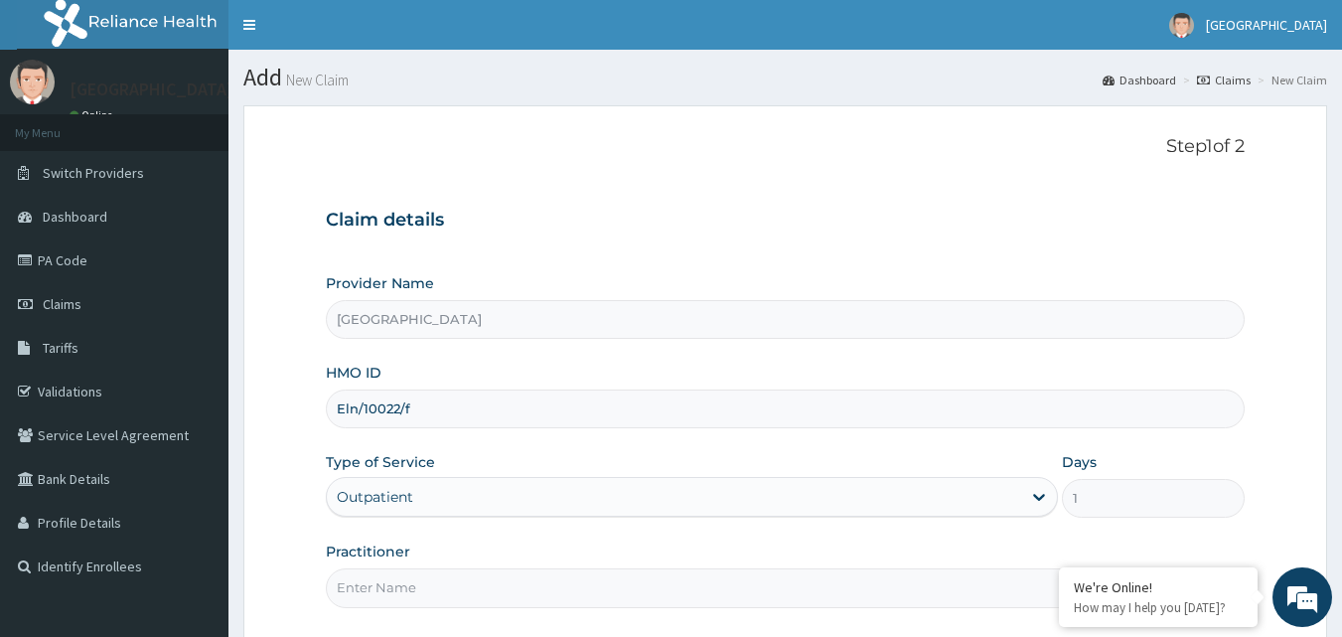
click at [428, 590] on input "Practitioner" at bounding box center [786, 587] width 920 height 39
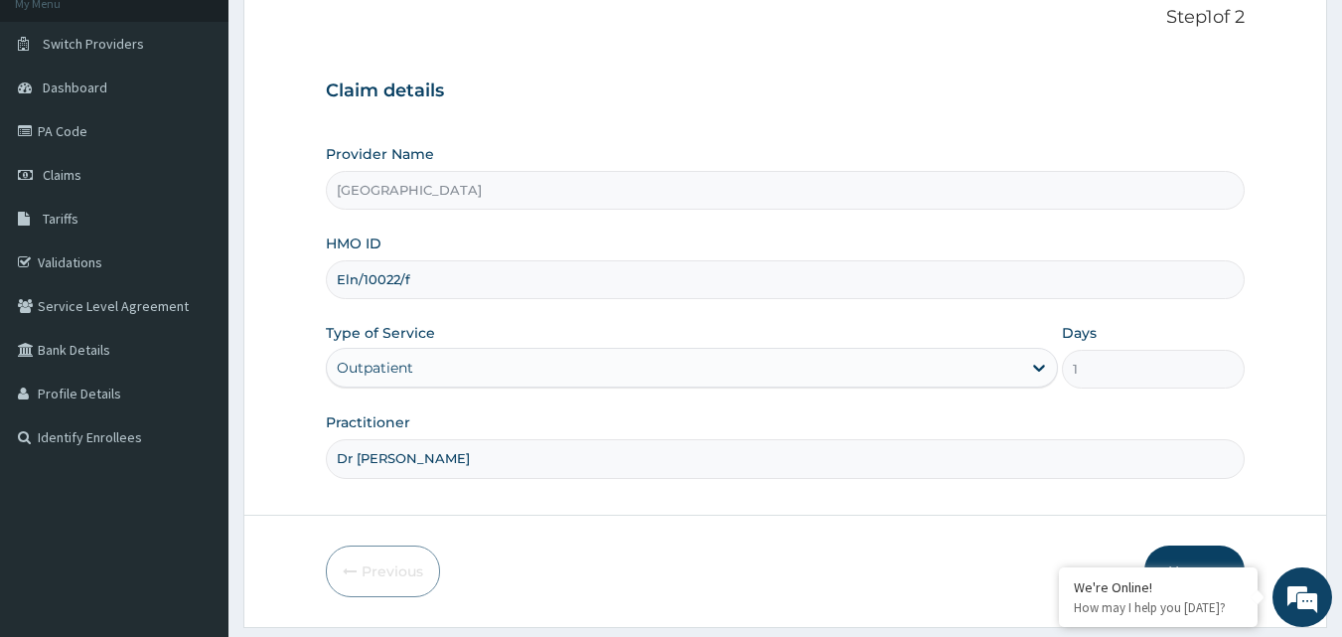
scroll to position [186, 0]
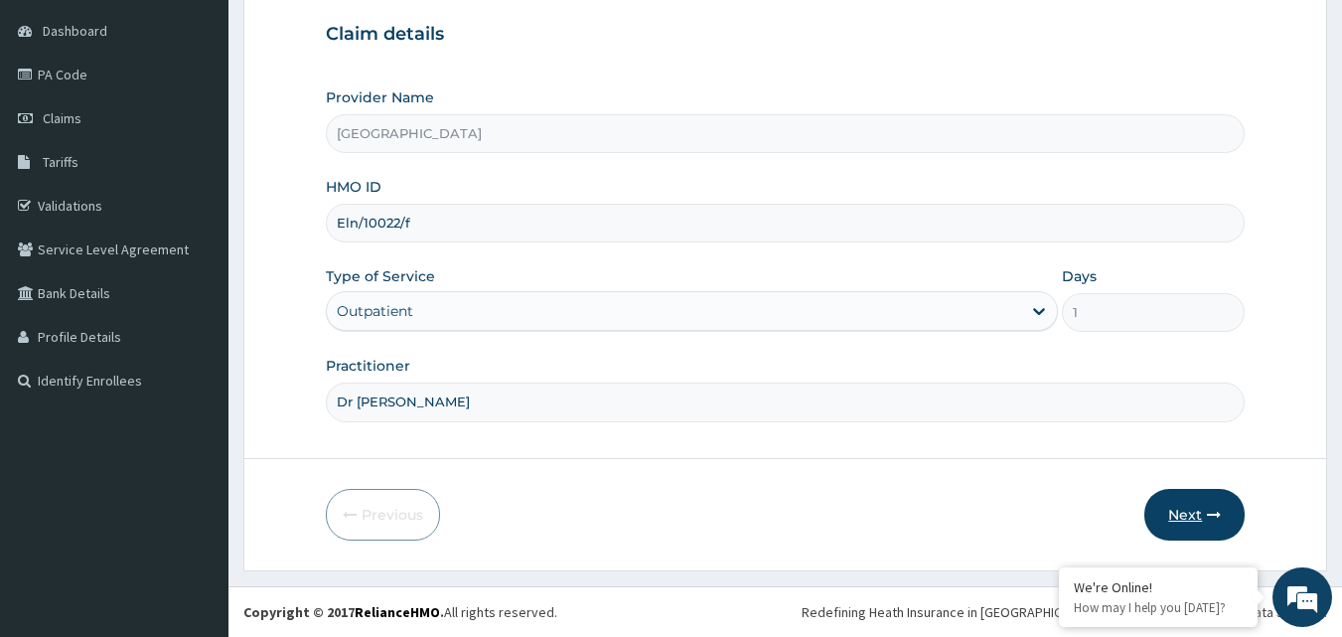
type input "Dr [PERSON_NAME]"
click at [1201, 508] on button "Next" at bounding box center [1194, 515] width 100 height 52
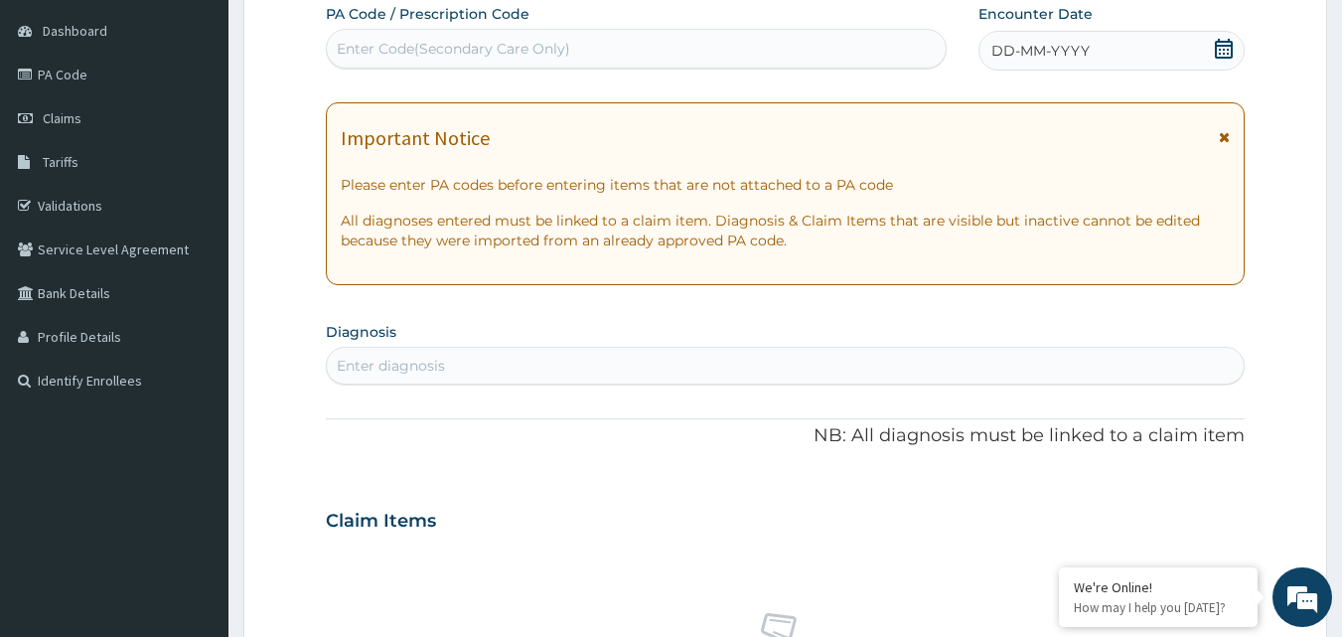
click at [1221, 54] on icon at bounding box center [1224, 49] width 18 height 20
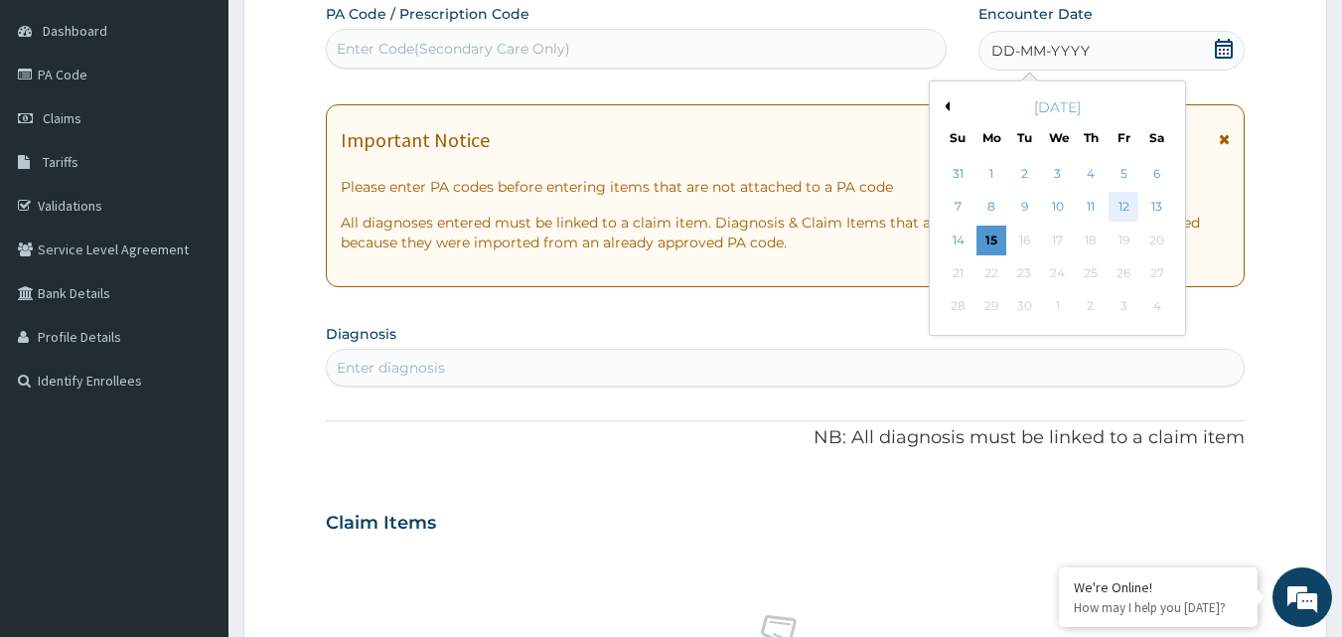
click at [1129, 198] on div "12" at bounding box center [1123, 208] width 30 height 30
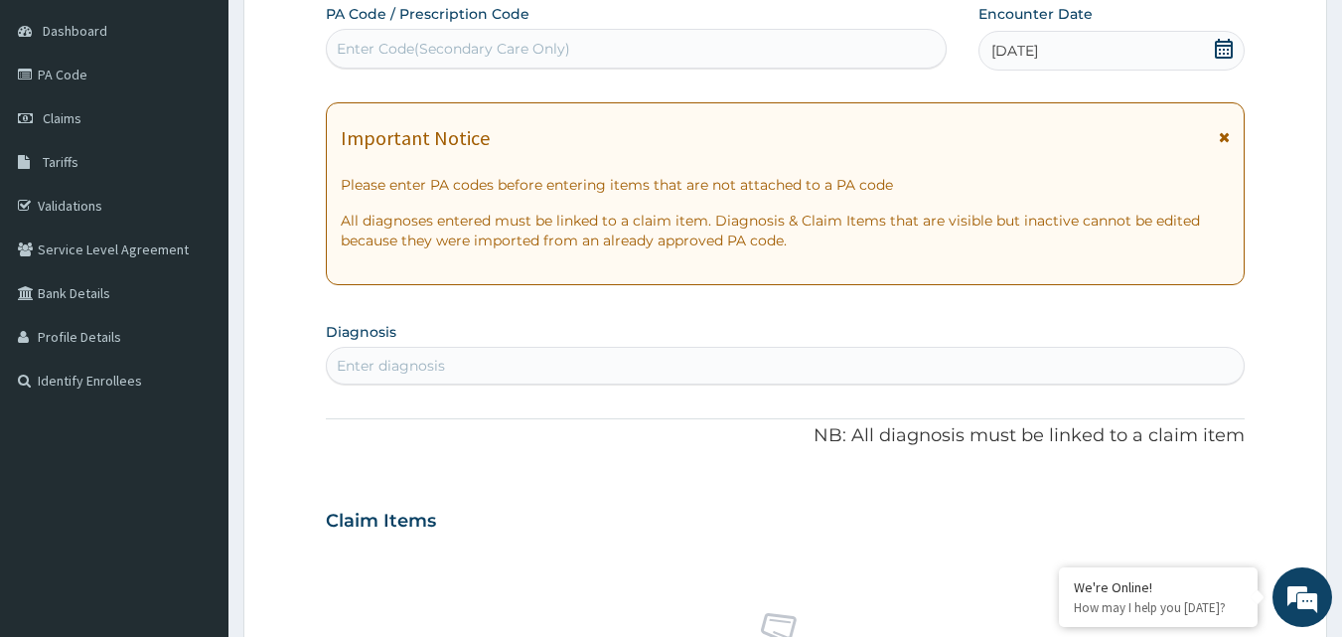
click at [379, 345] on section "Diagnosis Enter diagnosis" at bounding box center [786, 351] width 920 height 68
click at [373, 364] on div "Enter diagnosis" at bounding box center [391, 366] width 108 height 20
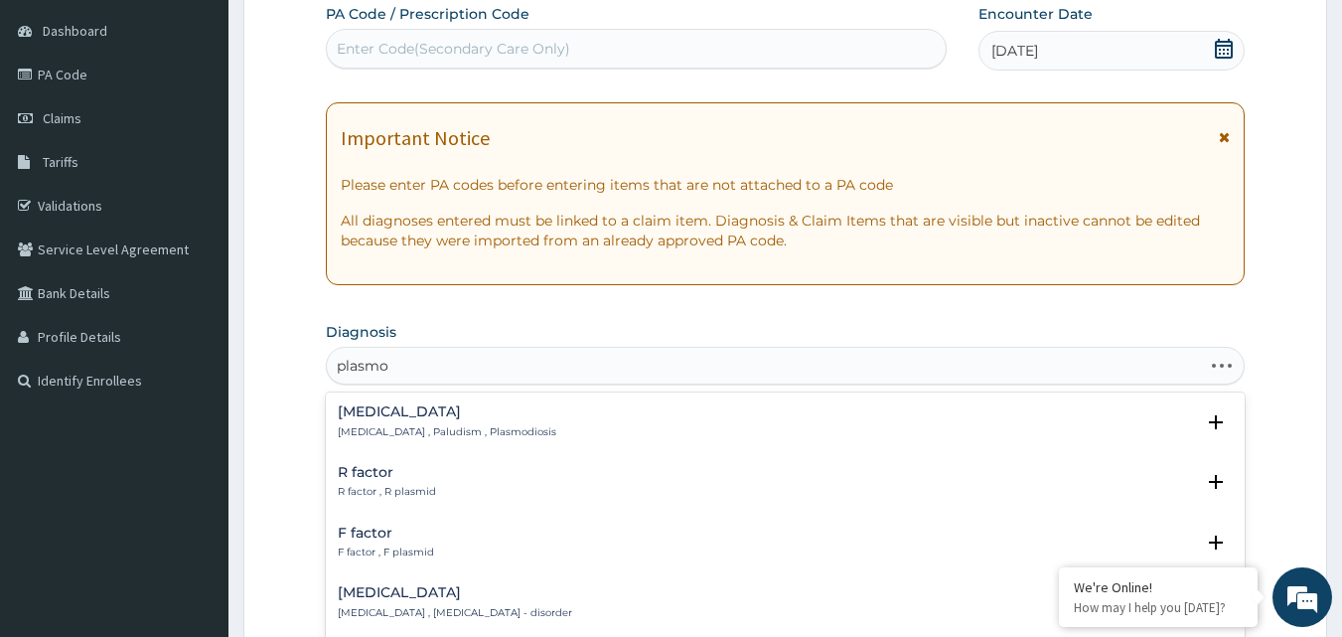
type input "plasmod"
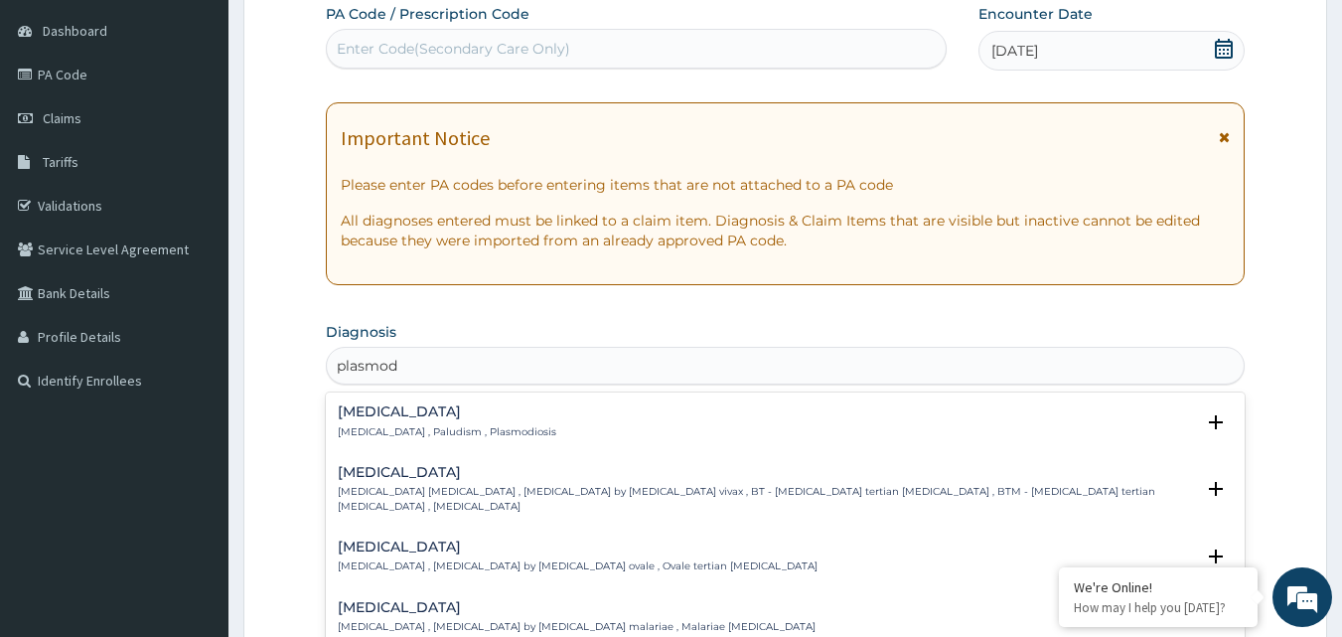
click at [399, 415] on h4 "[MEDICAL_DATA]" at bounding box center [447, 411] width 219 height 15
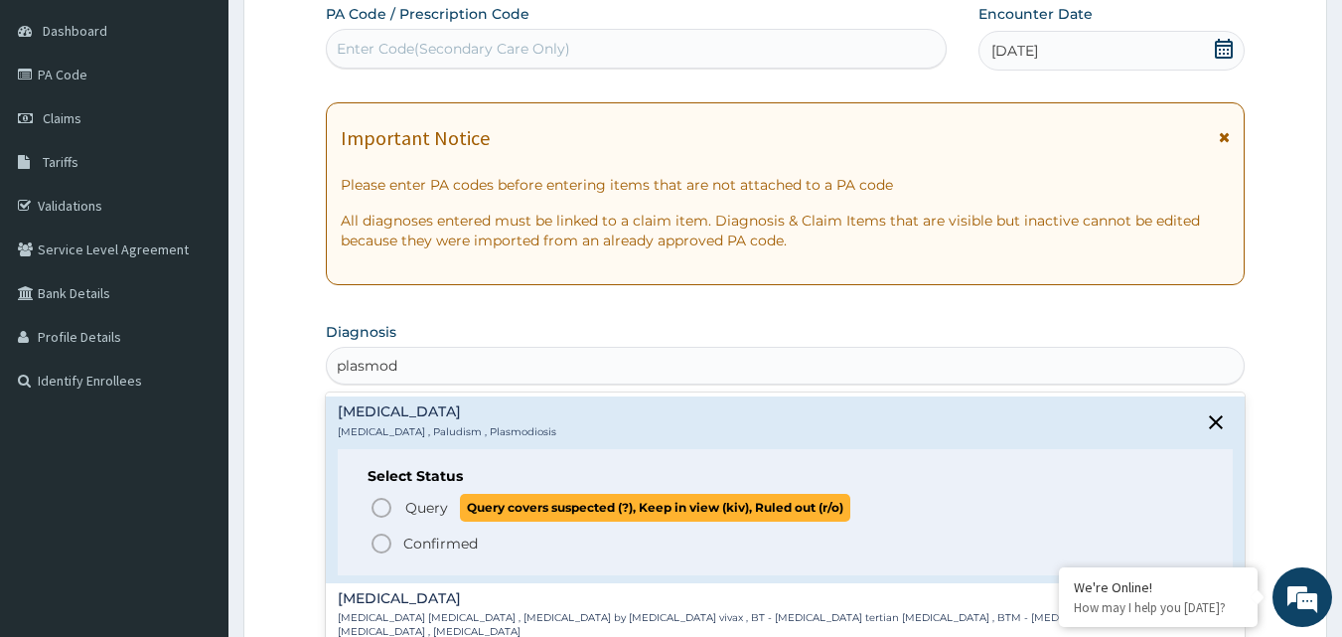
click at [408, 513] on span "Query" at bounding box center [426, 508] width 43 height 20
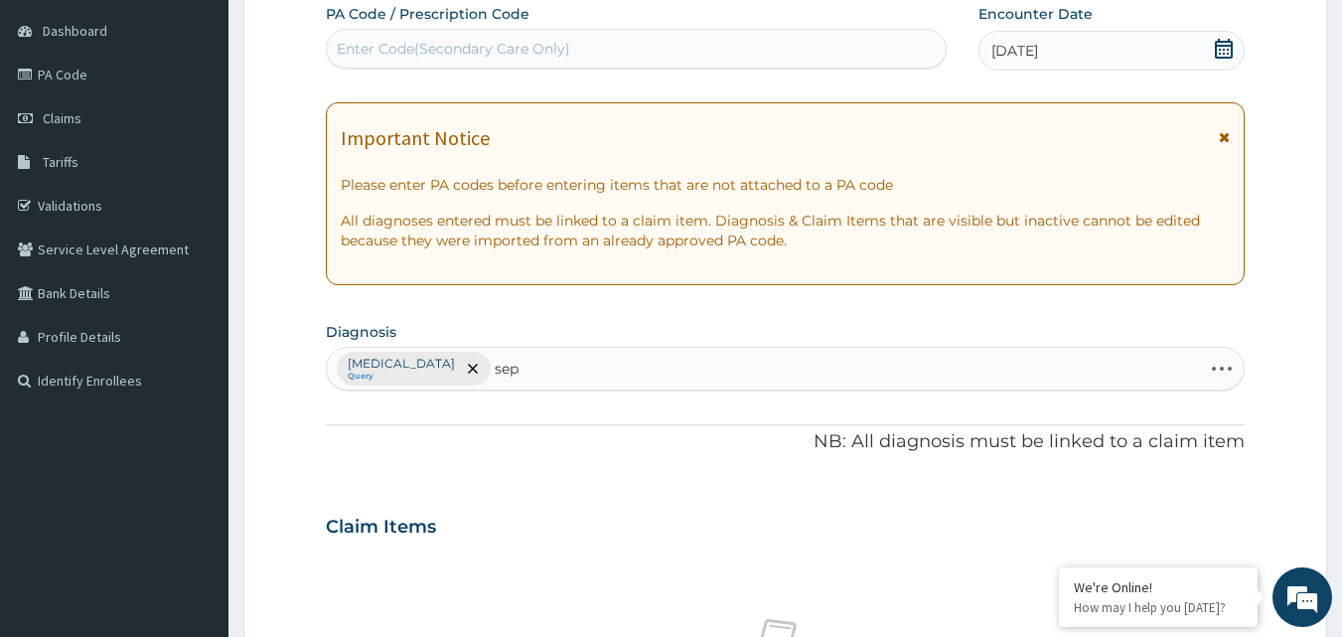
type input "seps"
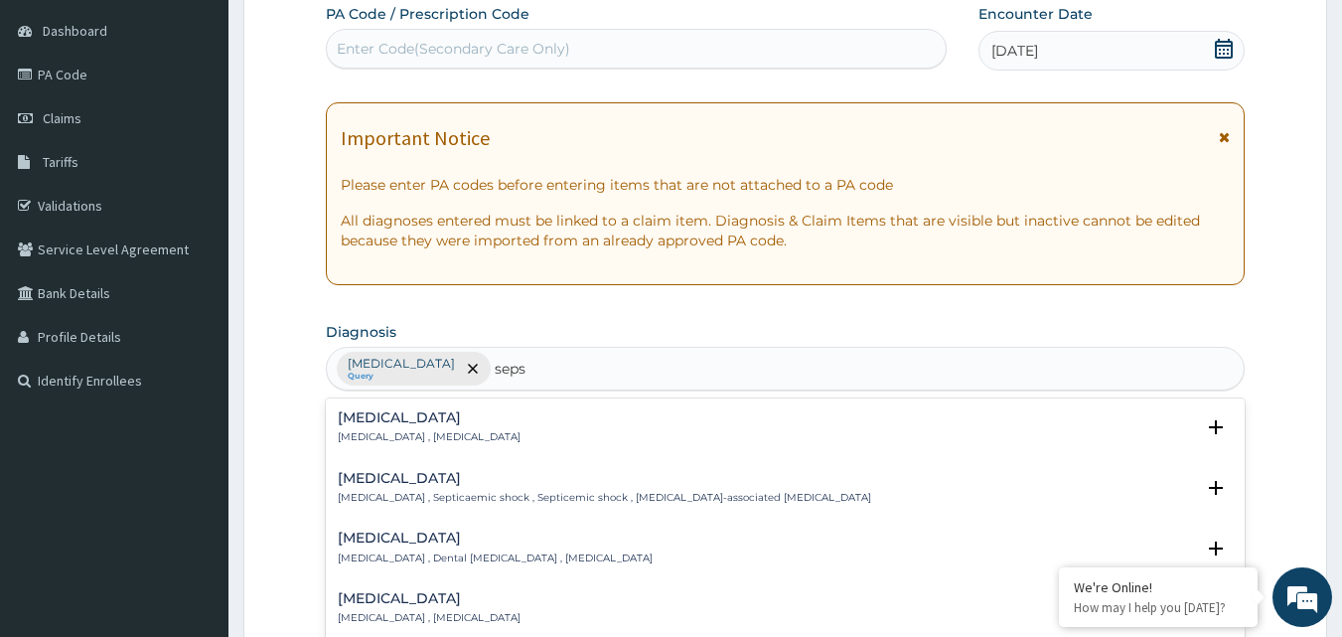
click at [415, 413] on h4 "[MEDICAL_DATA]" at bounding box center [429, 417] width 183 height 15
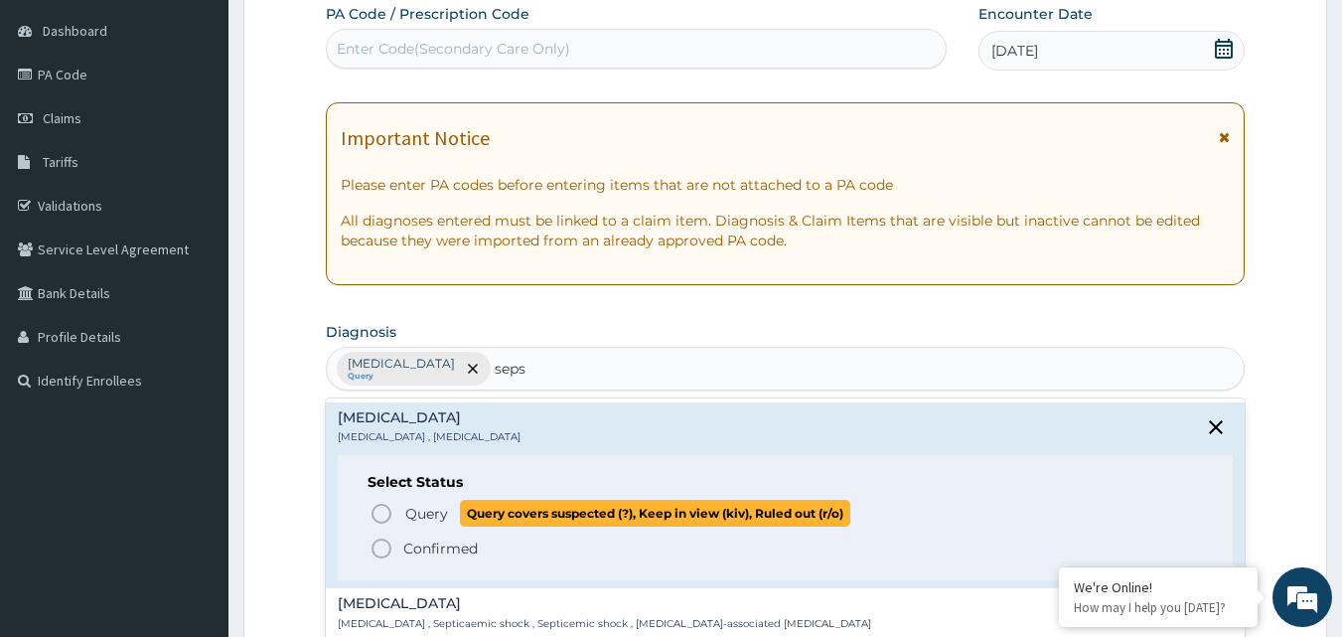
click at [405, 507] on span "Query" at bounding box center [426, 514] width 43 height 20
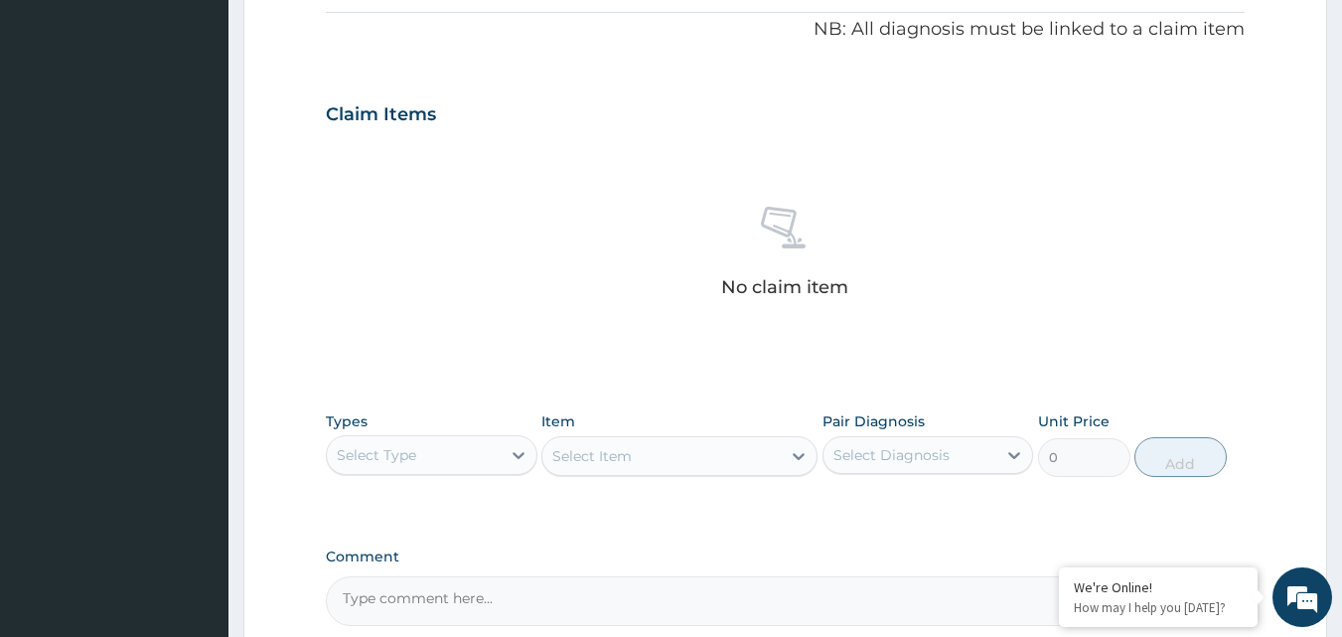
scroll to position [634, 0]
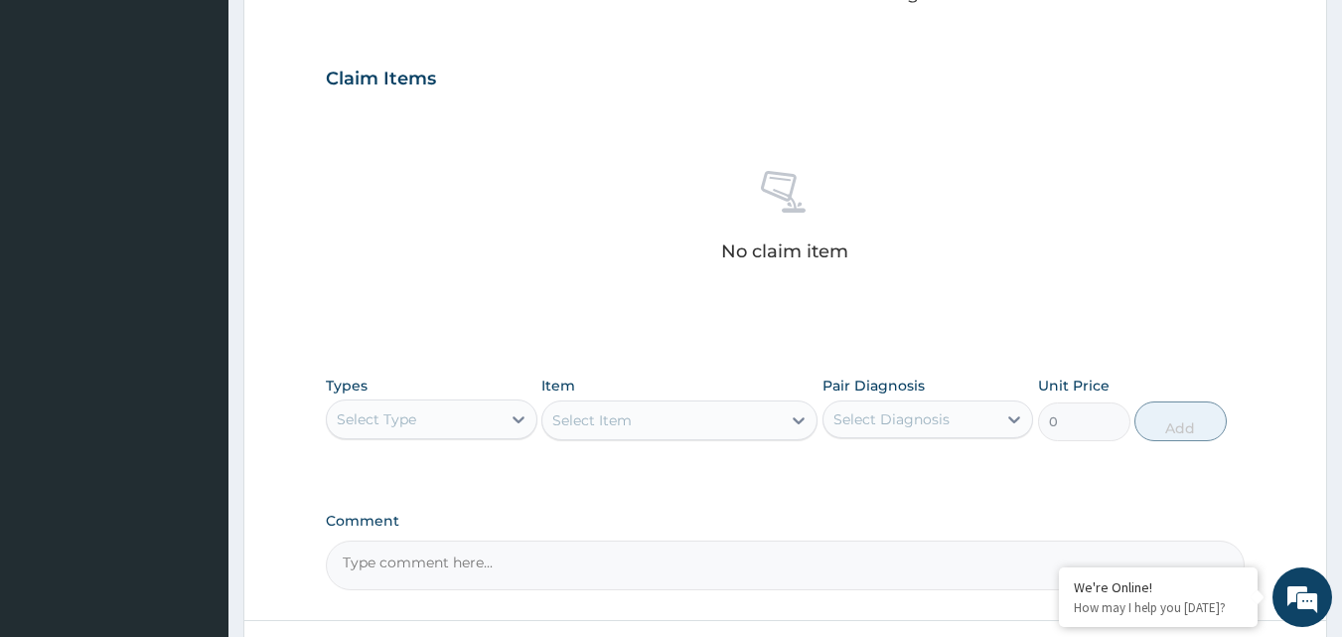
click at [435, 427] on div "Select Type" at bounding box center [414, 419] width 174 height 32
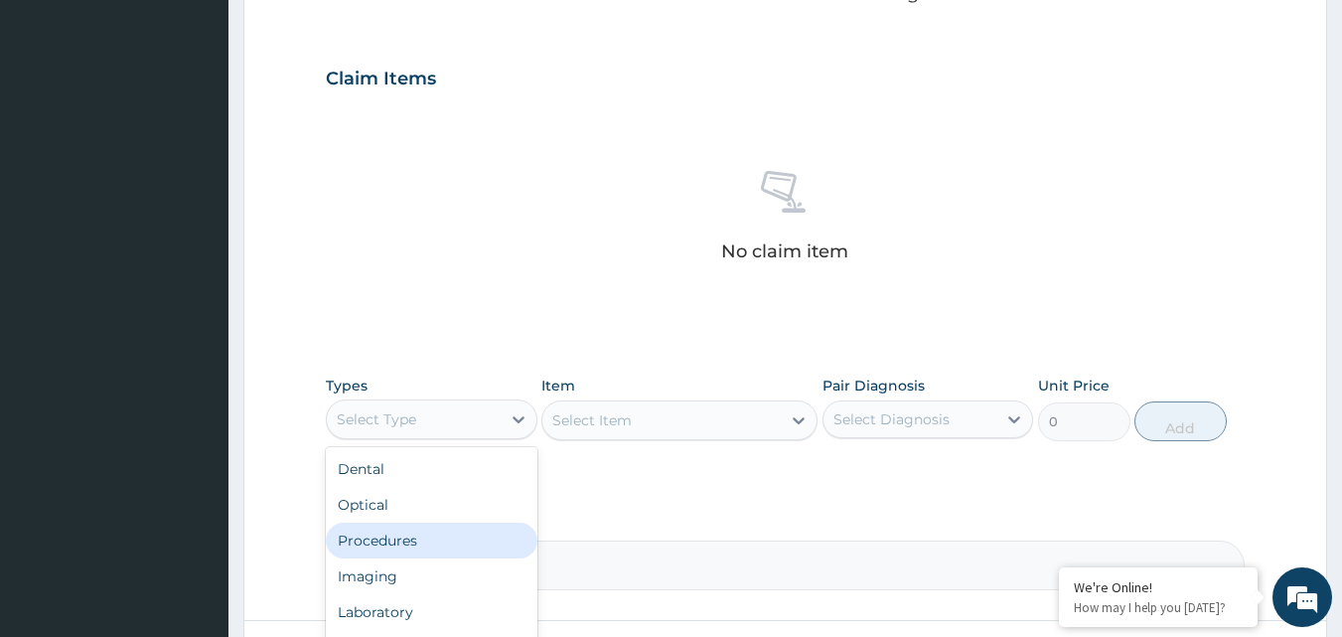
click at [418, 536] on div "Procedures" at bounding box center [432, 540] width 212 height 36
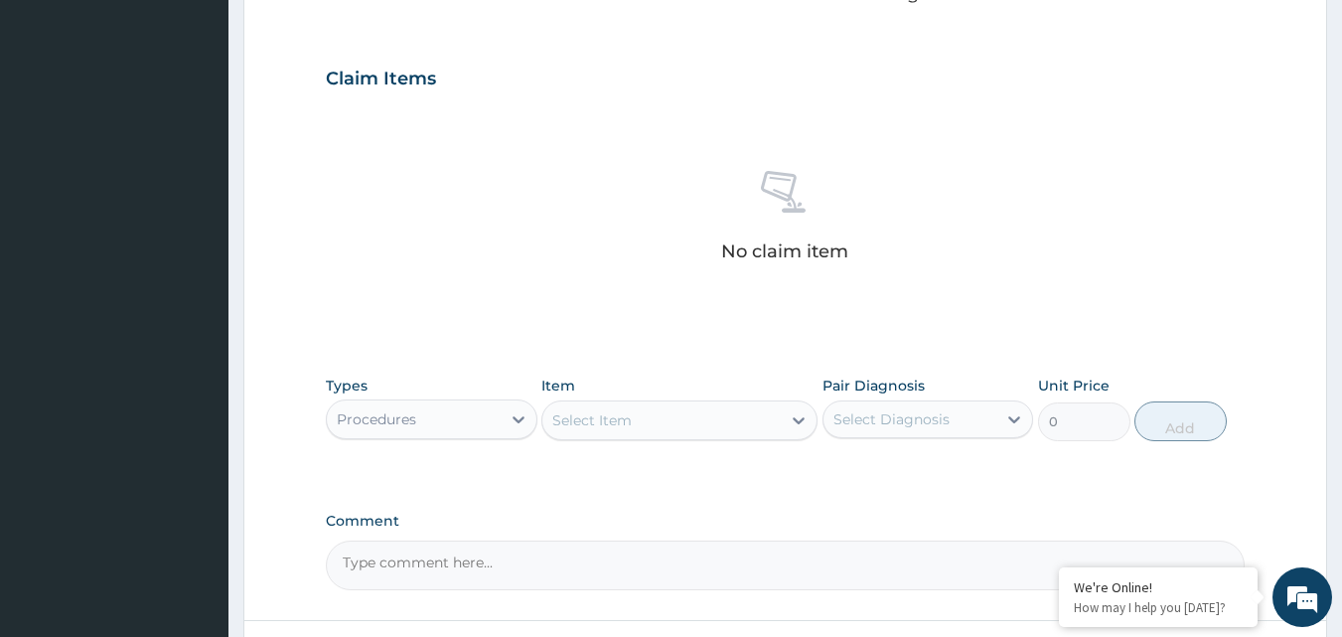
click at [629, 422] on div "Select Item" at bounding box center [591, 420] width 79 height 20
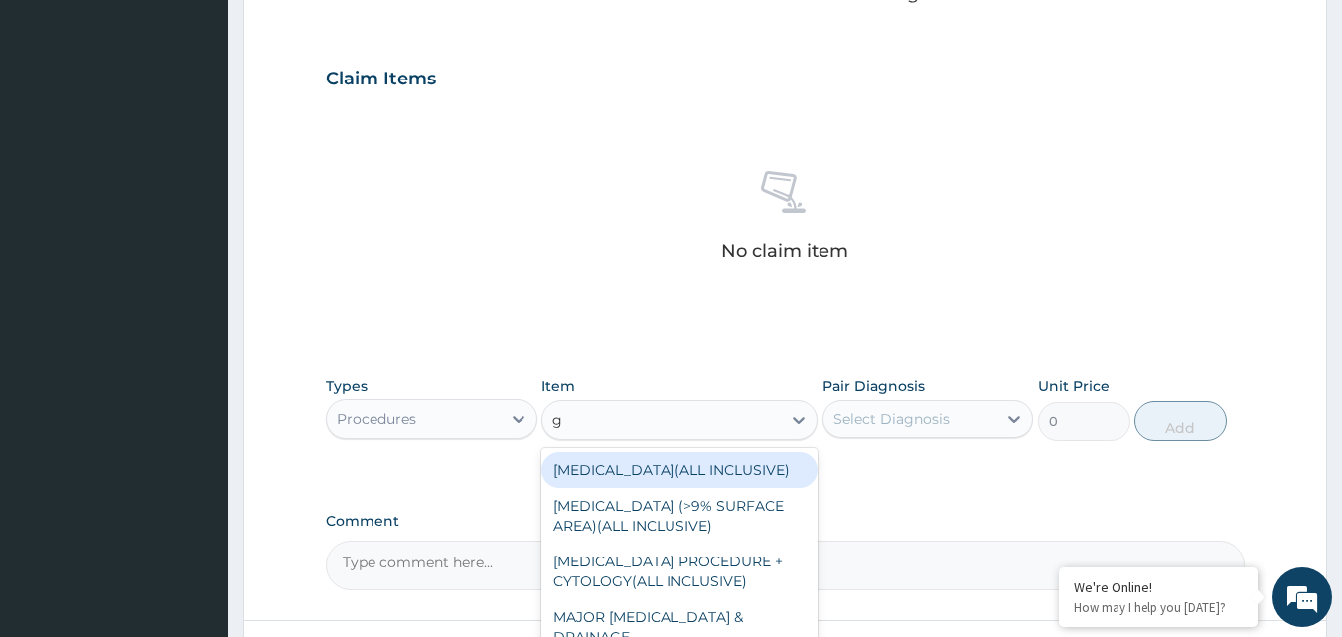
type input "gp"
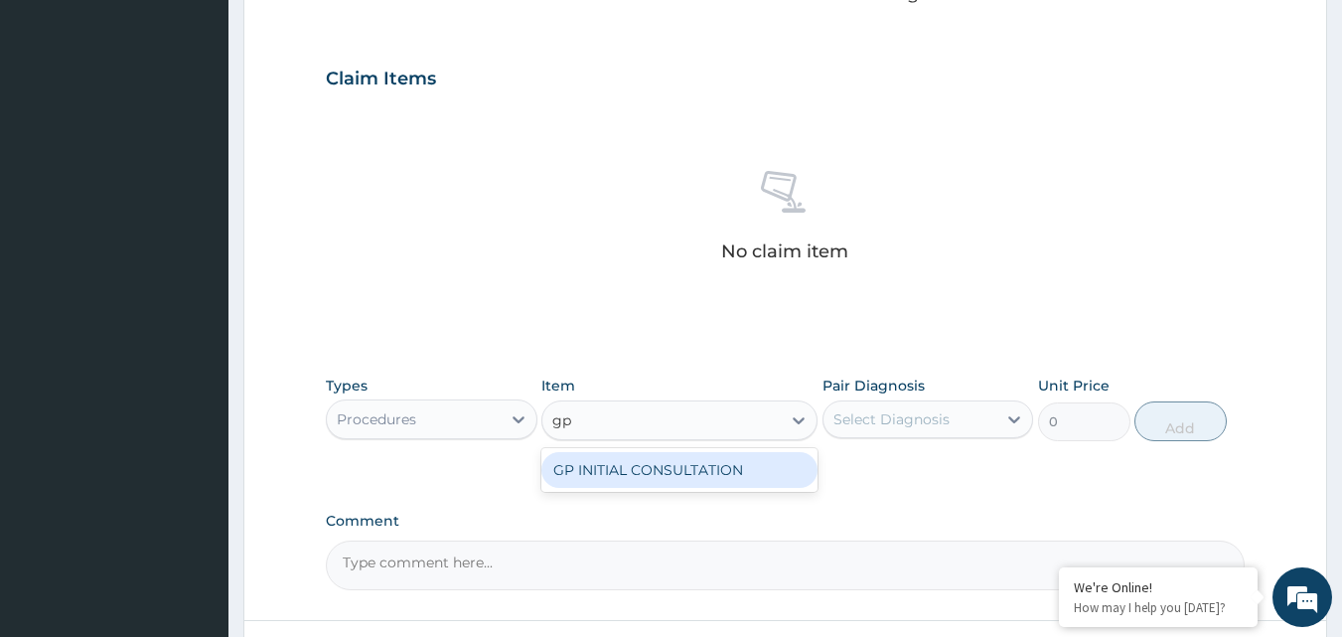
click at [619, 479] on div "GP INITIAL CONSULTATION" at bounding box center [679, 470] width 276 height 36
type input "2000"
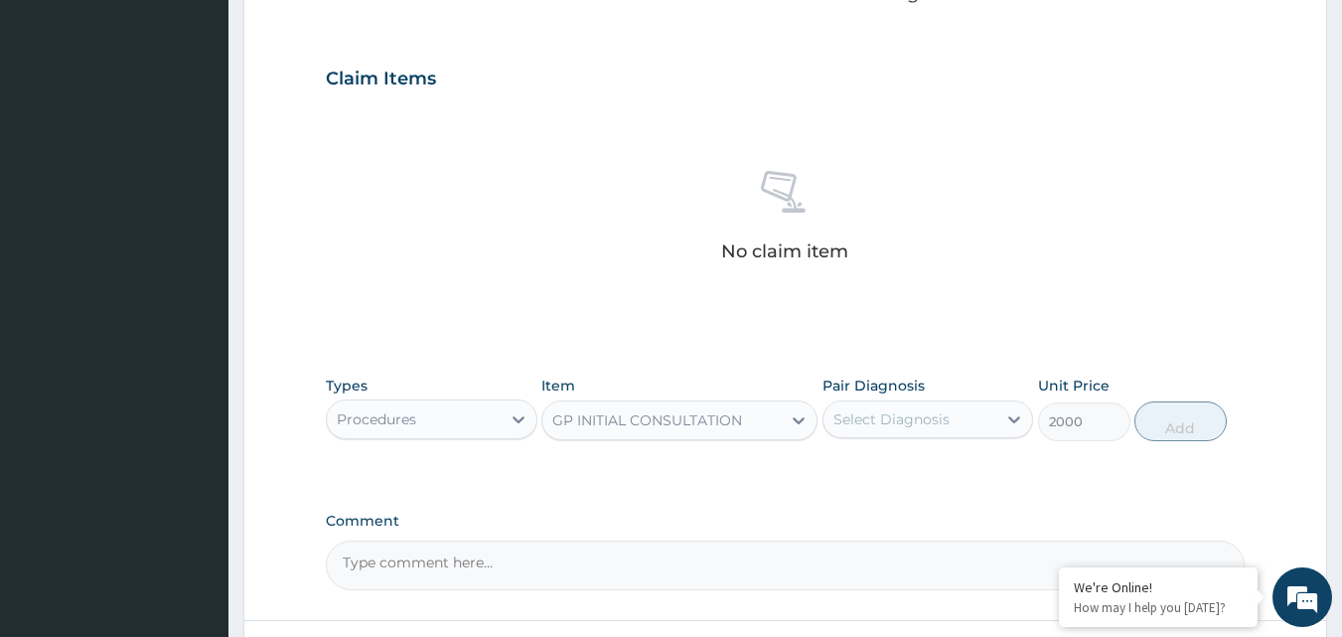
click at [955, 428] on div "Select Diagnosis" at bounding box center [910, 419] width 174 height 32
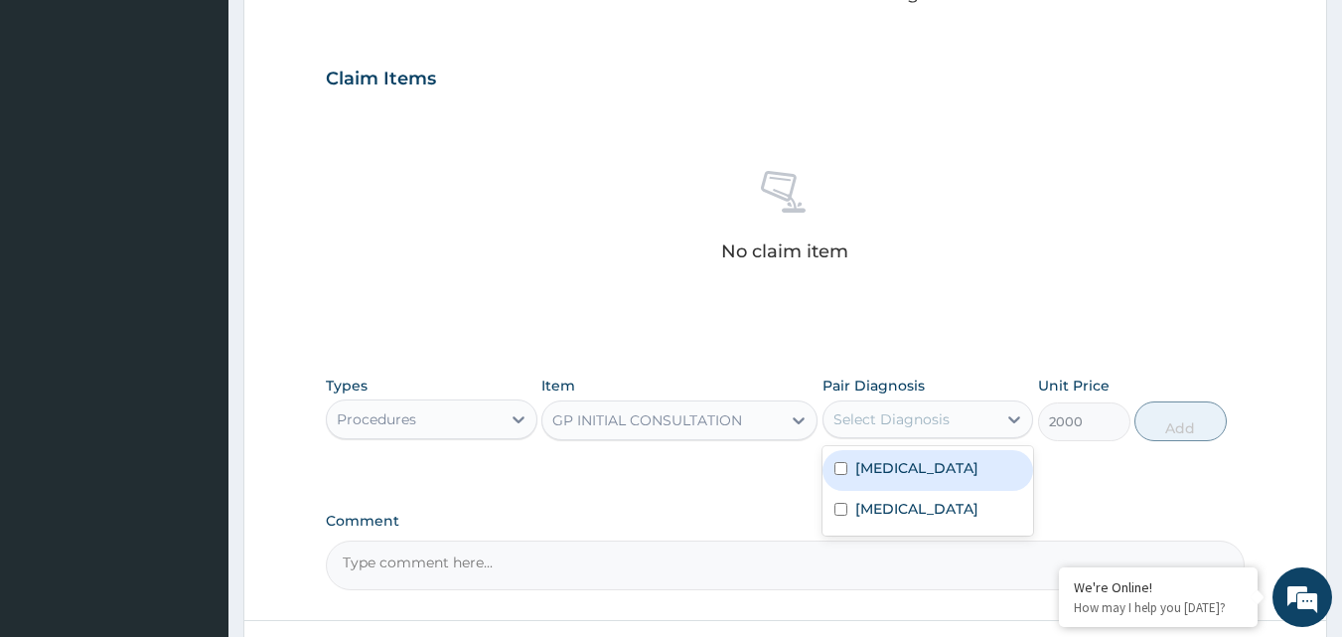
click at [922, 480] on div "[MEDICAL_DATA]" at bounding box center [928, 470] width 212 height 41
checkbox input "true"
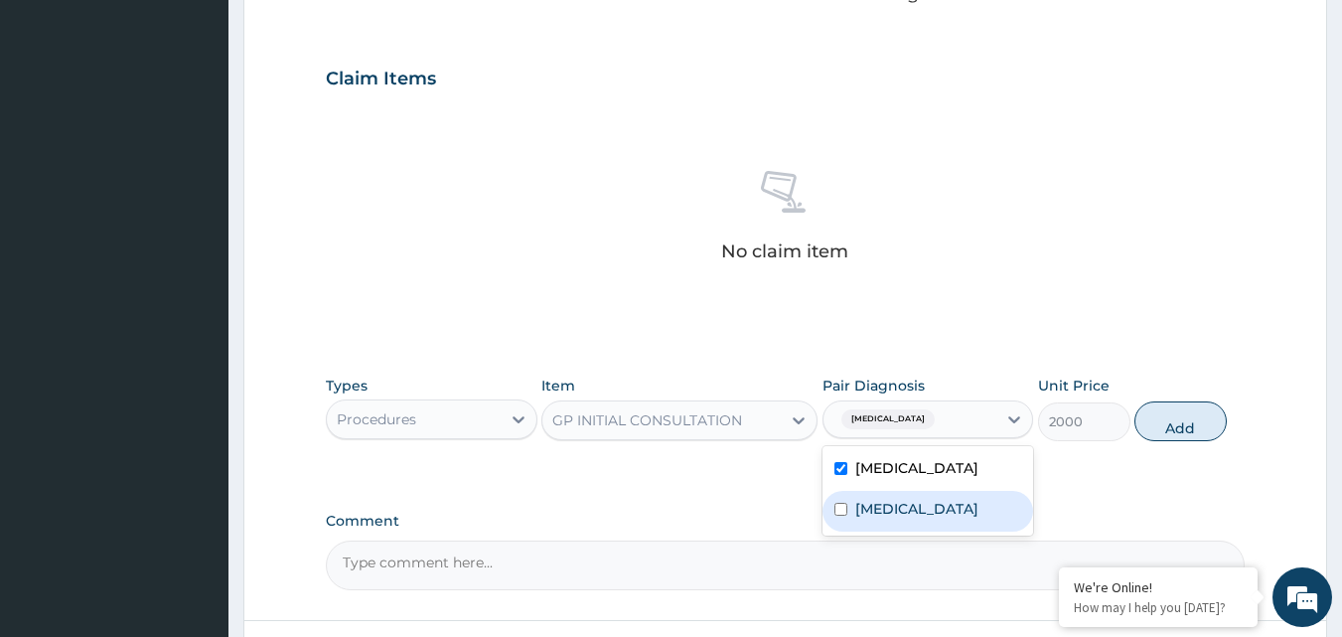
click at [913, 524] on div "[MEDICAL_DATA]" at bounding box center [928, 511] width 212 height 41
checkbox input "true"
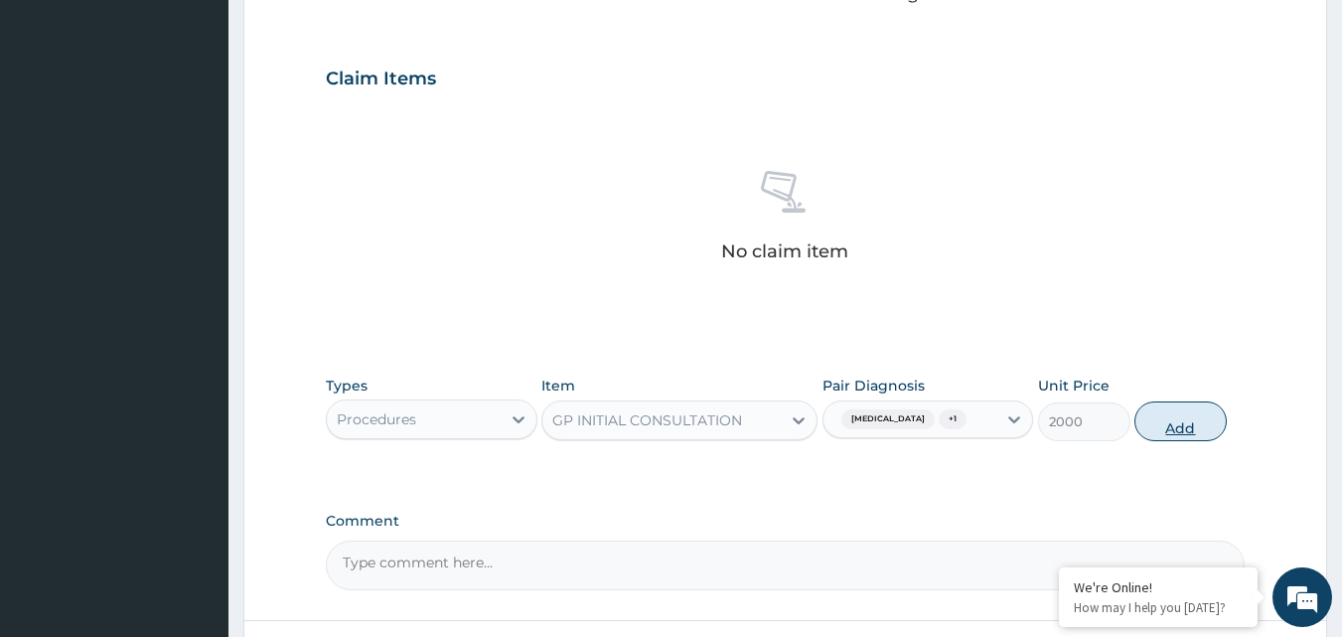
click at [1212, 416] on button "Add" at bounding box center [1180, 421] width 92 height 40
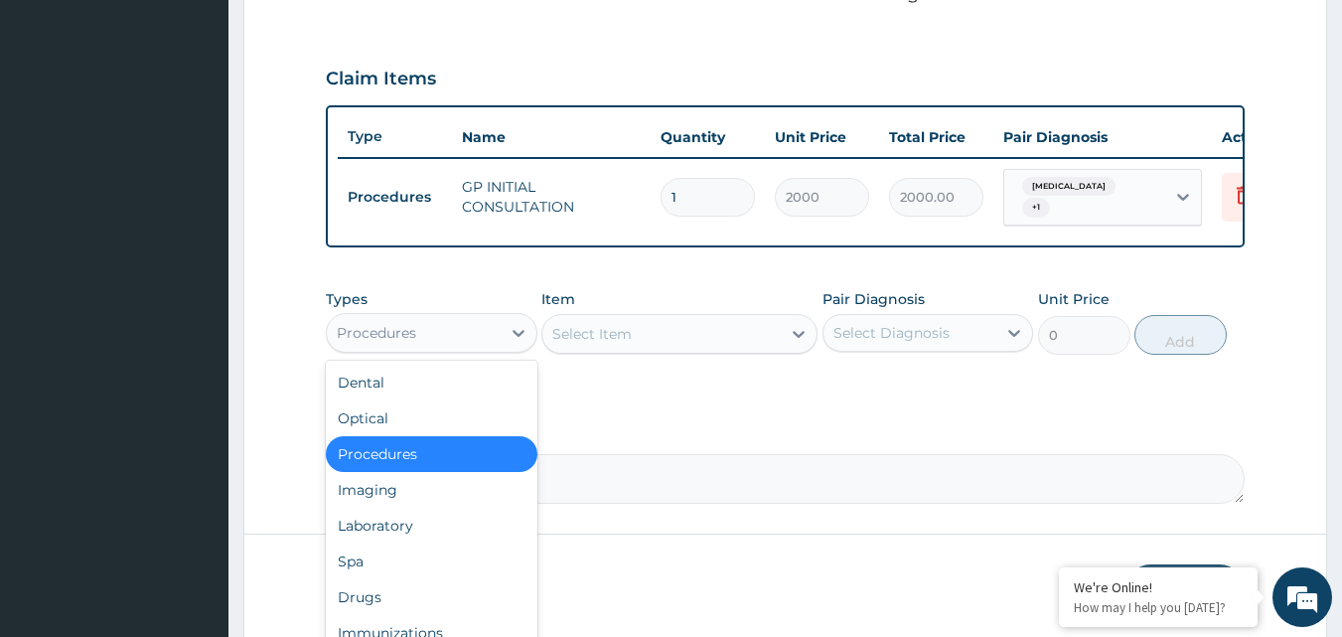
click at [477, 324] on div "Procedures" at bounding box center [414, 333] width 174 height 32
click at [432, 542] on div "Laboratory" at bounding box center [432, 526] width 212 height 36
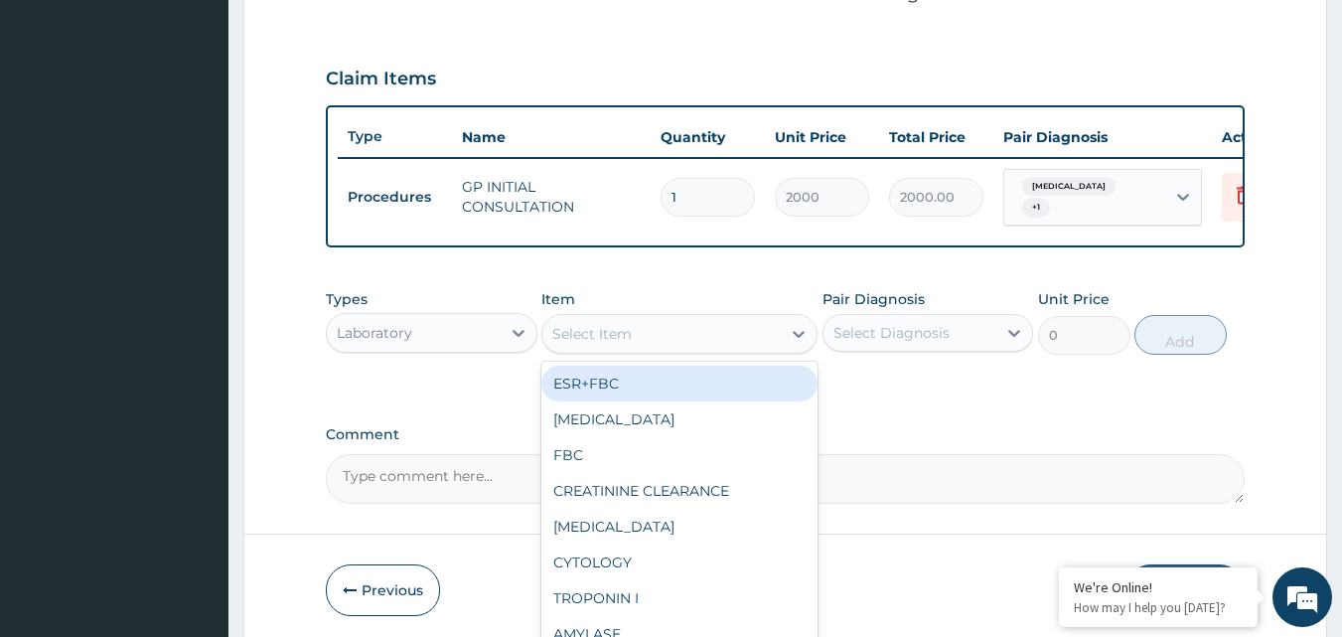
click at [673, 333] on div "Select Item" at bounding box center [661, 334] width 238 height 32
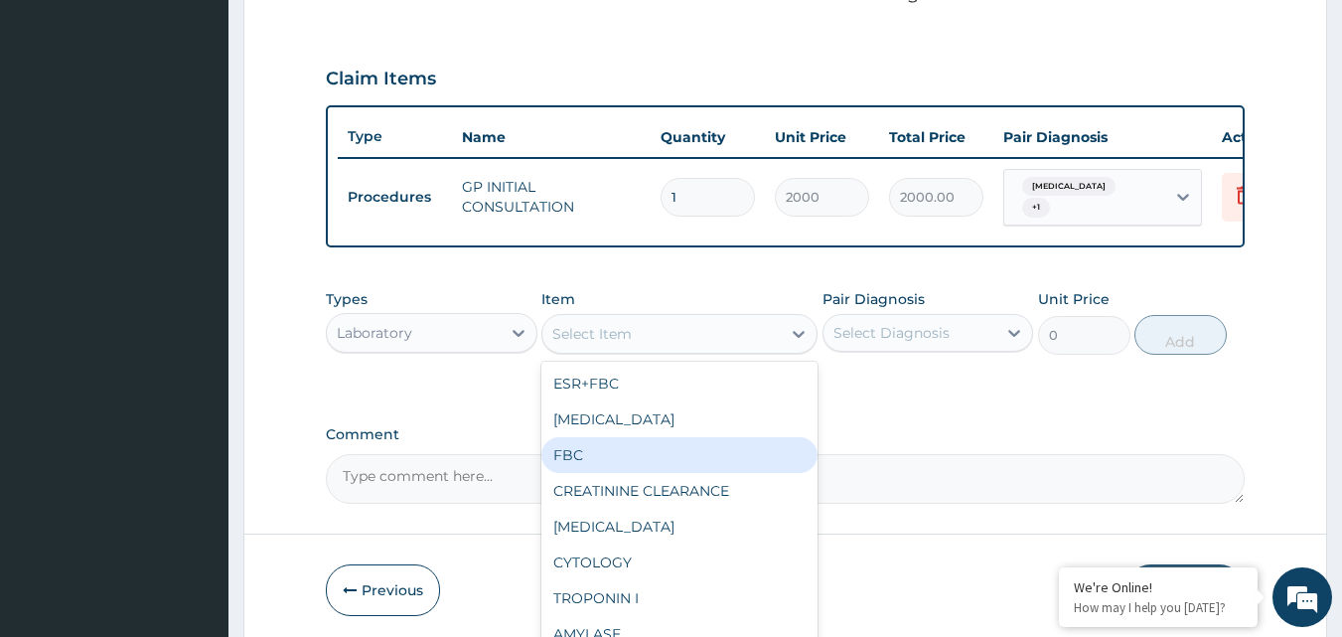
click at [647, 471] on div "FBC" at bounding box center [679, 455] width 276 height 36
type input "2500"
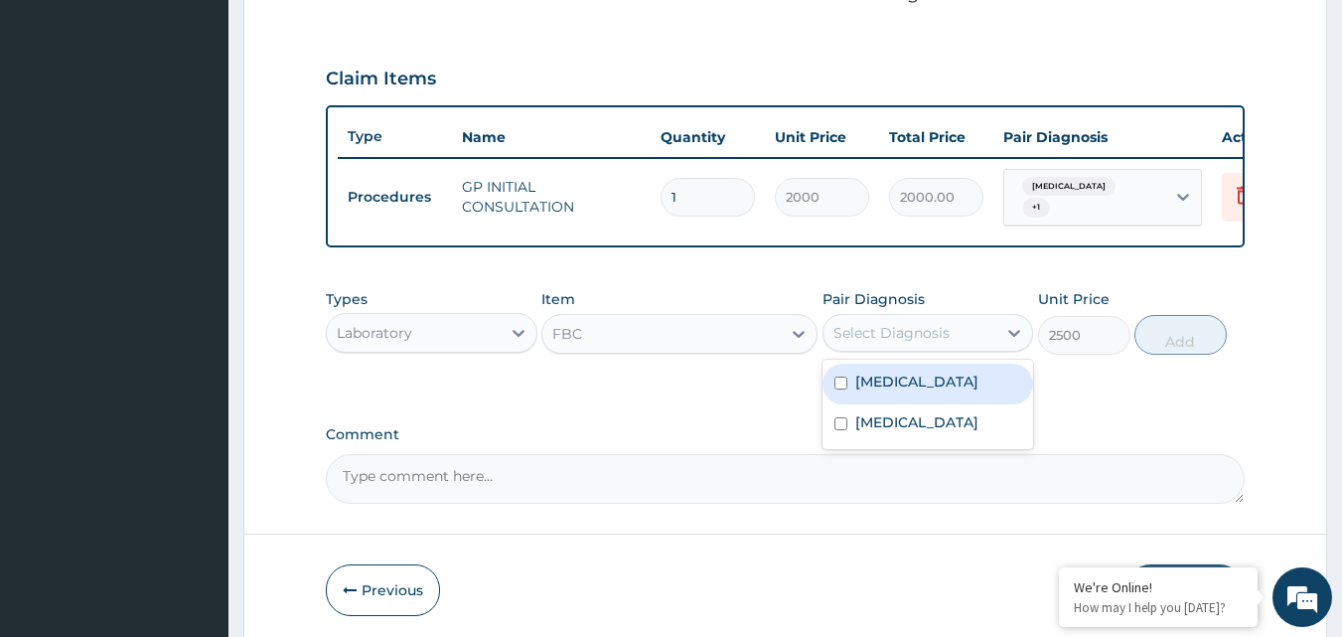
click at [896, 341] on div "Select Diagnosis" at bounding box center [891, 333] width 116 height 20
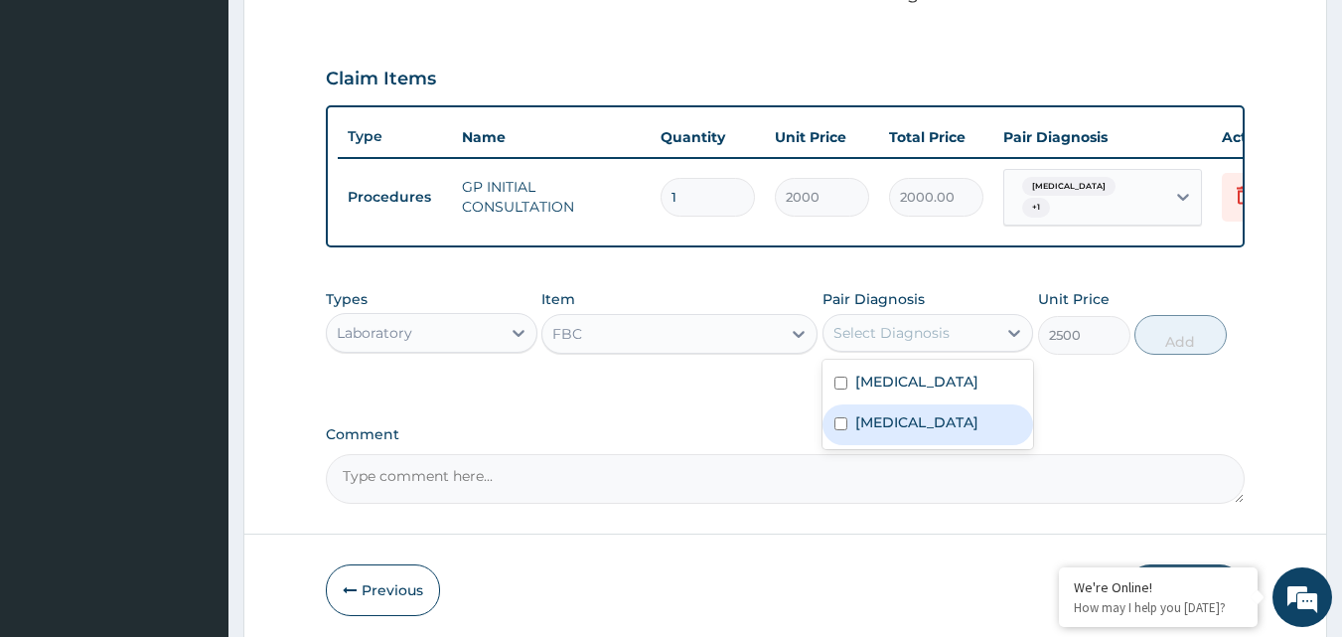
click at [874, 426] on label "[MEDICAL_DATA]" at bounding box center [916, 422] width 123 height 20
checkbox input "true"
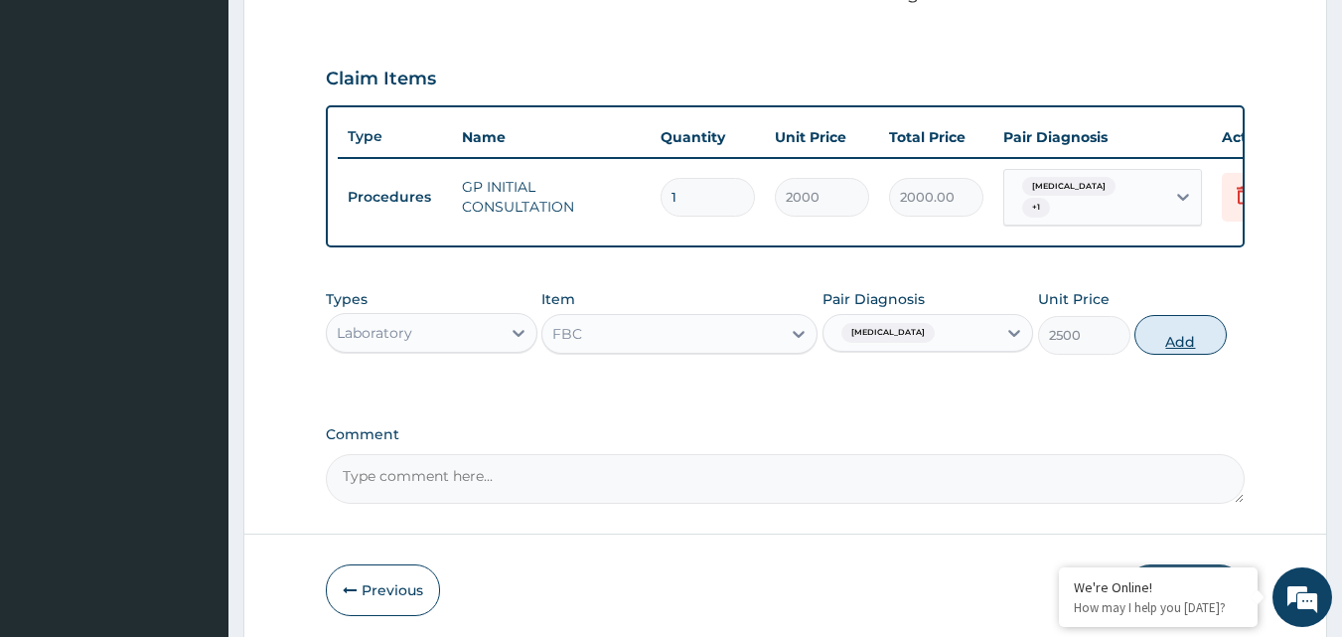
click at [1147, 331] on button "Add" at bounding box center [1180, 335] width 92 height 40
type input "0"
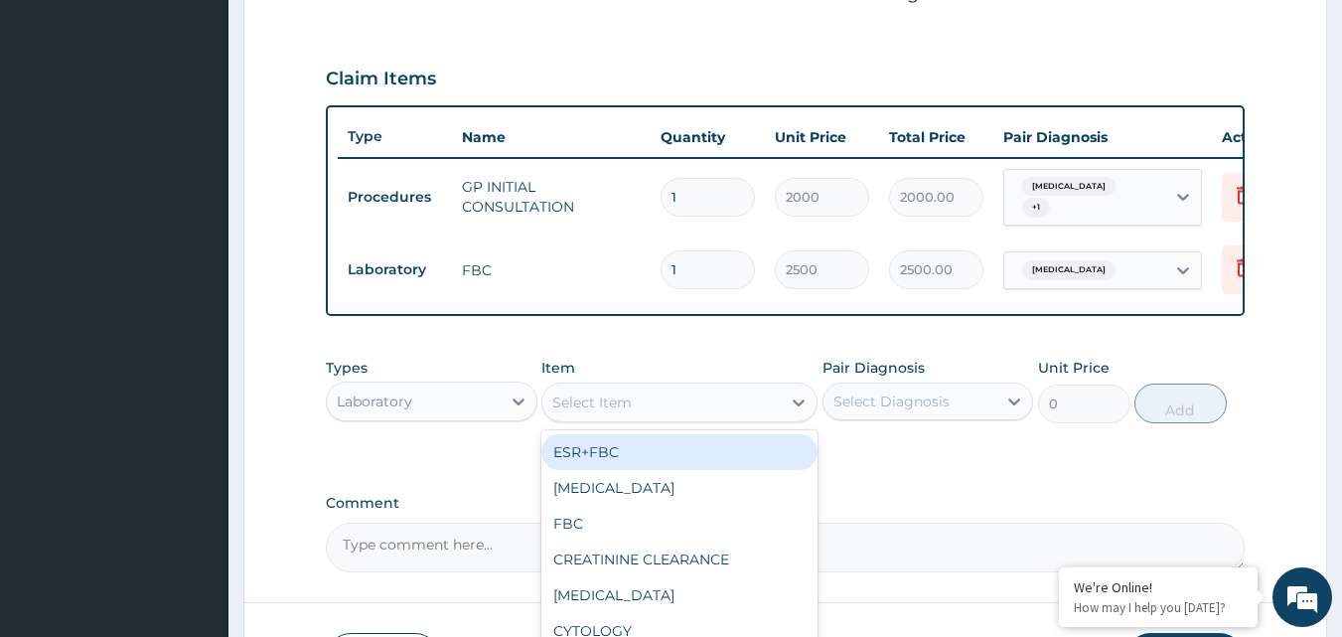
click at [687, 397] on div "Select Item" at bounding box center [661, 402] width 238 height 32
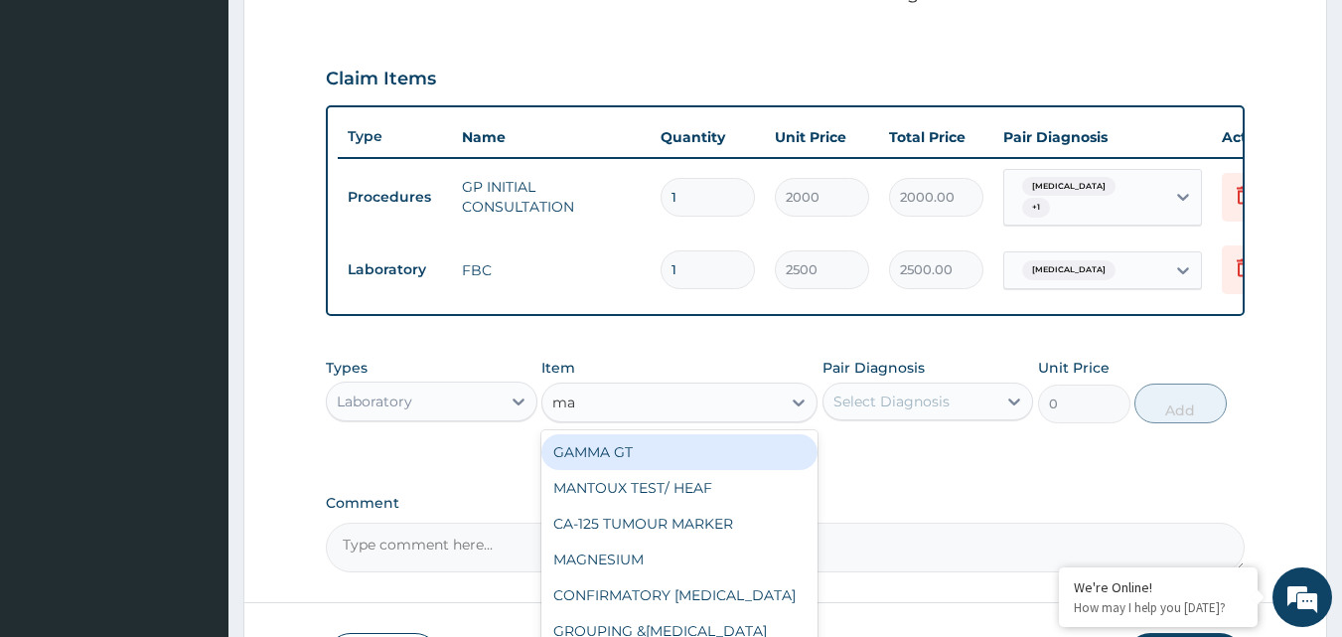
type input "mal"
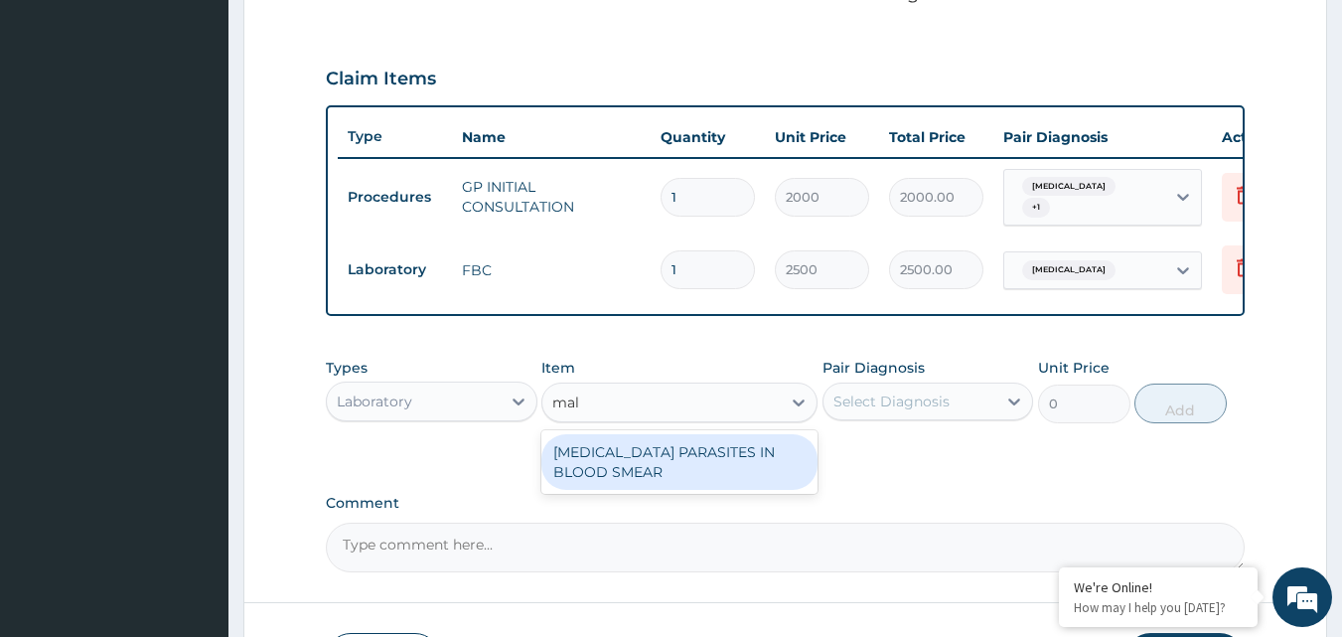
click at [698, 481] on div "[MEDICAL_DATA] PARASITES IN BLOOD SMEAR" at bounding box center [679, 462] width 276 height 56
type input "1700"
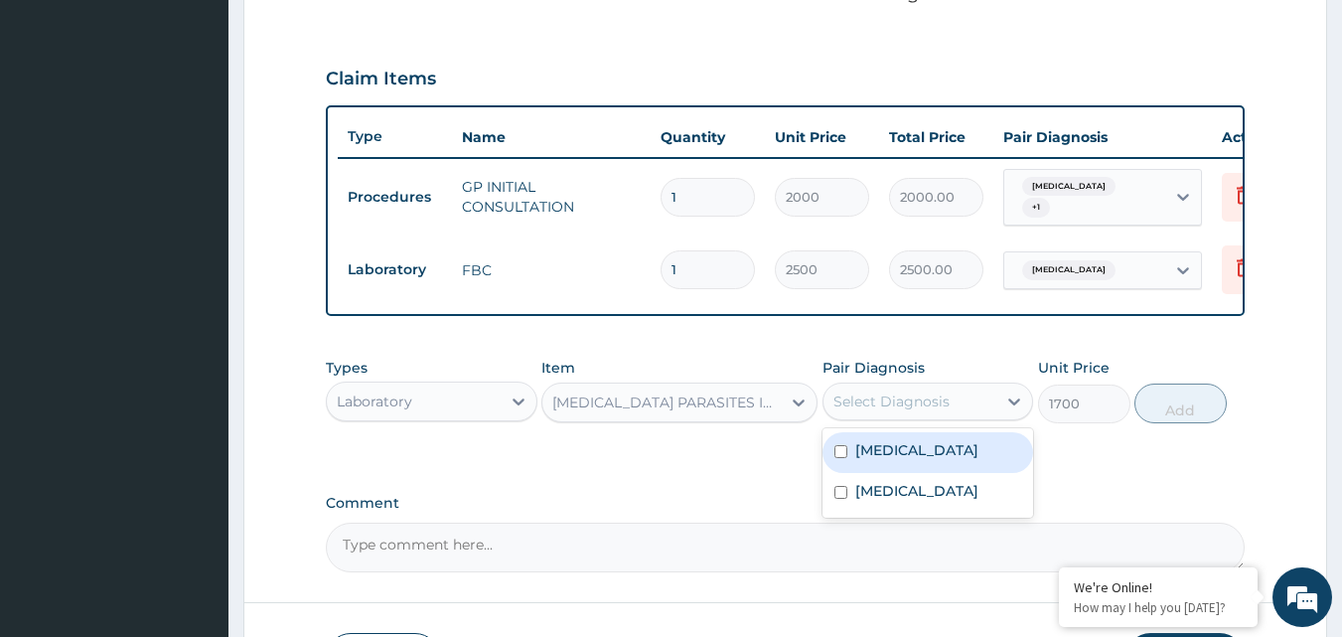
click at [946, 396] on div "Select Diagnosis" at bounding box center [910, 401] width 174 height 32
click at [922, 466] on div "[MEDICAL_DATA]" at bounding box center [928, 452] width 212 height 41
checkbox input "true"
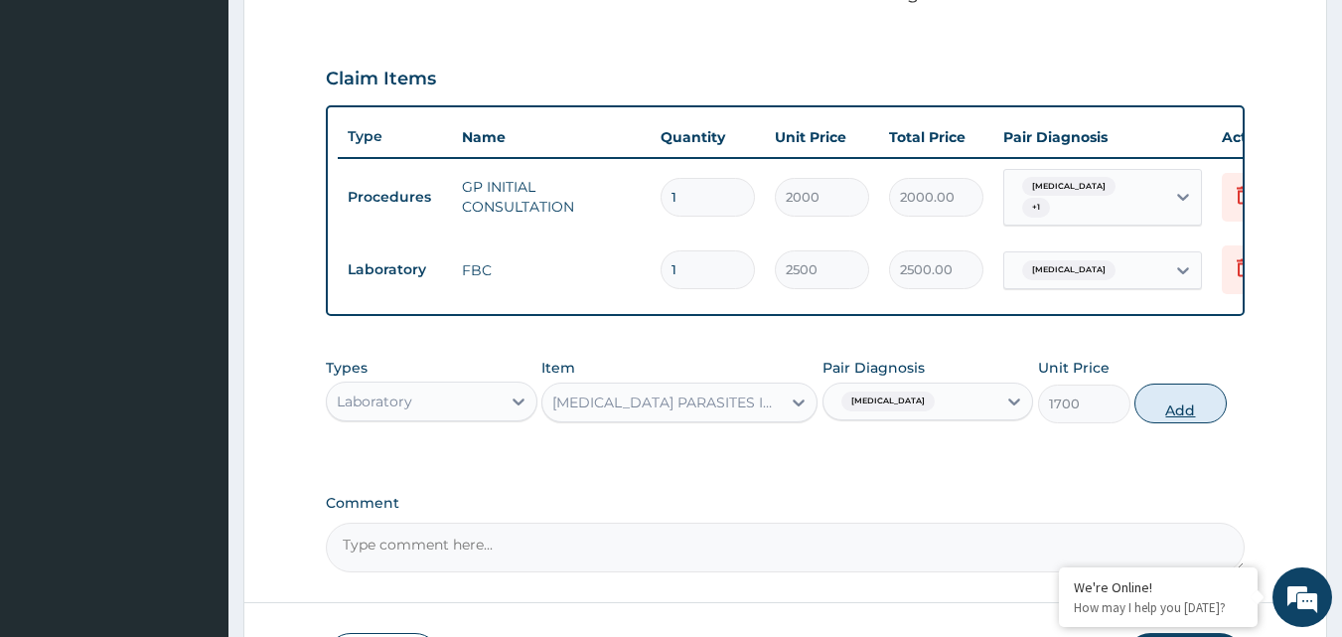
click at [1200, 417] on button "Add" at bounding box center [1180, 403] width 92 height 40
type input "0"
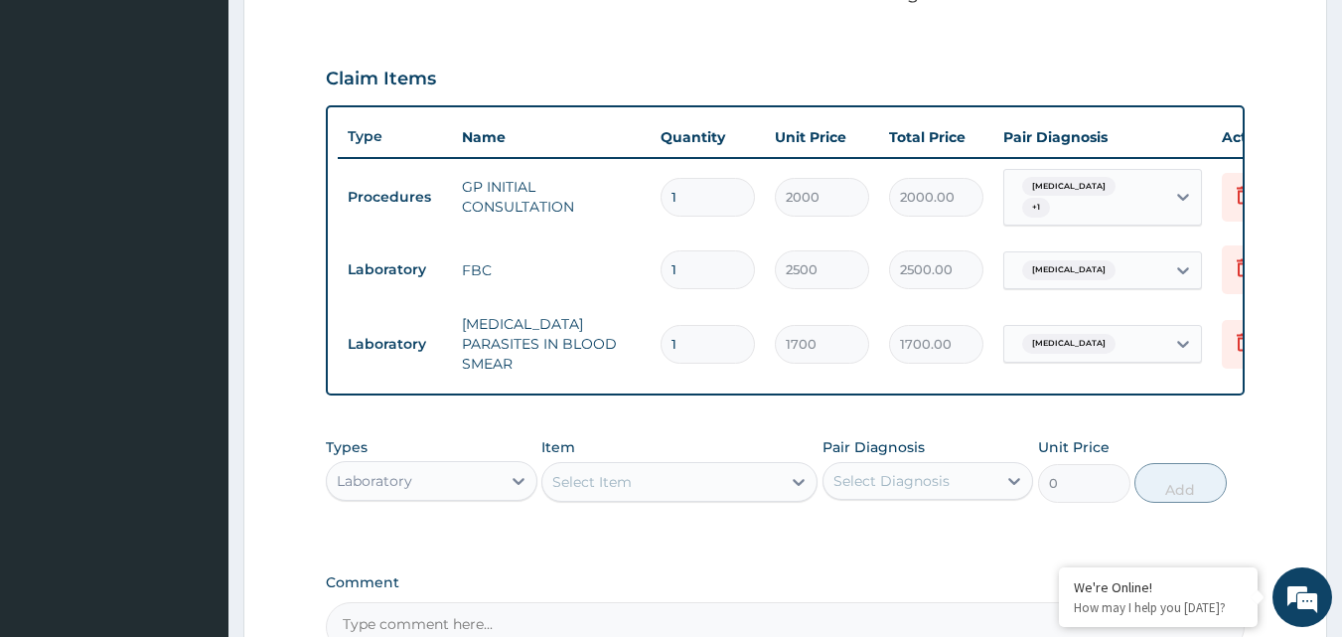
click at [413, 490] on div "Laboratory" at bounding box center [414, 481] width 174 height 32
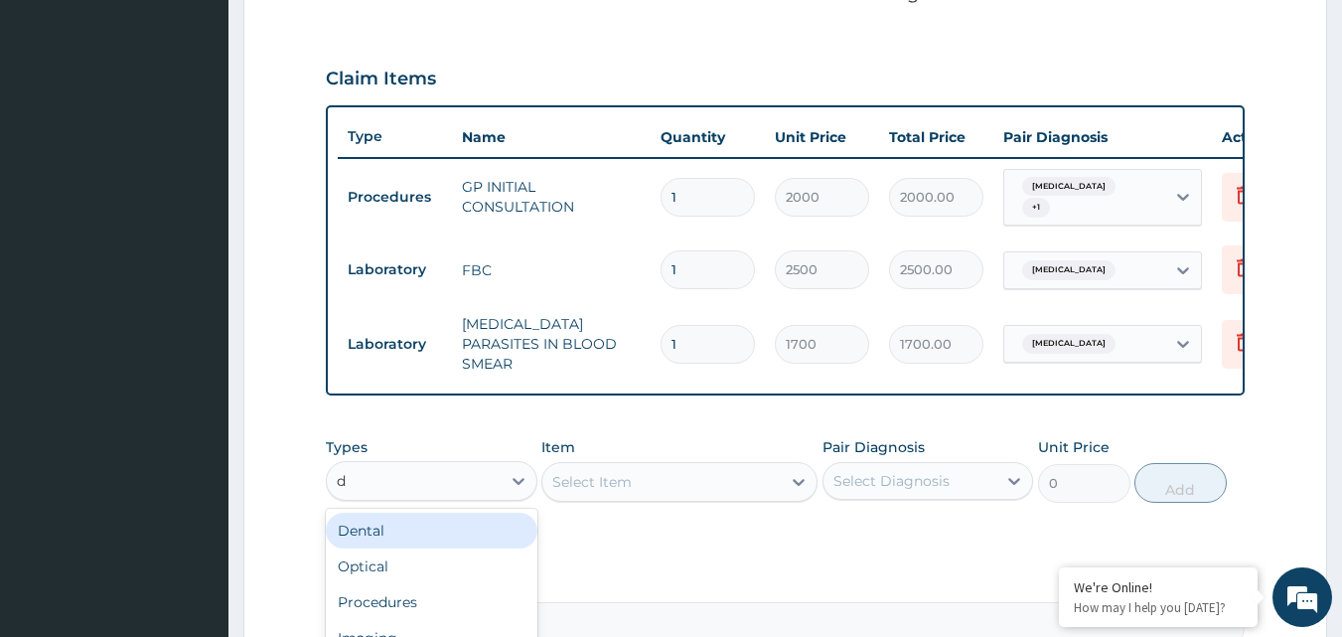
type input "dr"
click at [368, 539] on div "Drugs" at bounding box center [432, 530] width 212 height 36
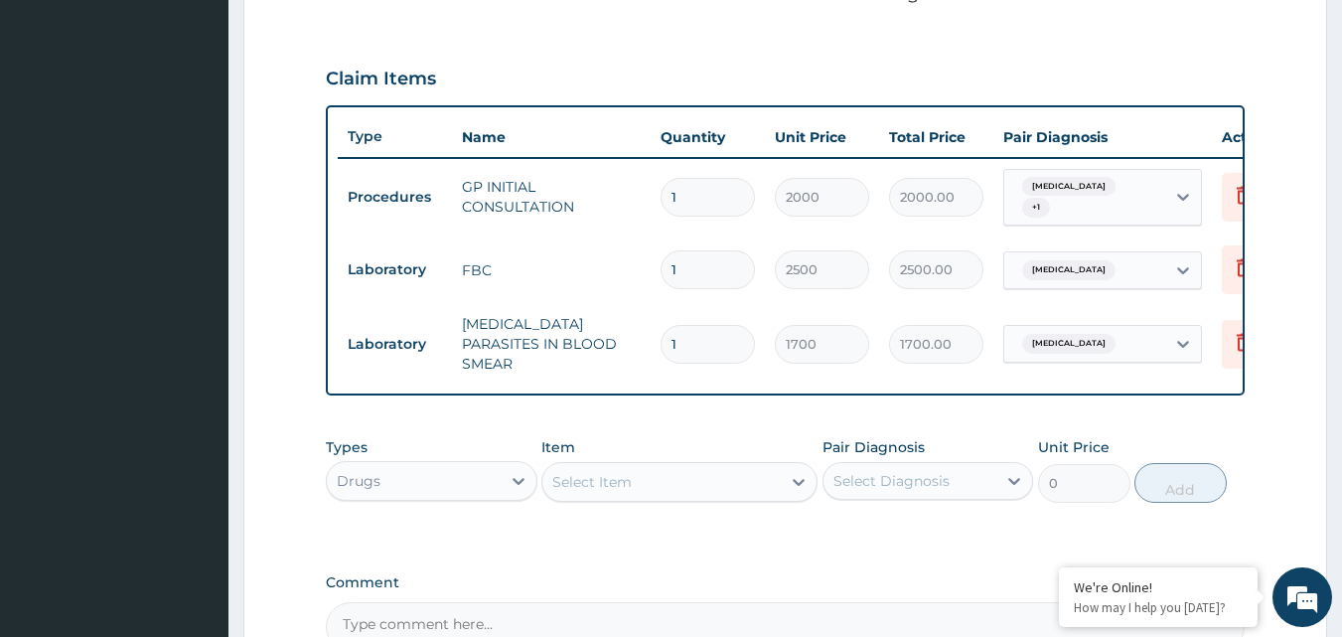
click at [630, 479] on div "Select Item" at bounding box center [591, 482] width 79 height 20
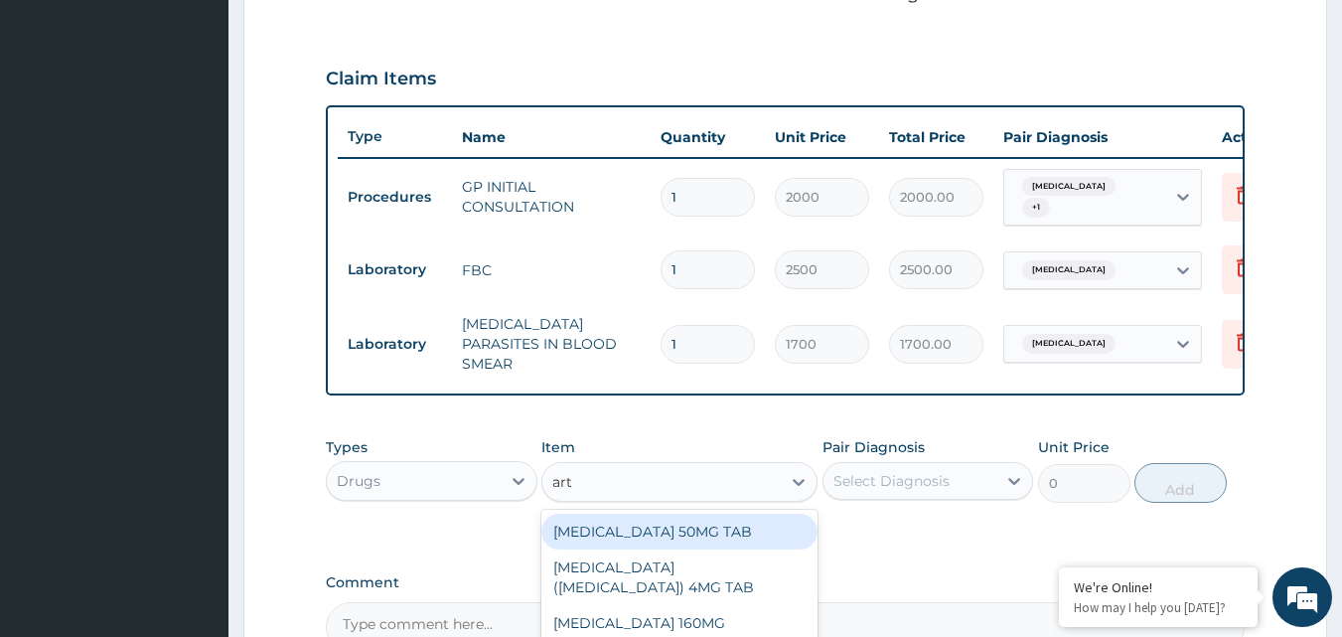
type input "arte"
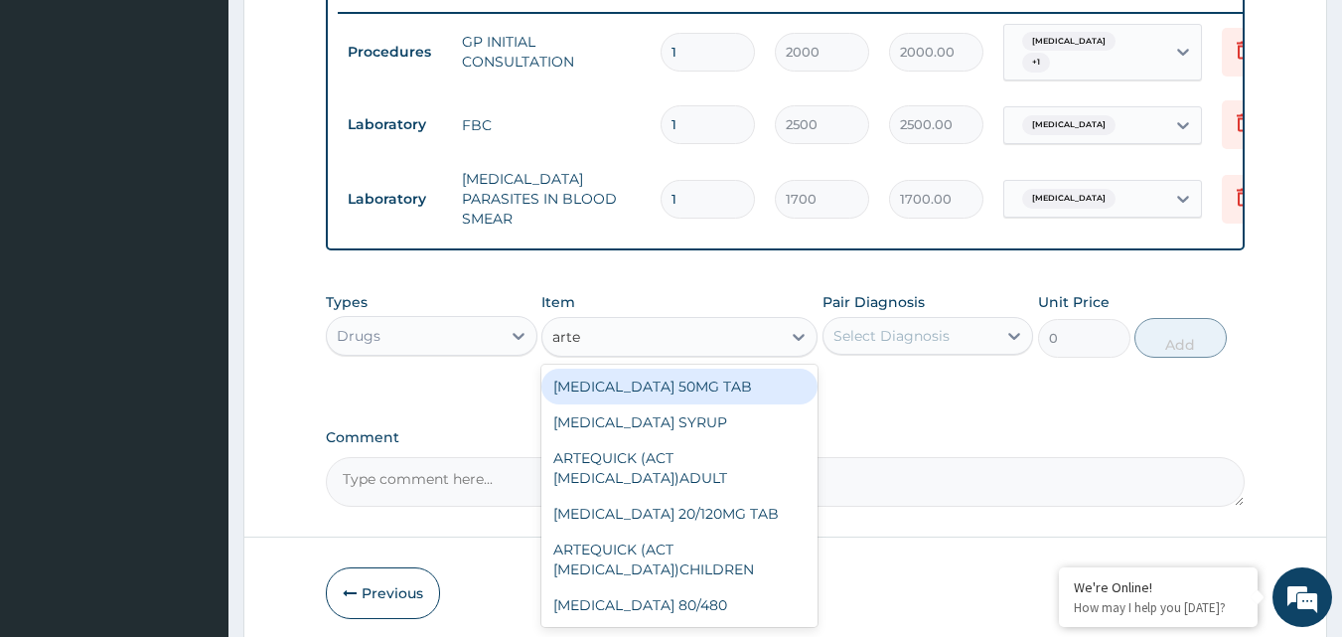
scroll to position [782, 0]
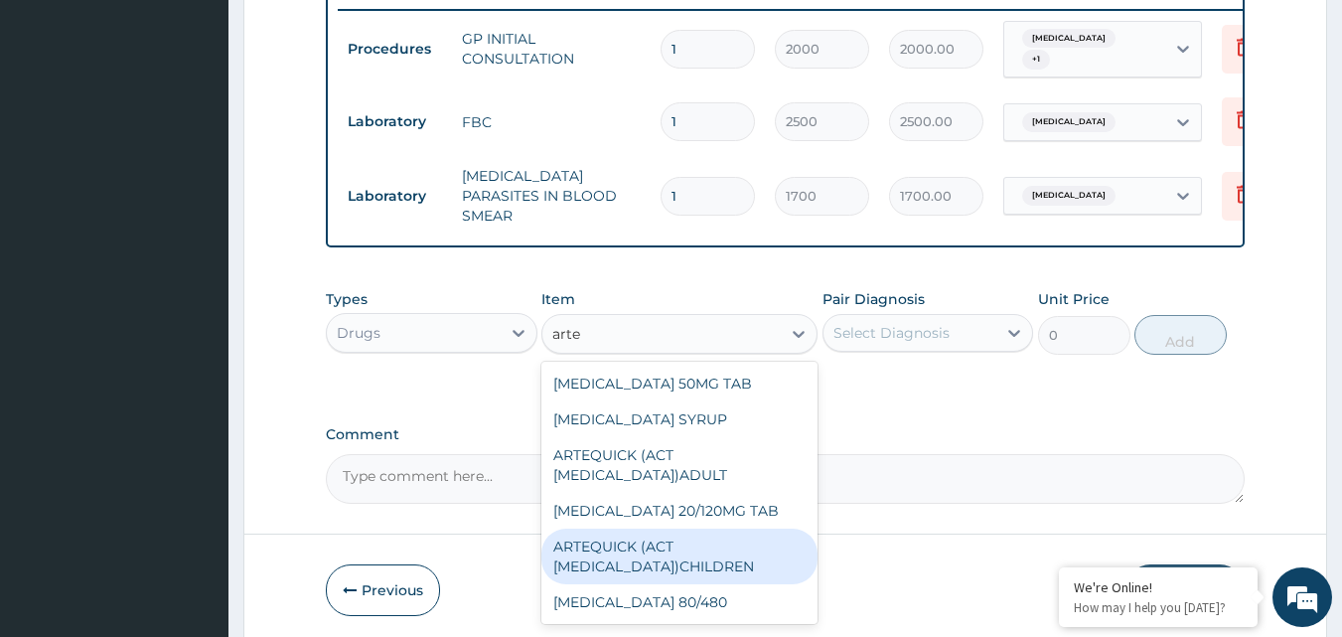
click at [655, 561] on div "ARTEQUICK (ACT [MEDICAL_DATA])CHILDREN" at bounding box center [679, 556] width 276 height 56
type input "1750"
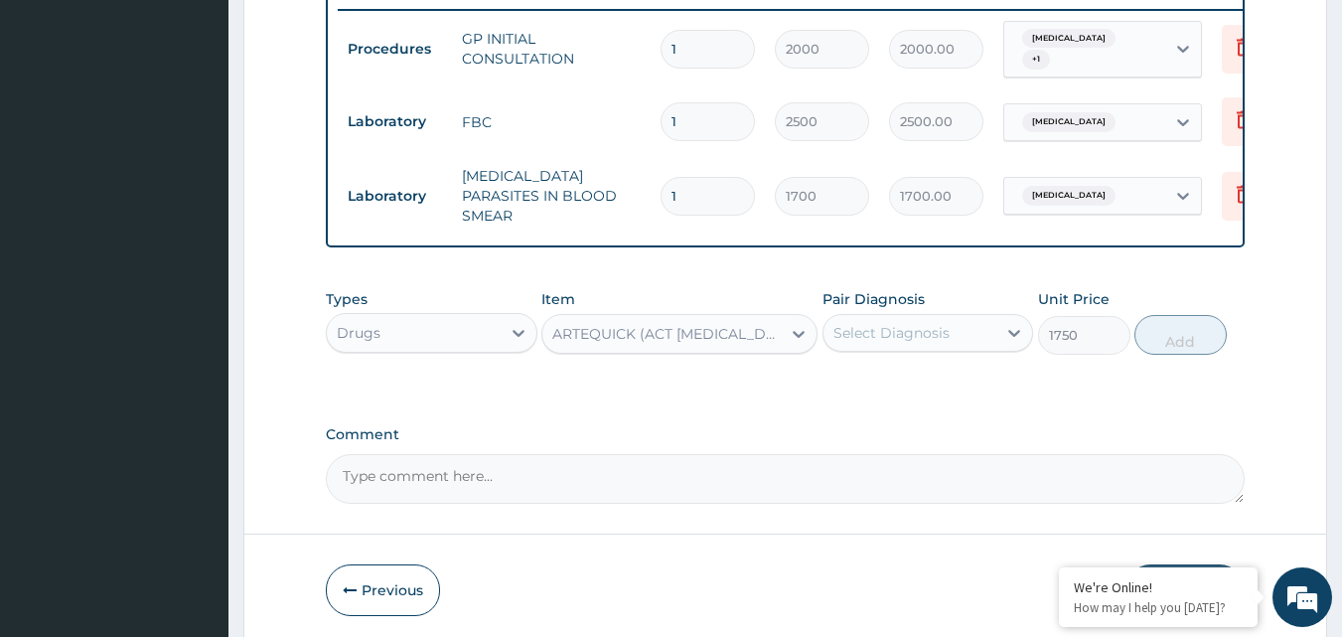
click at [914, 317] on div "Select Diagnosis" at bounding box center [910, 333] width 174 height 32
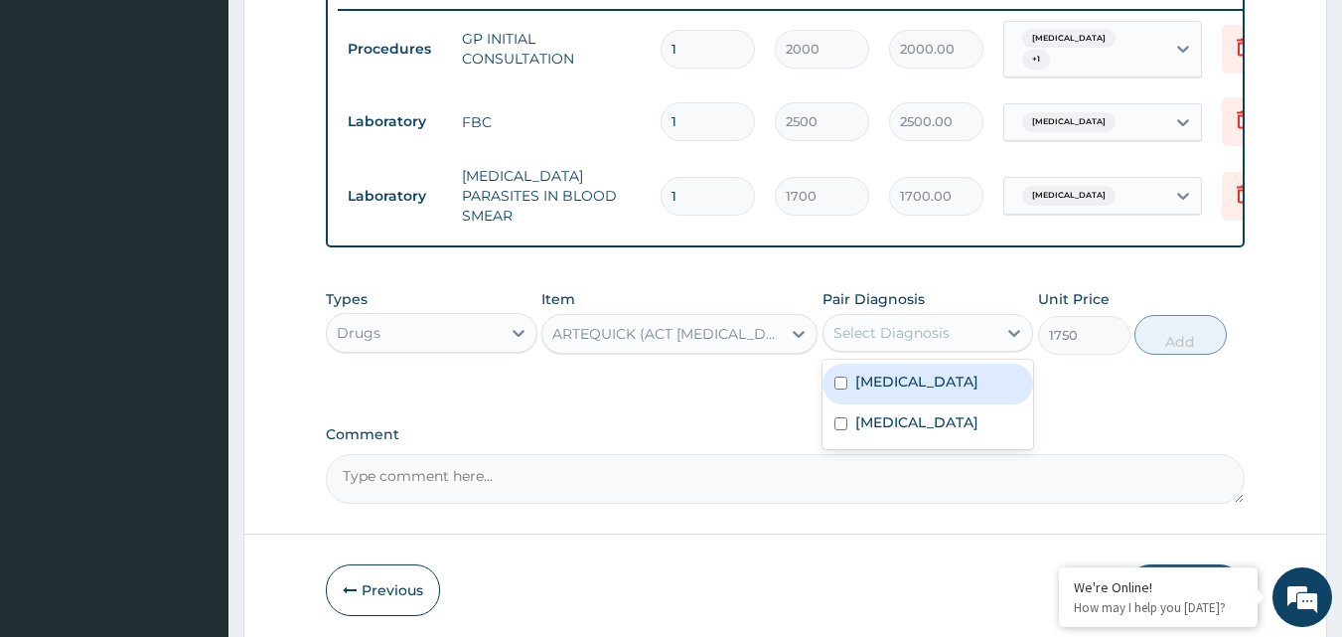
click at [894, 391] on div "[MEDICAL_DATA]" at bounding box center [928, 384] width 212 height 41
checkbox input "true"
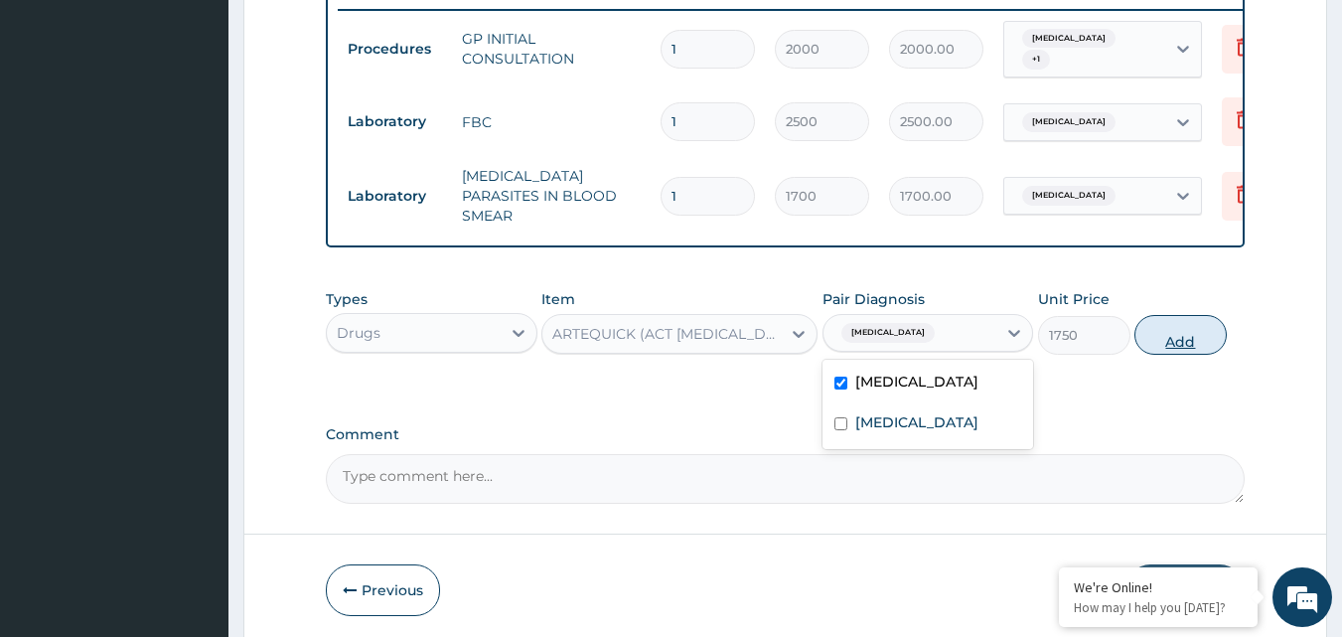
click at [1159, 327] on button "Add" at bounding box center [1180, 335] width 92 height 40
type input "0"
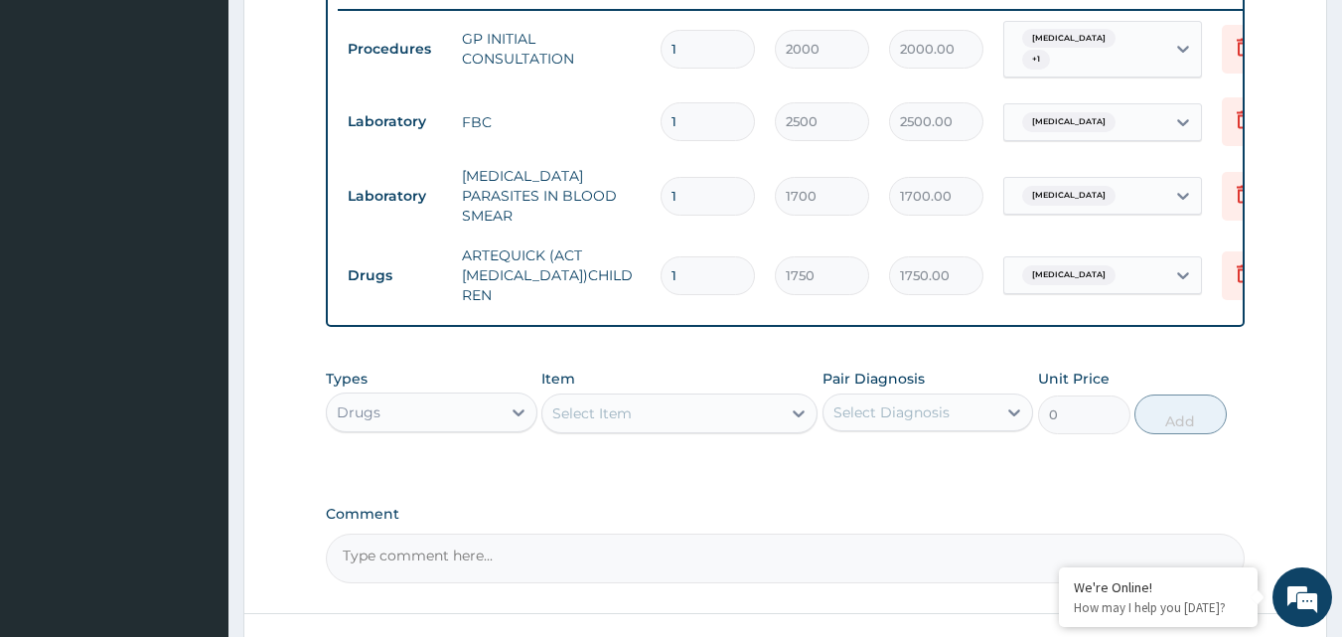
click at [670, 416] on div "Select Item" at bounding box center [661, 413] width 238 height 32
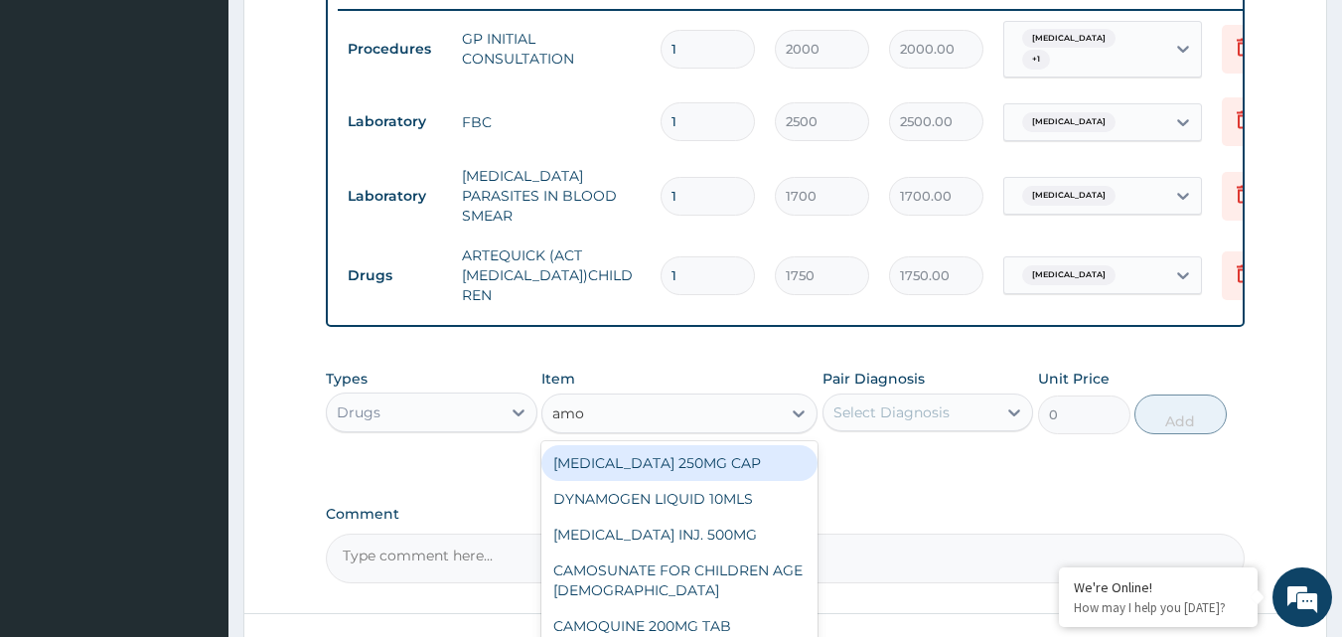
type input "amox"
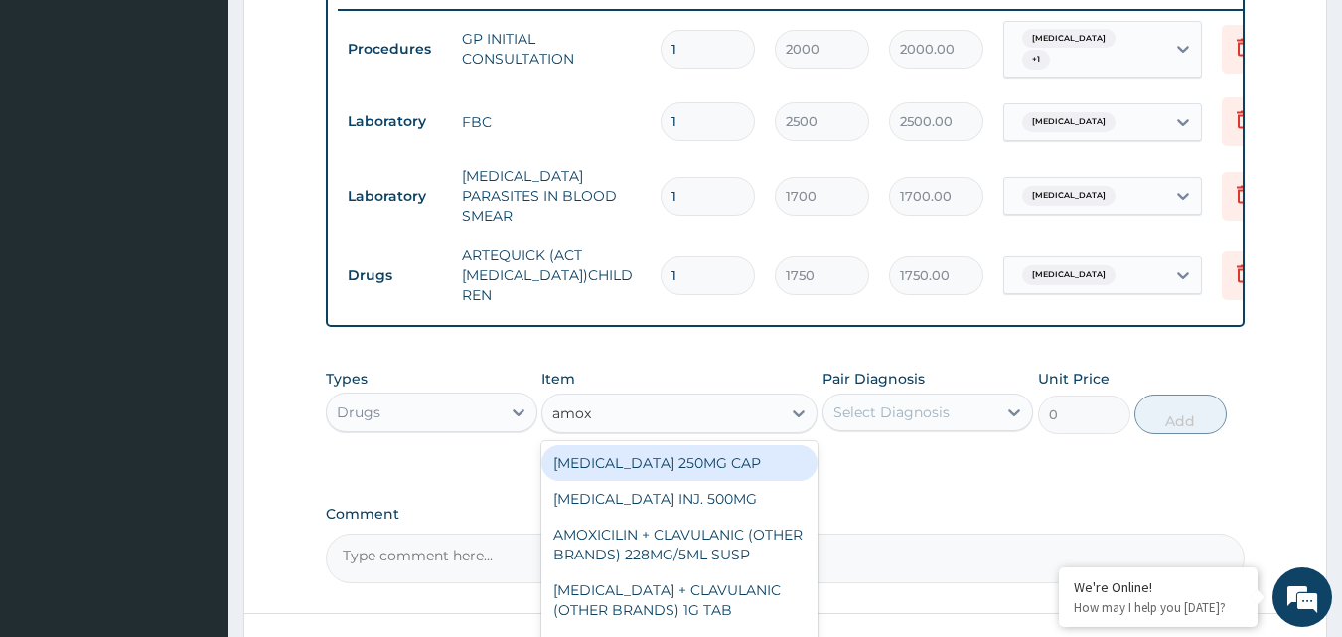
click at [657, 469] on div "[MEDICAL_DATA] 250MG CAP" at bounding box center [679, 463] width 276 height 36
type input "25"
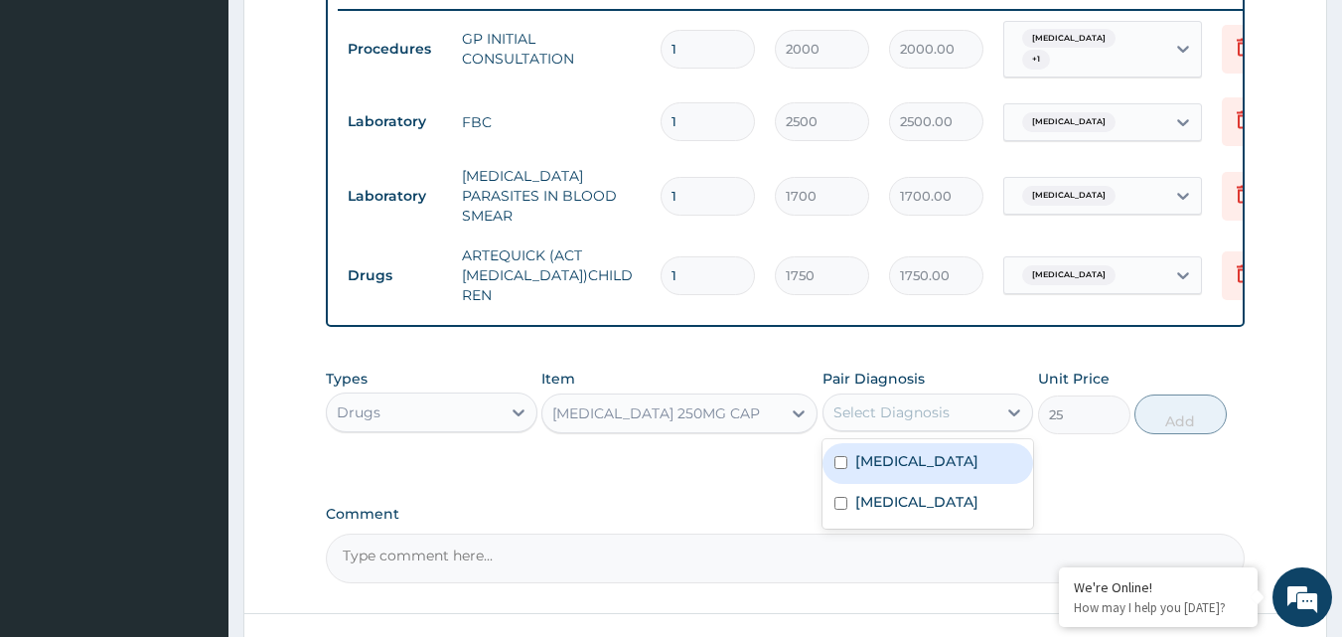
click at [905, 413] on div "Select Diagnosis" at bounding box center [891, 412] width 116 height 20
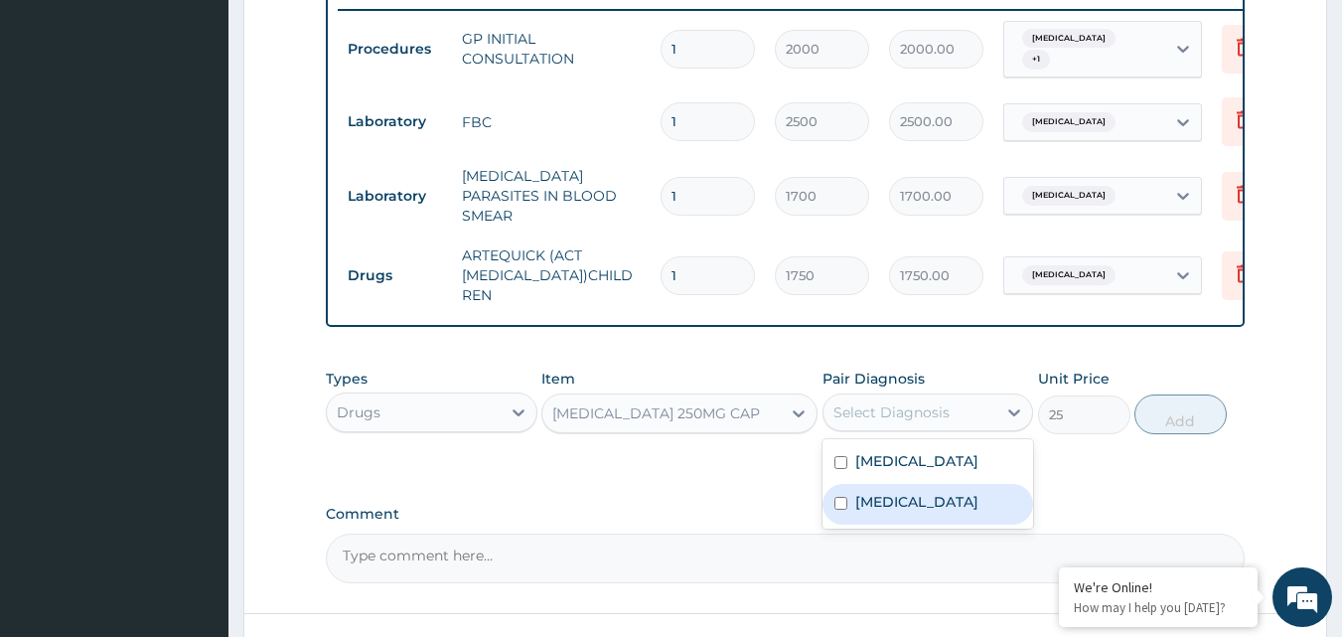
click at [896, 495] on label "[MEDICAL_DATA]" at bounding box center [916, 502] width 123 height 20
checkbox input "true"
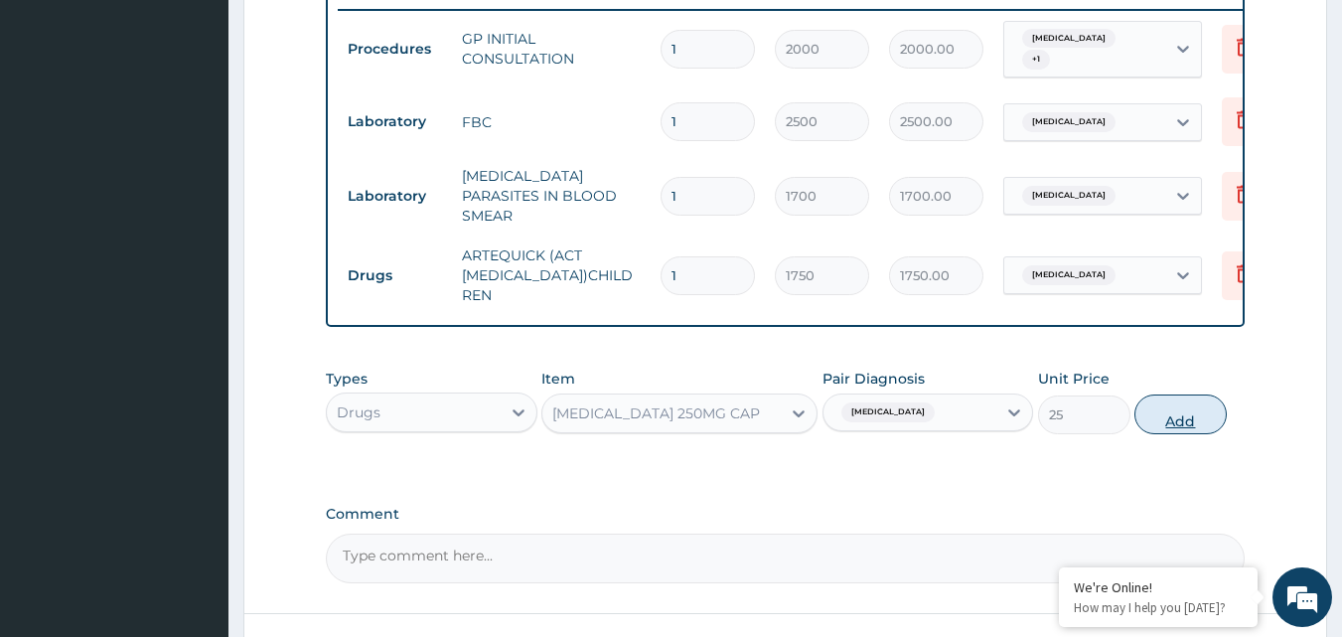
click at [1165, 417] on button "Add" at bounding box center [1180, 414] width 92 height 40
type input "0"
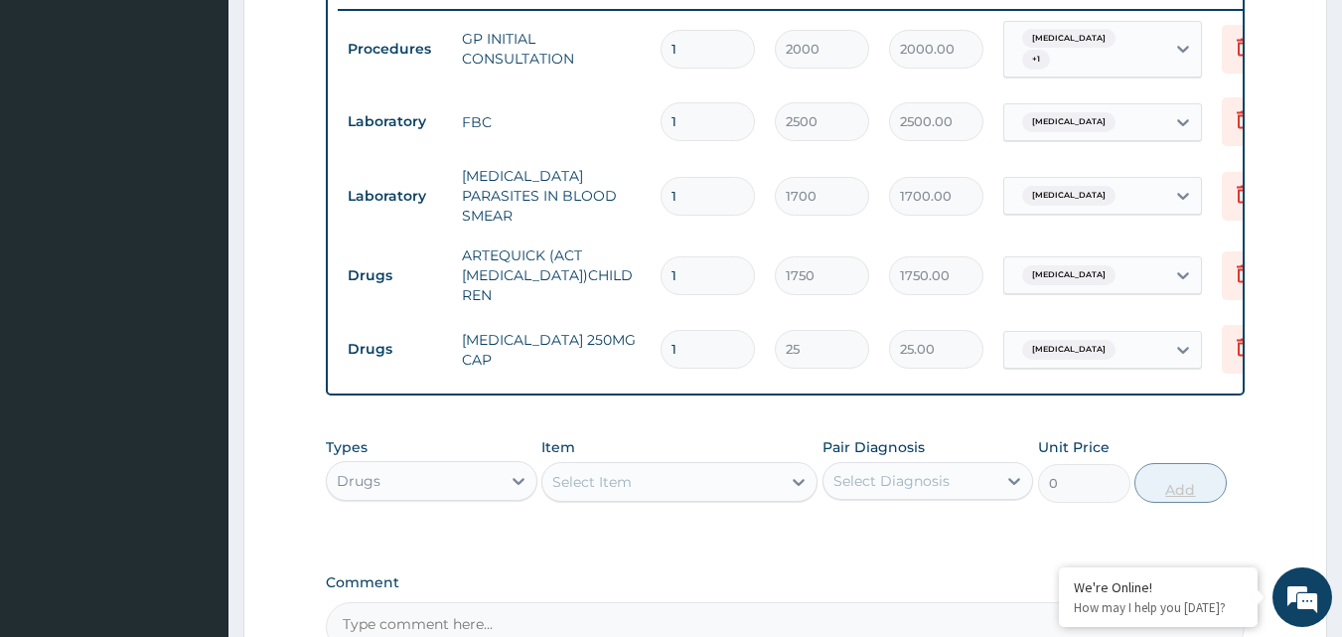
type input "10"
type input "250.00"
type input "10"
click at [714, 471] on div "Select Item" at bounding box center [661, 482] width 238 height 32
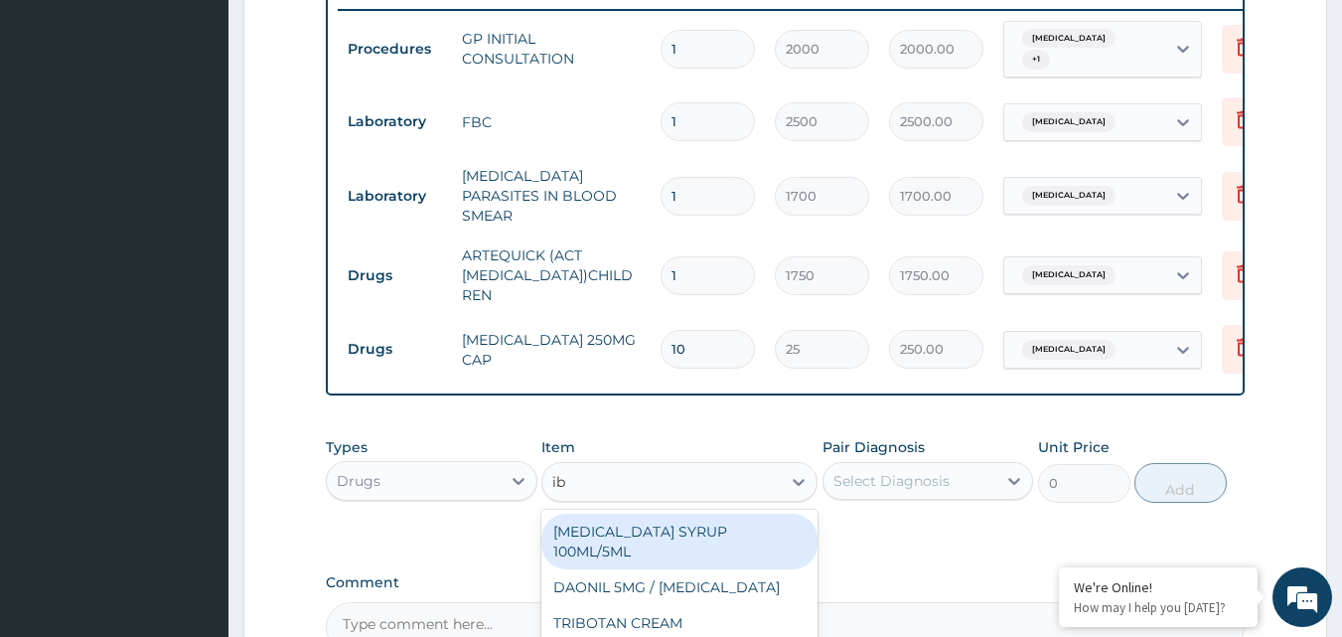
type input "ibu"
click at [741, 523] on div "[MEDICAL_DATA] SYRUP 100ML/5ML" at bounding box center [679, 541] width 276 height 56
type input "700"
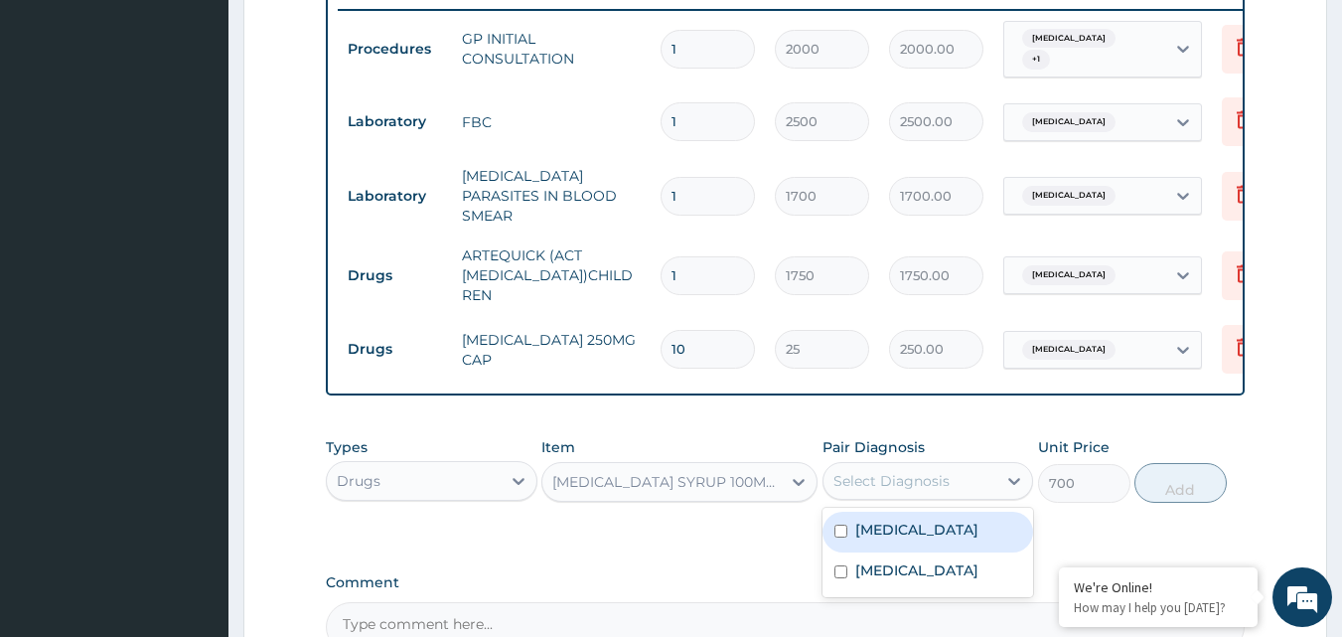
click at [987, 483] on div "Select Diagnosis" at bounding box center [910, 481] width 174 height 32
click at [958, 533] on div "[MEDICAL_DATA]" at bounding box center [928, 531] width 212 height 41
checkbox input "true"
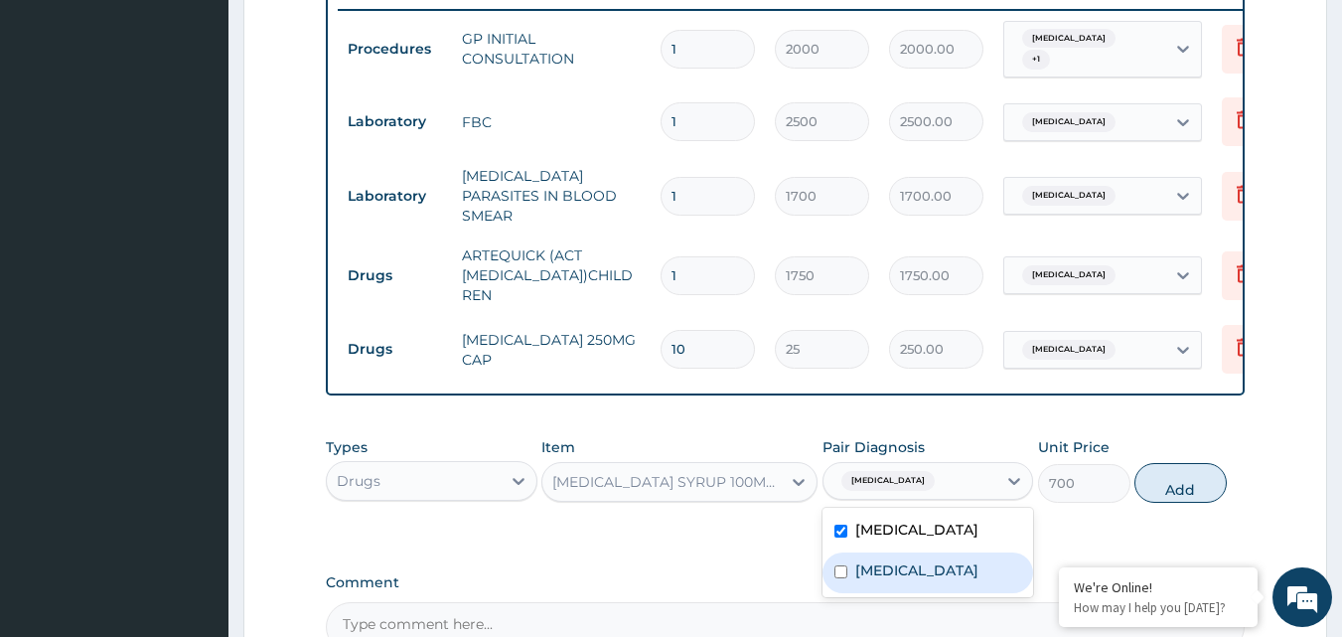
click at [944, 570] on div "[MEDICAL_DATA]" at bounding box center [928, 572] width 212 height 41
checkbox input "true"
click at [1180, 486] on button "Add" at bounding box center [1180, 483] width 92 height 40
type input "0"
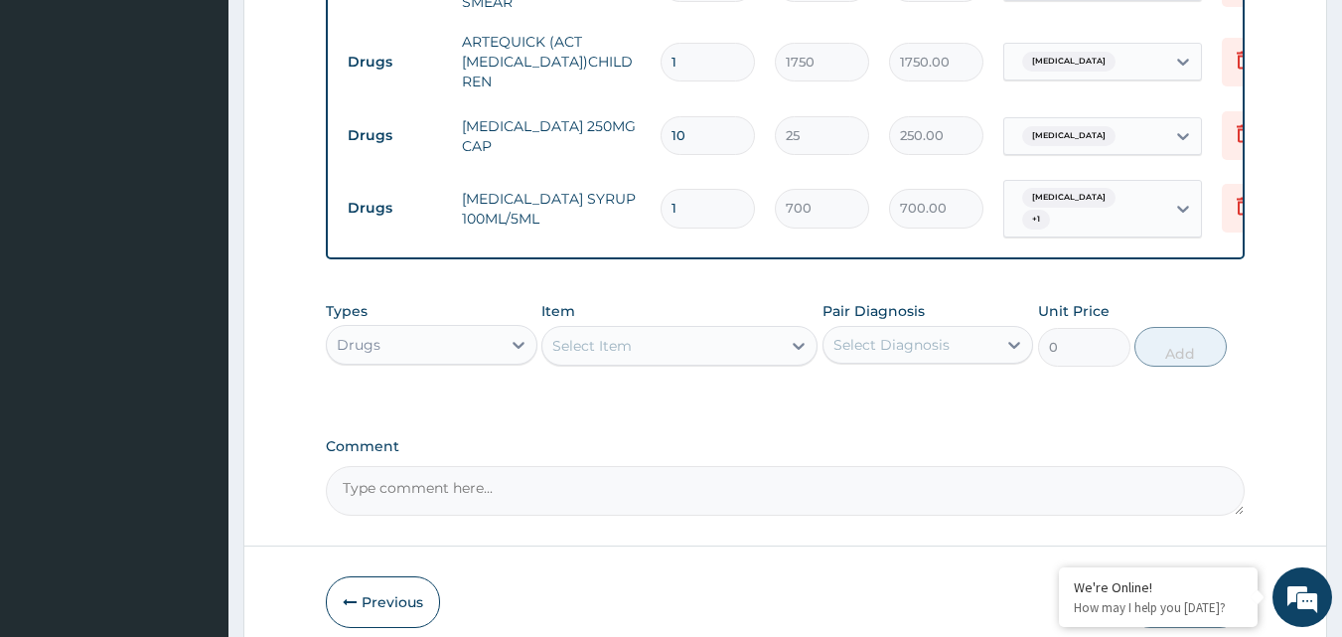
scroll to position [1055, 0]
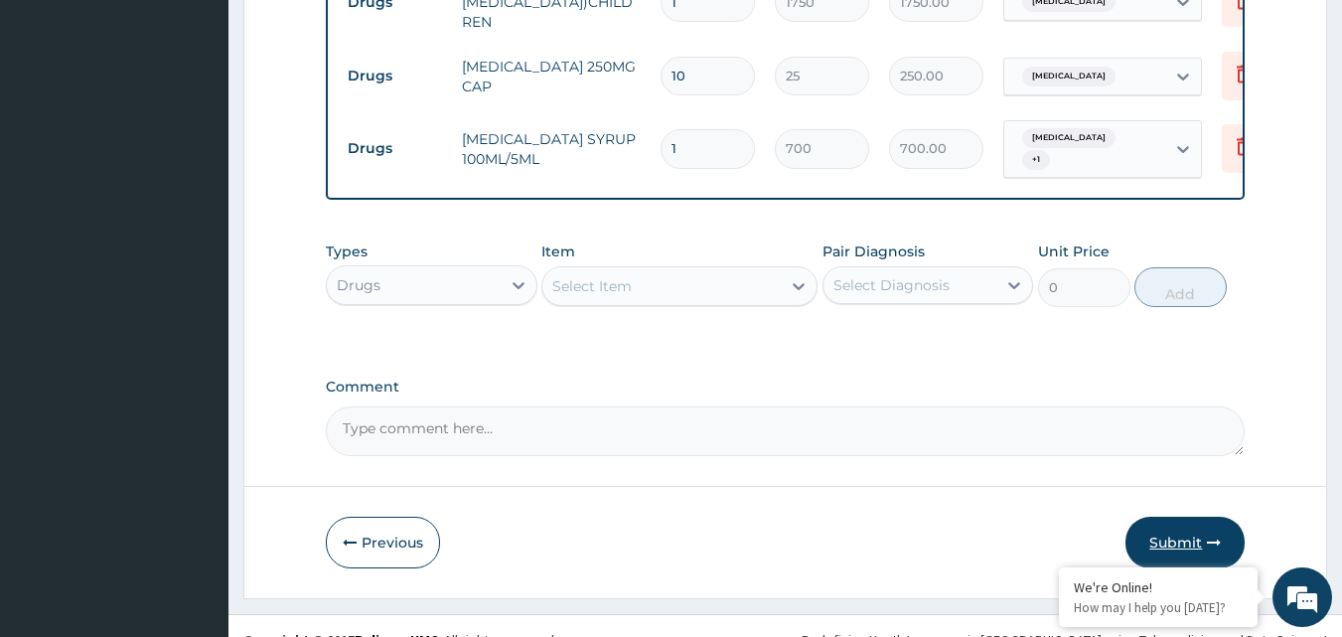
click at [1164, 534] on button "Submit" at bounding box center [1184, 542] width 119 height 52
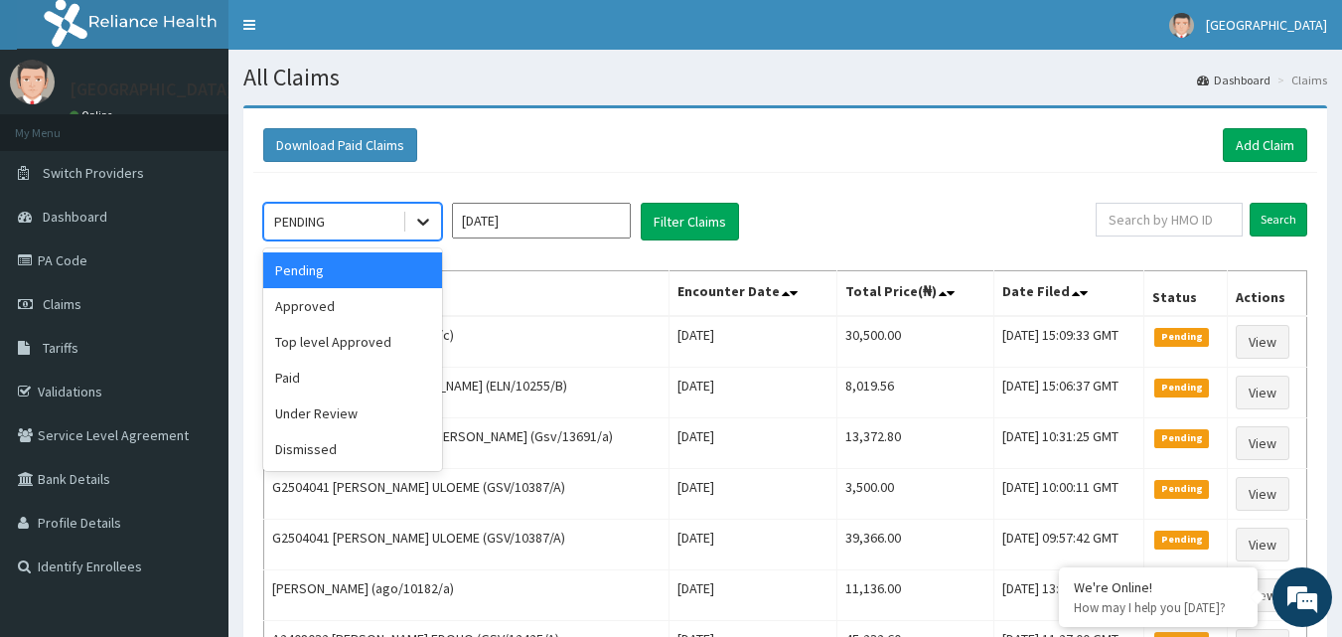
click at [417, 210] on div at bounding box center [423, 222] width 36 height 36
click at [397, 319] on div "Approved" at bounding box center [352, 306] width 179 height 36
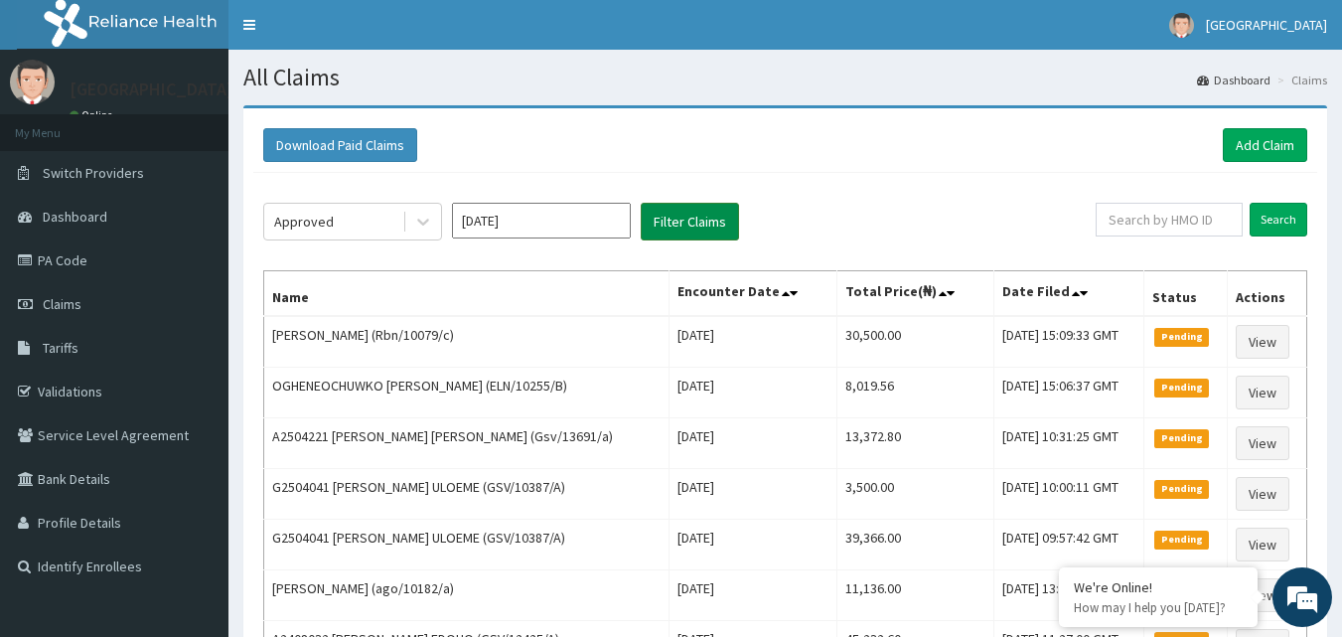
click at [646, 229] on button "Filter Claims" at bounding box center [690, 222] width 98 height 38
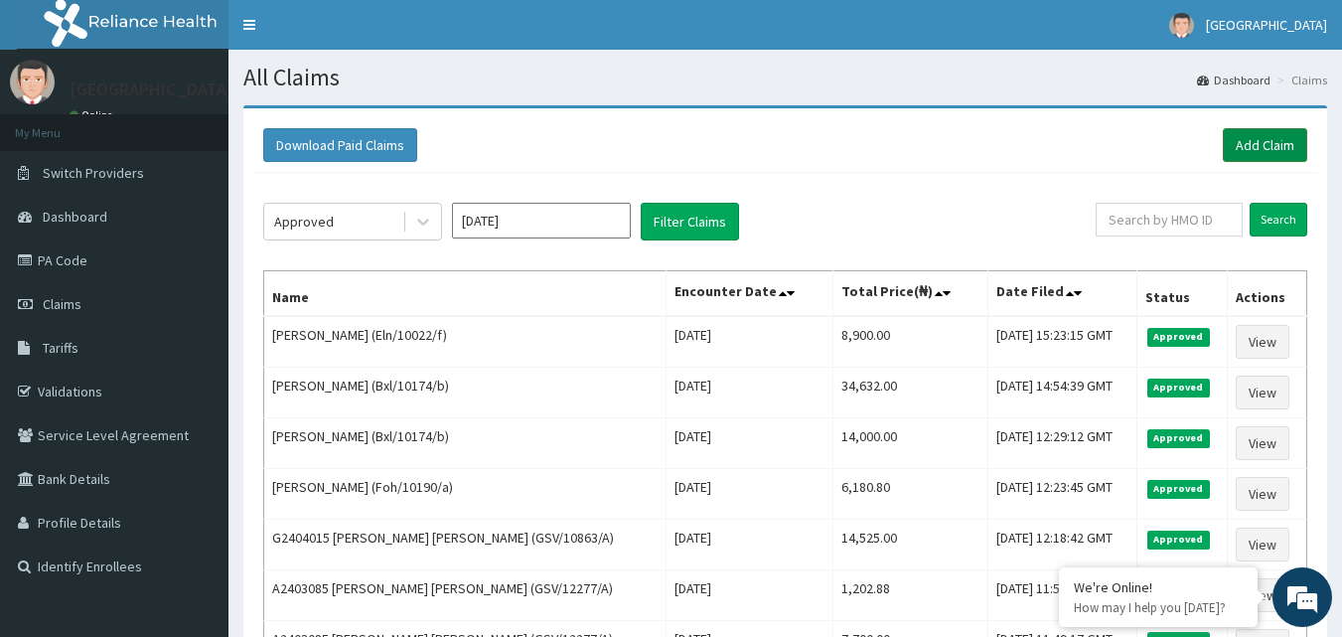
click at [1259, 138] on link "Add Claim" at bounding box center [1265, 145] width 84 height 34
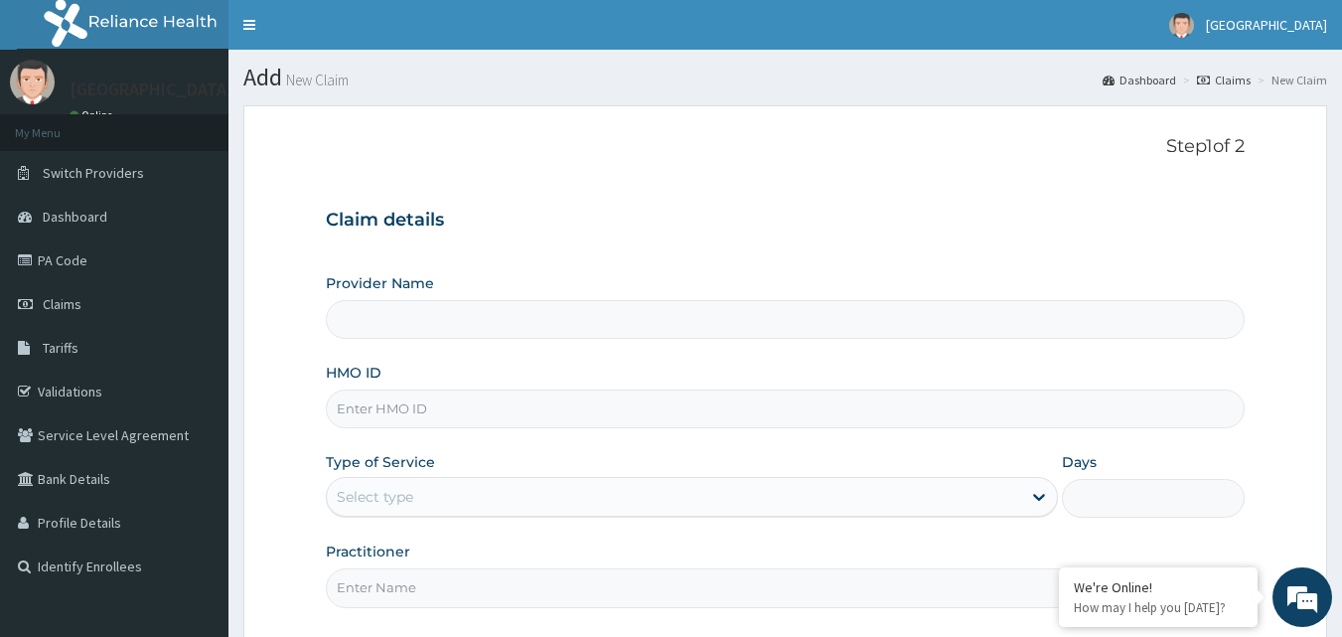
type input "[GEOGRAPHIC_DATA]"
click at [448, 430] on div "Provider Name Goodness Medical Centre HMO ID Type of Service Select type Days P…" at bounding box center [786, 440] width 920 height 334
click at [440, 402] on input "HMO ID" at bounding box center [786, 408] width 920 height 39
paste input "ELN/10537/D"
type input "ELN/10537/D"
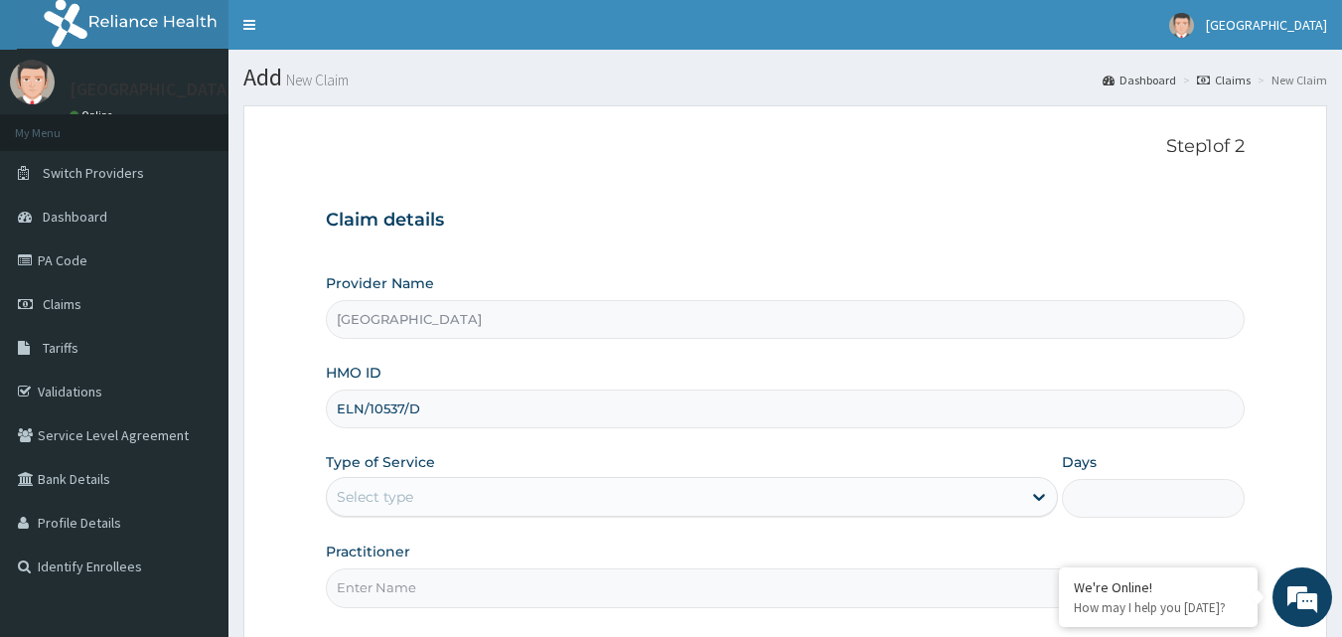
click at [367, 546] on label "Practitioner" at bounding box center [368, 551] width 84 height 20
click at [367, 568] on input "Practitioner" at bounding box center [786, 587] width 920 height 39
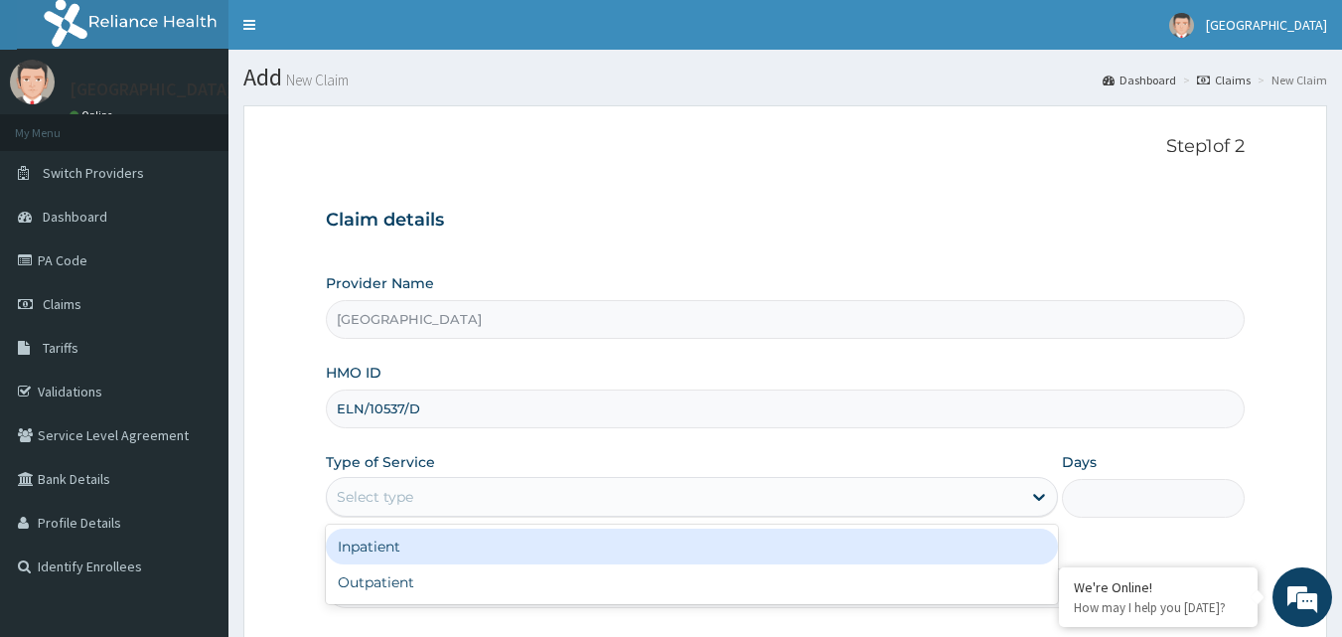
click at [375, 479] on div "Select type" at bounding box center [692, 497] width 732 height 40
click at [367, 552] on div "Inpatient" at bounding box center [692, 546] width 732 height 36
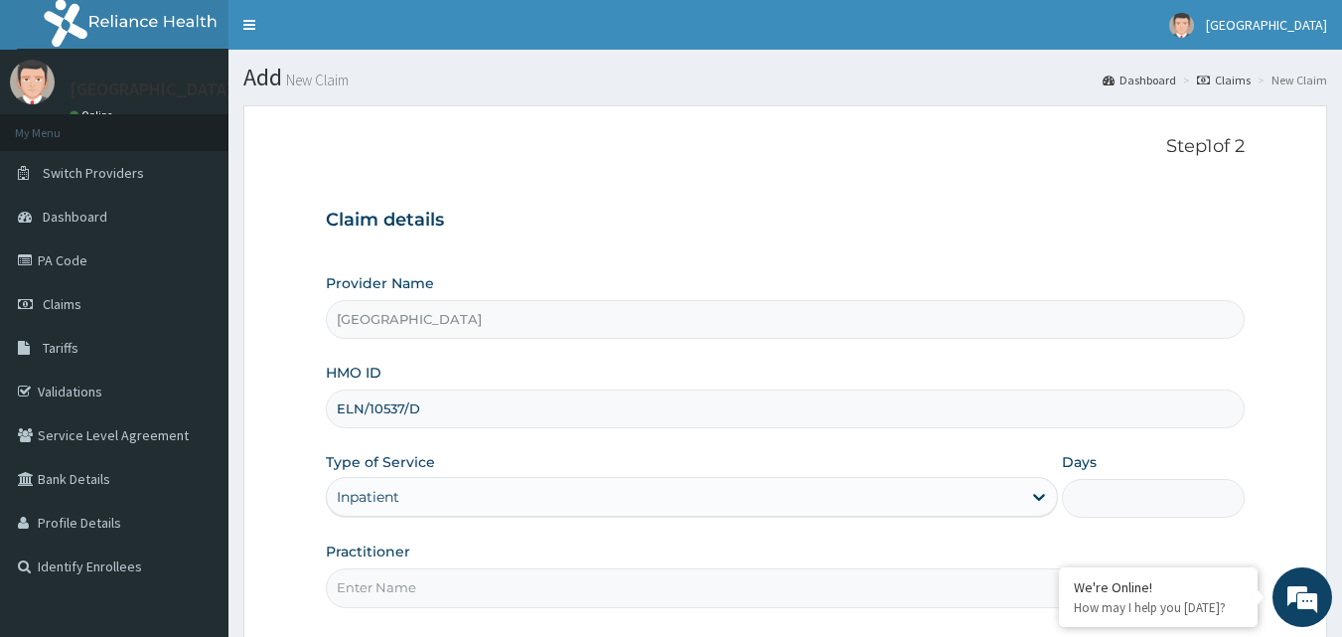
click at [354, 589] on input "Practitioner" at bounding box center [786, 587] width 920 height 39
type input "G"
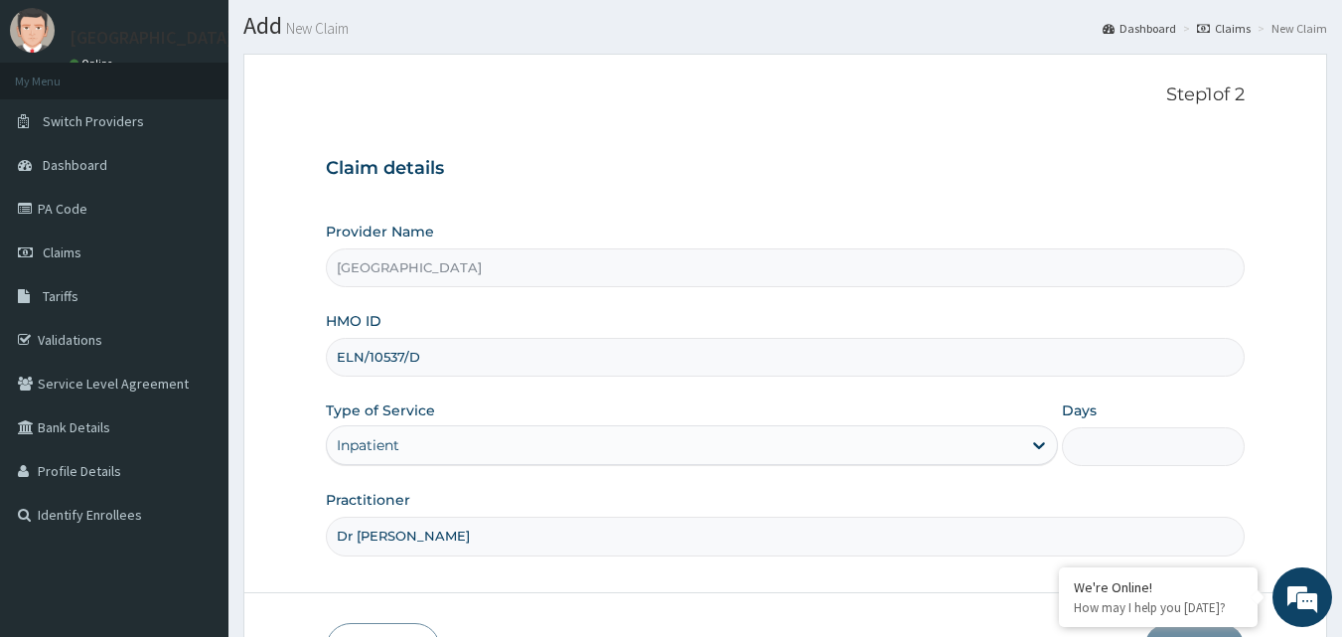
scroll to position [63, 0]
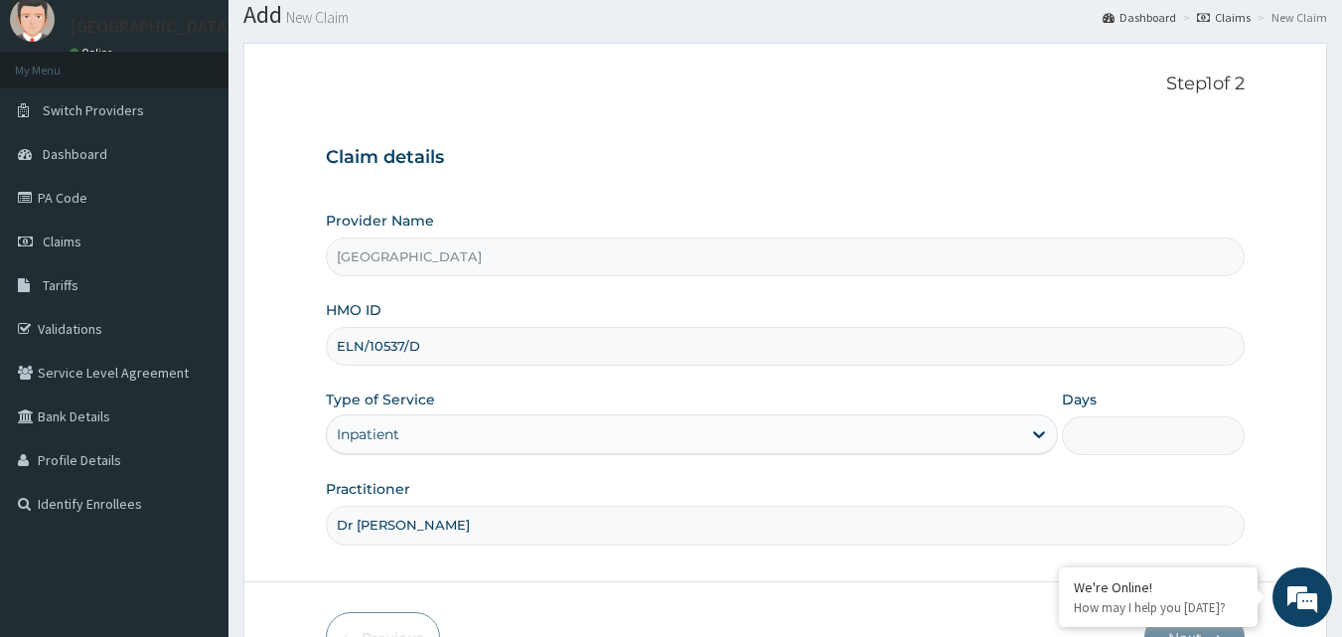
type input "Dr [PERSON_NAME]"
click at [1152, 436] on input "Days" at bounding box center [1153, 435] width 183 height 39
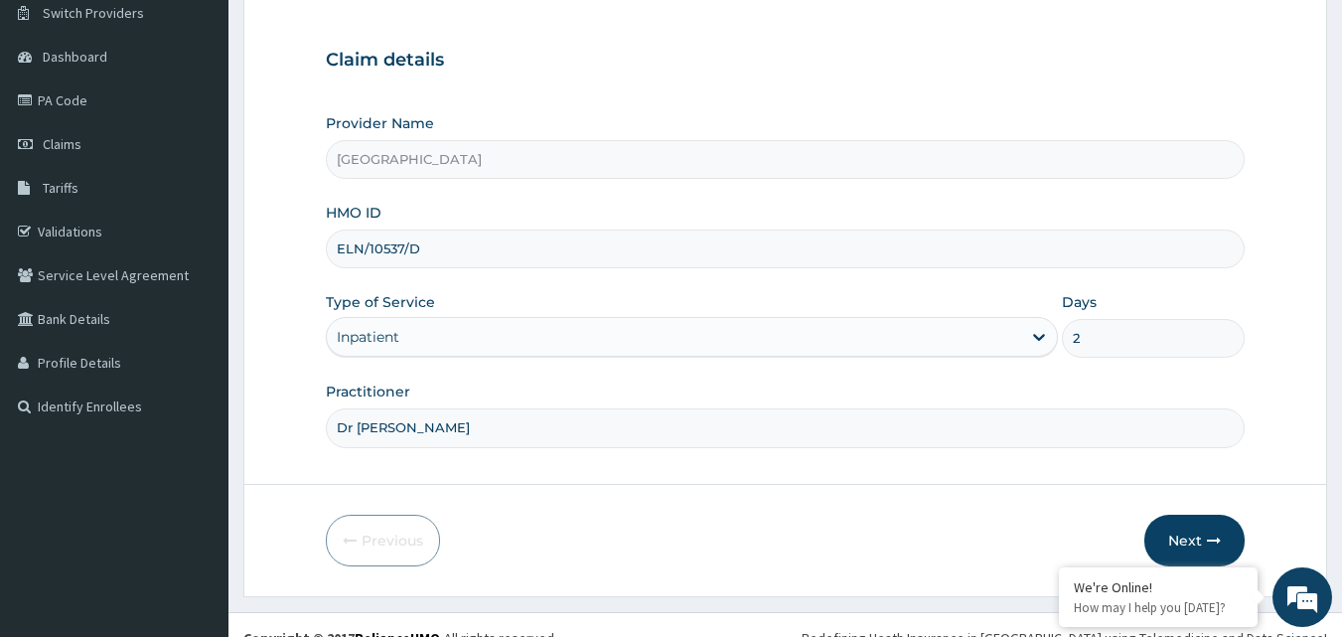
scroll to position [179, 0]
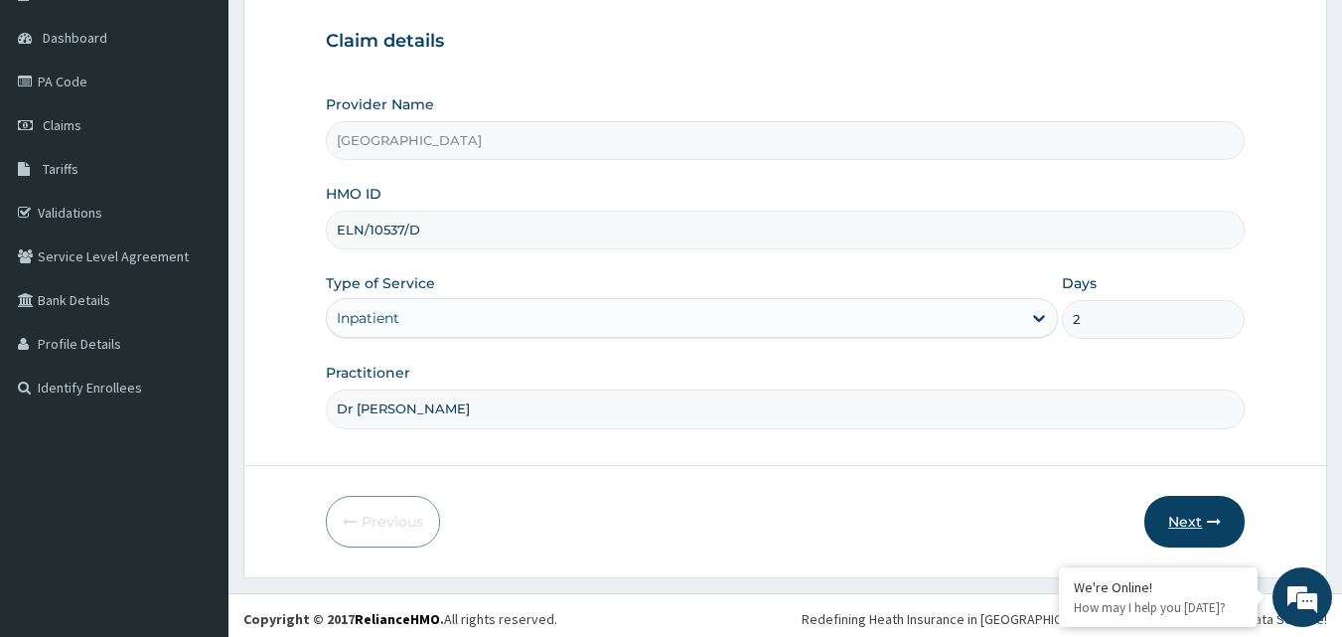
type input "2"
click at [1173, 518] on button "Next" at bounding box center [1194, 522] width 100 height 52
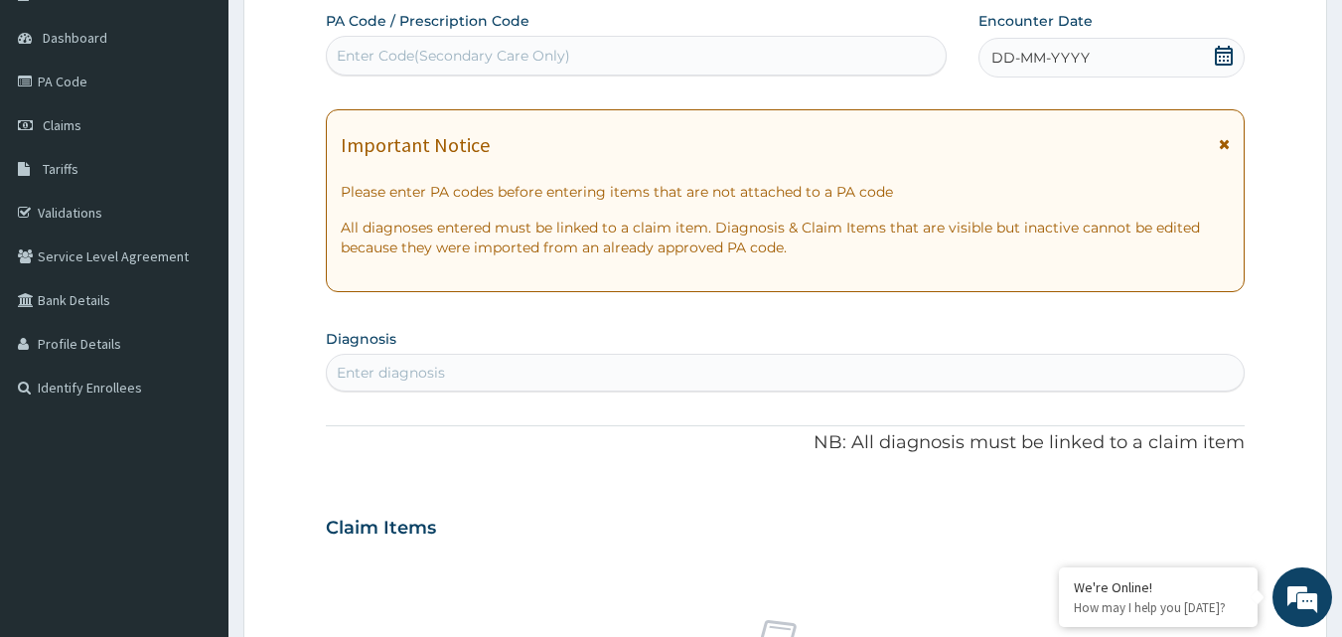
click at [506, 40] on div "Enter Code(Secondary Care Only)" at bounding box center [637, 56] width 620 height 32
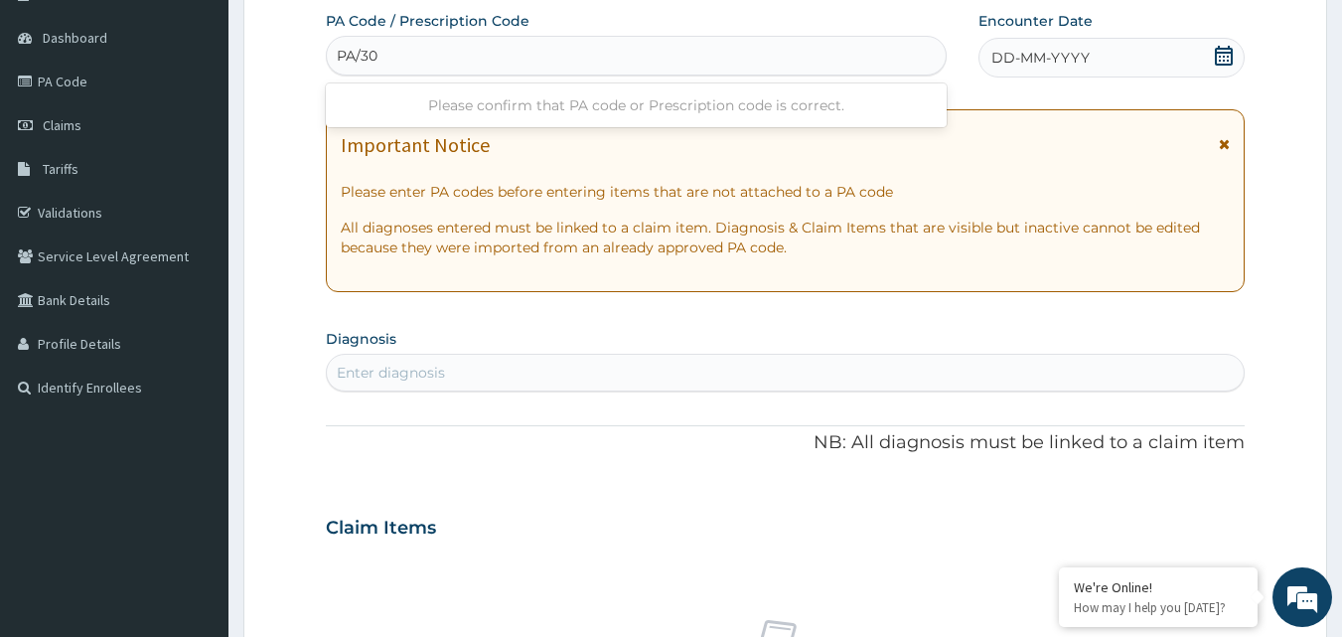
type input "PA/30"
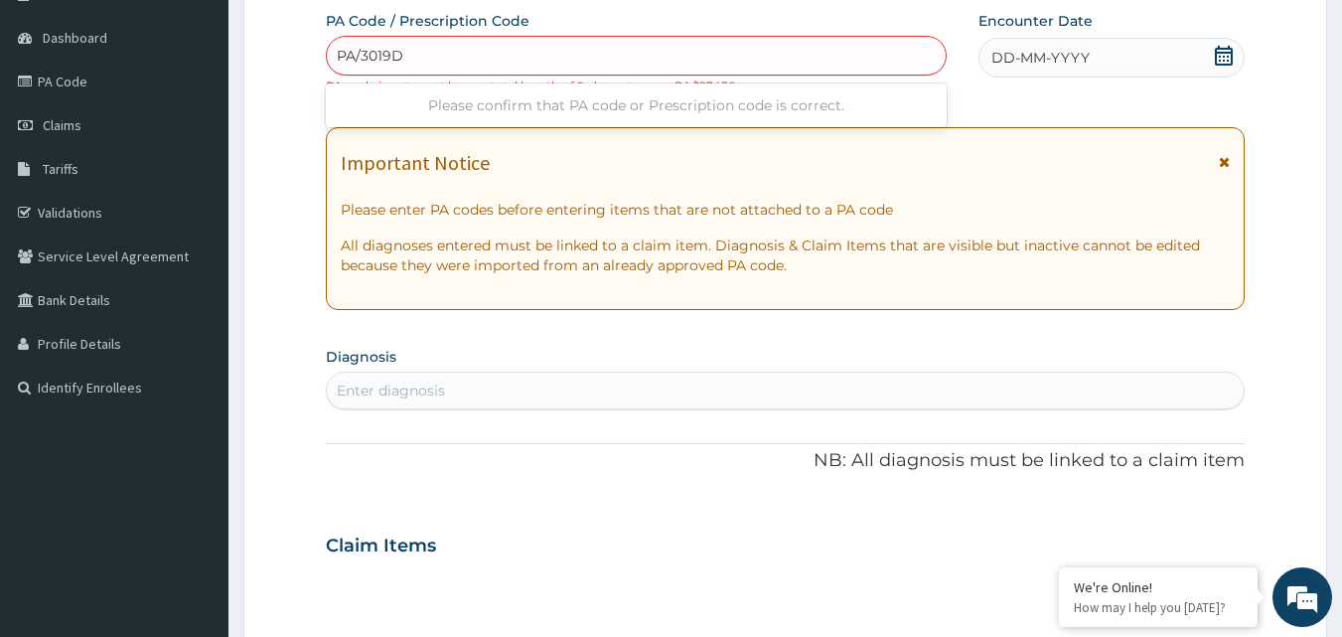
type input "PA/3019DD"
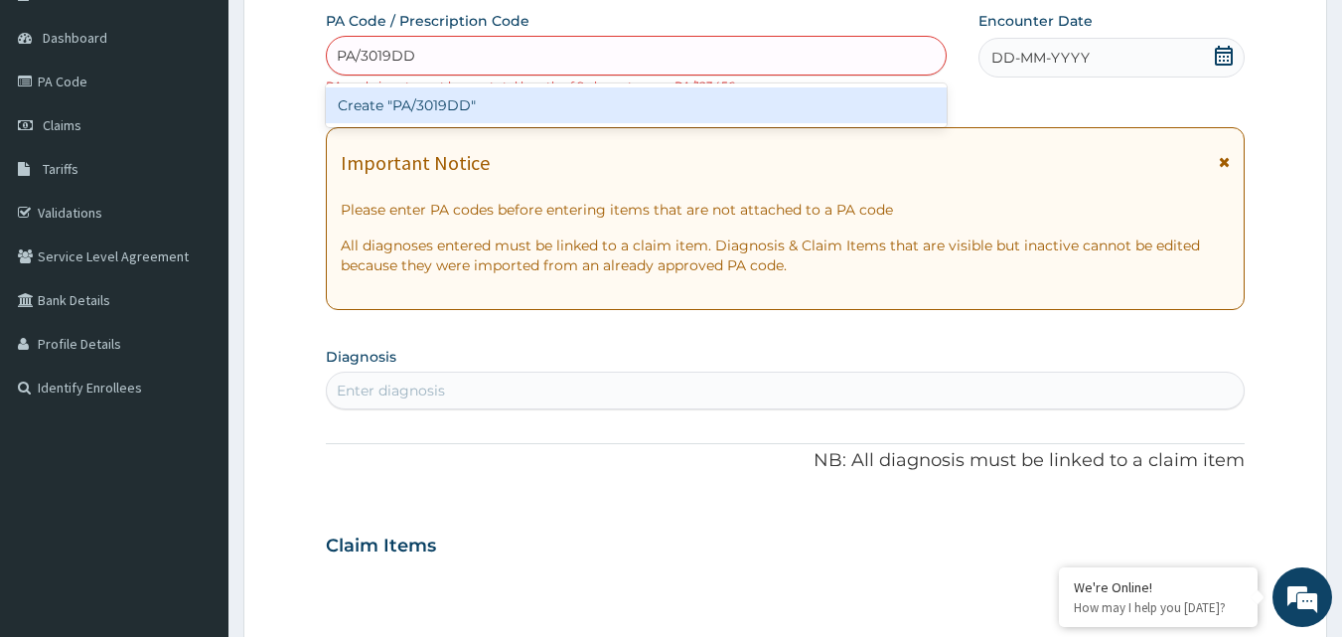
click at [613, 104] on div "Create "PA/3019DD"" at bounding box center [637, 105] width 622 height 36
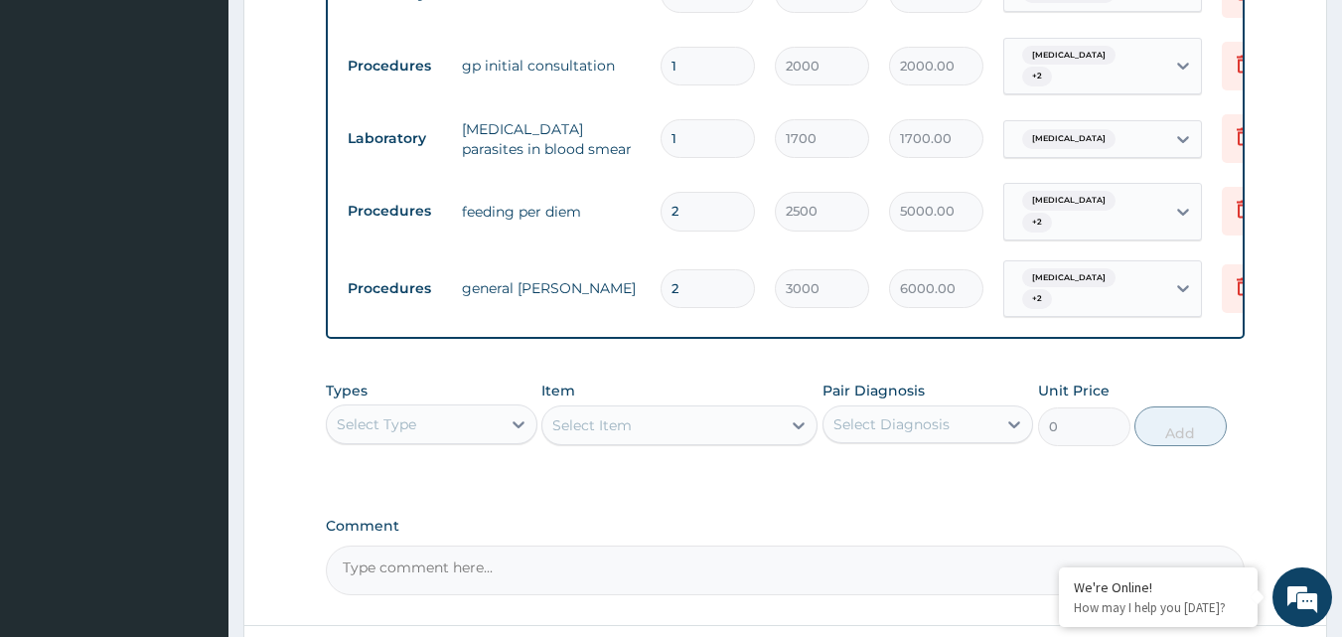
scroll to position [839, 0]
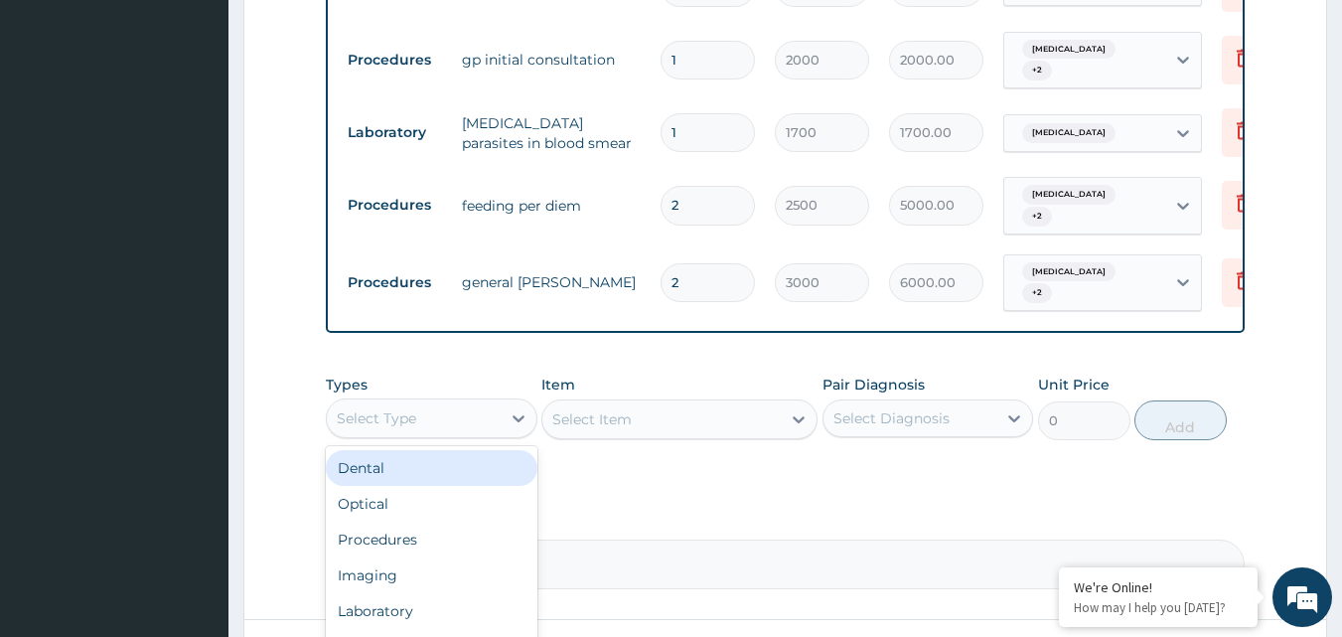
click at [432, 434] on div "Select Type" at bounding box center [414, 418] width 174 height 32
type input "DRUGS"
click at [385, 486] on div "Drugs" at bounding box center [432, 468] width 212 height 36
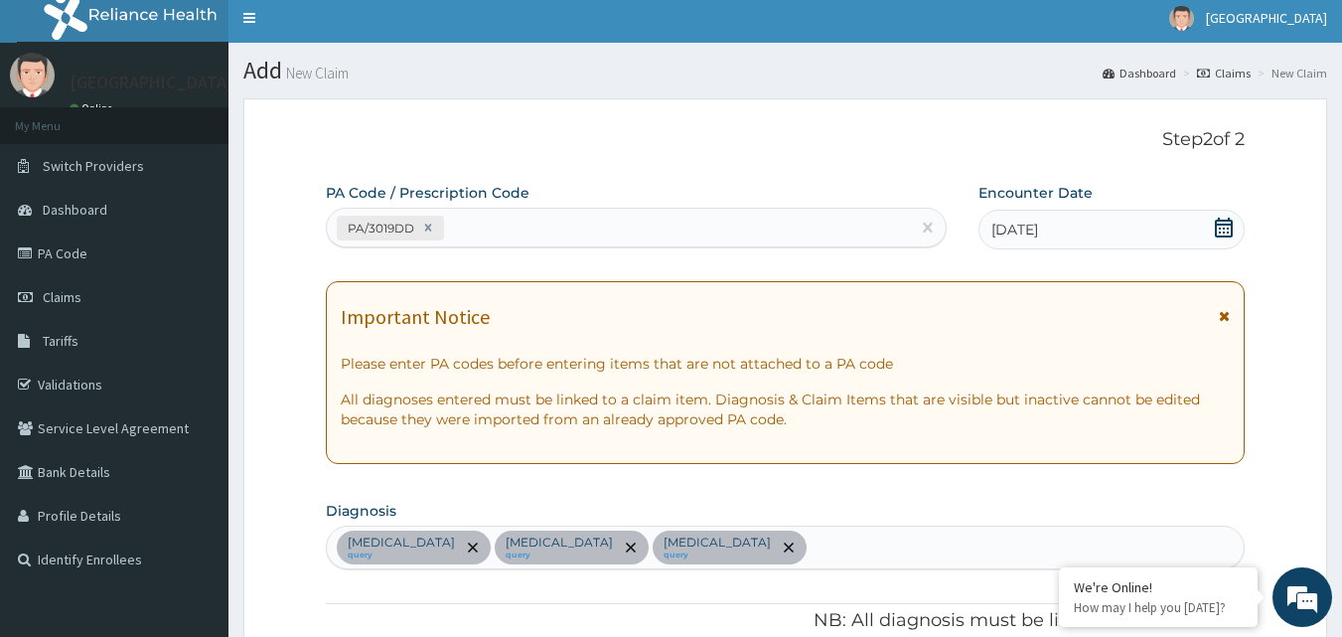
scroll to position [0, 0]
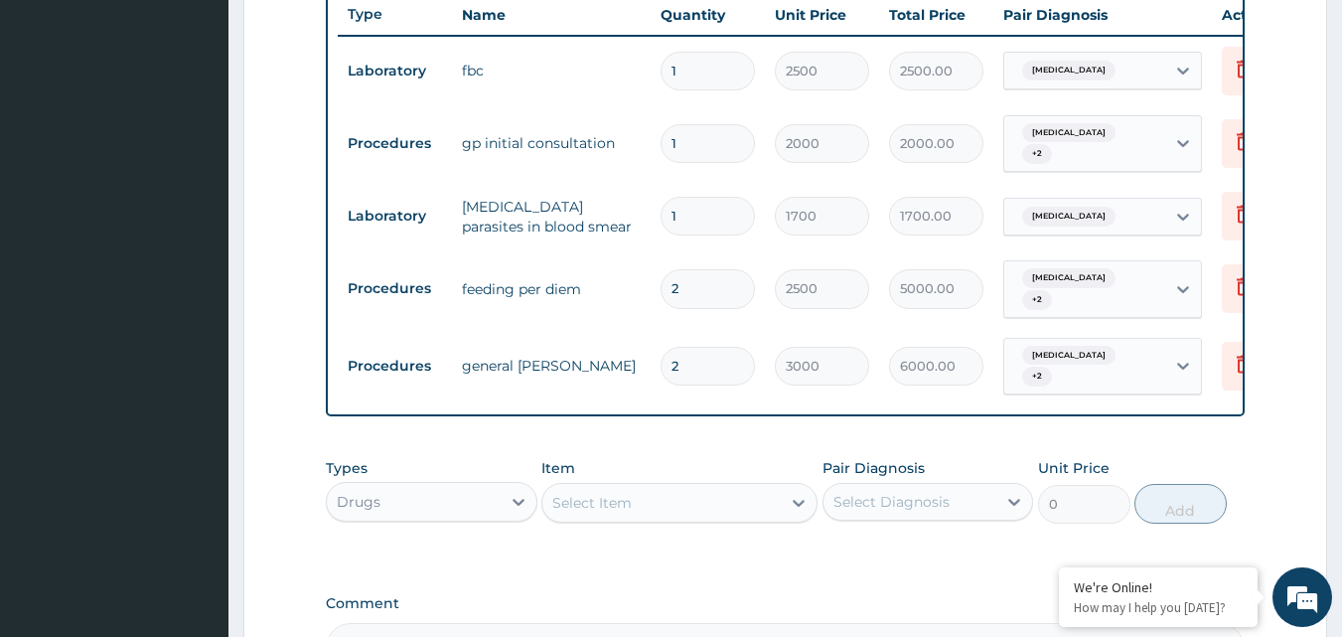
scroll to position [762, 0]
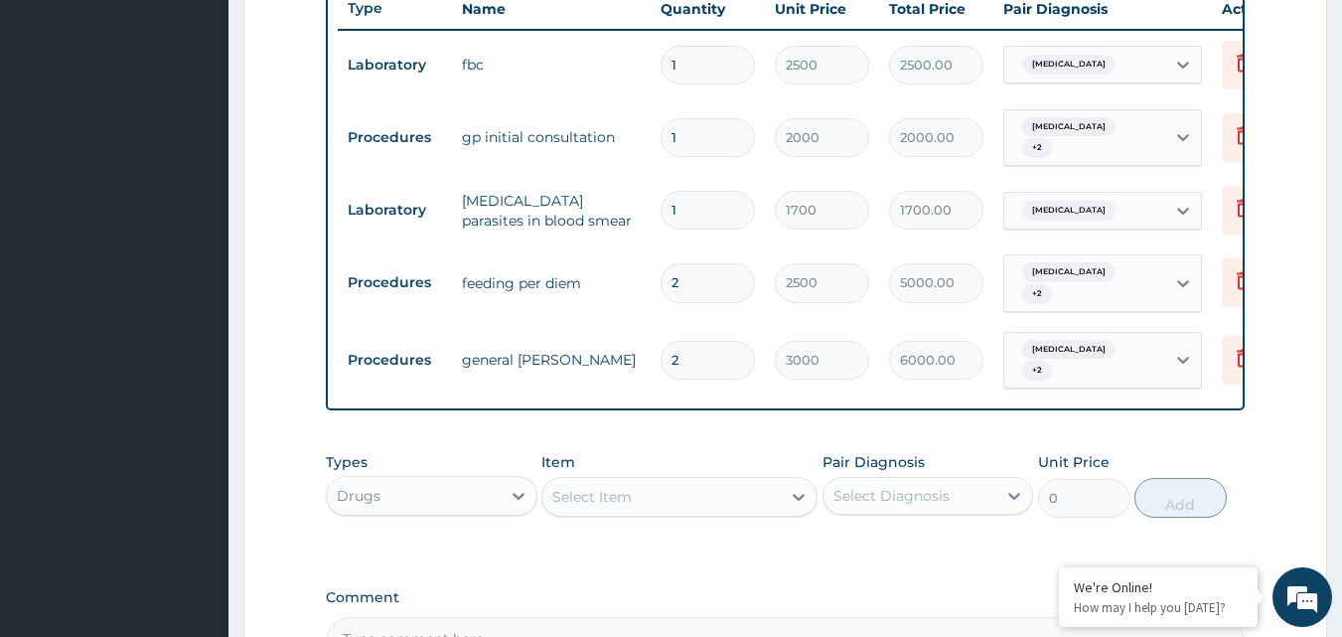
click at [840, 308] on td "2500" at bounding box center [822, 282] width 114 height 59
click at [705, 527] on div "Types Drugs Item Select Item Pair Diagnosis Select Diagnosis Unit Price 0 Add" at bounding box center [786, 484] width 920 height 85
click at [646, 508] on div "Select Item" at bounding box center [661, 497] width 238 height 32
type input "F"
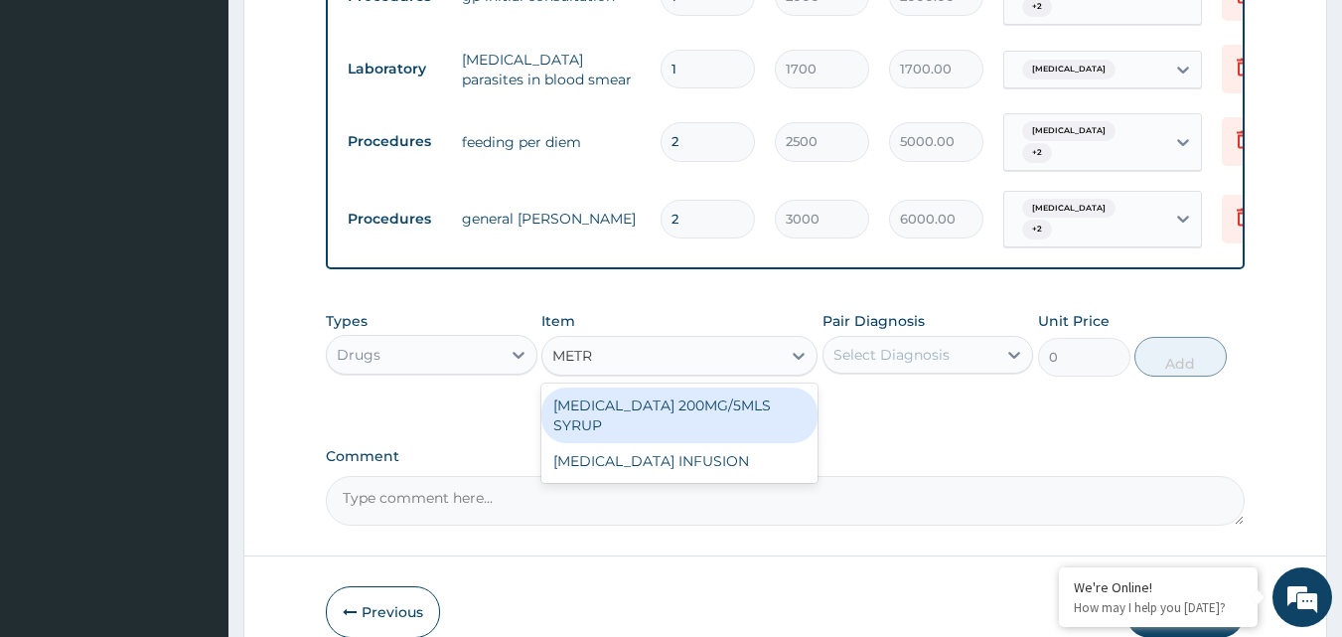
scroll to position [914, 0]
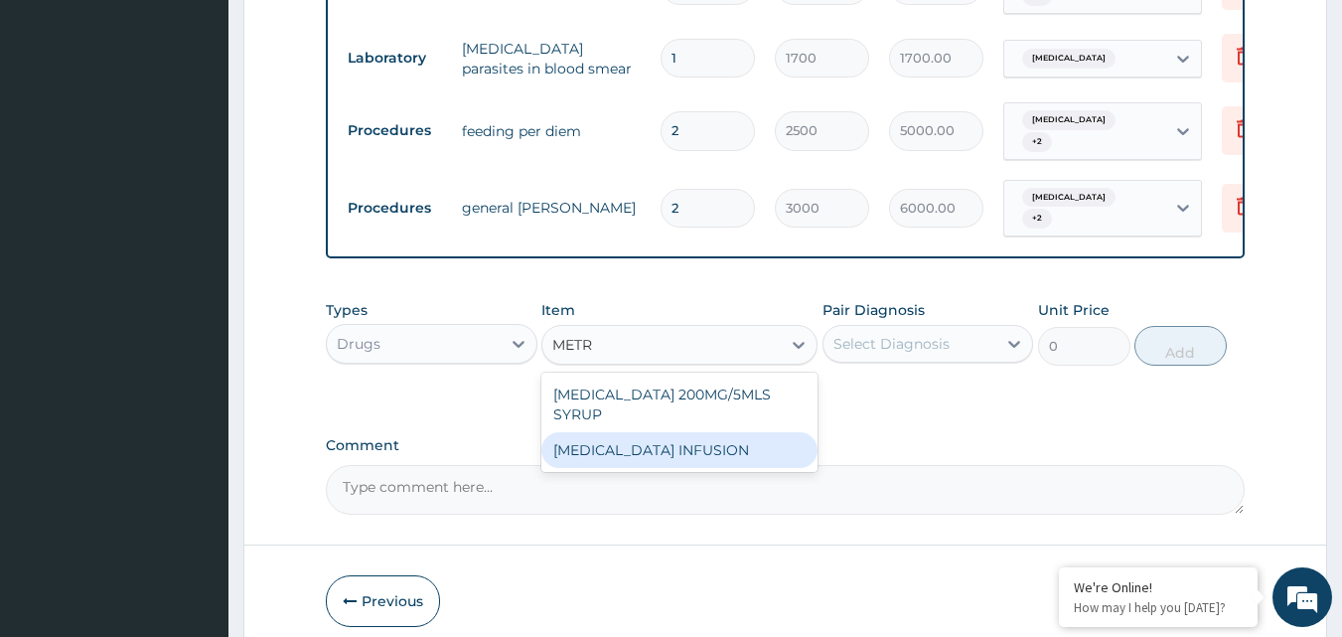
type input "METR"
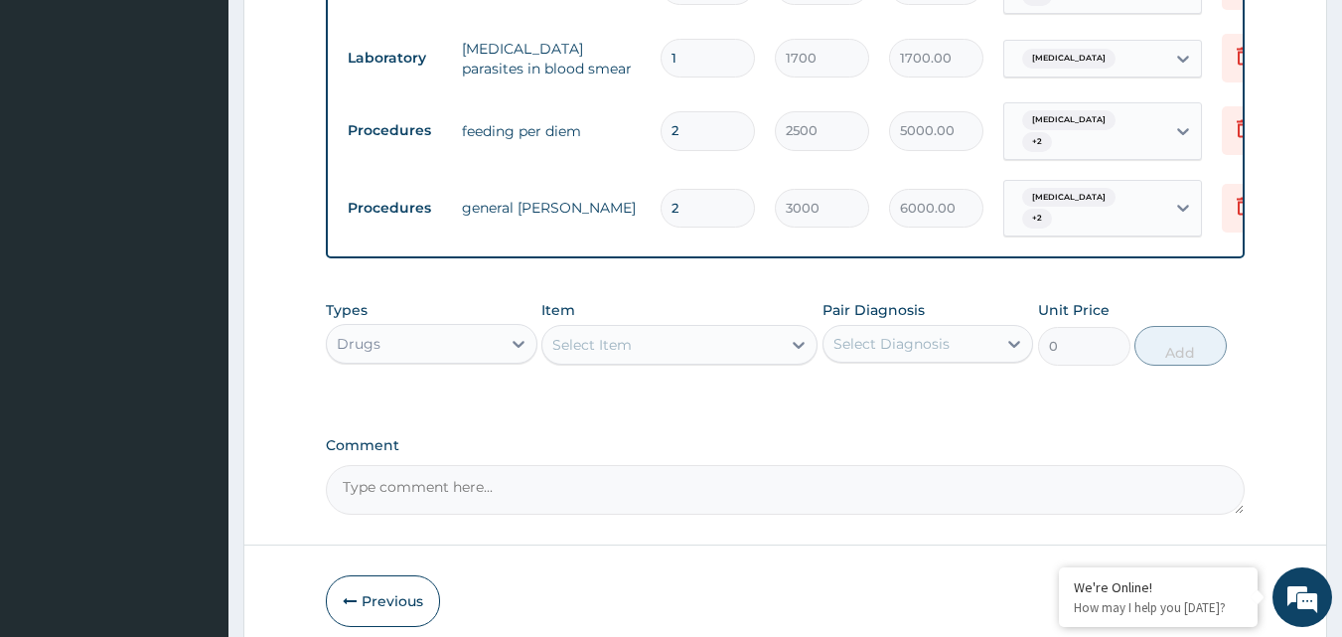
click at [654, 489] on textarea "Comment" at bounding box center [786, 490] width 920 height 50
click at [729, 360] on div "Select Item" at bounding box center [661, 345] width 238 height 32
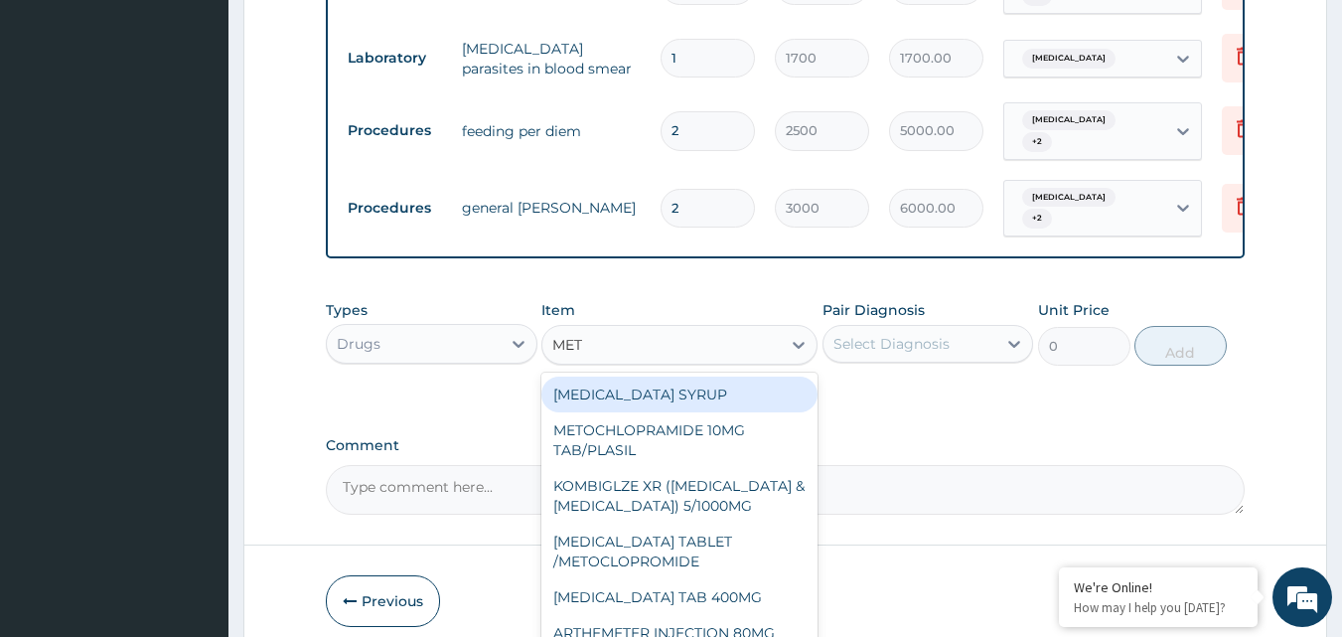
type input "METR"
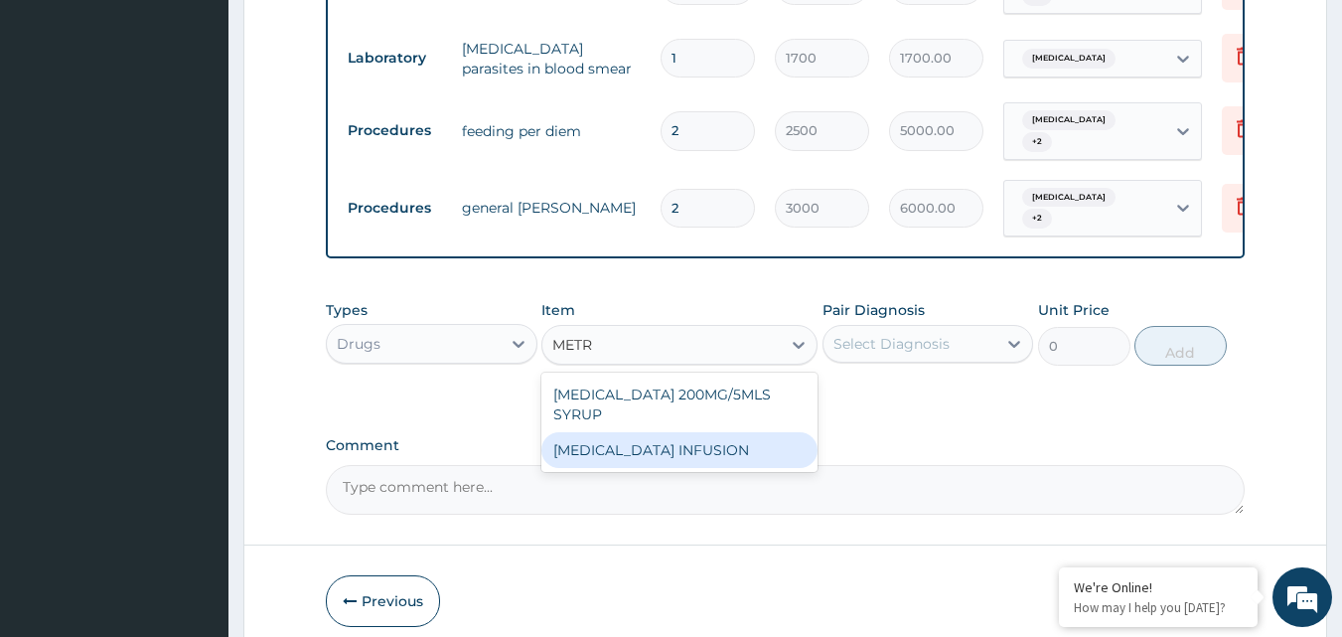
click at [710, 456] on div "[MEDICAL_DATA] INFUSION" at bounding box center [679, 450] width 276 height 36
type input "900"
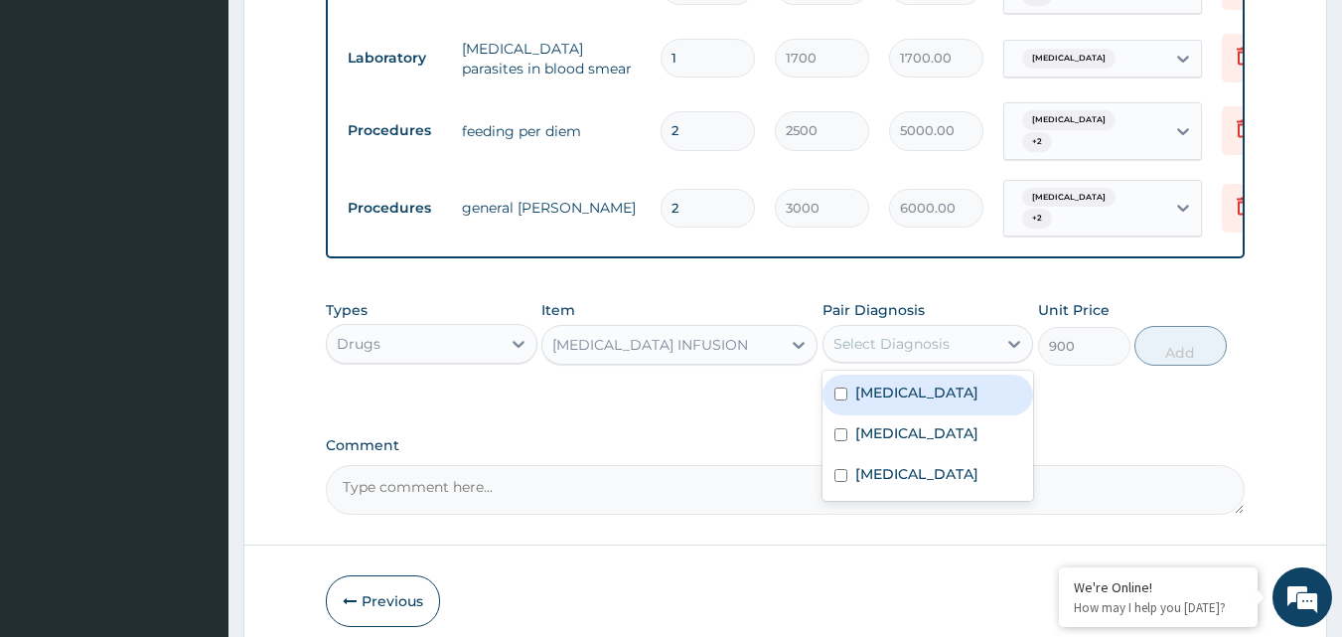
click at [880, 354] on div "Select Diagnosis" at bounding box center [891, 344] width 116 height 20
click at [876, 402] on label "[MEDICAL_DATA]" at bounding box center [916, 392] width 123 height 20
checkbox input "true"
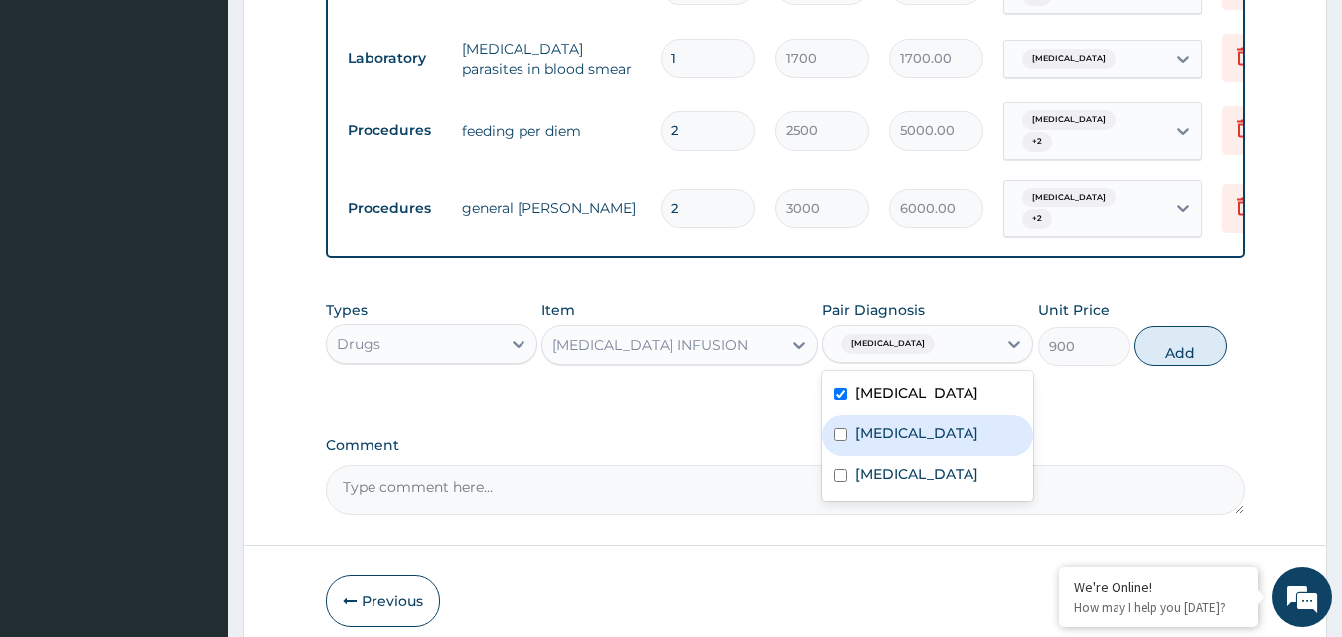
click at [876, 443] on label "[MEDICAL_DATA]" at bounding box center [916, 433] width 123 height 20
checkbox input "true"
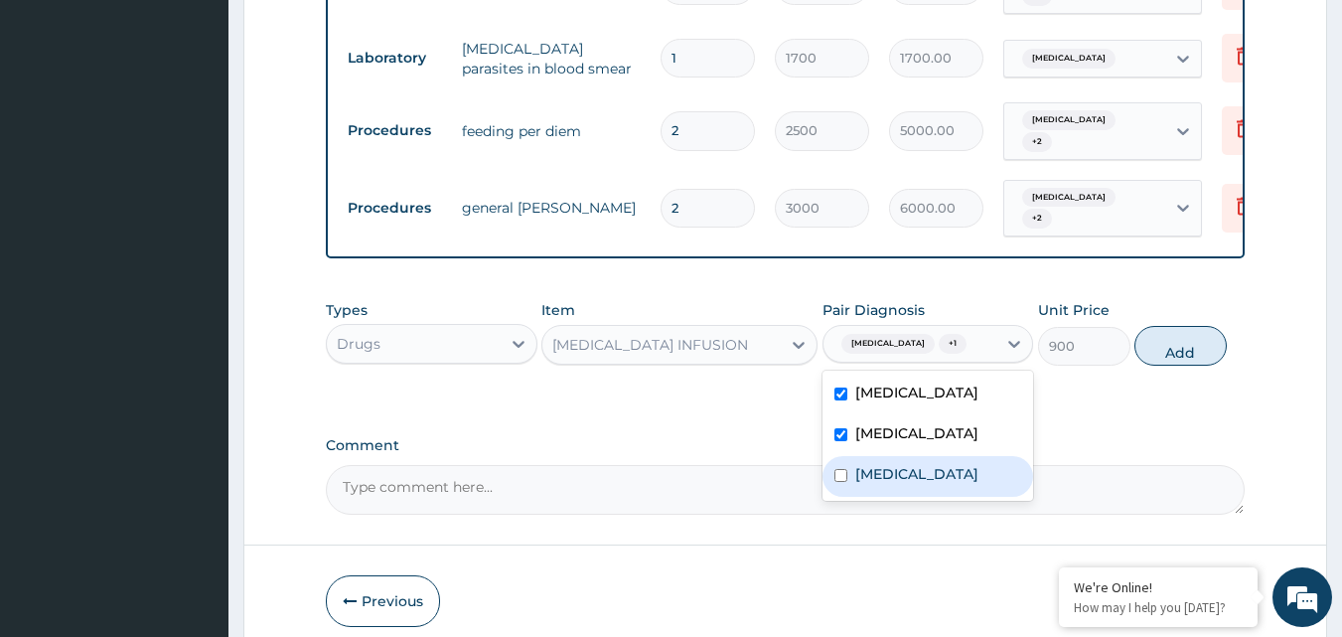
click at [878, 477] on div "[MEDICAL_DATA]" at bounding box center [928, 476] width 212 height 41
click at [878, 478] on div "[MEDICAL_DATA]" at bounding box center [928, 476] width 212 height 41
checkbox input "false"
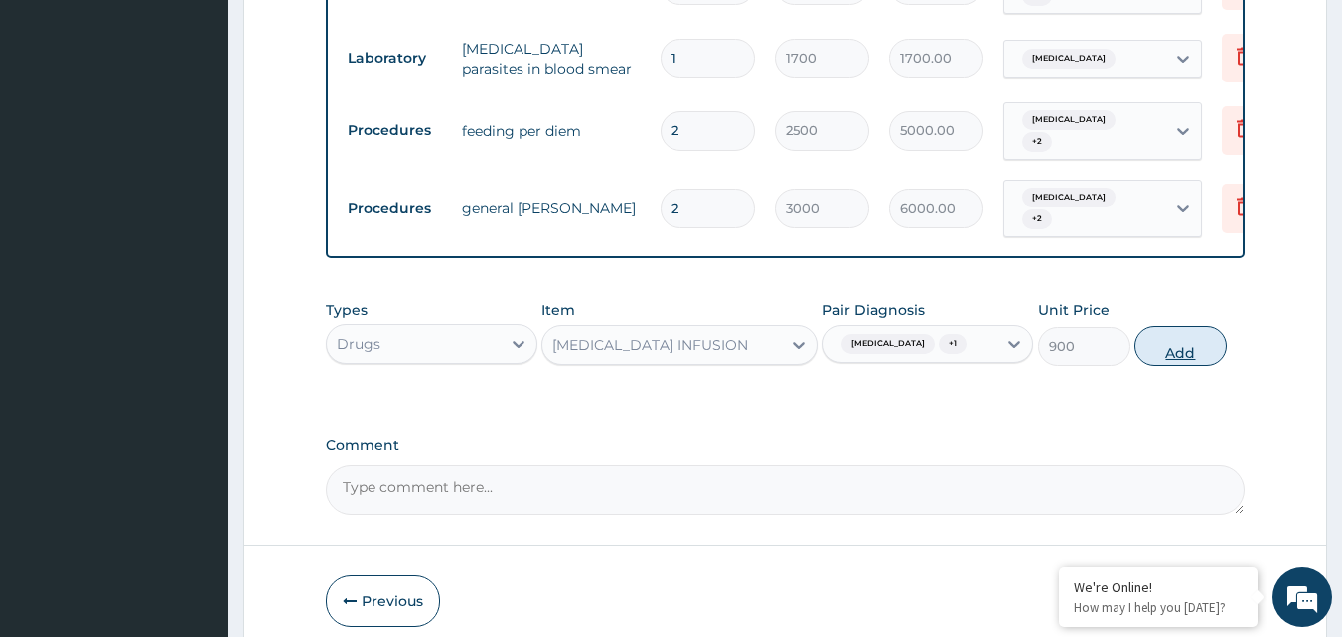
click at [1149, 358] on button "Add" at bounding box center [1180, 346] width 92 height 40
type input "0"
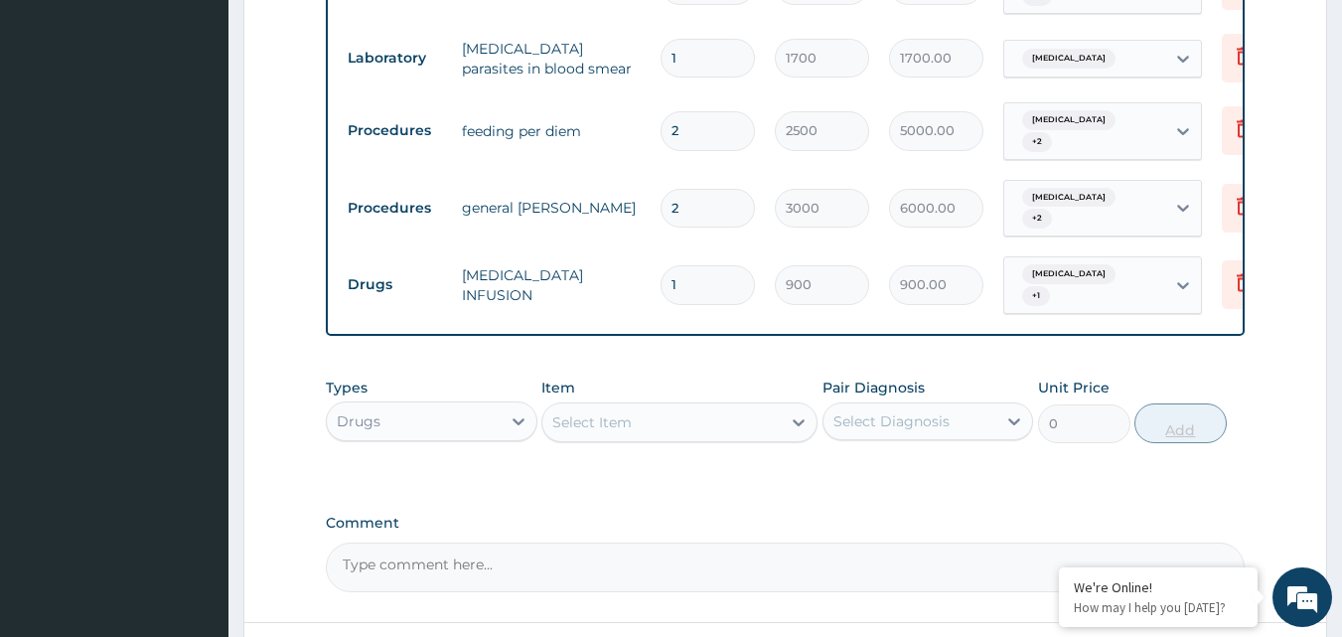
type input "0.00"
type input "2"
type input "1800.00"
type input "2"
click at [677, 438] on div "Select Item" at bounding box center [661, 422] width 238 height 32
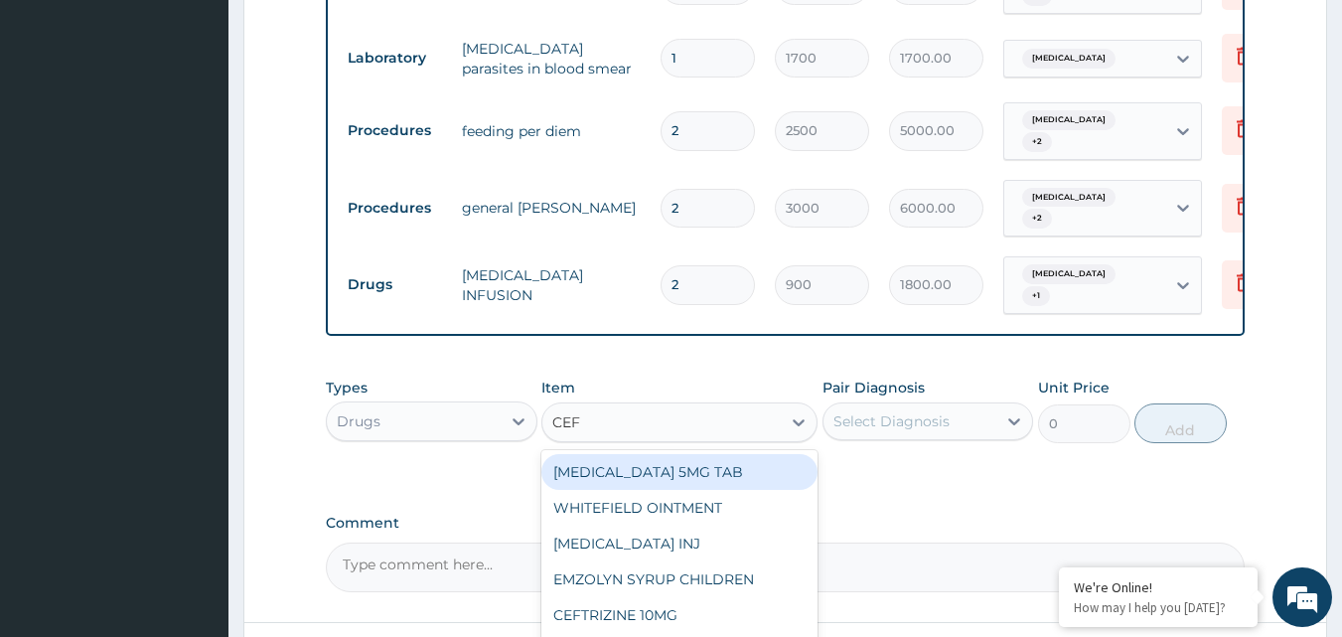
type input "CEFT"
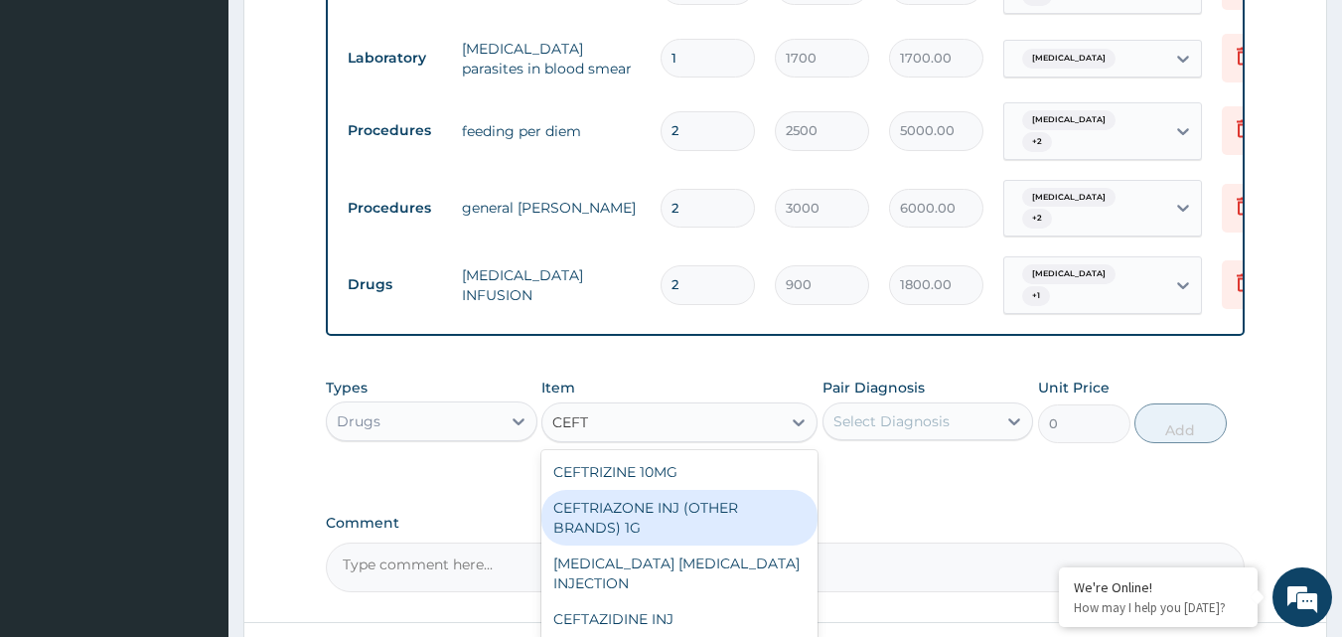
click at [668, 518] on div "CEFTRIAZONE INJ (OTHER BRANDS) 1G" at bounding box center [679, 518] width 276 height 56
type input "2100"
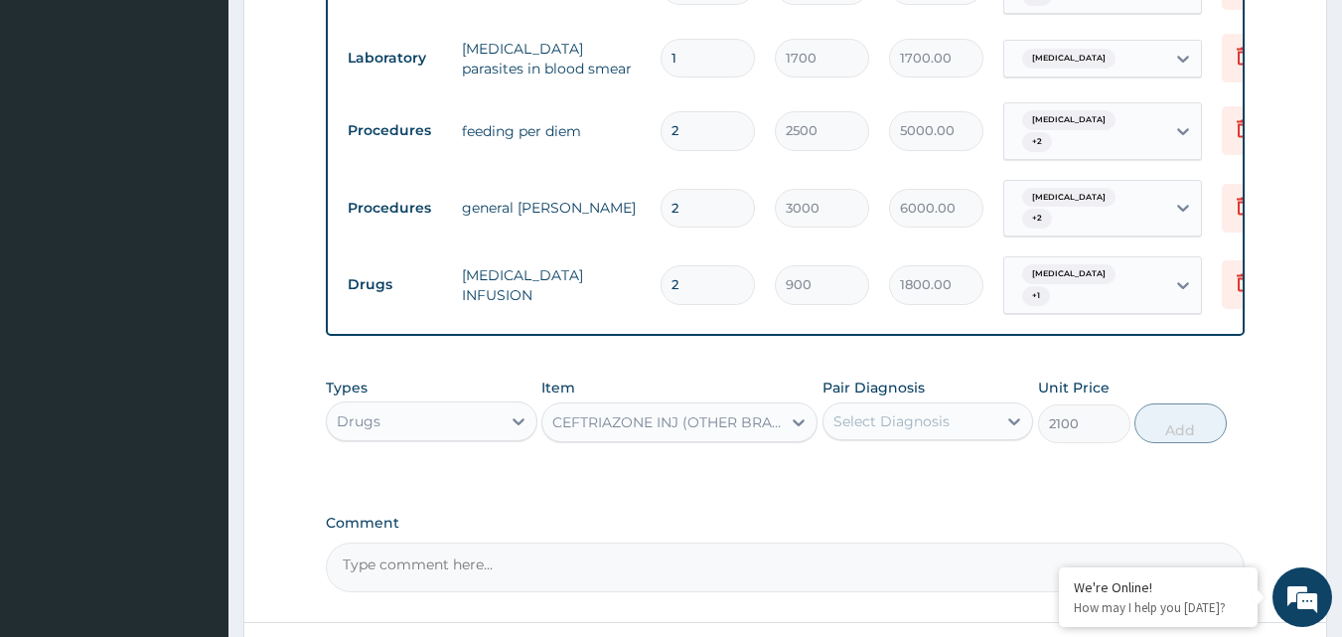
click at [876, 431] on div "Select Diagnosis" at bounding box center [891, 421] width 116 height 20
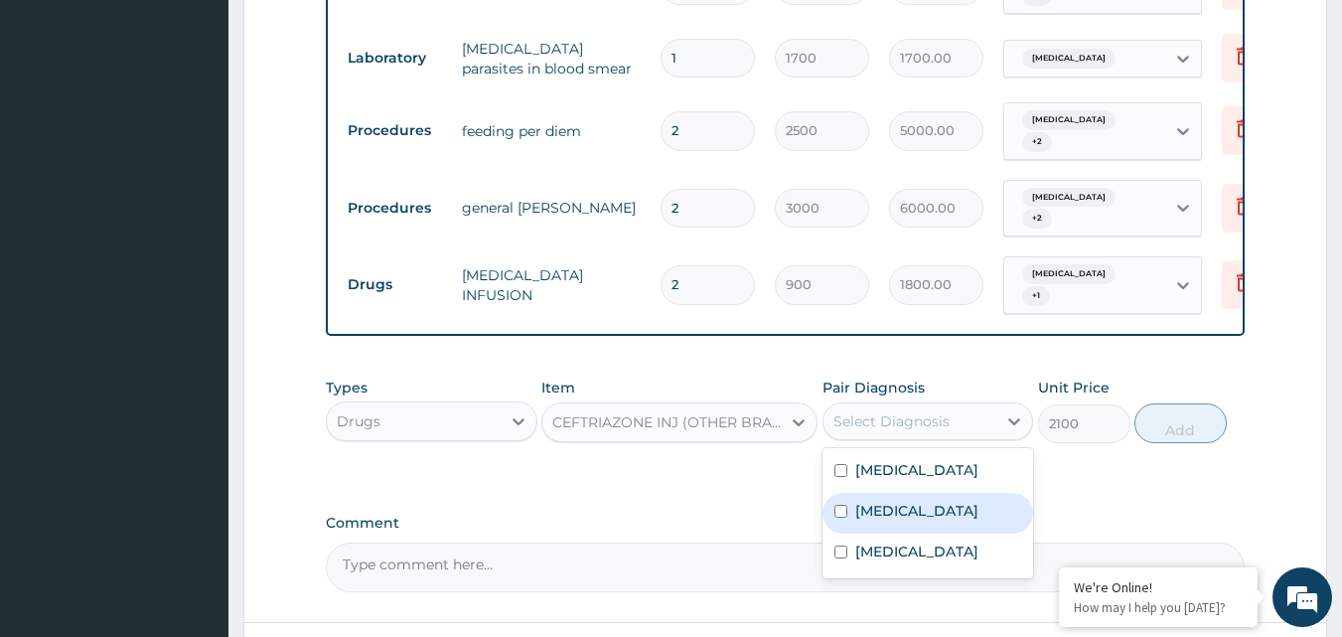
click at [862, 512] on label "[MEDICAL_DATA]" at bounding box center [916, 511] width 123 height 20
checkbox input "true"
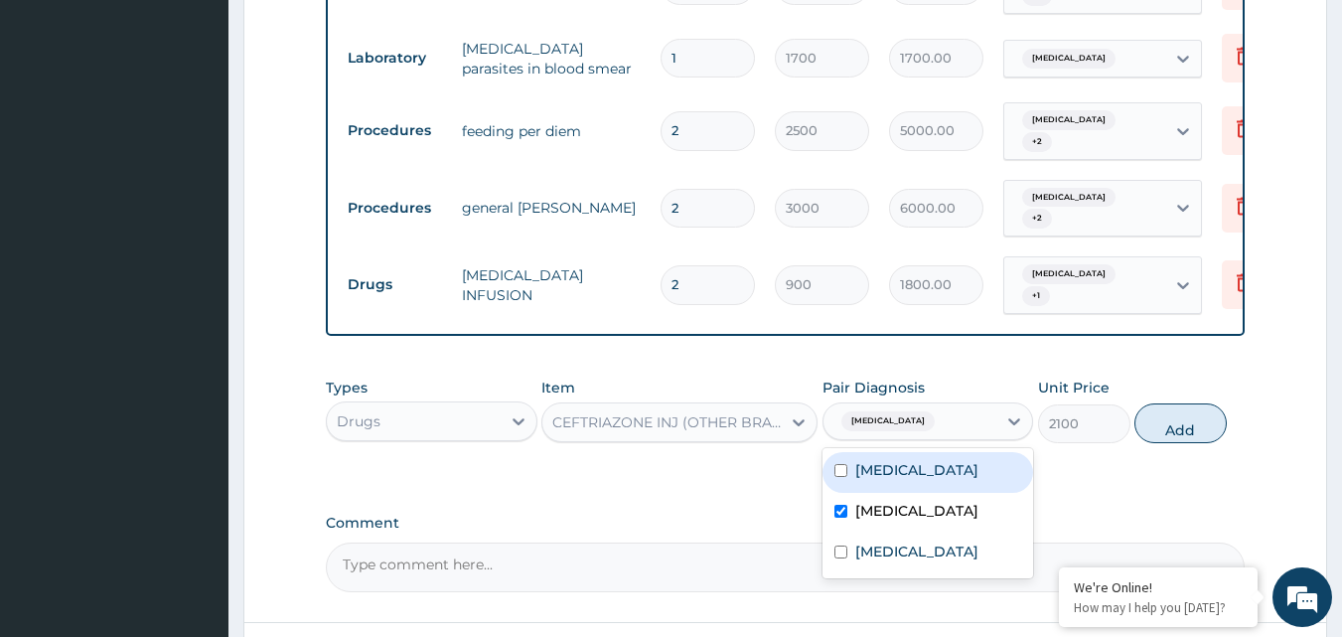
click at [846, 477] on input "checkbox" at bounding box center [840, 470] width 13 height 13
checkbox input "true"
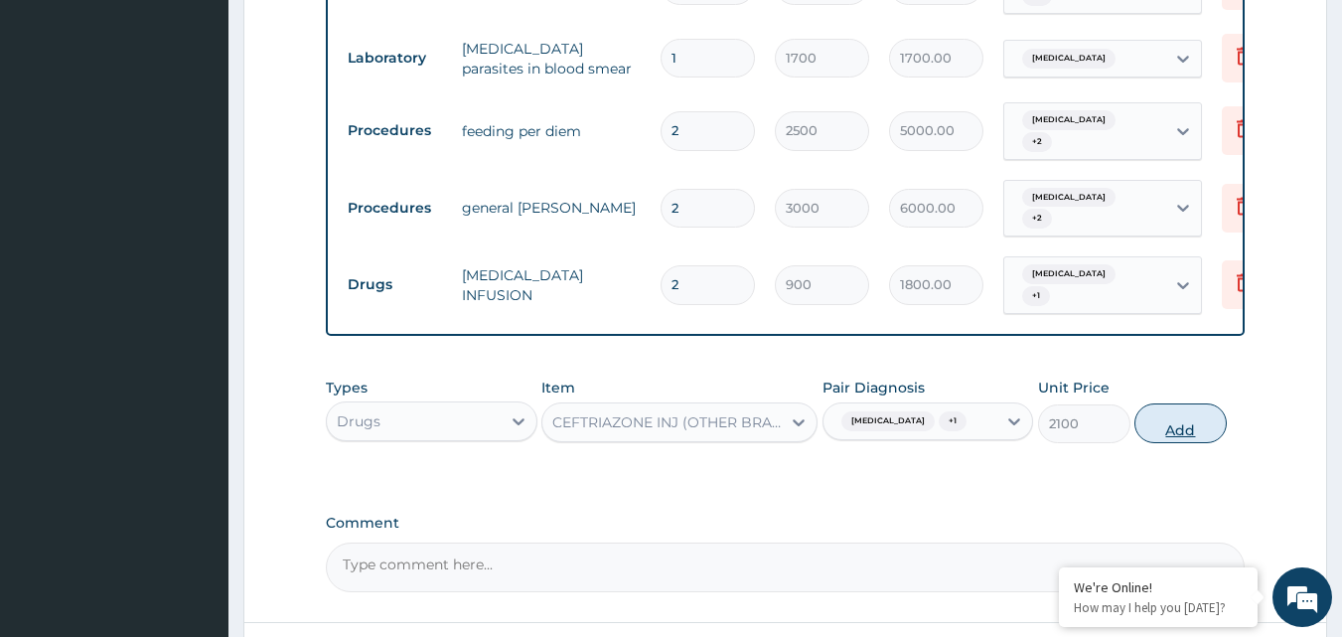
click at [1176, 413] on button "Add" at bounding box center [1180, 423] width 92 height 40
type input "0"
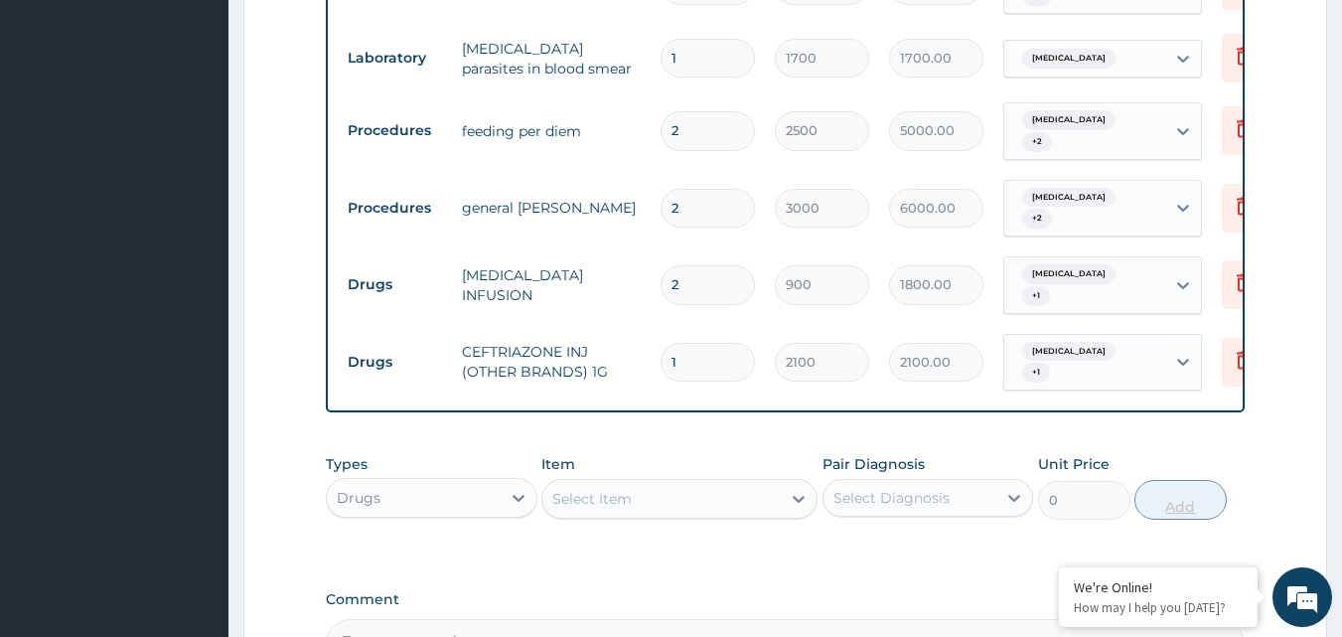
type input "0.00"
type input "3"
type input "6300.00"
type input "3"
click at [586, 506] on div "Select Item" at bounding box center [591, 499] width 79 height 20
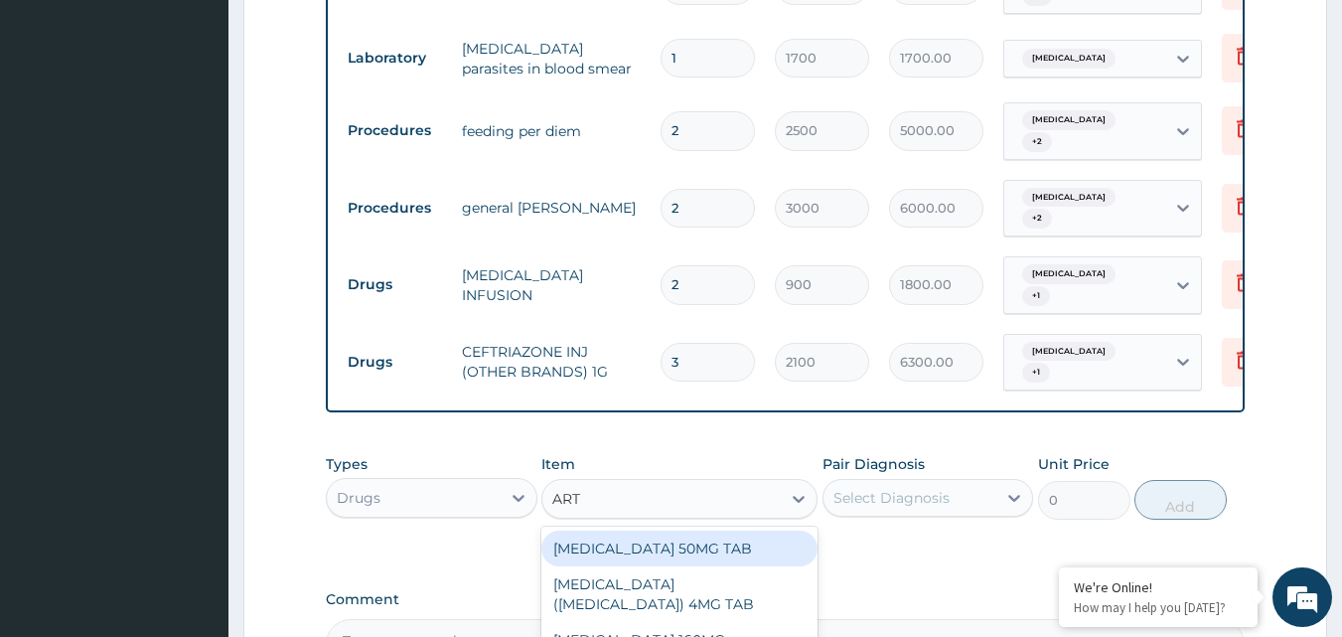
type input "ARTH"
click at [624, 556] on div "ARTHEMETER INJECTION 80MG" at bounding box center [679, 548] width 276 height 36
type input "600"
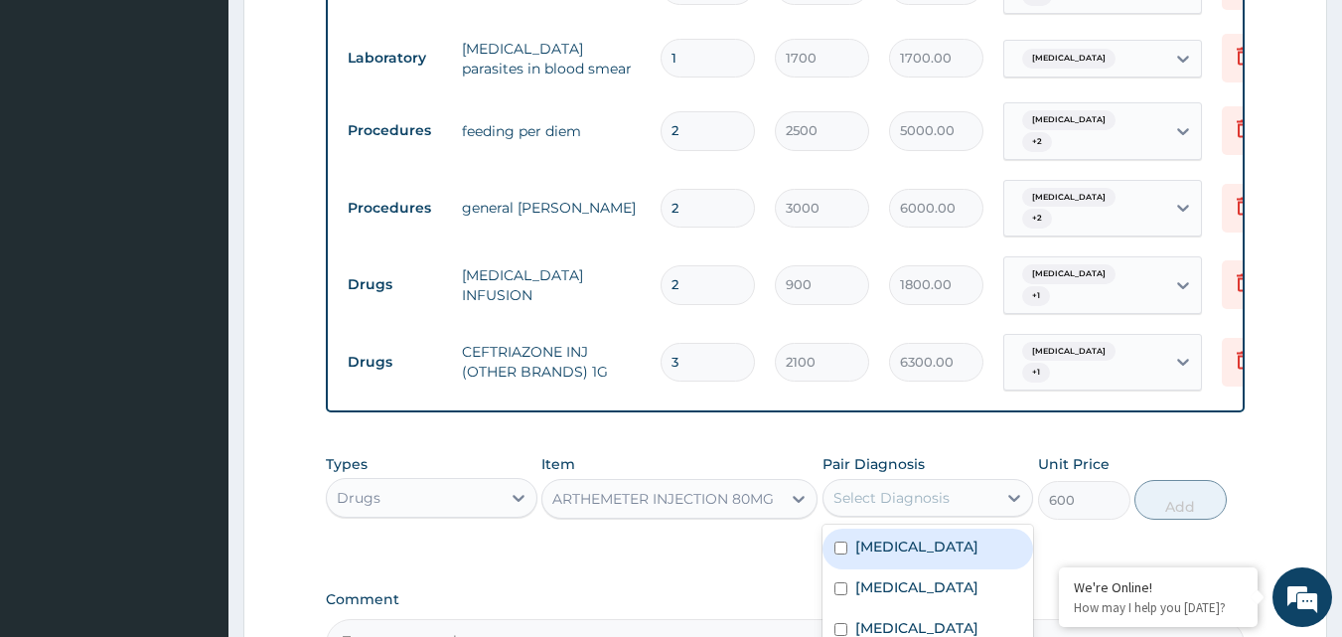
click at [855, 497] on div "Select Diagnosis" at bounding box center [891, 498] width 116 height 20
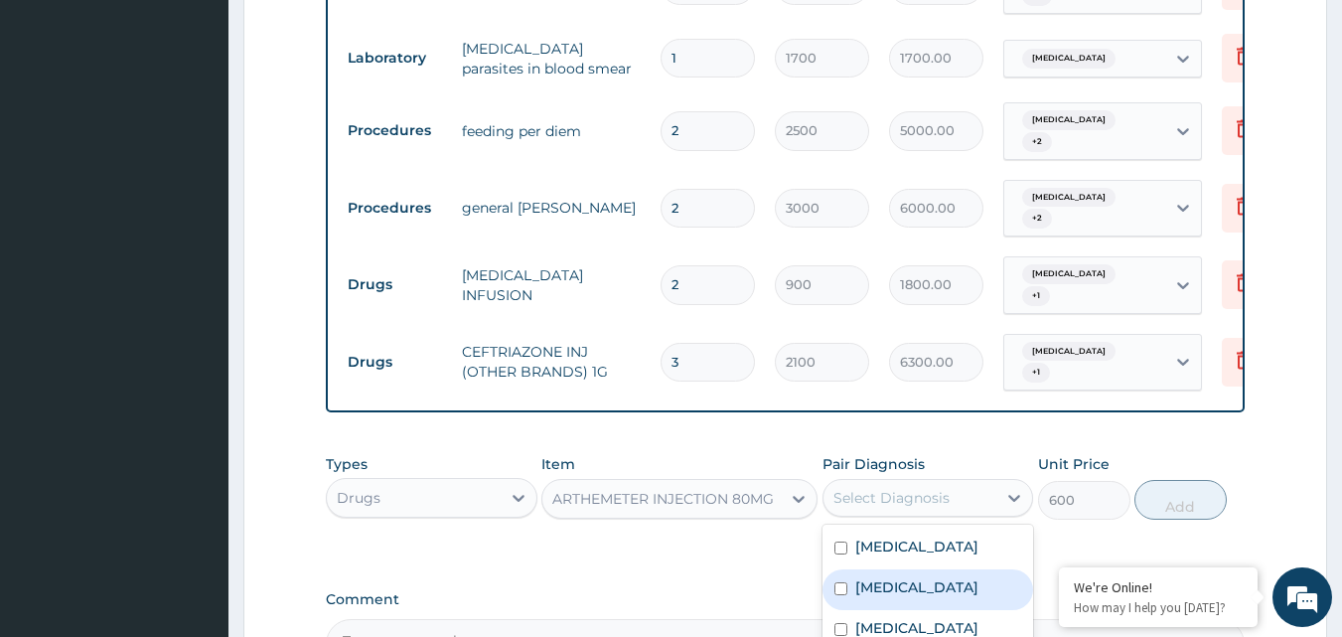
click at [874, 587] on label "[MEDICAL_DATA]" at bounding box center [916, 587] width 123 height 20
checkbox input "true"
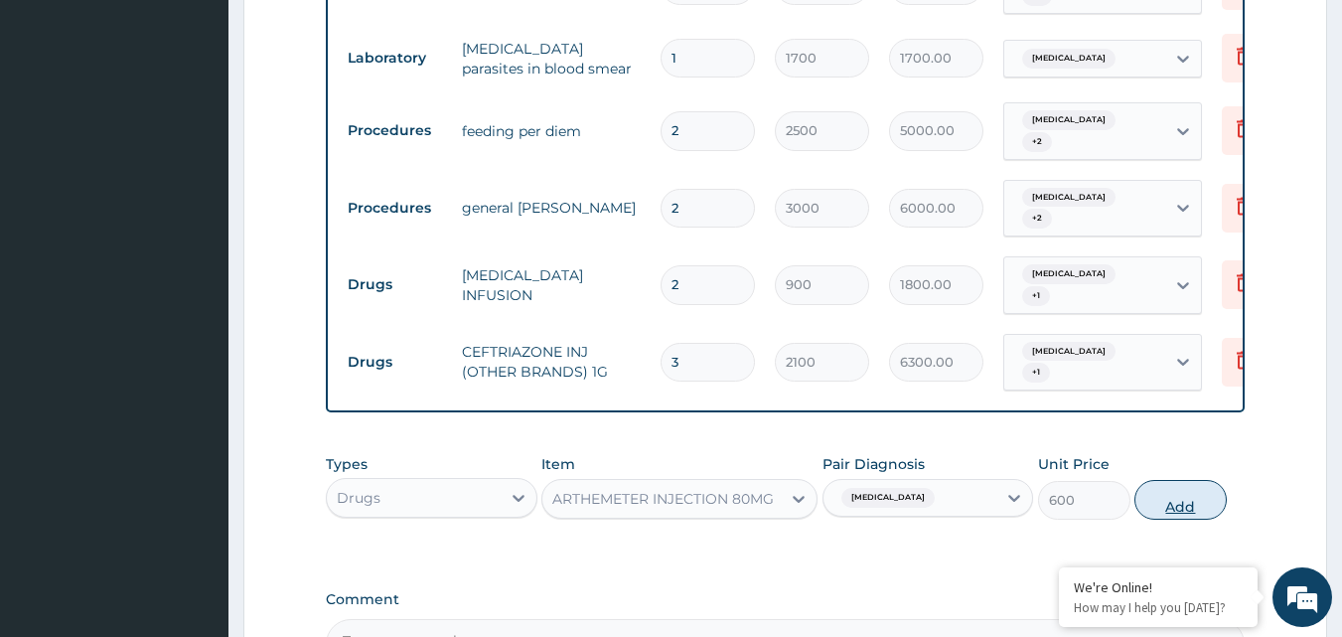
click at [1179, 512] on button "Add" at bounding box center [1180, 500] width 92 height 40
type input "0"
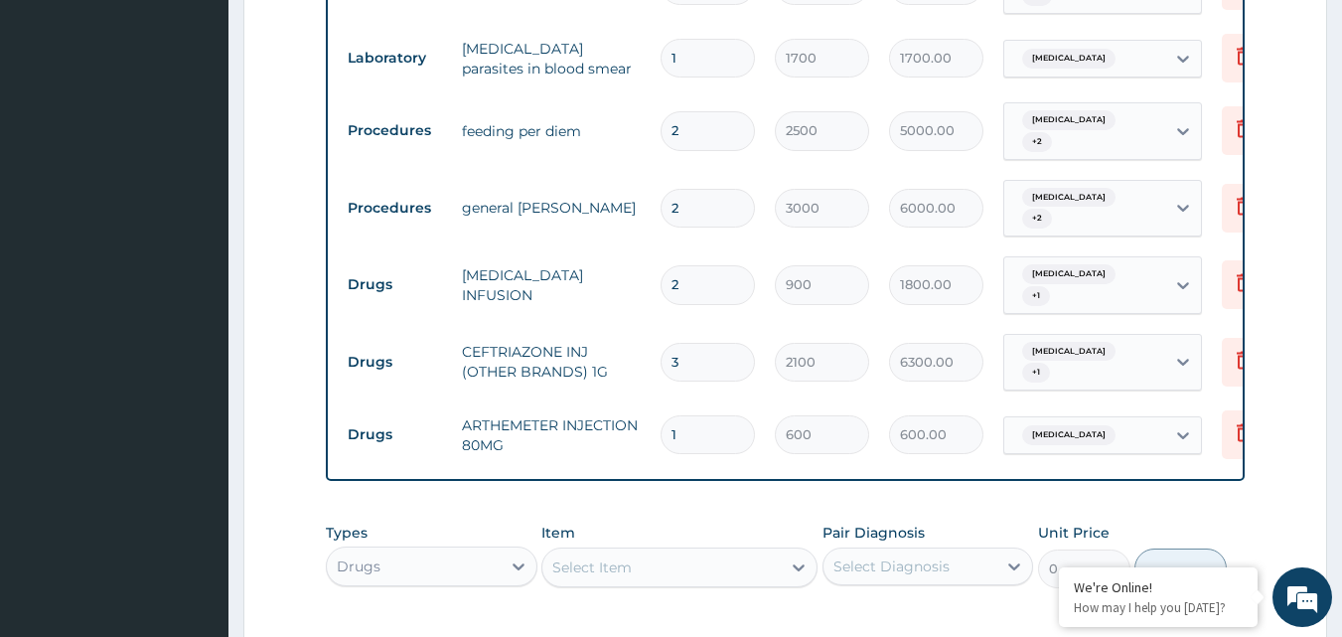
type input "0.00"
type input "3"
type input "1800.00"
type input "3"
click at [632, 576] on div "Select Item" at bounding box center [661, 567] width 238 height 32
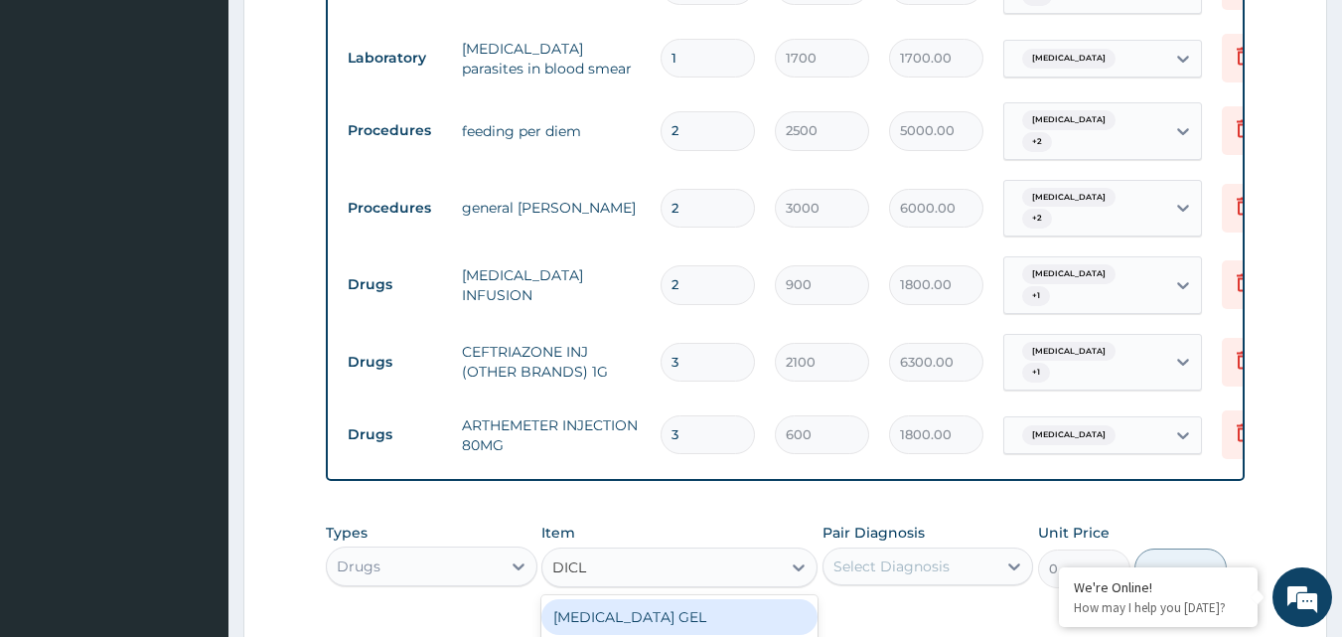
type input "DICLO"
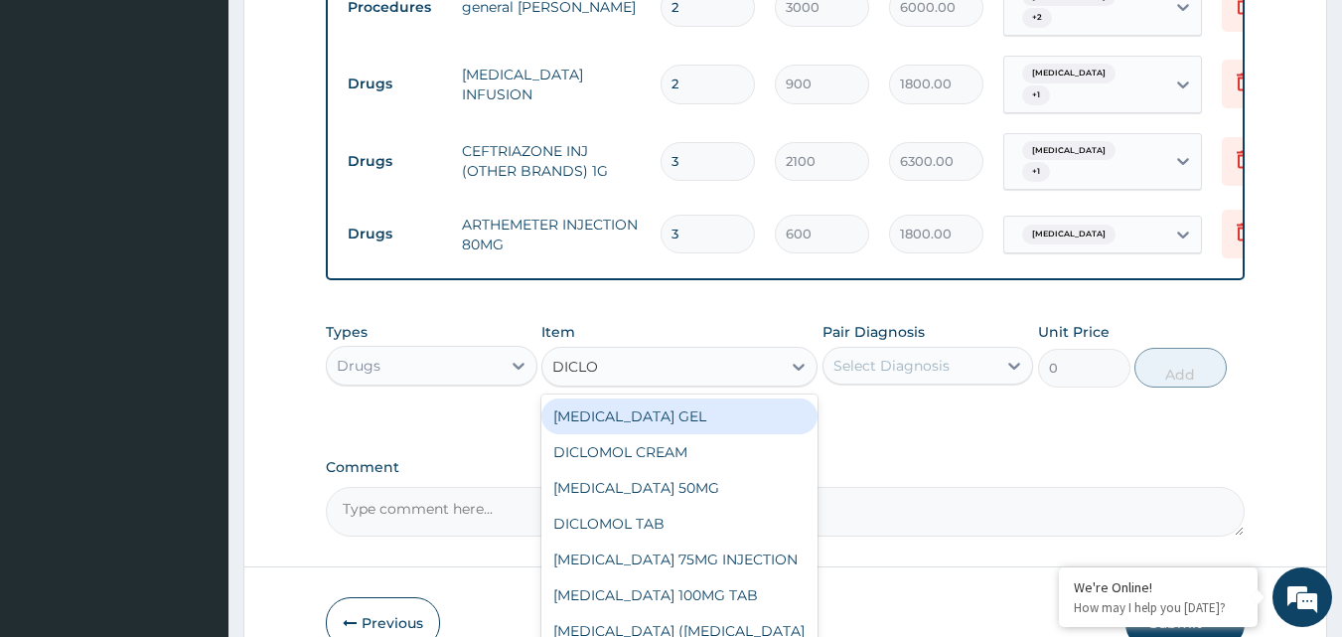
scroll to position [1117, 0]
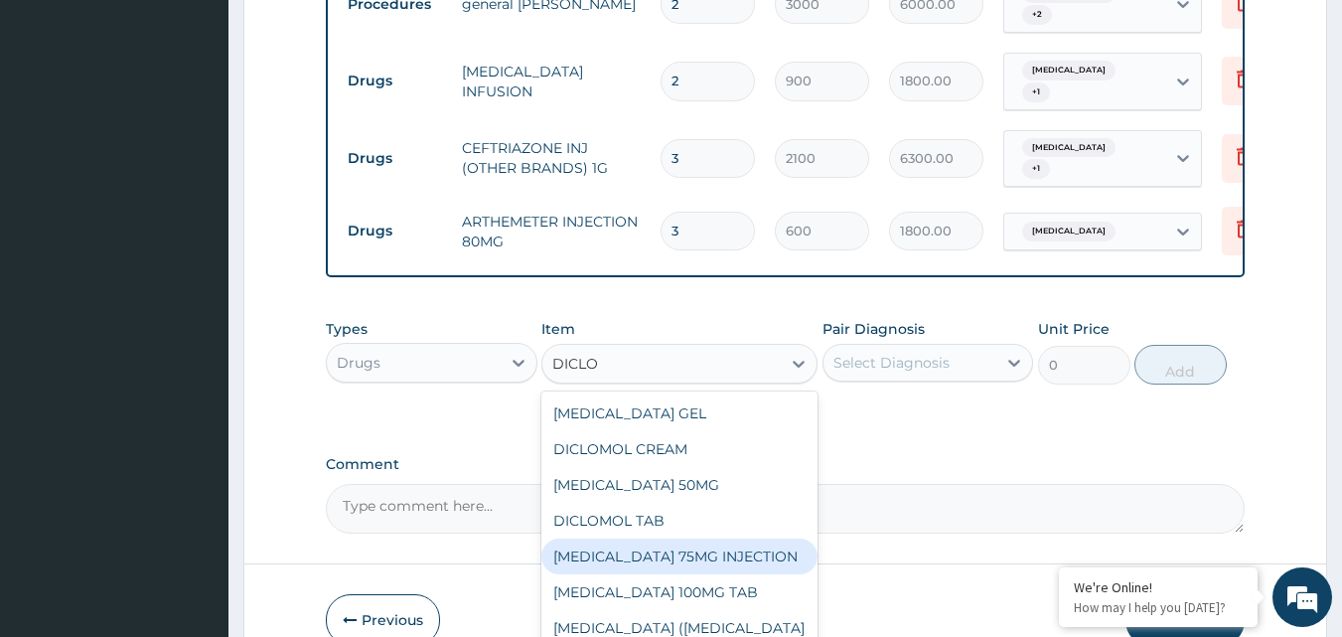
click at [640, 551] on div "[MEDICAL_DATA] 75MG INJECTION" at bounding box center [679, 556] width 276 height 36
type input "156"
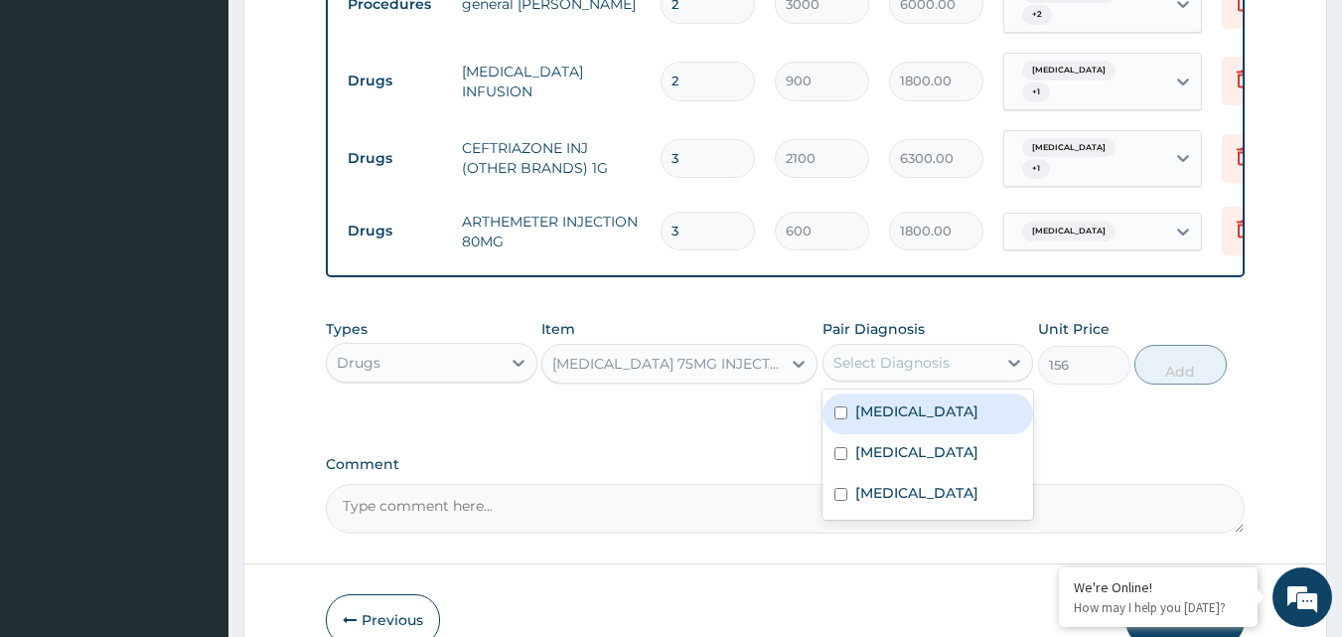
click at [925, 370] on div "Select Diagnosis" at bounding box center [891, 363] width 116 height 20
click at [900, 434] on div "[MEDICAL_DATA]" at bounding box center [928, 413] width 212 height 41
checkbox input "true"
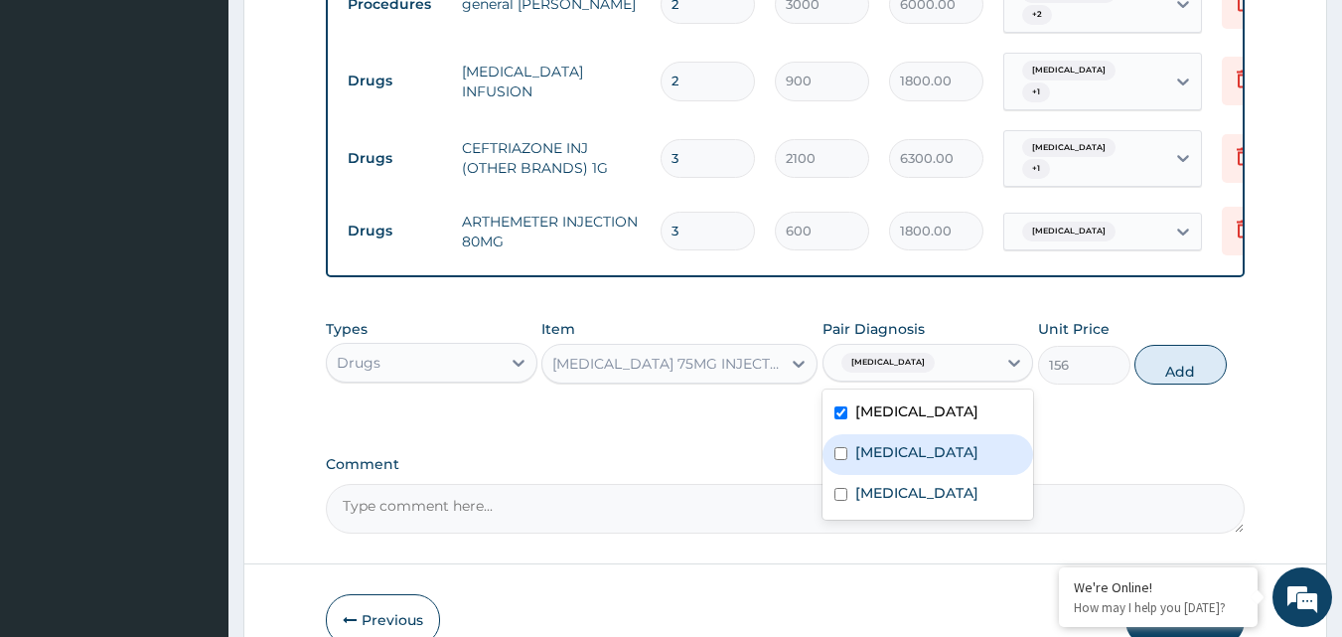
click at [897, 470] on div "[MEDICAL_DATA]" at bounding box center [928, 454] width 212 height 41
checkbox input "true"
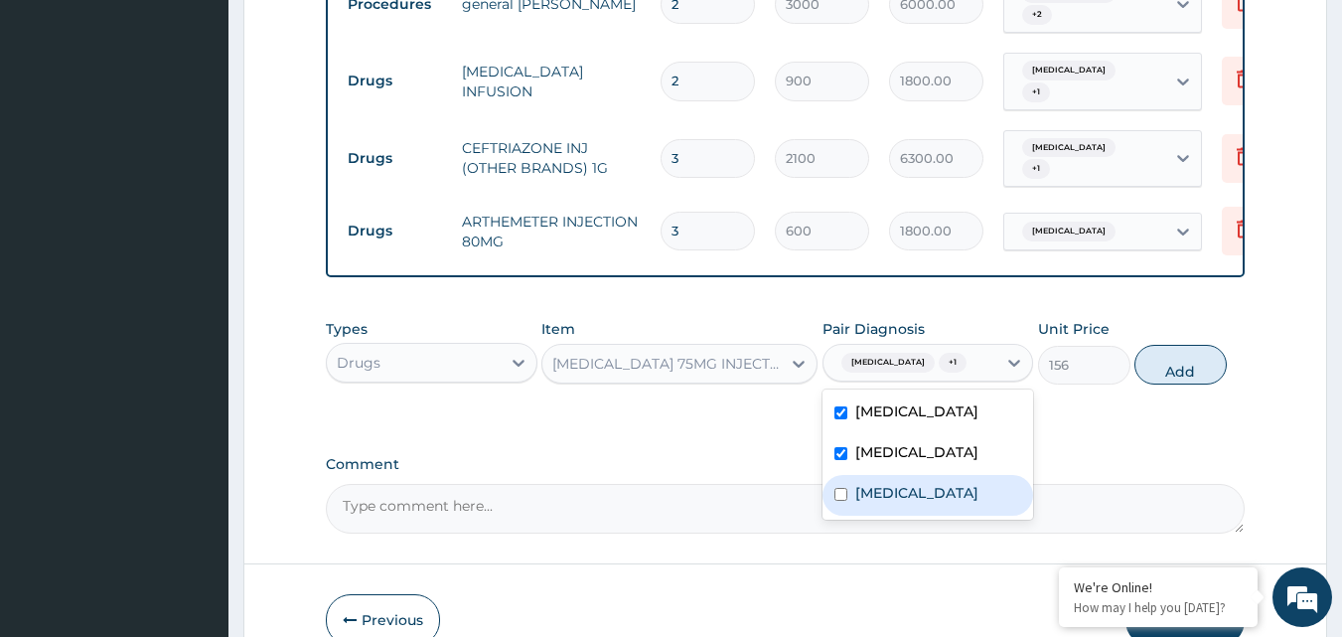
click at [892, 493] on label "[MEDICAL_DATA]" at bounding box center [916, 493] width 123 height 20
checkbox input "true"
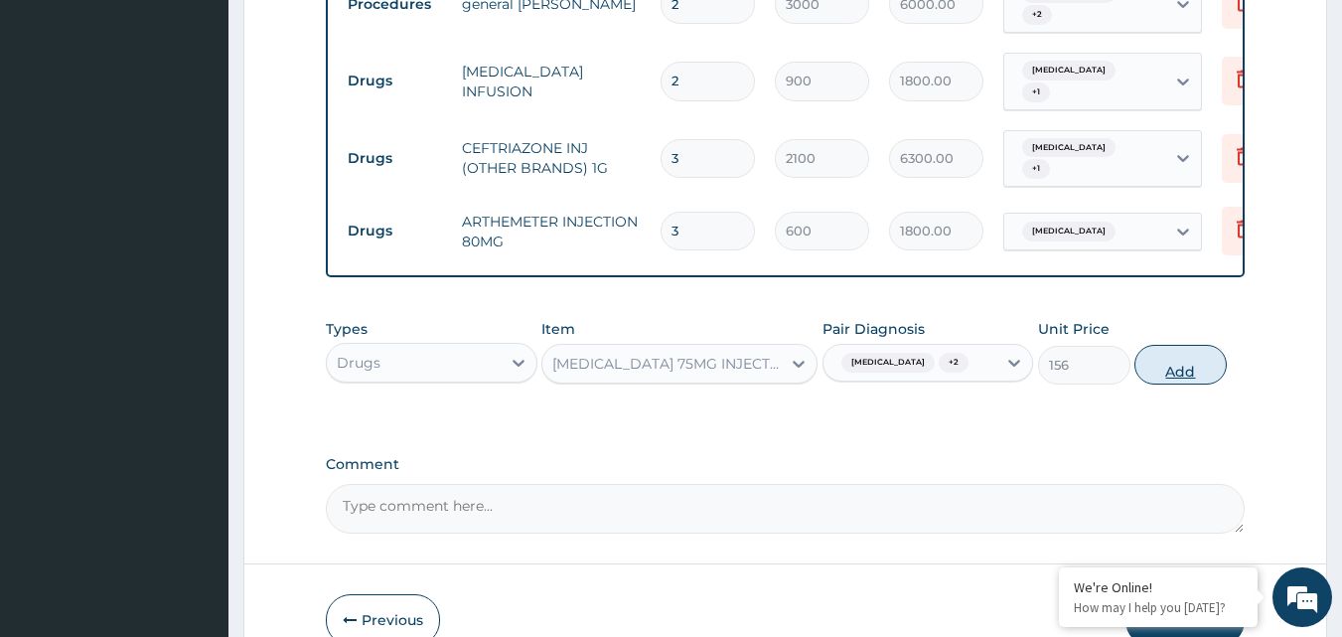
click at [1179, 383] on button "Add" at bounding box center [1180, 365] width 92 height 40
type input "0"
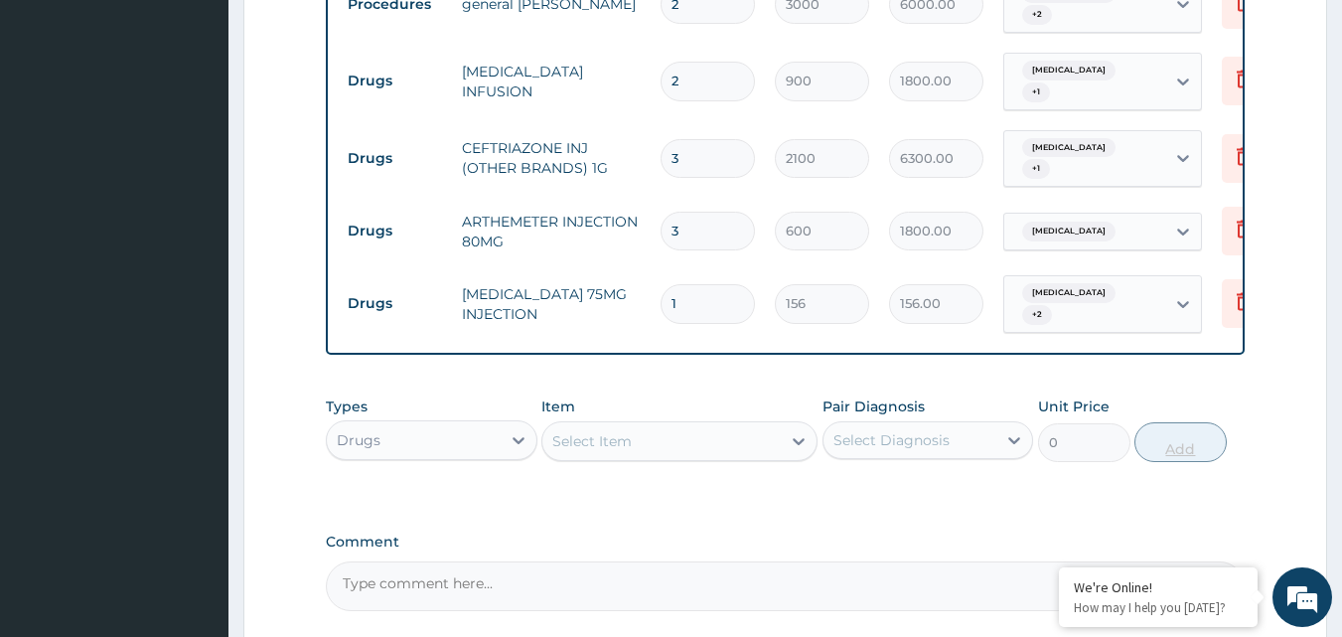
type input "0.00"
type input "4"
type input "624.00"
type input "4"
click at [673, 447] on div "Select Item" at bounding box center [661, 441] width 238 height 32
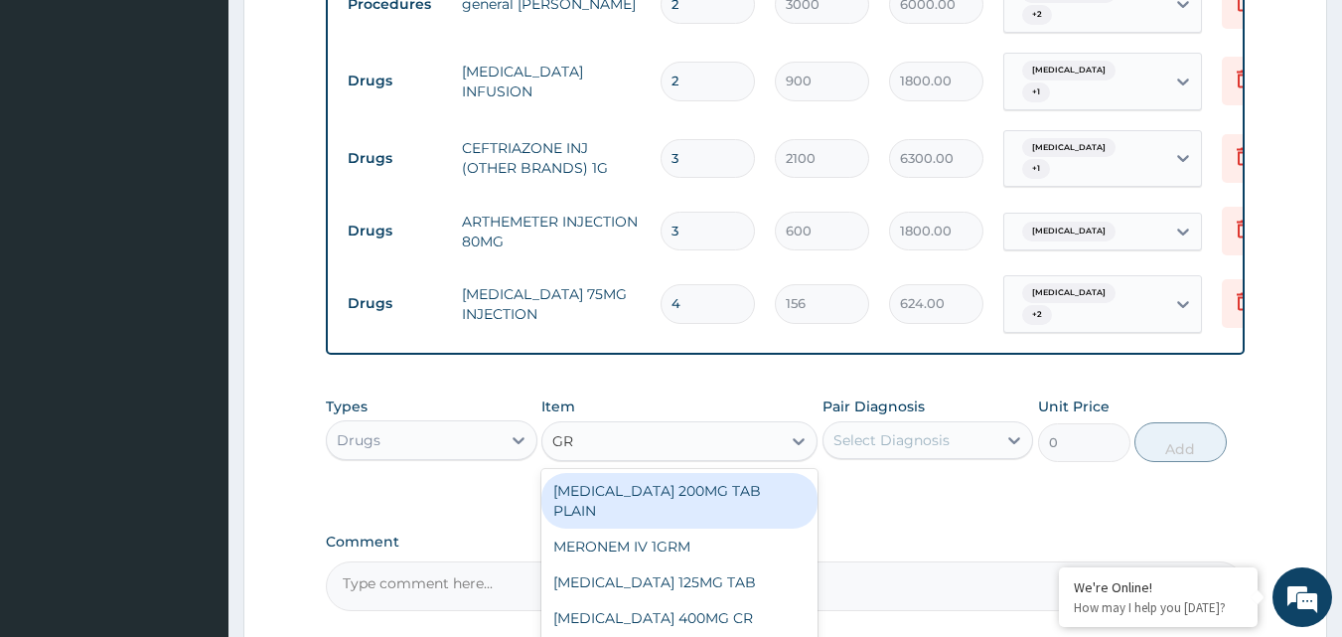
type input "GRI"
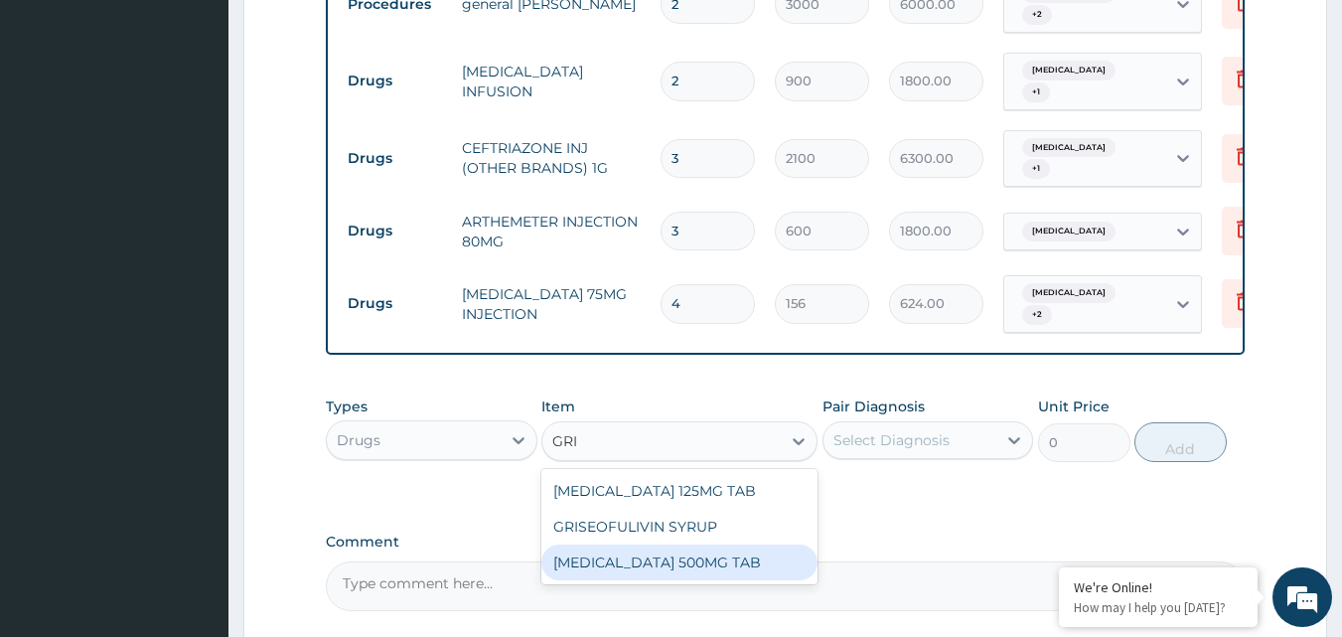
click at [696, 546] on div "[MEDICAL_DATA] 500MG TAB" at bounding box center [679, 562] width 276 height 36
type input "110"
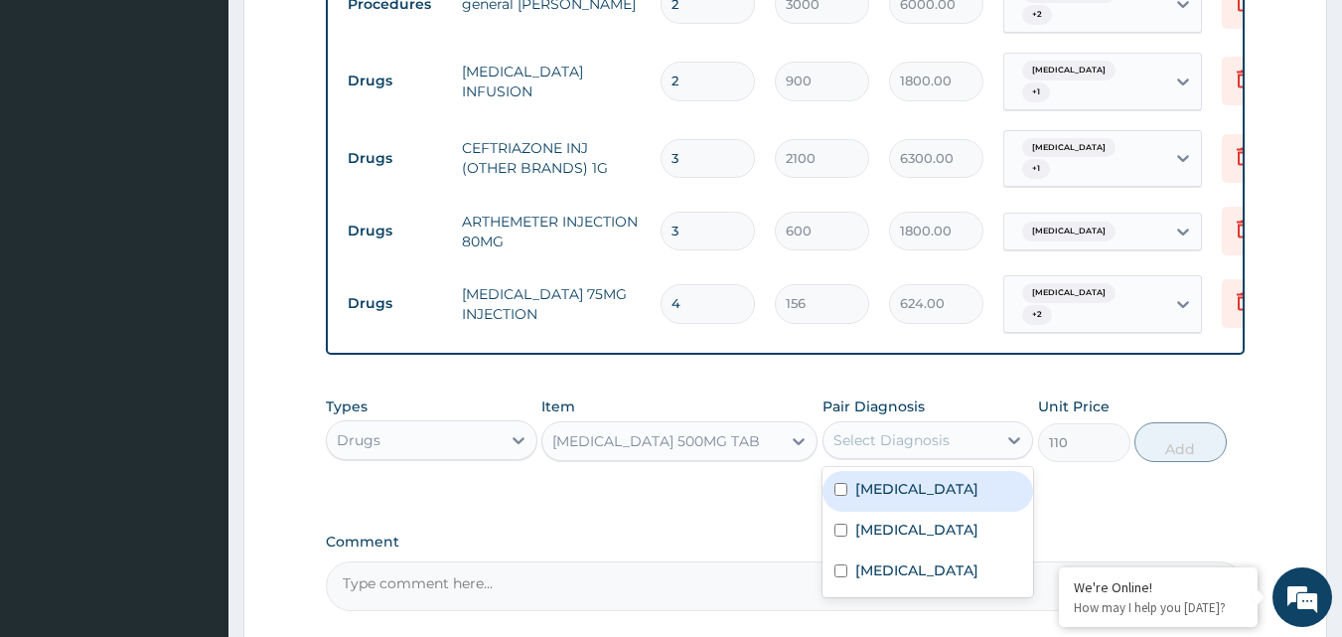
click at [862, 440] on div "Select Diagnosis" at bounding box center [891, 440] width 116 height 20
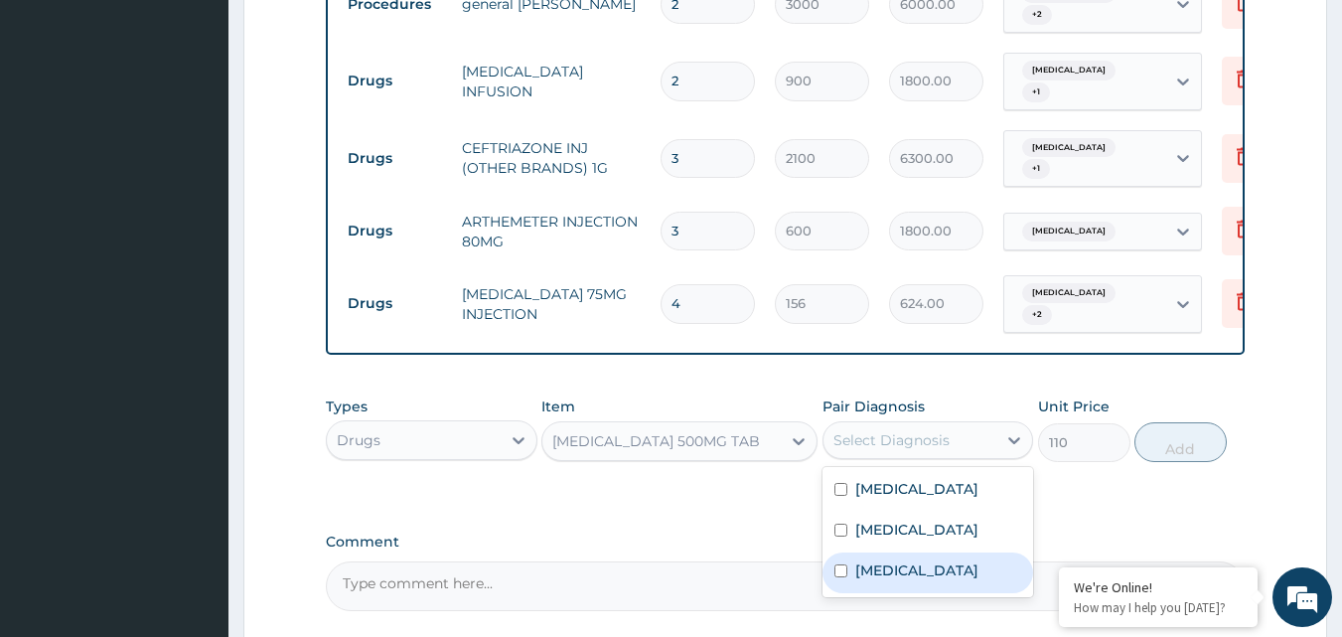
click at [845, 564] on input "checkbox" at bounding box center [840, 570] width 13 height 13
checkbox input "true"
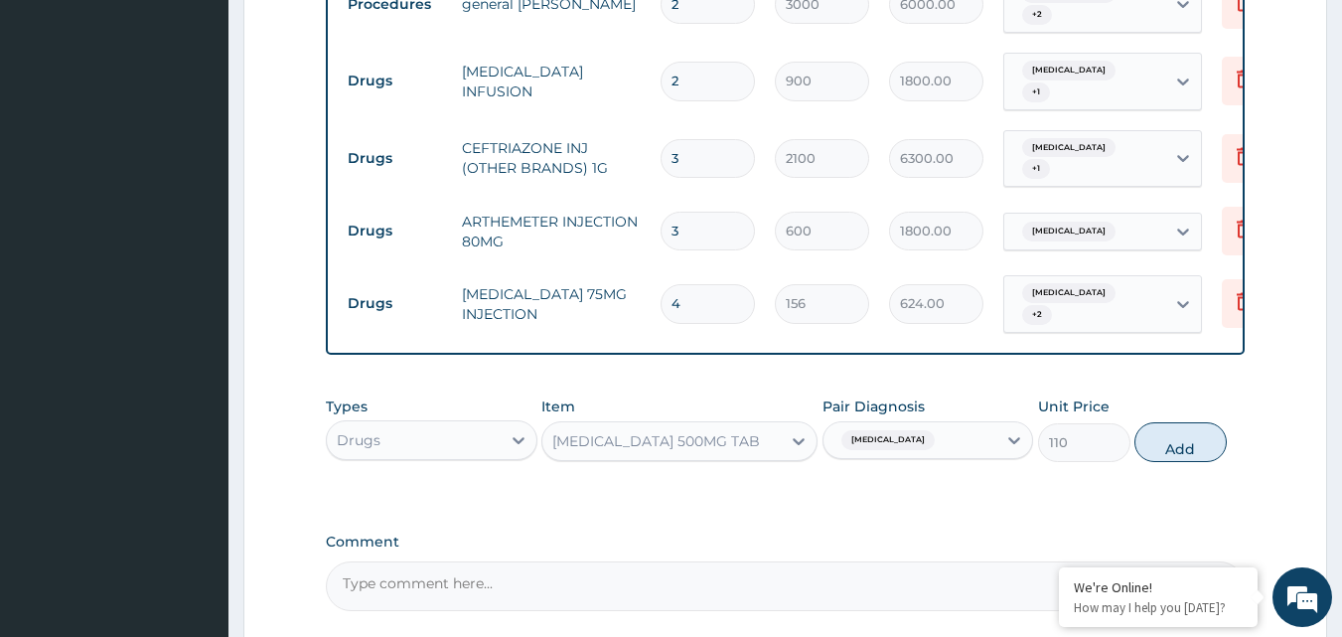
click at [1146, 419] on div "Types Drugs Item GRISEOFULVIN 500MG TAB Pair Diagnosis Tinea pedis Unit Price 1…" at bounding box center [786, 428] width 920 height 85
click at [1174, 442] on button "Add" at bounding box center [1180, 442] width 92 height 40
type input "0"
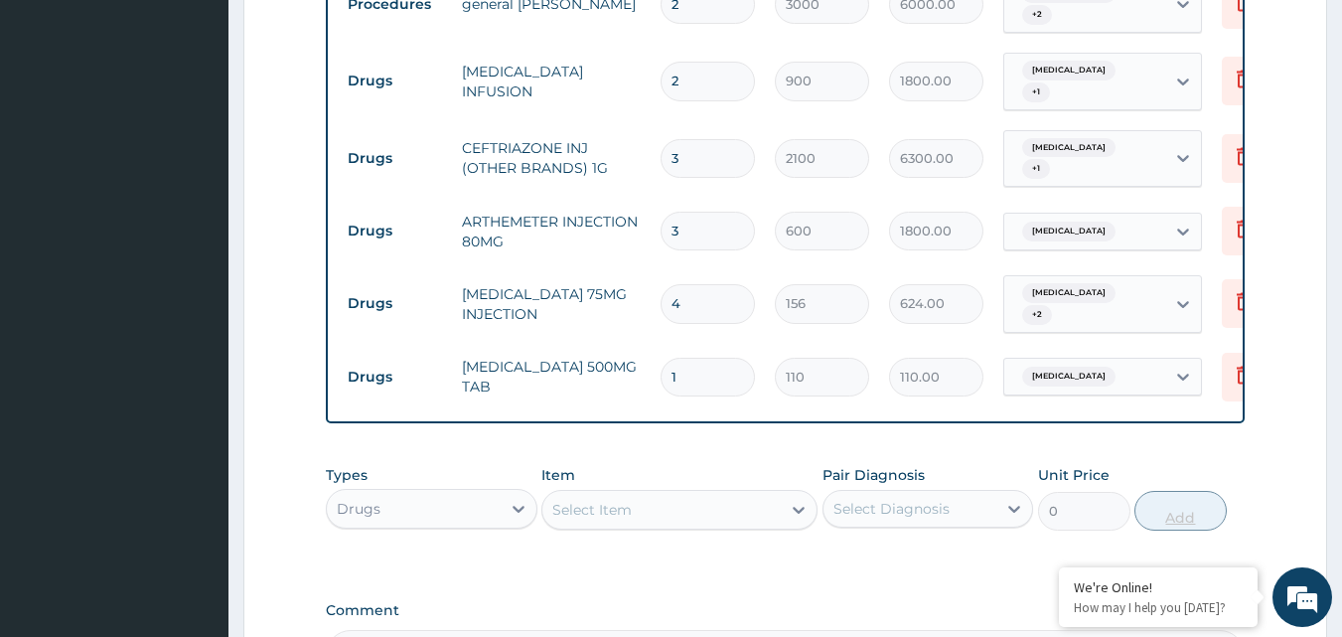
type input "14"
type input "1540.00"
type input "14"
click at [732, 502] on div "Select Item" at bounding box center [661, 510] width 238 height 32
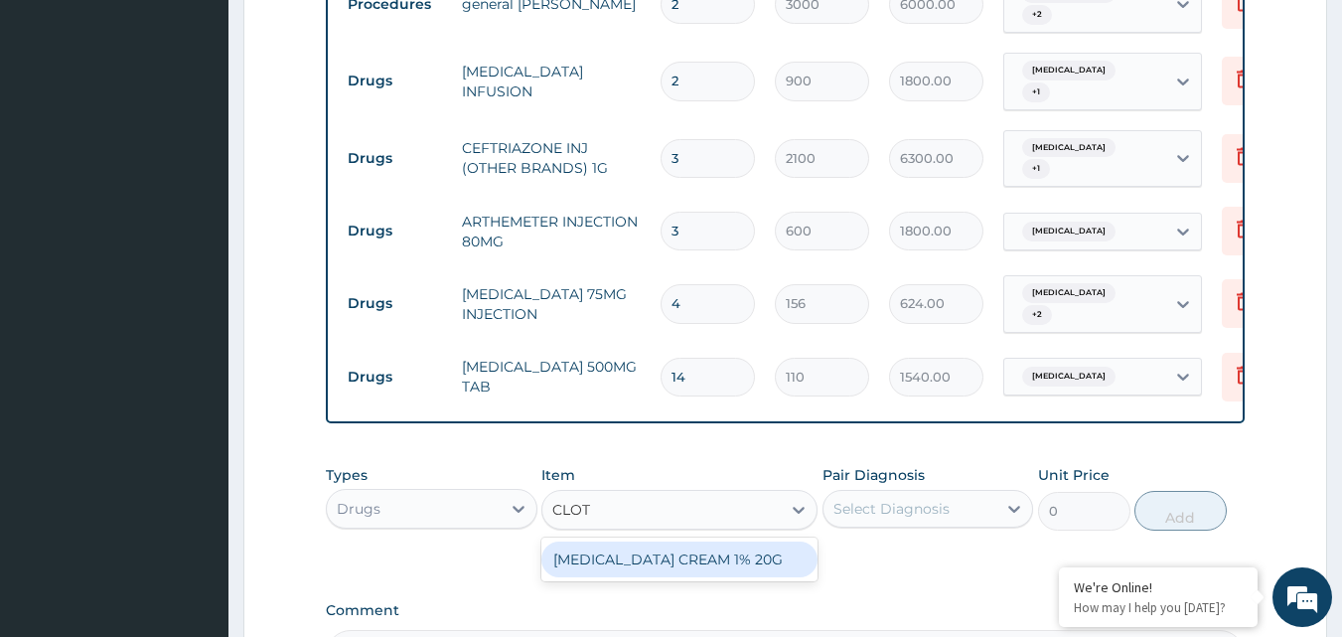
type input "CLOTR"
click at [663, 548] on div "CLOTRIMAZOLE CREAM 1% 20G" at bounding box center [679, 559] width 276 height 36
type input "900"
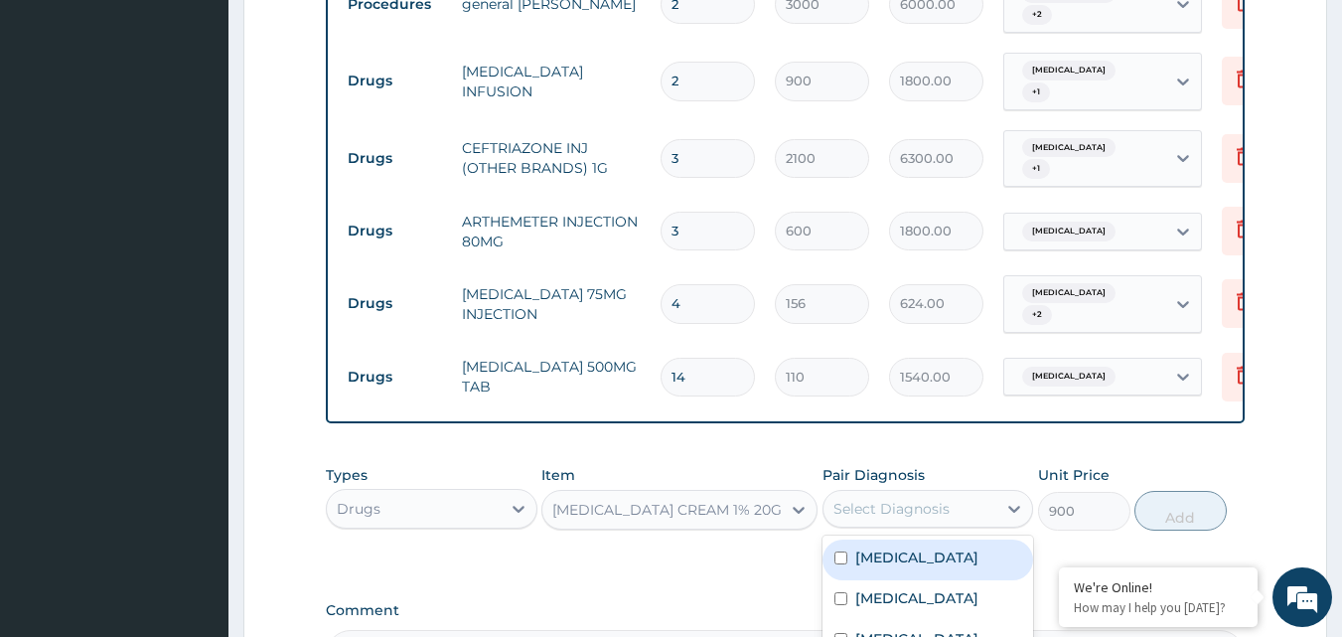
click at [889, 504] on div "Select Diagnosis" at bounding box center [891, 509] width 116 height 20
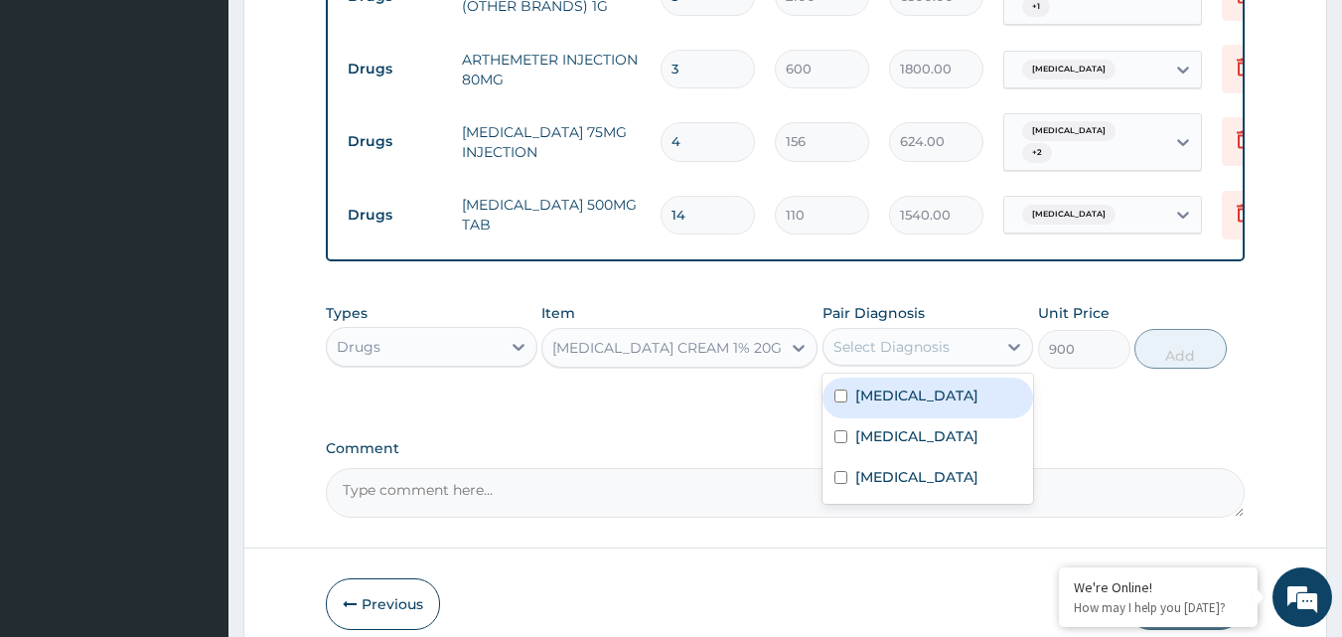
scroll to position [1289, 0]
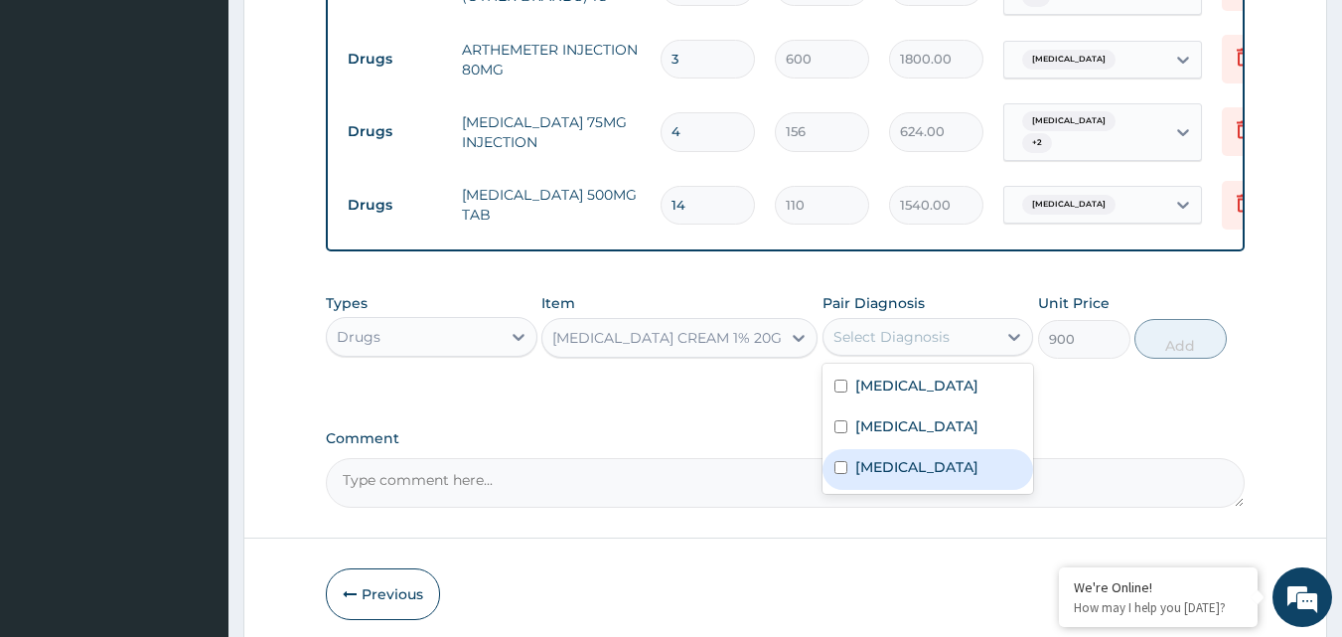
click at [908, 461] on label "Tinea pedis" at bounding box center [916, 467] width 123 height 20
checkbox input "true"
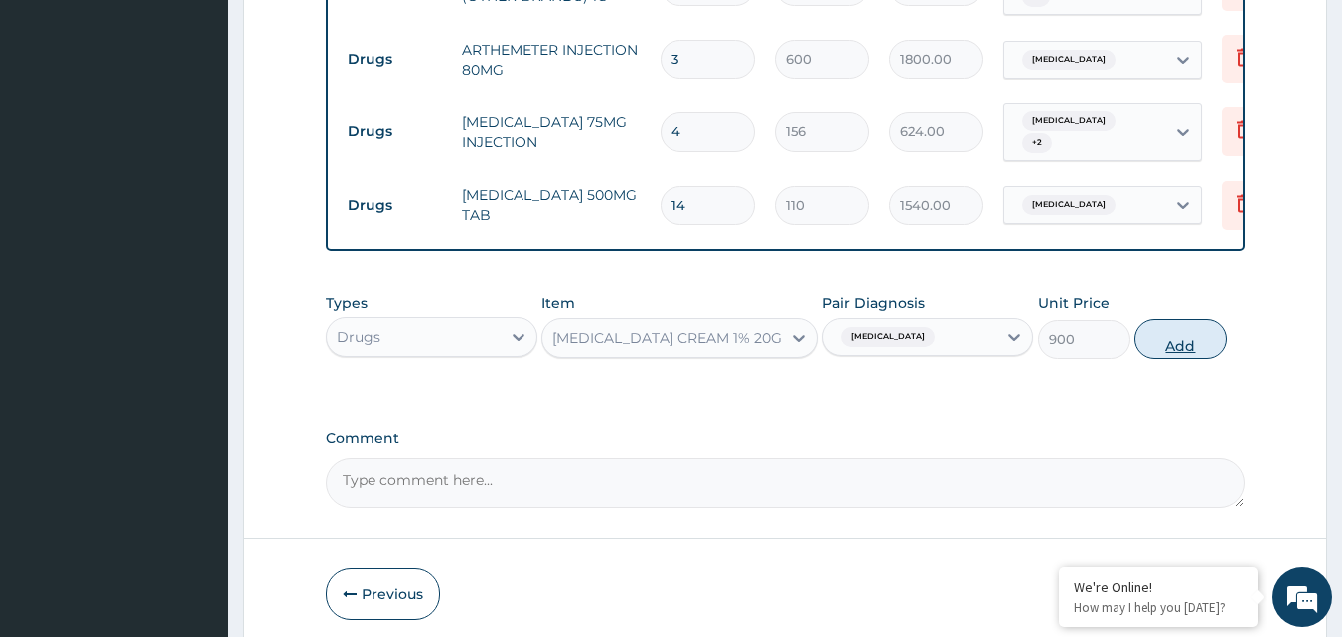
click at [1155, 330] on button "Add" at bounding box center [1180, 339] width 92 height 40
type input "0"
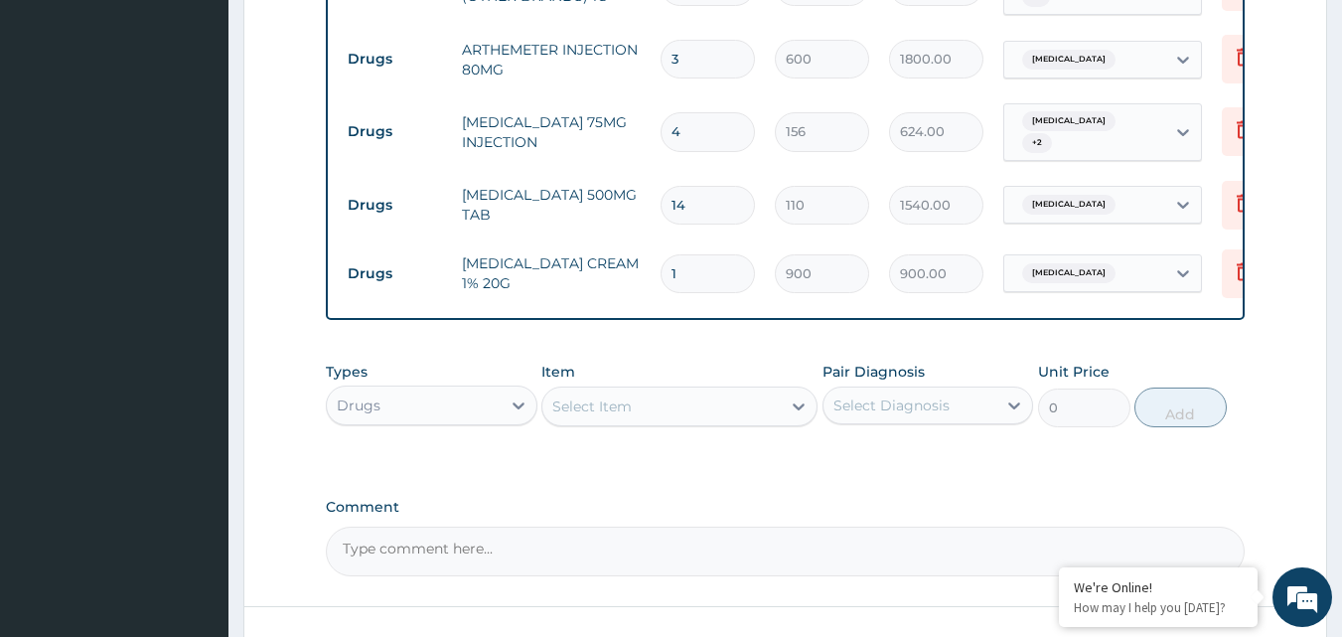
click at [601, 401] on div "Select Item" at bounding box center [591, 406] width 79 height 20
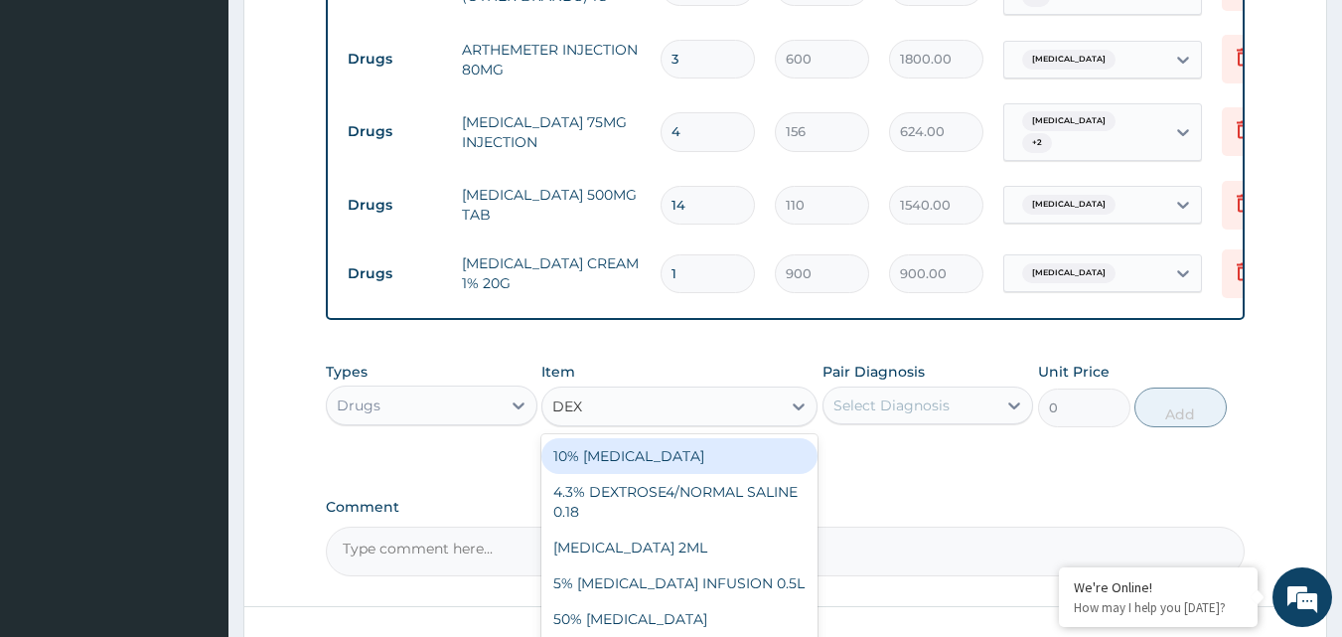
type input "DEXT"
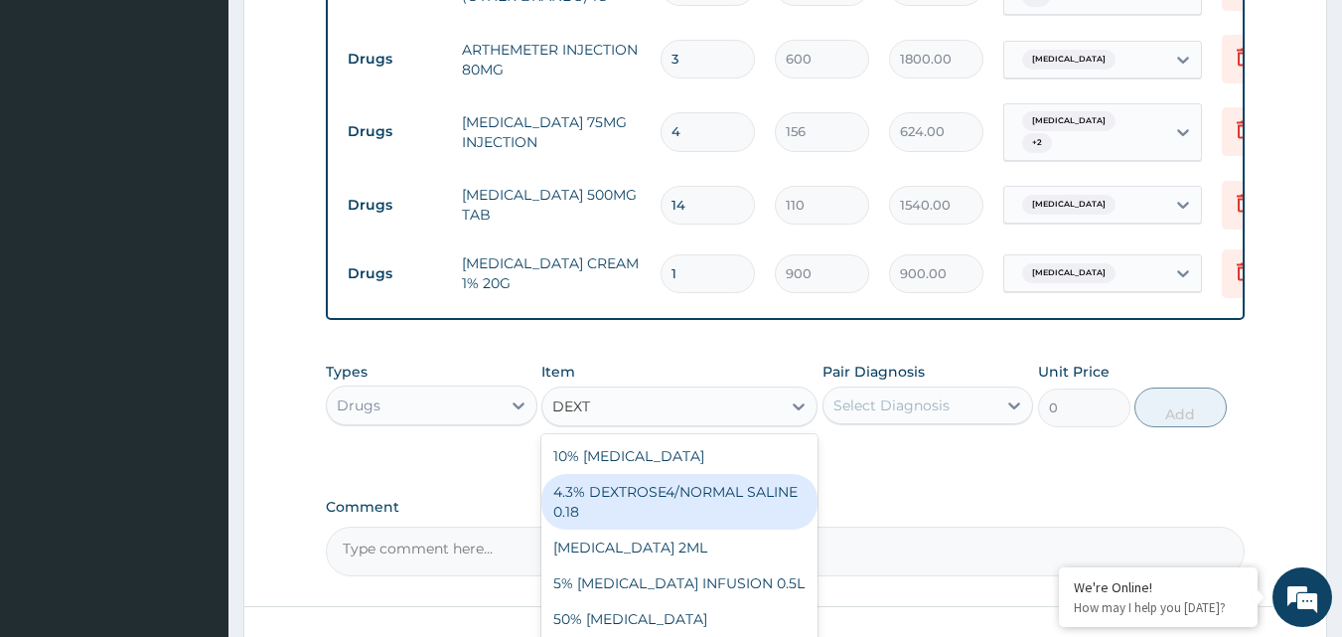
click at [602, 494] on div "4.3% DEXTROSE4/NORMAL SALINE 0.18" at bounding box center [679, 502] width 276 height 56
type input "1200"
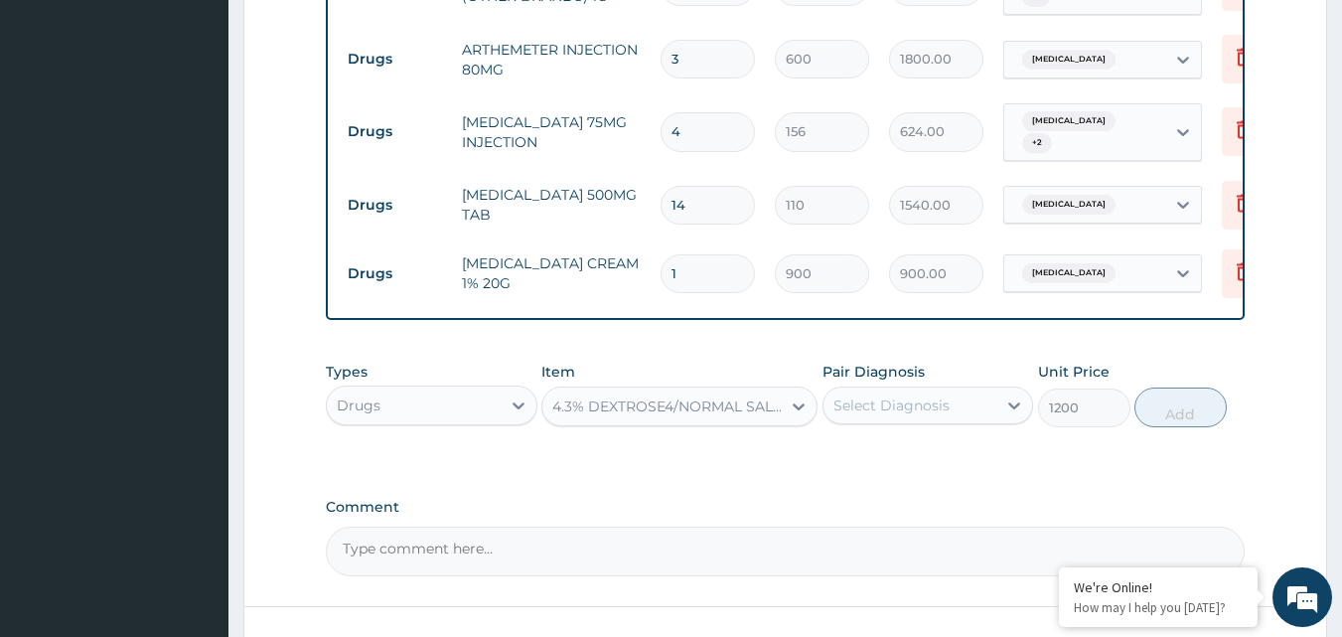
click at [935, 414] on div "Select Diagnosis" at bounding box center [910, 405] width 174 height 32
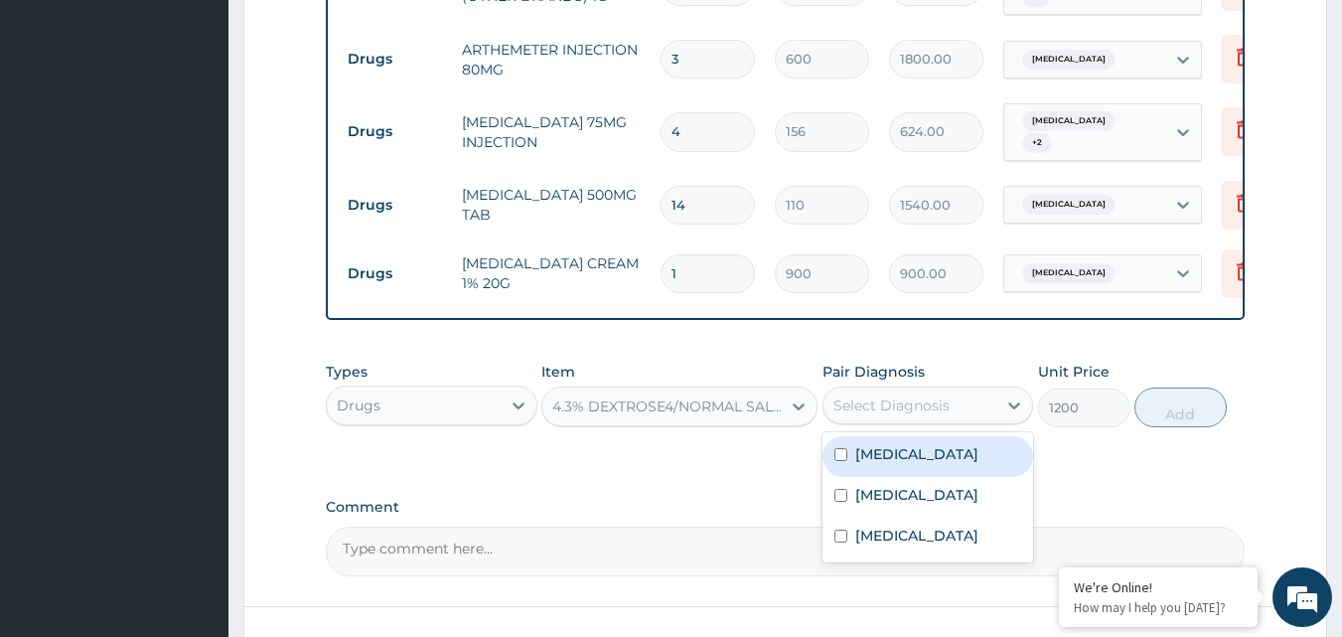
click at [912, 468] on div "Bacterial sepsis" at bounding box center [928, 456] width 212 height 41
checkbox input "true"
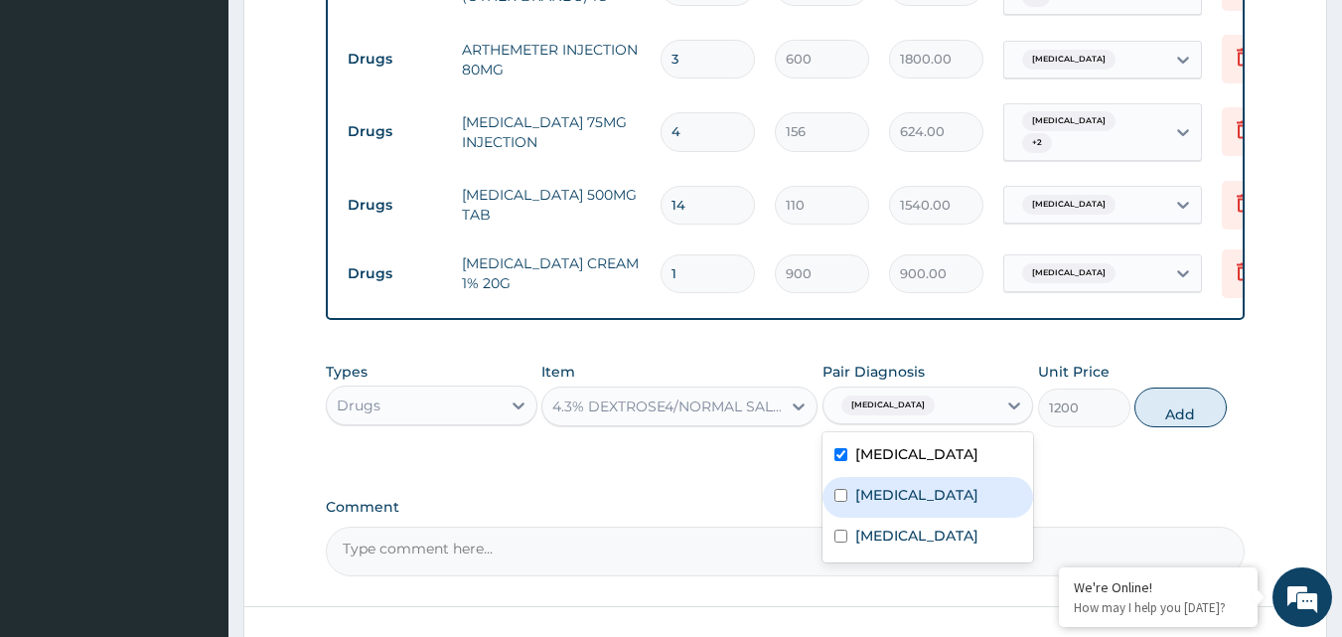
click at [906, 493] on label "Falciparum malaria" at bounding box center [916, 495] width 123 height 20
checkbox input "true"
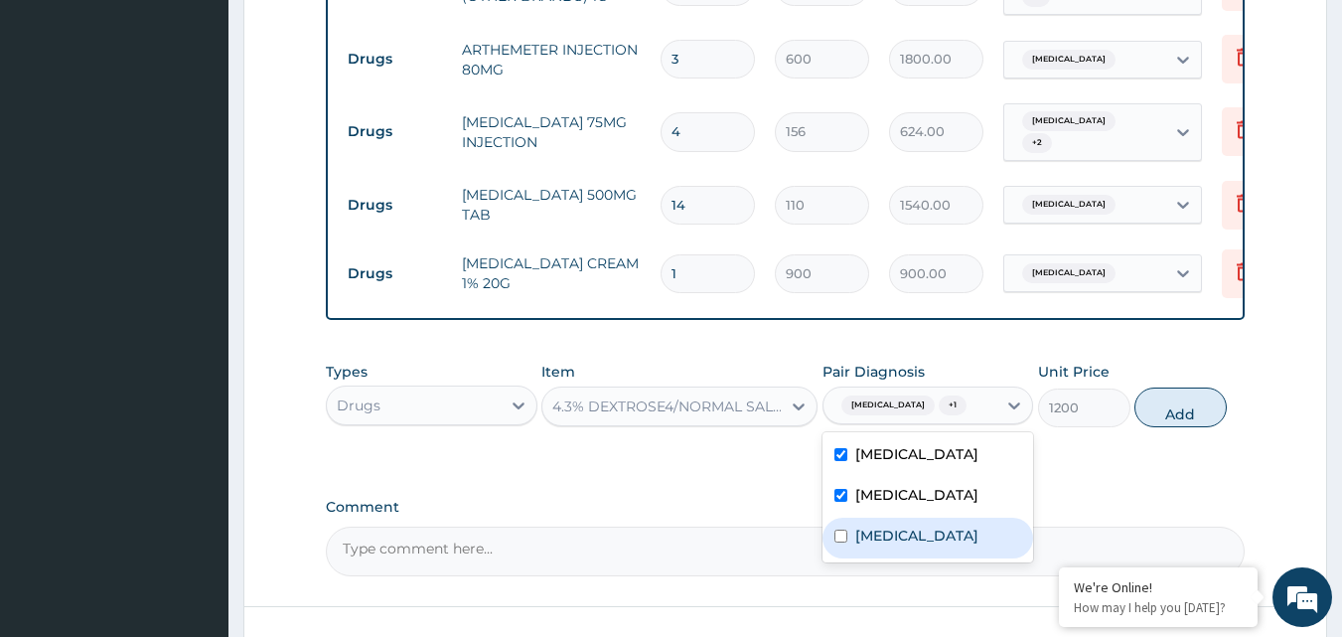
click at [898, 519] on div "Tinea pedis" at bounding box center [928, 537] width 212 height 41
checkbox input "true"
click at [1183, 431] on div "Types Drugs Item 4.3% DEXTROSE4/NORMAL SALINE 0.18 Pair Diagnosis option Tinea …" at bounding box center [786, 394] width 920 height 85
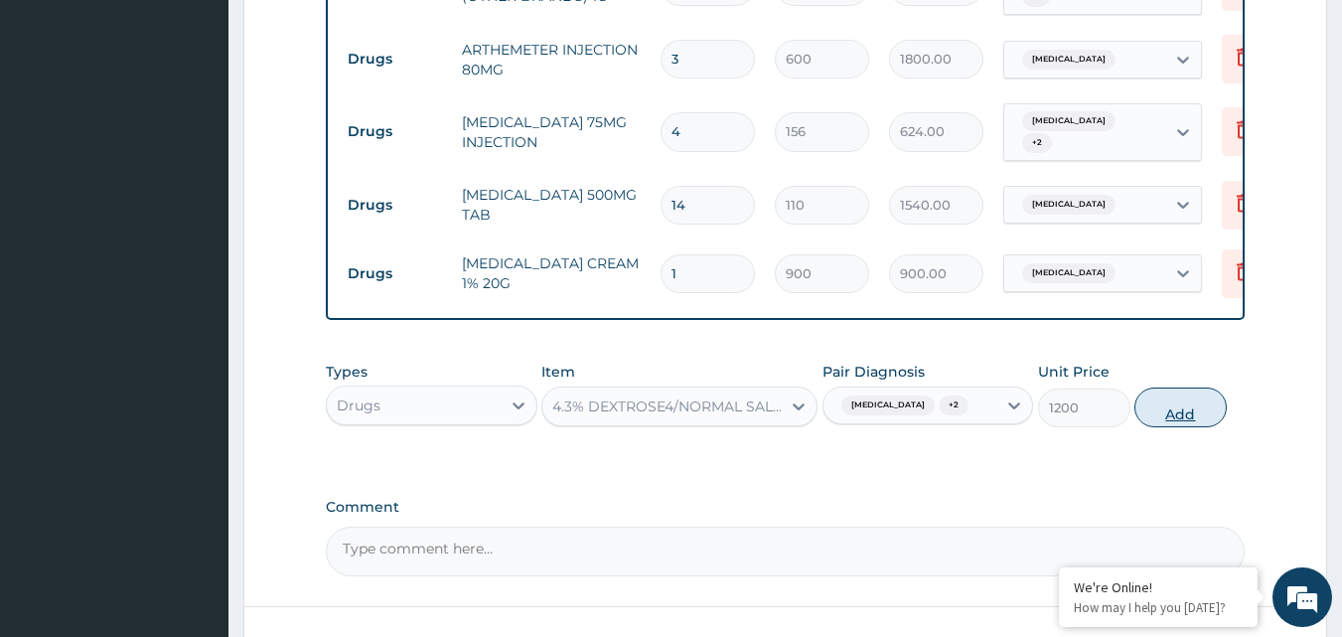
click at [1176, 418] on button "Add" at bounding box center [1180, 407] width 92 height 40
type input "0"
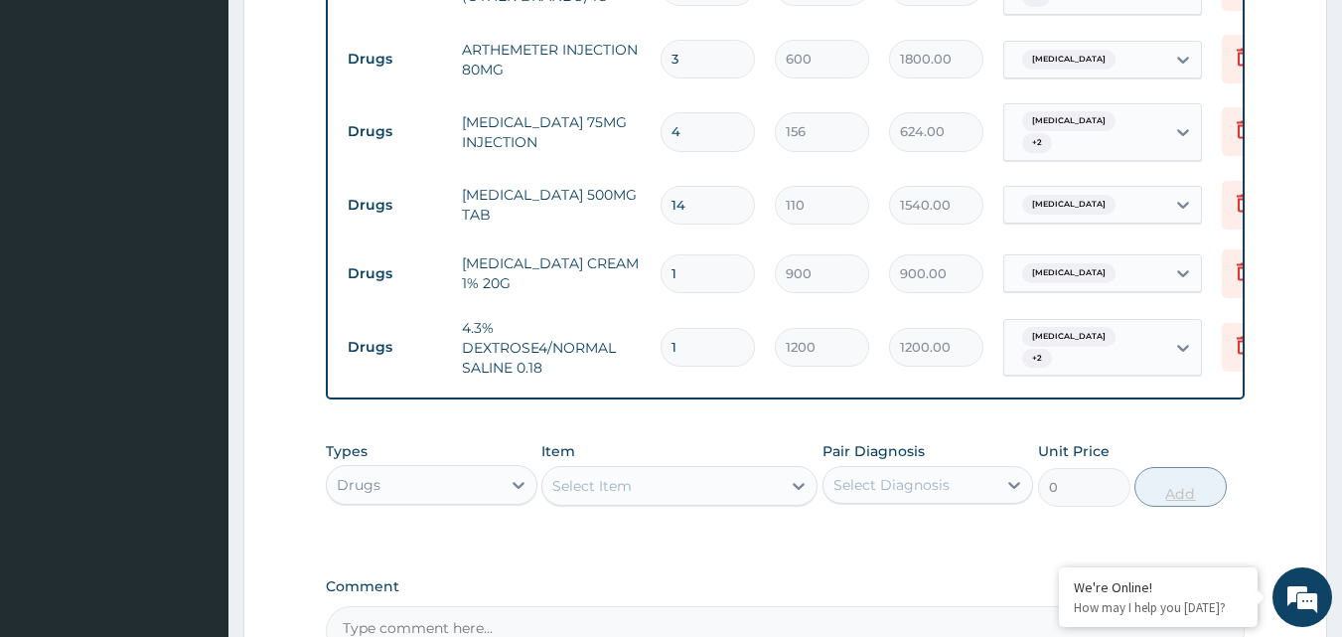
type input "0.00"
type input "3"
type input "3600.00"
type input "3"
type input "0.00"
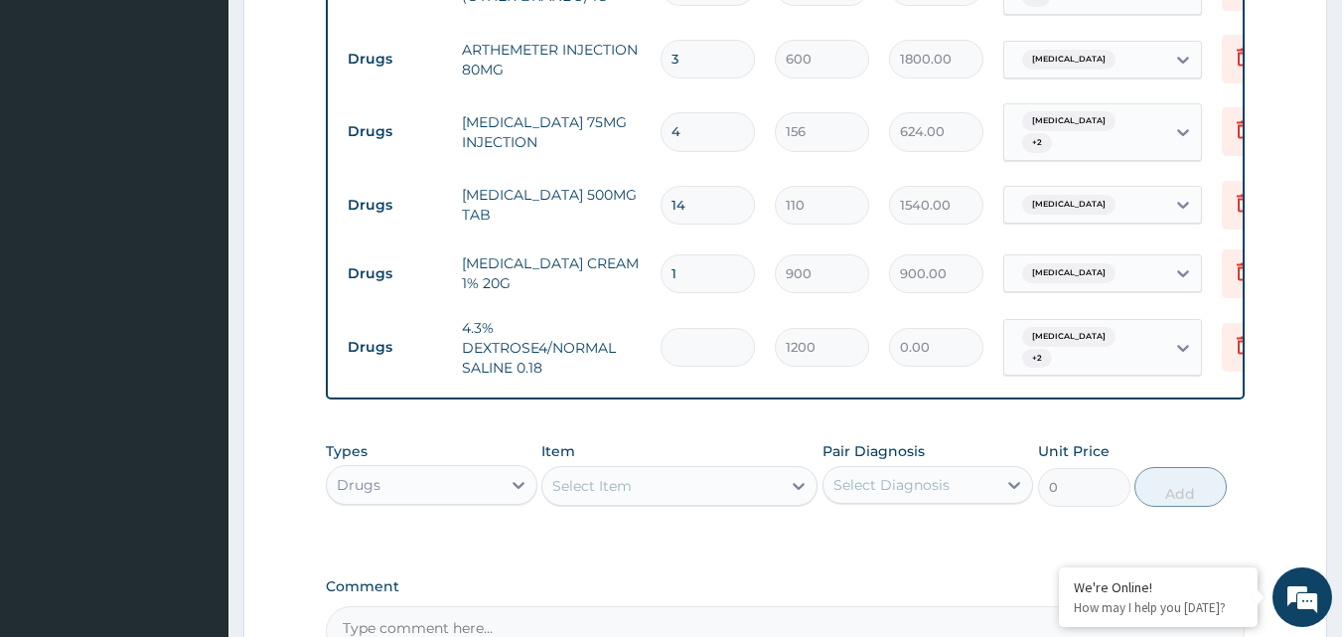
type input "2"
type input "2400.00"
type input "2"
click at [728, 474] on div "Select Item" at bounding box center [661, 486] width 238 height 32
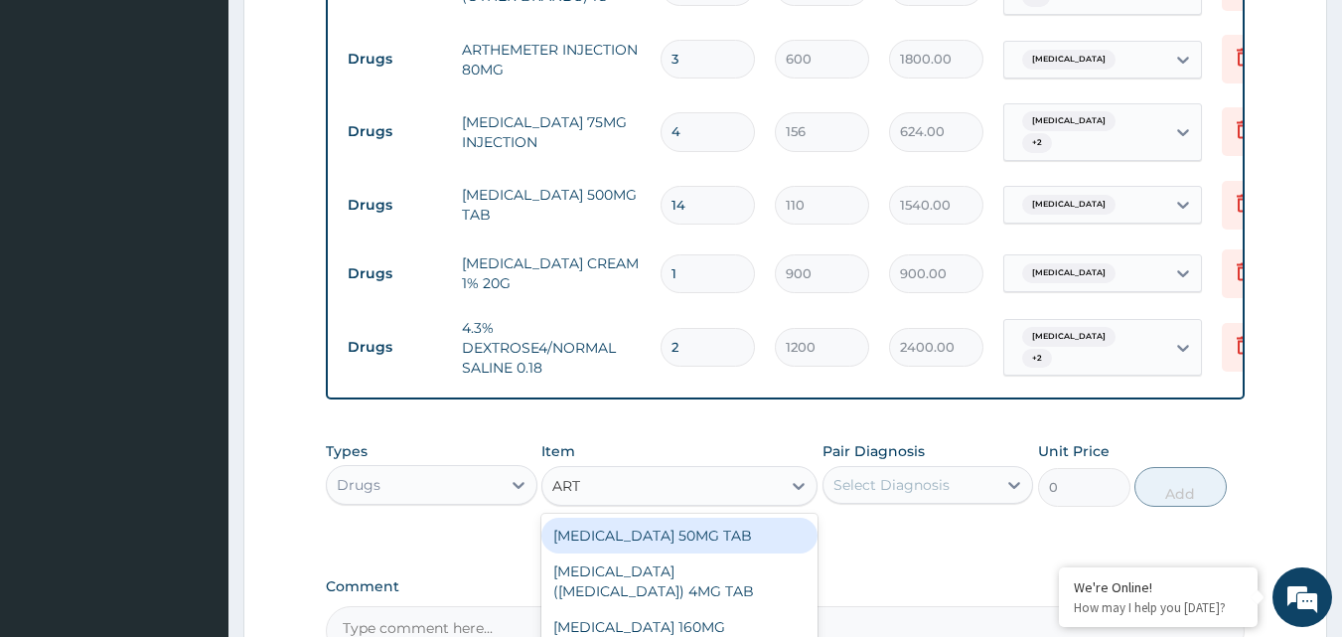
type input "ARTE"
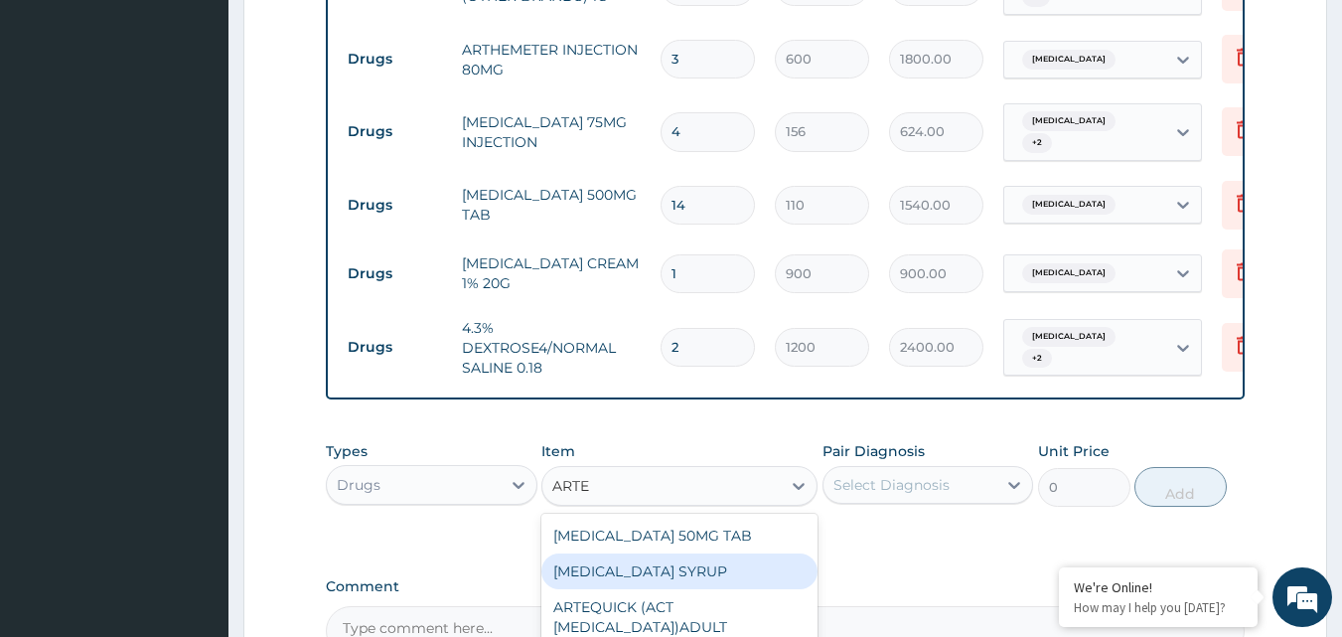
scroll to position [1446, 0]
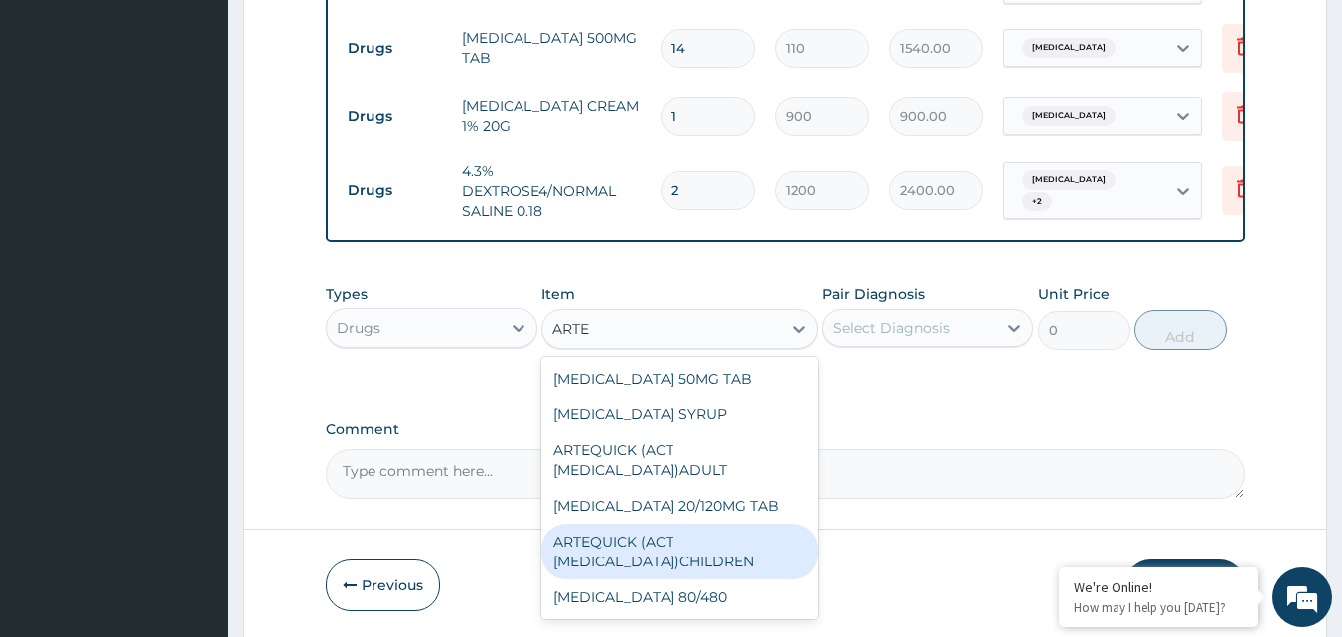
click at [671, 566] on div "ARTEQUICK (ACT ANTIMALARIAL)CHILDREN" at bounding box center [679, 551] width 276 height 56
type input "1750"
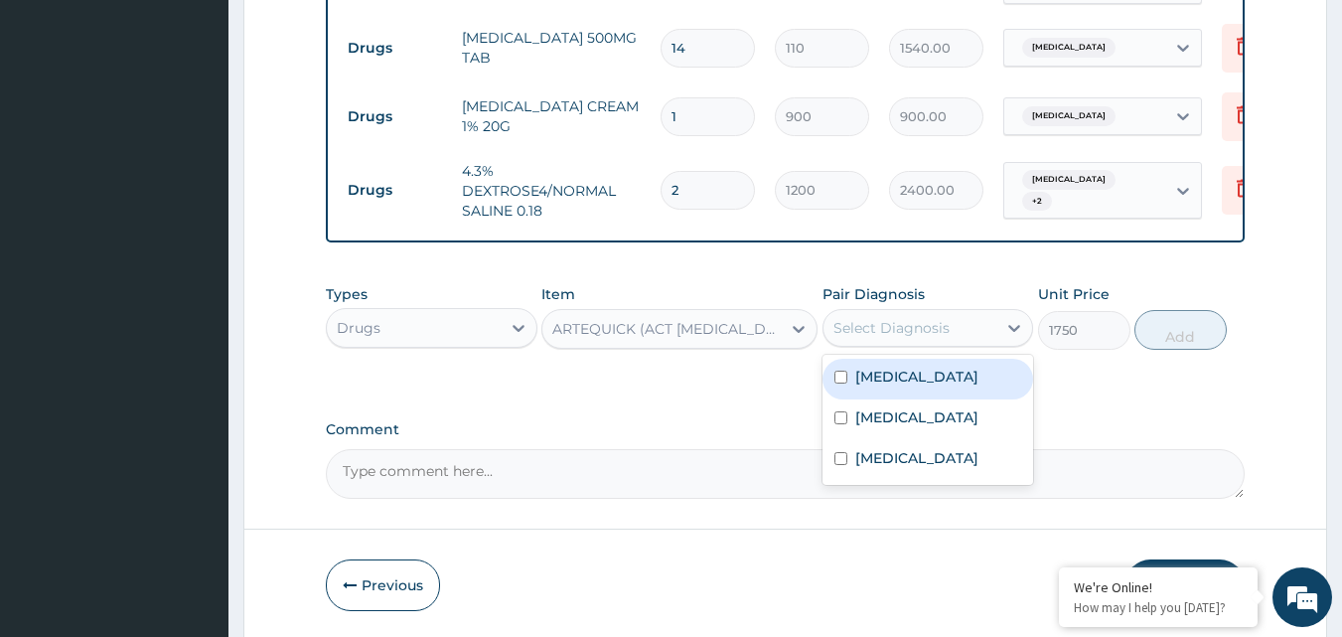
click at [949, 323] on div "Select Diagnosis" at bounding box center [910, 328] width 174 height 32
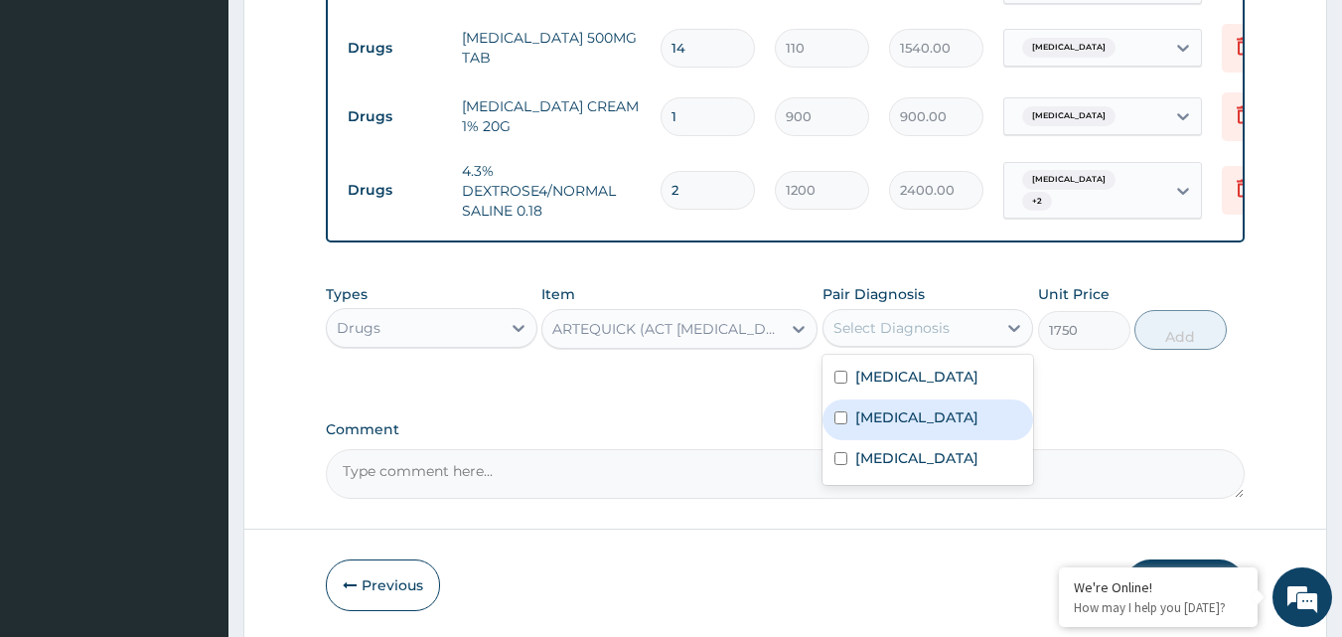
click at [932, 407] on label "Falciparum malaria" at bounding box center [916, 417] width 123 height 20
checkbox input "true"
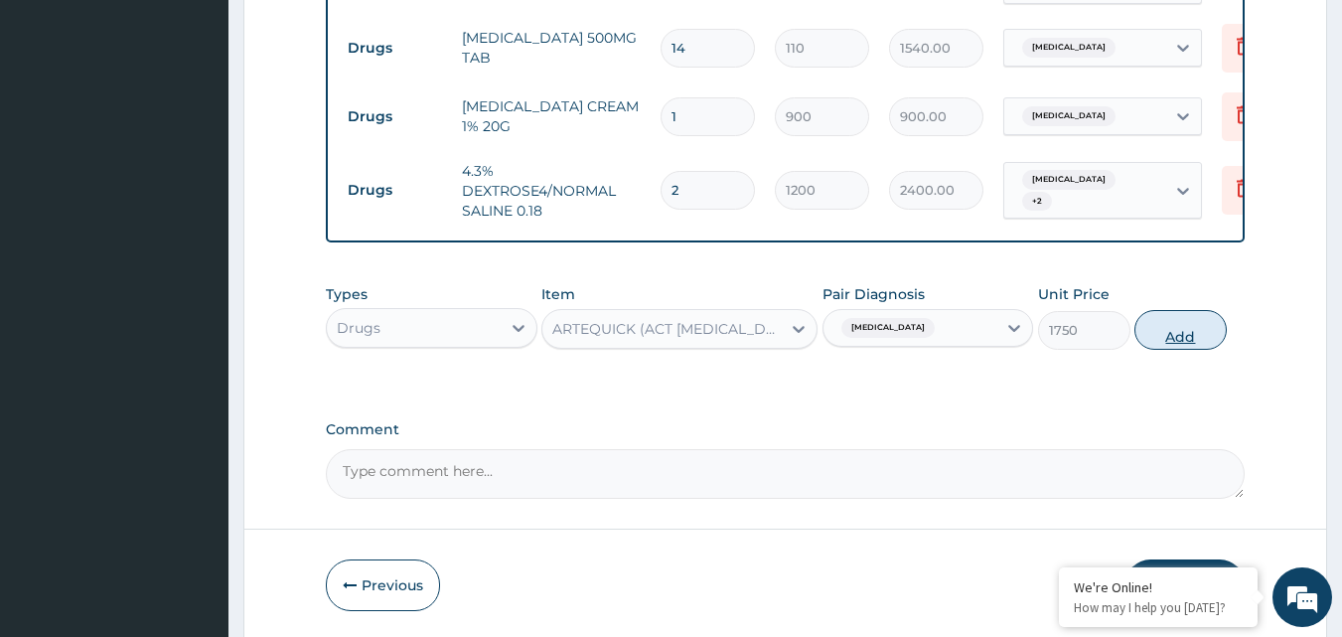
click at [1191, 326] on button "Add" at bounding box center [1180, 330] width 92 height 40
type input "0"
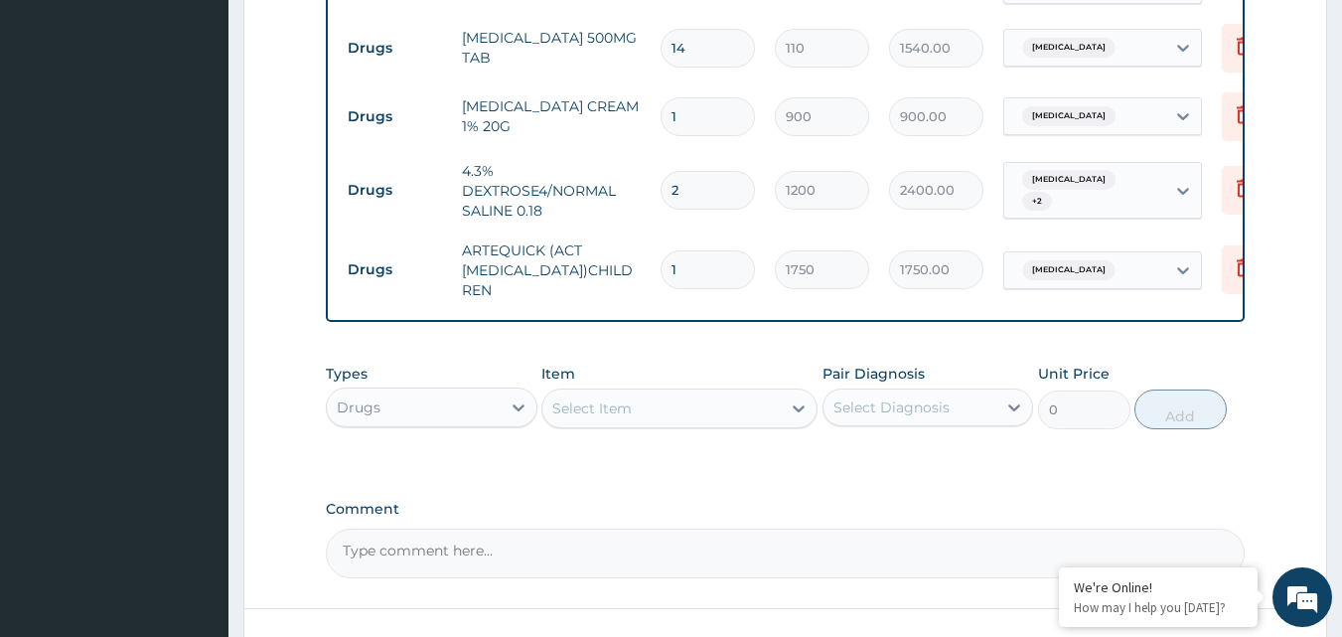
click at [652, 410] on div "Select Item" at bounding box center [661, 408] width 238 height 32
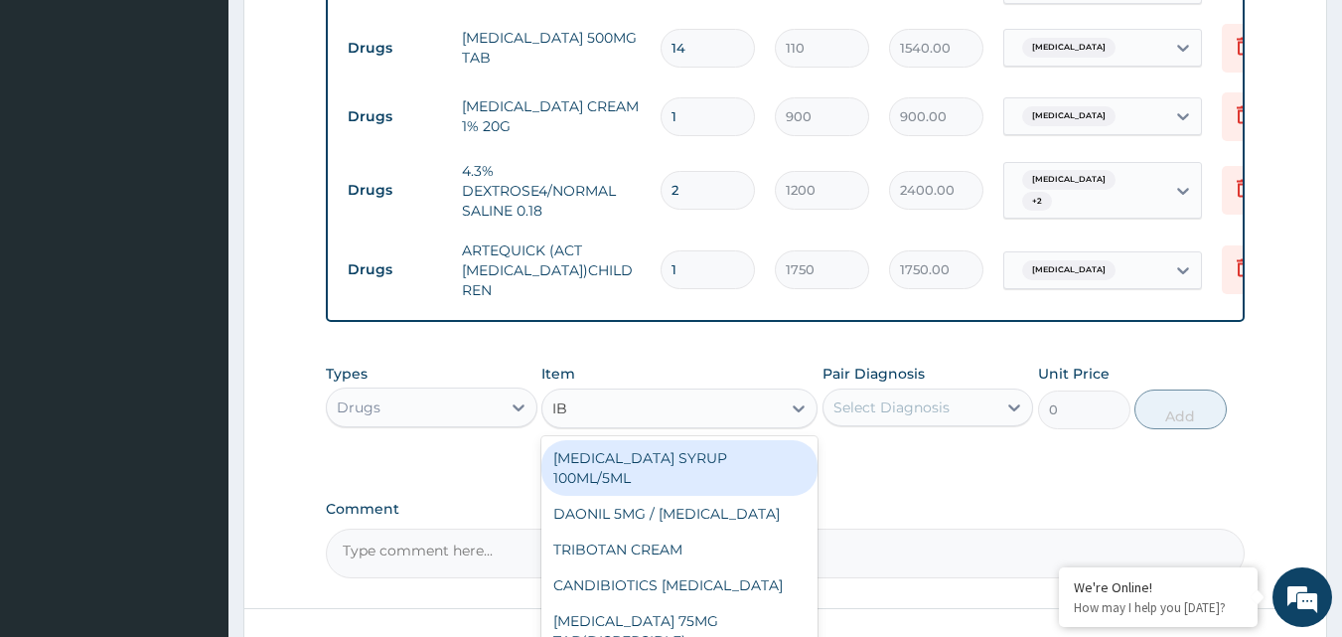
type input "IBU"
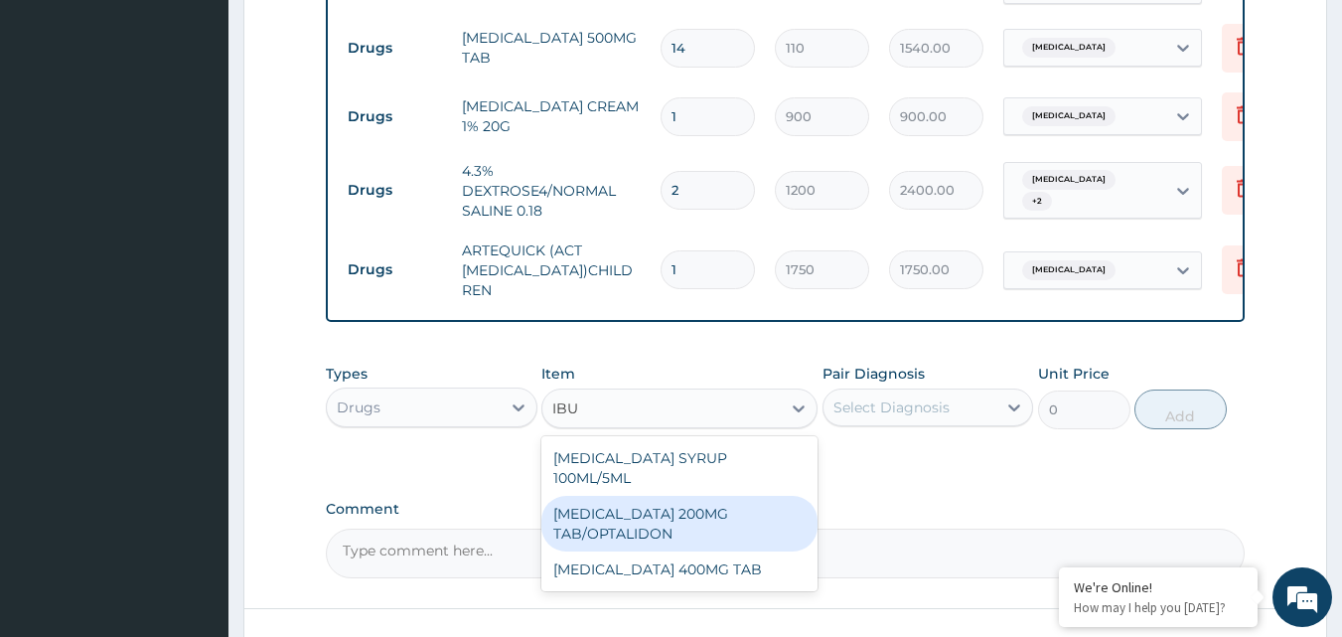
click at [655, 509] on div "IBUPROFEN 200MG TAB/OPTALIDON" at bounding box center [679, 524] width 276 height 56
type input "30"
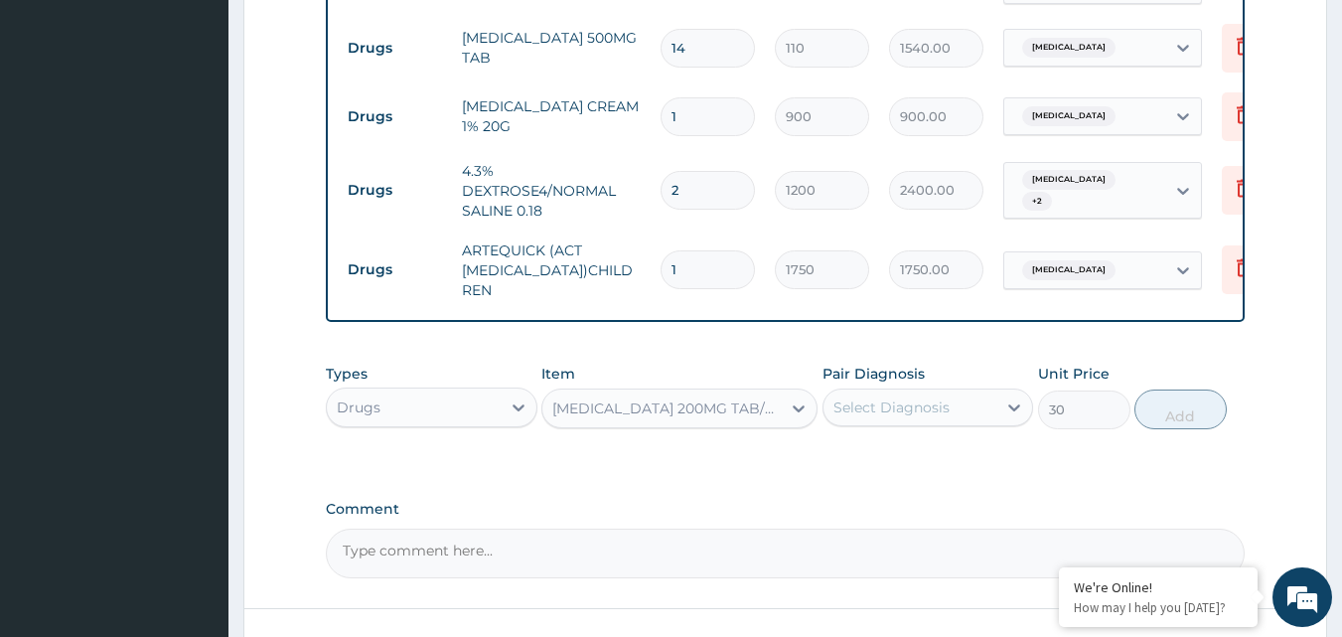
click at [944, 405] on div "Select Diagnosis" at bounding box center [891, 407] width 116 height 20
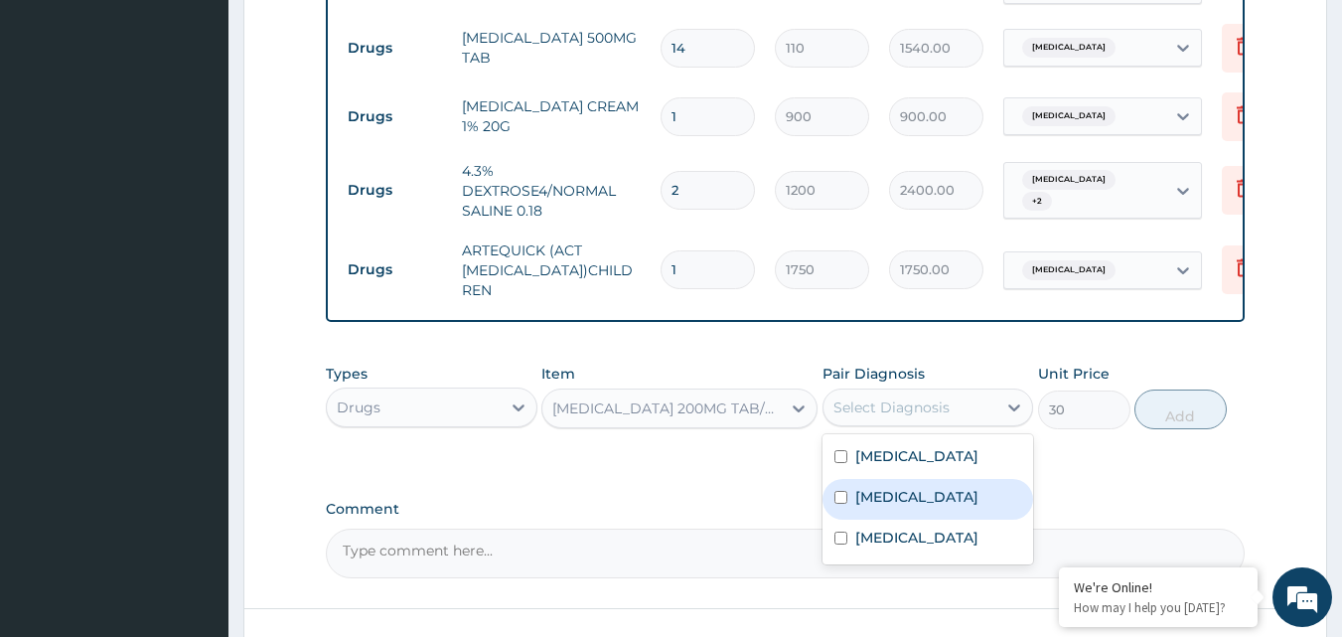
click at [913, 490] on label "Falciparum malaria" at bounding box center [916, 497] width 123 height 20
checkbox input "true"
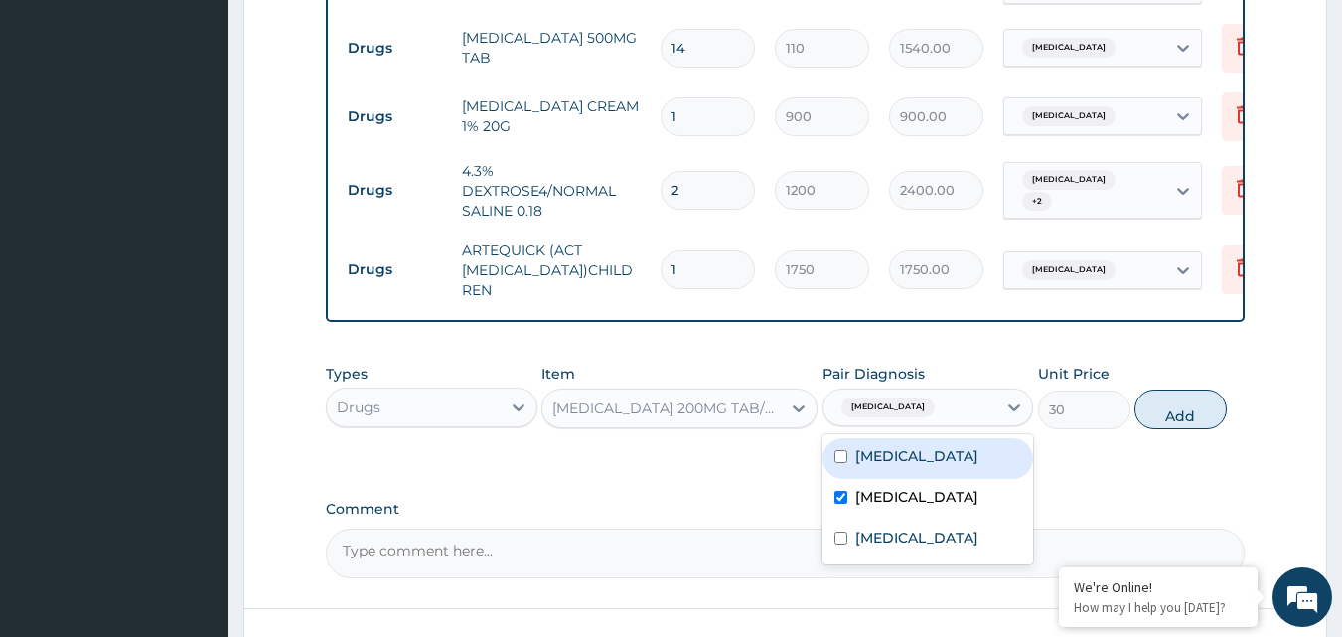
click at [907, 463] on label "Bacterial sepsis" at bounding box center [916, 456] width 123 height 20
checkbox input "true"
click at [1164, 417] on button "Add" at bounding box center [1180, 409] width 92 height 40
type input "0"
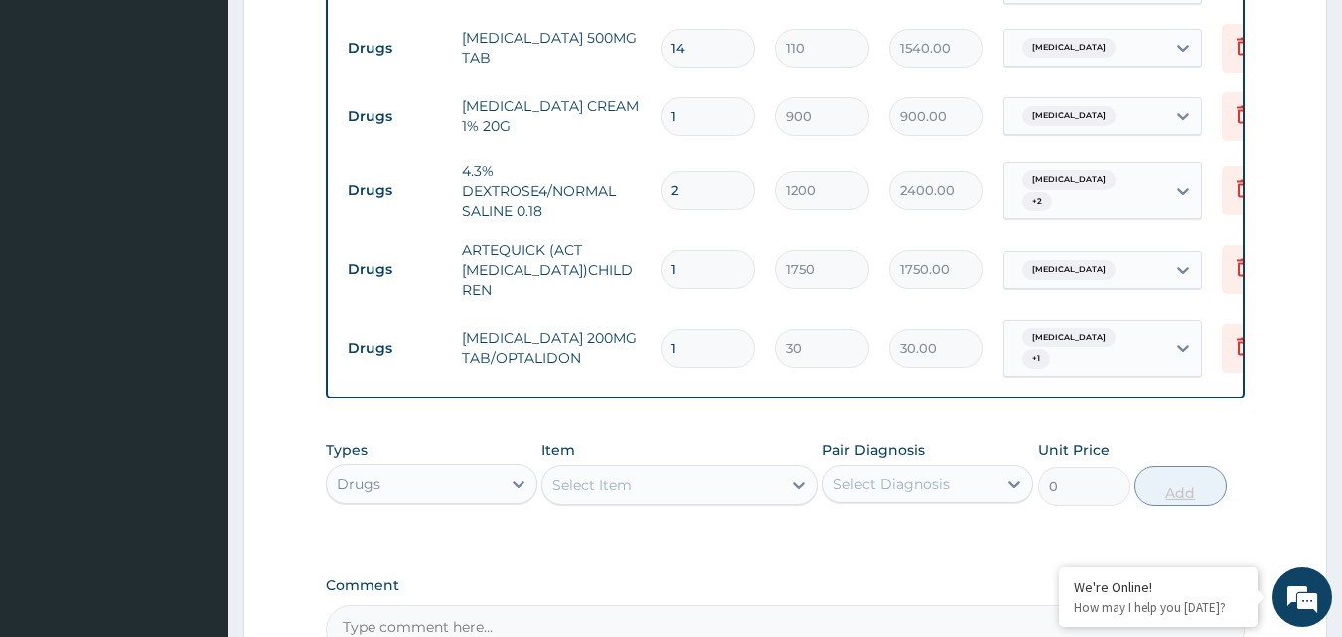
type input "10"
type input "300.00"
type input "10"
click at [646, 494] on div "Select Item" at bounding box center [661, 485] width 238 height 32
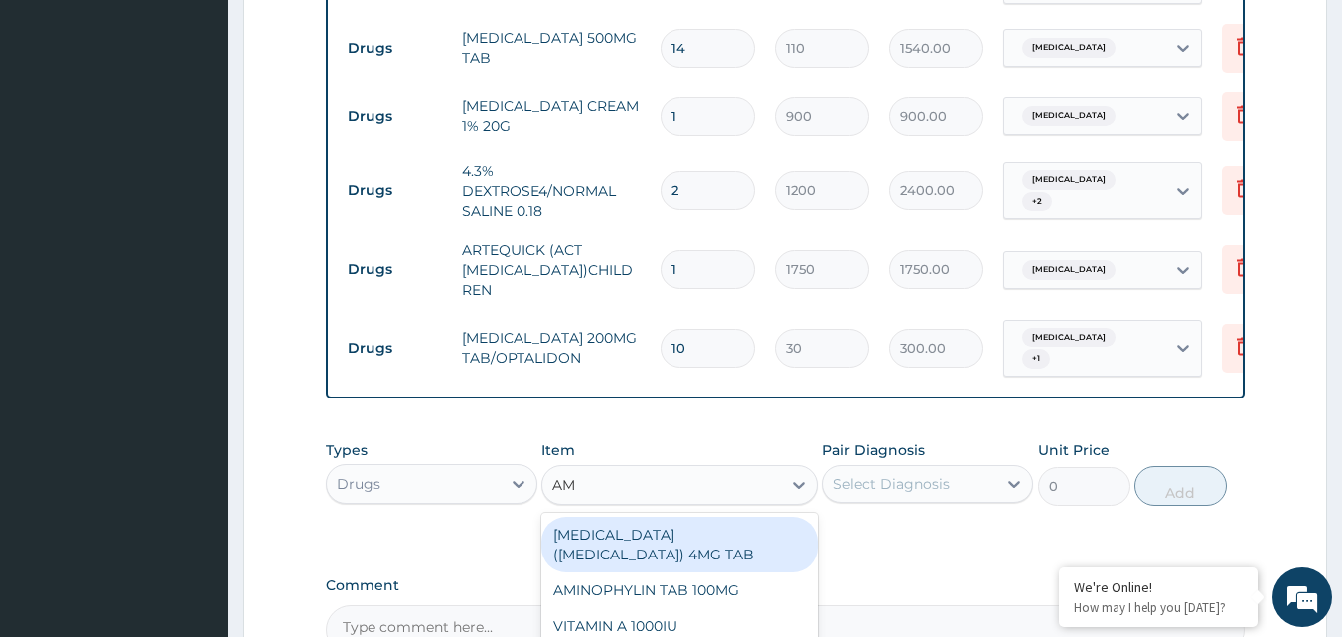
type input "AMO"
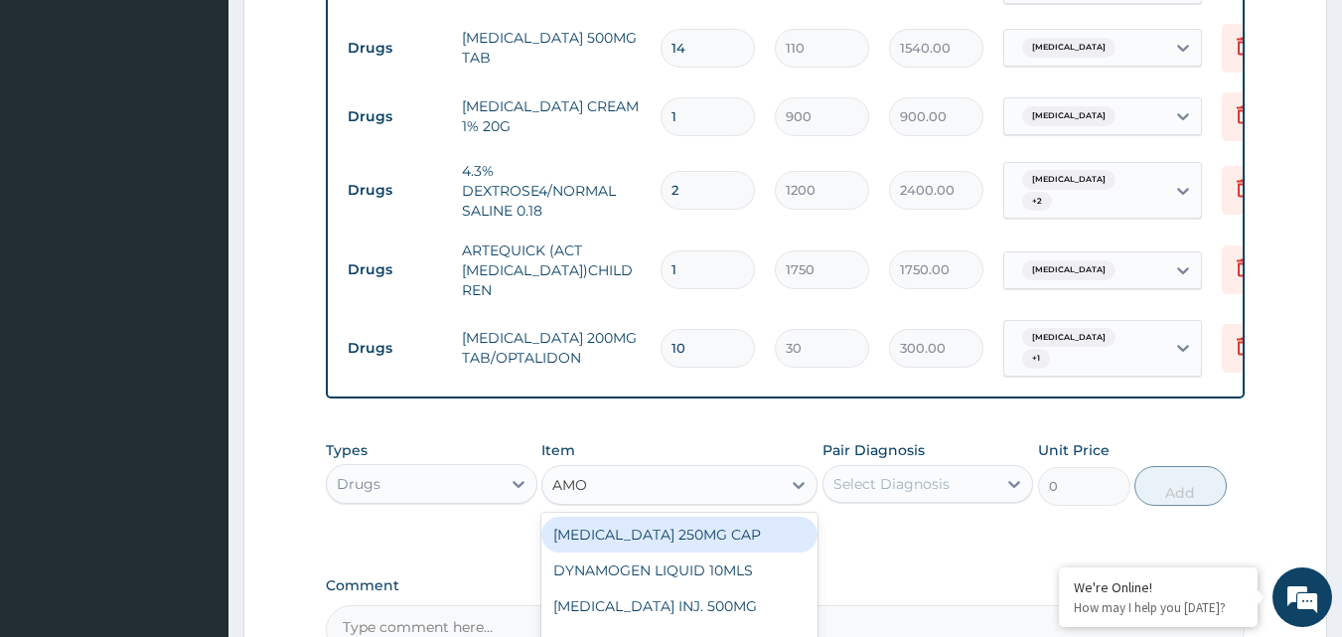
click at [601, 542] on div "AMOXYCILLIN 250MG CAP" at bounding box center [679, 534] width 276 height 36
type input "25"
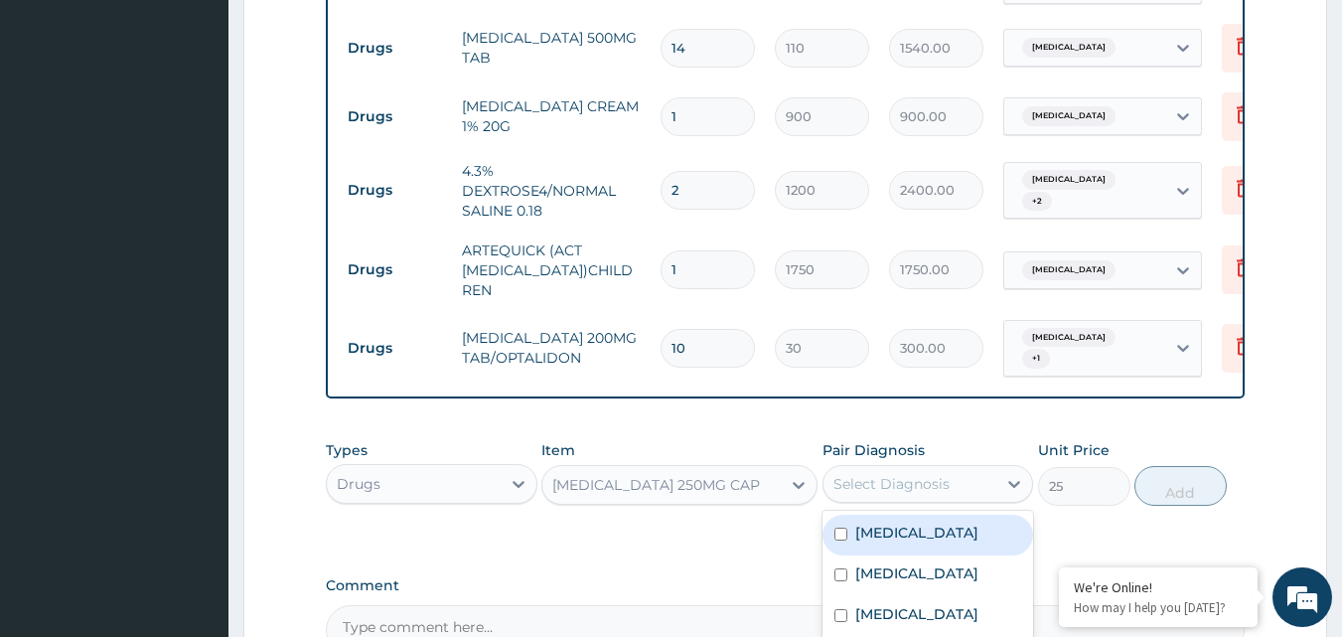
click at [887, 478] on div "Select Diagnosis" at bounding box center [891, 484] width 116 height 20
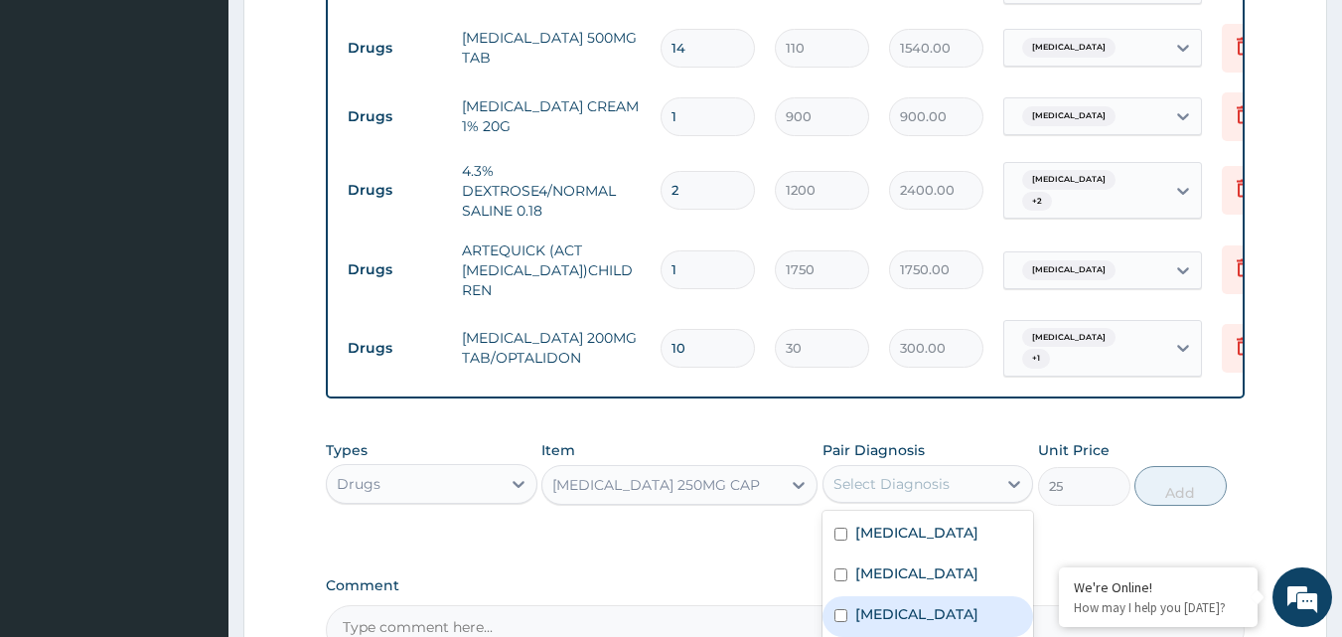
click at [895, 604] on label "Tinea pedis" at bounding box center [916, 614] width 123 height 20
checkbox input "true"
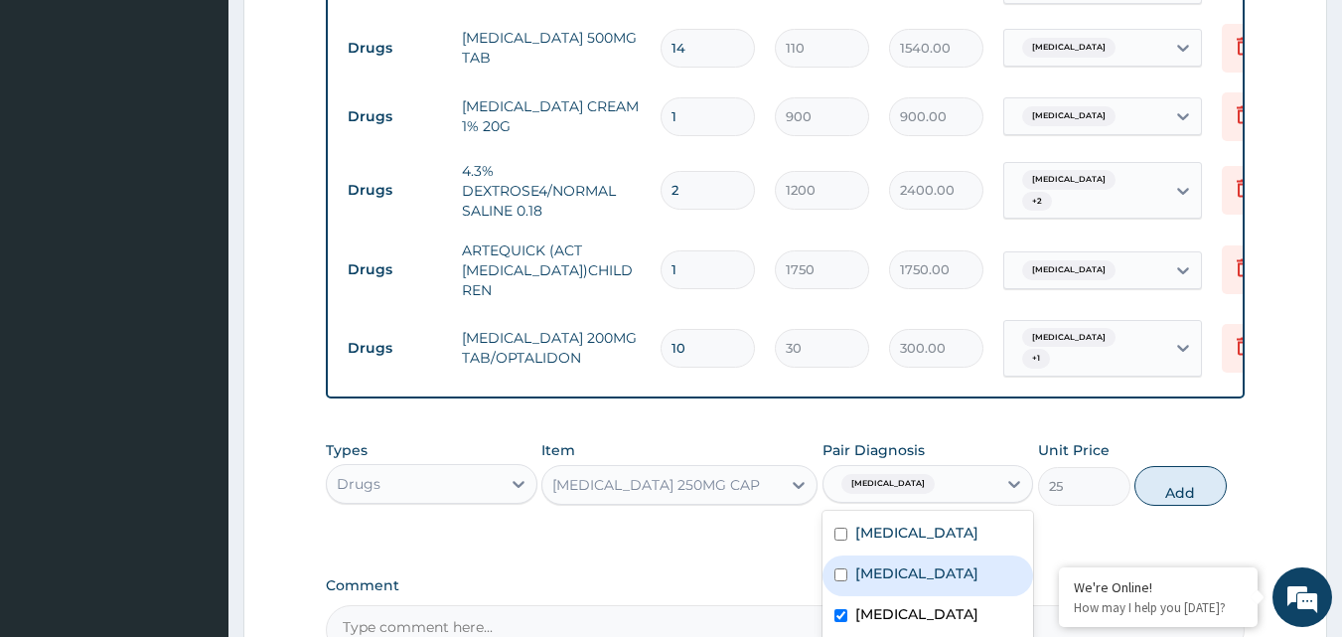
click at [889, 569] on label "Falciparum malaria" at bounding box center [916, 573] width 123 height 20
checkbox input "true"
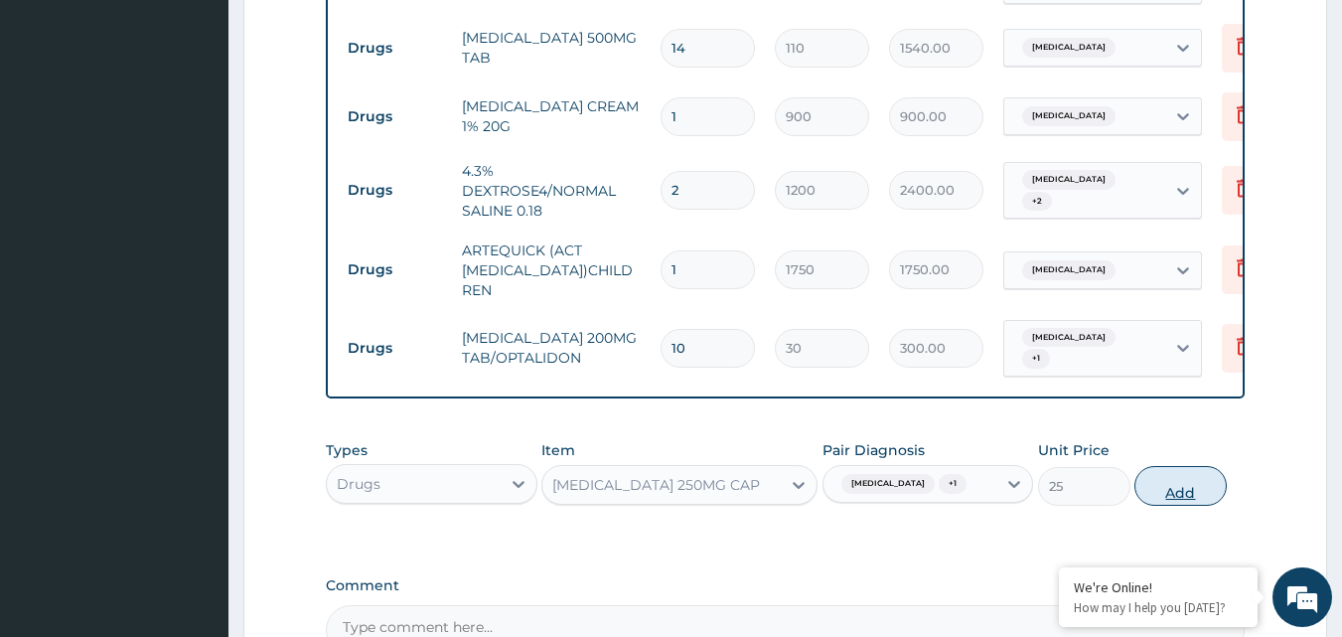
click at [1151, 471] on button "Add" at bounding box center [1180, 486] width 92 height 40
type input "0"
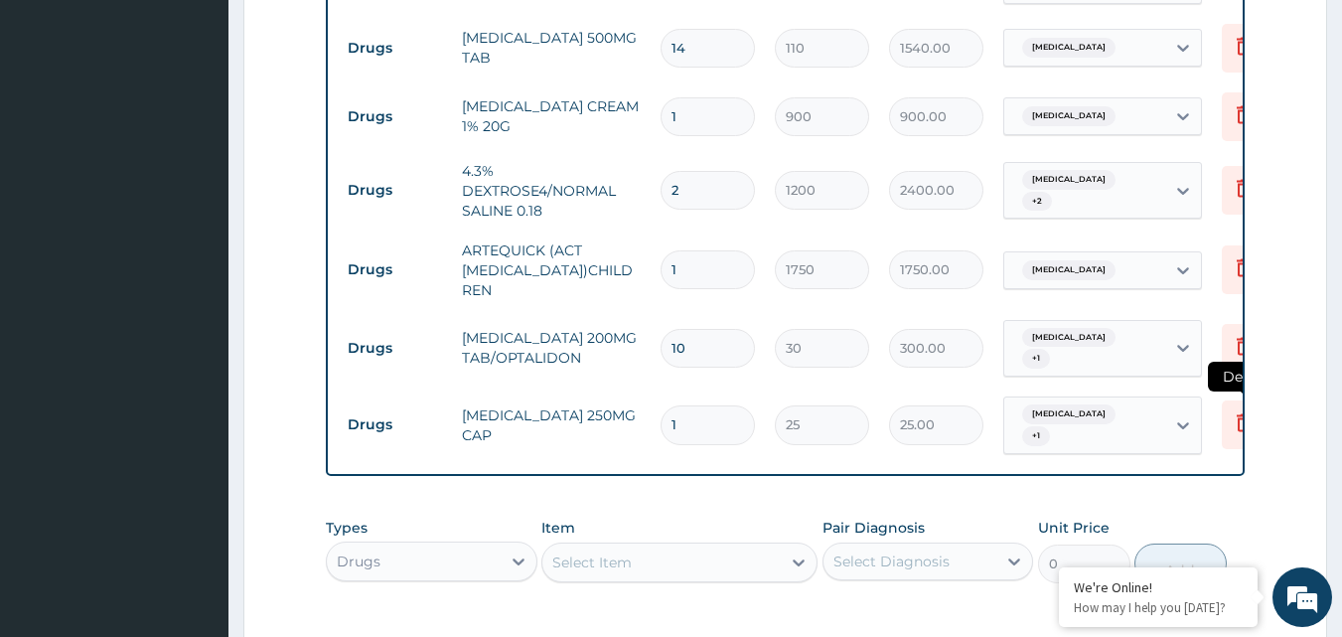
click at [1230, 403] on icon at bounding box center [1244, 424] width 44 height 49
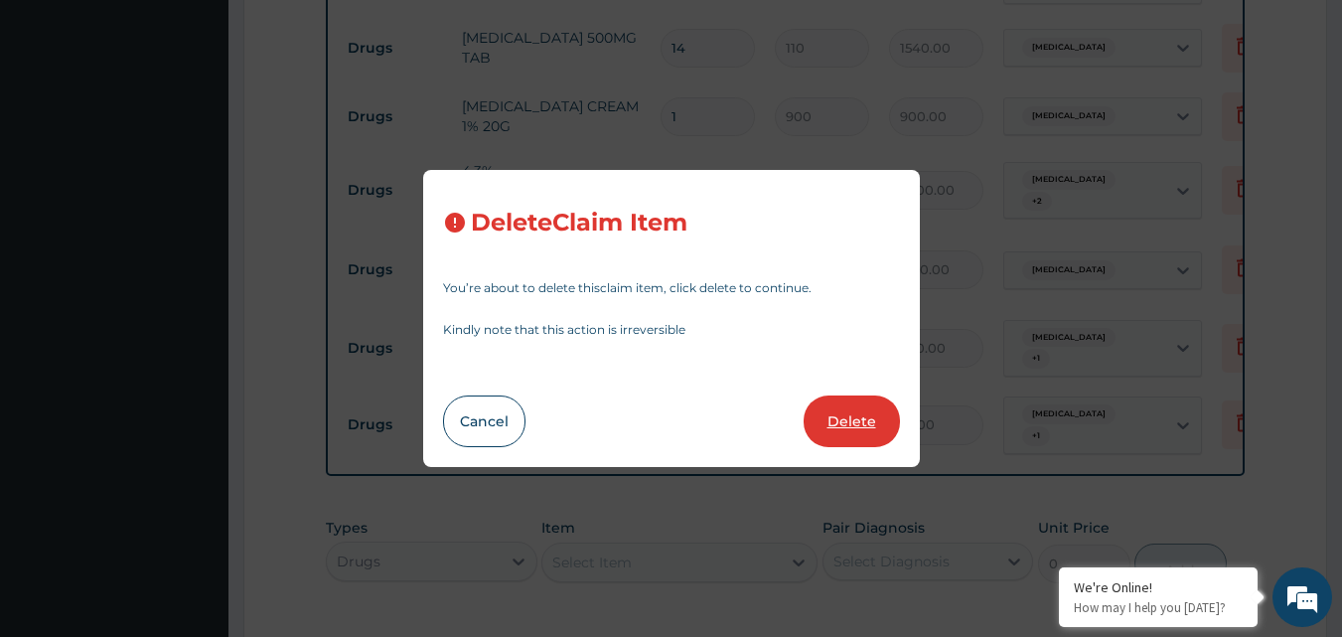
click at [824, 420] on button "Delete" at bounding box center [851, 421] width 96 height 52
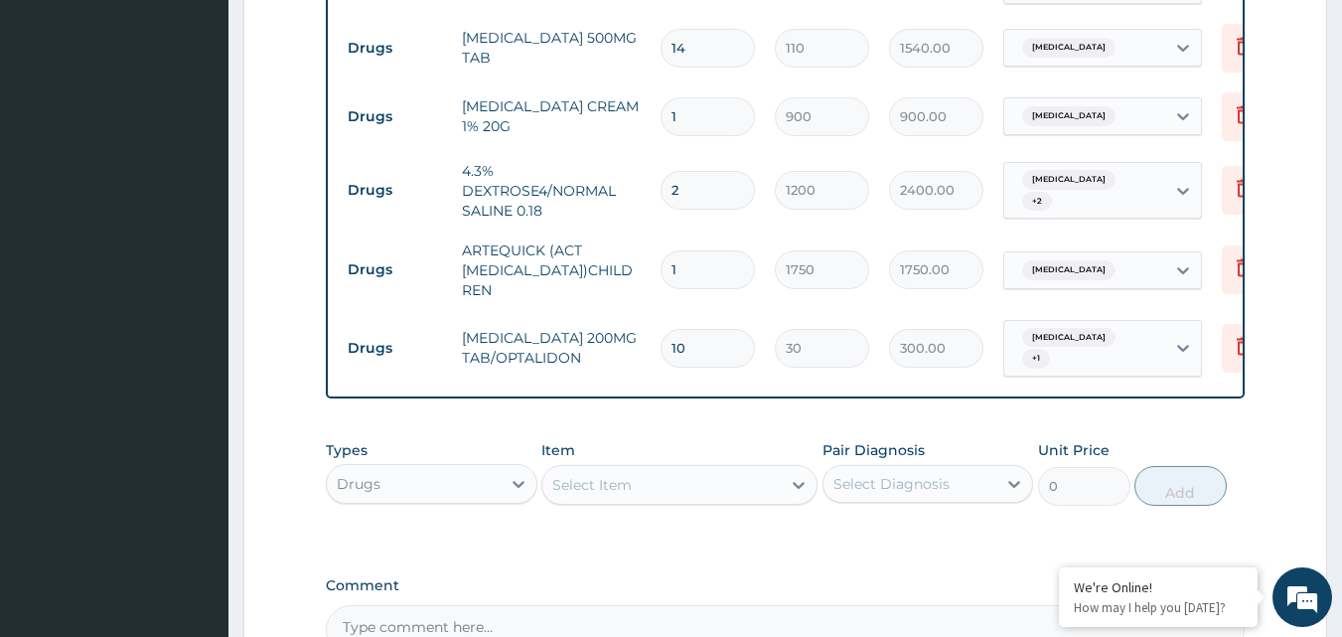
click at [697, 471] on div "Select Item" at bounding box center [661, 485] width 238 height 32
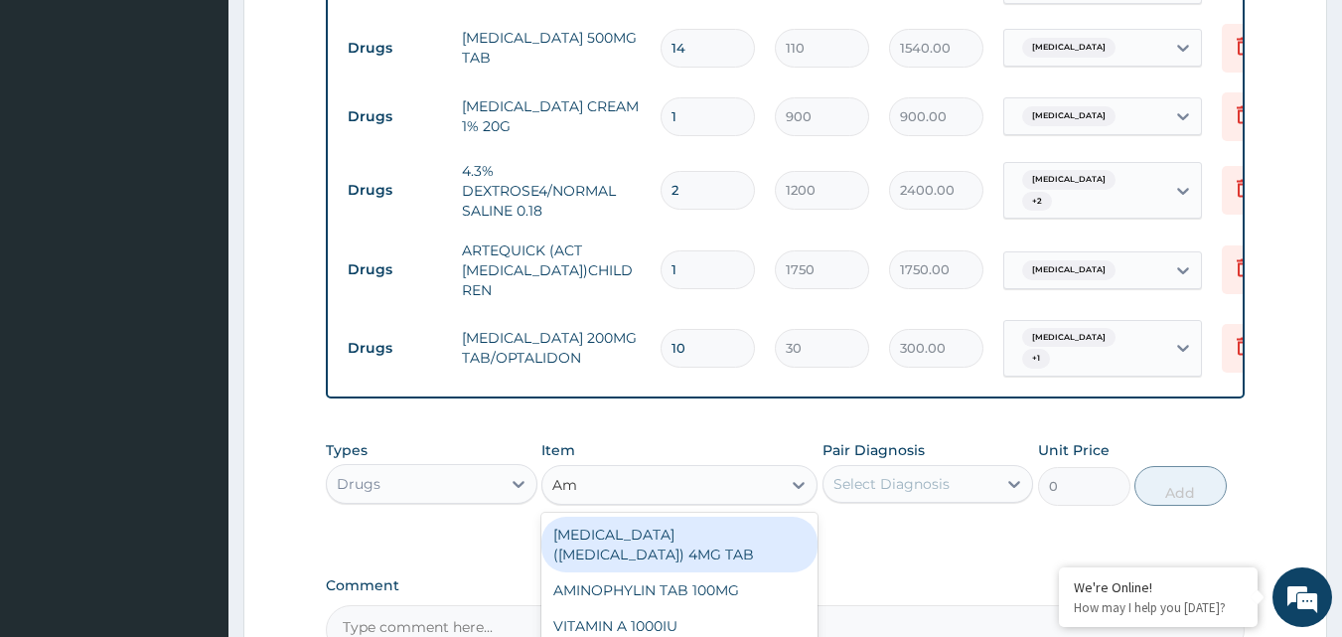
type input "Amo"
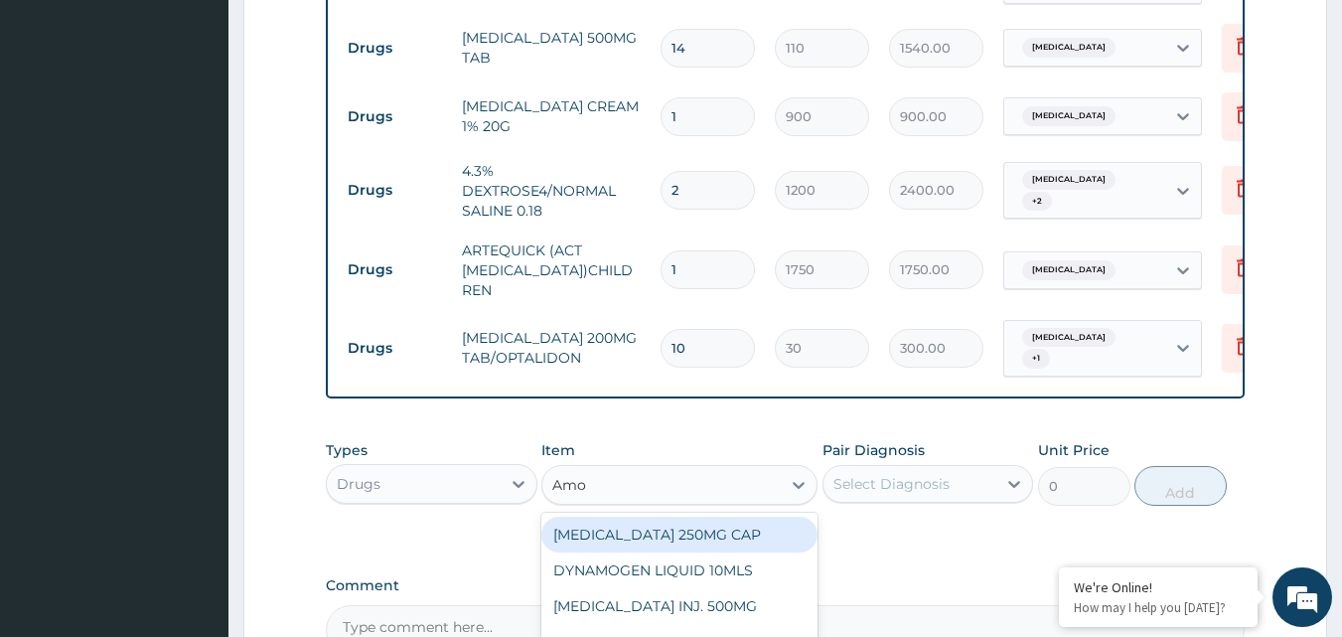
click at [694, 521] on div "AMOXYCILLIN 250MG CAP" at bounding box center [679, 534] width 276 height 36
type input "25"
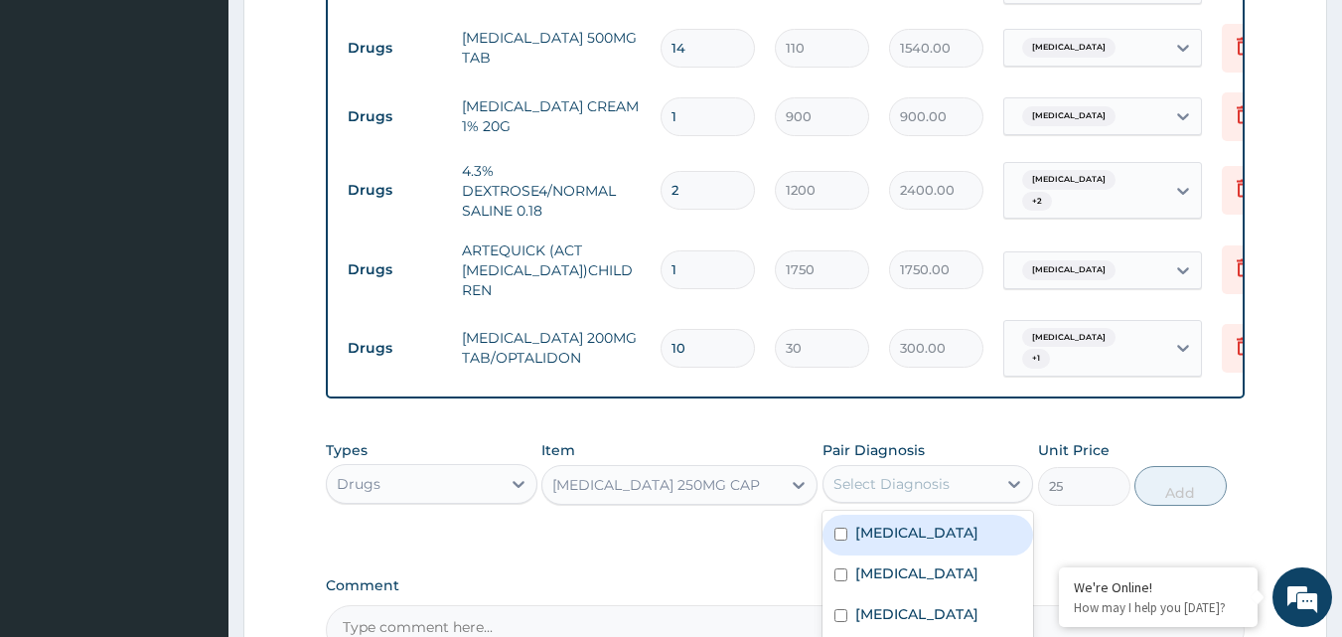
click at [860, 491] on div "Select Diagnosis" at bounding box center [891, 484] width 116 height 20
click at [865, 551] on div "Bacterial sepsis" at bounding box center [928, 534] width 212 height 41
checkbox input "true"
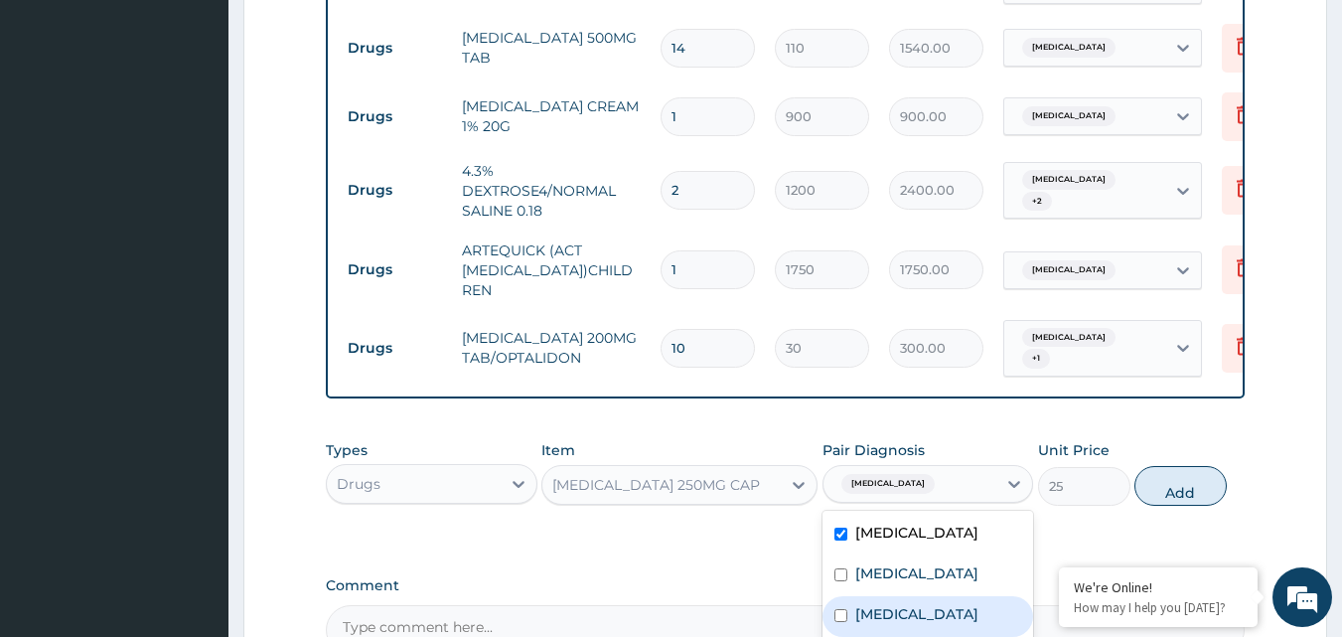
click at [871, 597] on div "Tinea pedis" at bounding box center [928, 616] width 212 height 41
checkbox input "true"
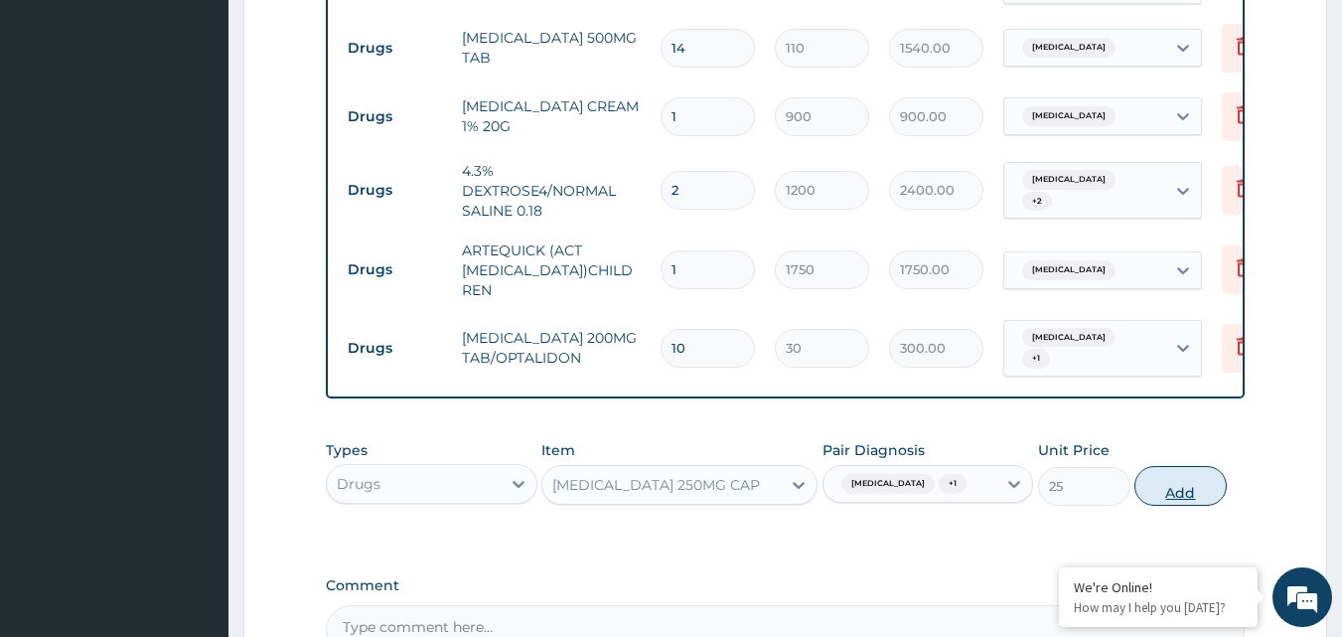
click at [1190, 494] on button "Add" at bounding box center [1180, 486] width 92 height 40
type input "0"
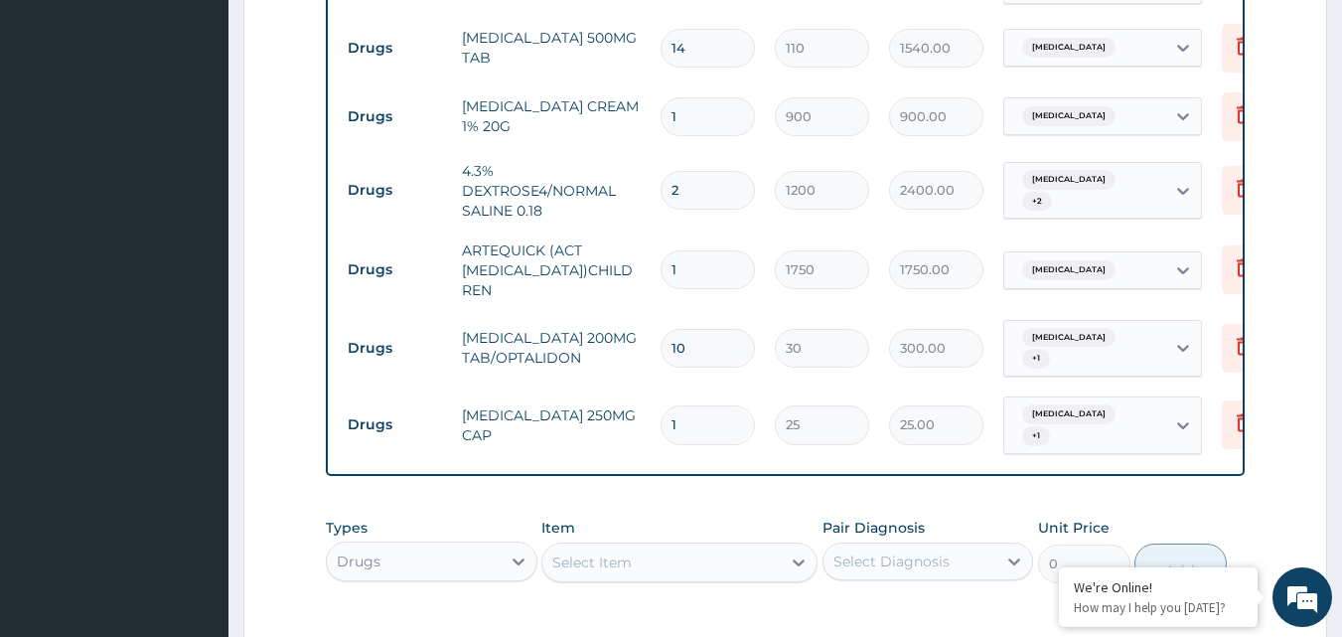
type input "10"
type input "250.00"
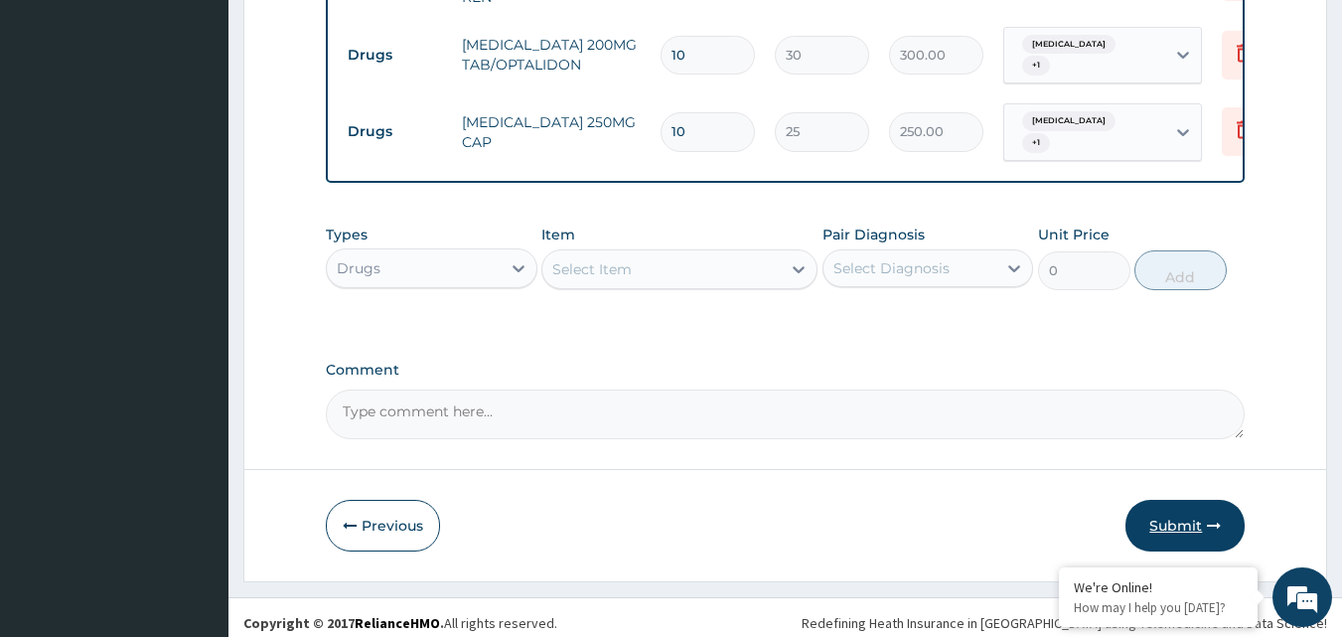
type input "10"
click at [1151, 507] on button "Submit" at bounding box center [1184, 526] width 119 height 52
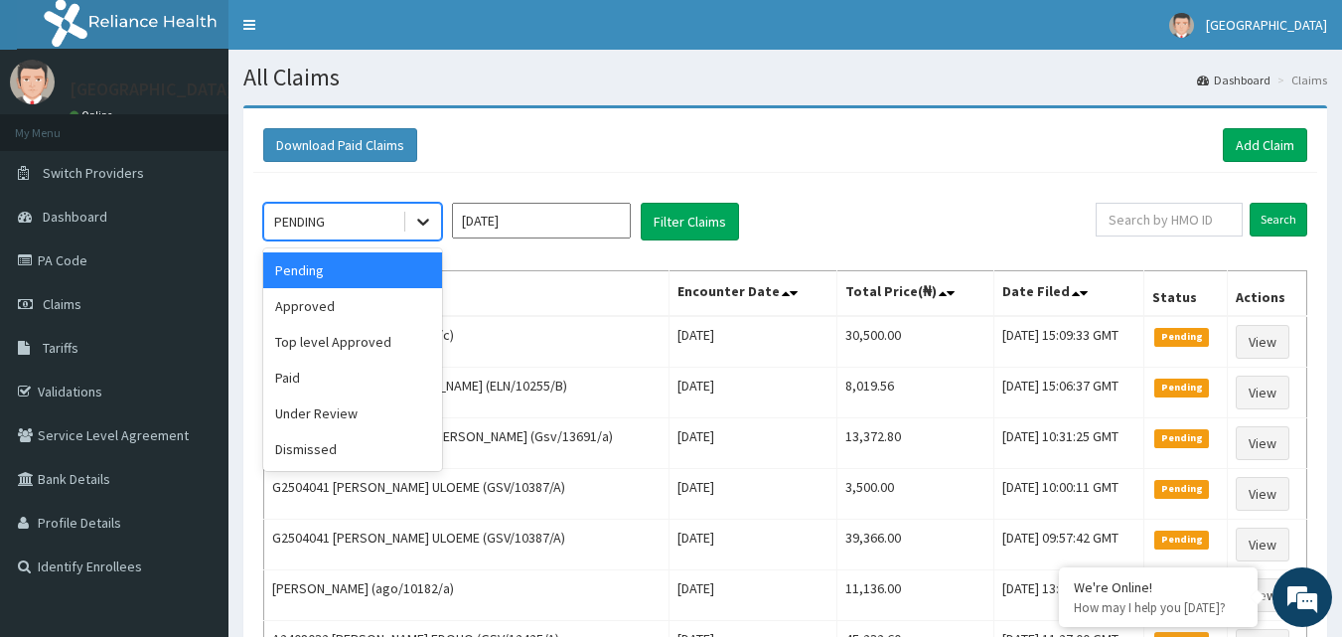
click at [431, 212] on icon at bounding box center [423, 222] width 20 height 20
click at [408, 291] on div "Approved" at bounding box center [352, 306] width 179 height 36
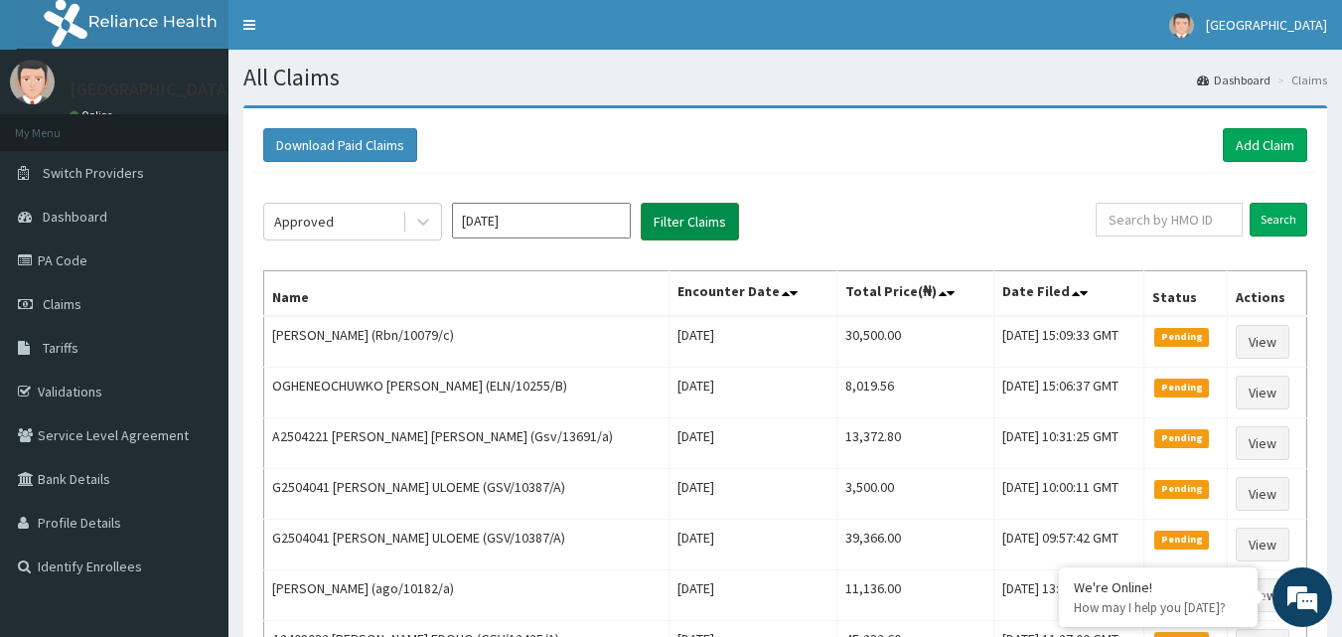
click at [681, 219] on button "Filter Claims" at bounding box center [690, 222] width 98 height 38
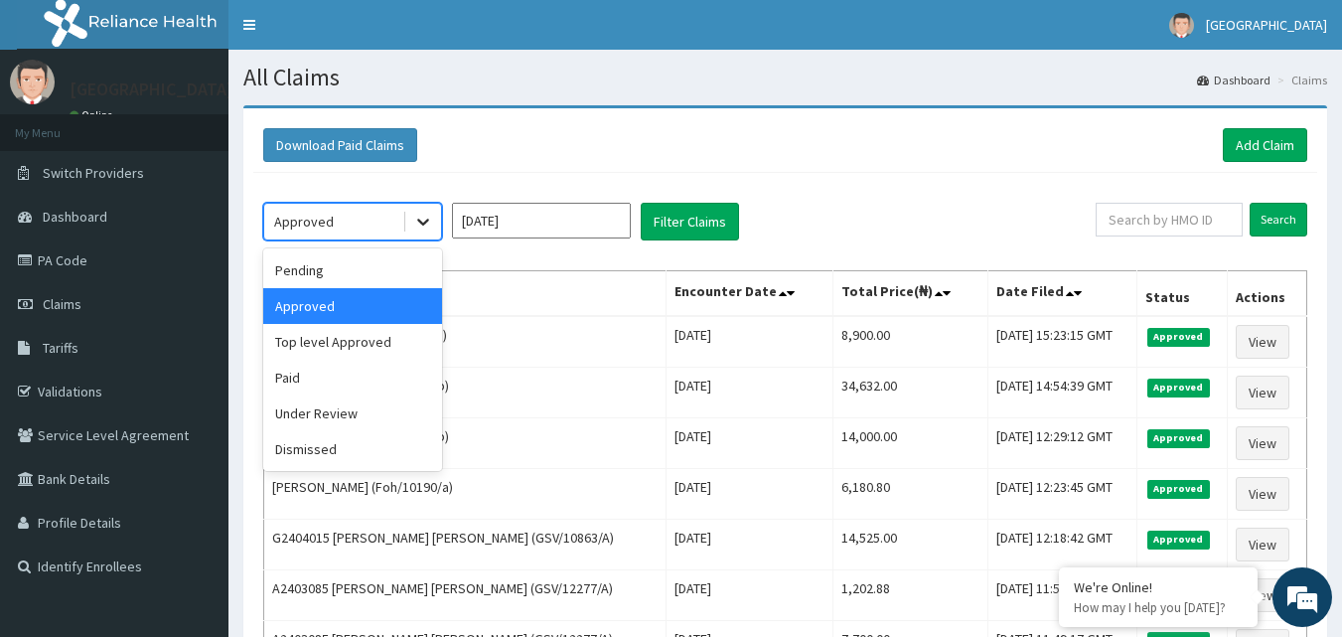
click at [423, 213] on icon at bounding box center [423, 222] width 20 height 20
click at [373, 400] on div "Under Review" at bounding box center [352, 413] width 179 height 36
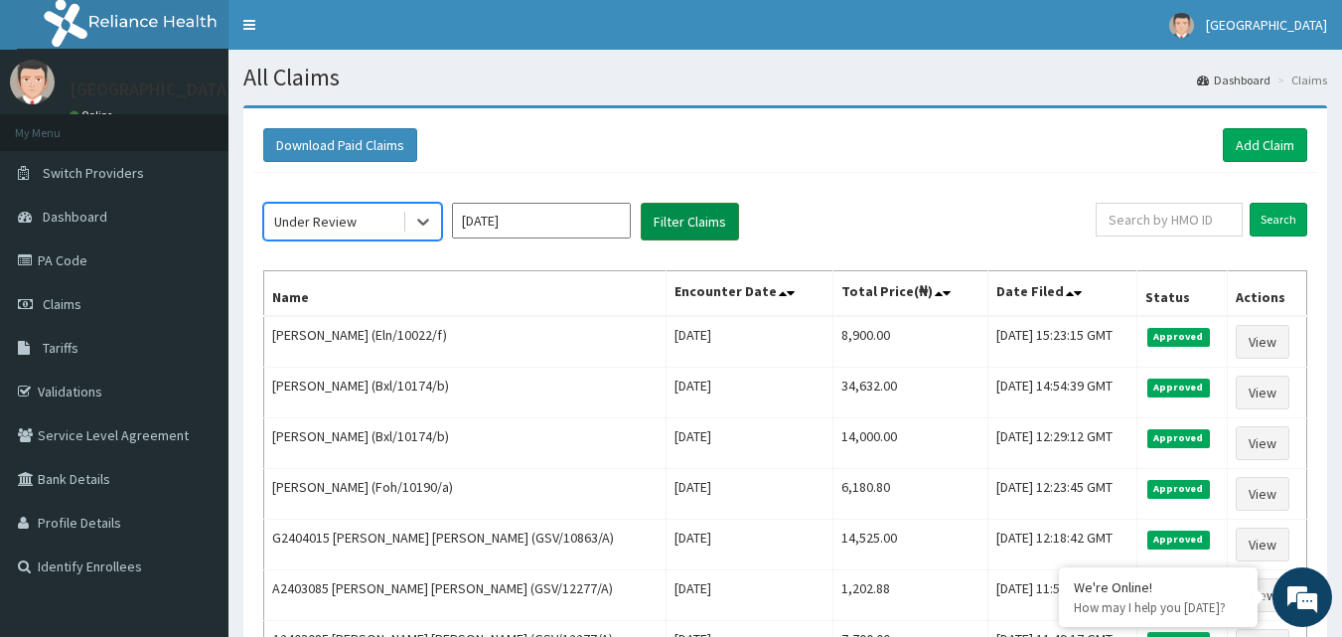
click at [671, 223] on button "Filter Claims" at bounding box center [690, 222] width 98 height 38
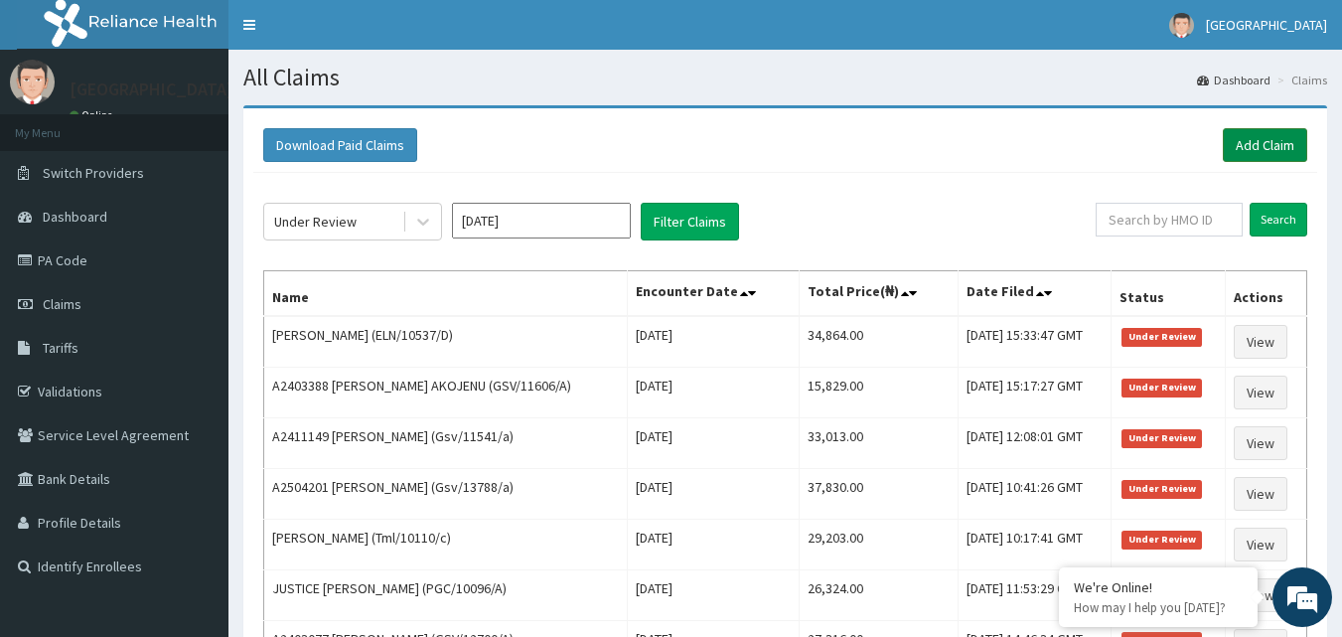
click at [1274, 131] on link "Add Claim" at bounding box center [1265, 145] width 84 height 34
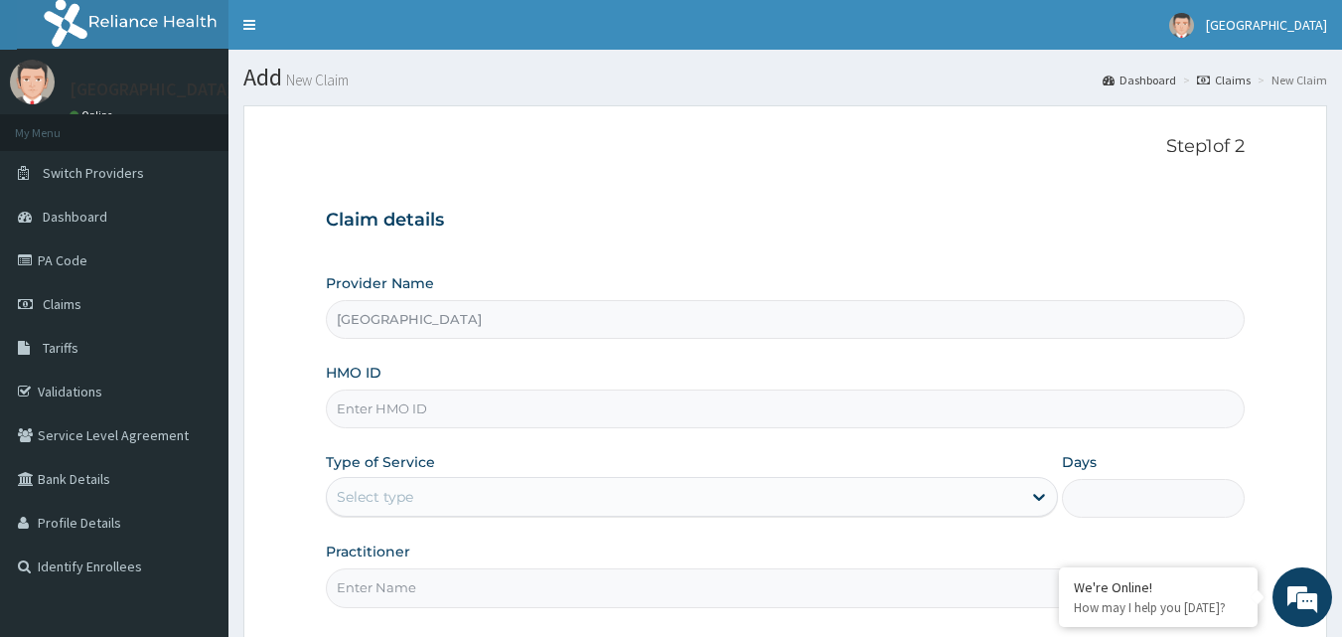
type input "[GEOGRAPHIC_DATA]"
click at [587, 402] on input "HMO ID" at bounding box center [786, 408] width 920 height 39
paste input "Vin/10044/a"
type input "Vin/10044/a"
click at [504, 502] on div "Select type" at bounding box center [674, 497] width 694 height 32
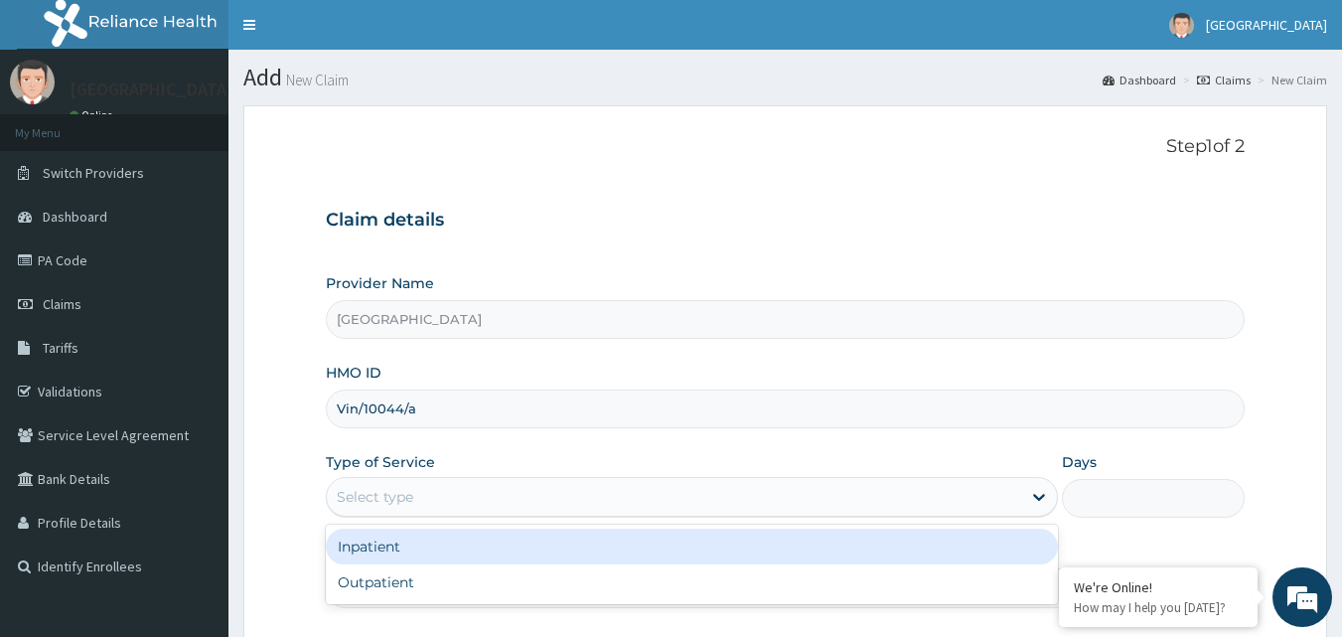
click at [483, 561] on div "Inpatient" at bounding box center [692, 546] width 732 height 36
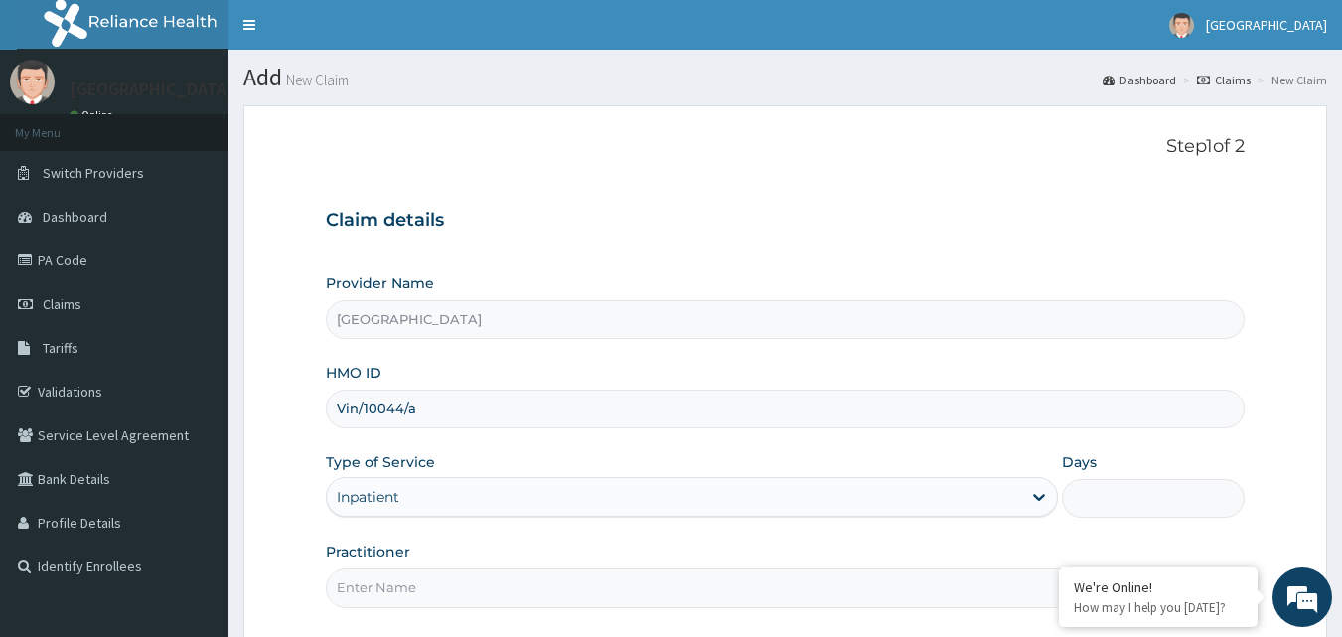
click at [466, 590] on input "Practitioner" at bounding box center [786, 587] width 920 height 39
click at [394, 591] on input "Dr [PERSON_NAME]" at bounding box center [786, 587] width 920 height 39
click at [389, 591] on input "Dr [PERSON_NAME]" at bounding box center [786, 587] width 920 height 39
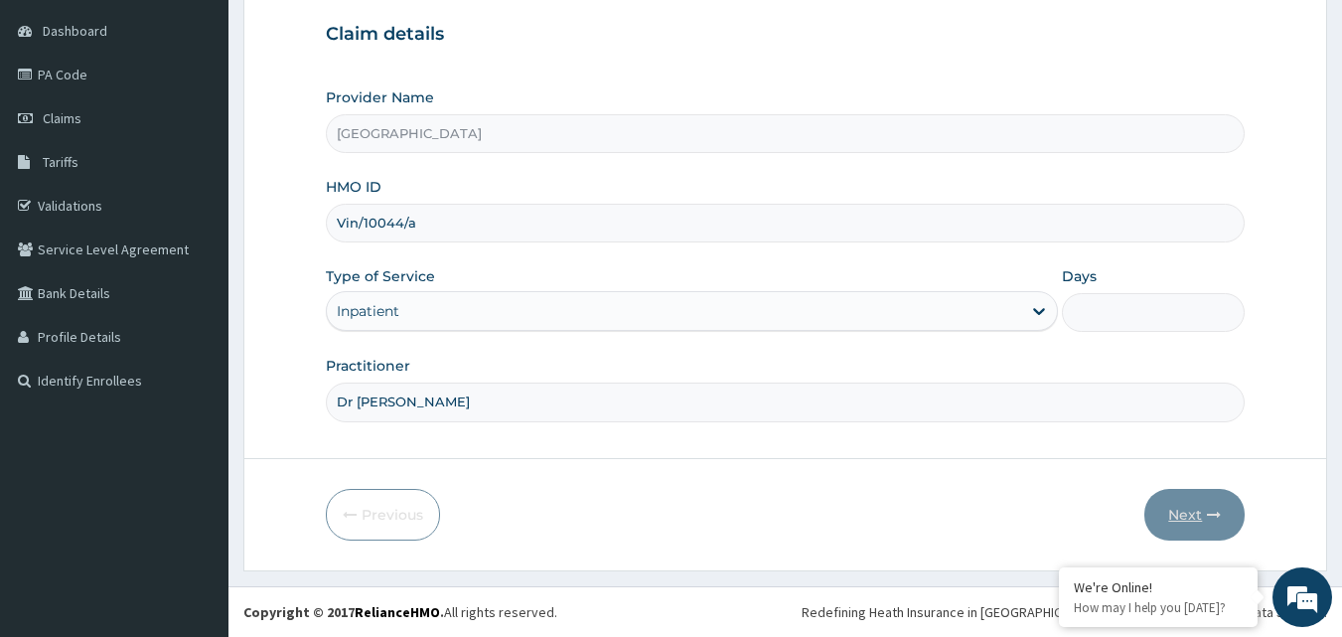
type input "Dr [PERSON_NAME]"
click at [1125, 331] on input "Days" at bounding box center [1153, 312] width 183 height 39
type input "2"
click at [1175, 493] on button "Next" at bounding box center [1194, 515] width 100 height 52
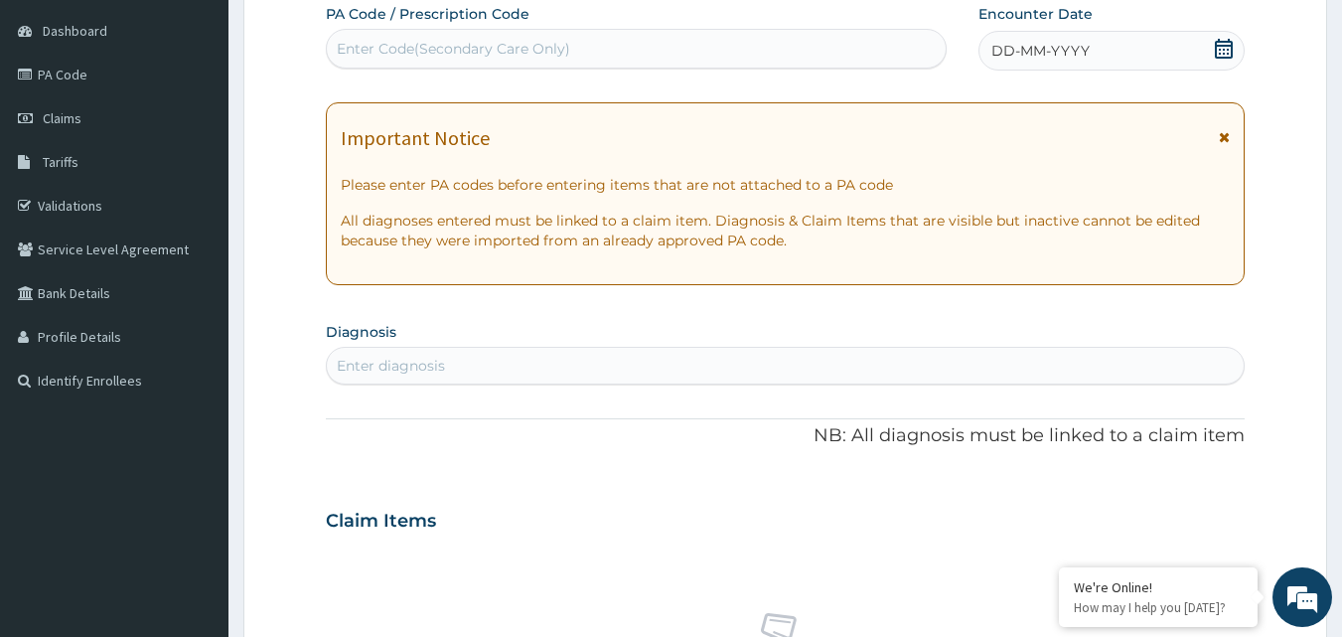
click at [678, 51] on div "Enter Code(Secondary Care Only)" at bounding box center [637, 49] width 620 height 32
type input "PA/9568E7"
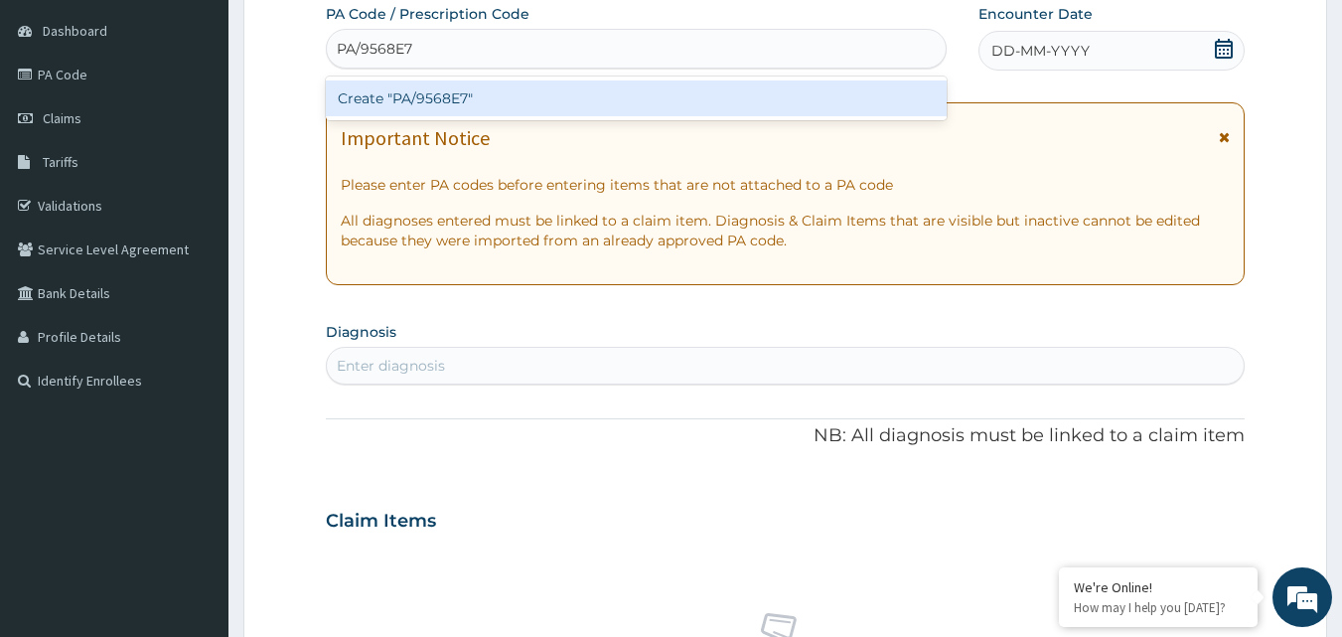
click at [670, 88] on div "Create "PA/9568E7"" at bounding box center [637, 98] width 622 height 36
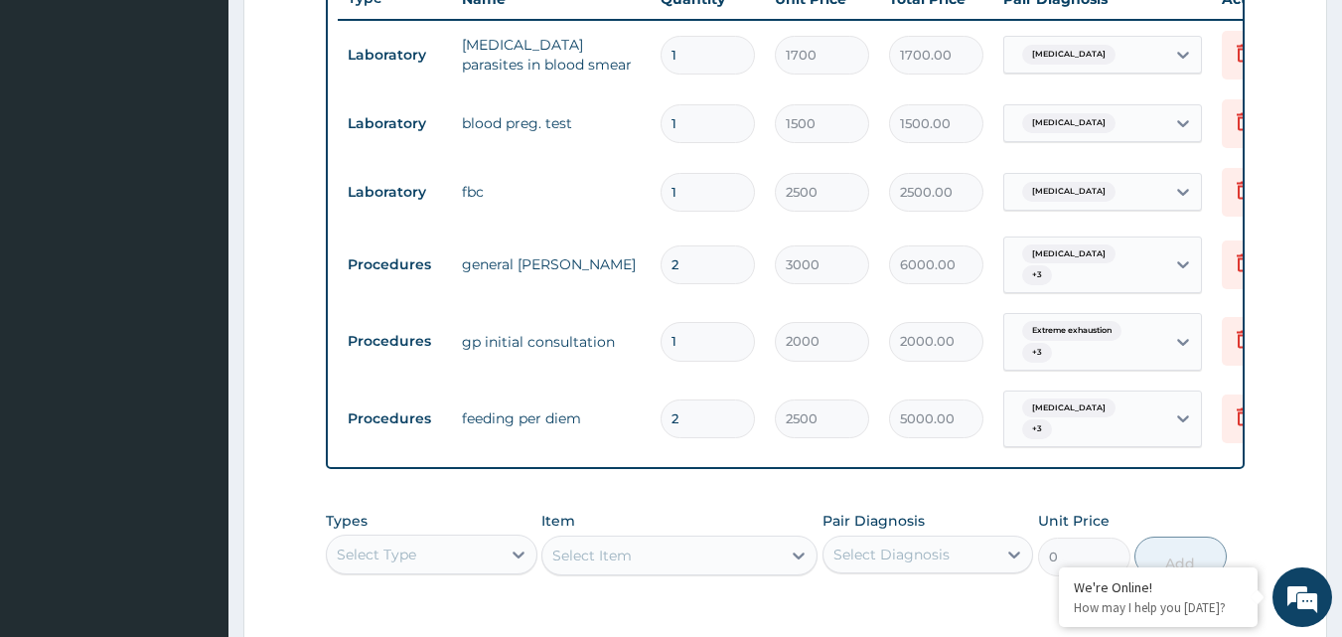
scroll to position [775, 0]
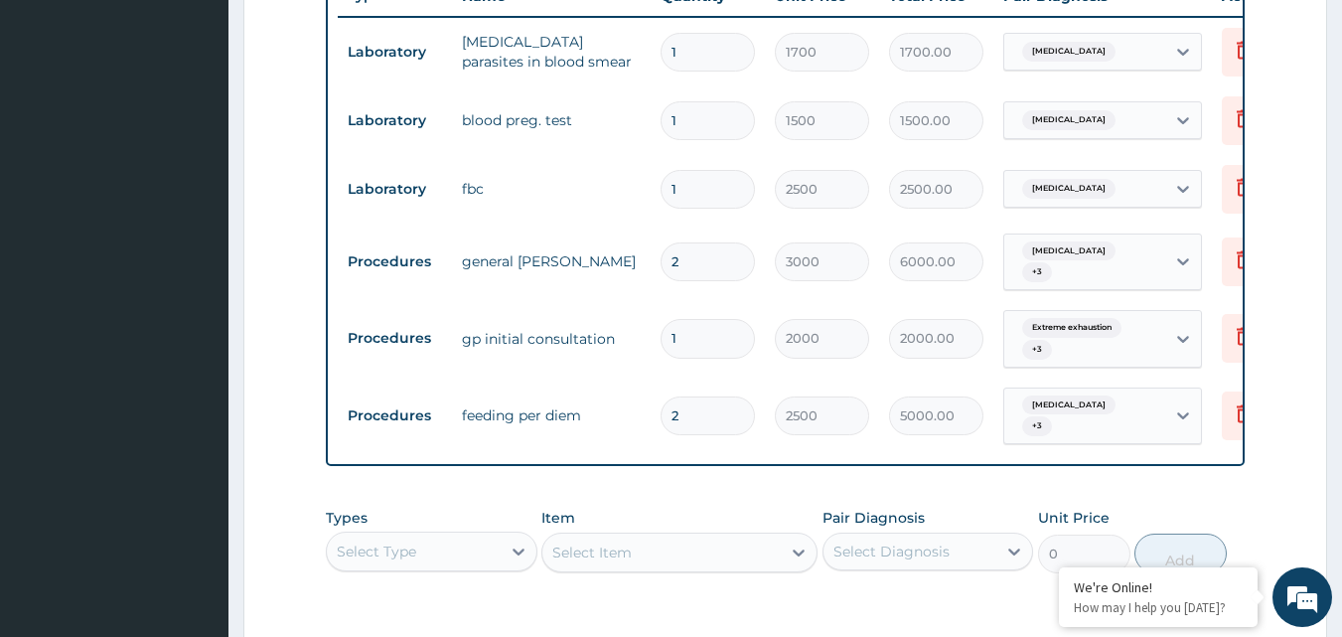
click at [468, 545] on div "Select Type" at bounding box center [414, 551] width 174 height 32
type input "DR"
click at [418, 609] on div "Drugs" at bounding box center [432, 601] width 212 height 36
click at [606, 568] on div "Select Item" at bounding box center [679, 552] width 276 height 40
click at [601, 563] on div "Select Item" at bounding box center [661, 552] width 238 height 32
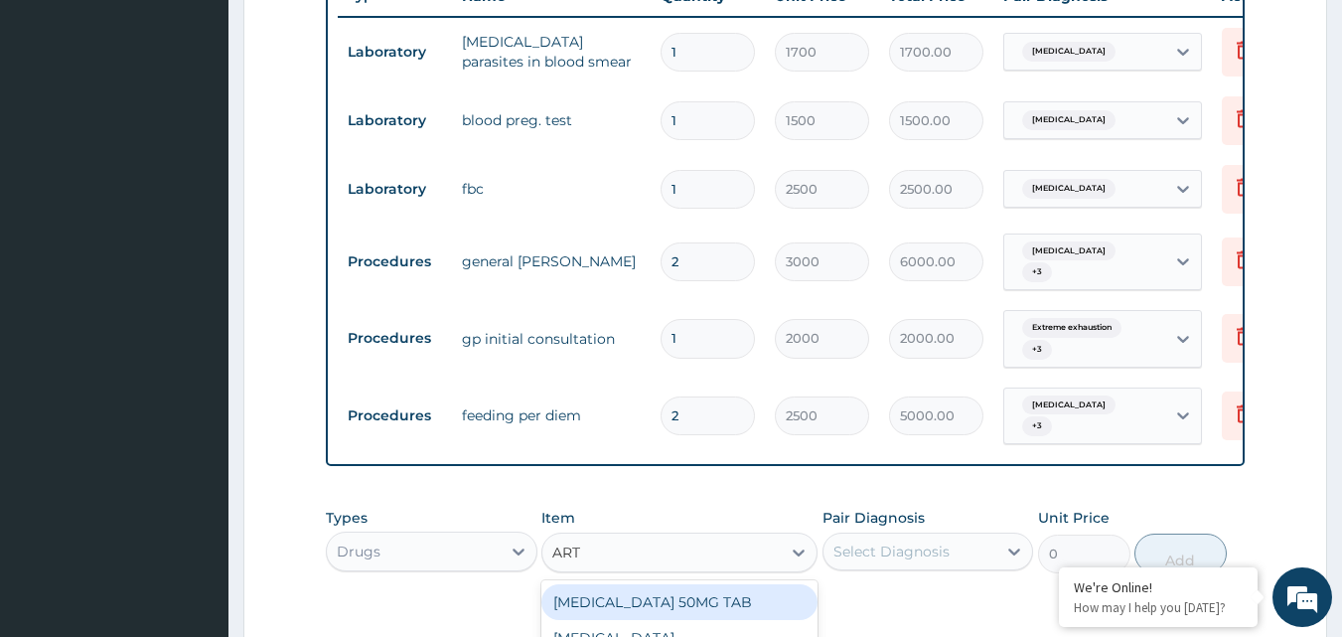
type input "ARTH"
click at [600, 591] on div "ARTHEMETER INJECTION 80MG" at bounding box center [679, 602] width 276 height 36
type input "600"
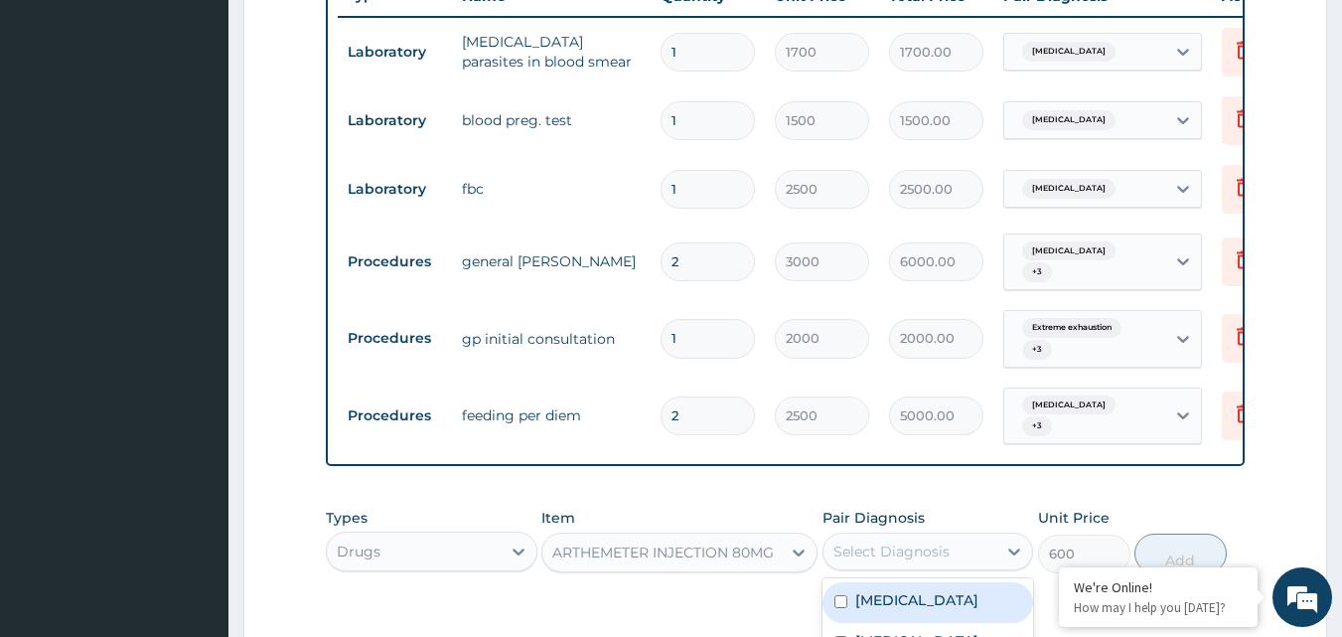
click at [865, 554] on div "Select Diagnosis" at bounding box center [891, 551] width 116 height 20
click at [861, 590] on label "[MEDICAL_DATA]" at bounding box center [916, 600] width 123 height 20
checkbox input "true"
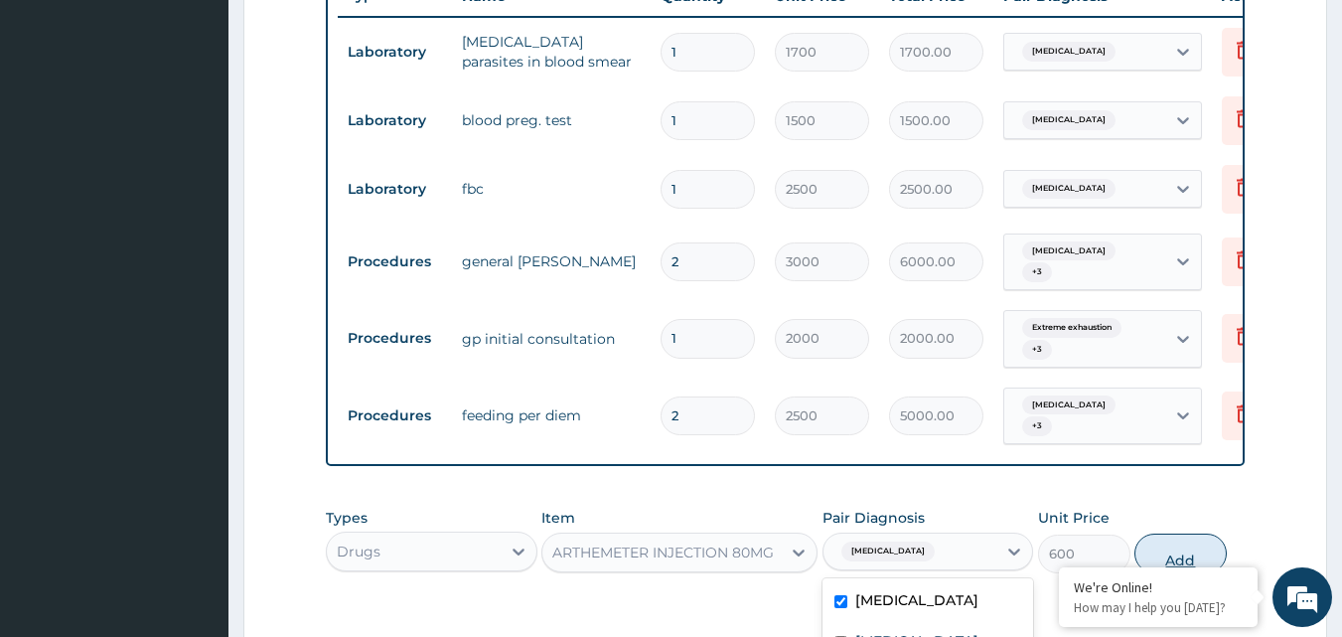
click at [1186, 533] on button "Add" at bounding box center [1180, 553] width 92 height 40
type input "0"
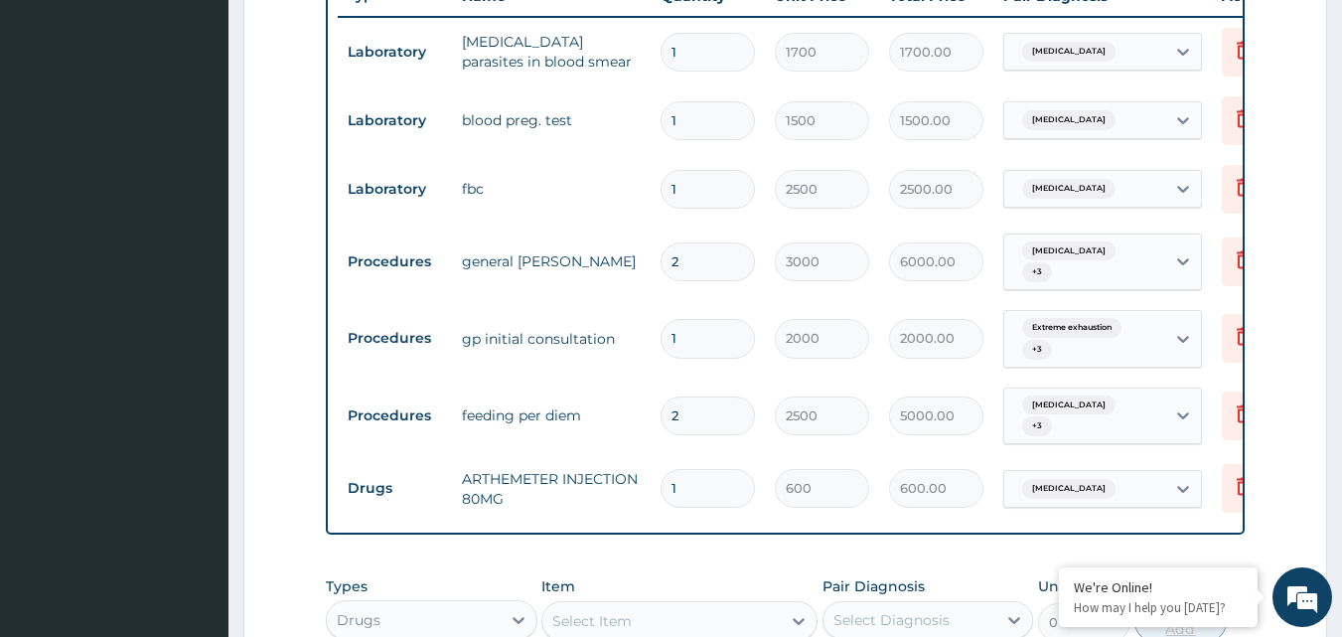
type input "0.00"
type input "4"
type input "2400.00"
type input "0.00"
type input "5"
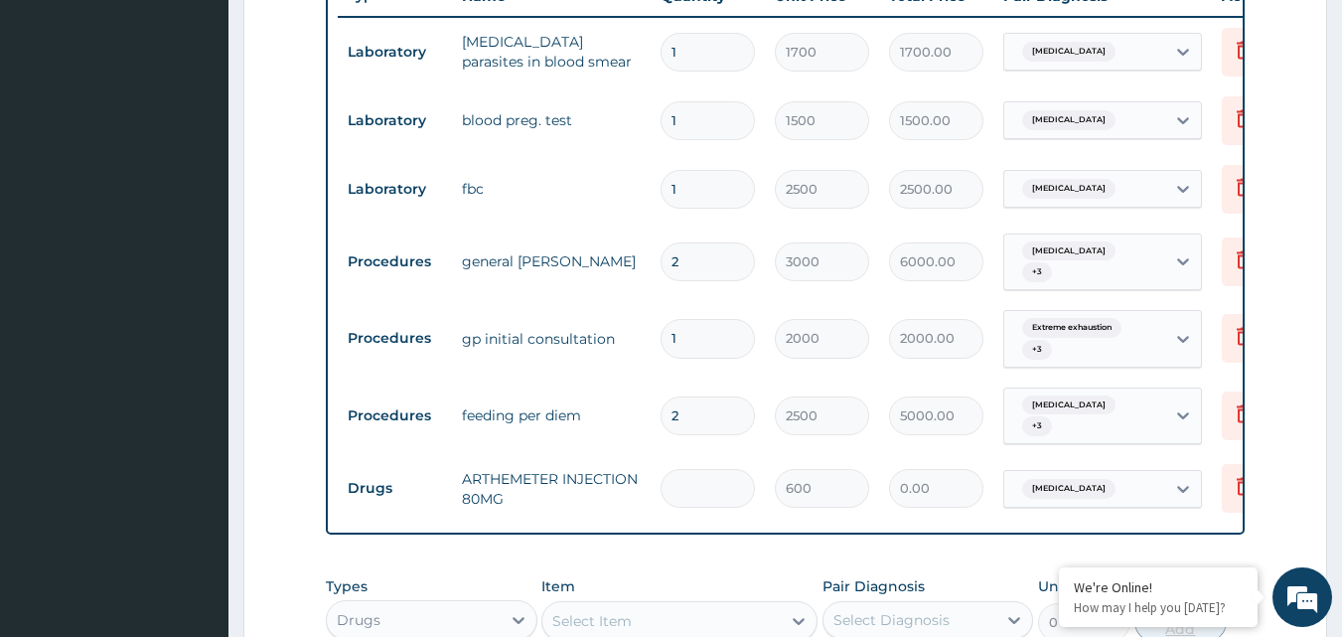
type input "3000.00"
type input "0.00"
type input "6"
type input "3600.00"
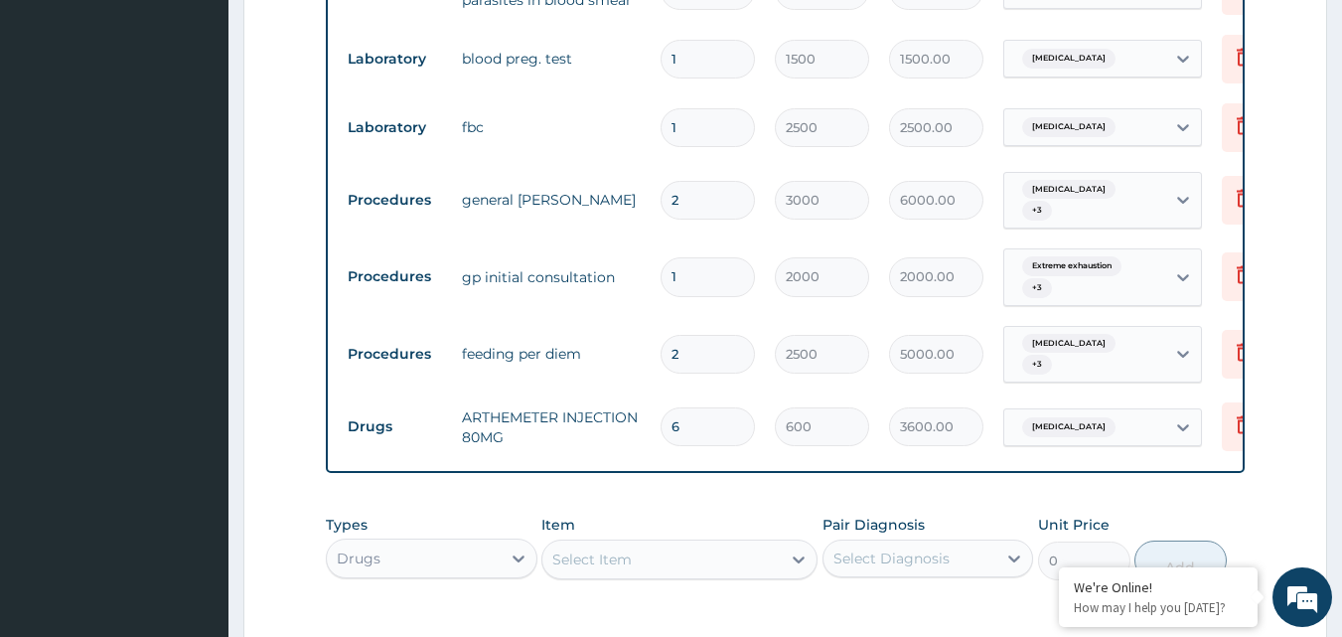
scroll to position [839, 0]
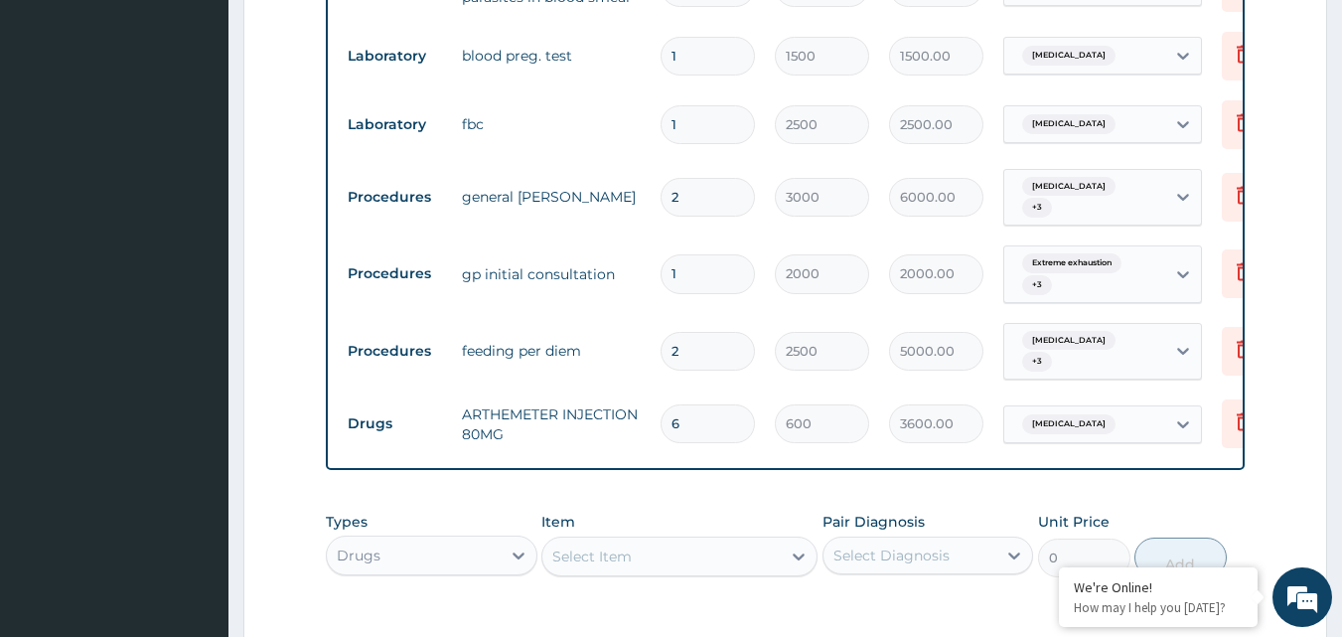
type input "6"
click at [643, 561] on div "Select Item" at bounding box center [661, 556] width 238 height 32
type input "CEFT"
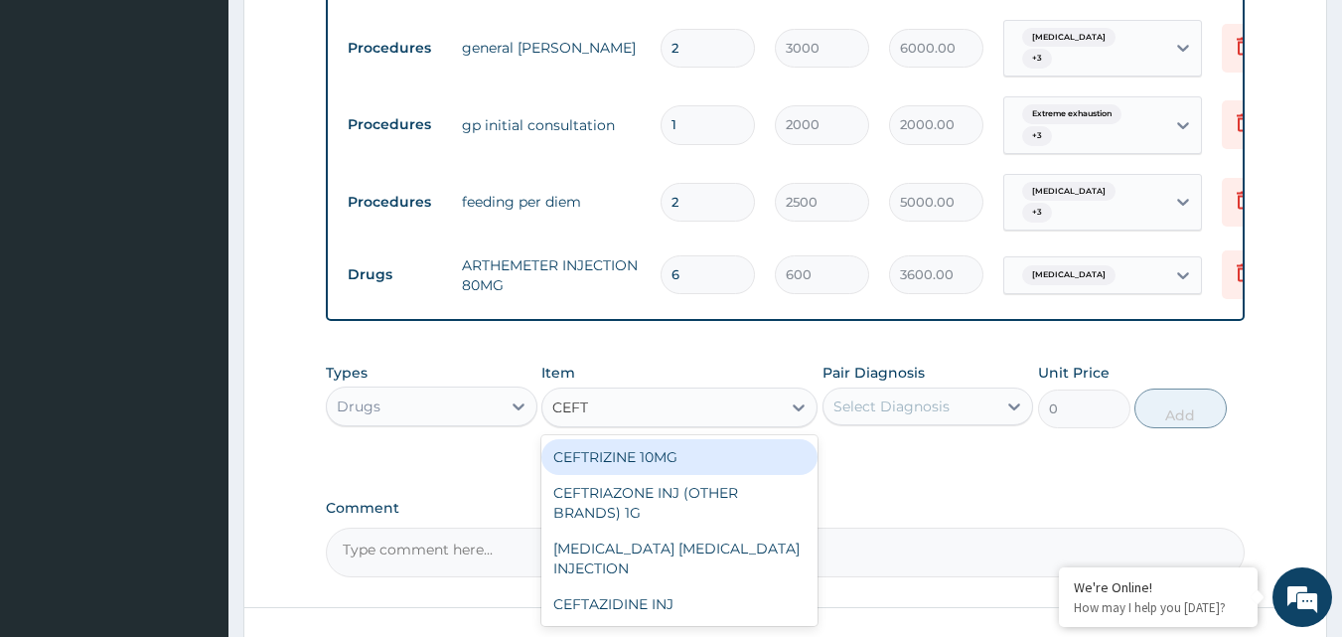
scroll to position [994, 0]
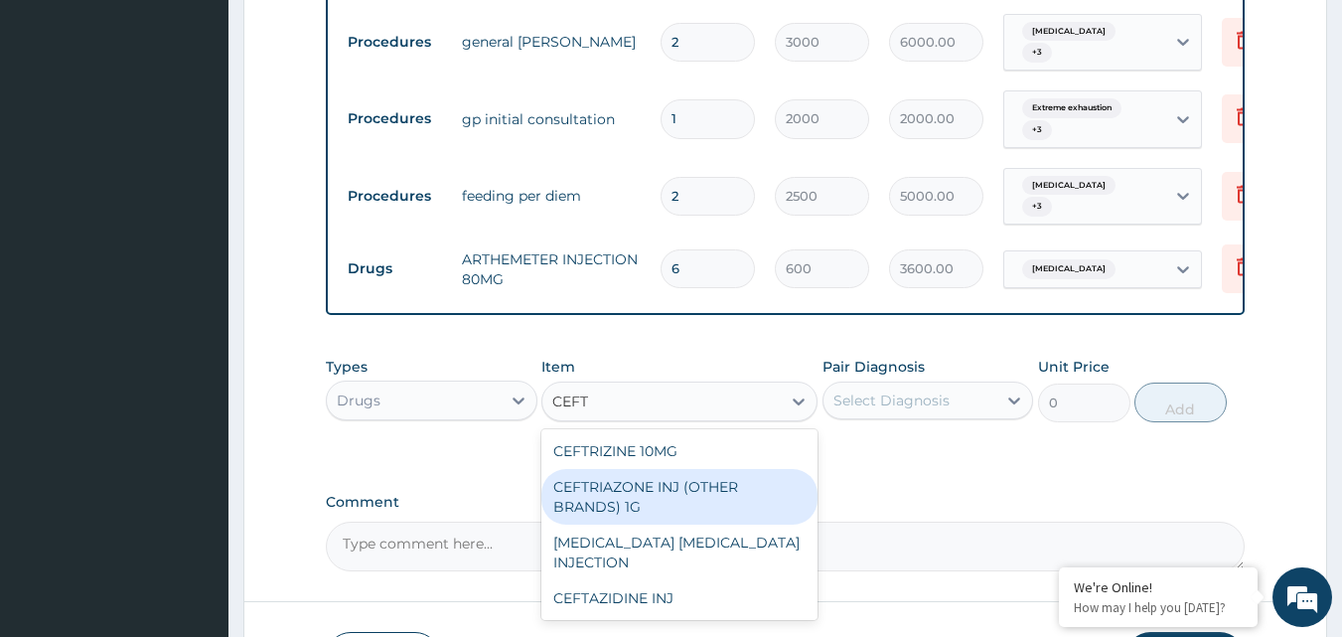
click at [698, 502] on div "CEFTRIAZONE INJ (OTHER BRANDS) 1G" at bounding box center [679, 497] width 276 height 56
type input "2100"
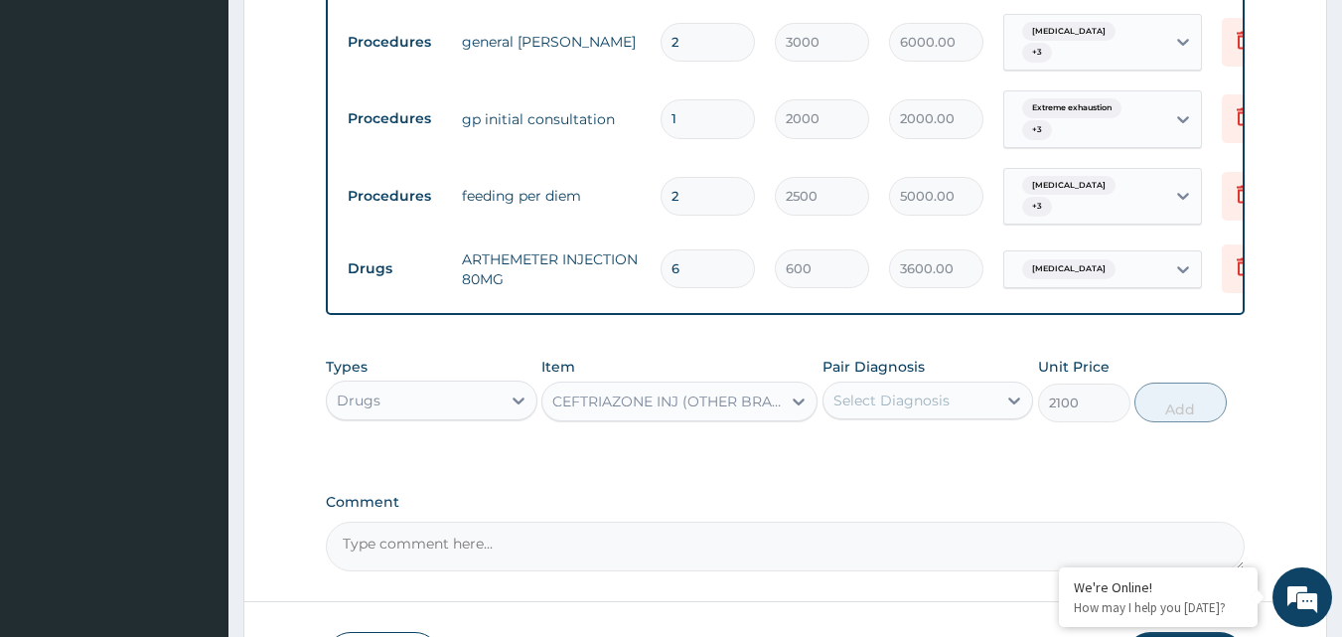
click at [952, 399] on div "Select Diagnosis" at bounding box center [910, 400] width 174 height 32
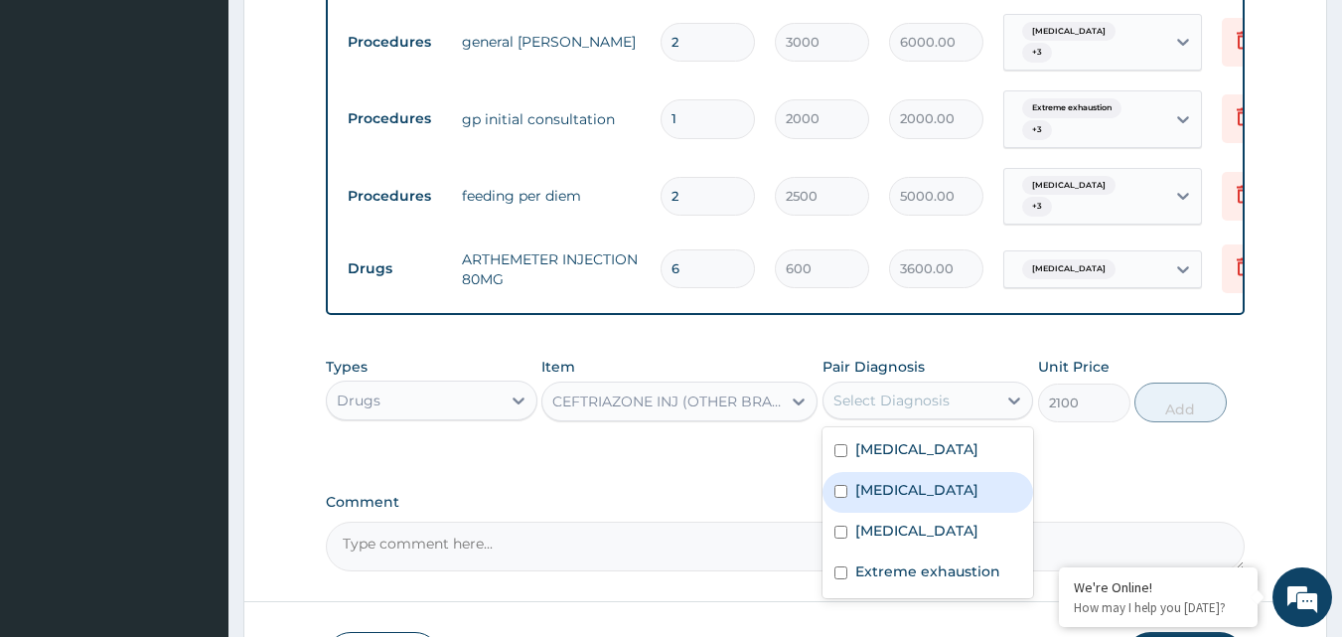
click at [923, 490] on label "Hyperemesis gravidarum" at bounding box center [916, 490] width 123 height 20
checkbox input "true"
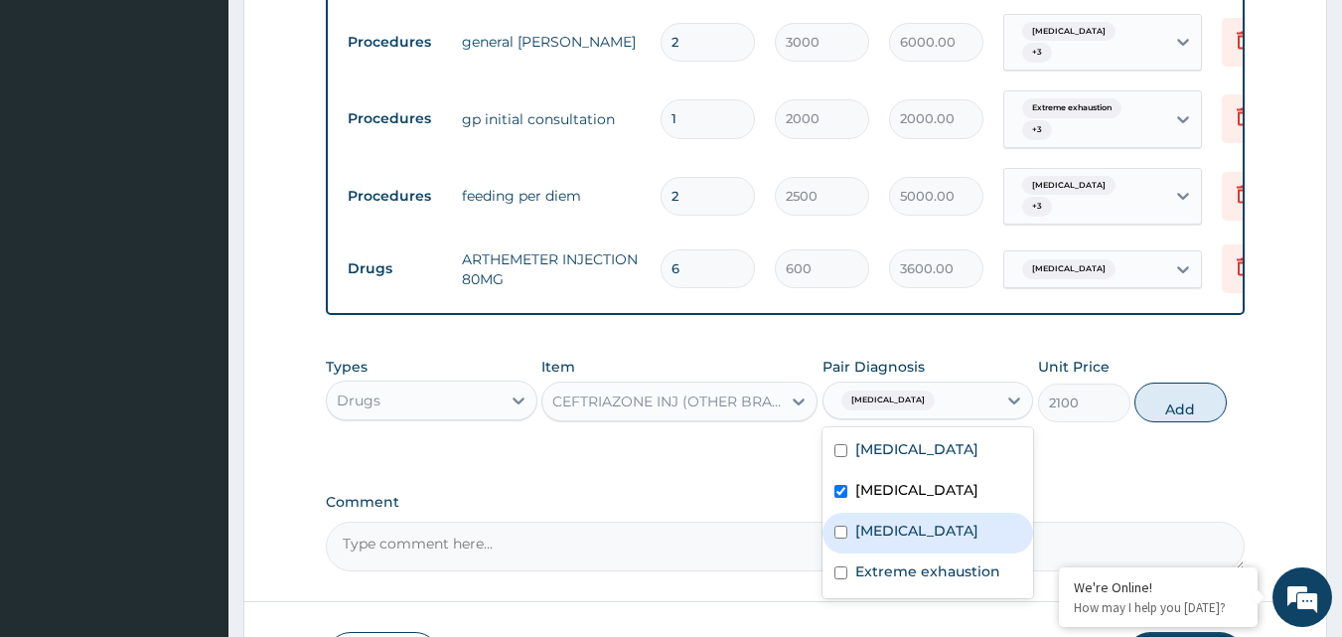
click at [924, 540] on label "Bacterial sepsis" at bounding box center [916, 530] width 123 height 20
checkbox input "true"
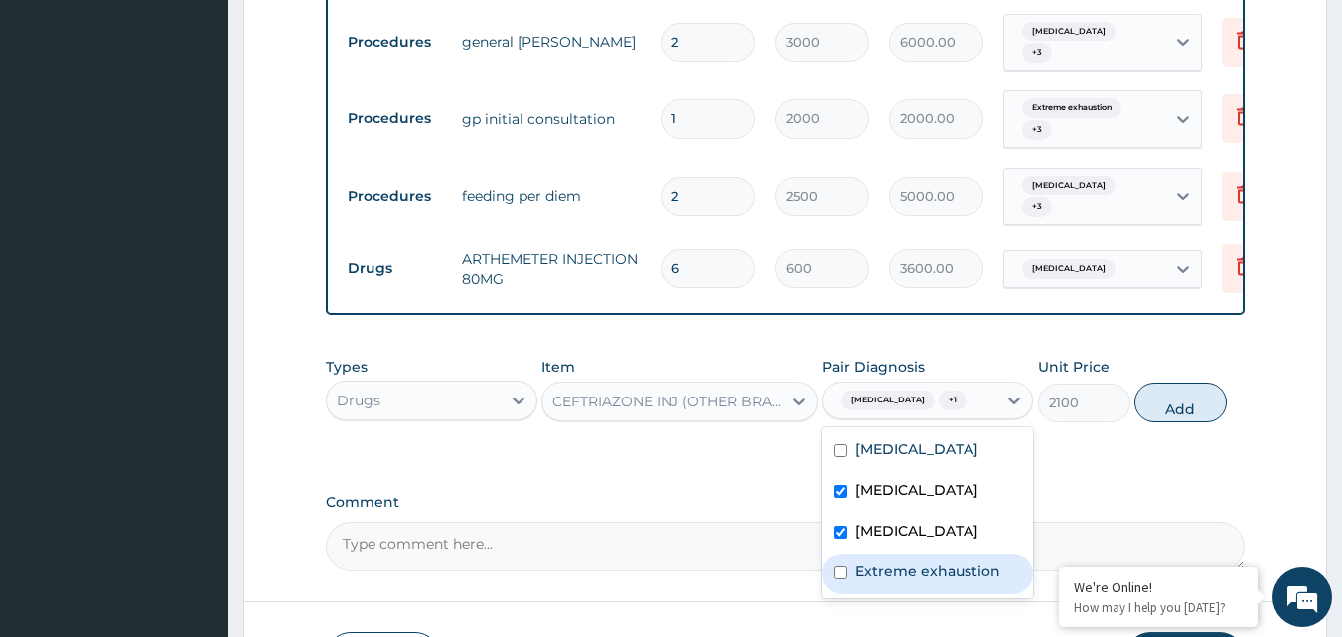
click at [911, 581] on label "Extreme exhaustion" at bounding box center [927, 571] width 145 height 20
checkbox input "true"
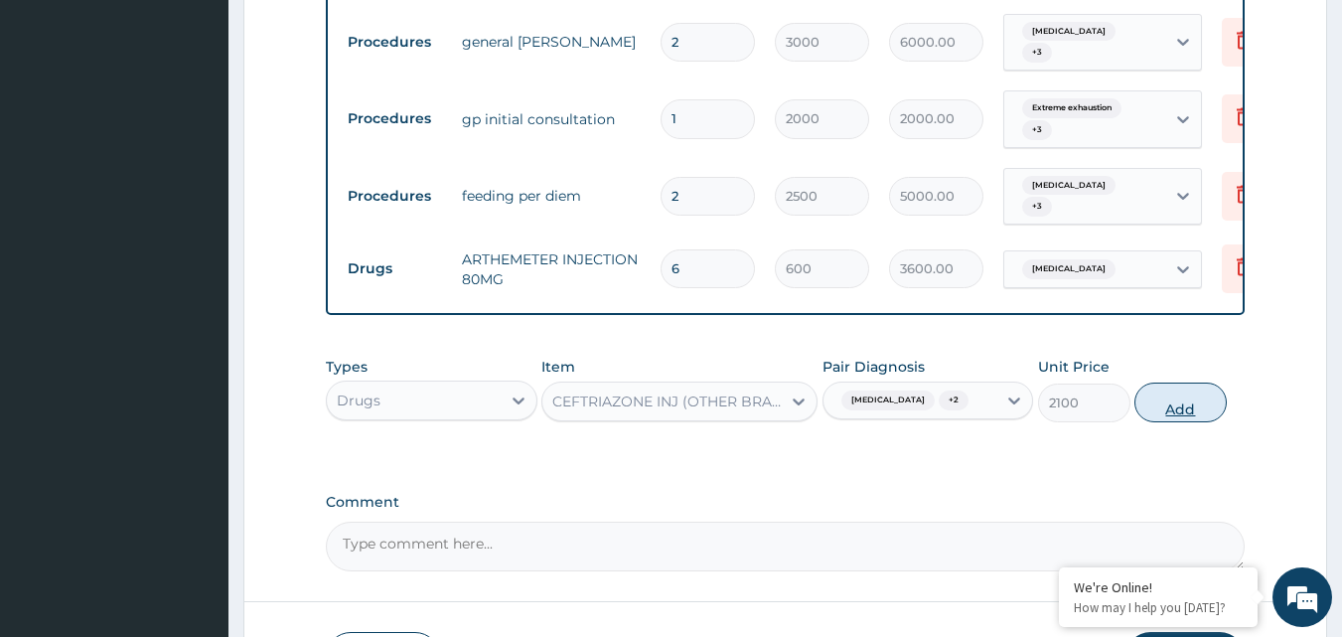
click at [1168, 414] on button "Add" at bounding box center [1180, 402] width 92 height 40
type input "0"
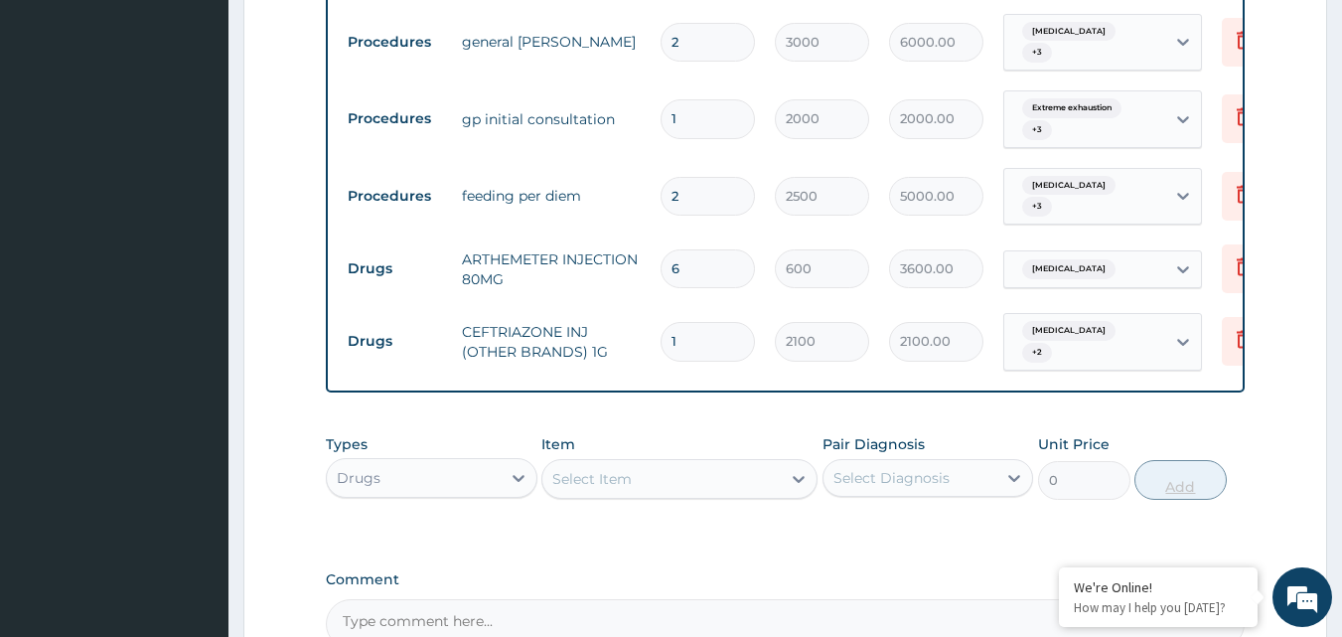
type input "0.00"
type input "4"
type input "8400.00"
type input "4"
click at [650, 483] on div "Select Item" at bounding box center [661, 479] width 238 height 32
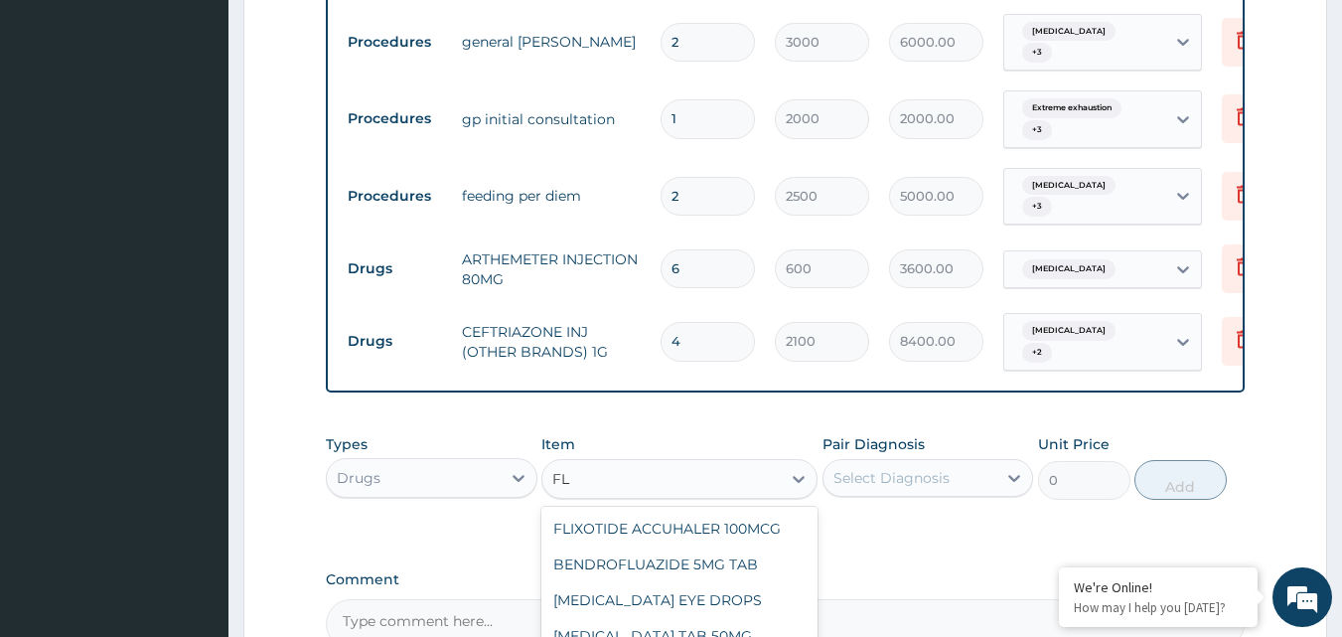
type input "F"
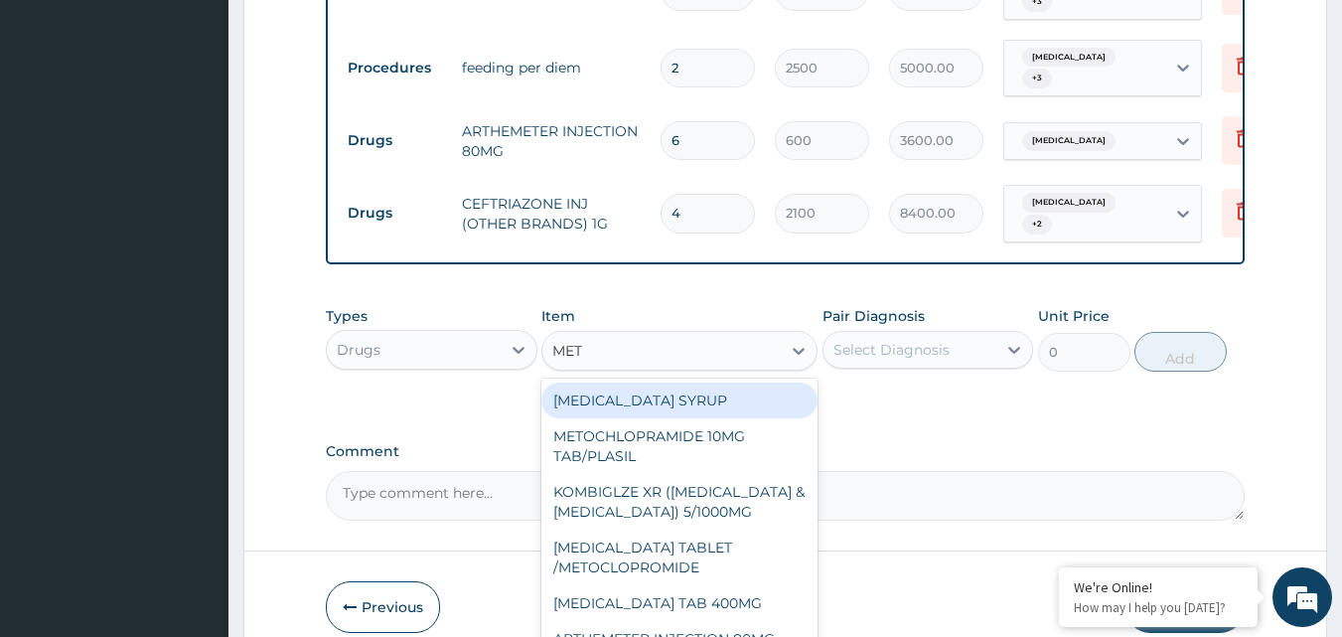
scroll to position [1125, 0]
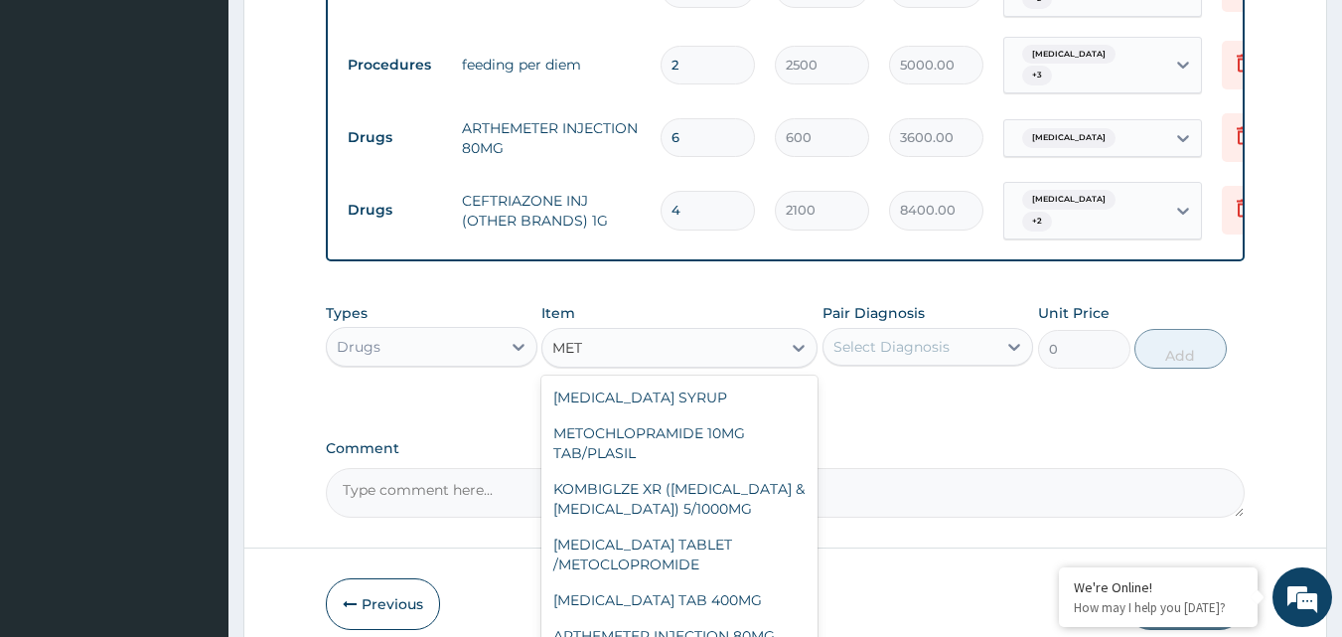
type input "METR"
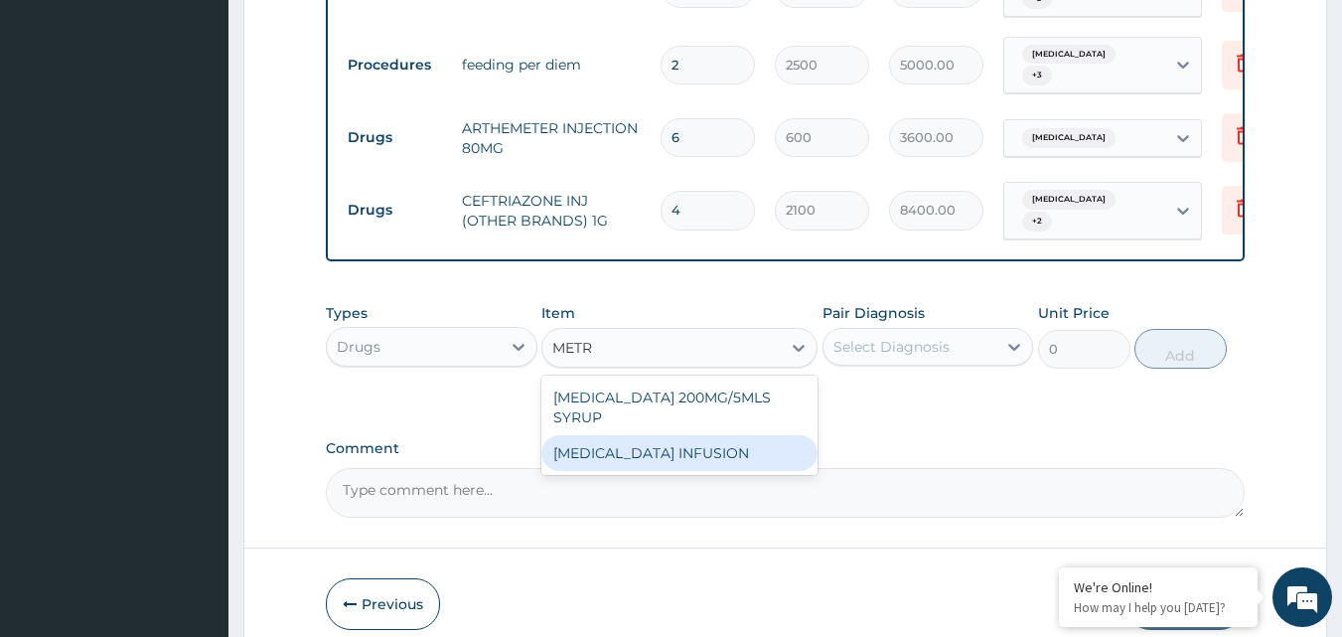
click at [625, 461] on div "METRONIDAZOLE INFUSION" at bounding box center [679, 453] width 276 height 36
type input "900"
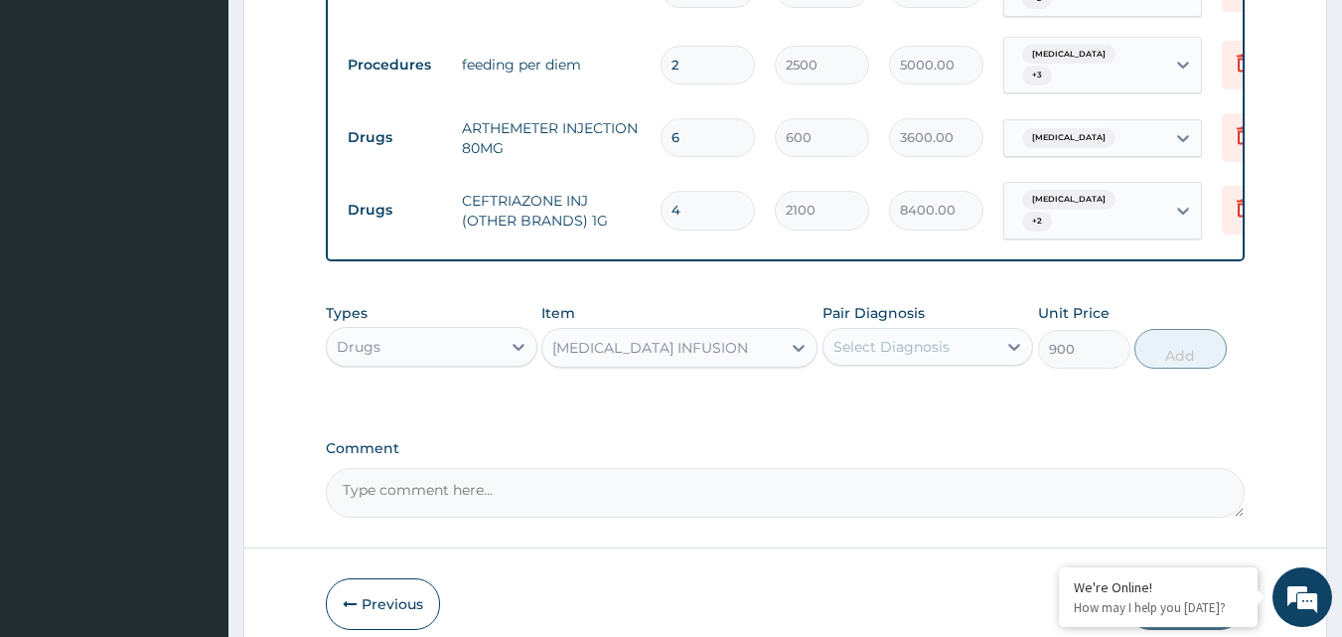
click at [958, 333] on div "Select Diagnosis" at bounding box center [910, 347] width 174 height 32
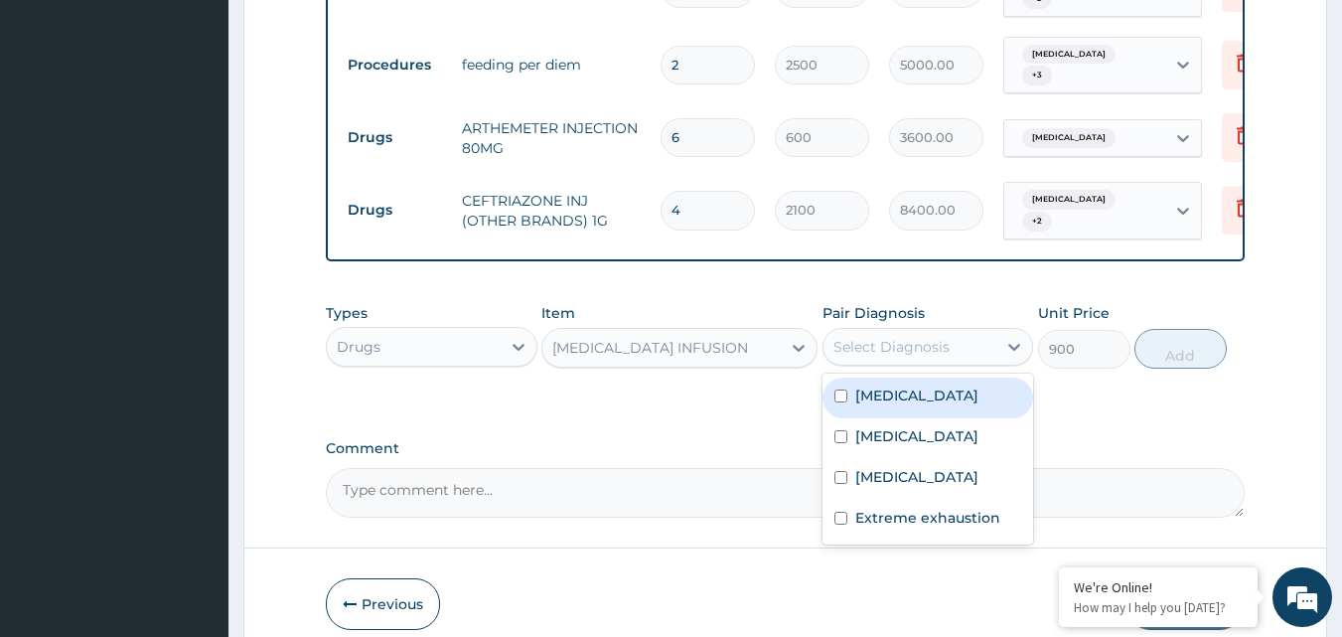
click at [941, 412] on div "Falciparum malaria" at bounding box center [928, 397] width 212 height 41
checkbox input "true"
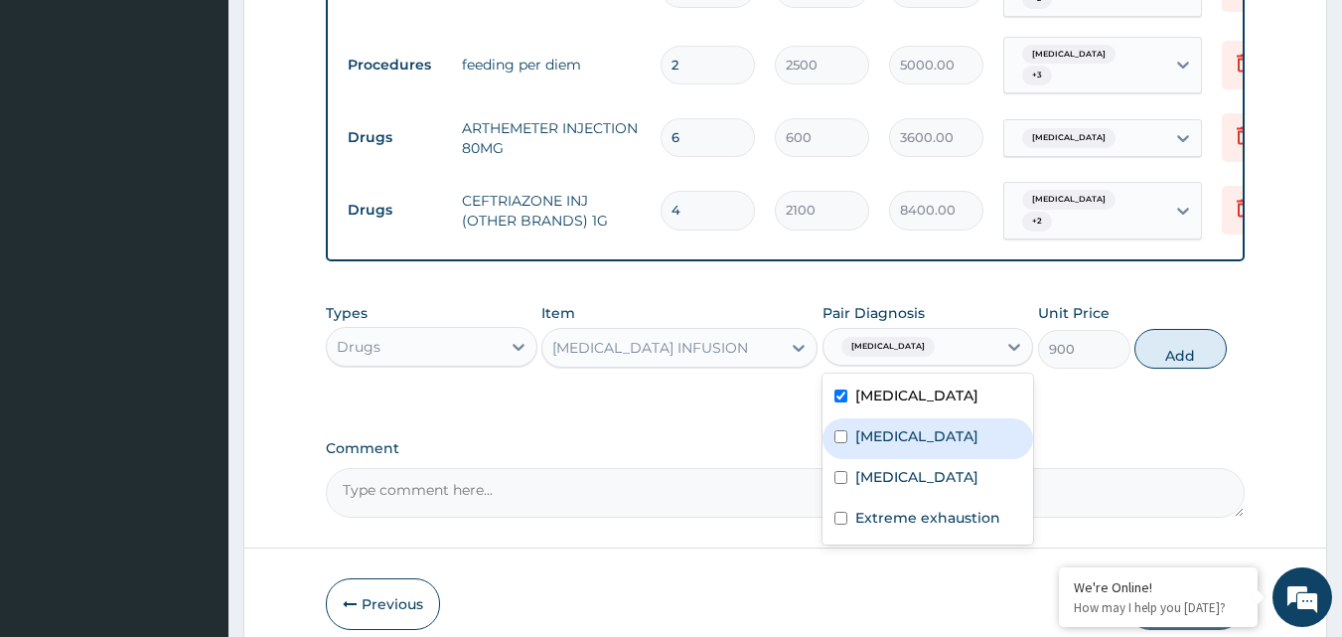
click at [935, 446] on label "Hyperemesis gravidarum" at bounding box center [916, 436] width 123 height 20
checkbox input "true"
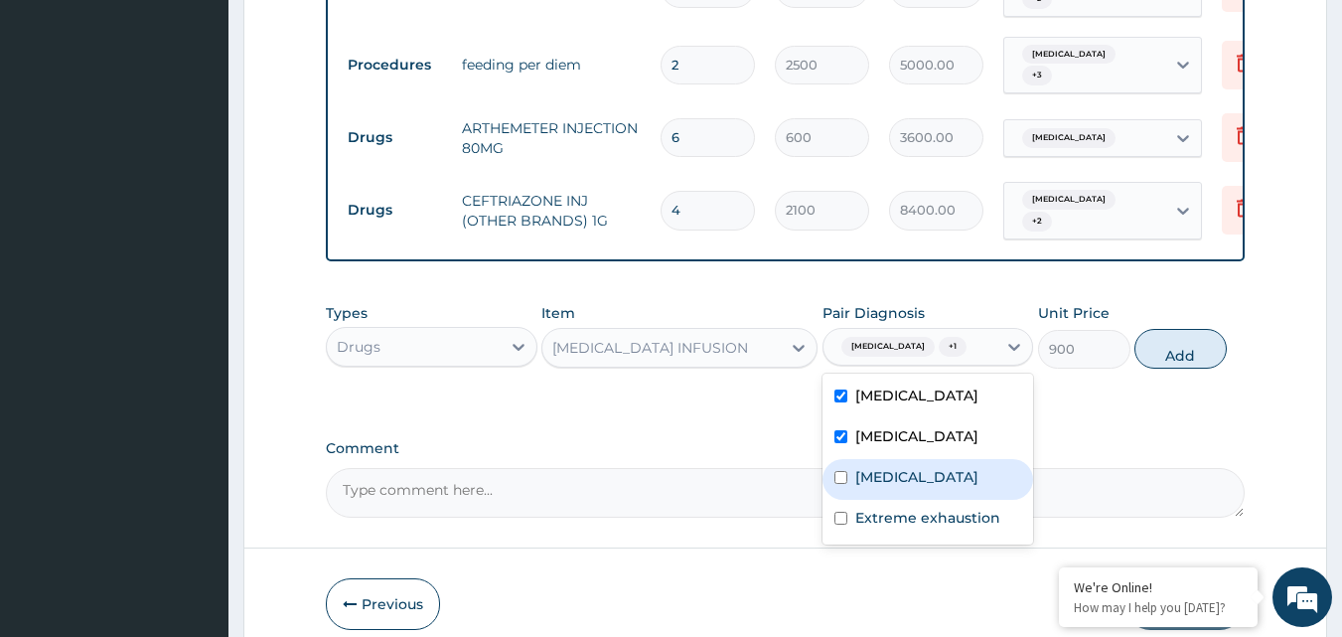
drag, startPoint x: 933, startPoint y: 467, endPoint x: 933, endPoint y: 480, distance: 12.9
click at [933, 480] on div "Falciparum malaria Hyperemesis gravidarum Bacterial sepsis Extreme exhaustion" at bounding box center [928, 458] width 212 height 171
click at [927, 487] on label "Bacterial sepsis" at bounding box center [916, 477] width 123 height 20
checkbox input "true"
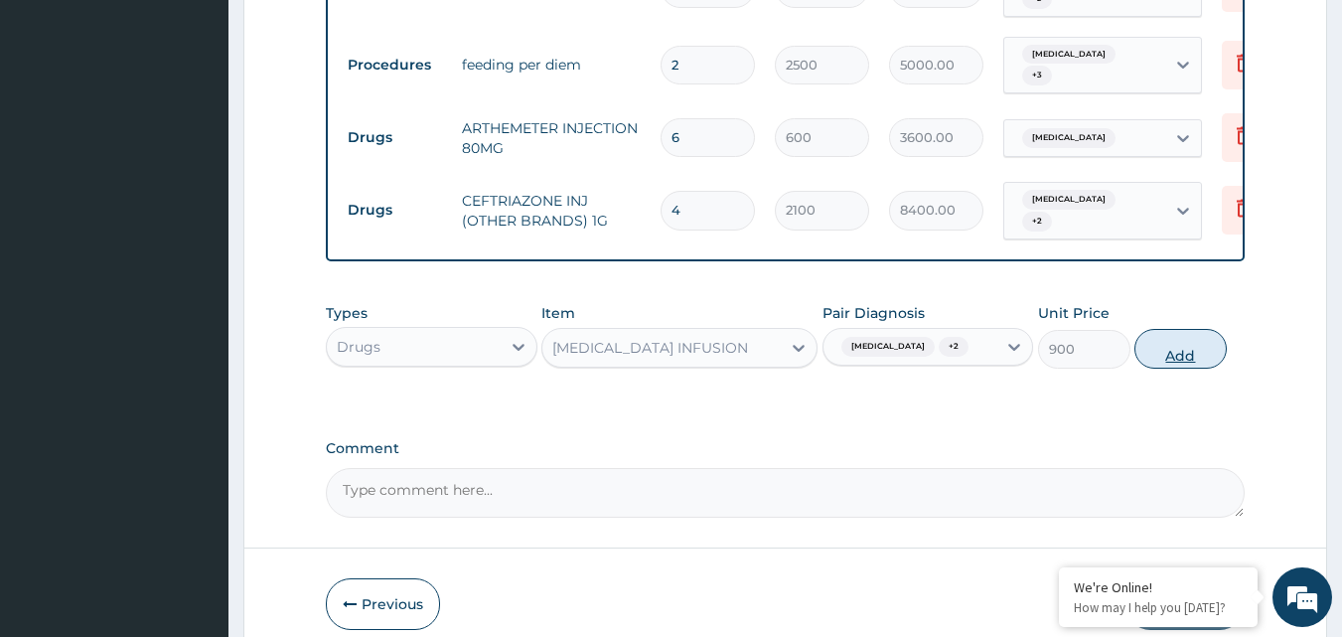
click at [1218, 352] on button "Add" at bounding box center [1180, 349] width 92 height 40
type input "0"
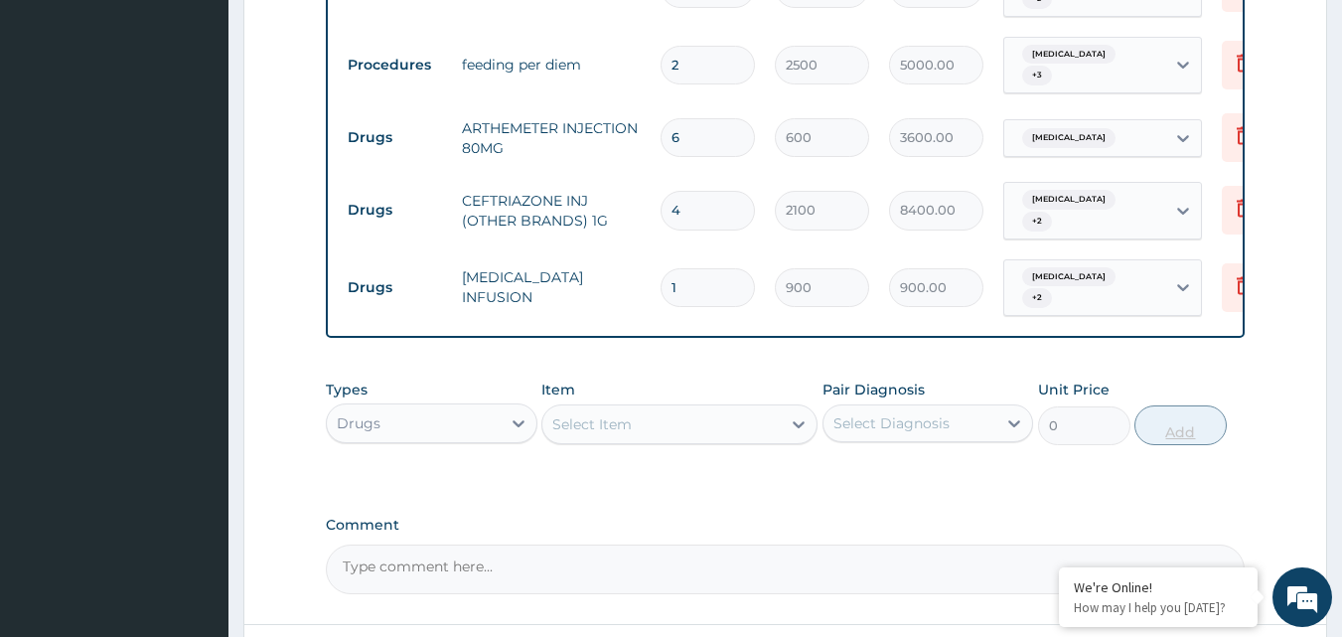
type input "0.00"
type input "5"
type input "4500.00"
type input "5"
click at [682, 429] on div "Select Item" at bounding box center [661, 424] width 238 height 32
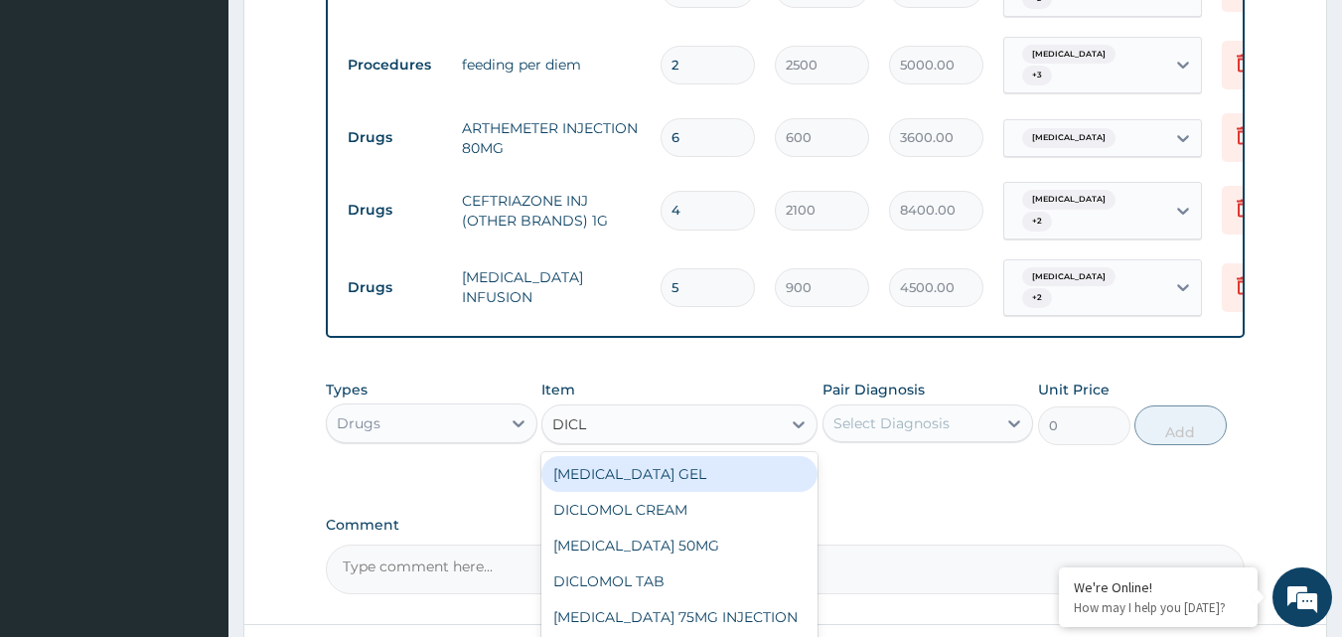
type input "DICLO"
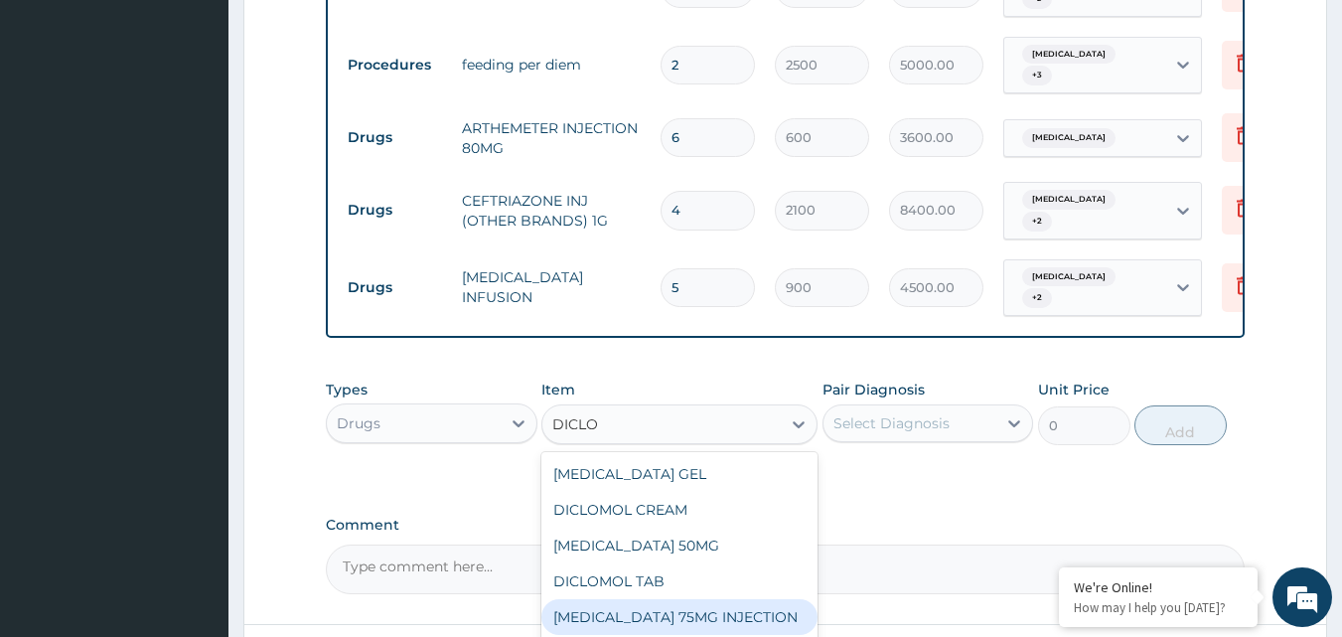
click at [690, 606] on div "DICLOFENAC 75MG INJECTION" at bounding box center [679, 617] width 276 height 36
type input "156"
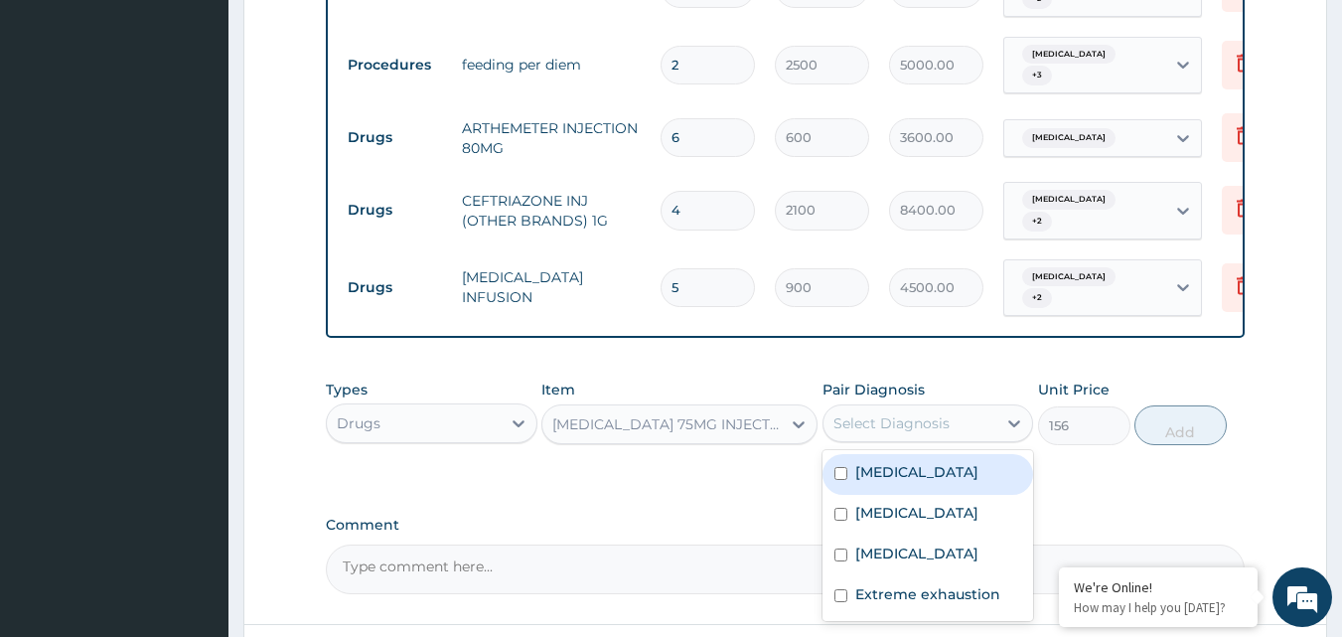
click at [882, 428] on div "Select Diagnosis" at bounding box center [891, 423] width 116 height 20
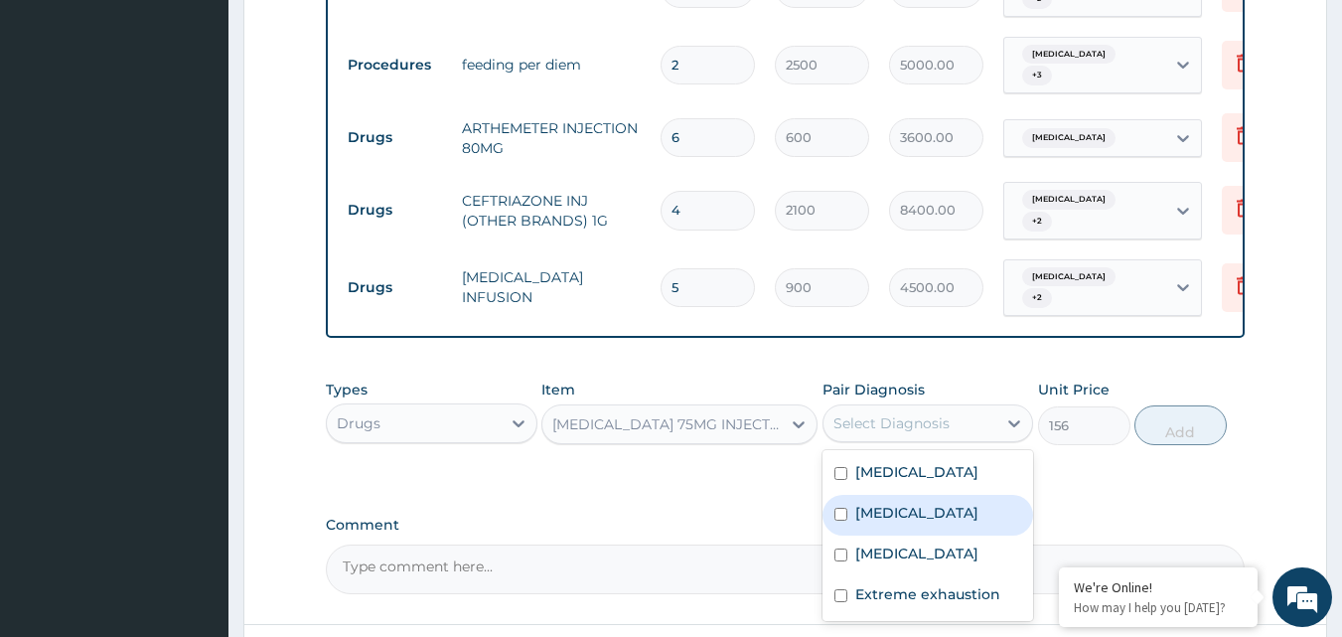
drag, startPoint x: 867, startPoint y: 482, endPoint x: 867, endPoint y: 498, distance: 15.9
click at [867, 498] on div "Falciparum malaria Hyperemesis gravidarum Bacterial sepsis Extreme exhaustion" at bounding box center [928, 535] width 212 height 171
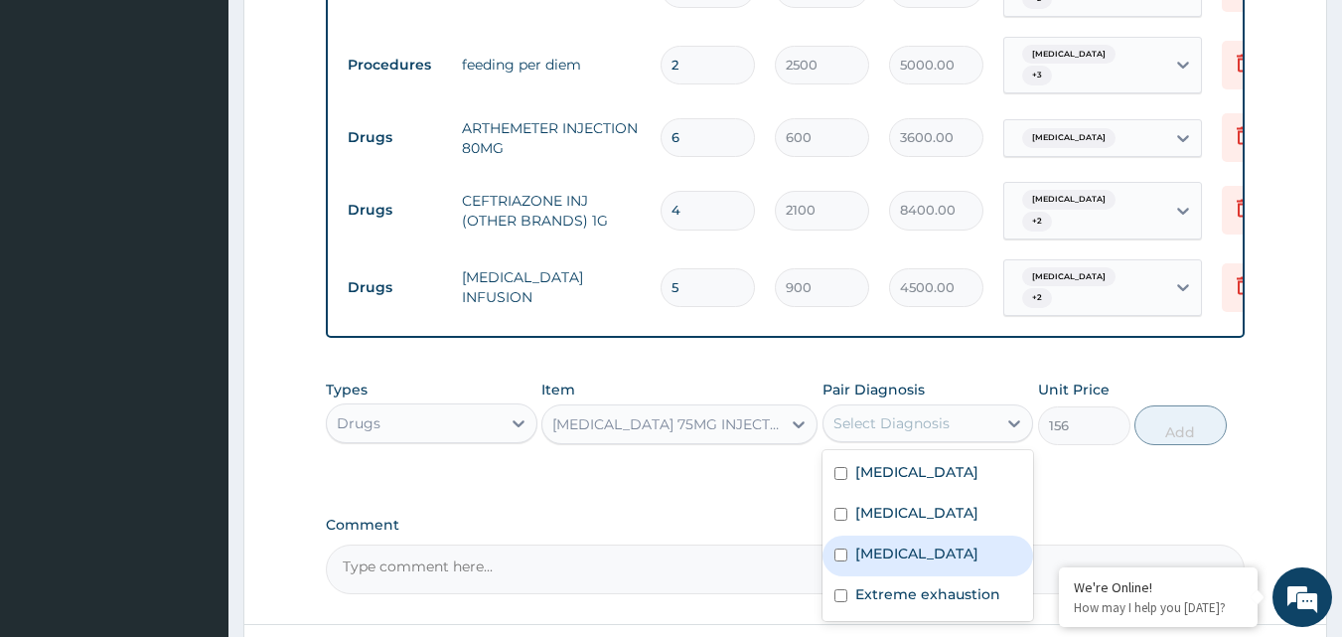
click at [869, 563] on label "Bacterial sepsis" at bounding box center [916, 553] width 123 height 20
checkbox input "true"
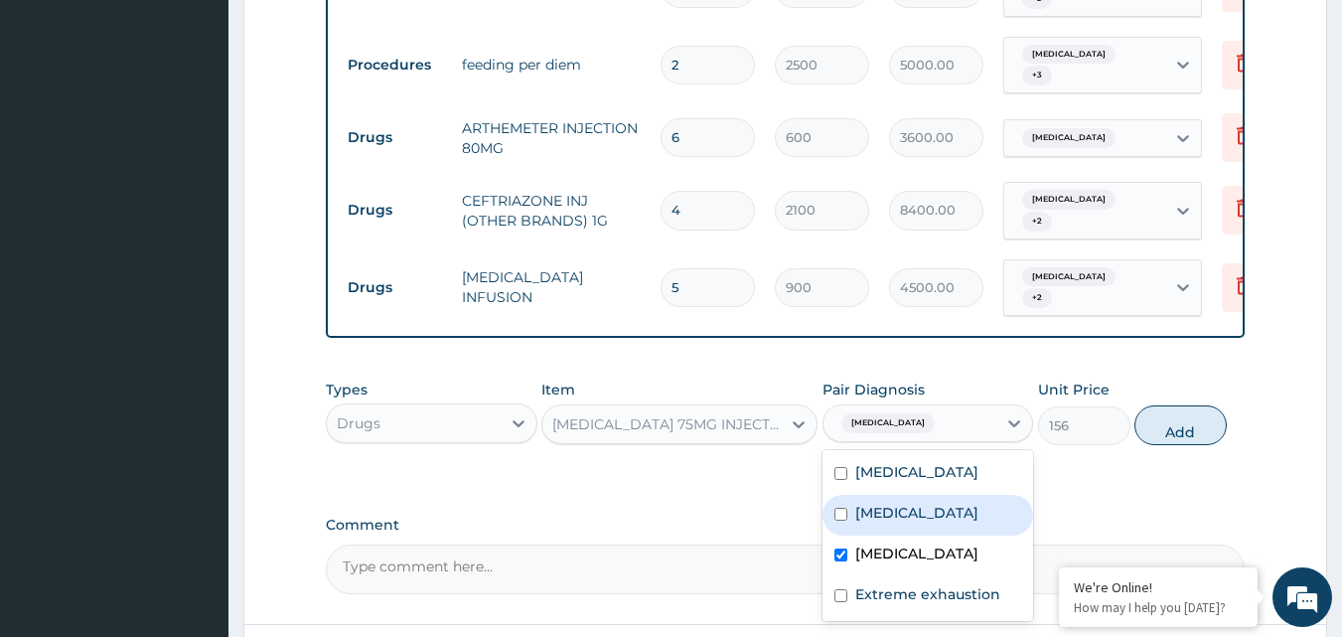
click at [852, 531] on div "Hyperemesis gravidarum" at bounding box center [928, 515] width 212 height 41
checkbox input "true"
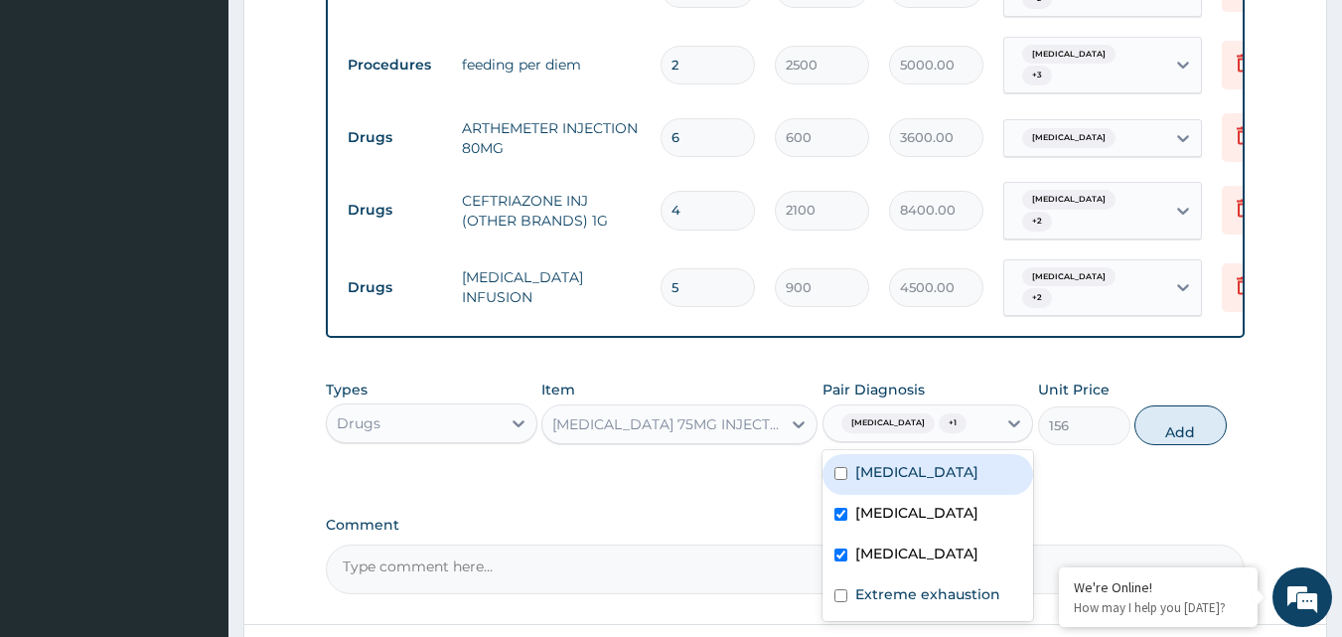
click at [839, 486] on div "Falciparum malaria" at bounding box center [928, 474] width 212 height 41
checkbox input "true"
click at [1154, 431] on button "Add" at bounding box center [1180, 425] width 92 height 40
type input "0"
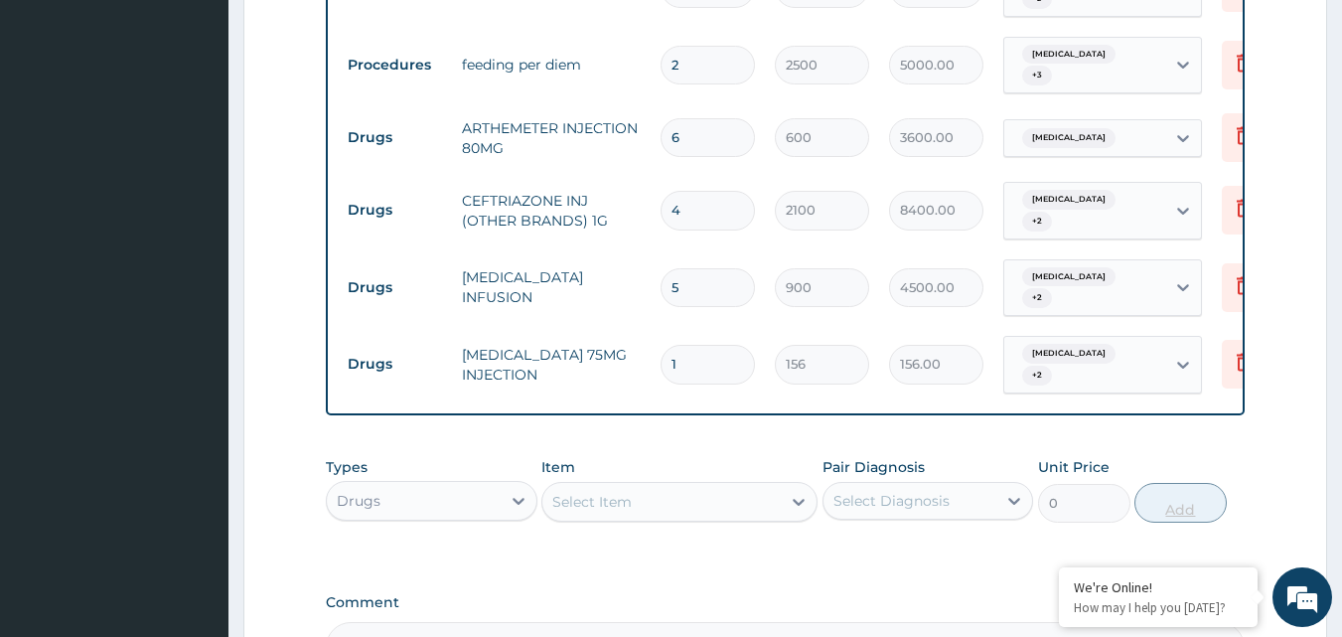
type input "0.00"
type input "7"
type input "1092.00"
type input "7"
click at [730, 494] on div "Select Item" at bounding box center [661, 502] width 238 height 32
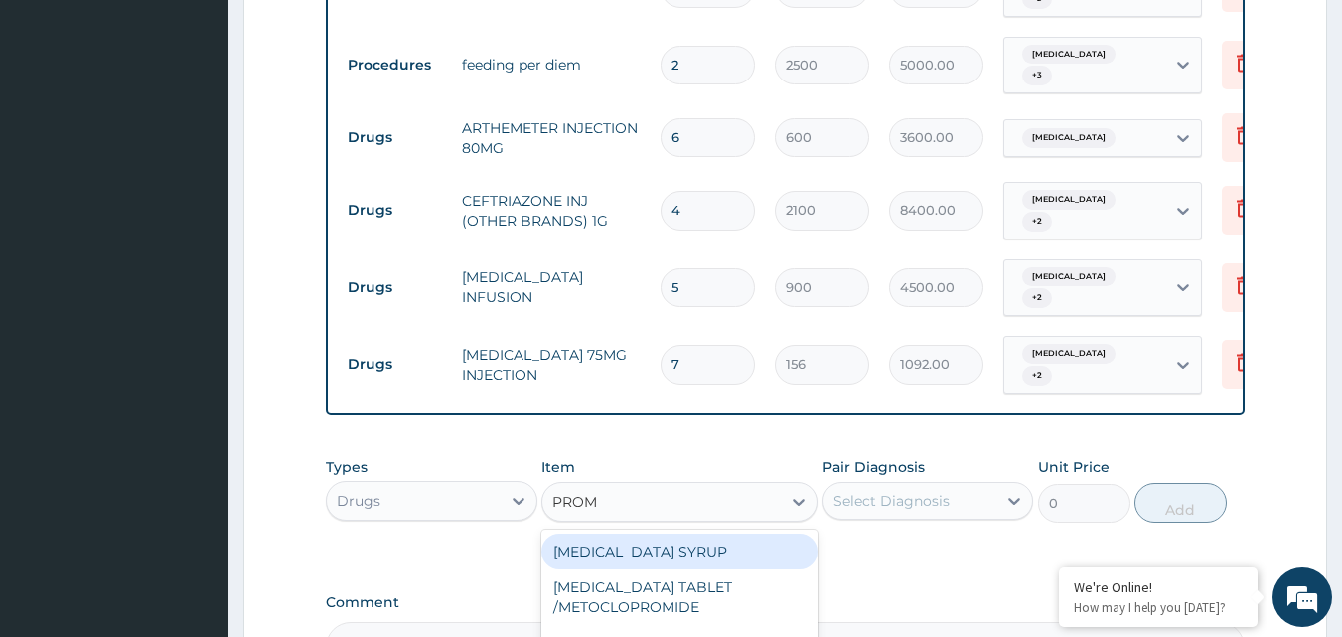
type input "PROME"
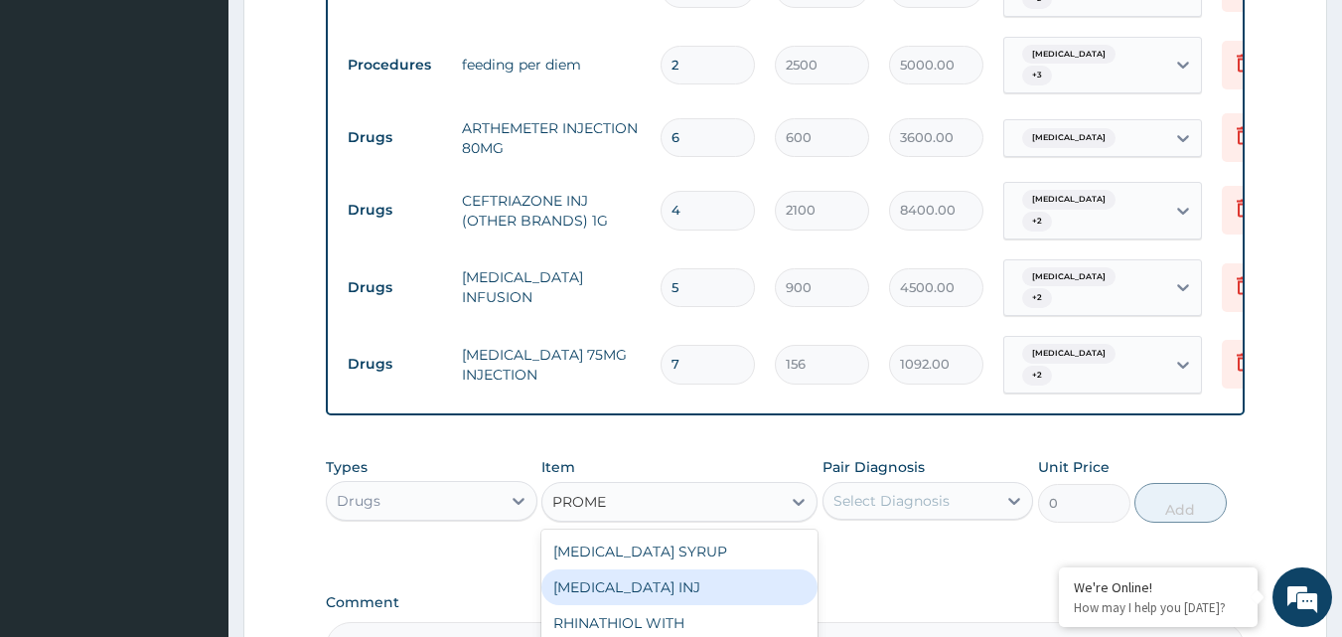
click at [736, 574] on div "PROMETHAZINE INJ" at bounding box center [679, 587] width 276 height 36
type input "85"
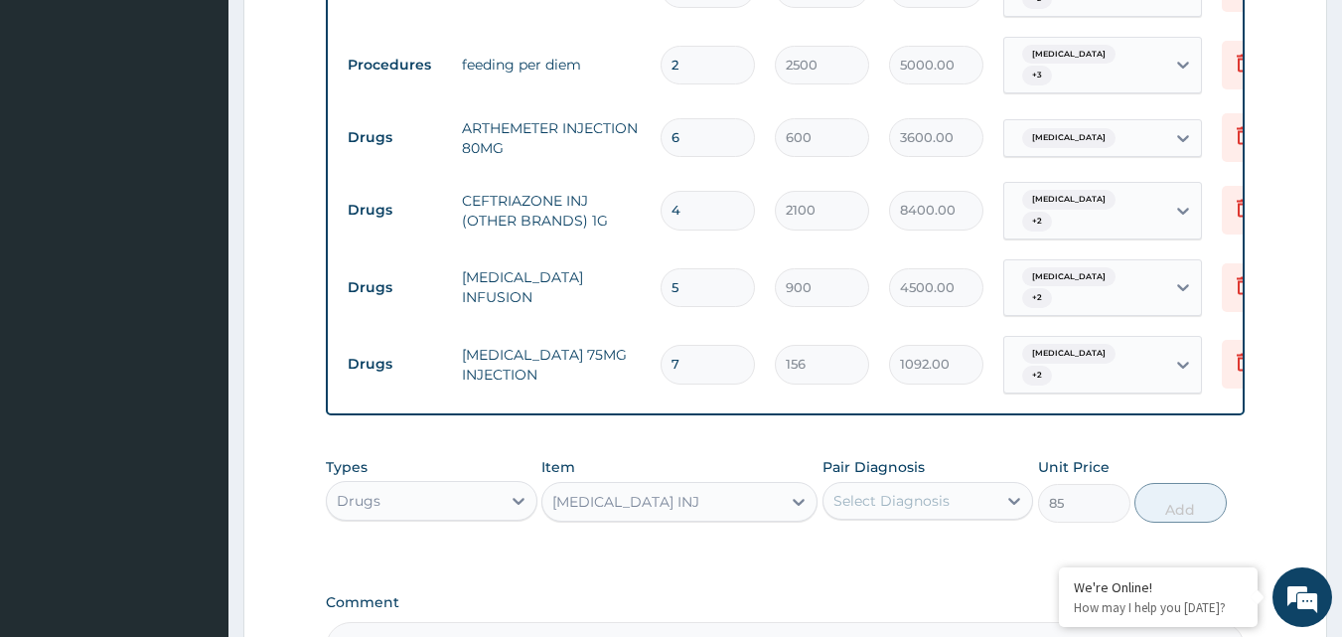
click at [909, 492] on div "Select Diagnosis" at bounding box center [891, 501] width 116 height 20
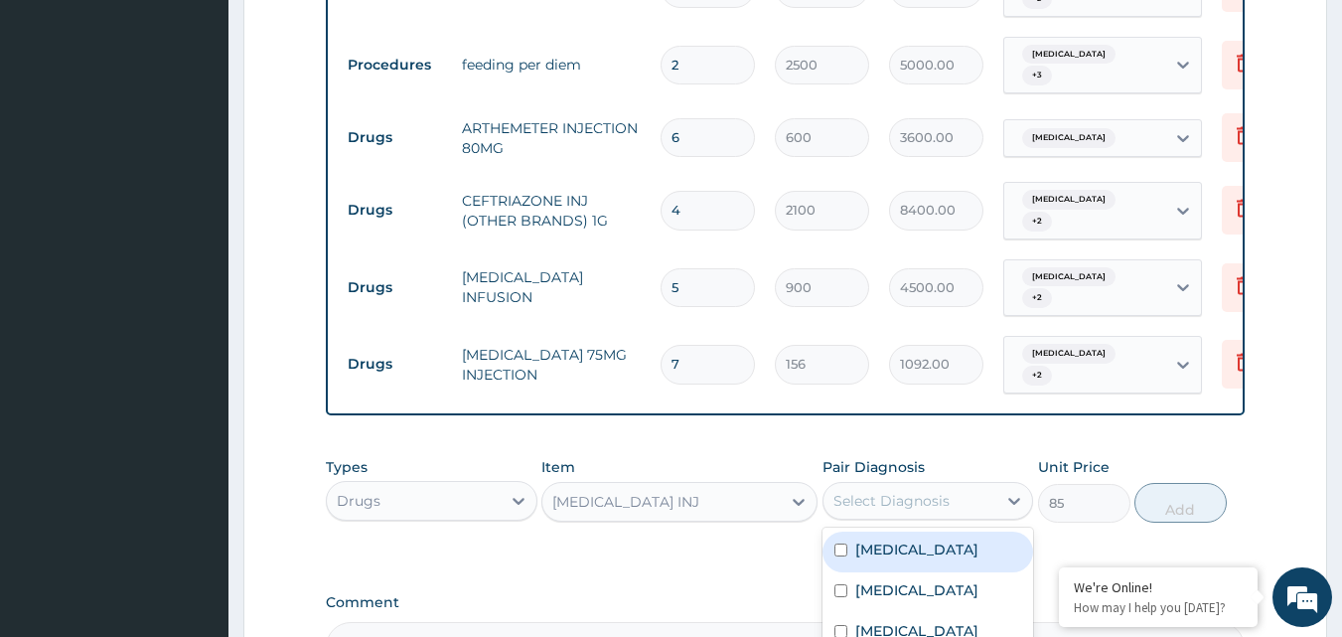
click at [889, 539] on label "Falciparum malaria" at bounding box center [916, 549] width 123 height 20
checkbox input "true"
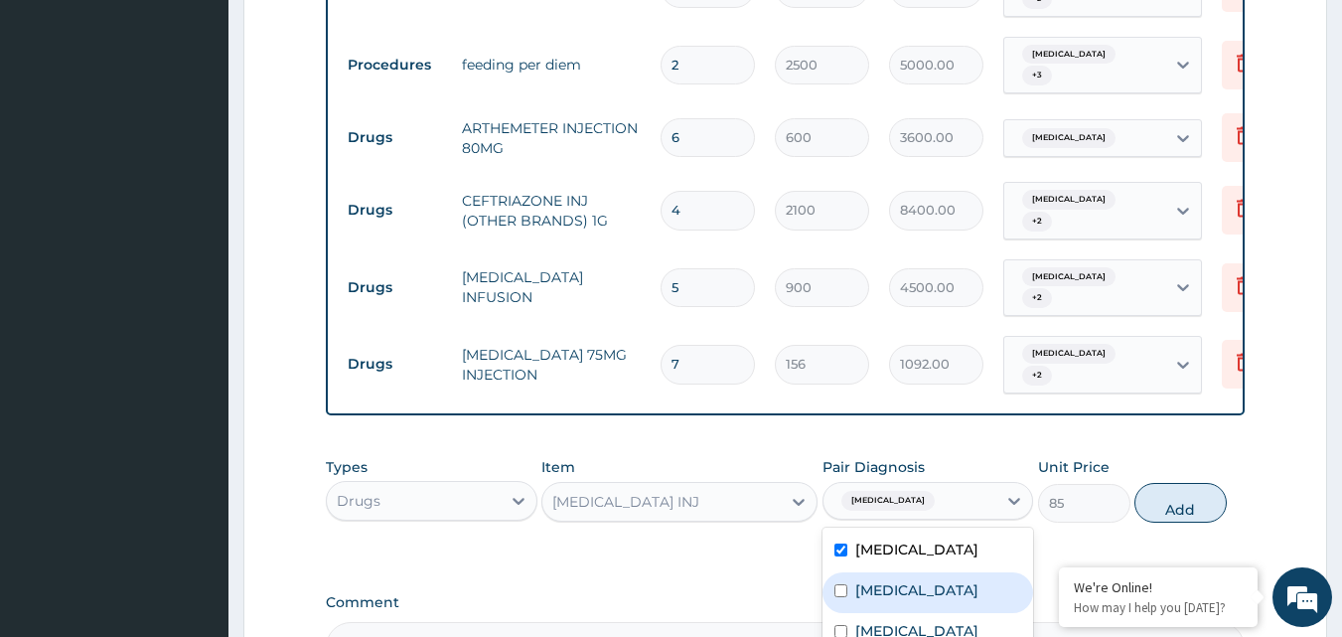
click at [888, 580] on label "Hyperemesis gravidarum" at bounding box center [916, 590] width 123 height 20
click at [958, 581] on label "Hyperemesis gravidarum" at bounding box center [916, 590] width 123 height 20
checkbox input "false"
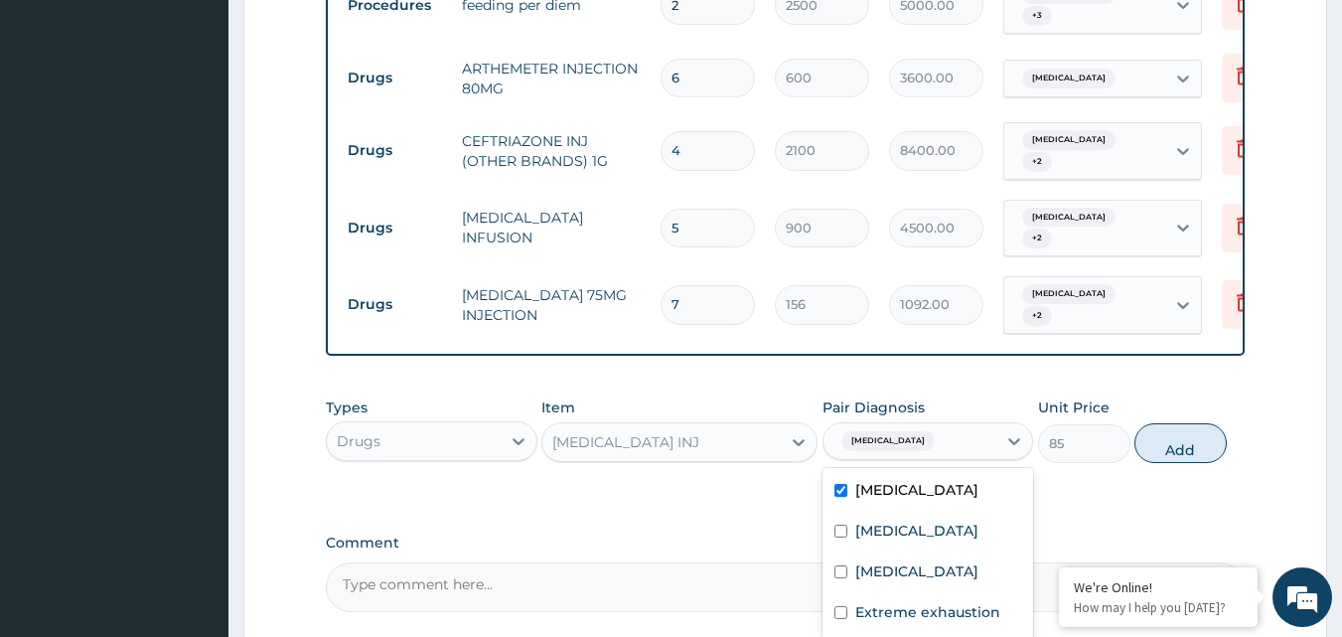
scroll to position [1195, 0]
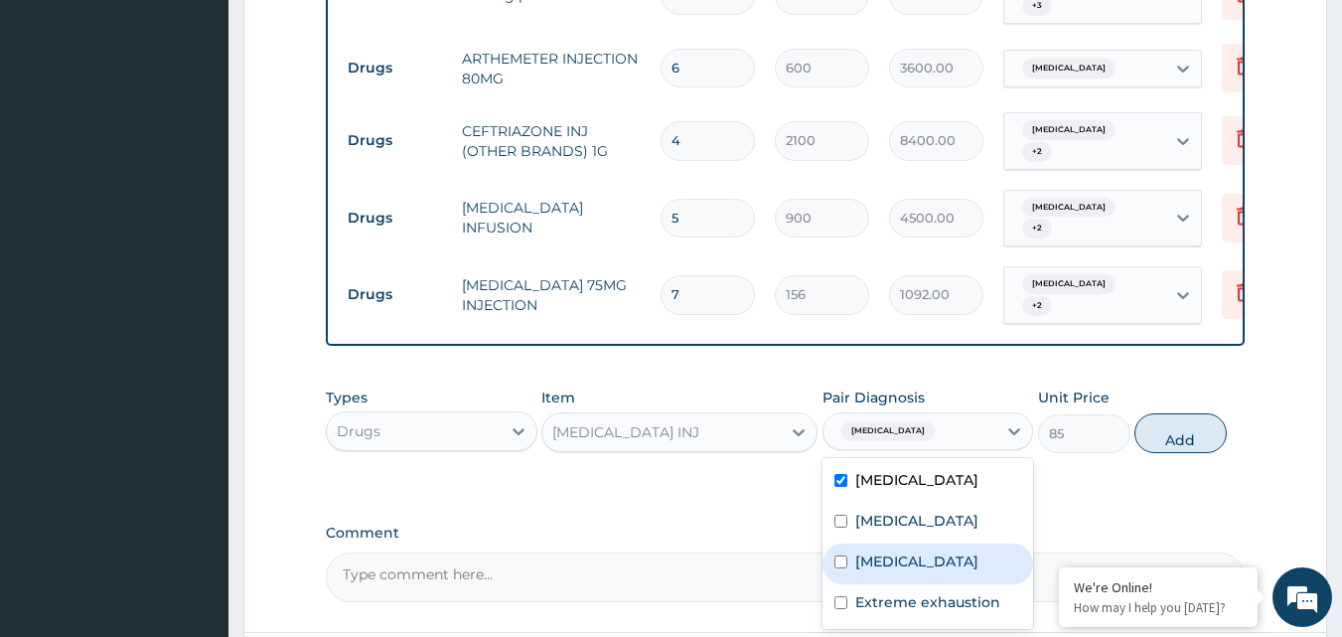
click at [902, 582] on div "Bacterial sepsis" at bounding box center [928, 563] width 212 height 41
checkbox input "true"
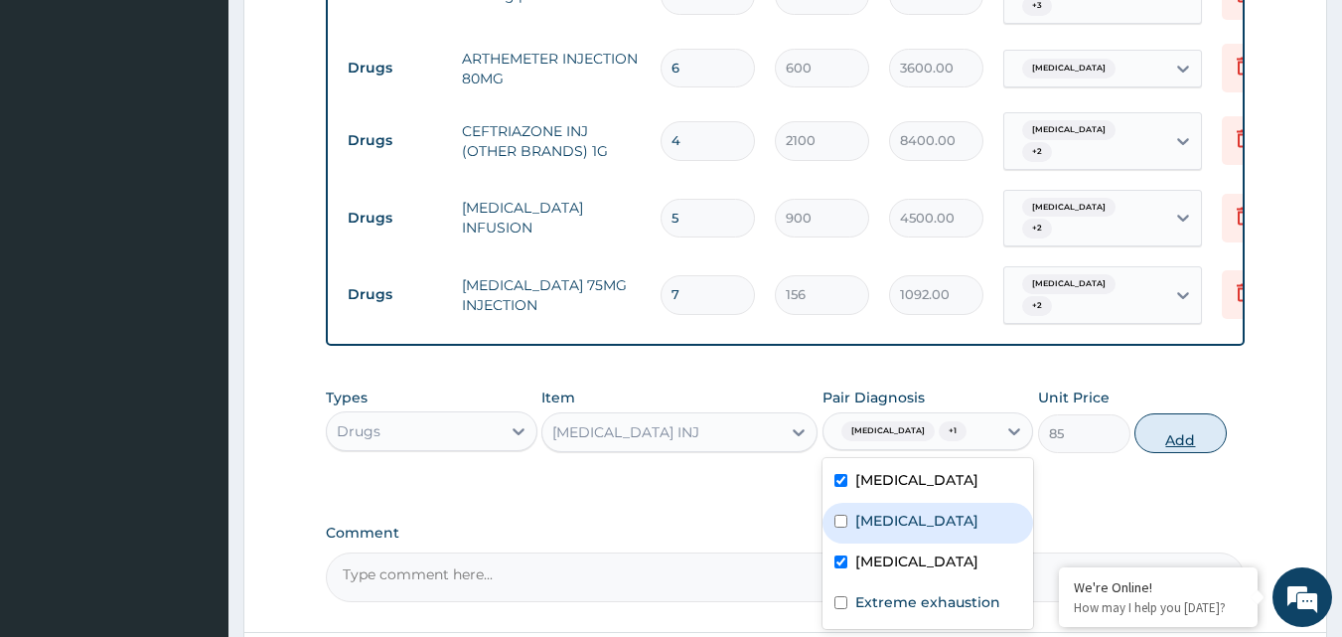
click at [1179, 436] on button "Add" at bounding box center [1180, 433] width 92 height 40
type input "0"
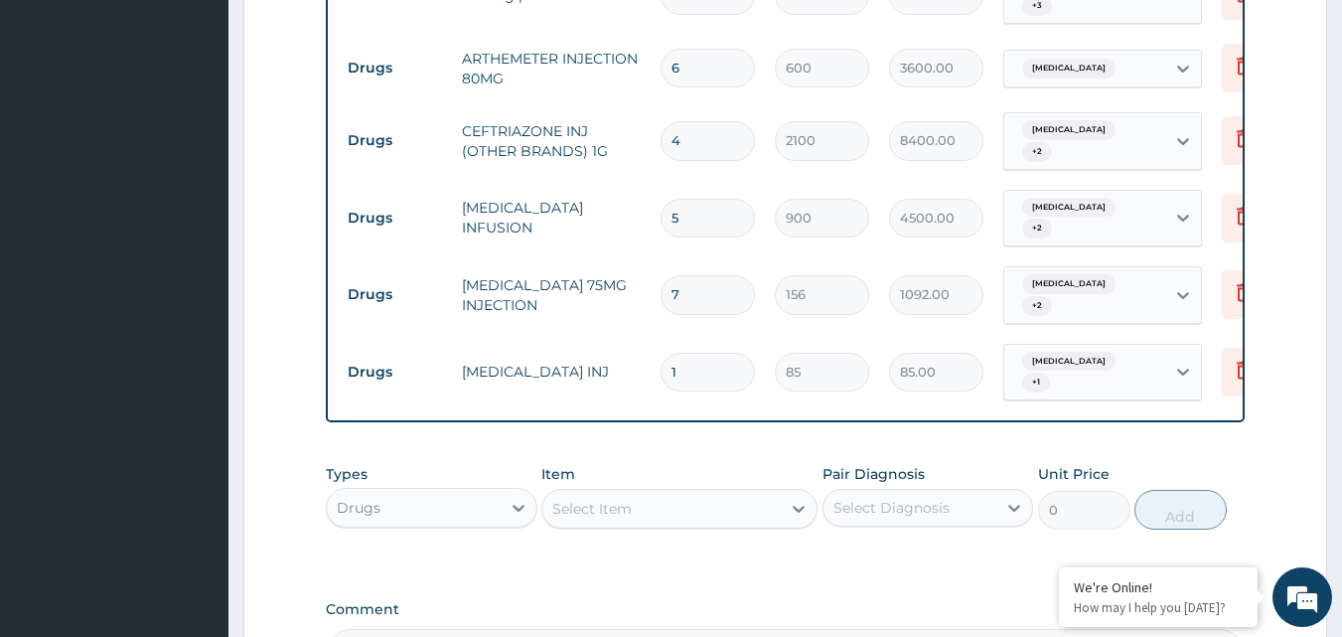
click at [712, 495] on div "Select Item" at bounding box center [661, 509] width 238 height 32
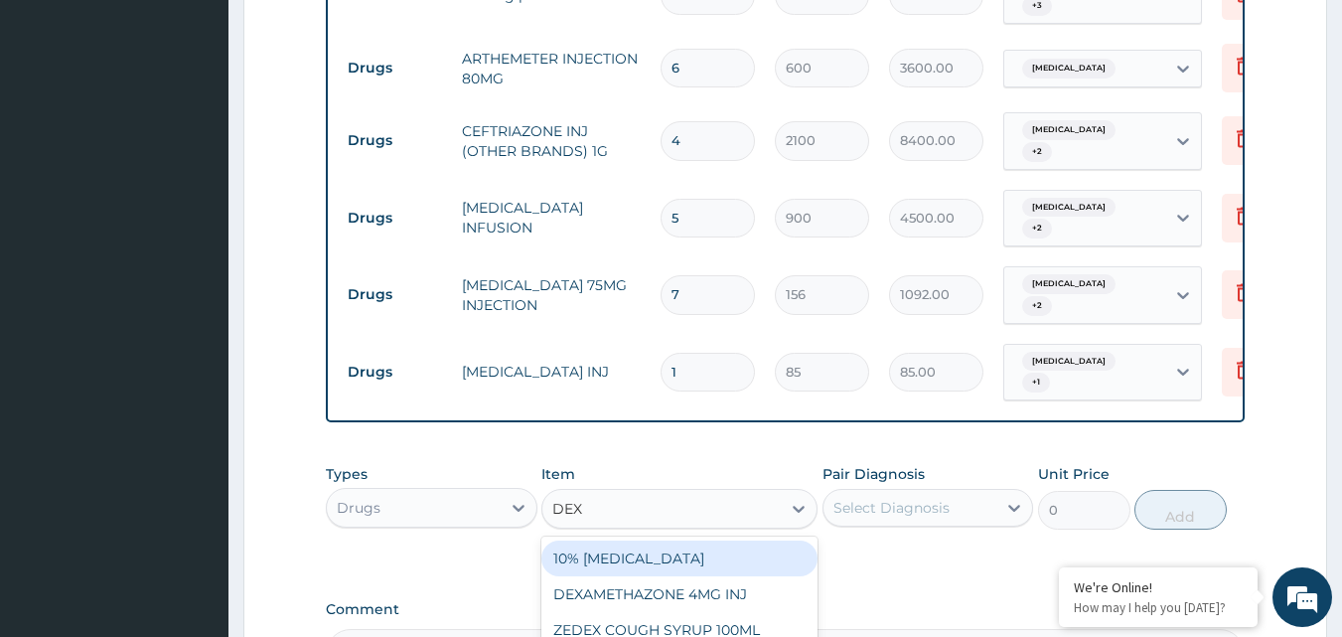
type input "DEXT"
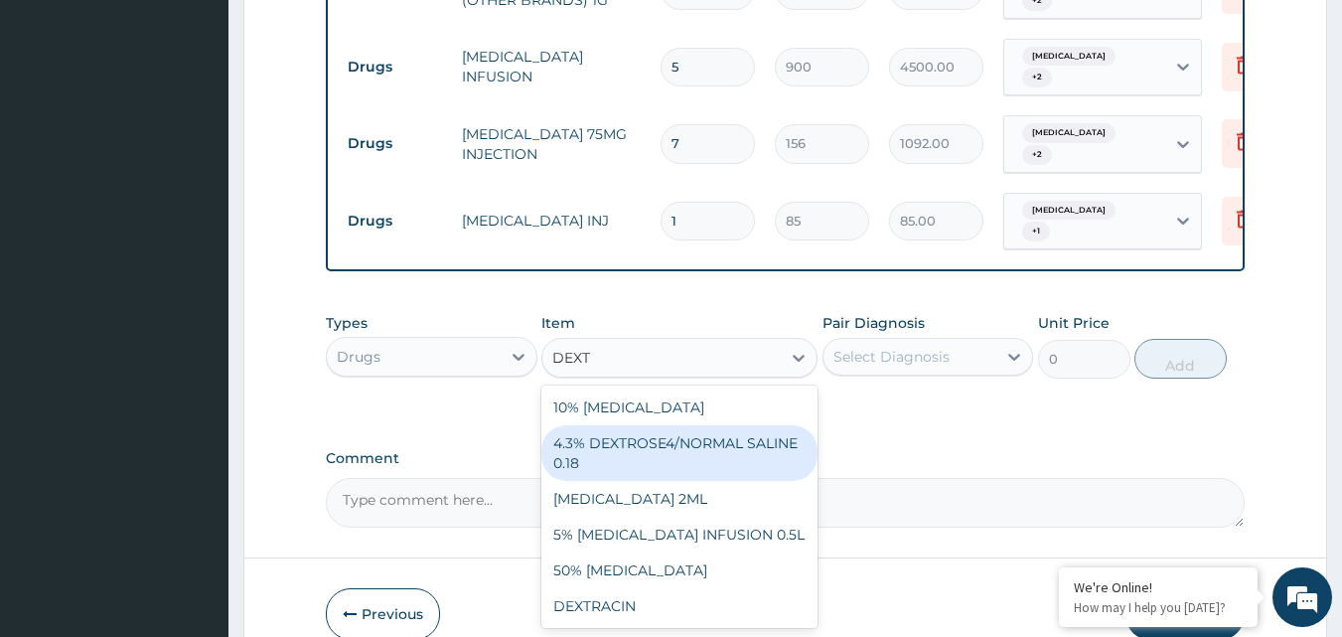
scroll to position [1359, 0]
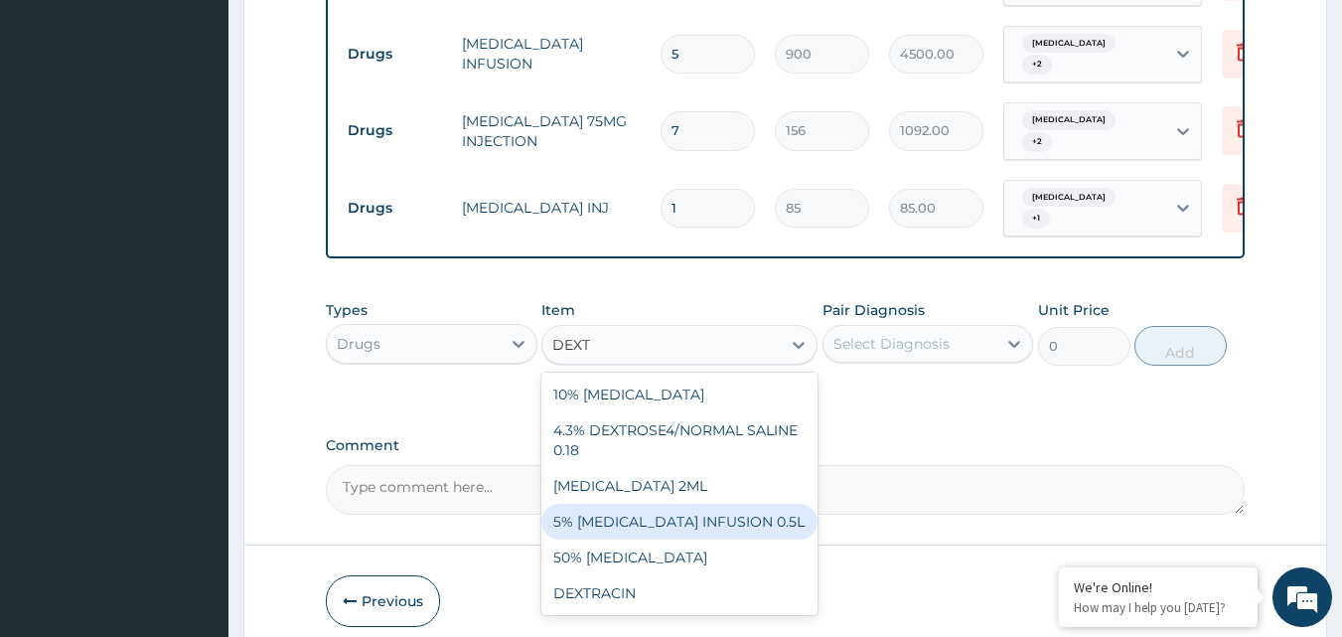
drag, startPoint x: 738, startPoint y: 531, endPoint x: 733, endPoint y: 516, distance: 15.7
click at [733, 516] on div "10% DEXTROSE 4.3% DEXTROSE4/NORMAL SALINE 0.18 IRON DEXTRAN 2ML 5% DEXTROSE INF…" at bounding box center [679, 493] width 276 height 242
click at [733, 516] on div "5% [MEDICAL_DATA] INFUSION 0.5L" at bounding box center [679, 522] width 276 height 36
type input "1200"
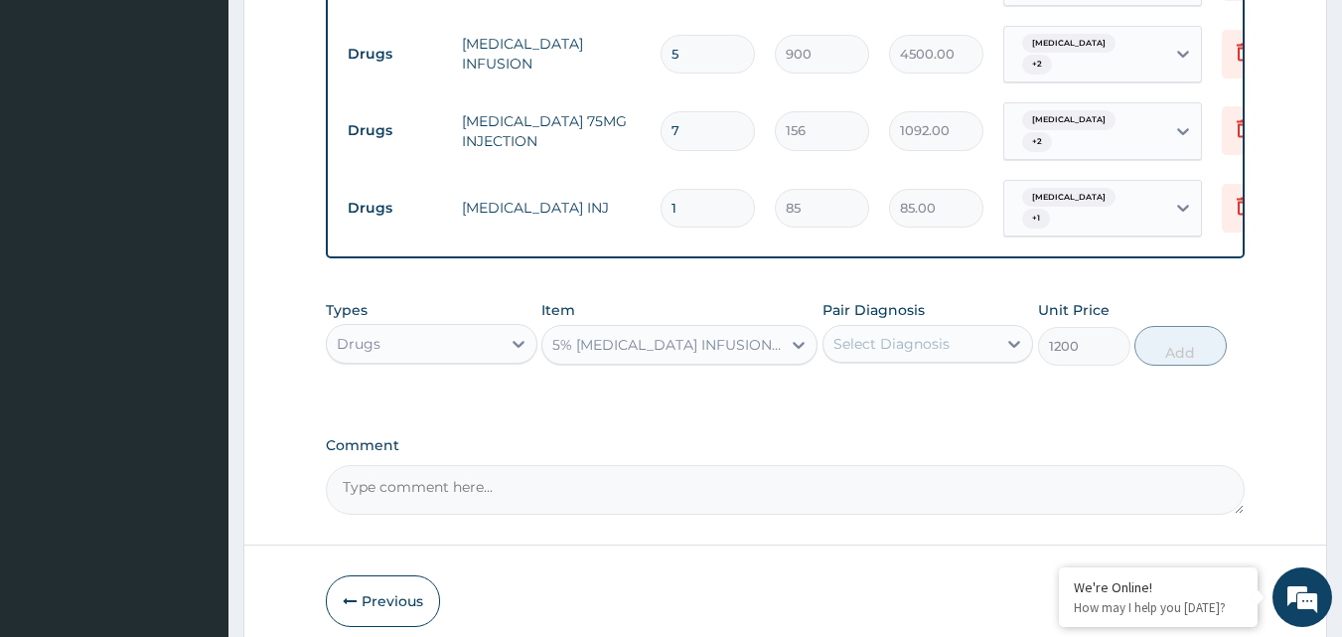
click at [977, 331] on div "Select Diagnosis" at bounding box center [910, 344] width 174 height 32
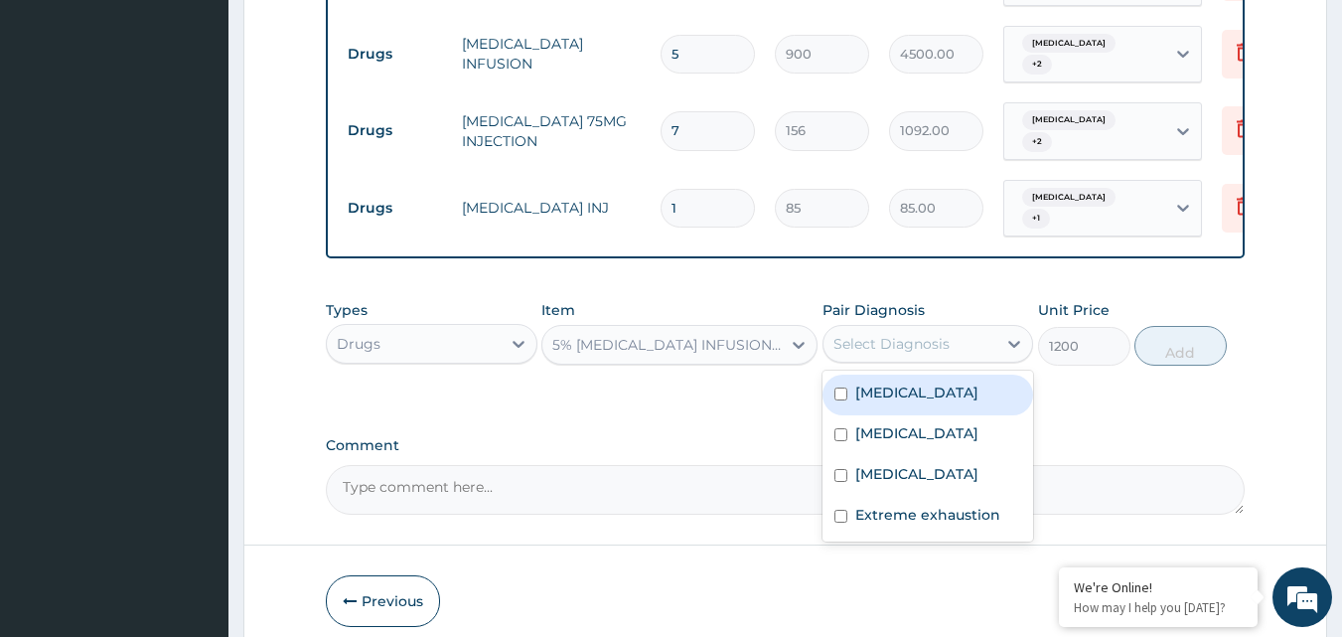
click at [935, 388] on label "[MEDICAL_DATA]" at bounding box center [916, 392] width 123 height 20
checkbox input "true"
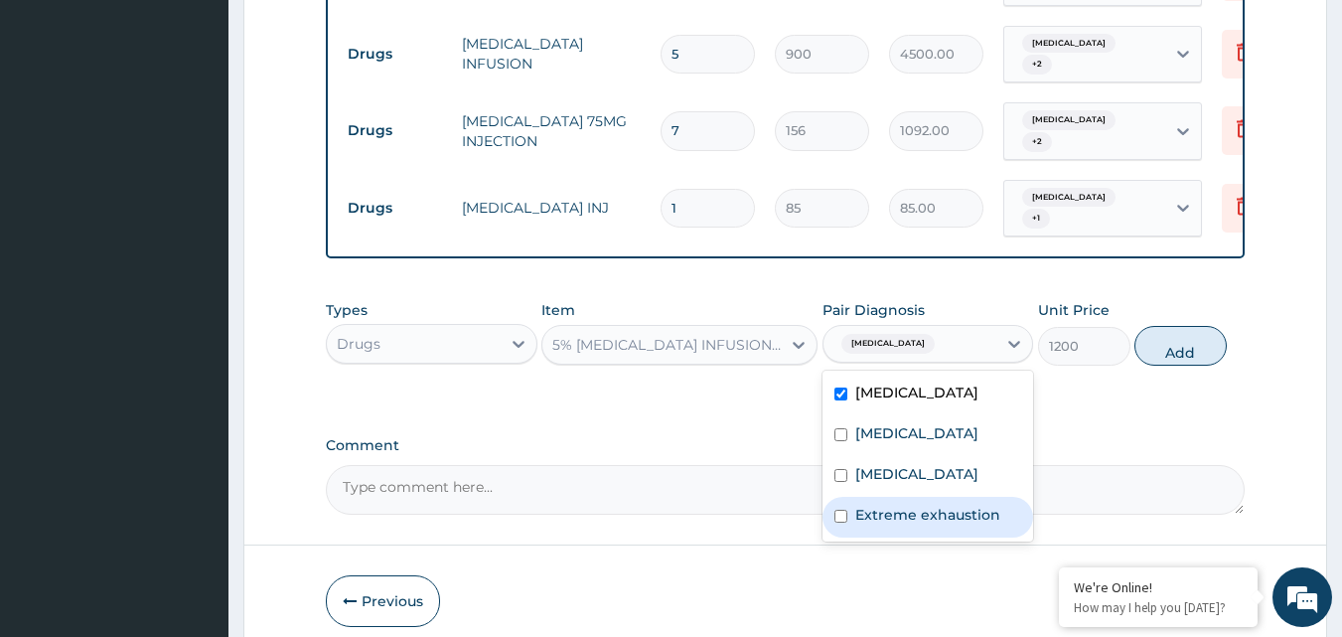
click at [929, 524] on label "Extreme exhaustion" at bounding box center [927, 515] width 145 height 20
checkbox input "true"
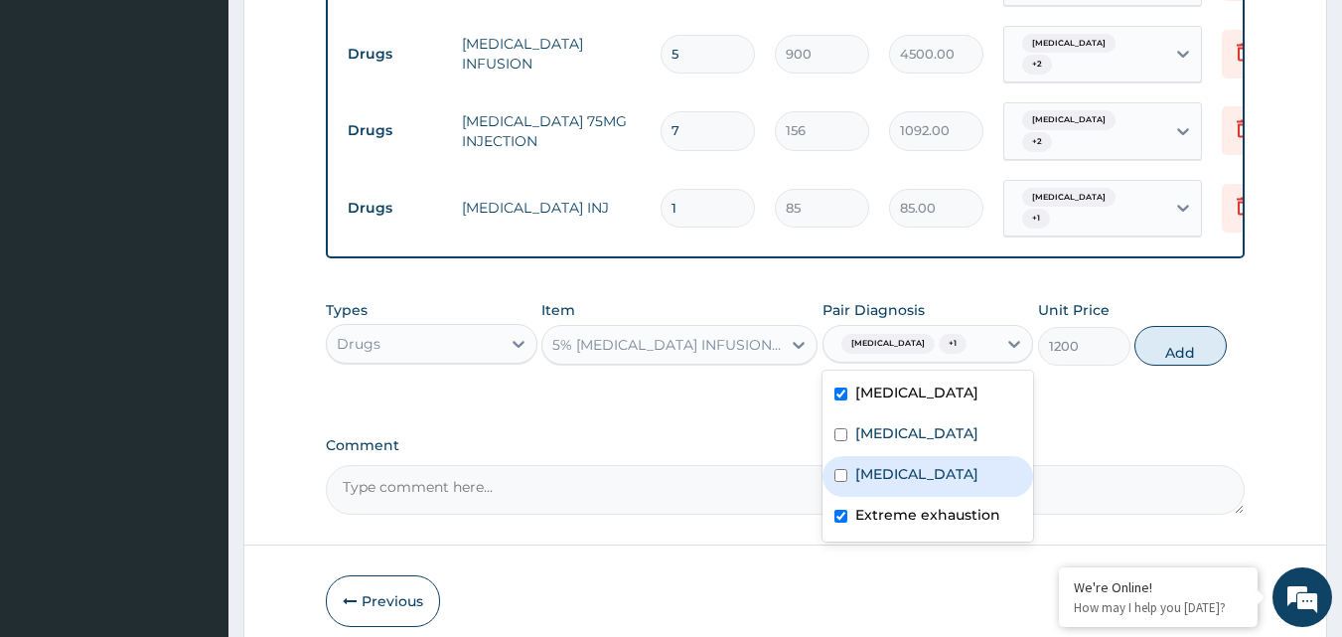
click at [915, 497] on div "[MEDICAL_DATA]" at bounding box center [928, 476] width 212 height 41
checkbox input "true"
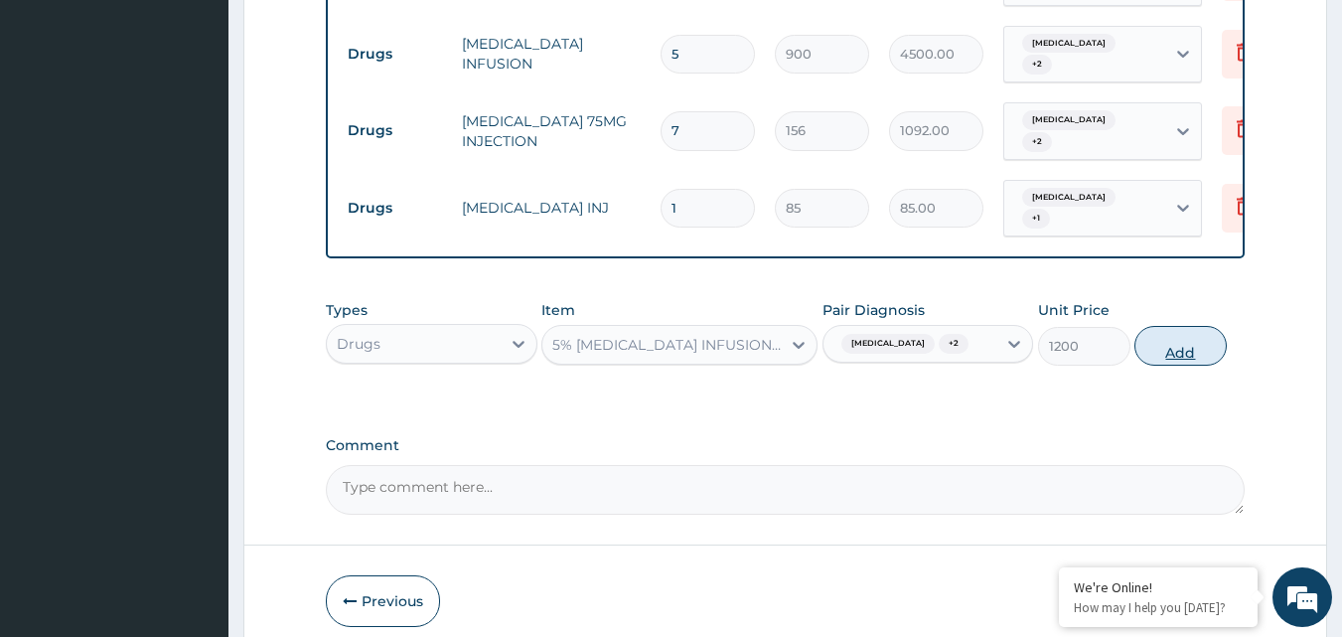
click at [1198, 330] on button "Add" at bounding box center [1180, 346] width 92 height 40
type input "0"
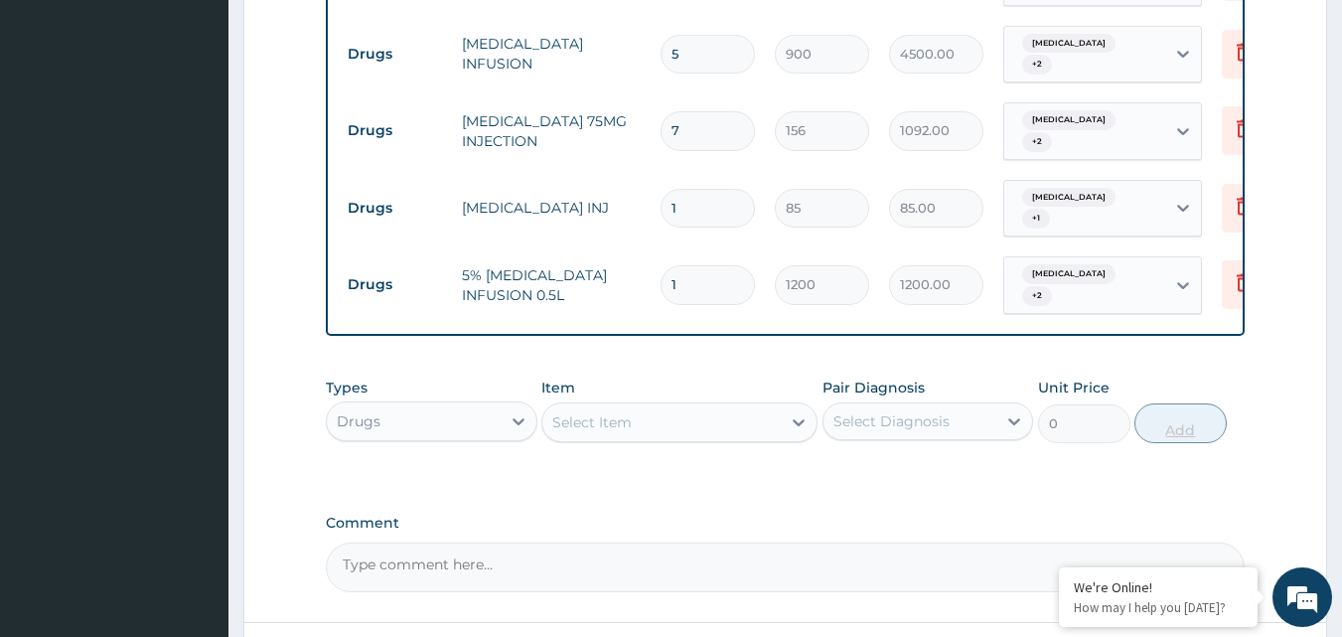
type input "0.00"
type input "3"
type input "3600.00"
type input "3"
click at [590, 402] on div "Select Item" at bounding box center [679, 422] width 276 height 40
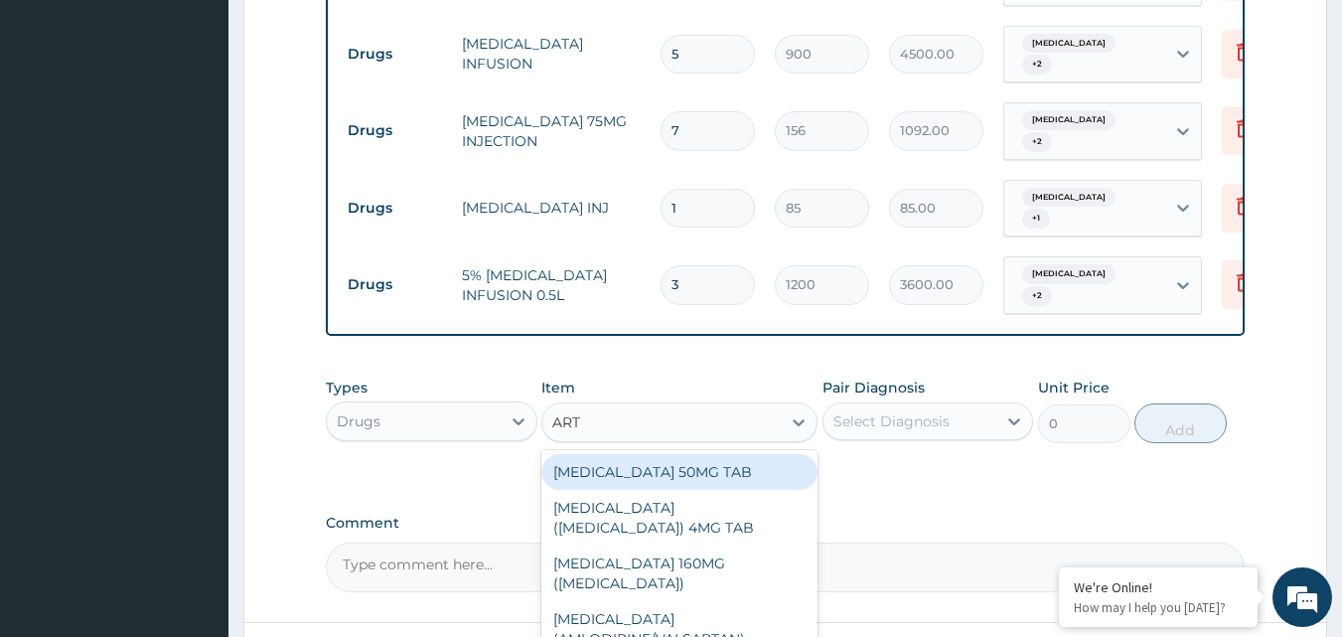
type input "ARTE"
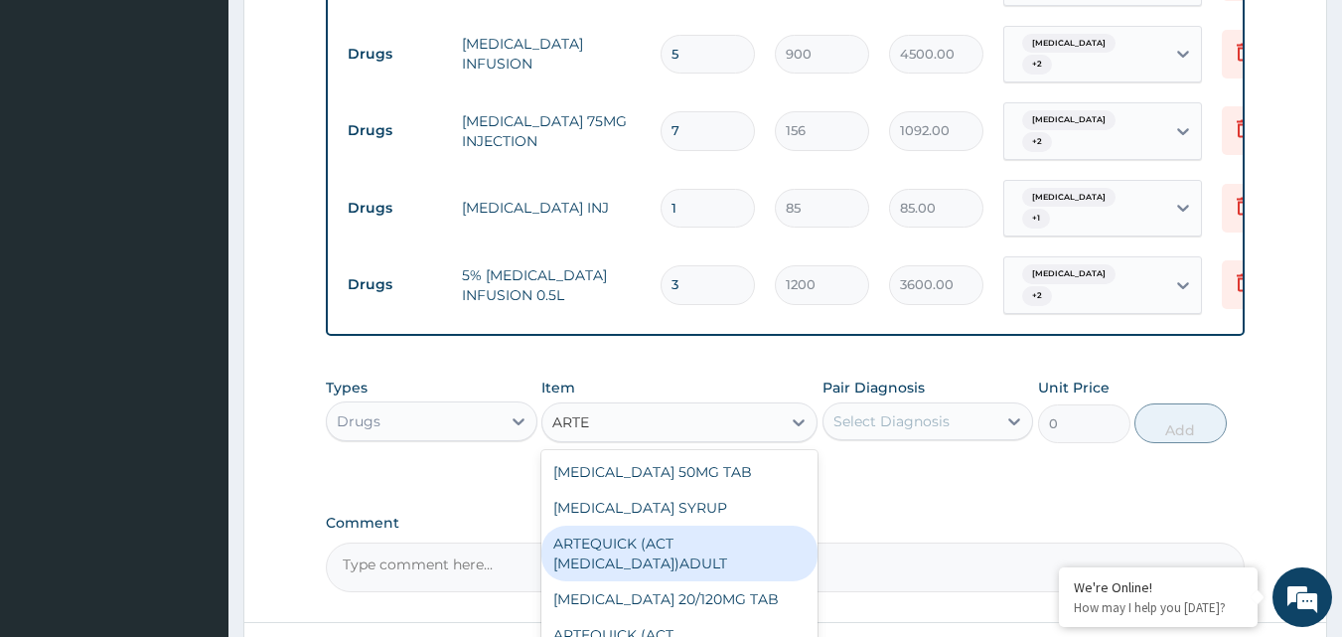
click at [644, 538] on div "ARTEQUICK (ACT [MEDICAL_DATA])ADULT" at bounding box center [679, 553] width 276 height 56
type input "2500"
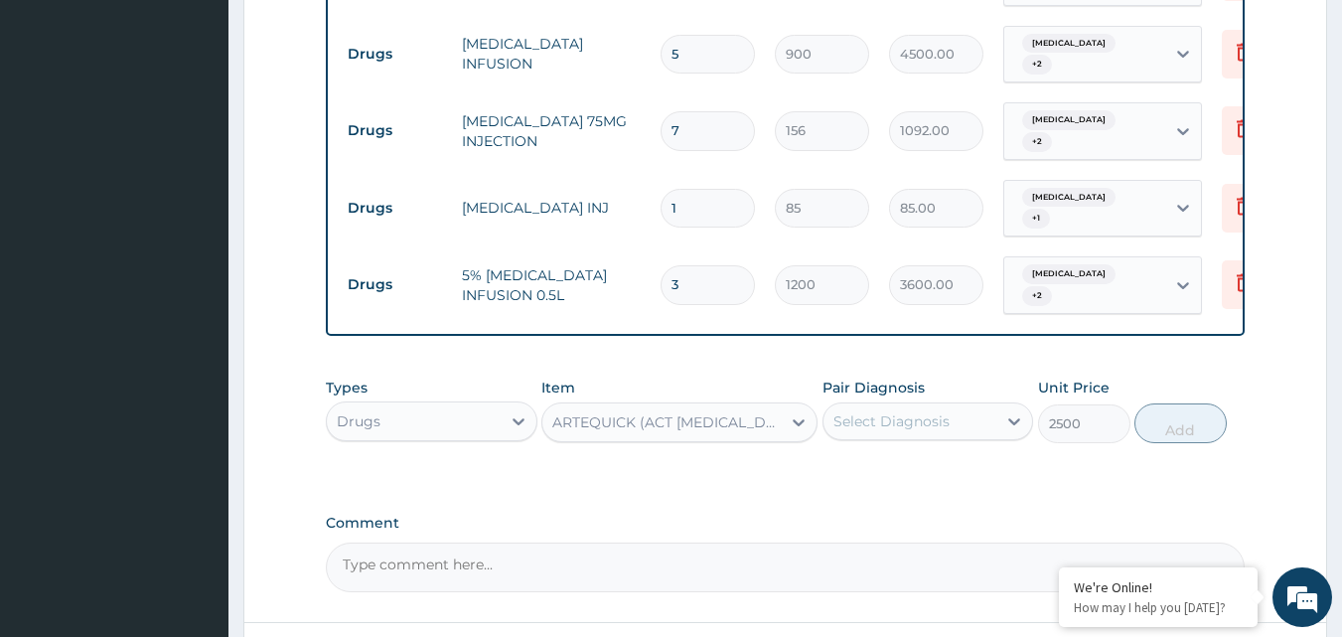
click at [975, 405] on div "Select Diagnosis" at bounding box center [910, 421] width 174 height 32
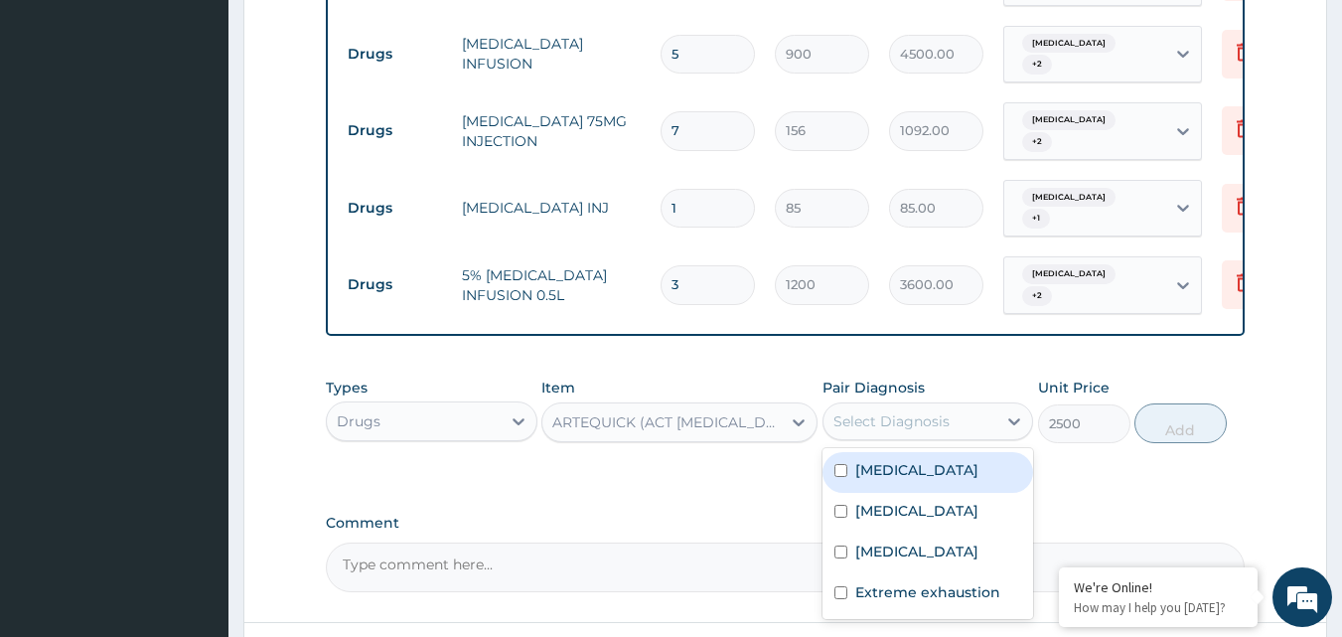
click at [937, 462] on label "[MEDICAL_DATA]" at bounding box center [916, 470] width 123 height 20
checkbox input "true"
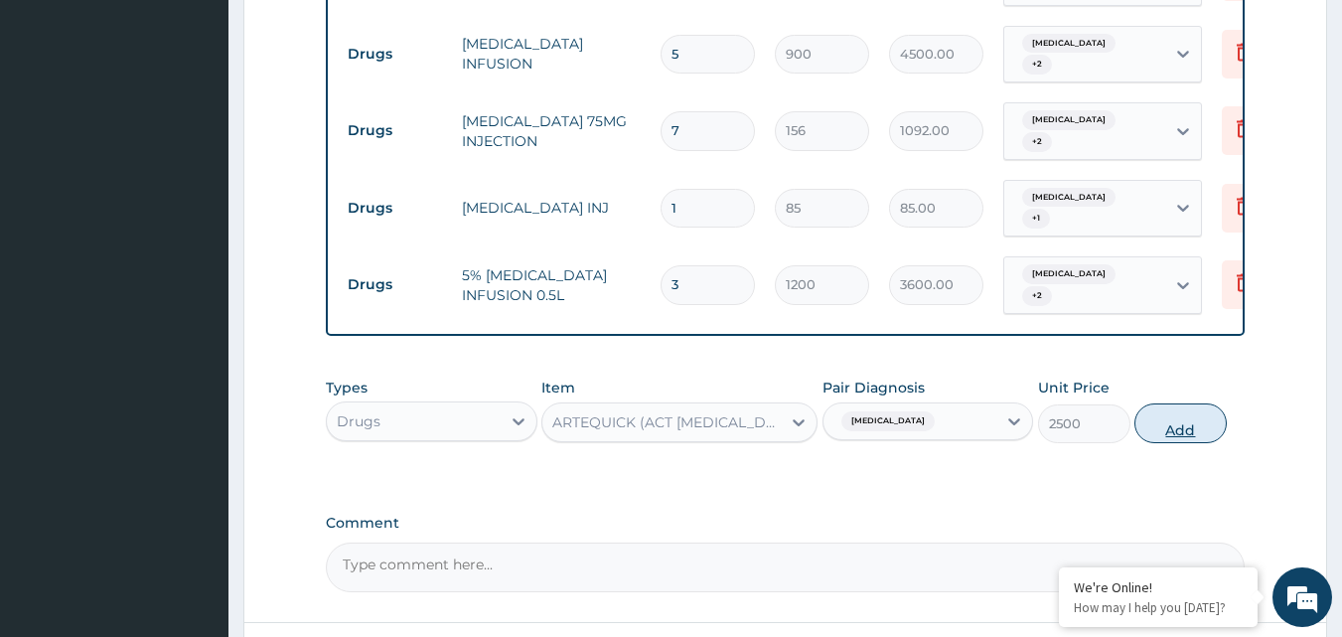
click at [1200, 419] on button "Add" at bounding box center [1180, 423] width 92 height 40
type input "0"
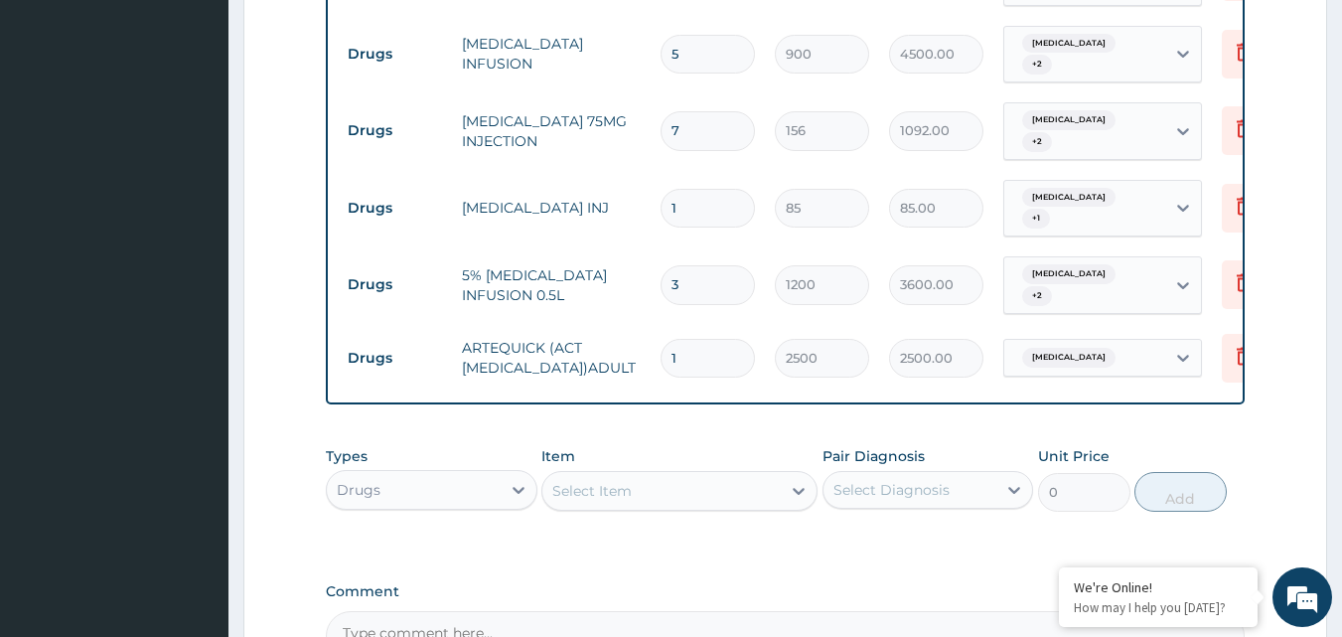
click at [678, 476] on div "Select Item" at bounding box center [661, 491] width 238 height 32
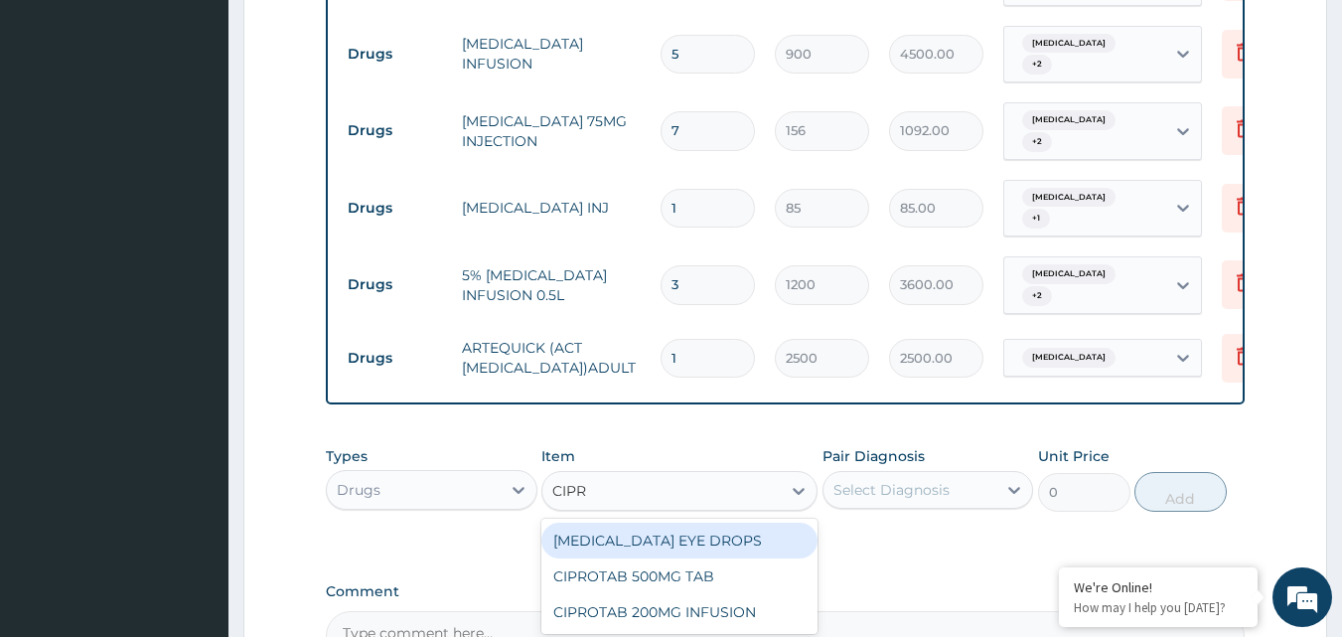
type input "CIPRO"
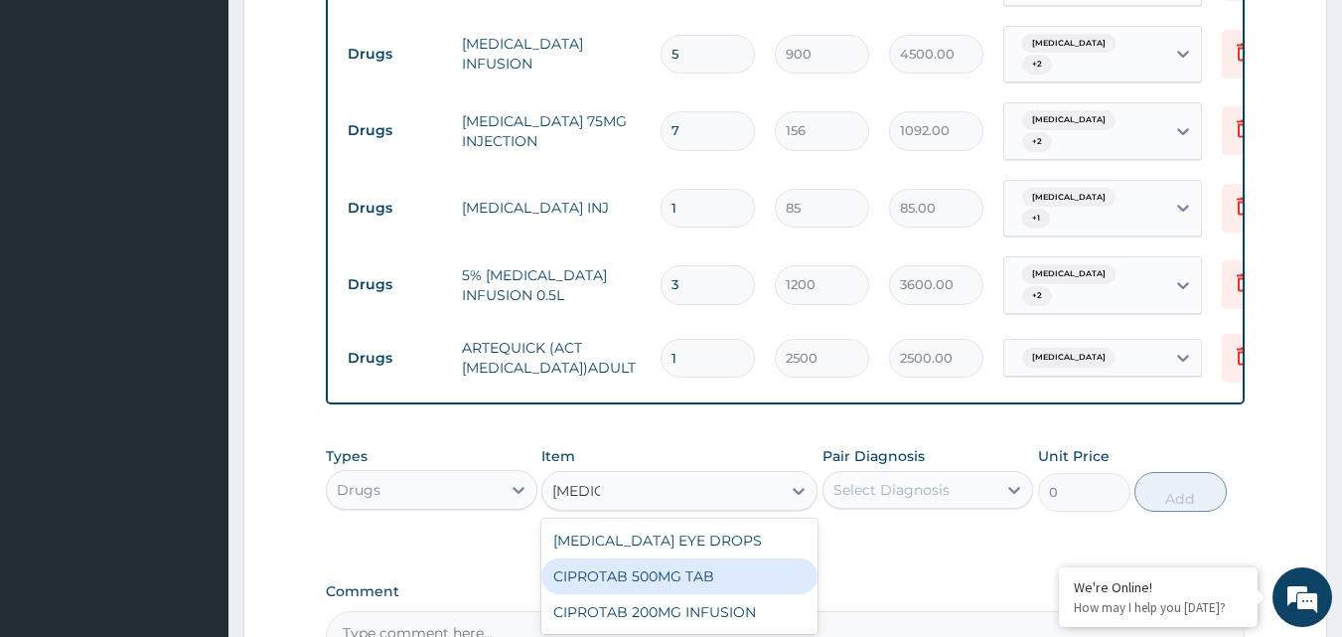
click at [682, 558] on div "CIPROTAB 500MG TAB" at bounding box center [679, 576] width 276 height 36
type input "180"
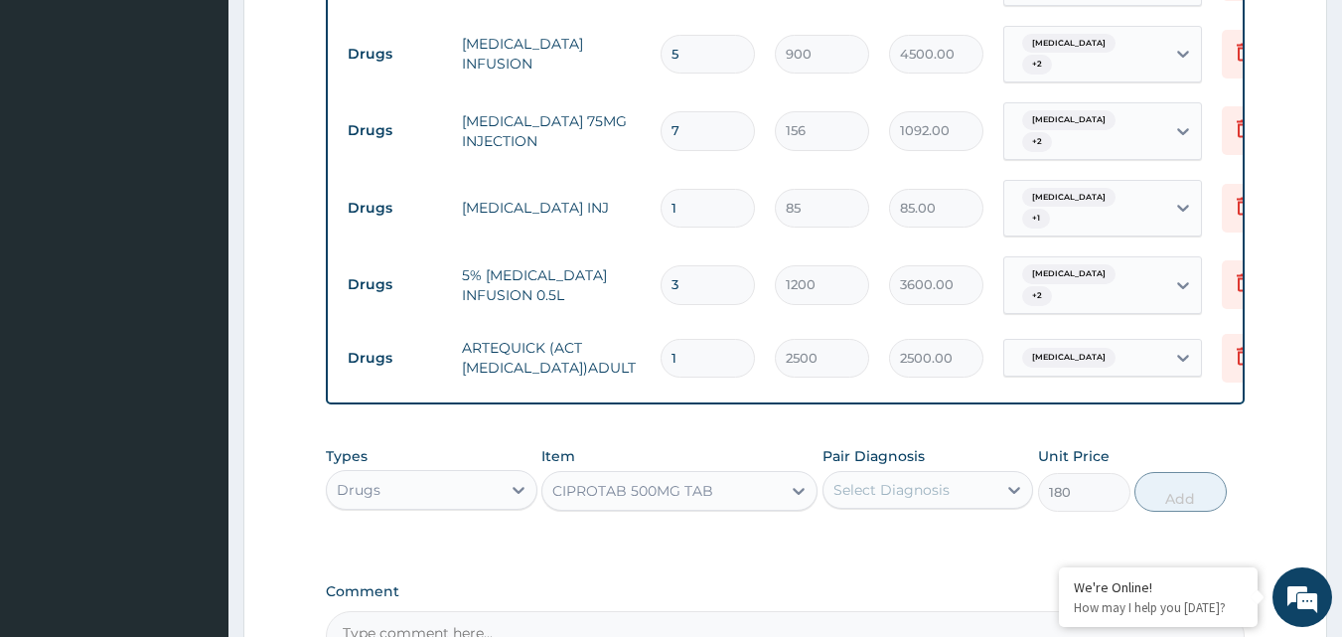
click at [936, 480] on div "Select Diagnosis" at bounding box center [891, 490] width 116 height 20
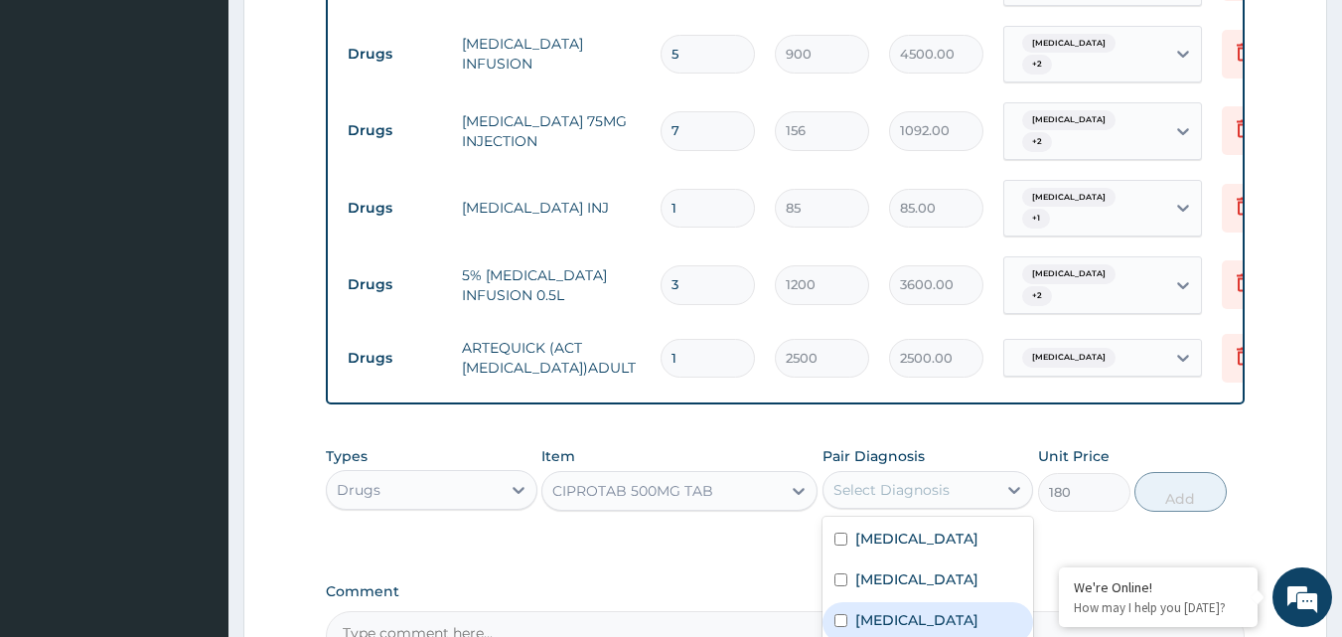
click at [925, 613] on div "[MEDICAL_DATA]" at bounding box center [928, 622] width 212 height 41
checkbox input "true"
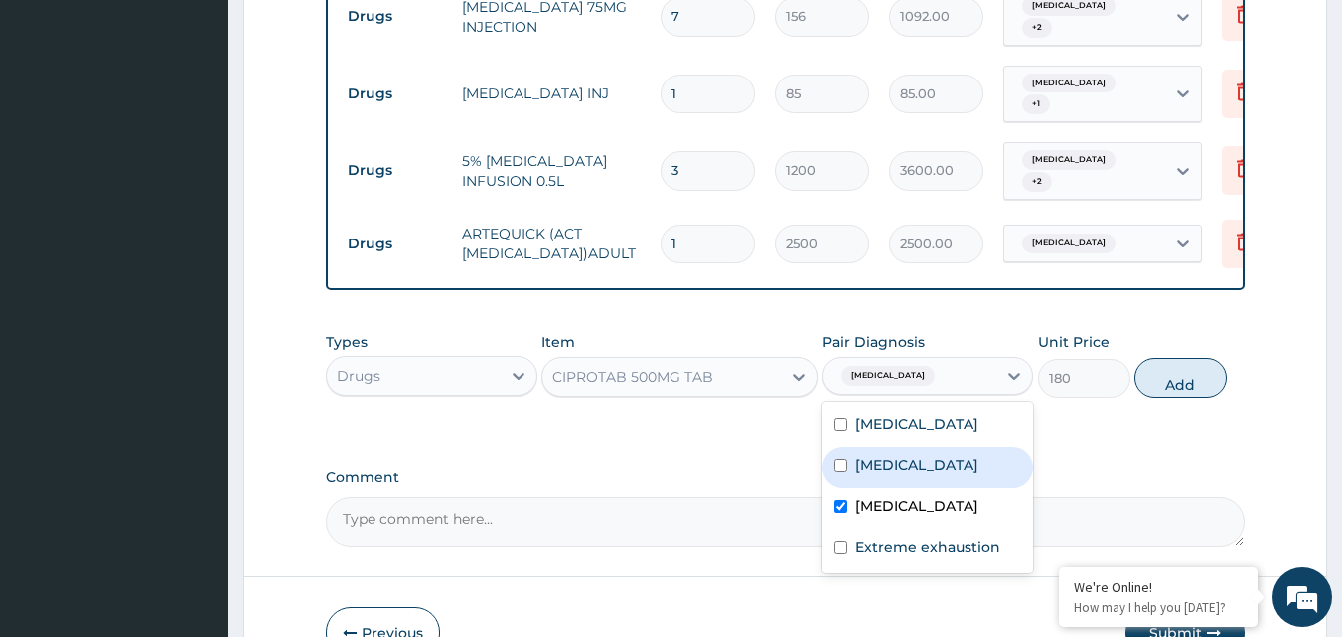
scroll to position [1506, 0]
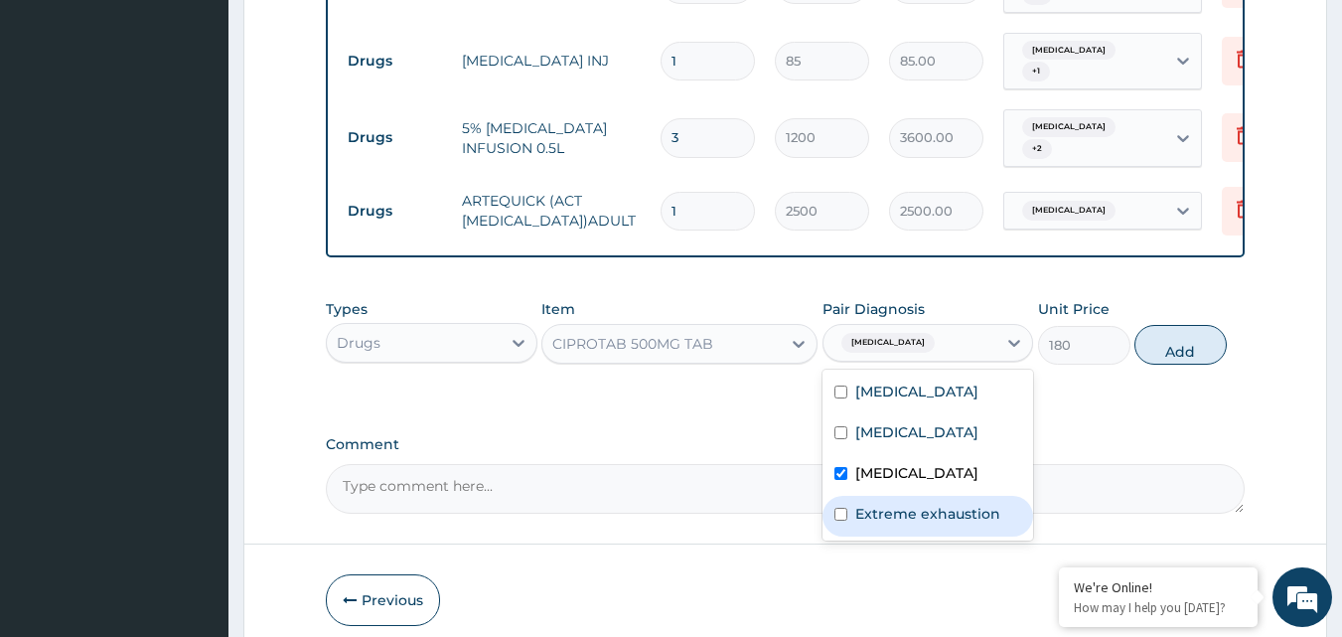
click at [953, 523] on label "Extreme exhaustion" at bounding box center [927, 514] width 145 height 20
checkbox input "true"
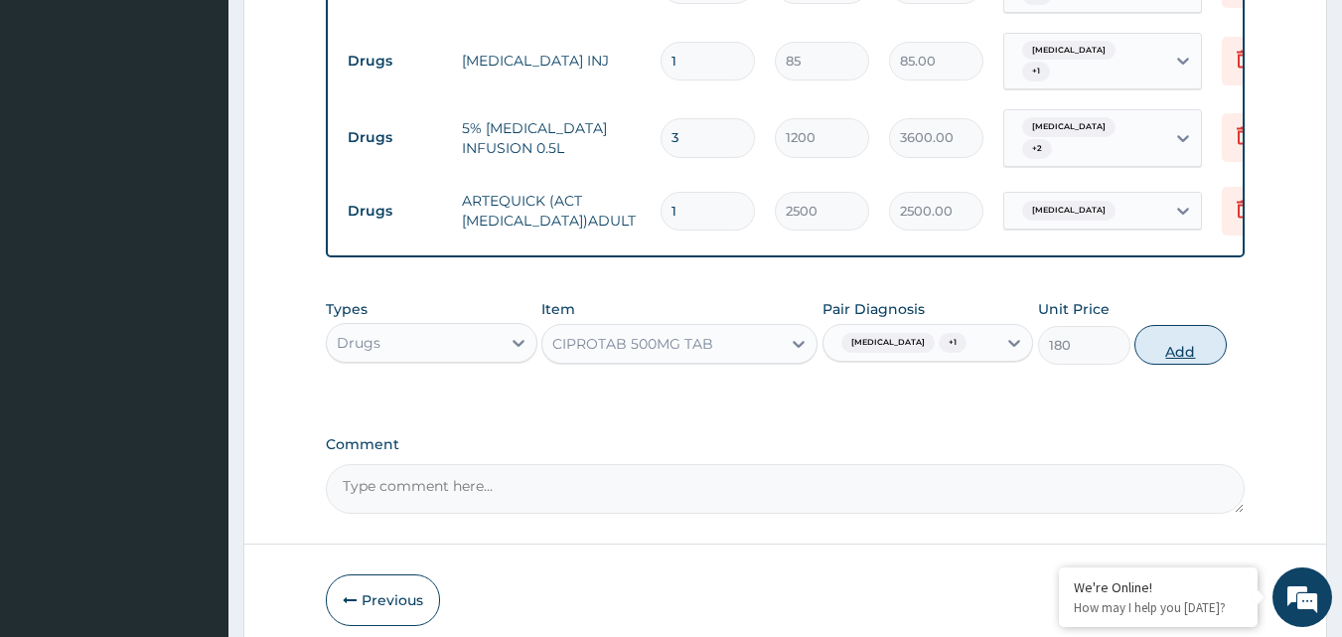
click at [1184, 331] on button "Add" at bounding box center [1180, 345] width 92 height 40
type input "0"
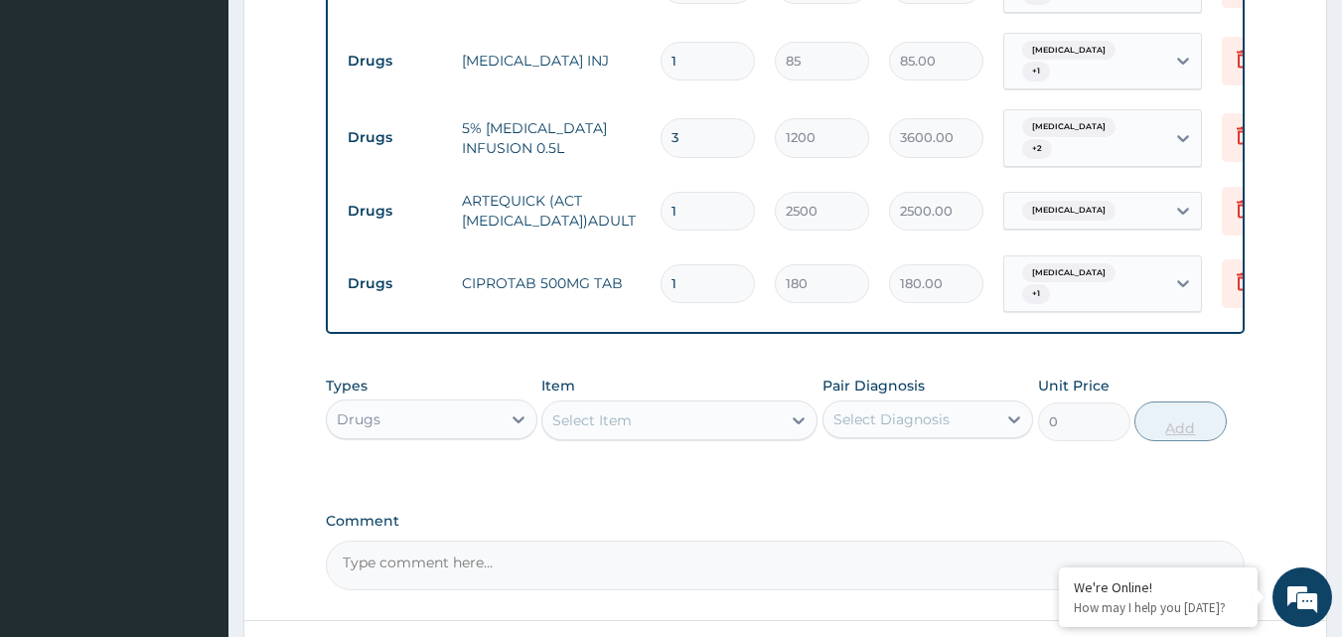
type input "10"
type input "1800.00"
type input "10"
click at [681, 404] on div "Select Item" at bounding box center [661, 420] width 238 height 32
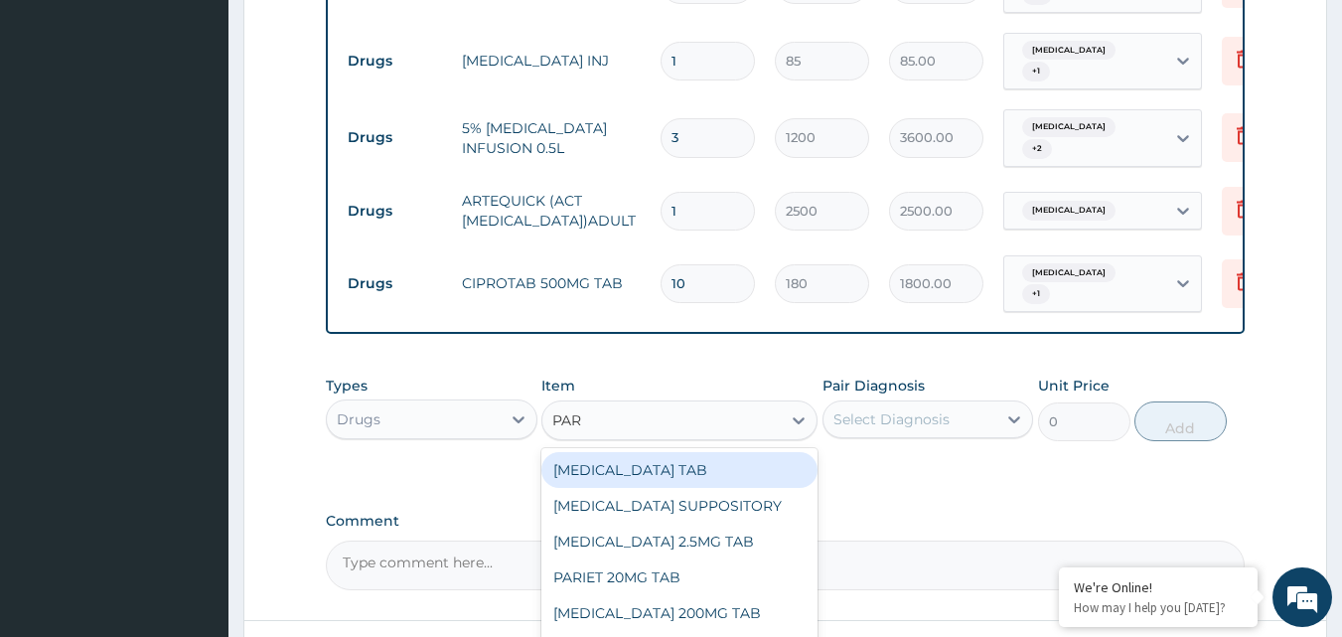
type input "PARA"
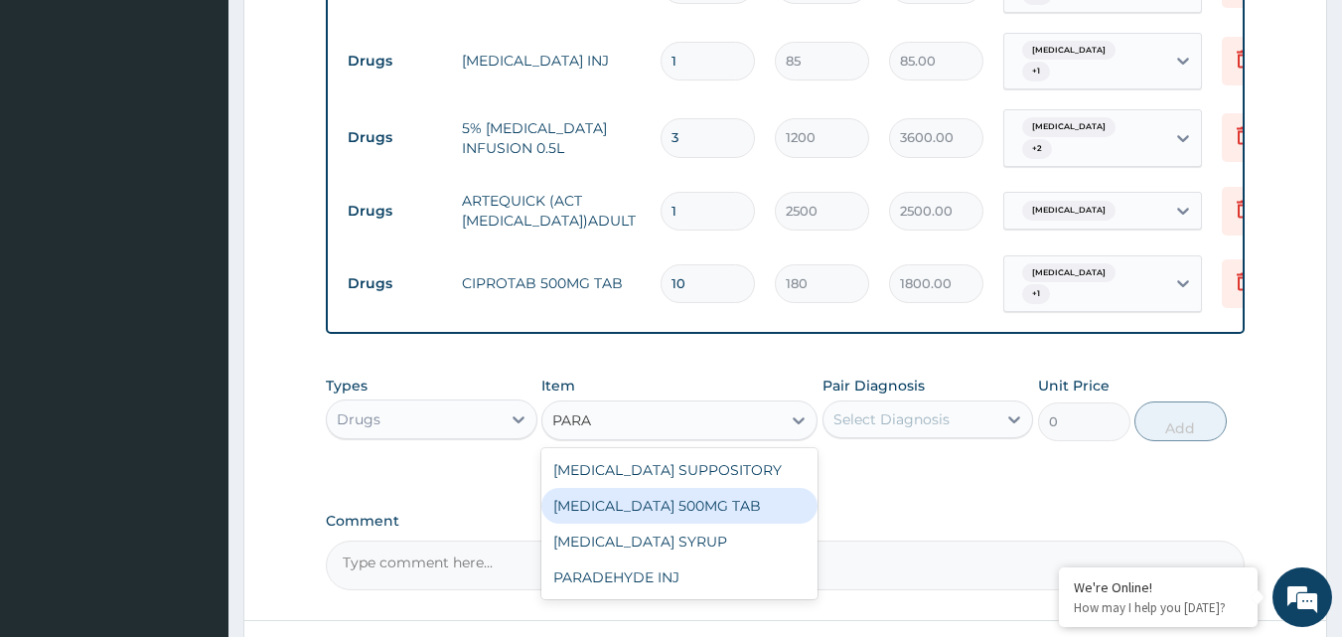
click at [703, 496] on div "[MEDICAL_DATA] 500MG TAB" at bounding box center [679, 506] width 276 height 36
type input "15"
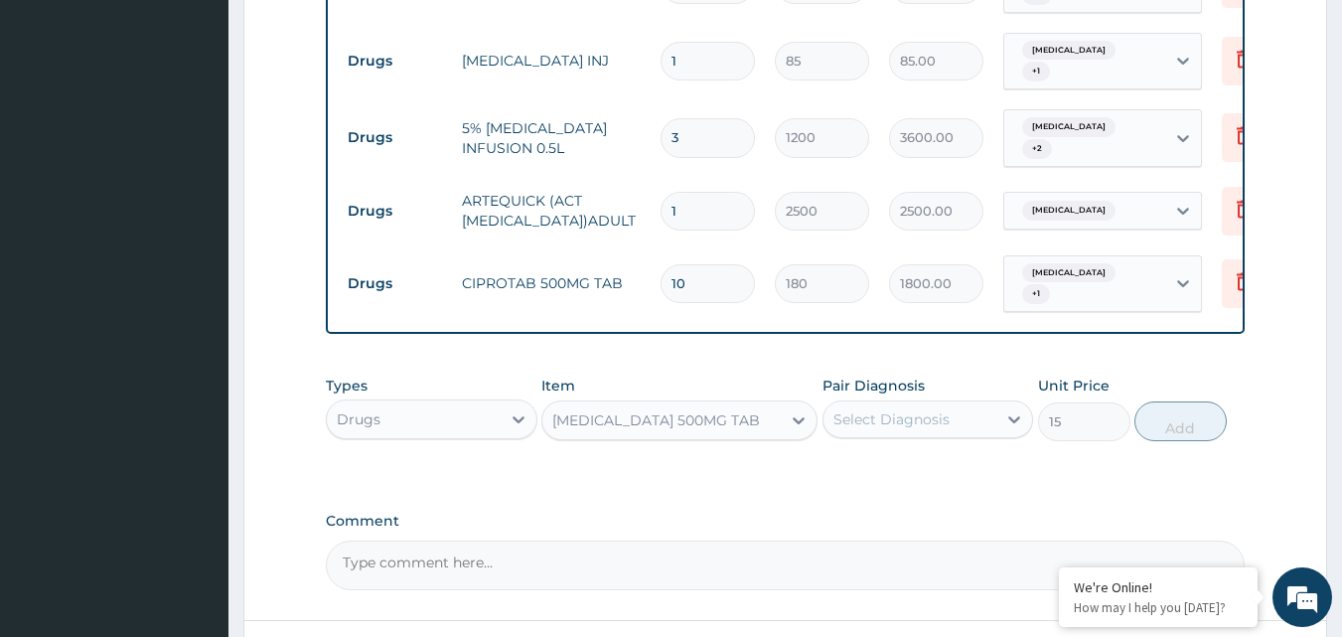
click at [914, 409] on div "Select Diagnosis" at bounding box center [891, 419] width 116 height 20
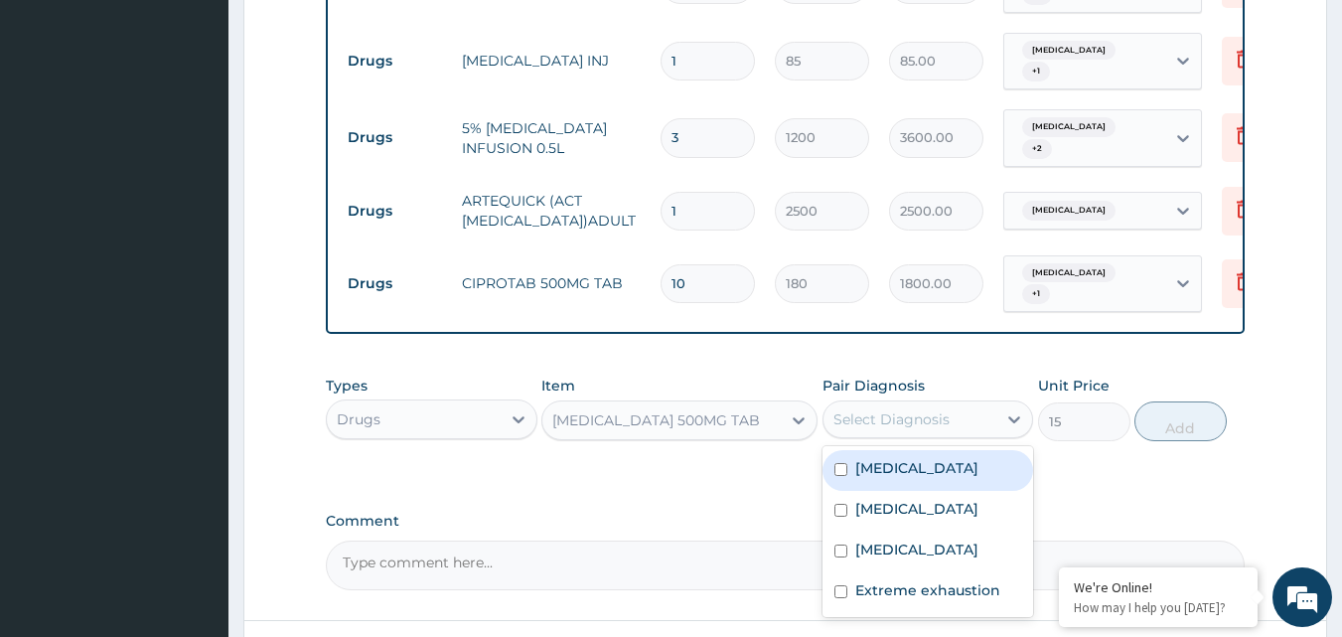
click at [883, 462] on div "[MEDICAL_DATA]" at bounding box center [928, 470] width 212 height 41
checkbox input "true"
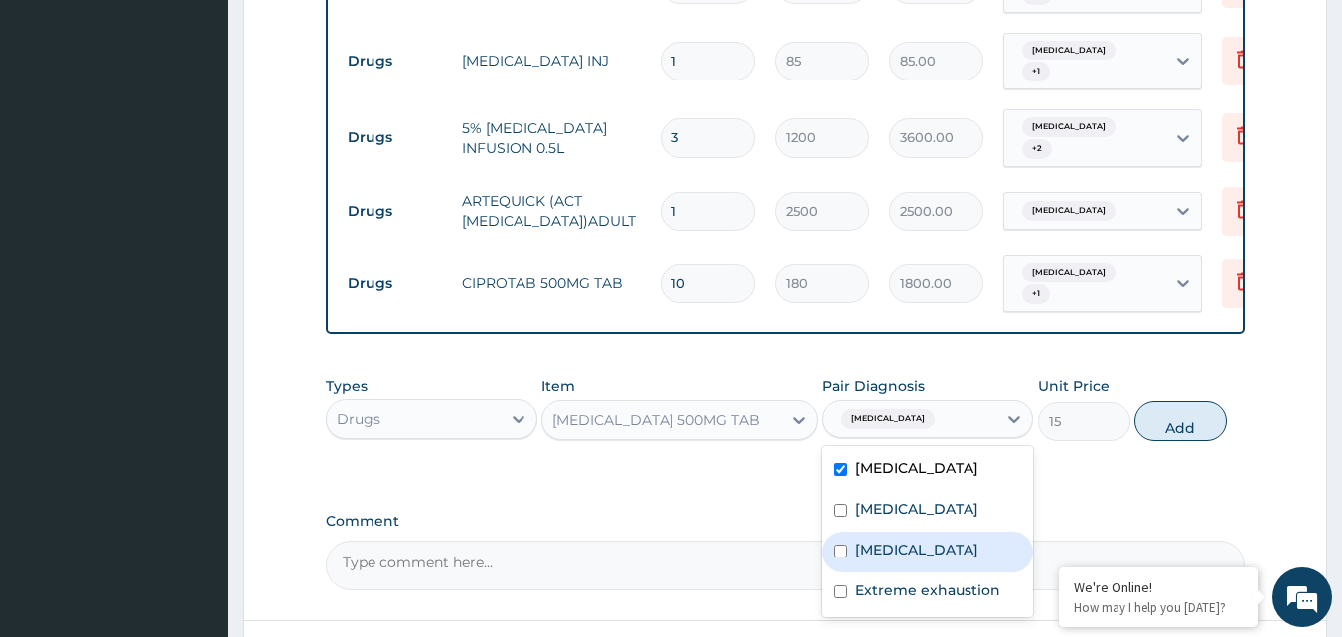
click at [900, 555] on label "[MEDICAL_DATA]" at bounding box center [916, 549] width 123 height 20
checkbox input "true"
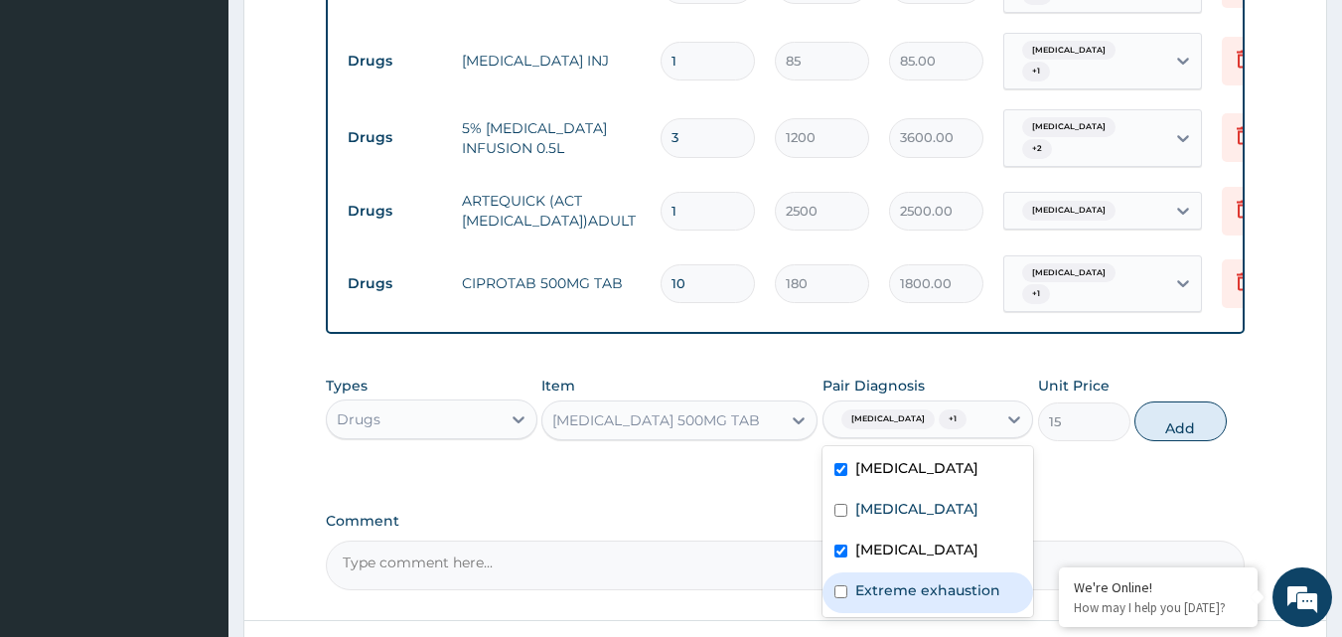
click at [898, 599] on label "Extreme exhaustion" at bounding box center [927, 590] width 145 height 20
checkbox input "true"
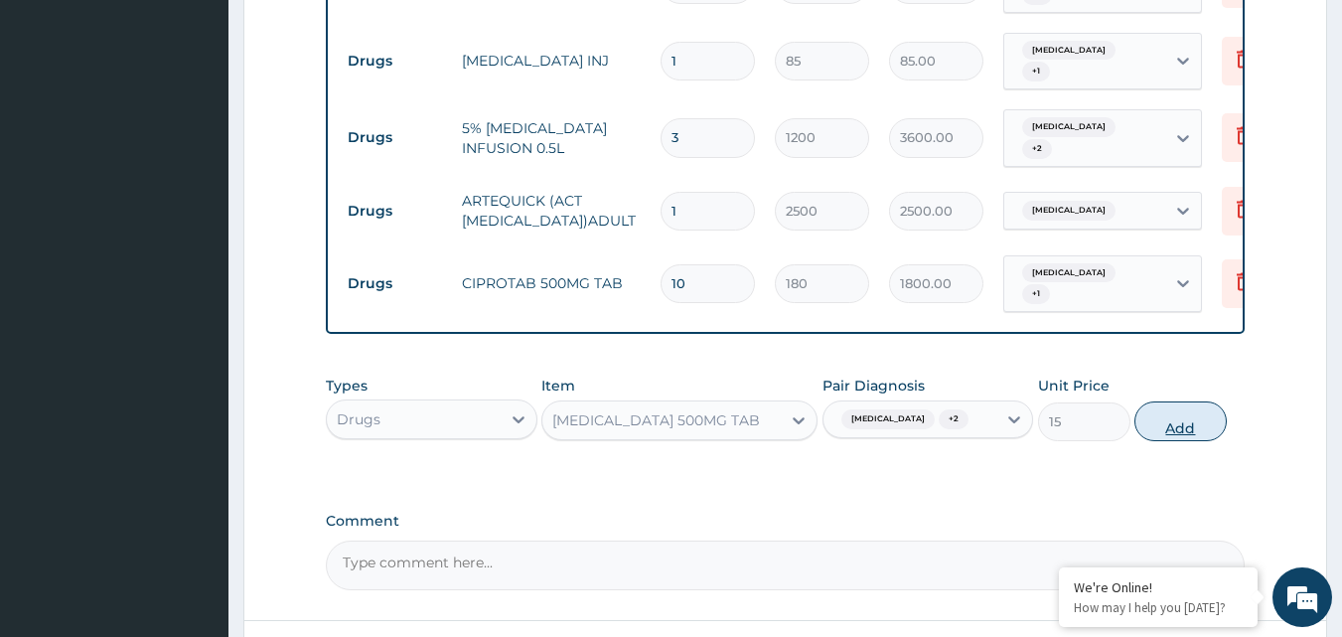
click at [1180, 410] on button "Add" at bounding box center [1180, 421] width 92 height 40
type input "0"
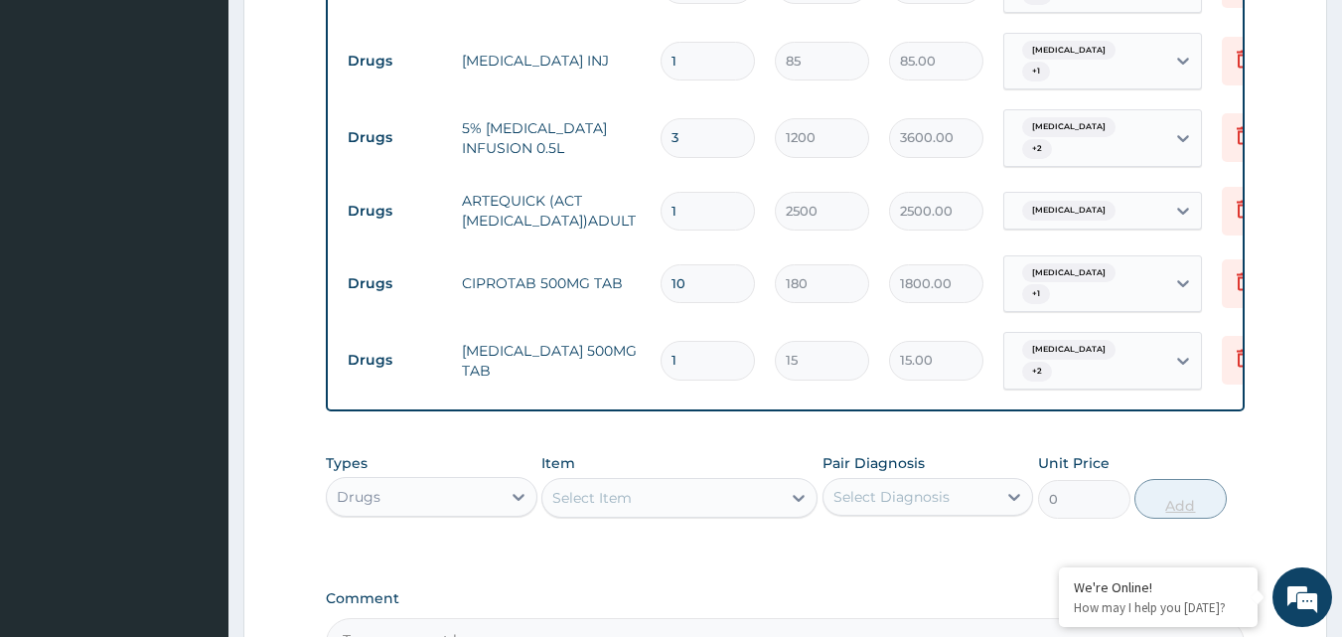
type input "0.00"
type input "3"
type input "45.00"
type input "30"
type input "450.00"
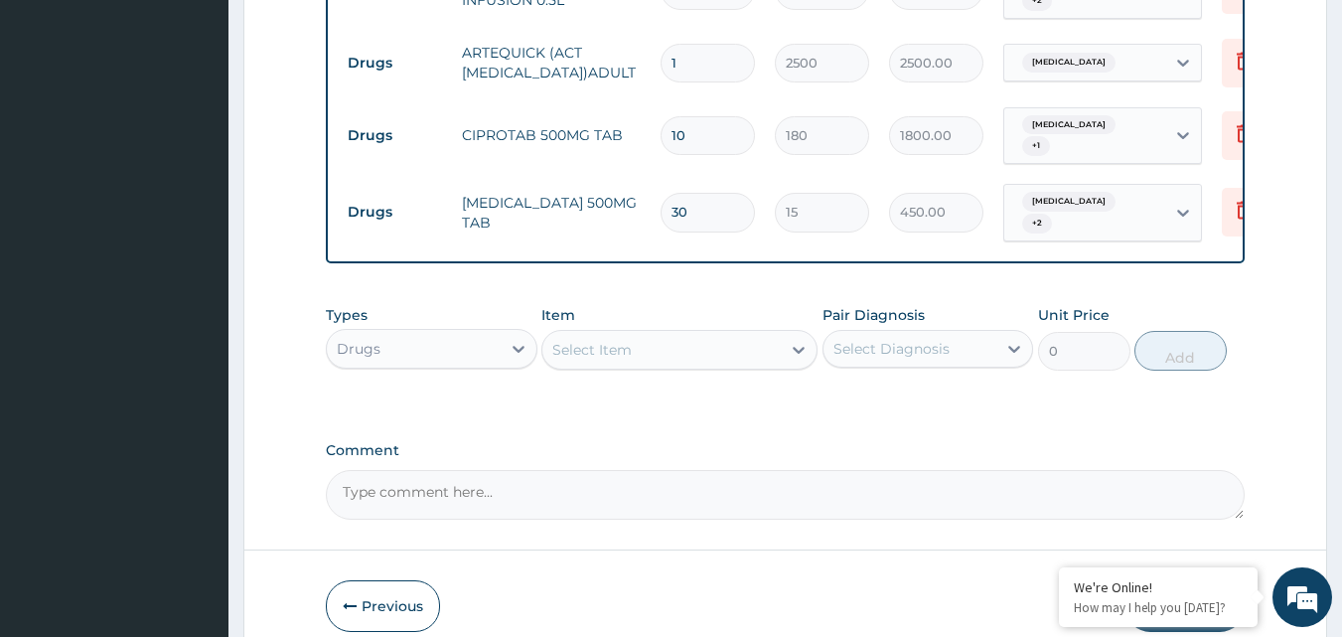
scroll to position [1726, 0]
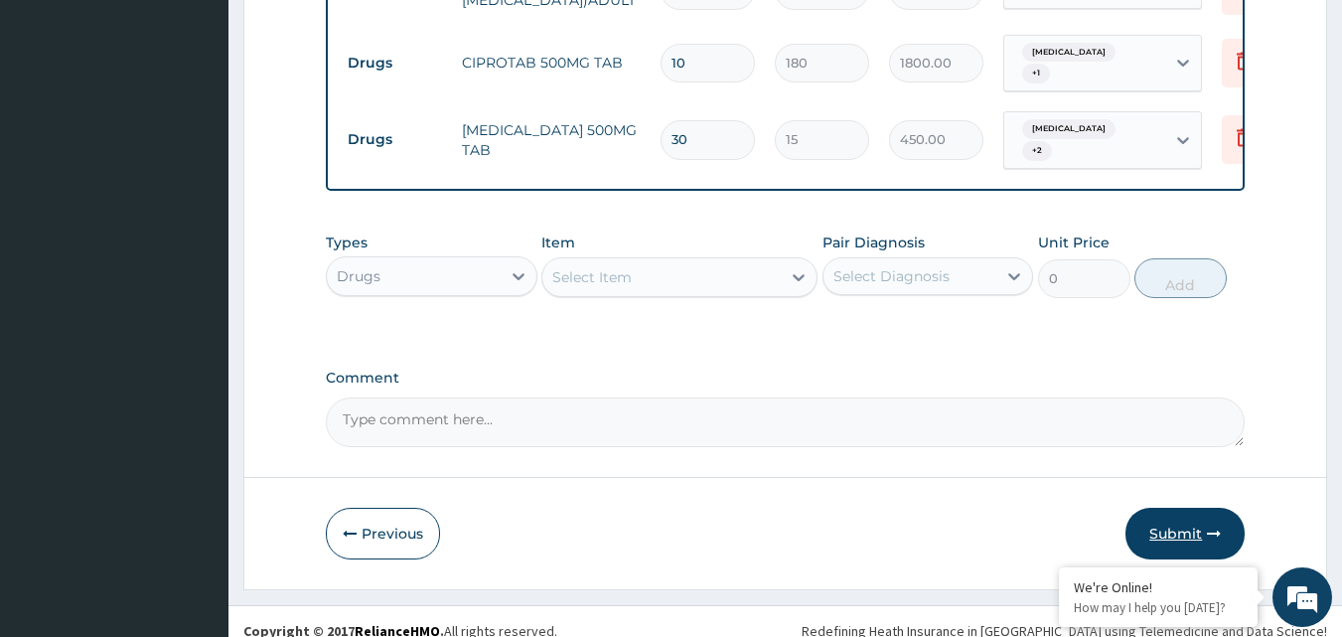
type input "30"
click at [1164, 510] on button "Submit" at bounding box center [1184, 534] width 119 height 52
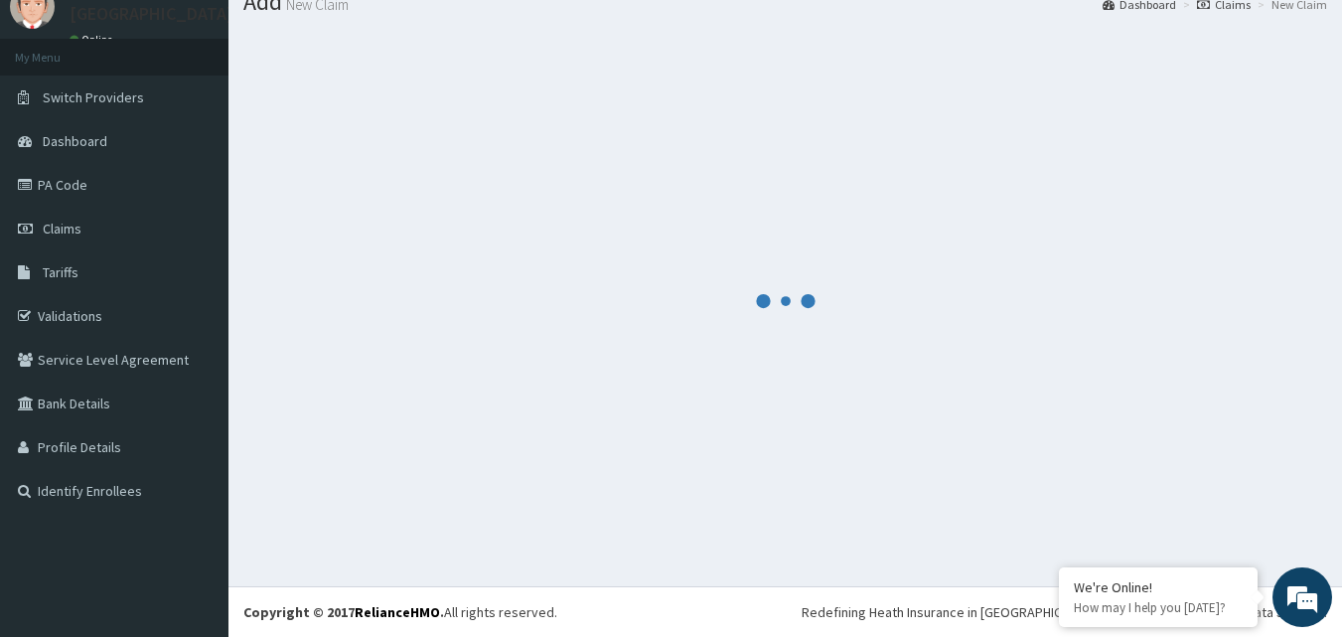
scroll to position [75, 0]
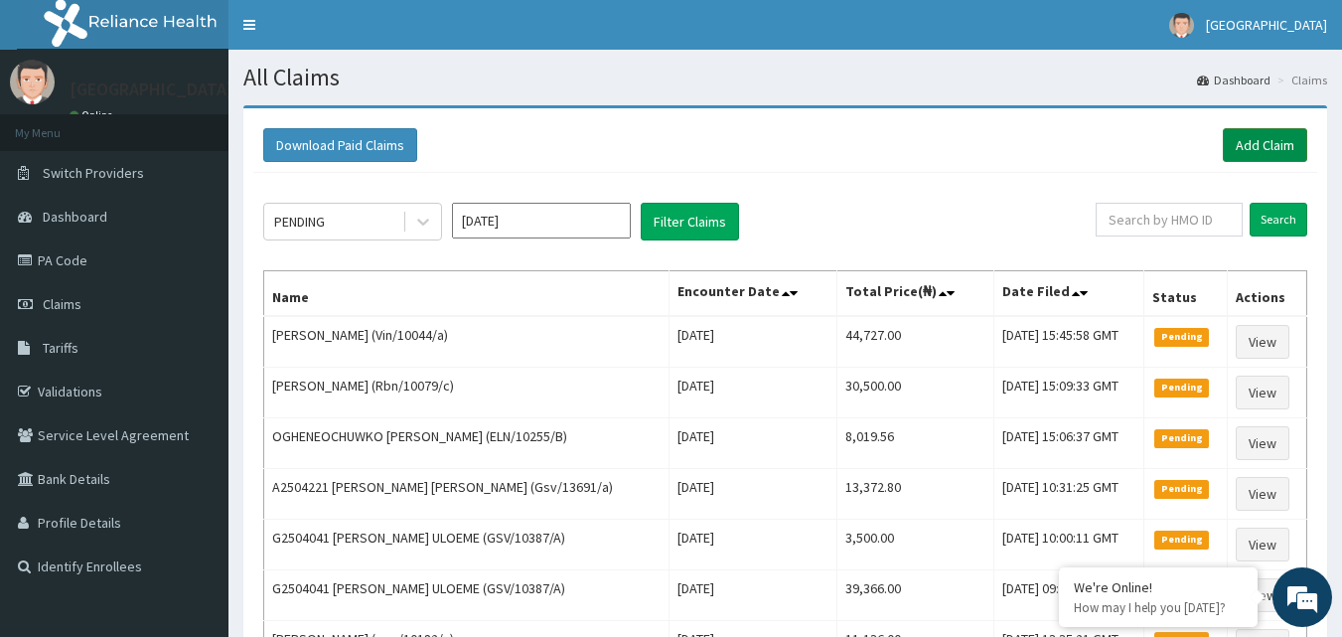
click at [1223, 133] on link "Add Claim" at bounding box center [1265, 145] width 84 height 34
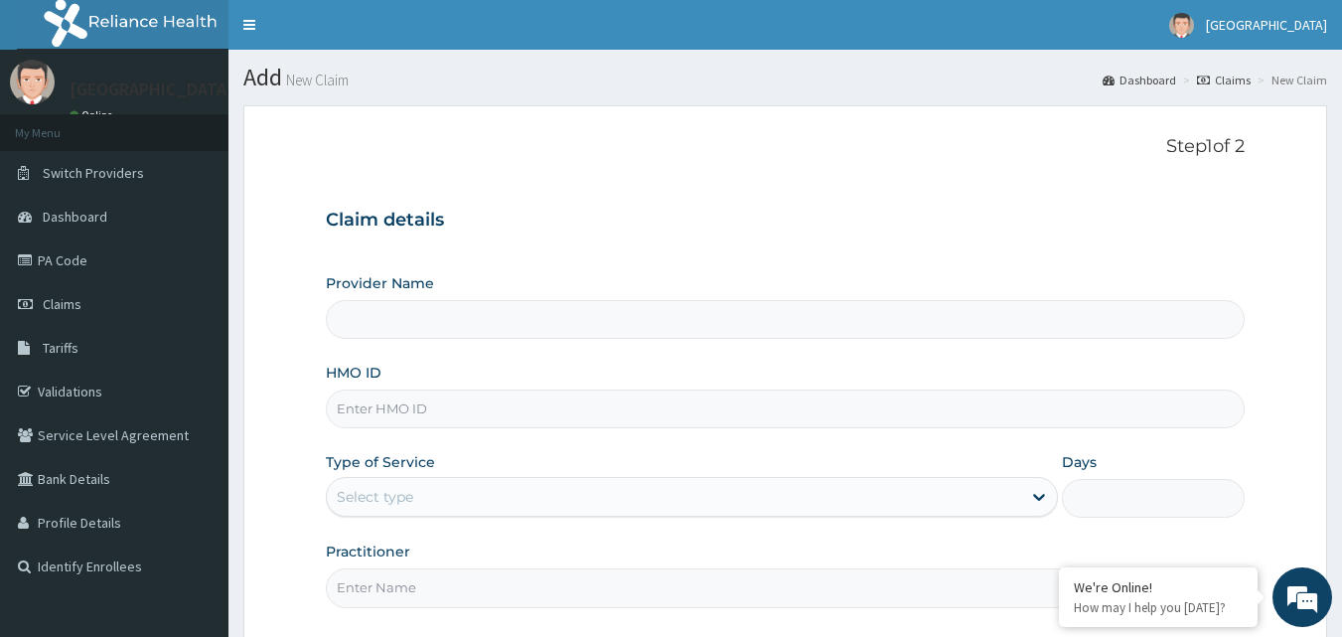
click at [411, 418] on input "HMO ID" at bounding box center [786, 408] width 920 height 39
paste input "GSV/12277/A"
type input "GSV/12277/A"
type input "[GEOGRAPHIC_DATA]"
type input "GSV/12277/A"
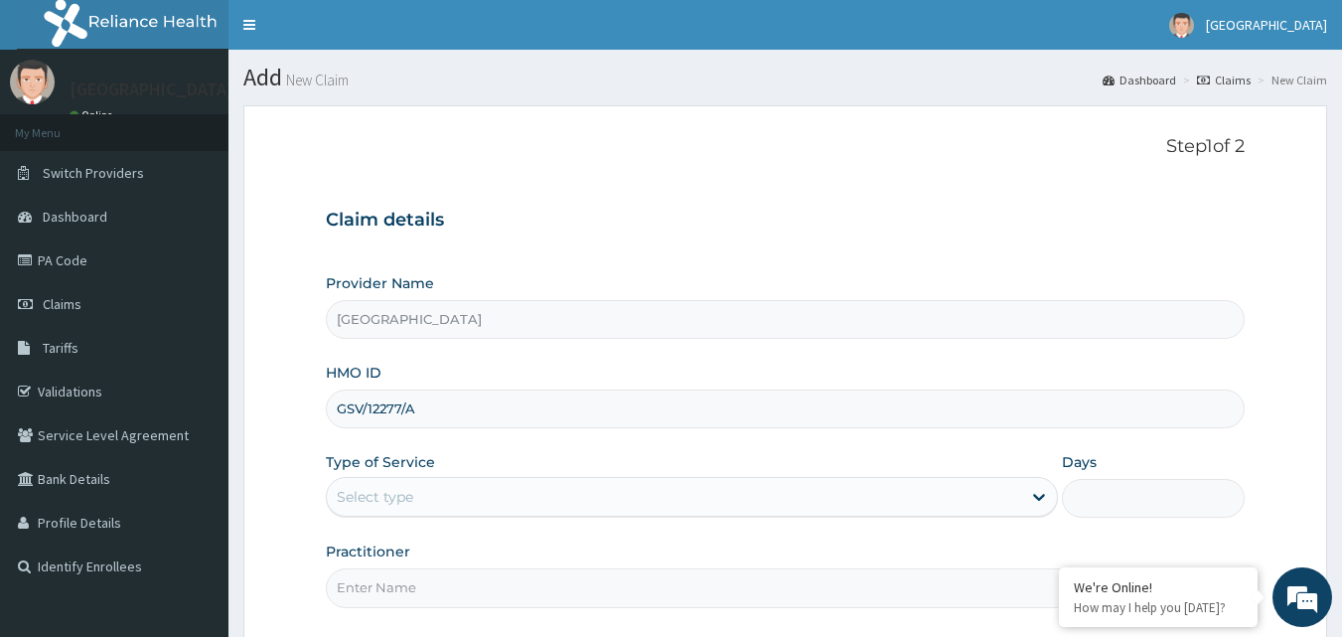
click at [449, 482] on div "Select type" at bounding box center [674, 497] width 694 height 32
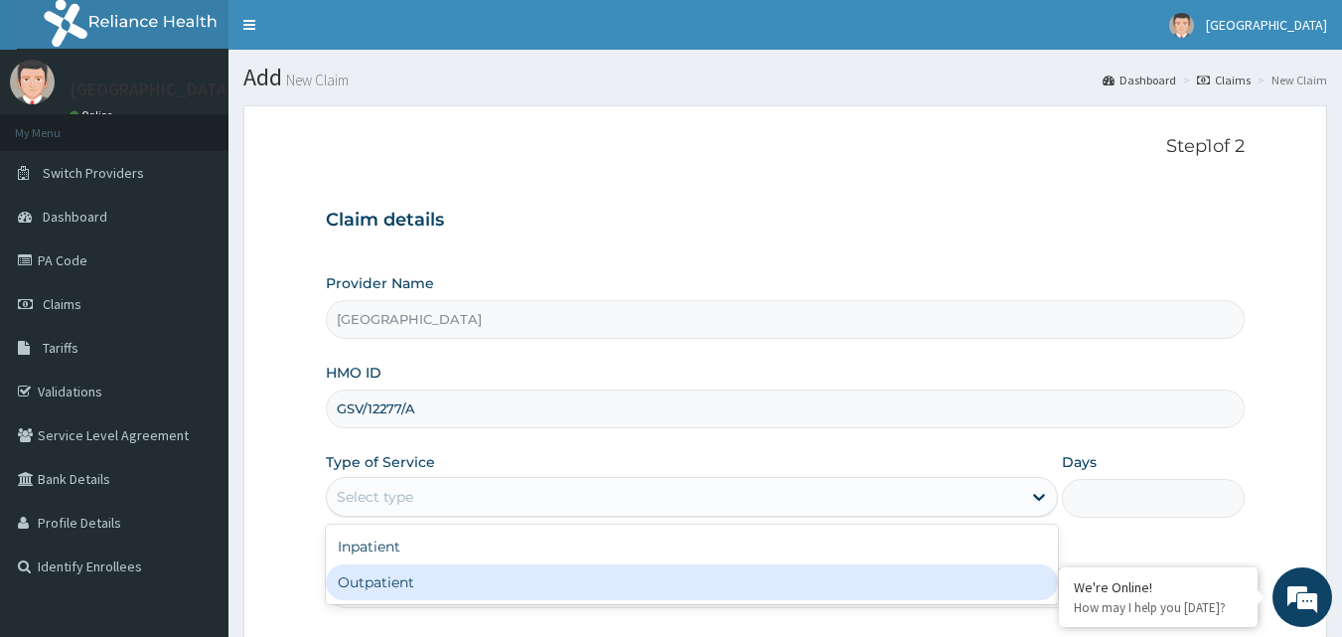
click at [422, 593] on div "Outpatient" at bounding box center [692, 582] width 732 height 36
type input "1"
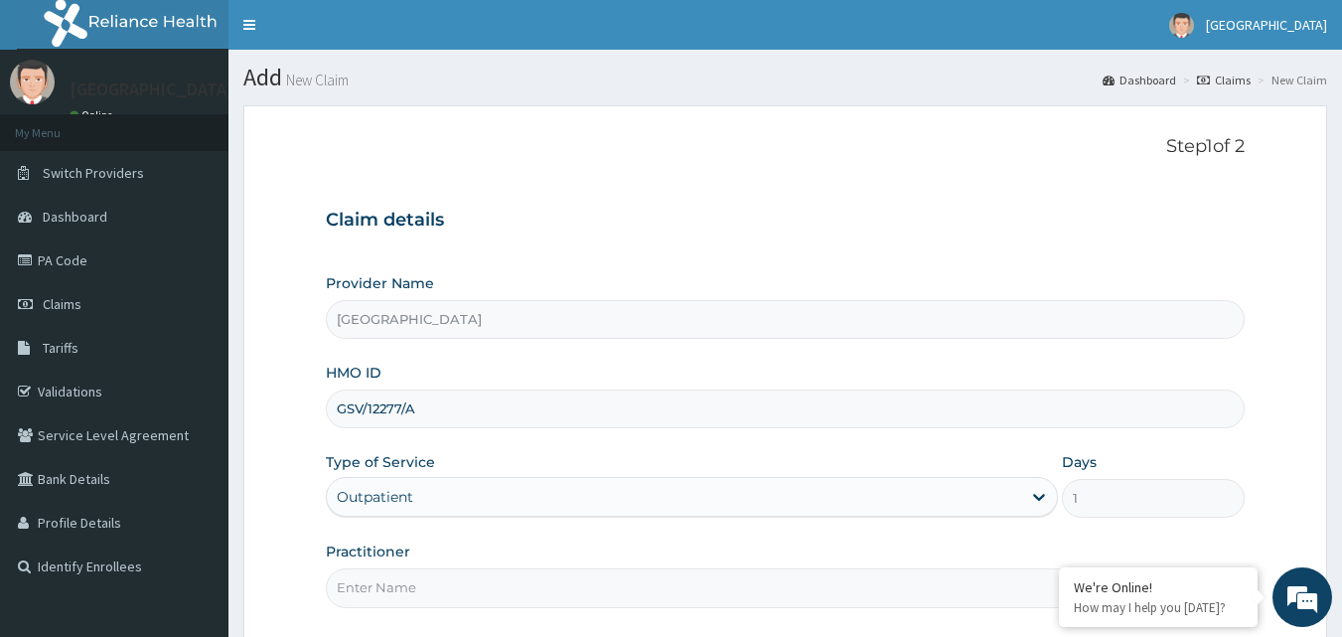
click at [412, 590] on input "Practitioner" at bounding box center [786, 587] width 920 height 39
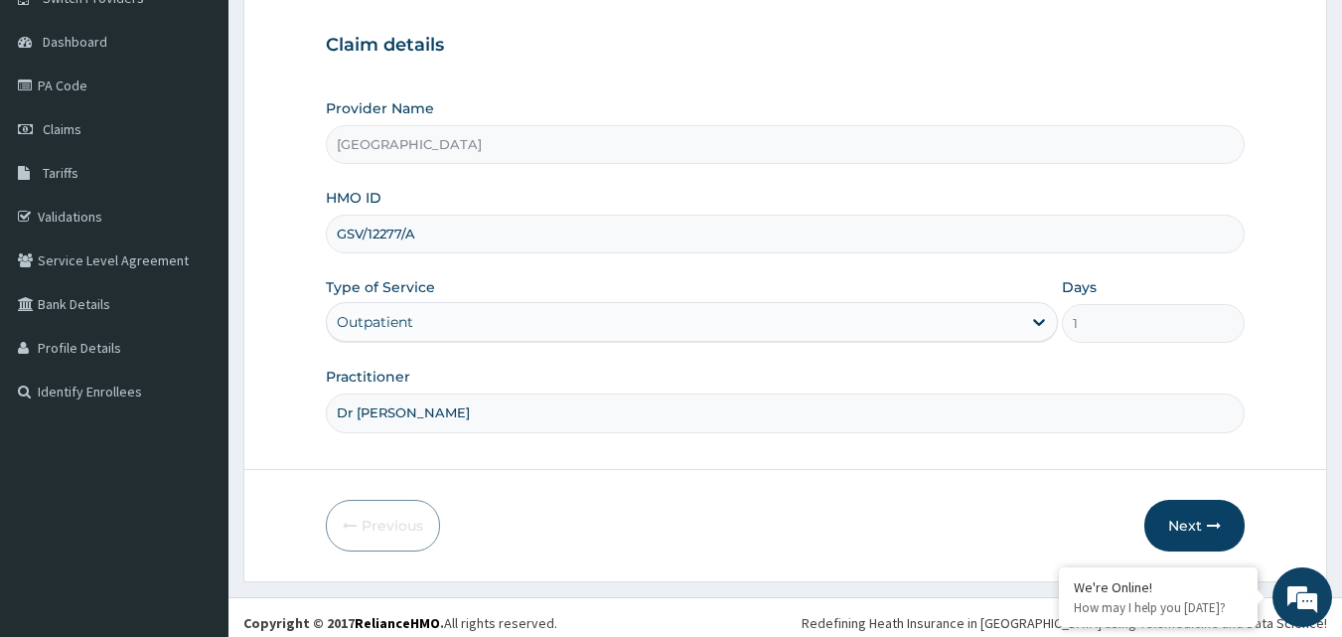
scroll to position [179, 0]
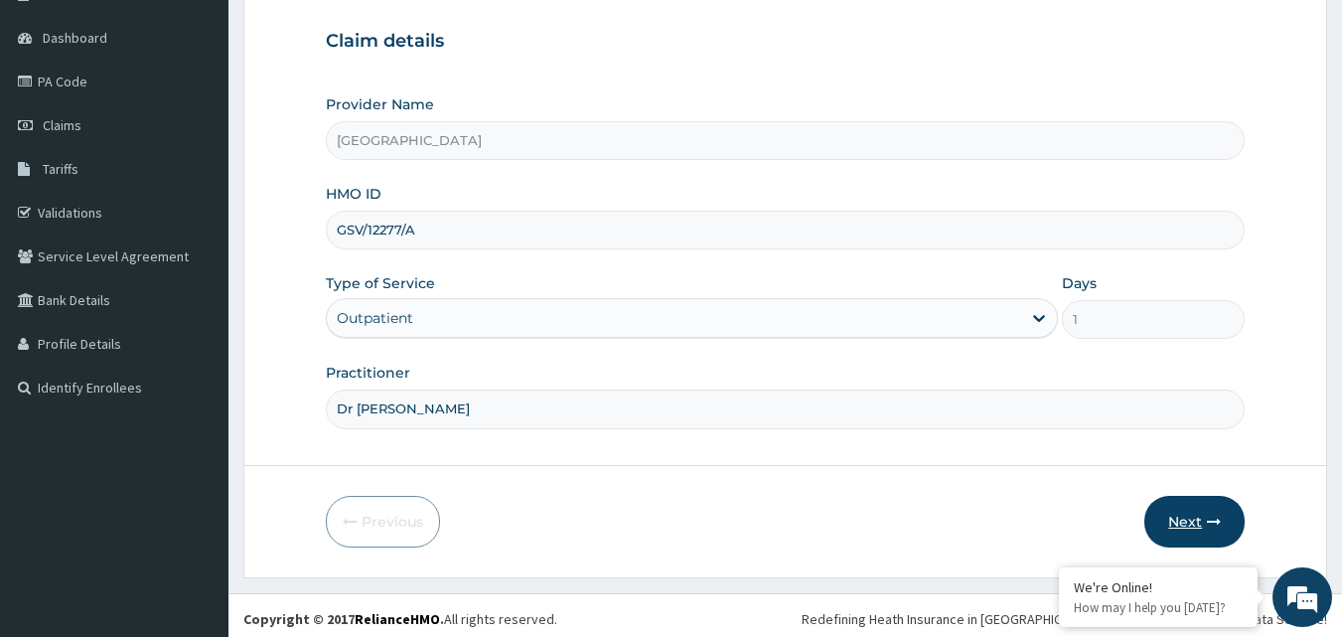
type input "Dr [PERSON_NAME]"
click at [1200, 516] on button "Next" at bounding box center [1194, 522] width 100 height 52
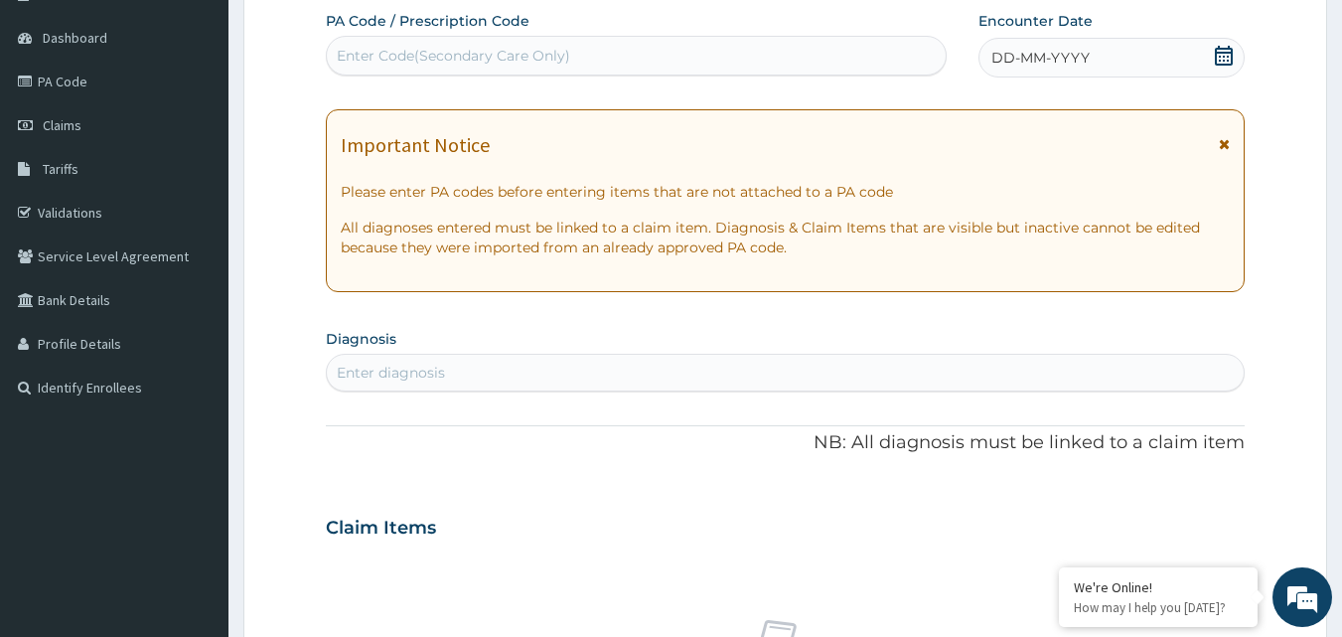
click at [631, 54] on div "Enter Code(Secondary Care Only)" at bounding box center [637, 56] width 620 height 32
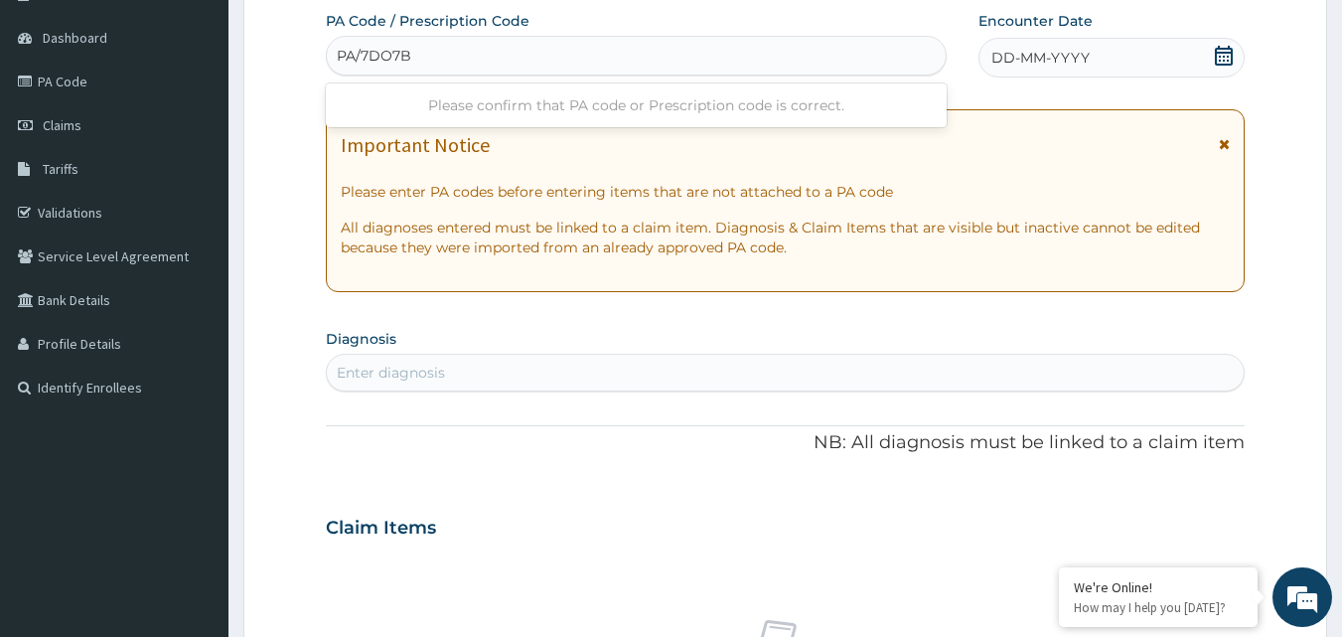
type input "PA/7DO7B7"
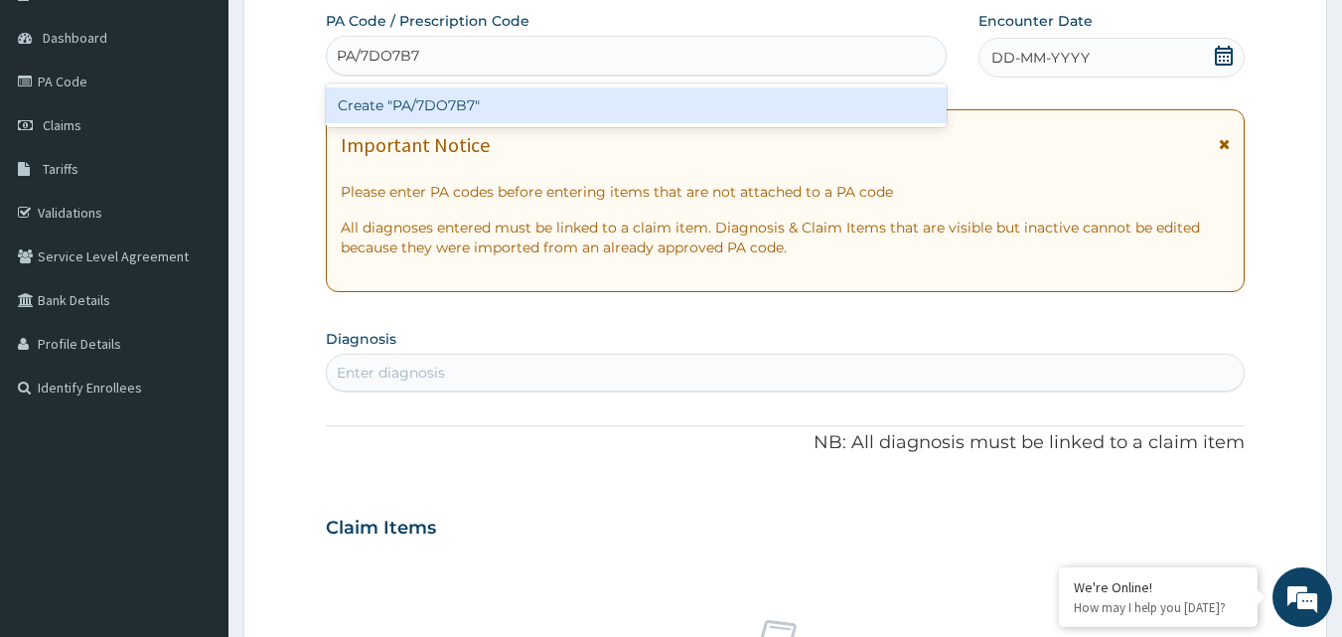
click at [604, 99] on div "Create "PA/7DO7B7"" at bounding box center [637, 105] width 622 height 36
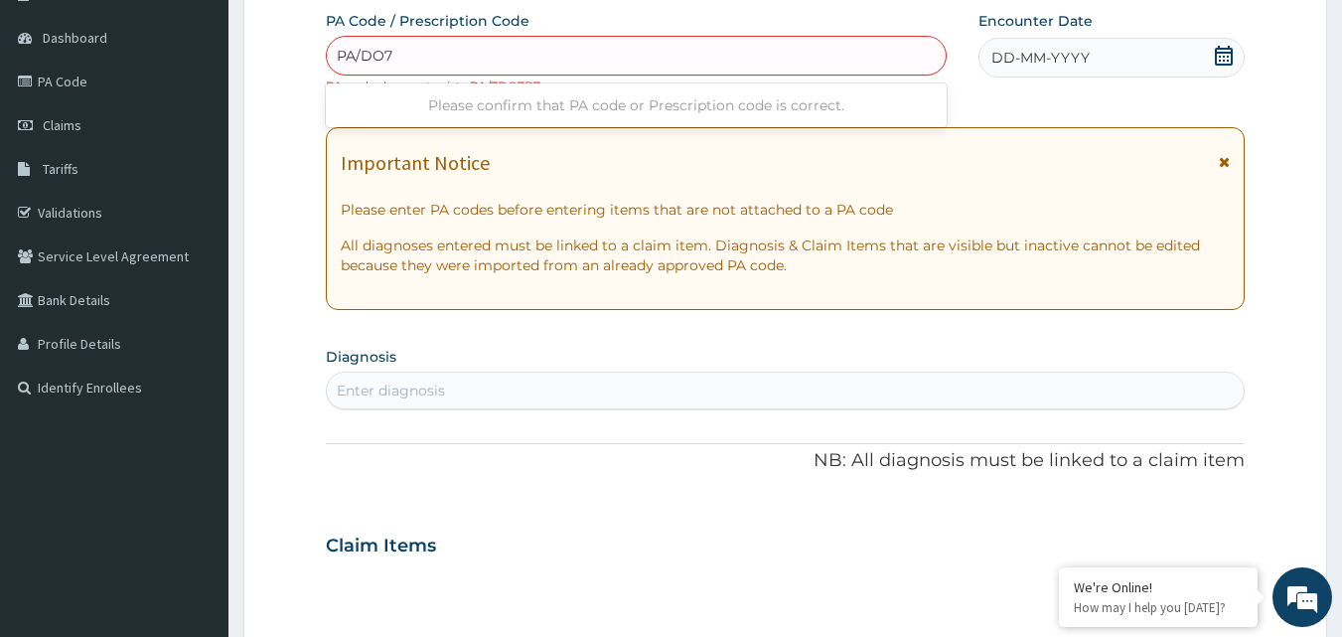
type input "PA/7DO7"
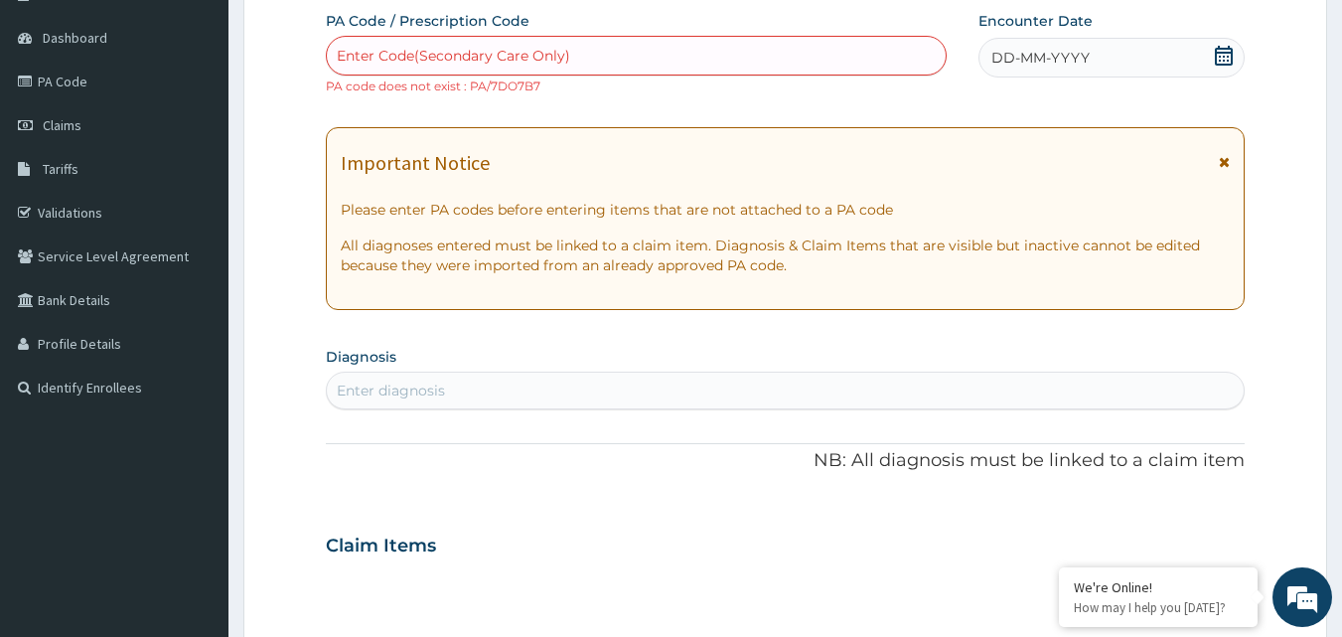
click at [444, 53] on div "Enter Code(Secondary Care Only)" at bounding box center [637, 56] width 620 height 32
click at [444, 52] on div "Enter Code(Secondary Care Only)" at bounding box center [453, 56] width 233 height 20
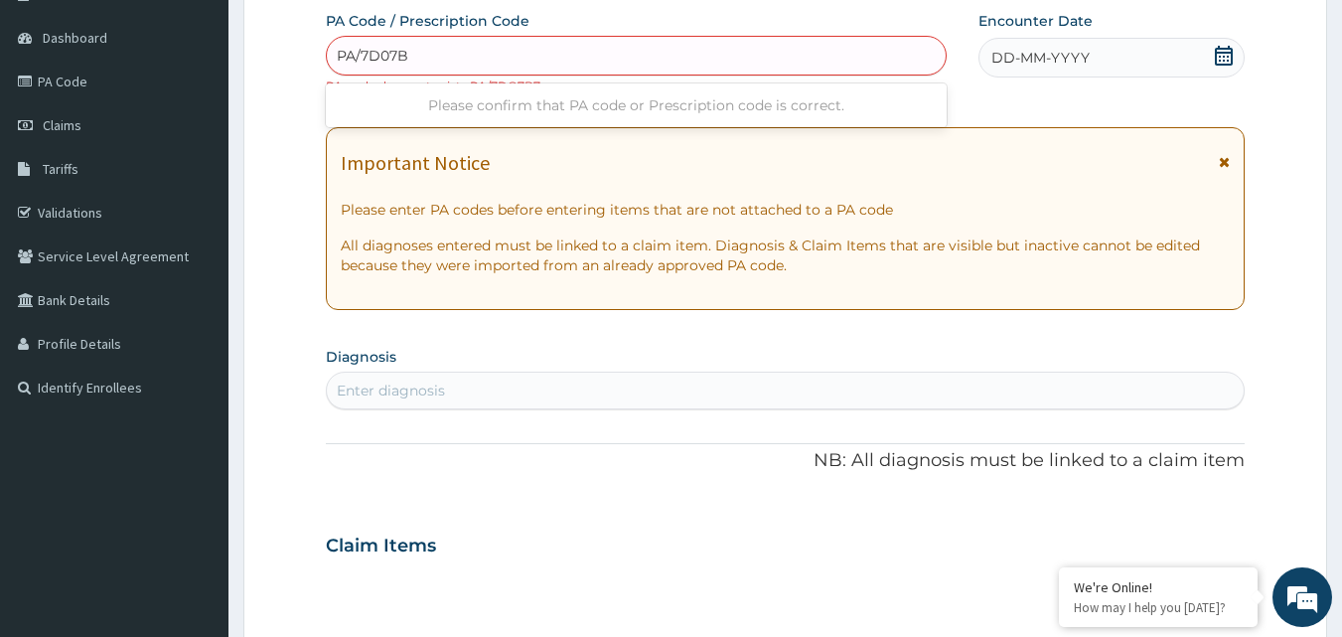
type input "PA/7D07B7"
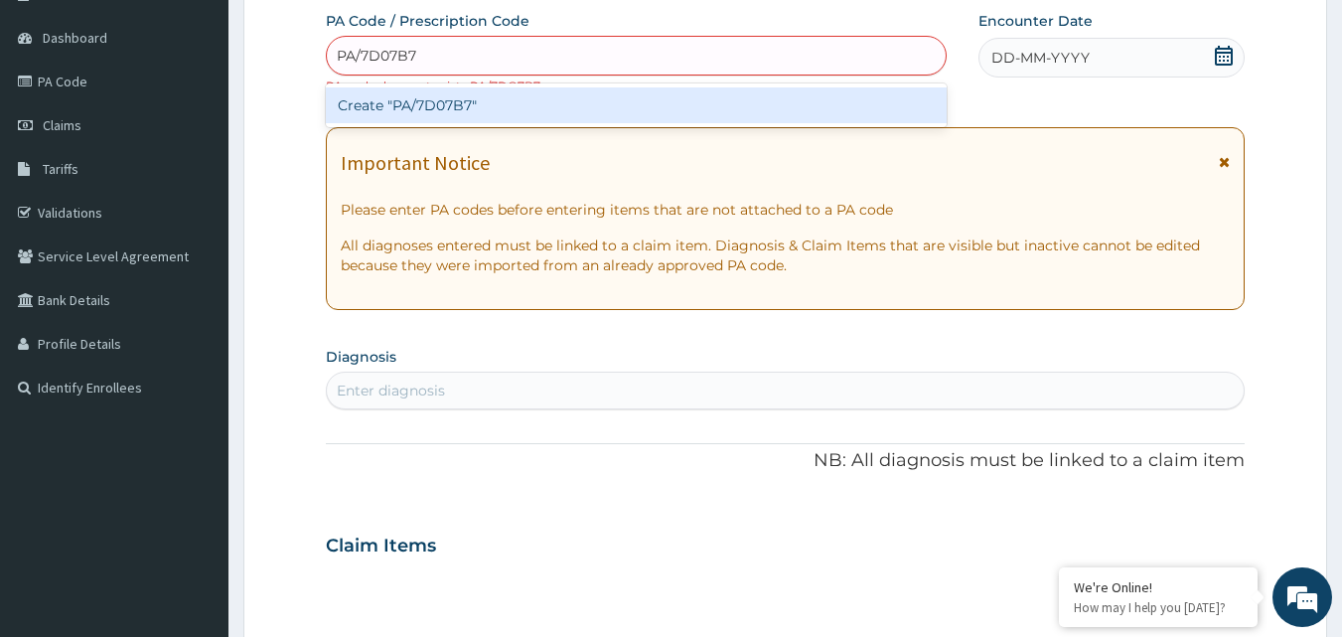
click at [452, 108] on div "Create "PA/7D07B7"" at bounding box center [637, 105] width 622 height 36
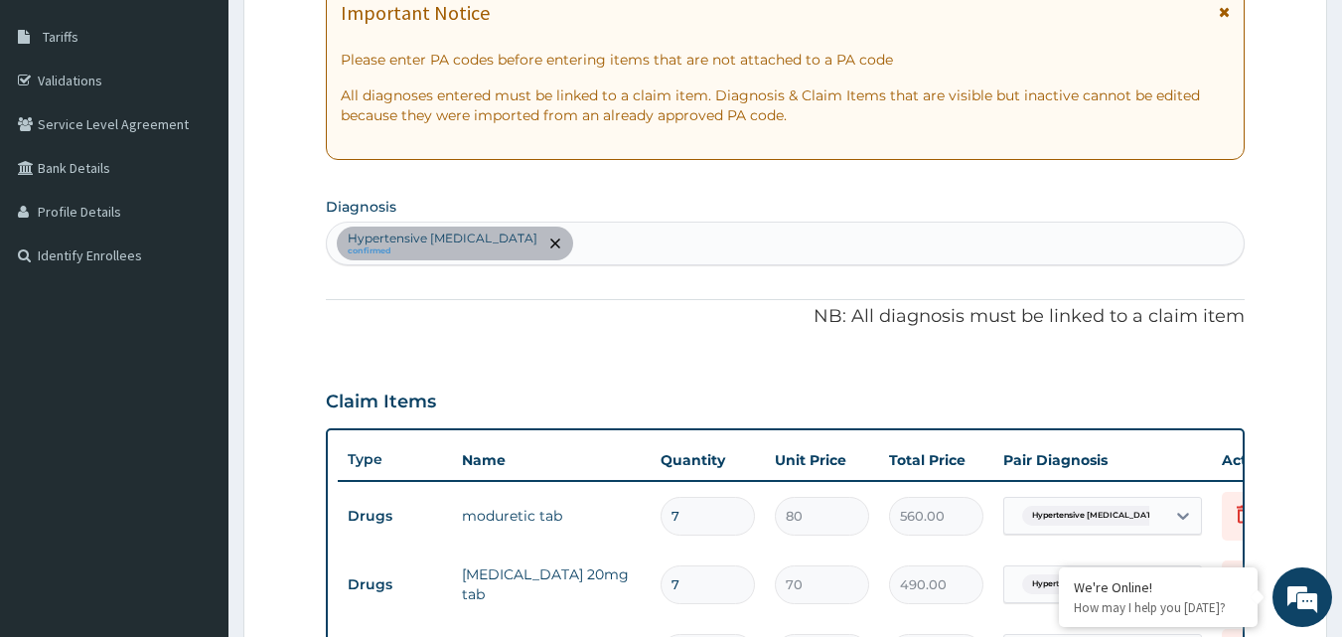
scroll to position [308, 0]
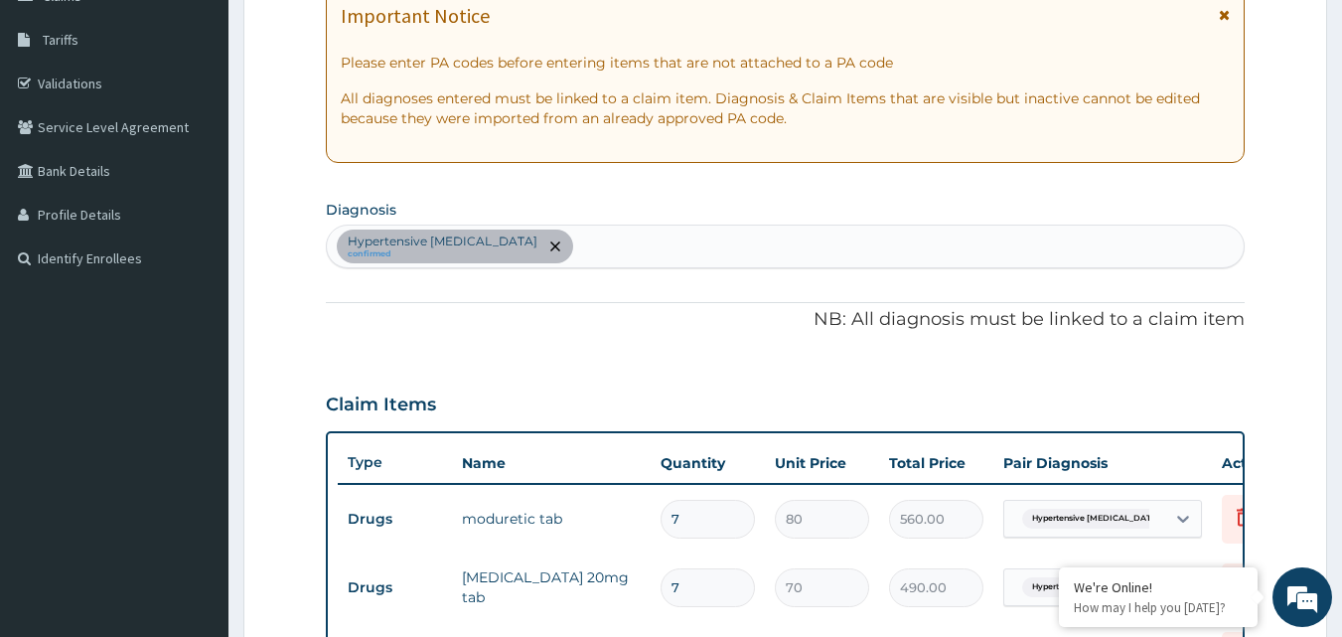
click at [577, 240] on div "Hypertensive [MEDICAL_DATA] confirmed" at bounding box center [786, 246] width 918 height 42
type input "PLASMOD"
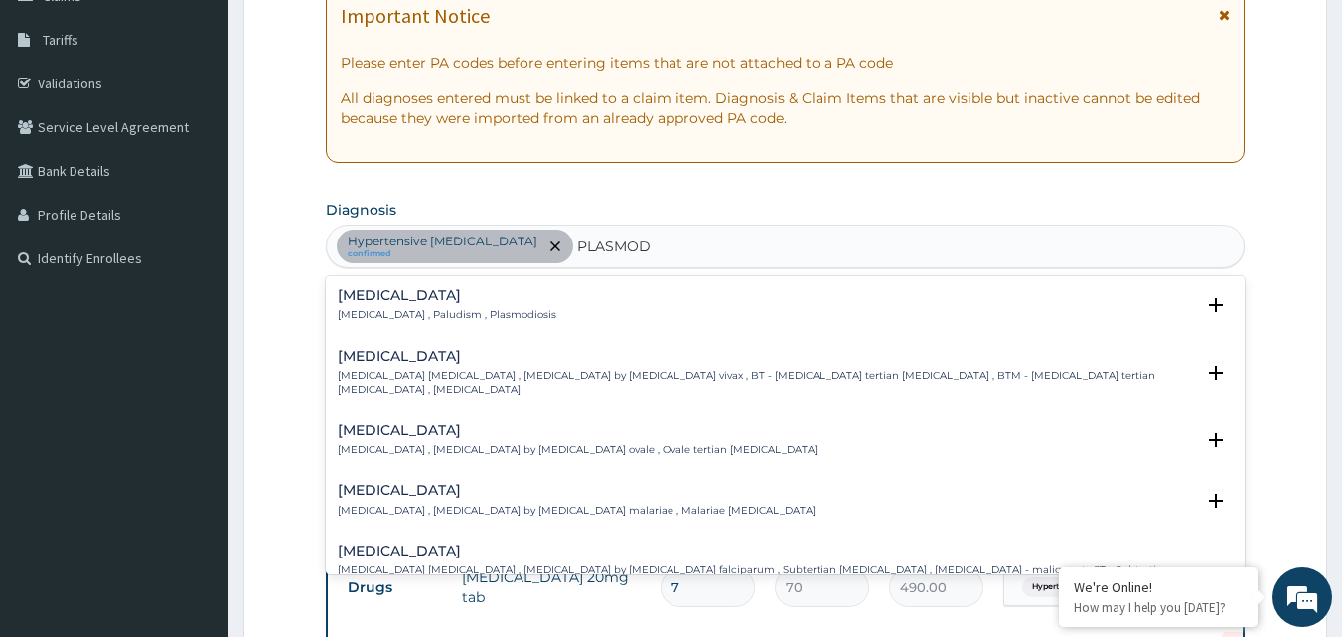
click at [447, 296] on h4 "[MEDICAL_DATA]" at bounding box center [447, 295] width 219 height 15
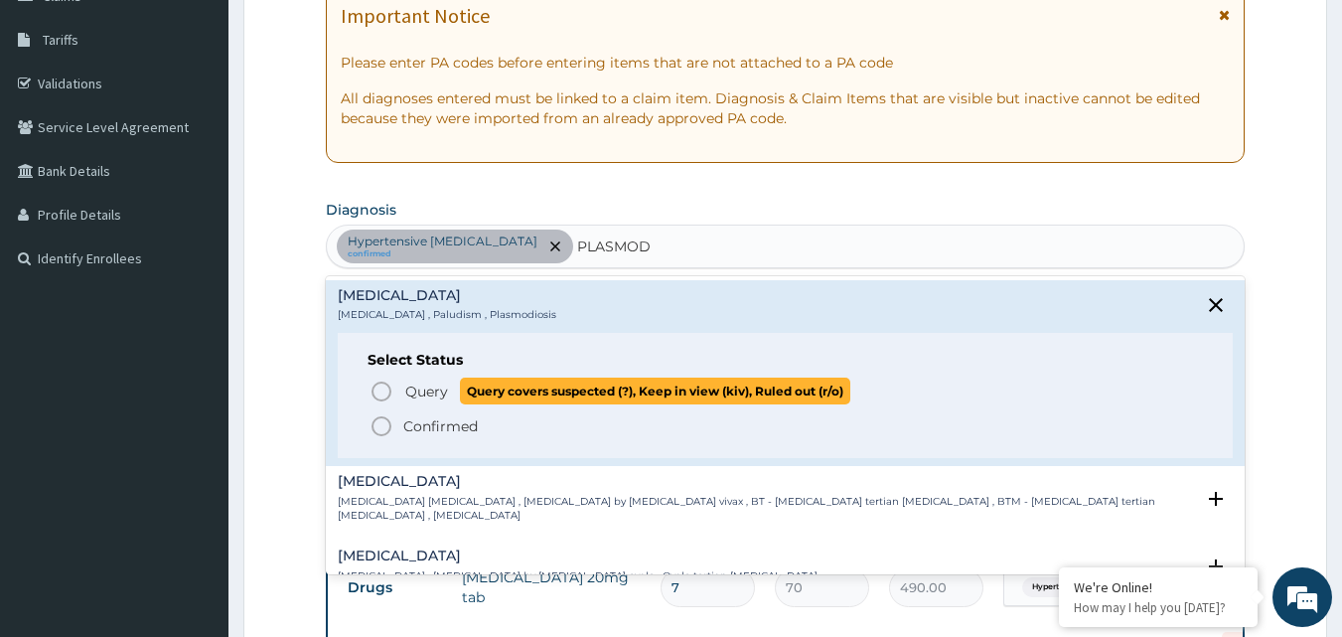
click at [433, 399] on span "Query" at bounding box center [426, 391] width 43 height 20
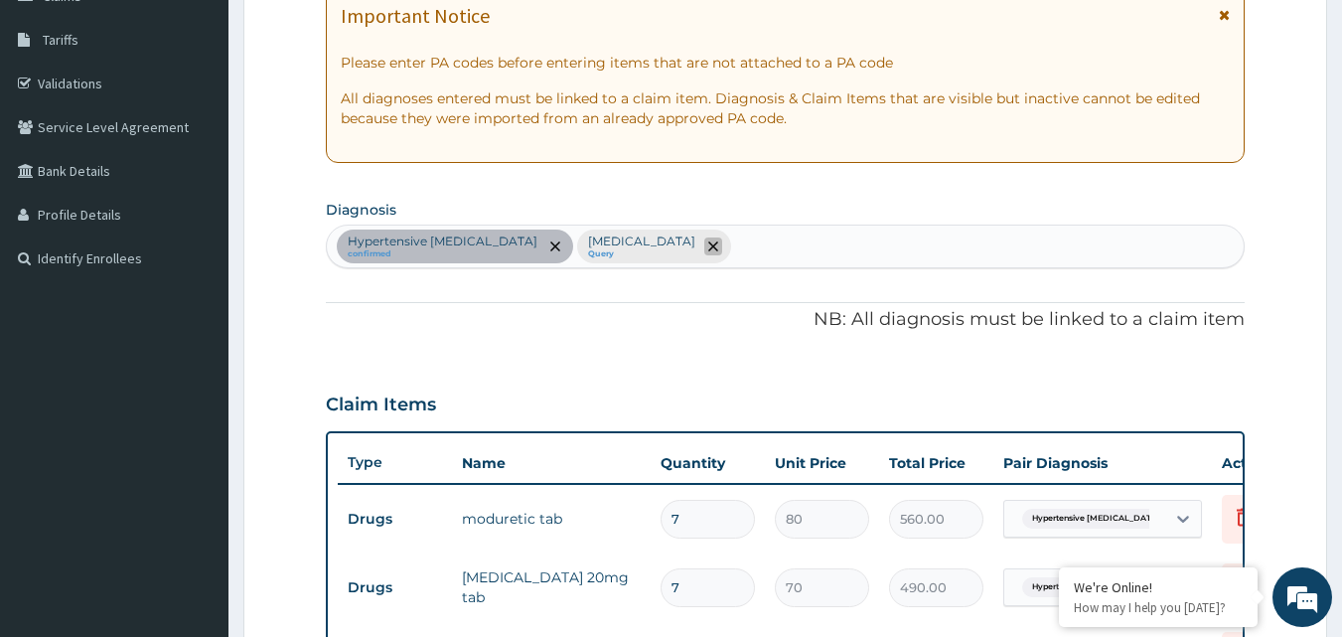
click at [704, 238] on span "remove selection option" at bounding box center [713, 246] width 18 height 18
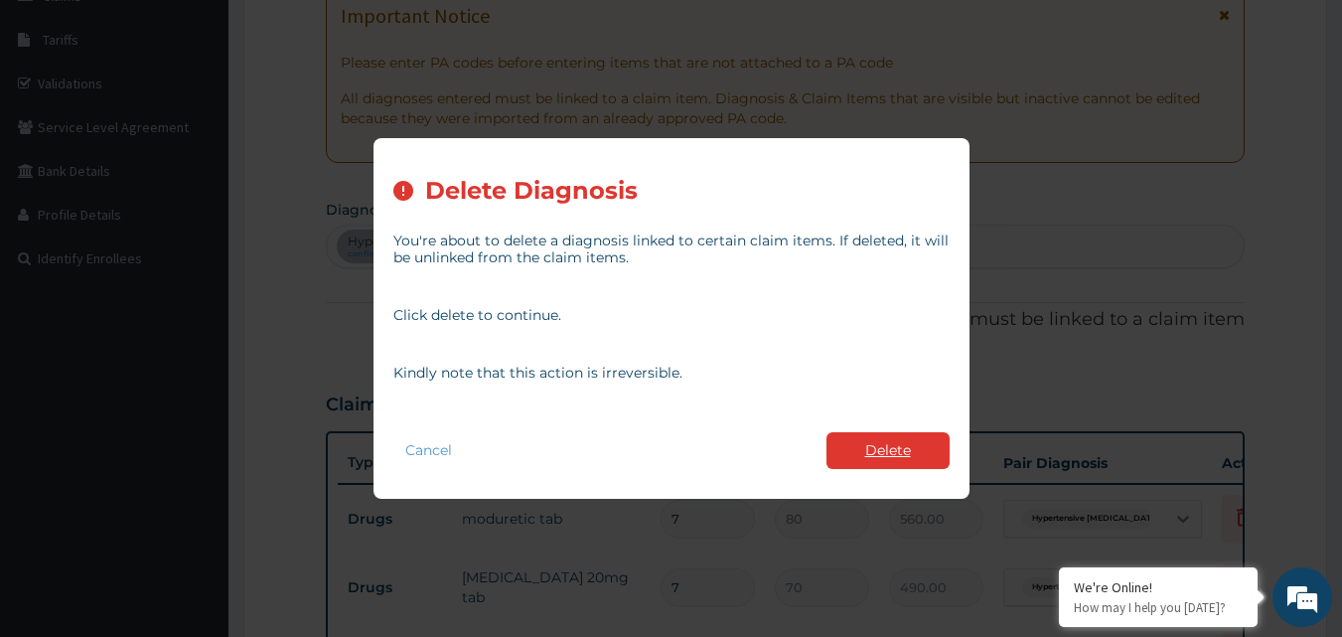
click at [896, 447] on button "Delete" at bounding box center [887, 450] width 123 height 37
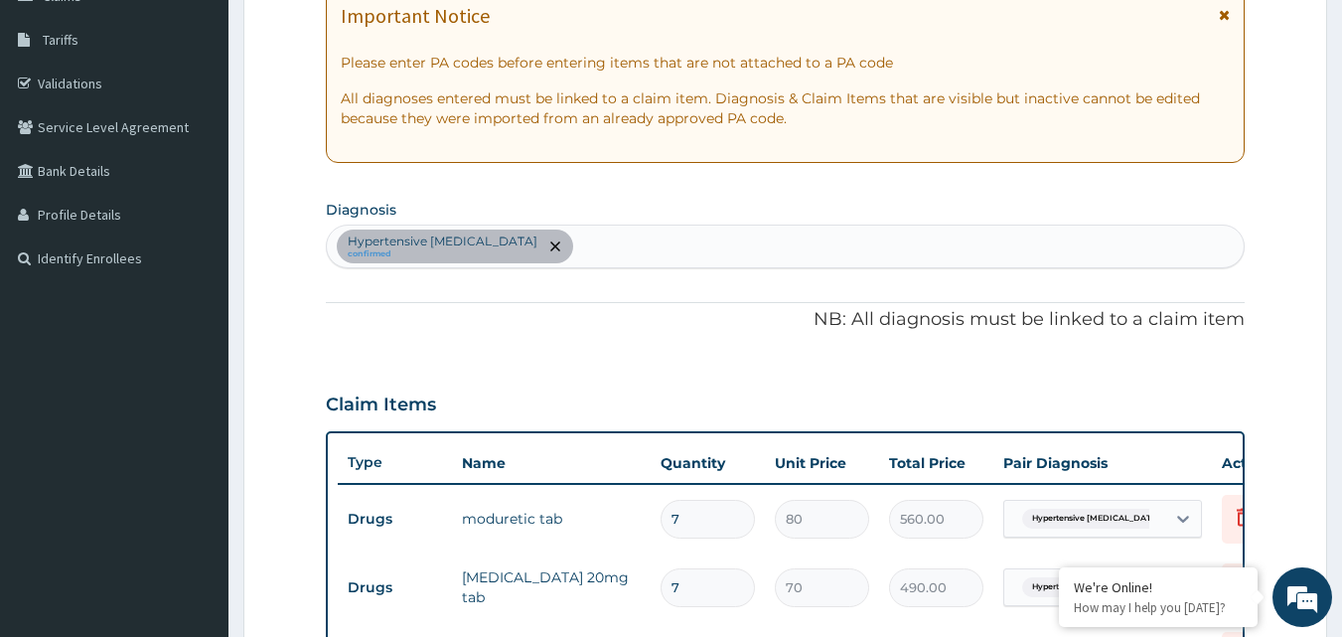
click at [572, 244] on div "Hypertensive [MEDICAL_DATA] confirmed" at bounding box center [786, 246] width 918 height 42
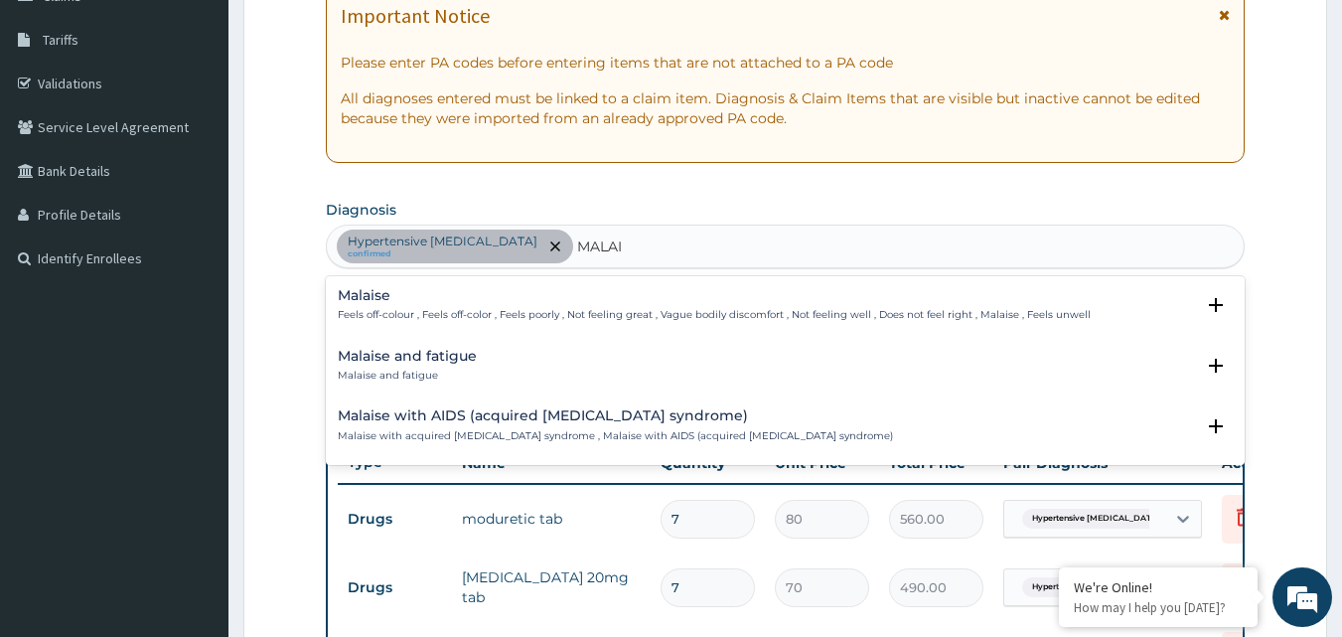
type input "MALA"
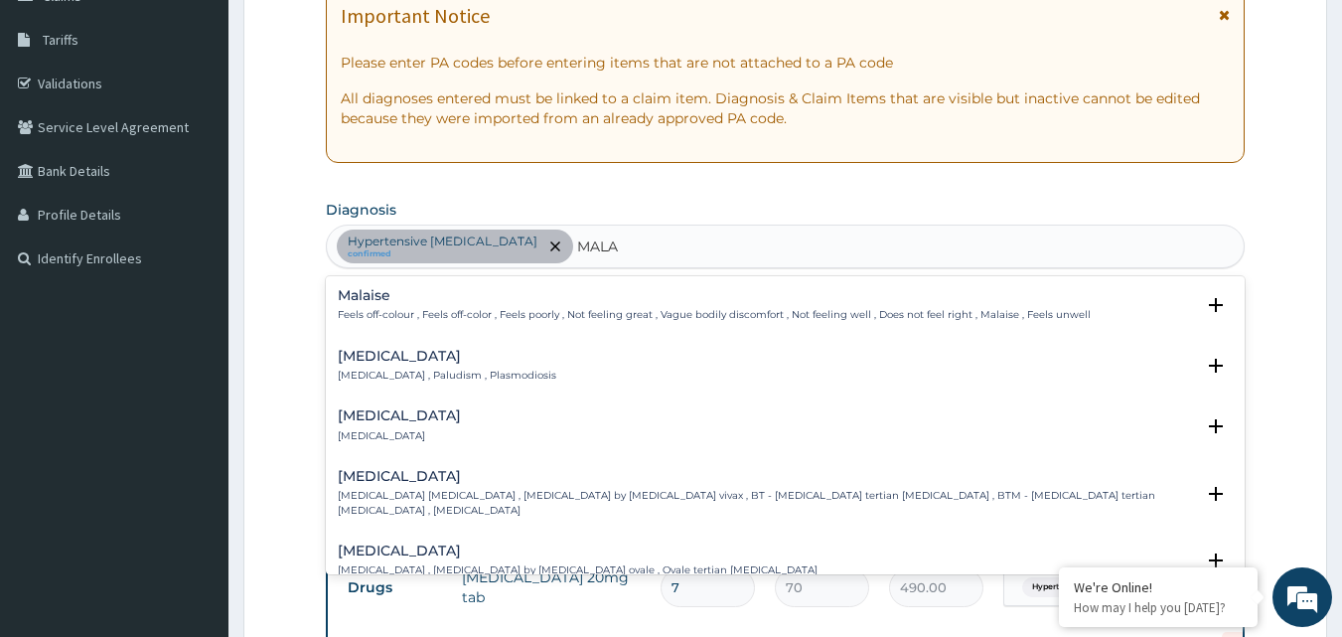
click at [527, 349] on div "[MEDICAL_DATA] [MEDICAL_DATA] , Paludism , Plasmodiosis" at bounding box center [786, 366] width 896 height 35
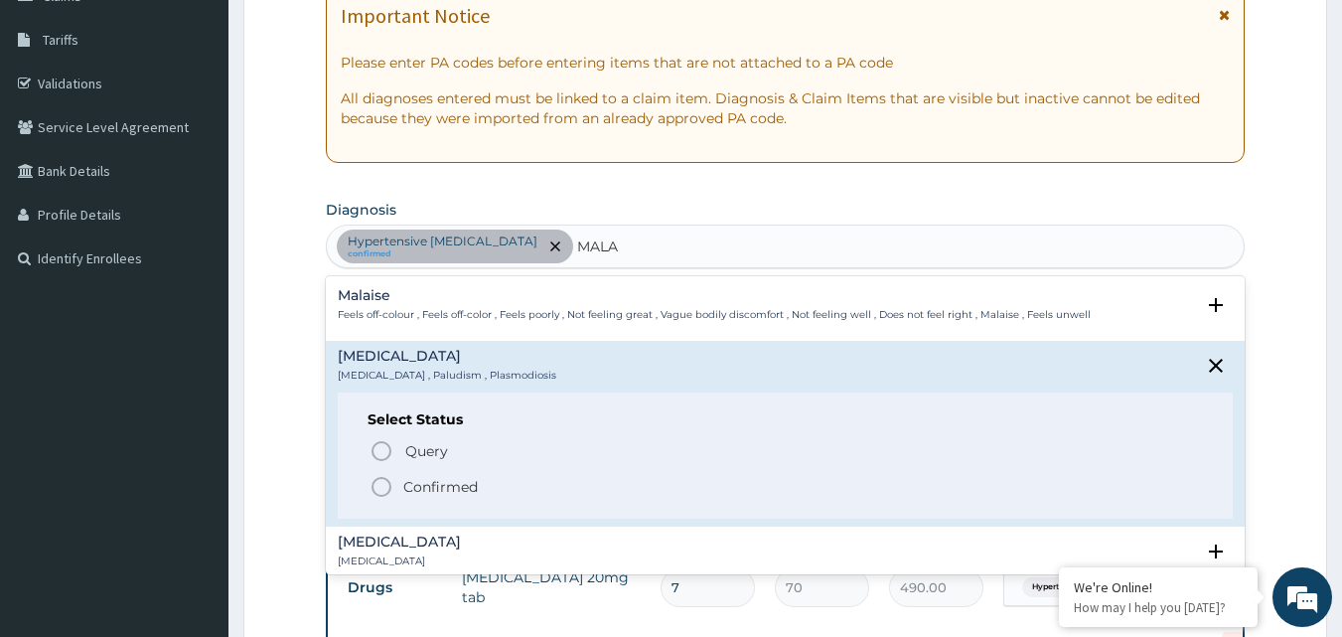
click at [480, 499] on div "Select Status Query Query covers suspected (?), Keep in view (kiv), Ruled out (…" at bounding box center [786, 455] width 896 height 126
click at [468, 488] on p "Confirmed" at bounding box center [440, 487] width 74 height 20
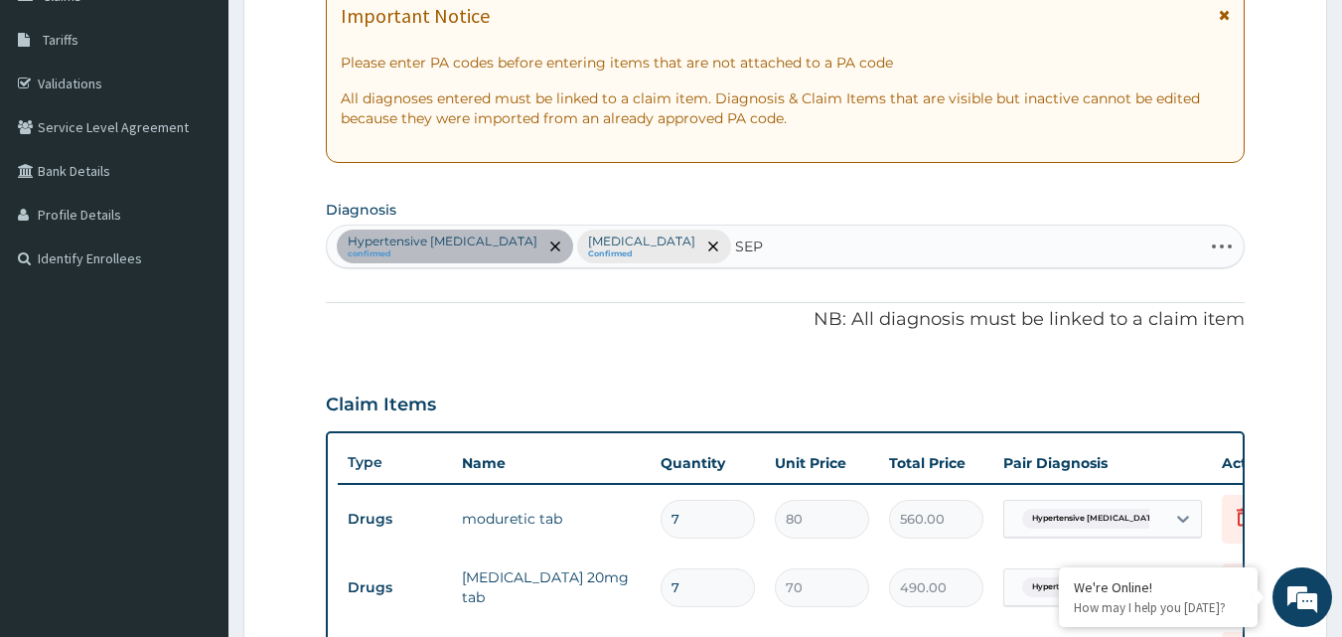
type input "SEPS"
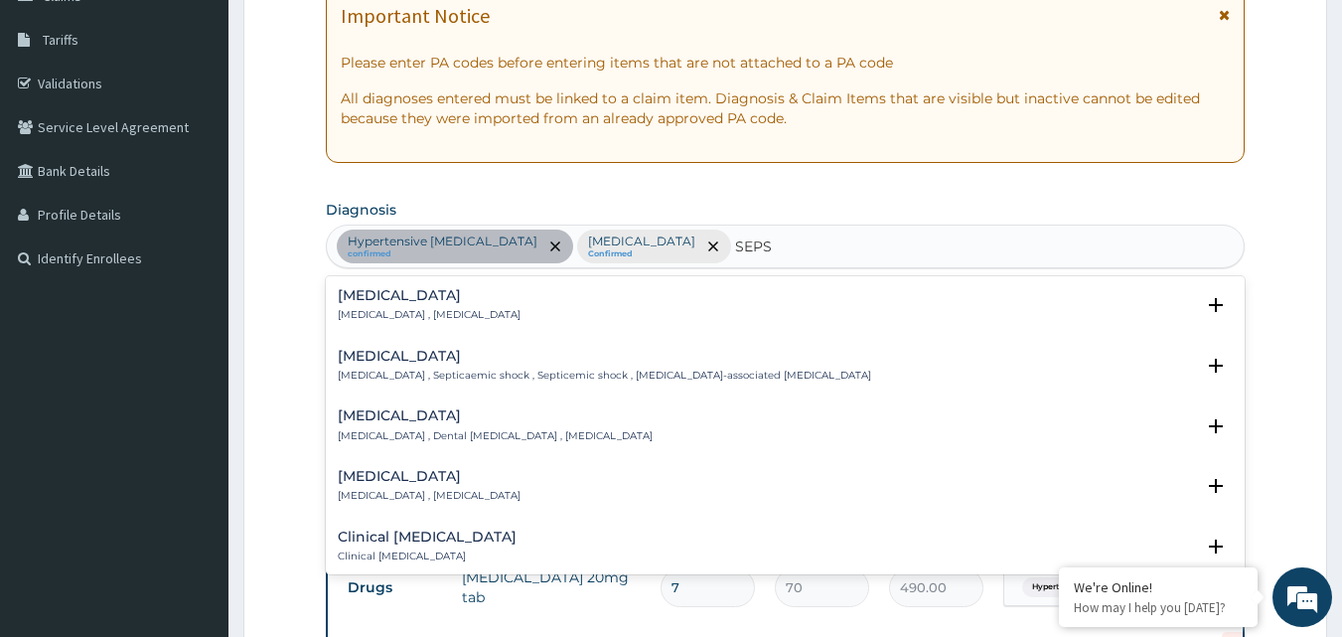
click at [372, 308] on p "[MEDICAL_DATA] , [MEDICAL_DATA]" at bounding box center [429, 315] width 183 height 14
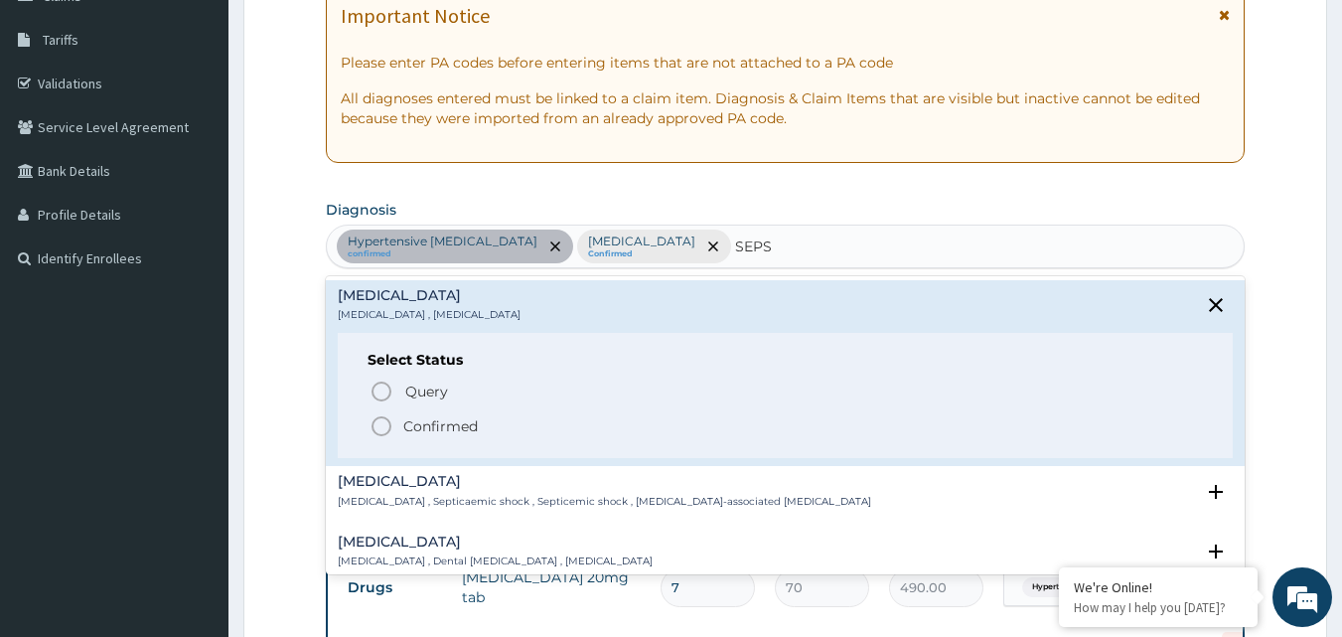
click at [398, 413] on div "Query Query covers suspected (?), Keep in view (kiv), Ruled out (r/o) Confirmed" at bounding box center [785, 407] width 836 height 61
click at [400, 425] on span "Confirmed" at bounding box center [786, 426] width 834 height 24
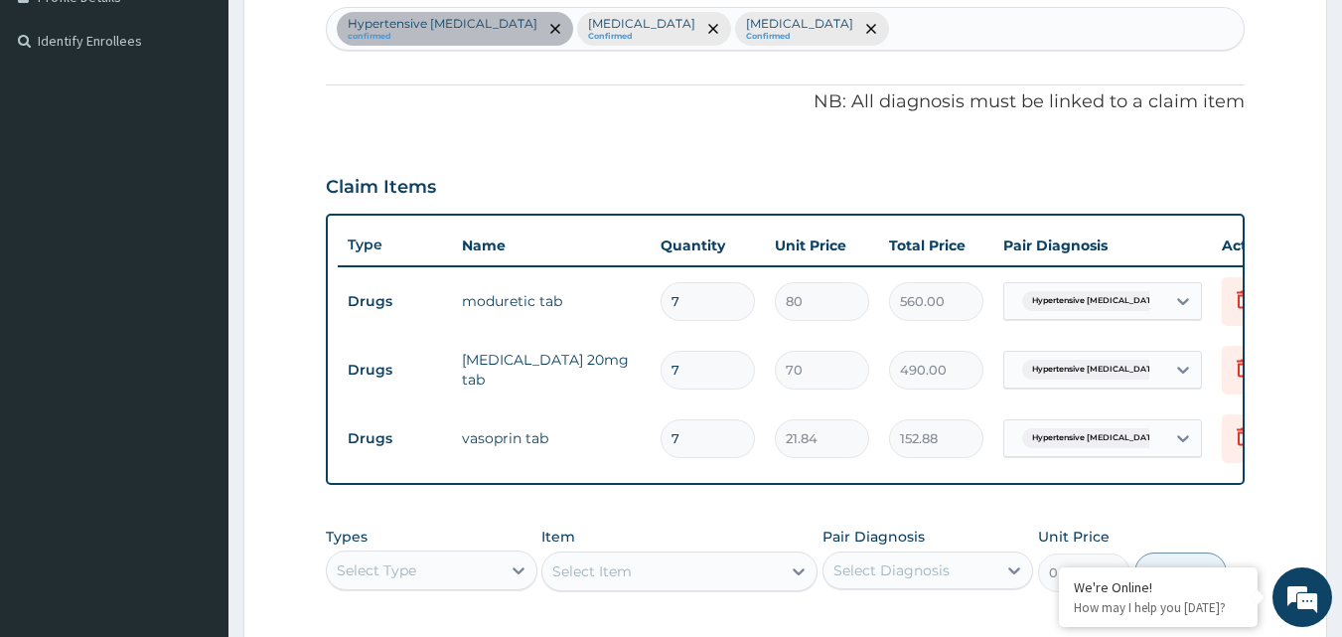
scroll to position [534, 0]
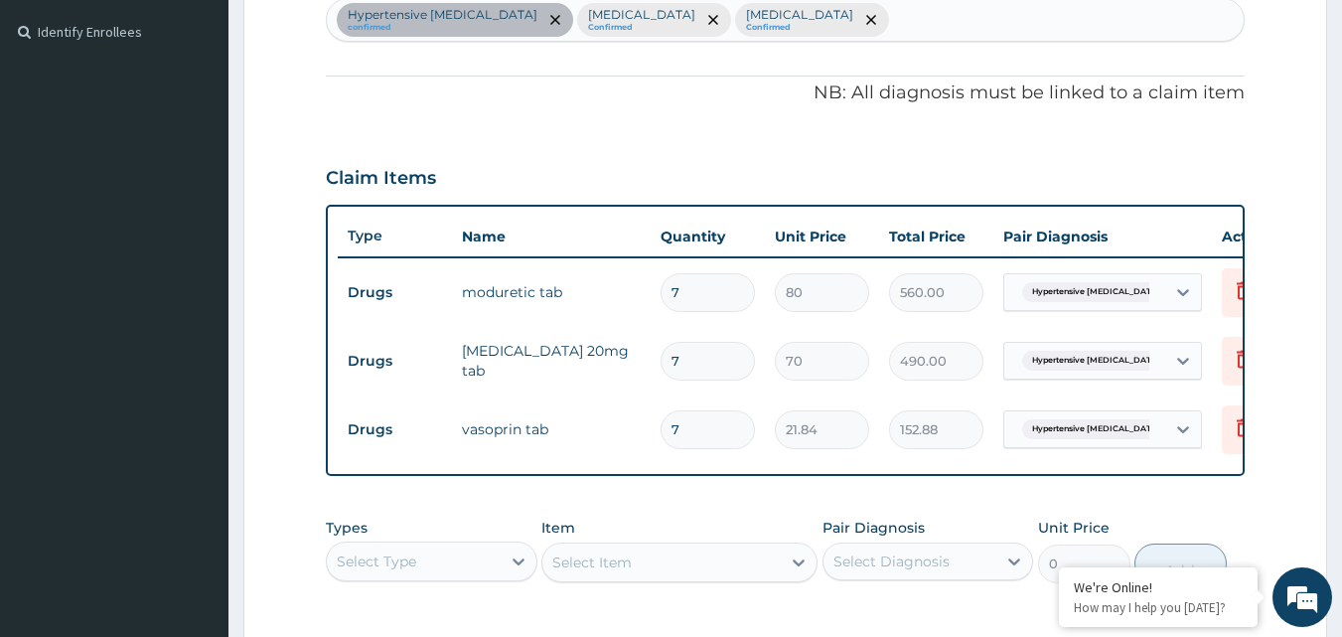
click at [496, 577] on div "Select Type" at bounding box center [414, 561] width 174 height 32
type input "DRU"
click at [434, 625] on div "Drugs" at bounding box center [432, 611] width 212 height 36
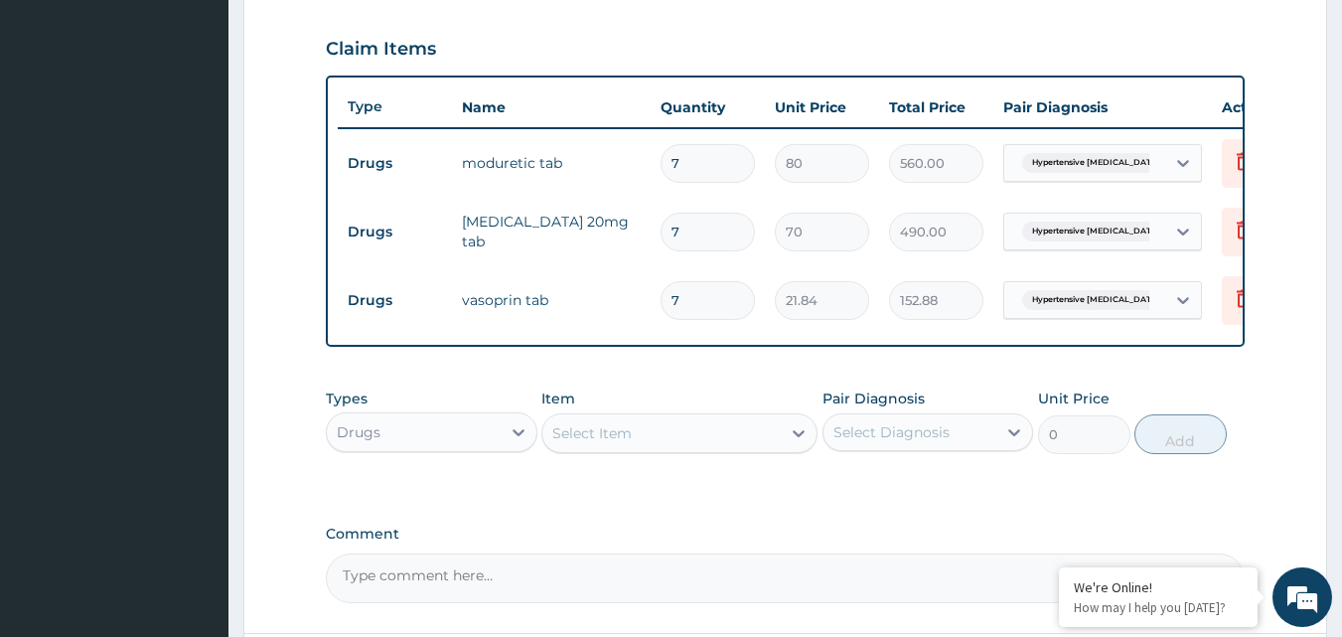
scroll to position [665, 0]
click at [649, 447] on div "Select Item" at bounding box center [661, 431] width 238 height 32
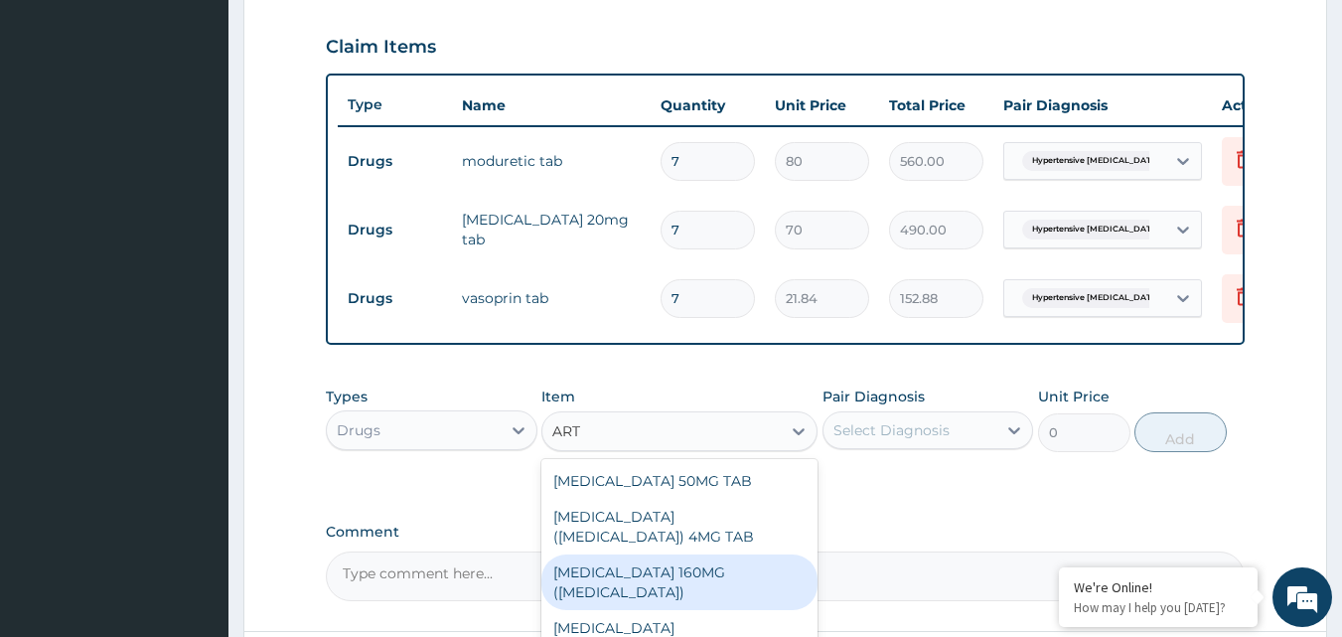
type input "ARTE"
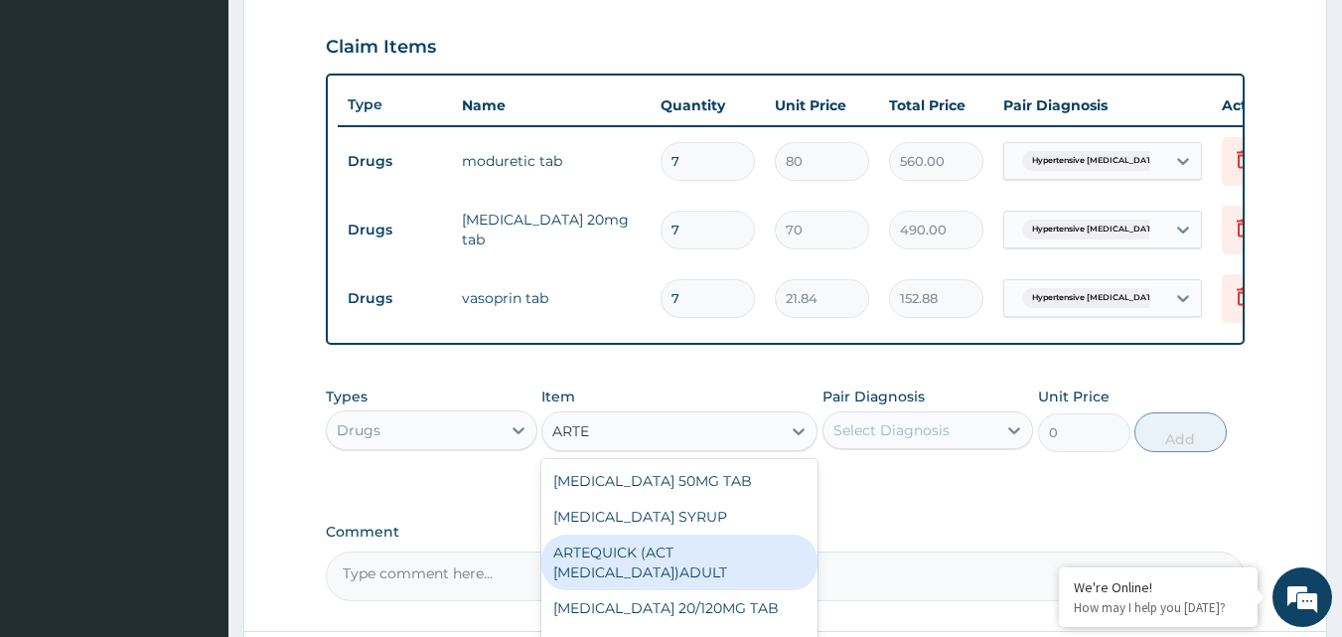
click at [666, 568] on div "ARTEQUICK (ACT [MEDICAL_DATA])ADULT" at bounding box center [679, 562] width 276 height 56
type input "2500"
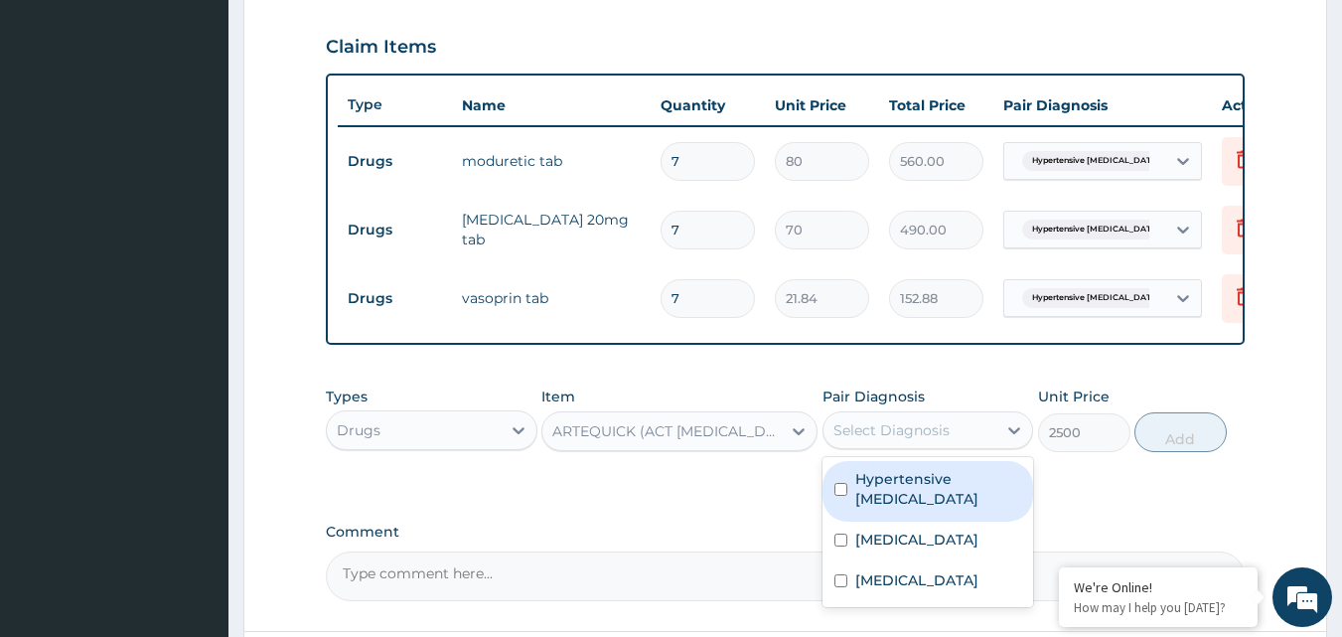
click at [985, 446] on div "Select Diagnosis" at bounding box center [910, 430] width 174 height 32
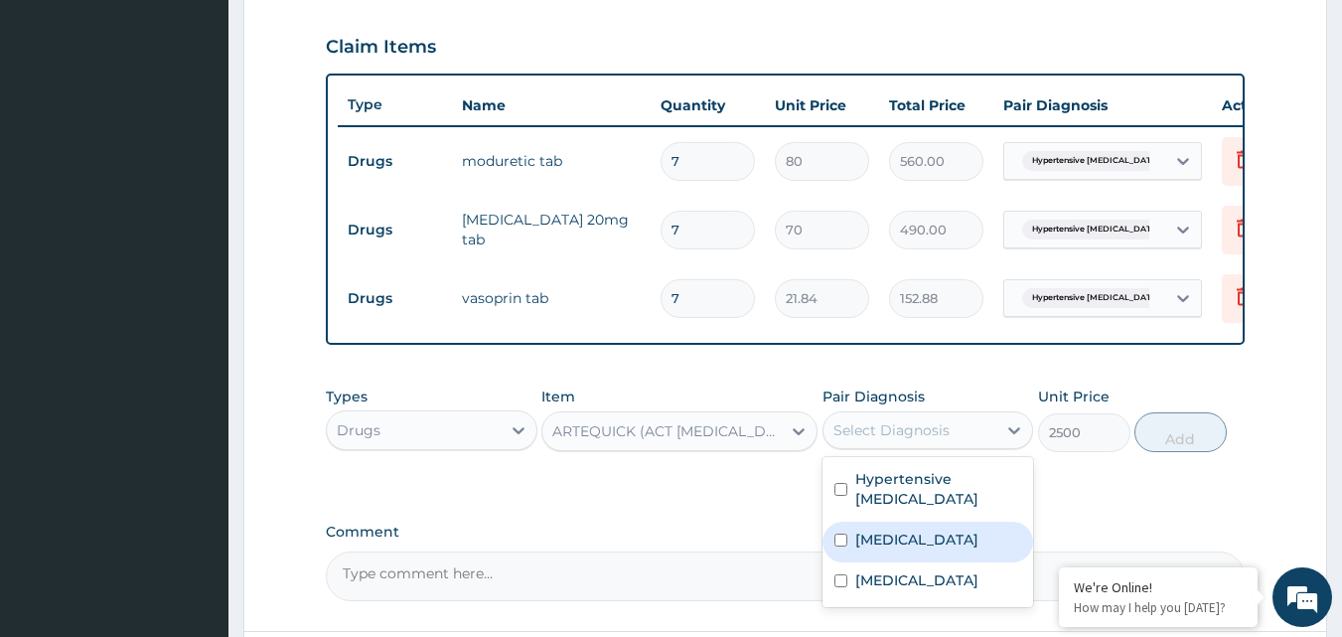
click at [950, 538] on div "[MEDICAL_DATA]" at bounding box center [928, 541] width 212 height 41
checkbox input "true"
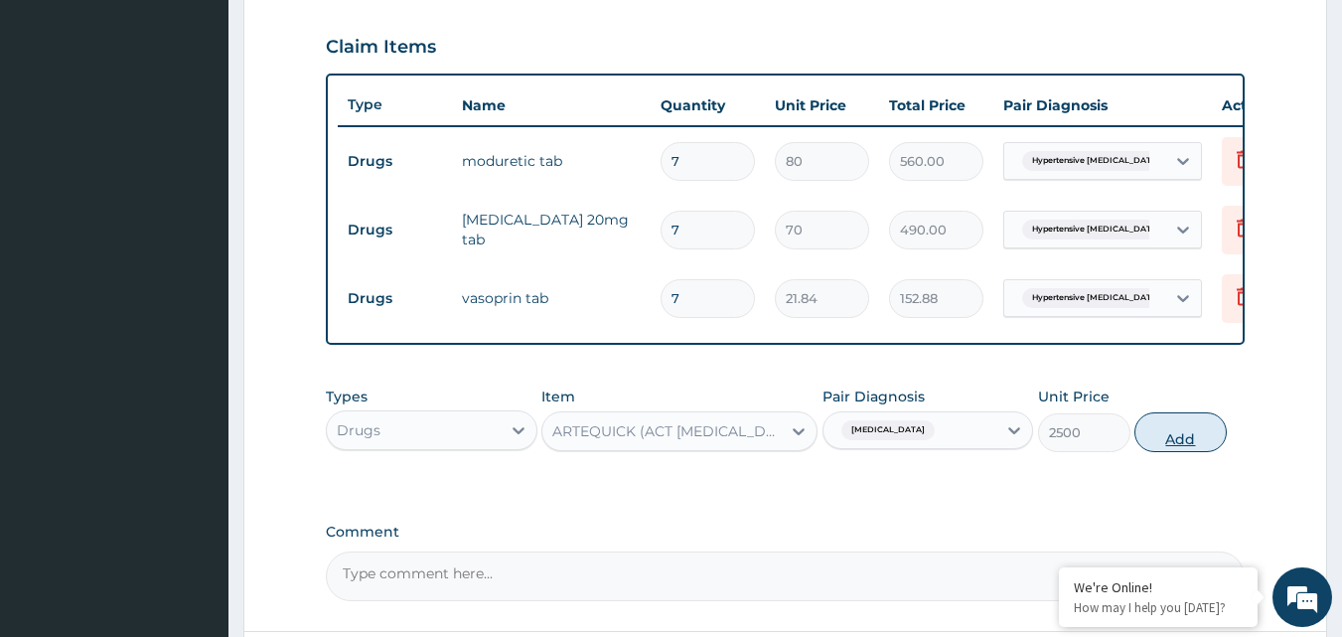
click at [1189, 446] on button "Add" at bounding box center [1180, 432] width 92 height 40
type input "0"
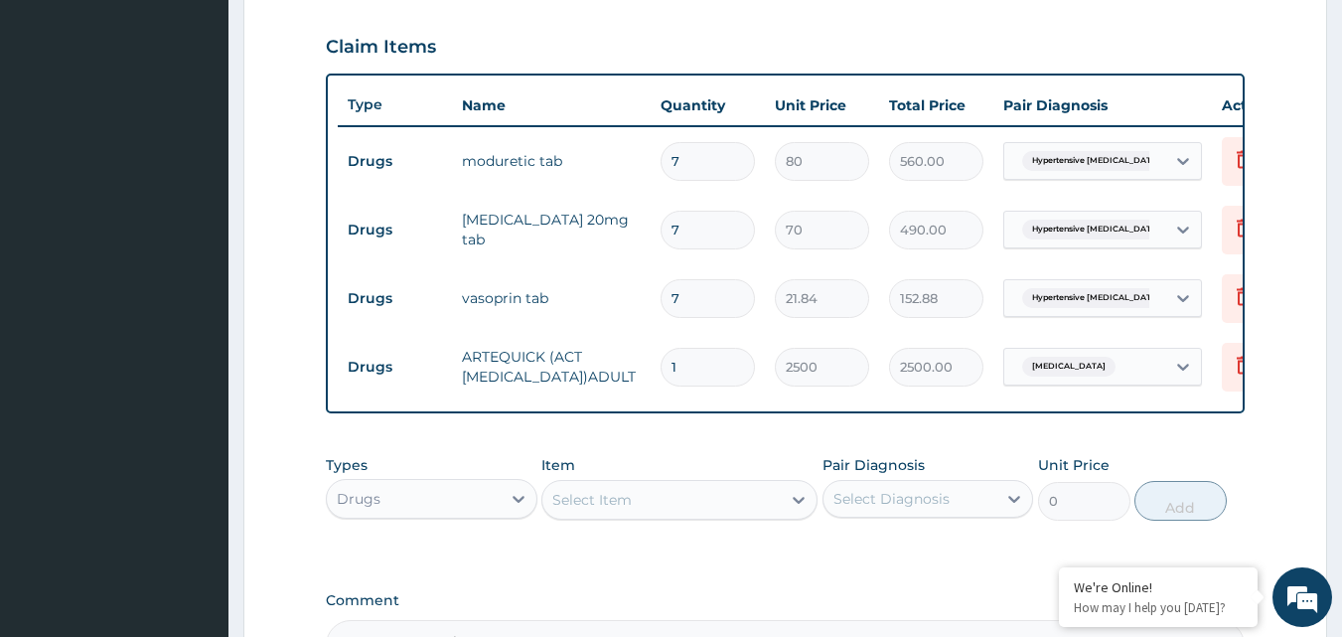
click at [683, 507] on div "Select Item" at bounding box center [661, 500] width 238 height 32
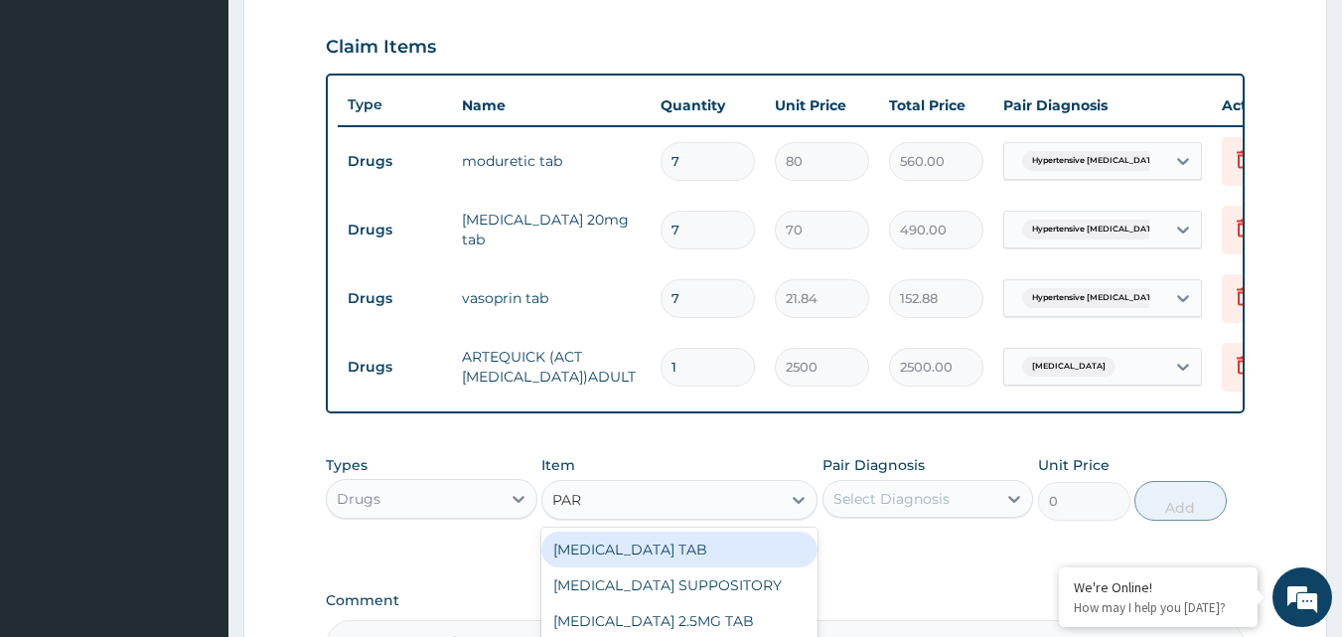
type input "PARA"
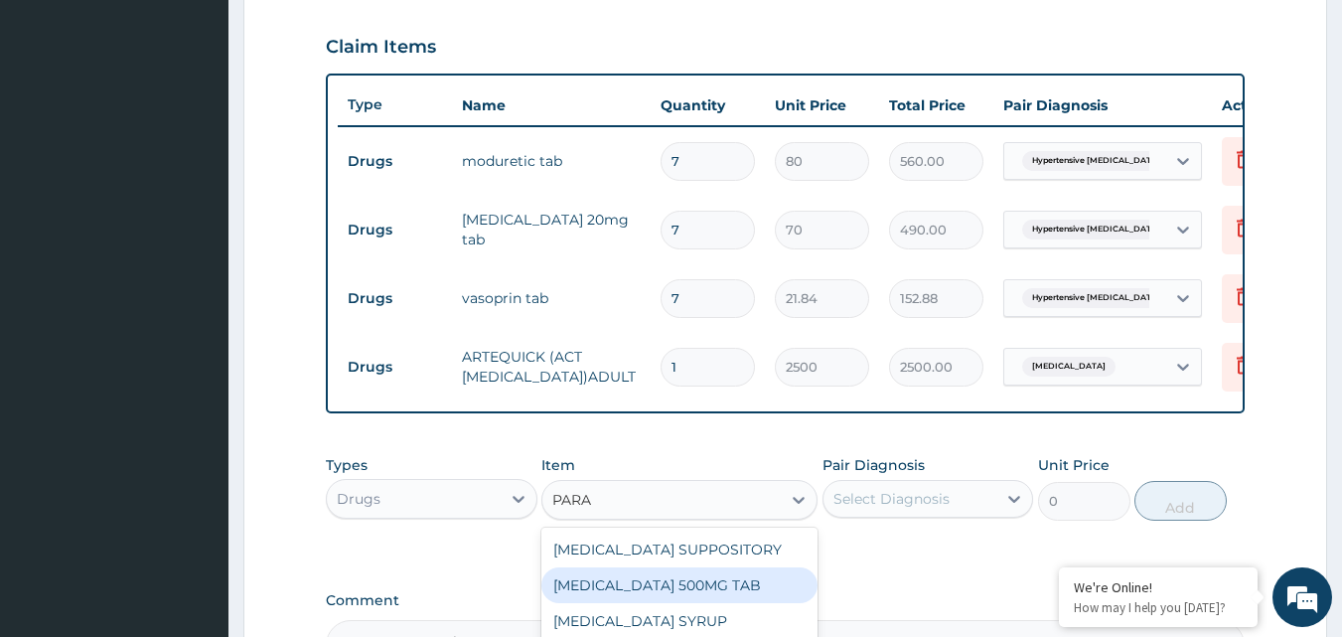
click at [676, 603] on div "PARACETAMOL 500MG TAB" at bounding box center [679, 585] width 276 height 36
type input "15"
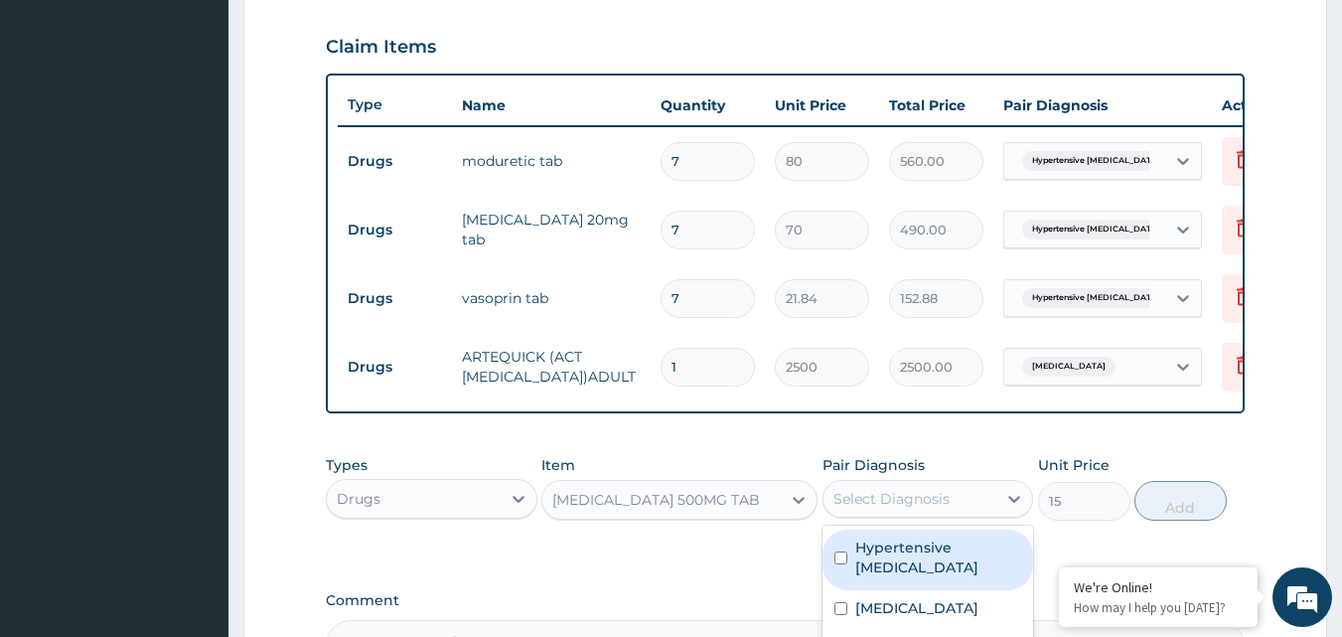
click at [900, 509] on div "Select Diagnosis" at bounding box center [891, 499] width 116 height 20
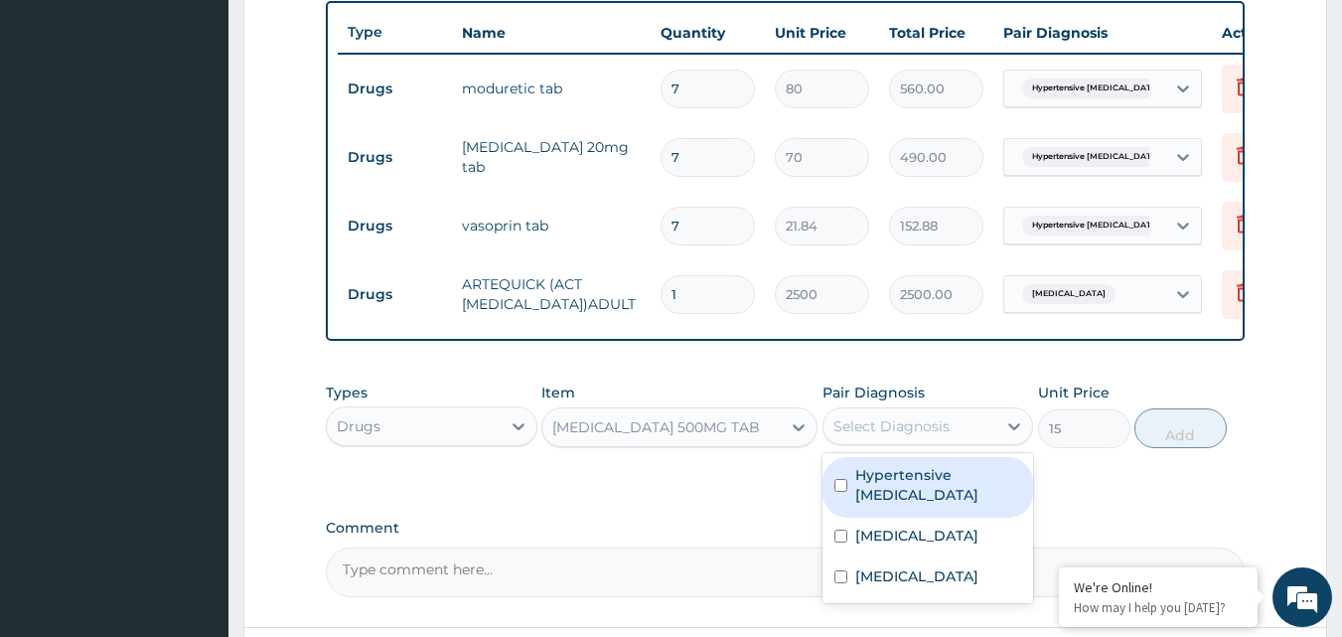
scroll to position [748, 0]
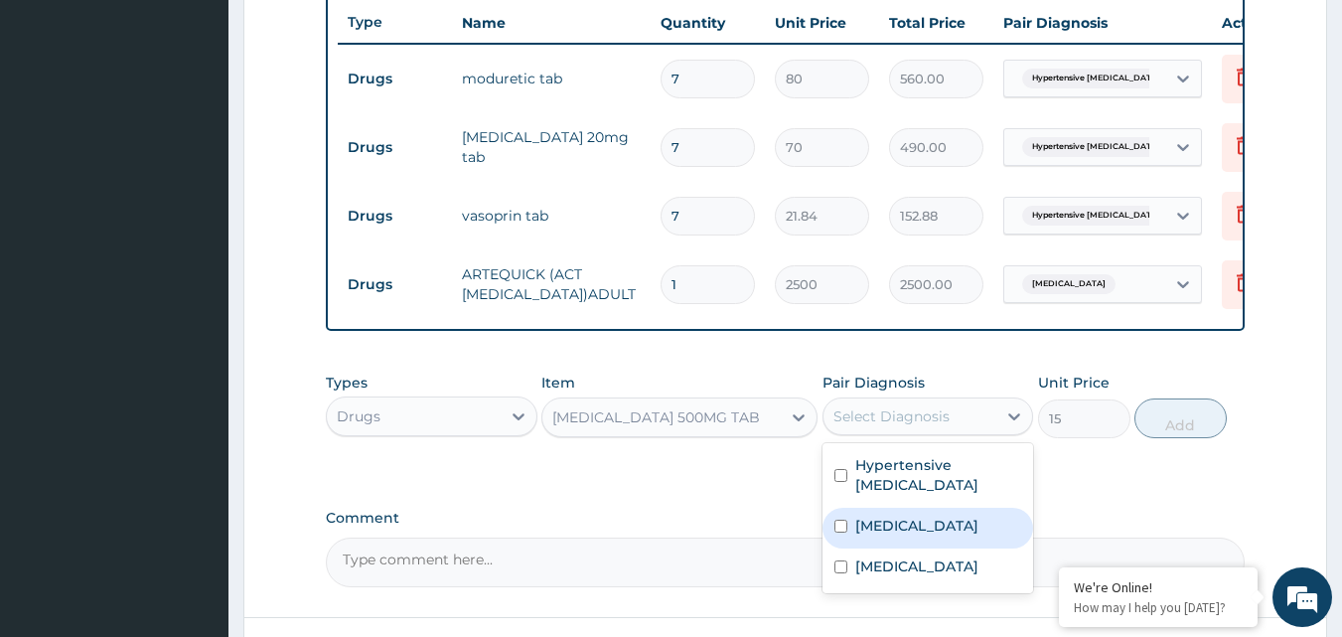
click at [914, 533] on div "Malaria" at bounding box center [928, 528] width 212 height 41
checkbox input "true"
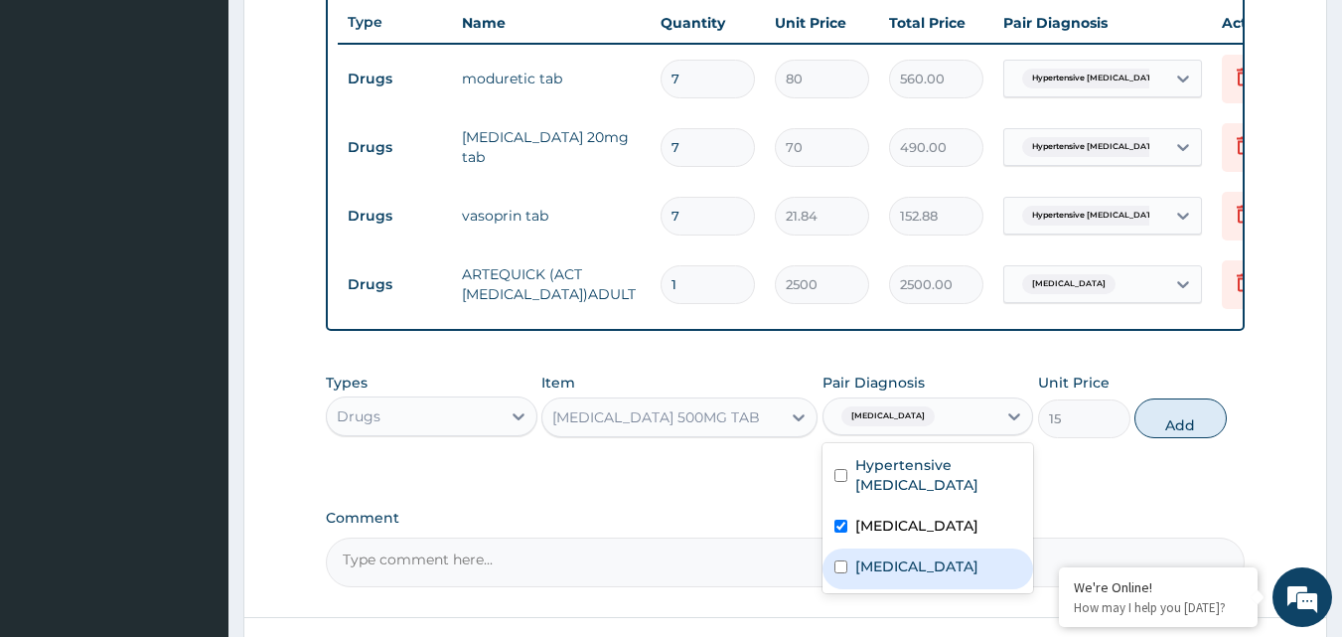
click at [899, 566] on div "Sepsis" at bounding box center [928, 568] width 212 height 41
checkbox input "true"
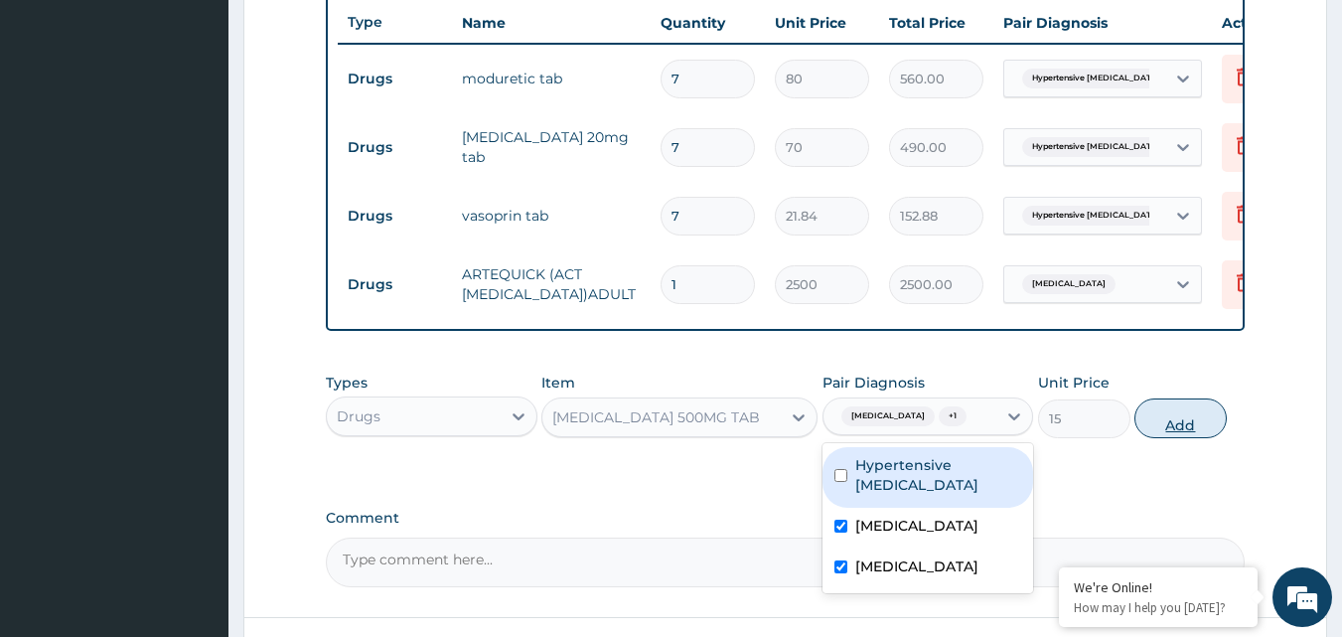
click at [1170, 427] on button "Add" at bounding box center [1180, 418] width 92 height 40
type input "0"
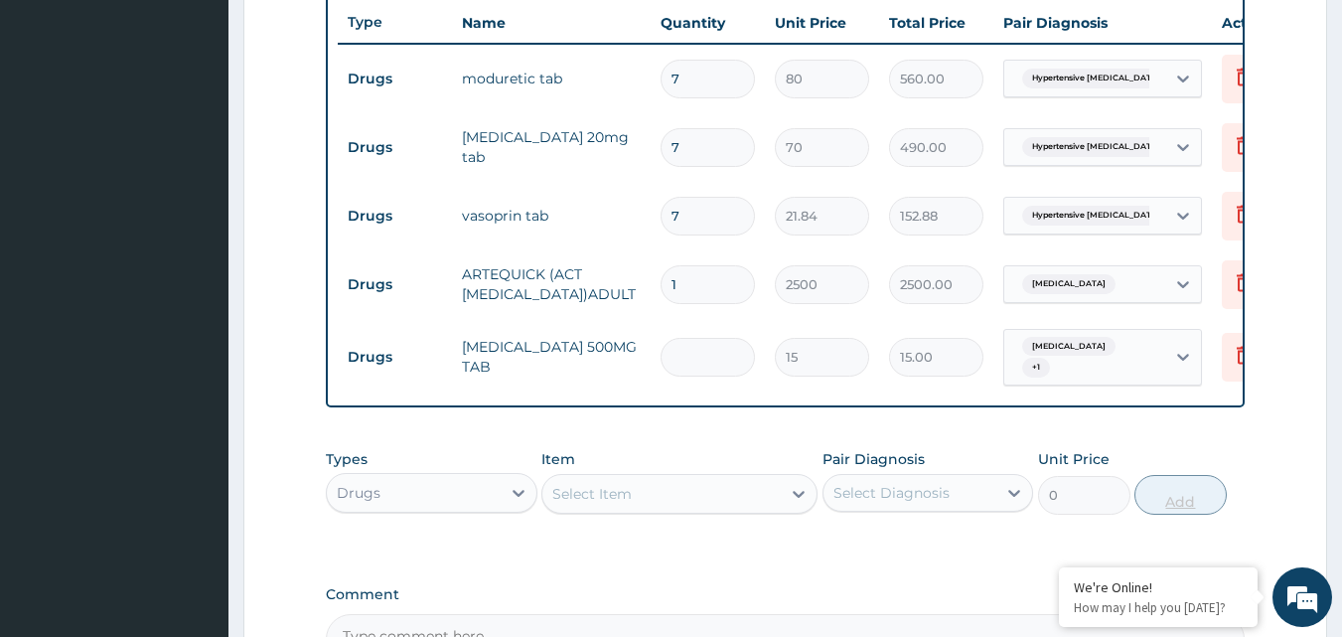
type input "0.00"
type input "3"
type input "45.00"
type input "30"
type input "450.00"
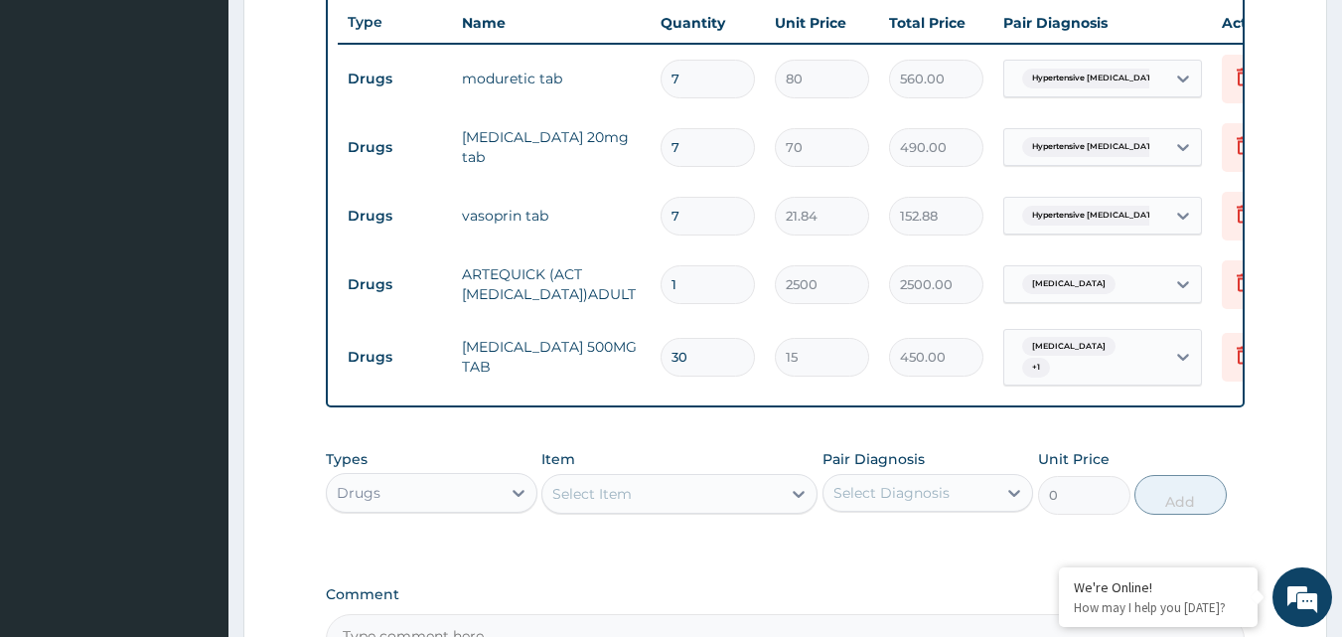
type input "30"
click at [778, 506] on div "Select Item" at bounding box center [661, 494] width 238 height 32
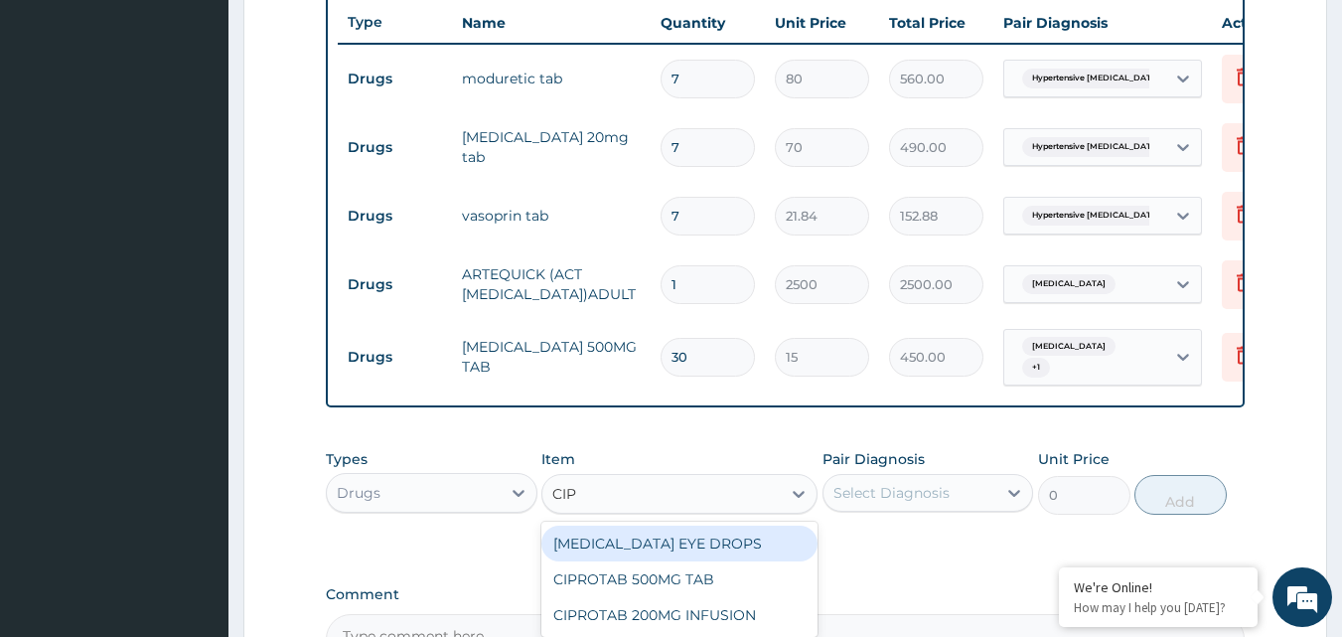
type input "CIPR"
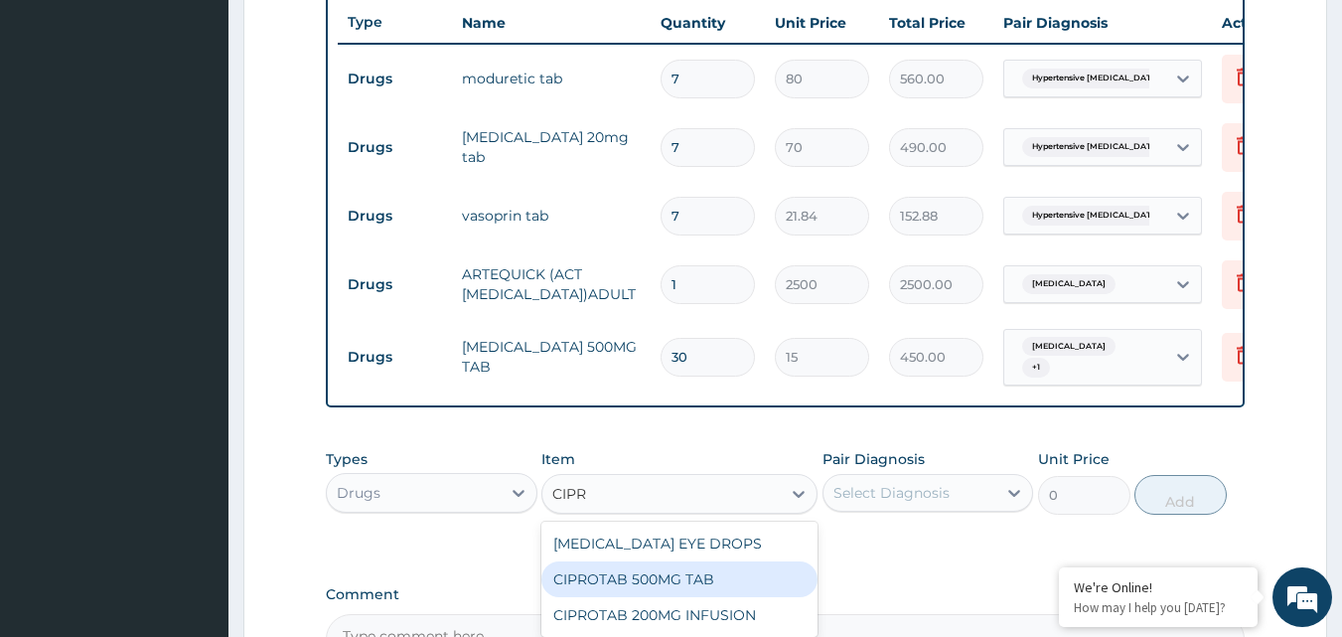
click at [720, 578] on div "CIPROTAB 500MG TAB" at bounding box center [679, 579] width 276 height 36
type input "180"
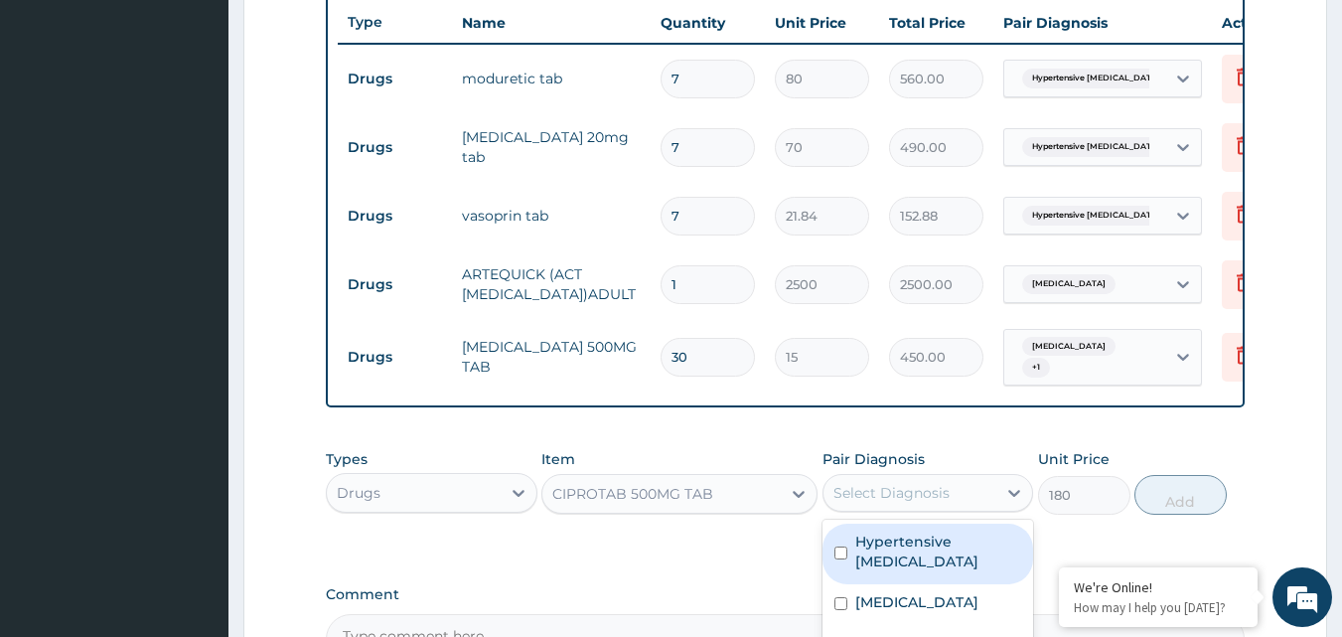
click at [953, 509] on div "Select Diagnosis" at bounding box center [910, 493] width 174 height 32
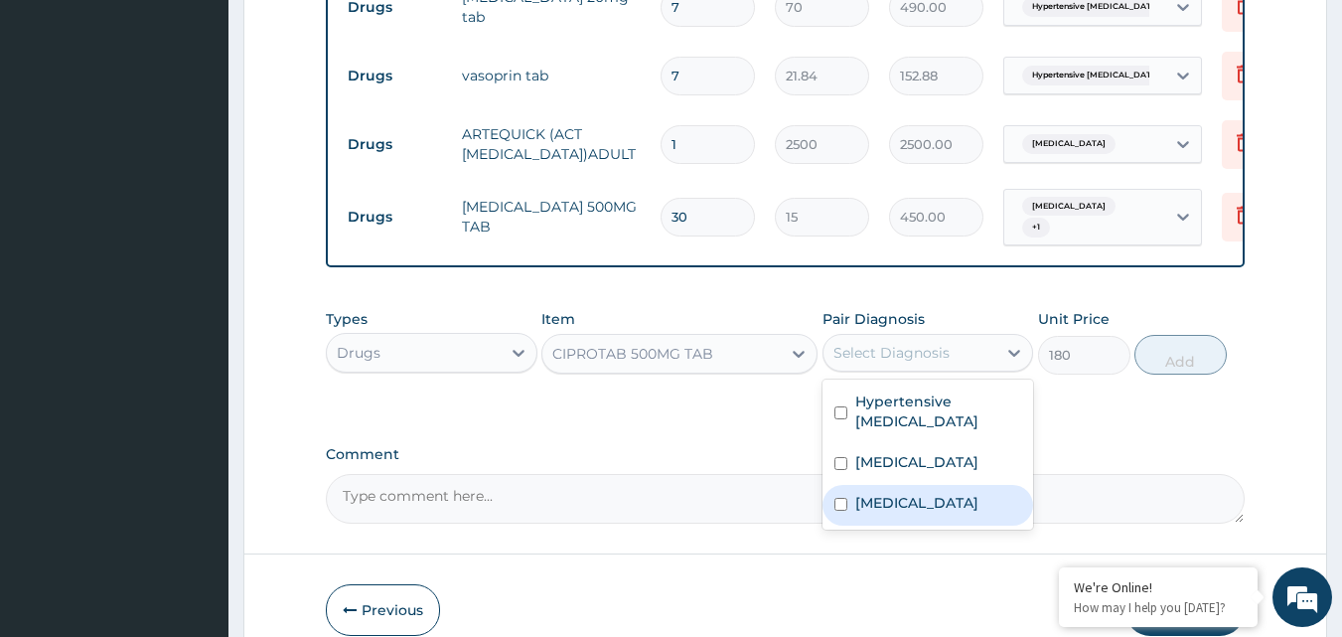
click at [994, 511] on div "Sepsis" at bounding box center [928, 505] width 212 height 41
checkbox input "true"
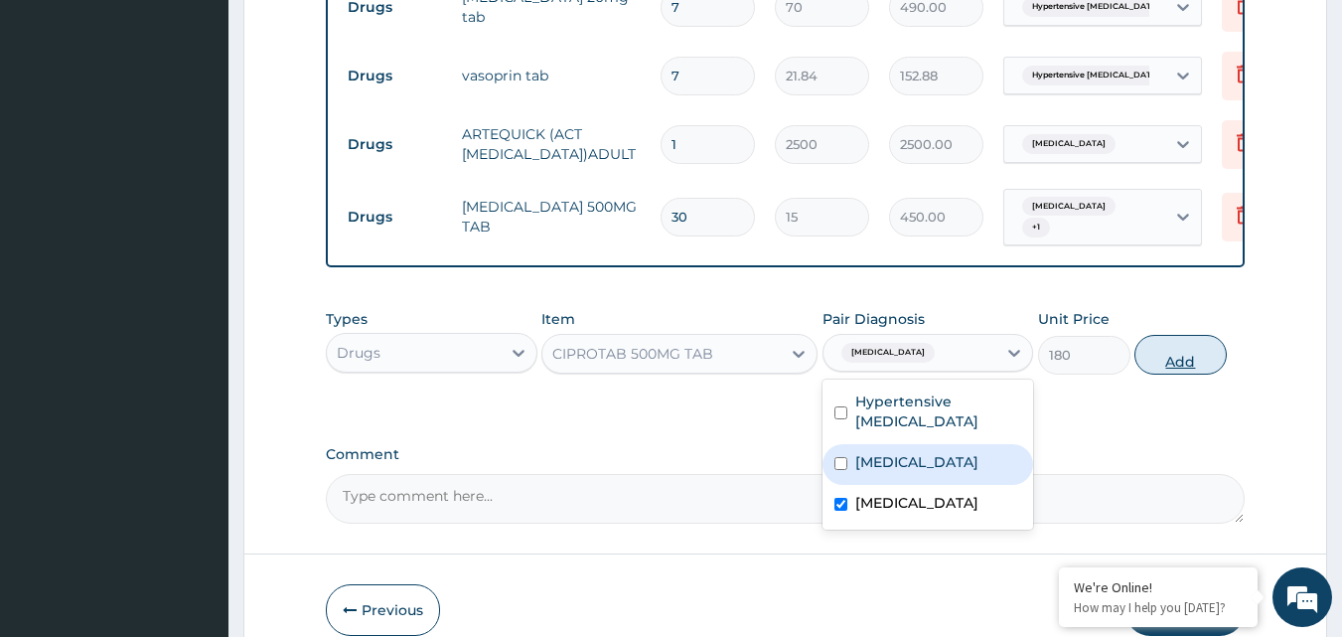
click at [1173, 368] on button "Add" at bounding box center [1180, 355] width 92 height 40
type input "0"
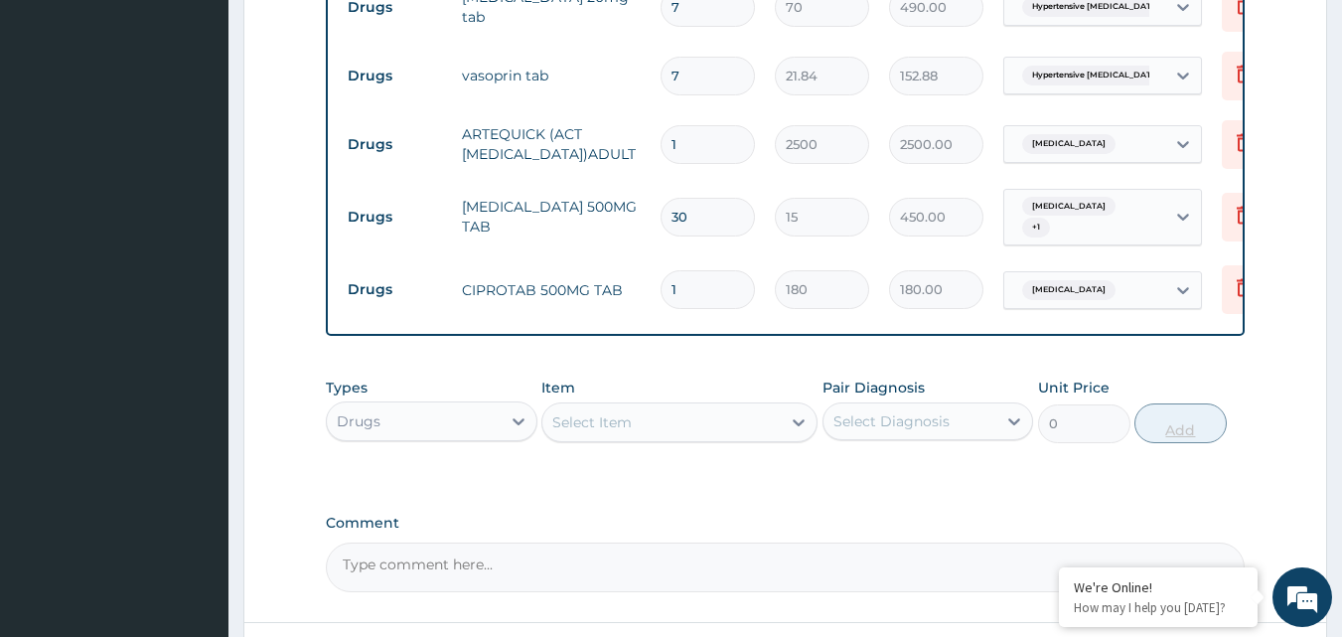
type input "10"
type input "1800.00"
type input "10"
click at [490, 436] on div "Drugs" at bounding box center [414, 421] width 174 height 32
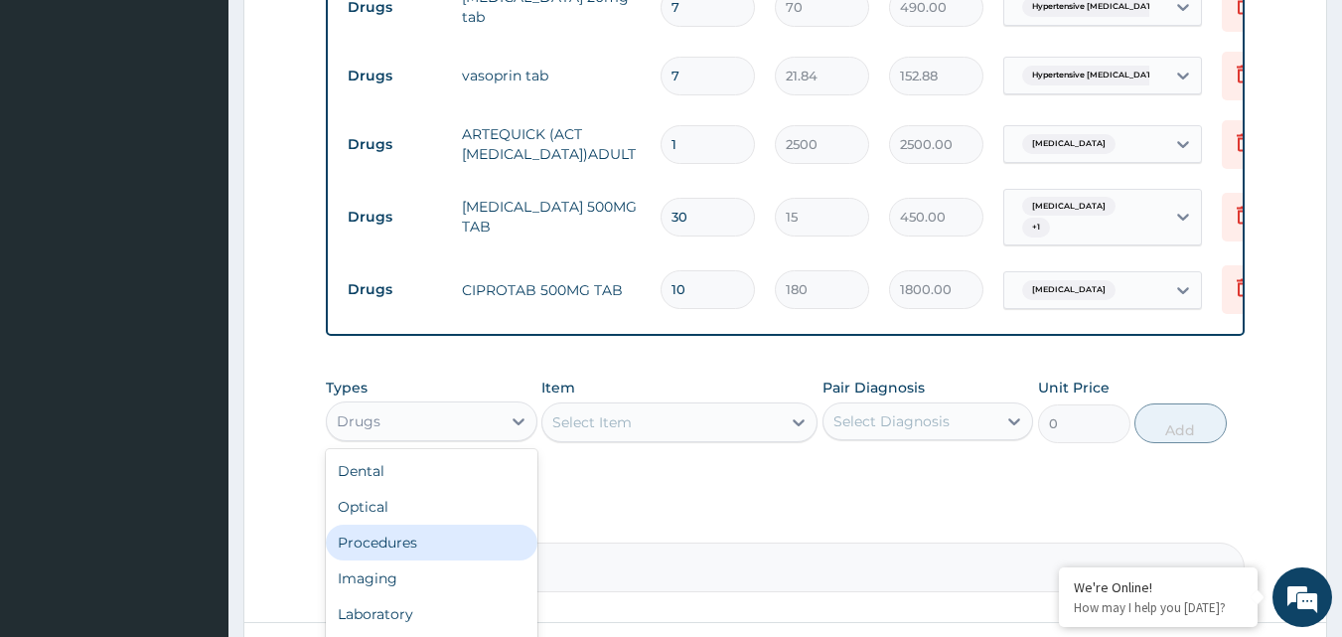
click at [483, 545] on div "Procedures" at bounding box center [432, 542] width 212 height 36
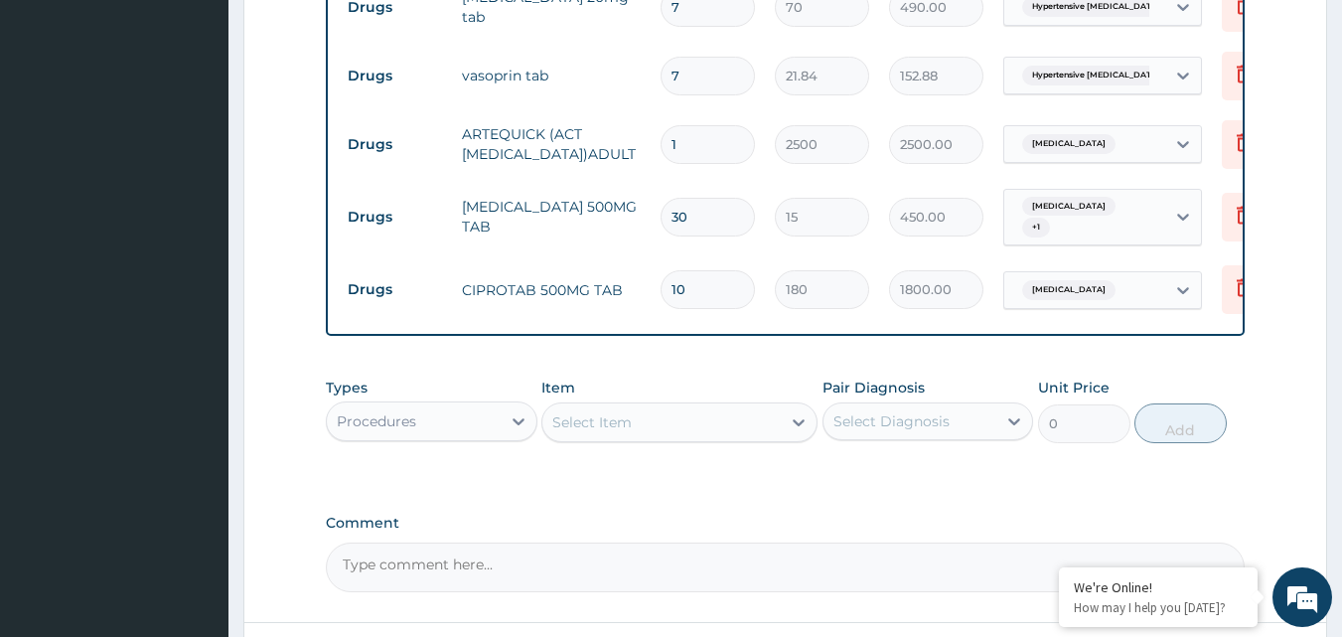
click at [603, 432] on div "Select Item" at bounding box center [591, 422] width 79 height 20
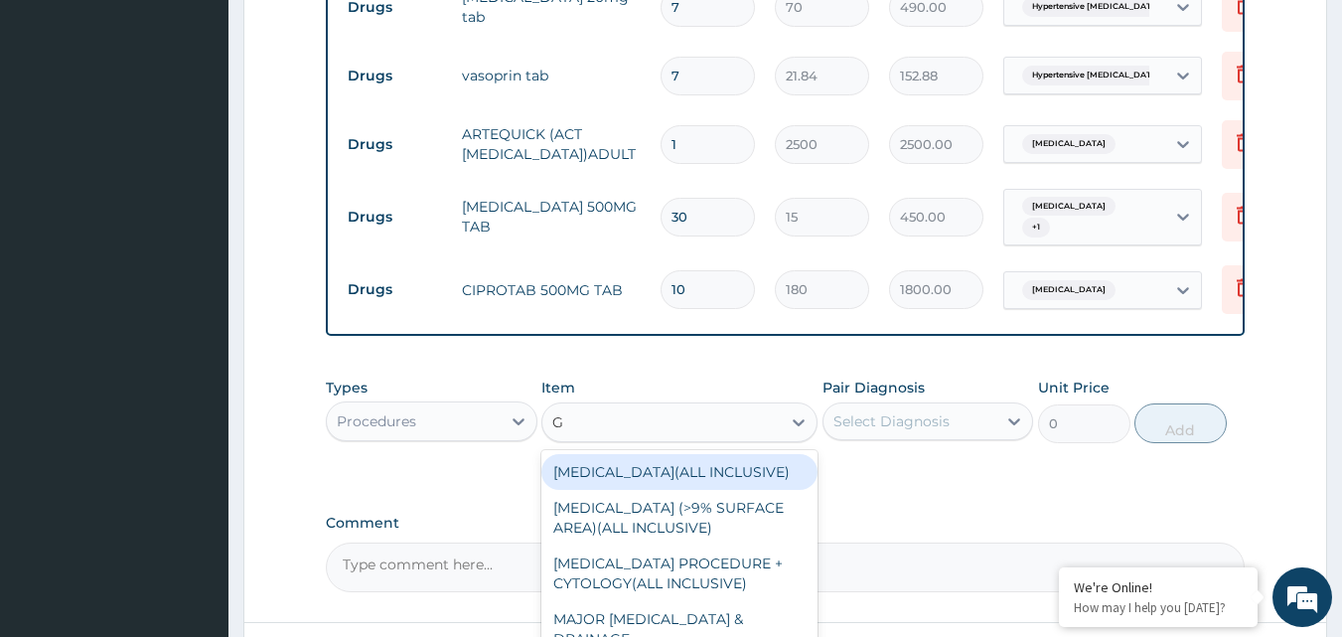
type input "GP"
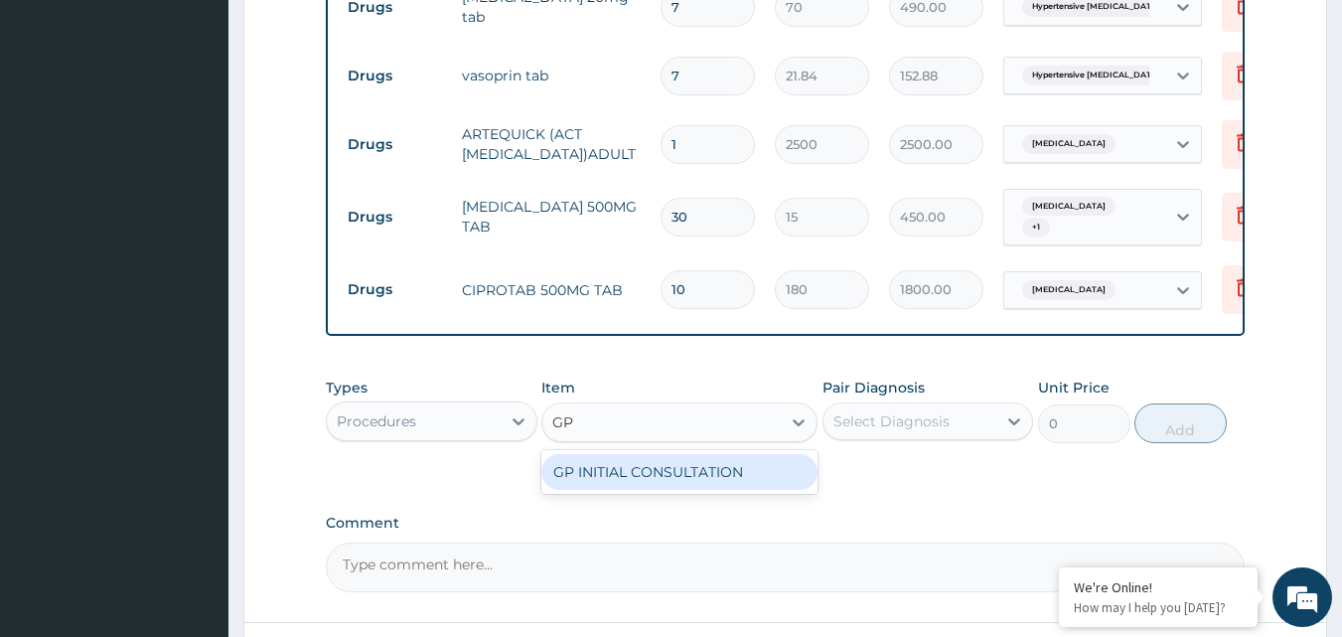
click at [620, 470] on div "GP INITIAL CONSULTATION" at bounding box center [679, 472] width 276 height 36
type input "2000"
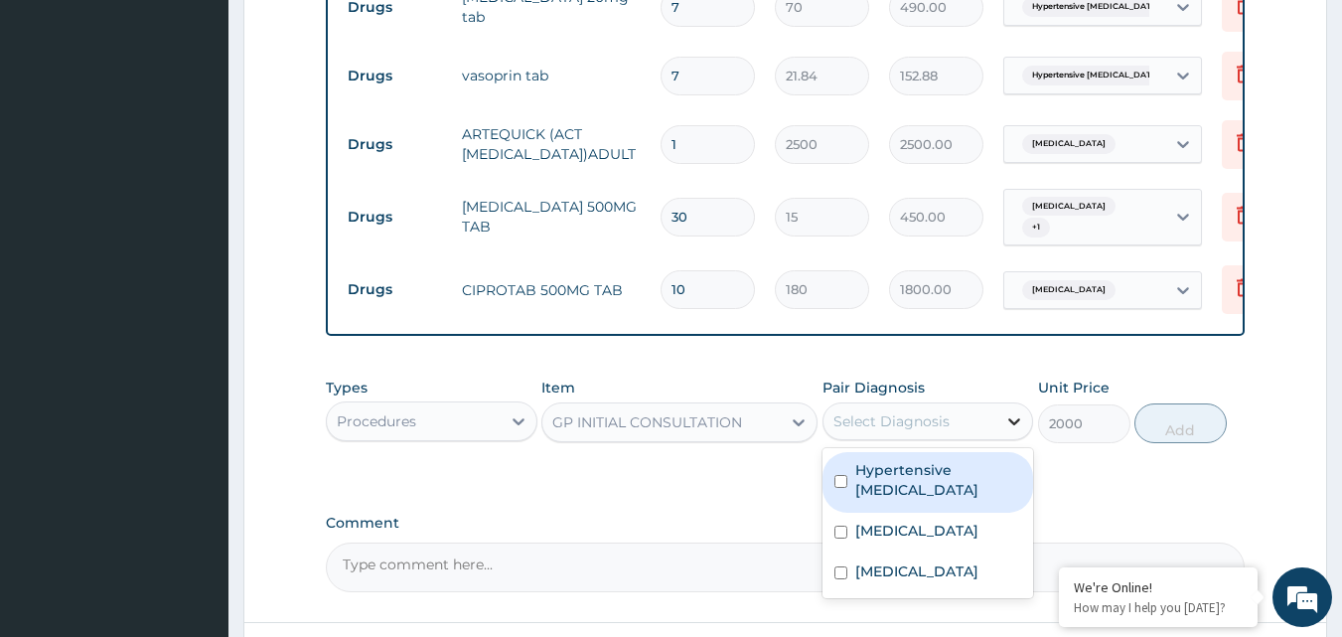
click at [1023, 439] on div at bounding box center [1014, 421] width 36 height 36
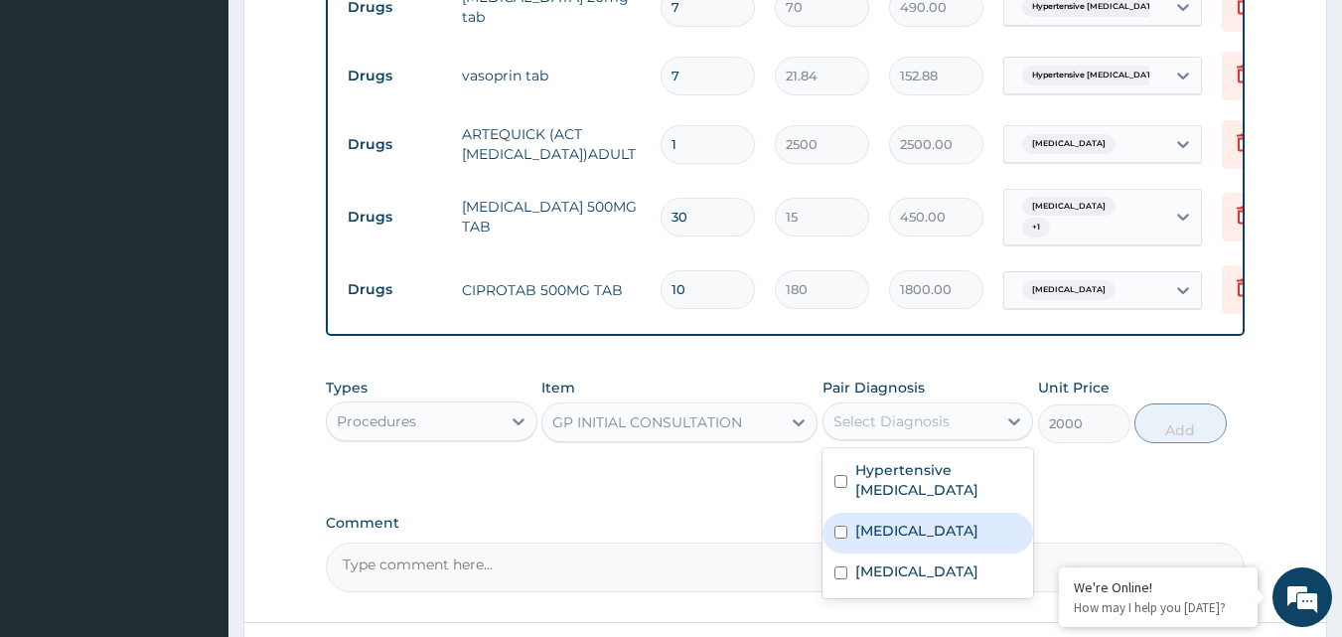
click at [985, 522] on div "Malaria" at bounding box center [928, 532] width 212 height 41
checkbox input "true"
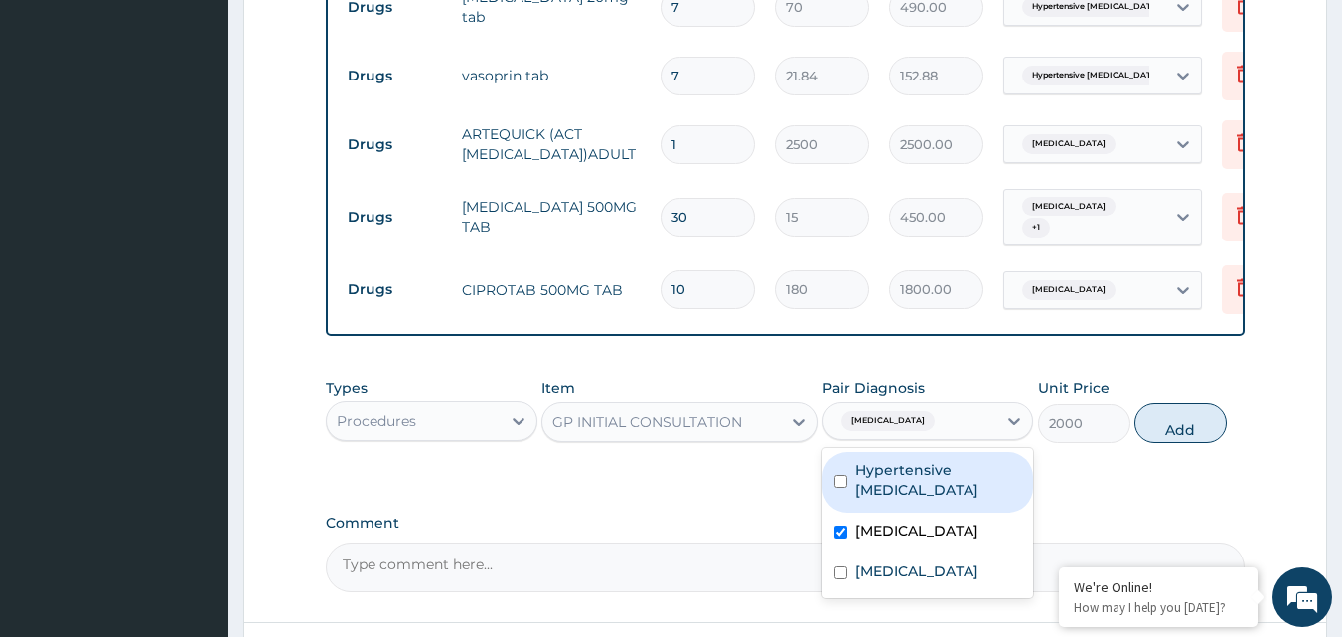
click at [963, 482] on label "Hypertensive heart failure" at bounding box center [938, 480] width 167 height 40
checkbox input "true"
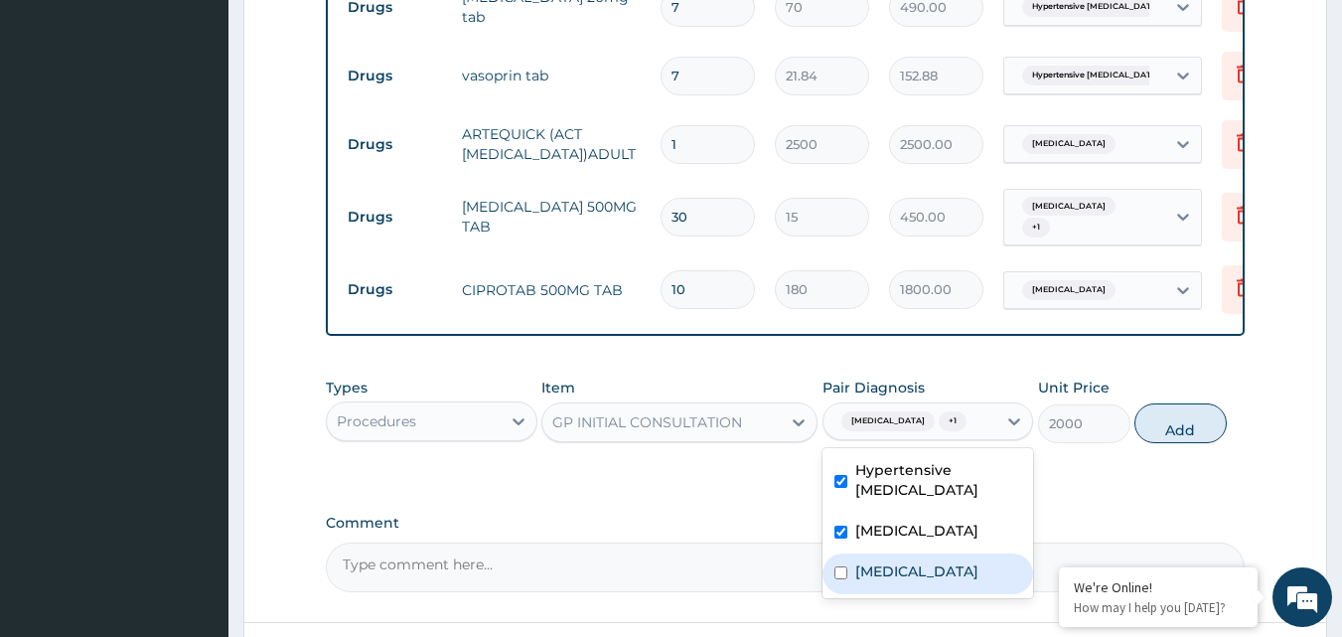
click at [963, 598] on div "Hypertensive heart failure Malaria Sepsis" at bounding box center [928, 523] width 212 height 150
click at [948, 588] on div "Sepsis" at bounding box center [928, 573] width 212 height 41
checkbox input "true"
click at [1163, 423] on button "Add" at bounding box center [1180, 423] width 92 height 40
type input "0"
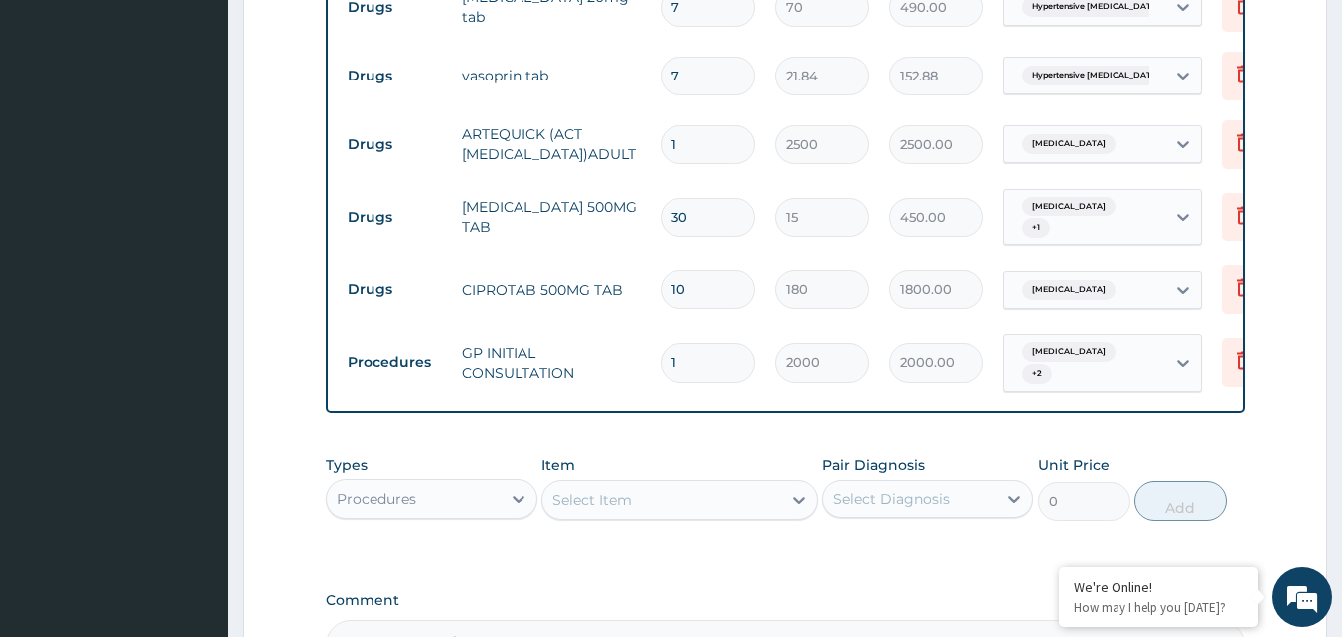
scroll to position [1127, 0]
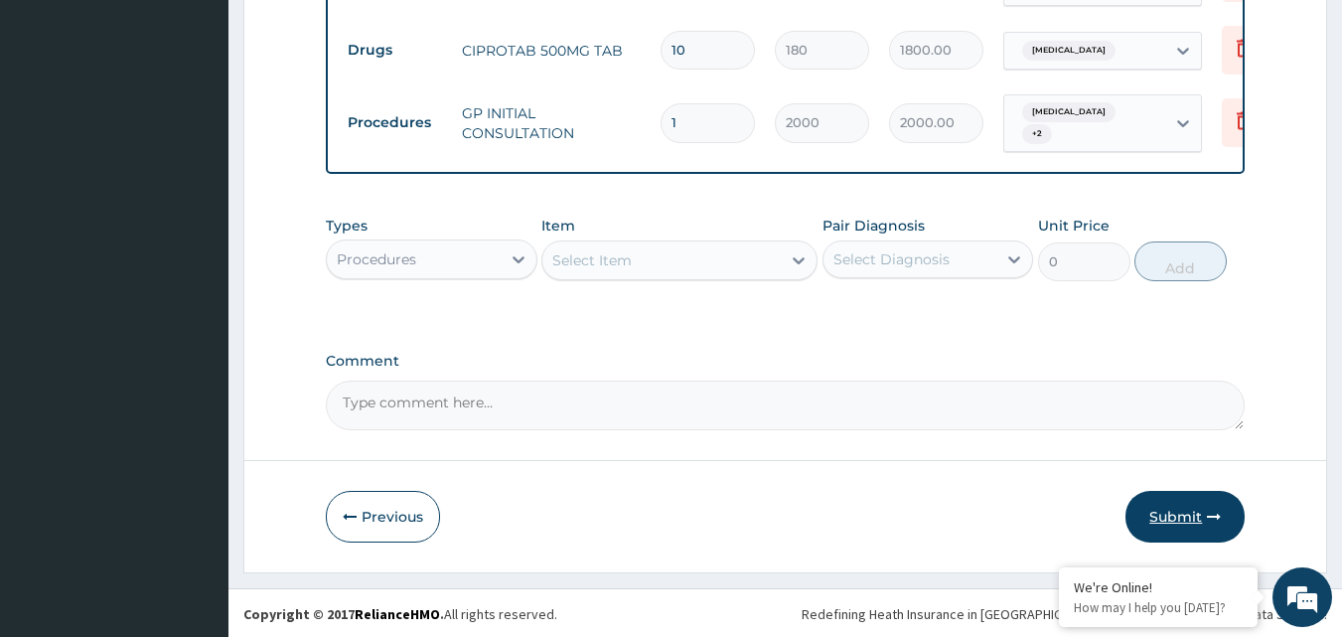
click at [1150, 512] on button "Submit" at bounding box center [1184, 517] width 119 height 52
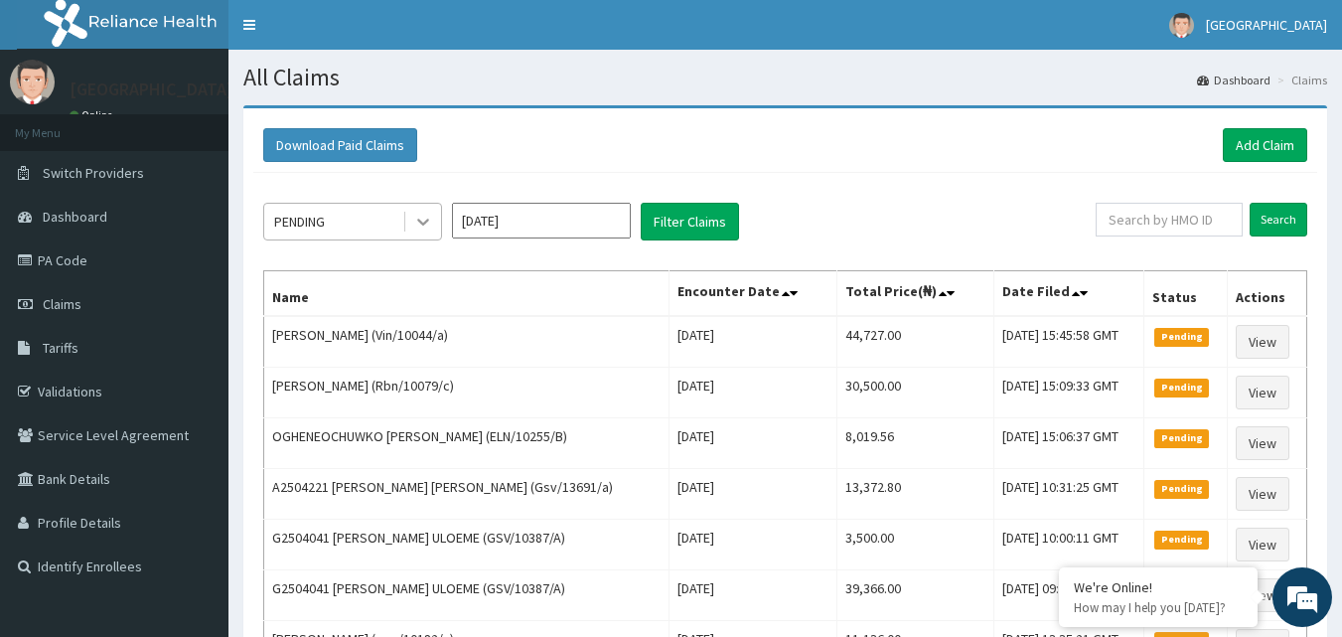
click at [415, 216] on icon at bounding box center [423, 222] width 20 height 20
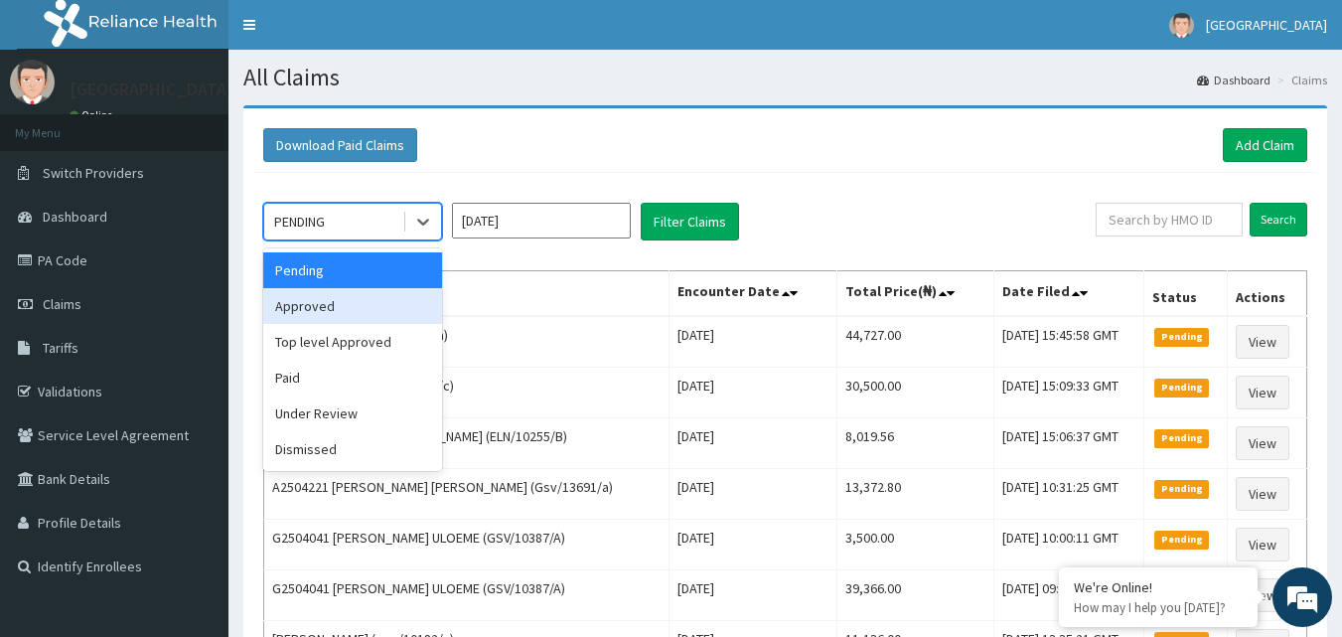
click at [398, 318] on div "Approved" at bounding box center [352, 306] width 179 height 36
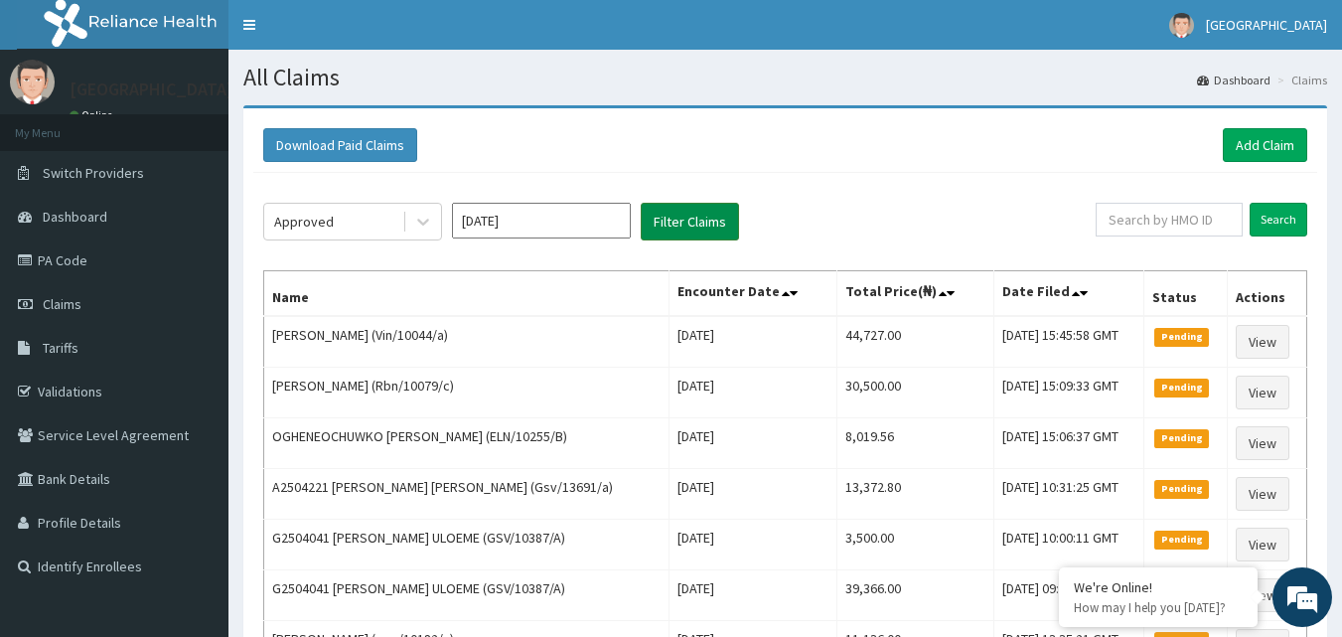
click at [715, 211] on button "Filter Claims" at bounding box center [690, 222] width 98 height 38
